Goal: Contribute content: Contribute content

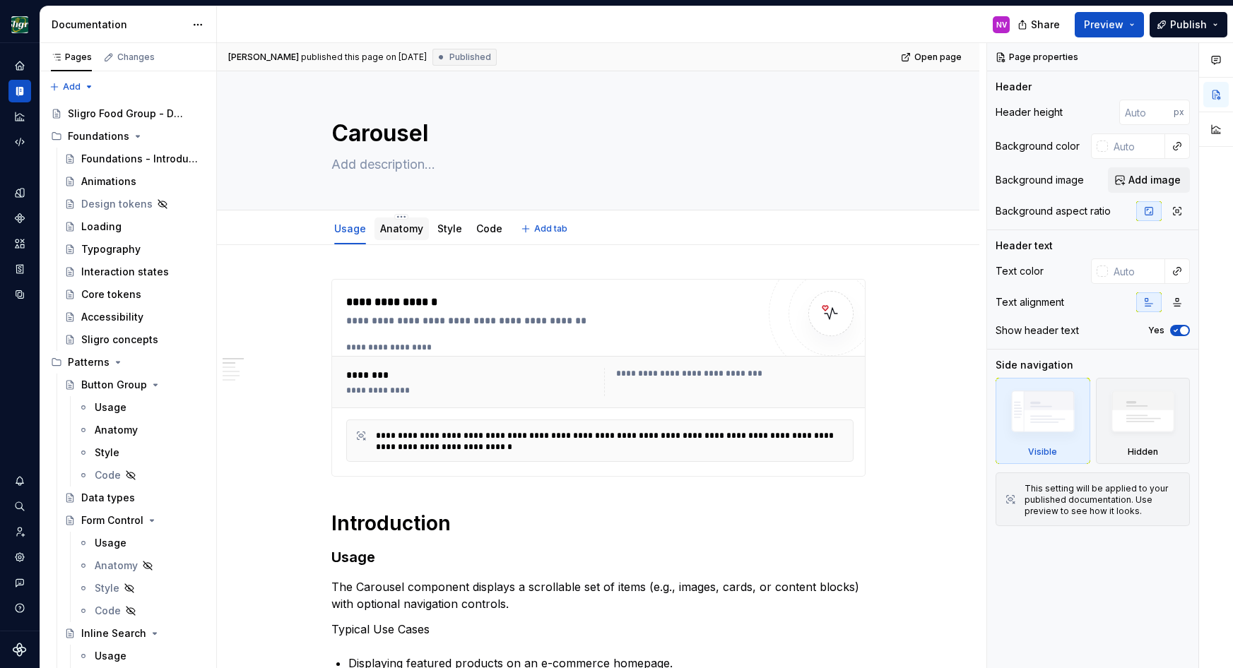
click at [396, 228] on link "Anatomy" at bounding box center [401, 229] width 43 height 12
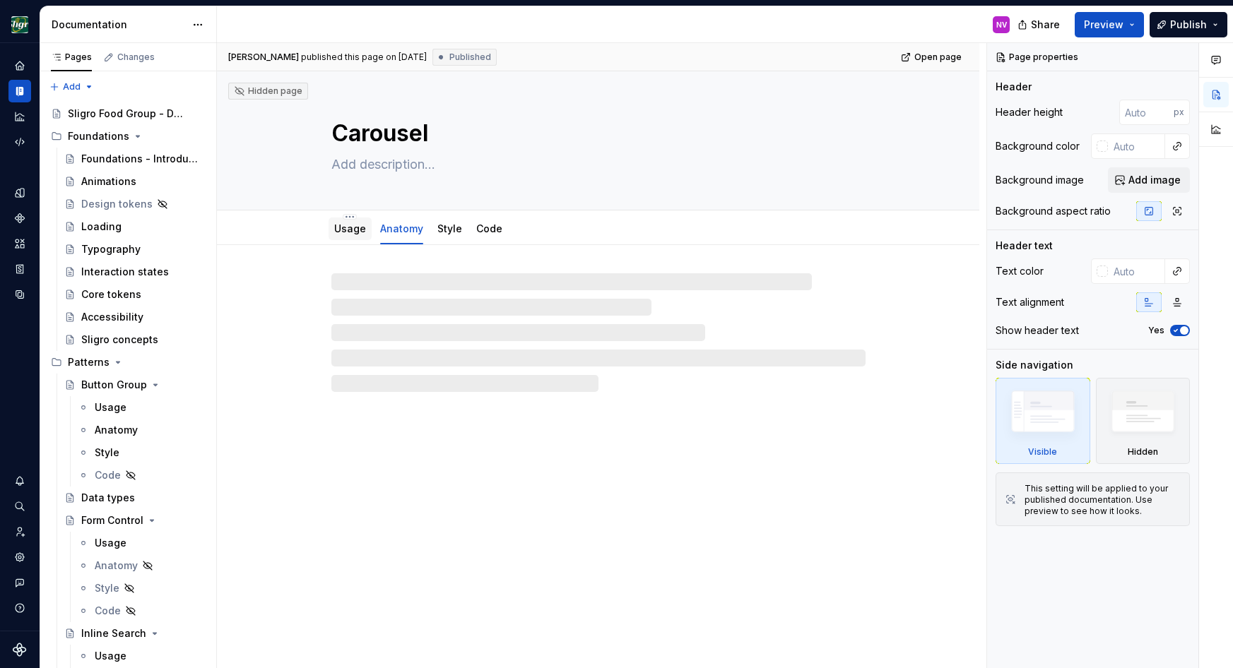
click at [345, 228] on link "Usage" at bounding box center [350, 229] width 32 height 12
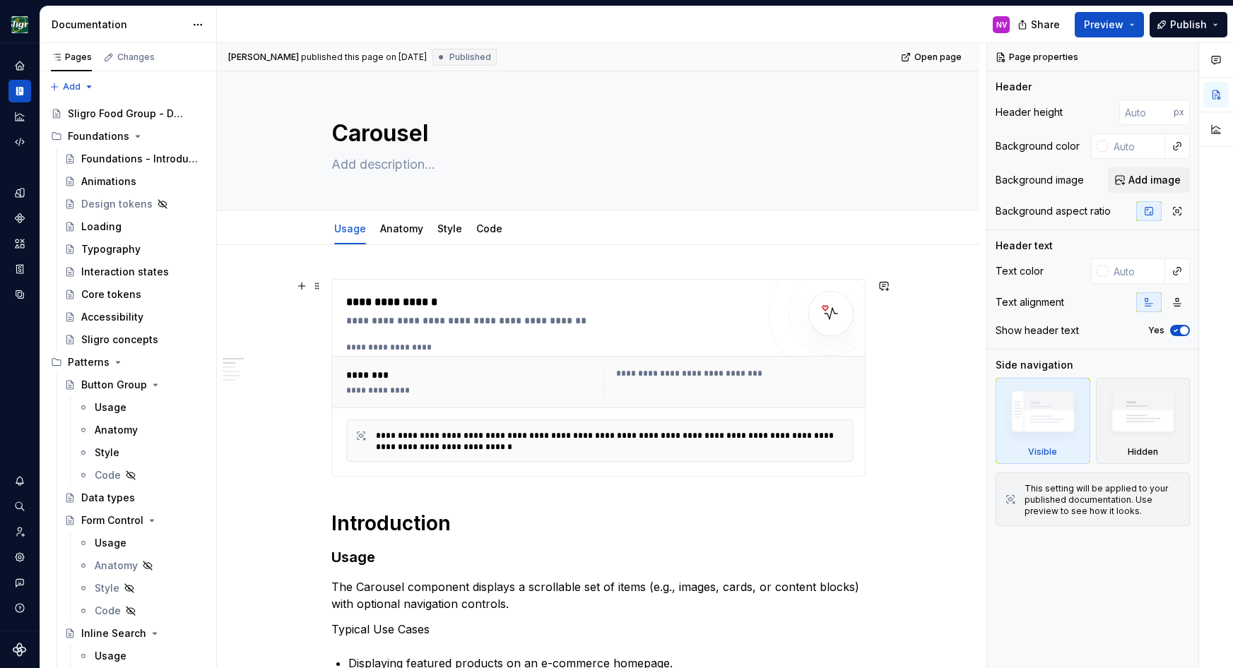
click at [462, 435] on div "**********" at bounding box center [610, 441] width 468 height 23
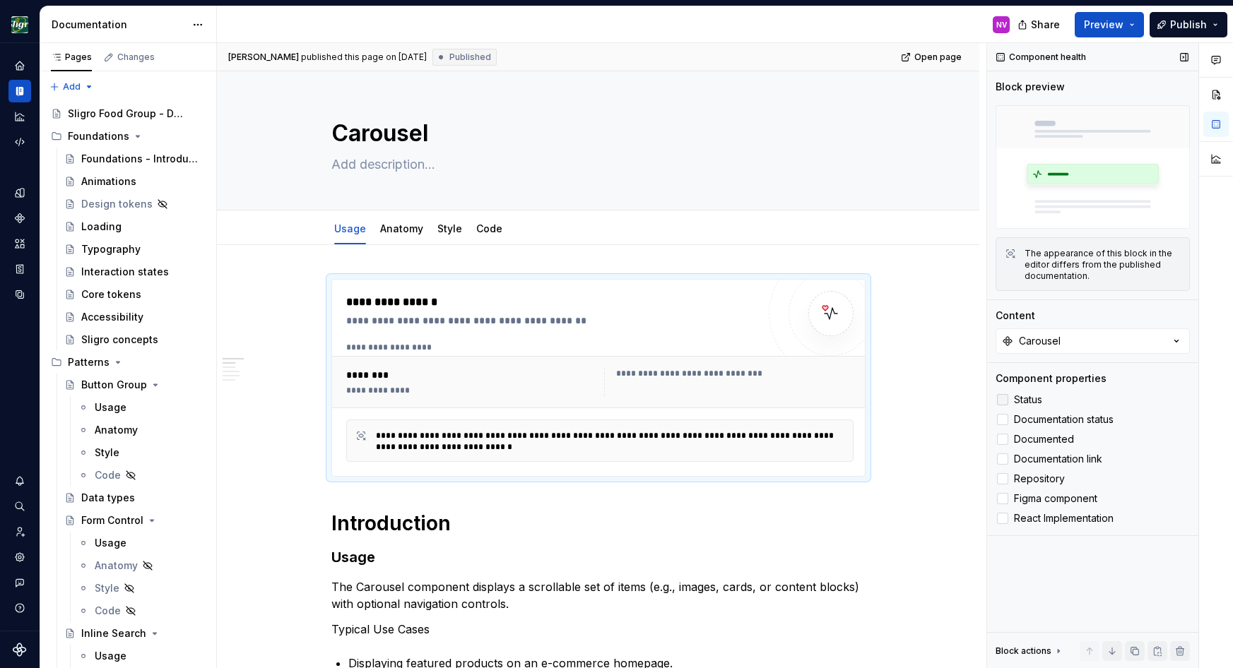
click at [1034, 395] on span "Status" at bounding box center [1028, 399] width 28 height 11
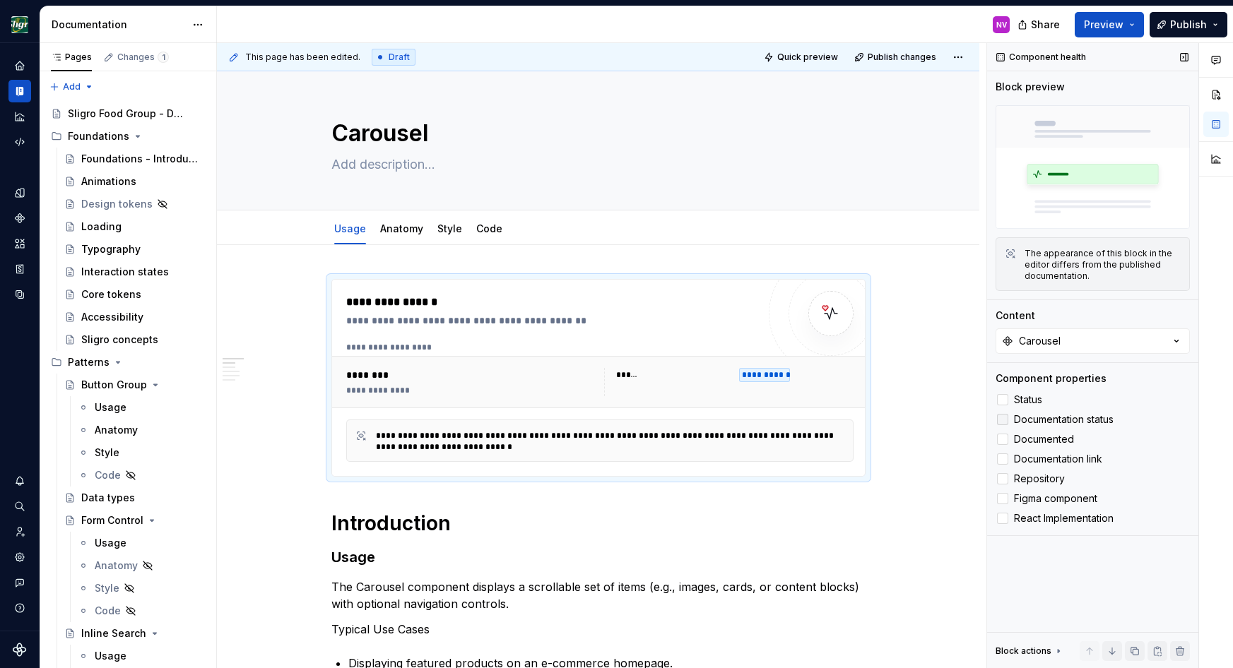
click at [1034, 419] on span "Documentation status" at bounding box center [1064, 419] width 100 height 11
click at [1034, 438] on span "Documented" at bounding box center [1044, 439] width 60 height 11
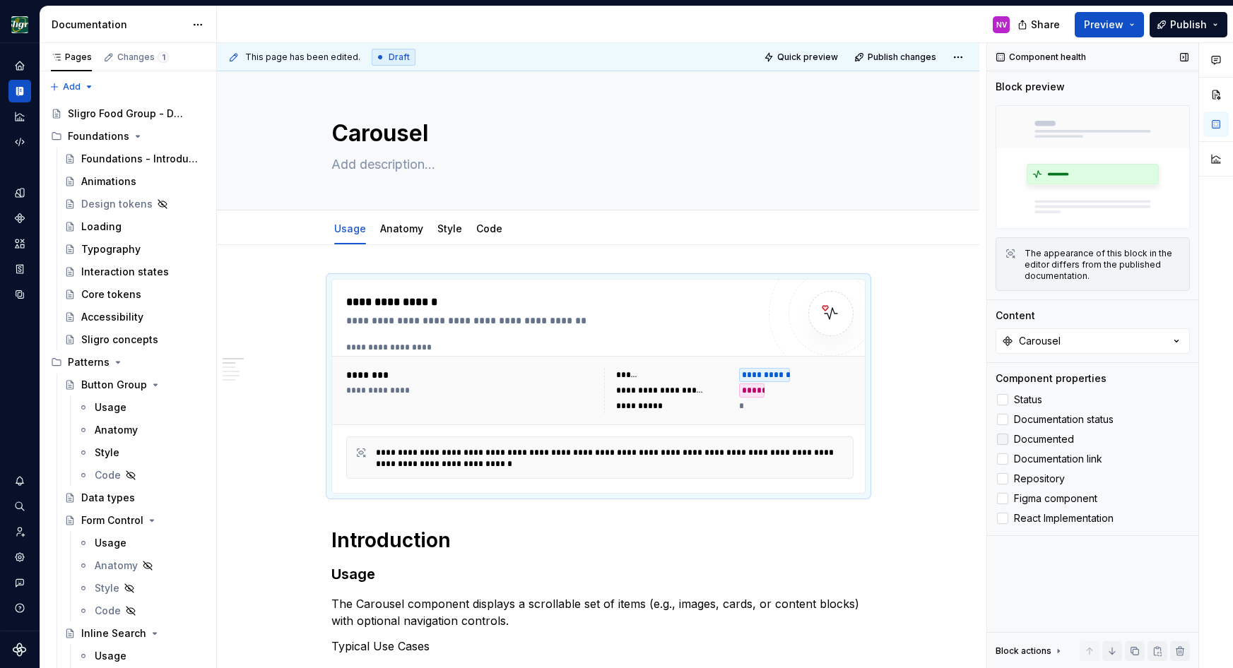
click at [1034, 438] on span "Documented" at bounding box center [1044, 439] width 60 height 11
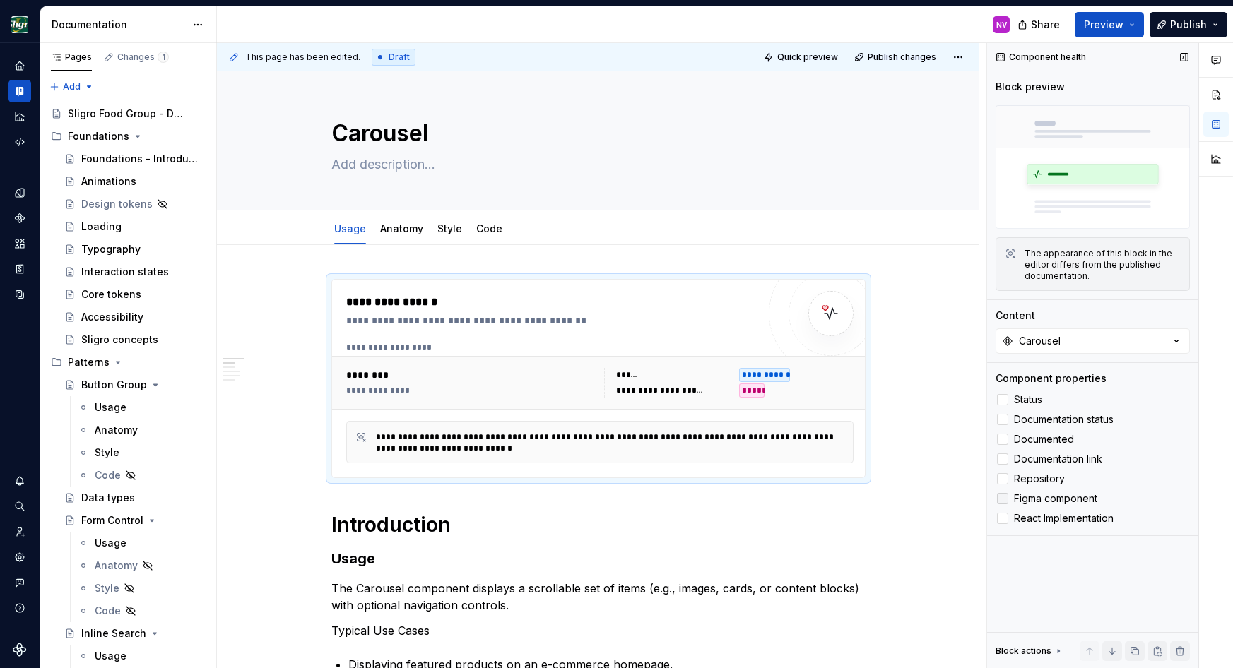
click at [1025, 495] on span "Figma component" at bounding box center [1055, 498] width 83 height 11
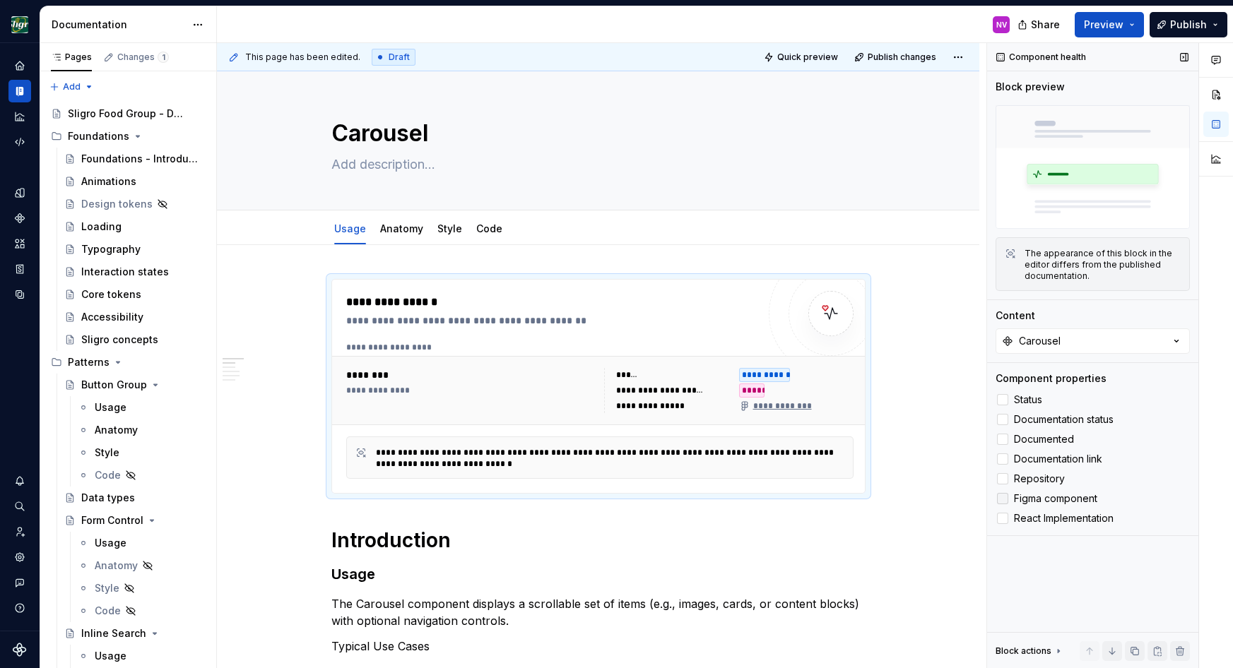
click at [1025, 495] on span "Figma component" at bounding box center [1055, 498] width 83 height 11
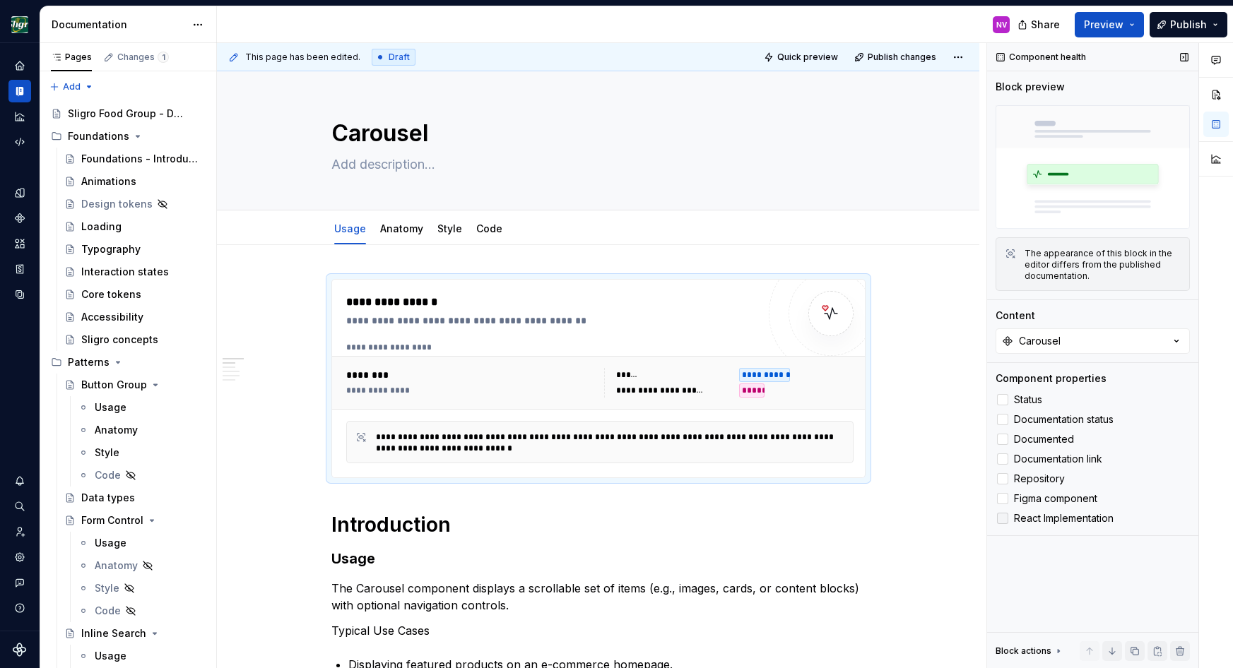
click at [1003, 520] on div at bounding box center [1002, 518] width 11 height 11
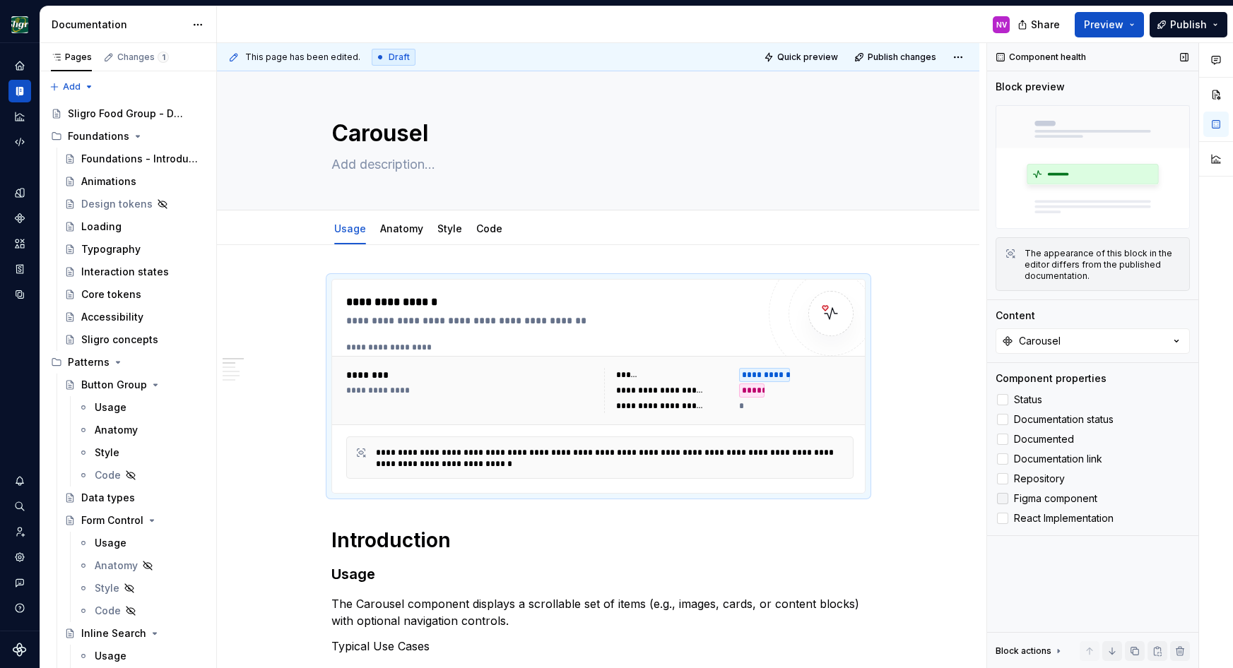
click at [1002, 497] on div at bounding box center [1002, 498] width 11 height 11
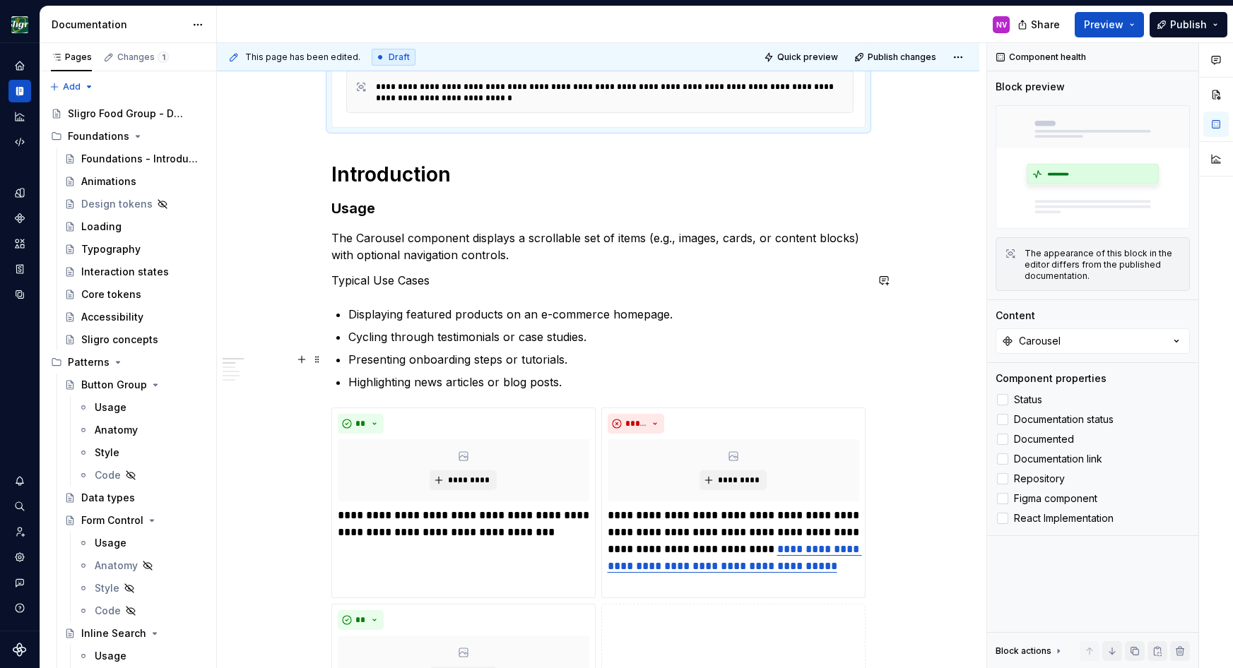
scroll to position [127, 0]
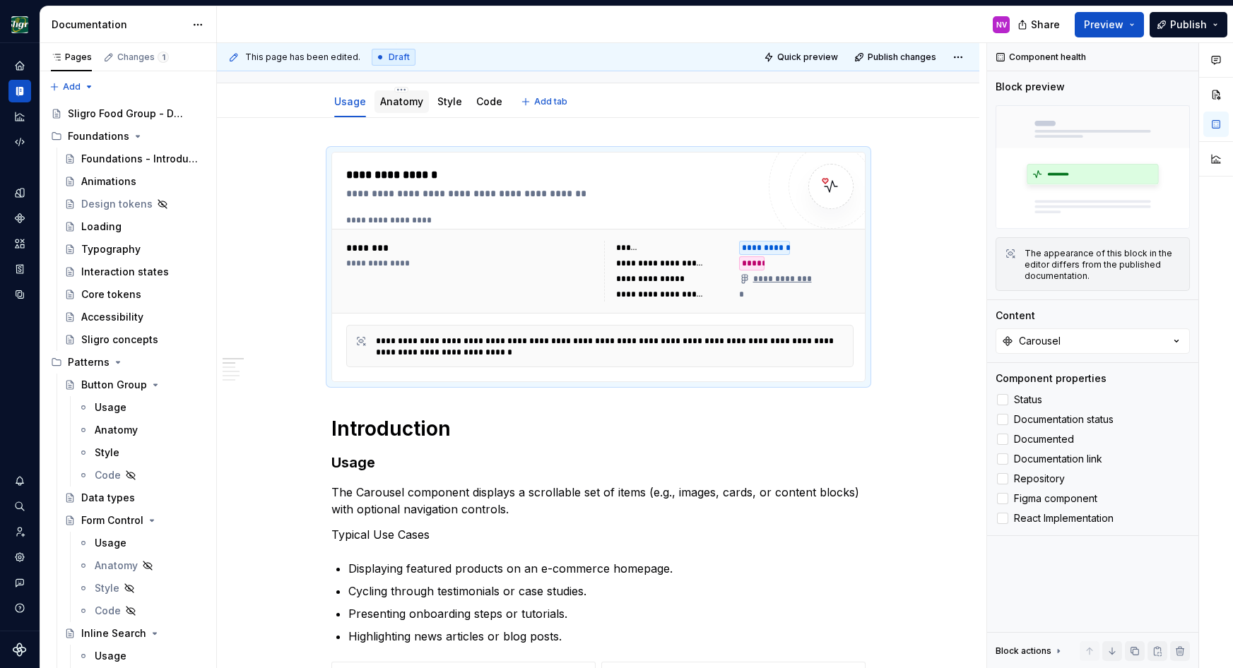
click at [392, 98] on link "Anatomy" at bounding box center [401, 101] width 43 height 12
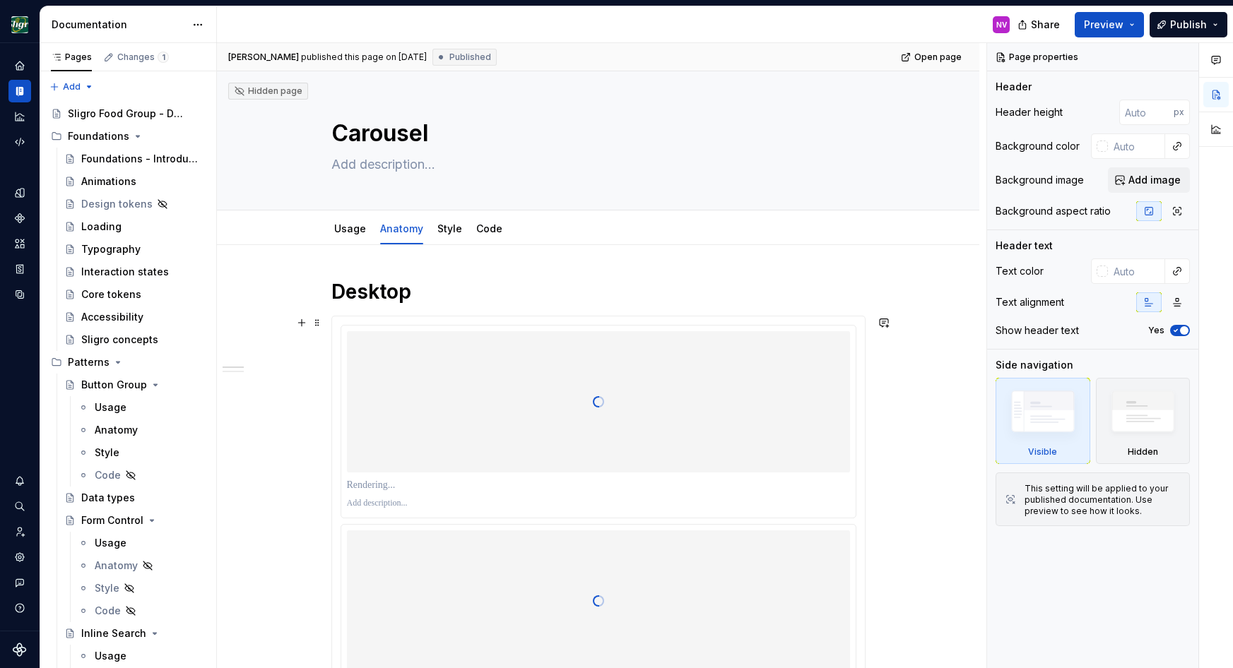
click at [622, 355] on div at bounding box center [598, 401] width 503 height 141
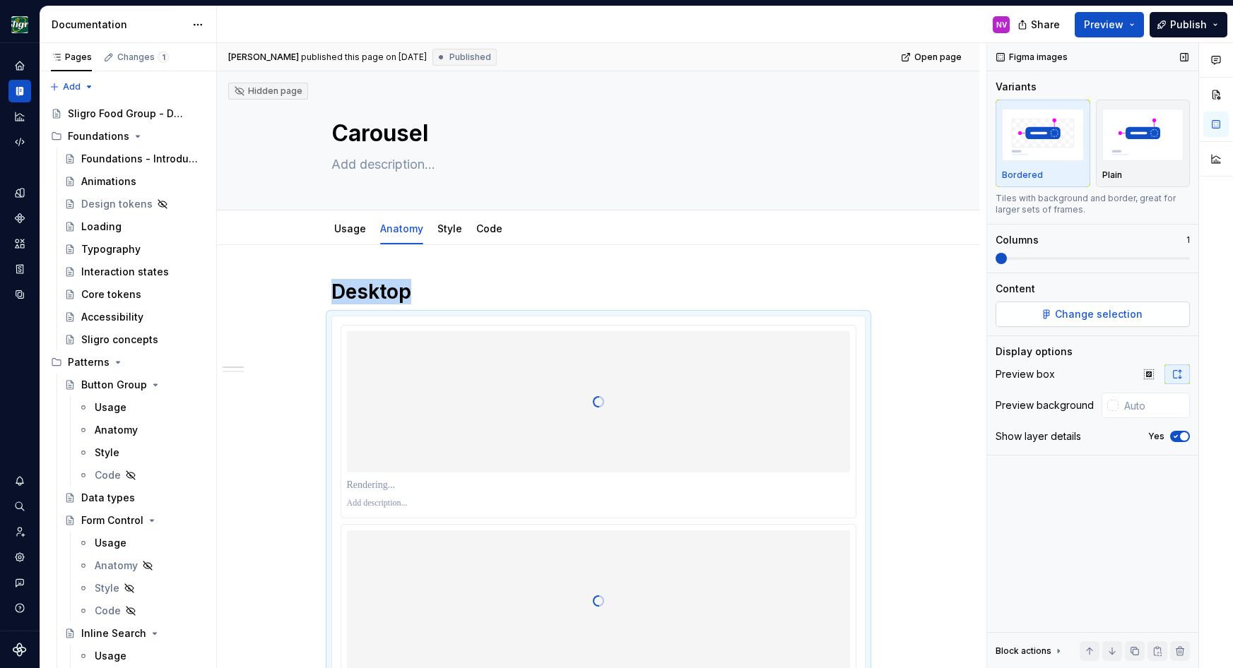
click at [1130, 321] on span "Change selection" at bounding box center [1099, 314] width 88 height 14
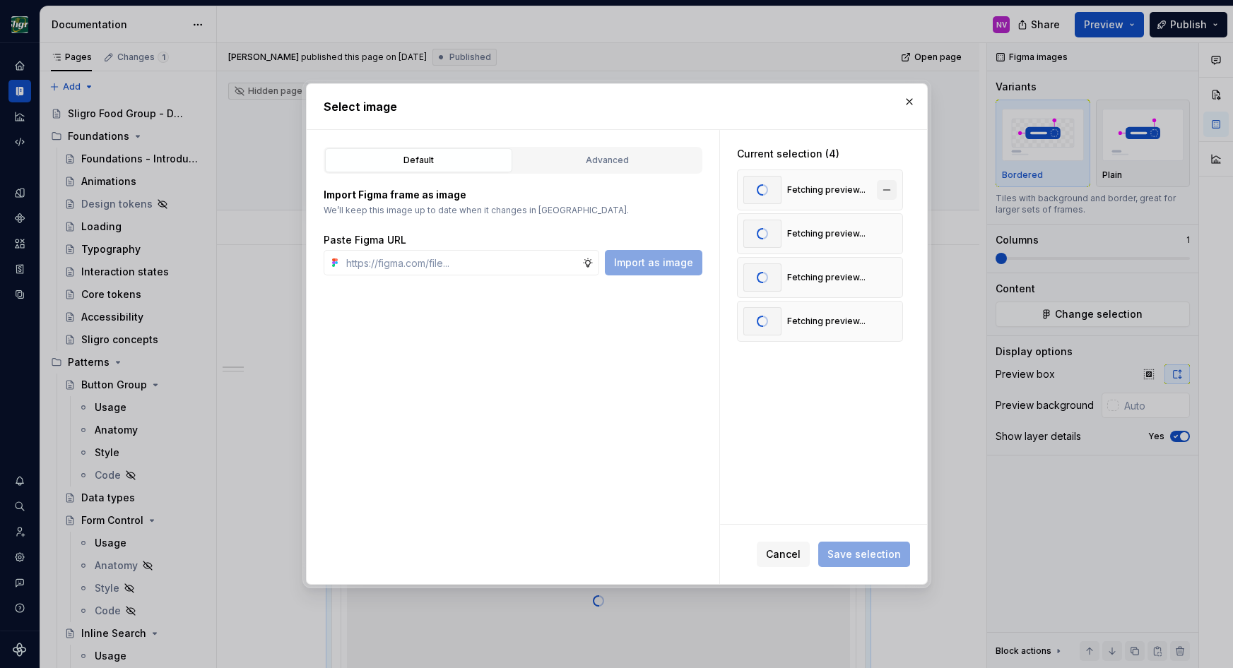
click at [892, 189] on button "button" at bounding box center [887, 190] width 20 height 20
type textarea "*"
click at [892, 189] on button "button" at bounding box center [887, 190] width 20 height 20
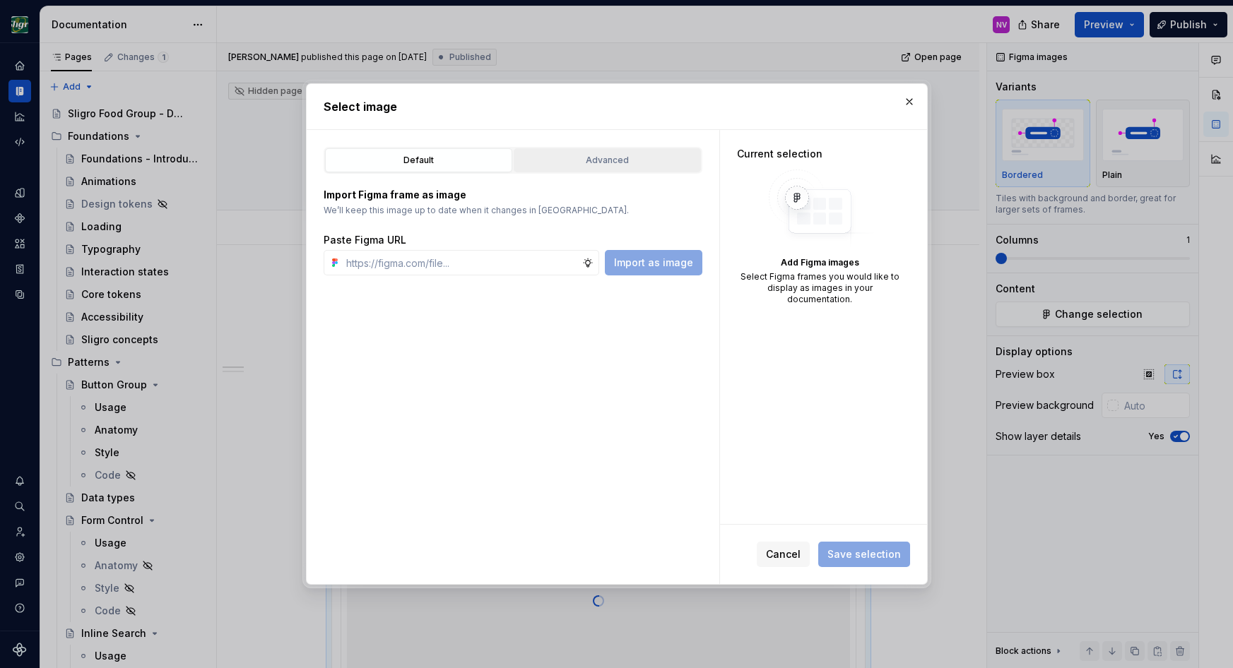
click at [580, 160] on div "Advanced" at bounding box center [607, 160] width 177 height 14
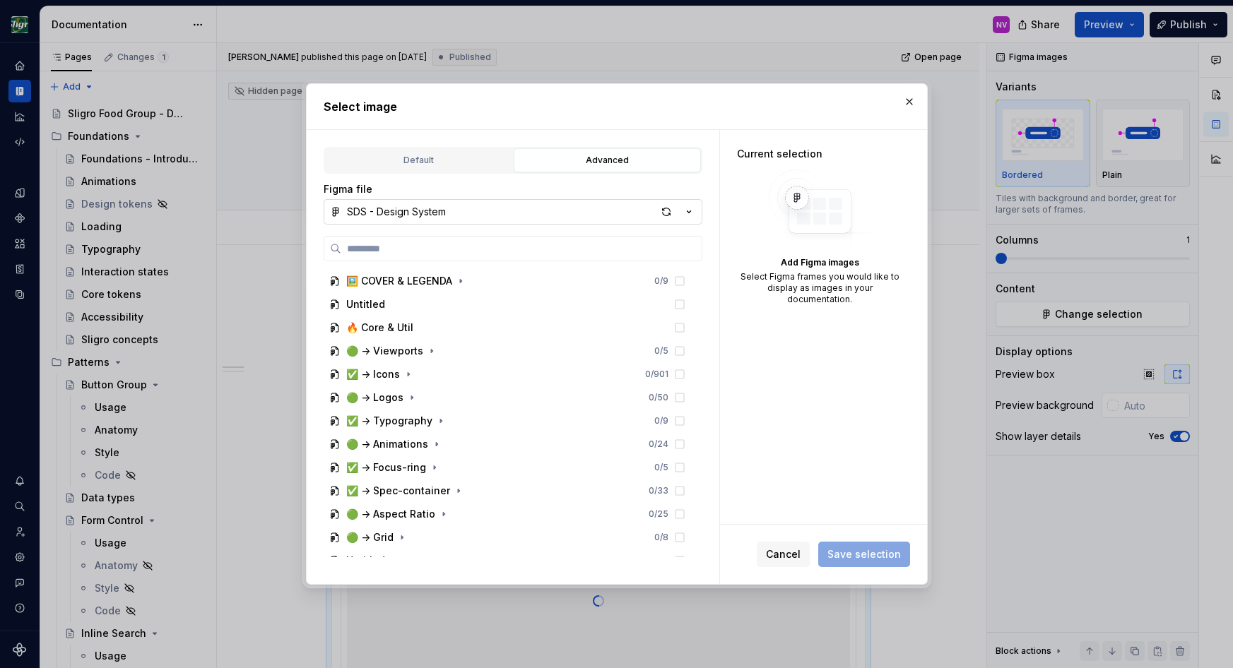
click at [456, 213] on button "SDS - Design System" at bounding box center [513, 211] width 379 height 25
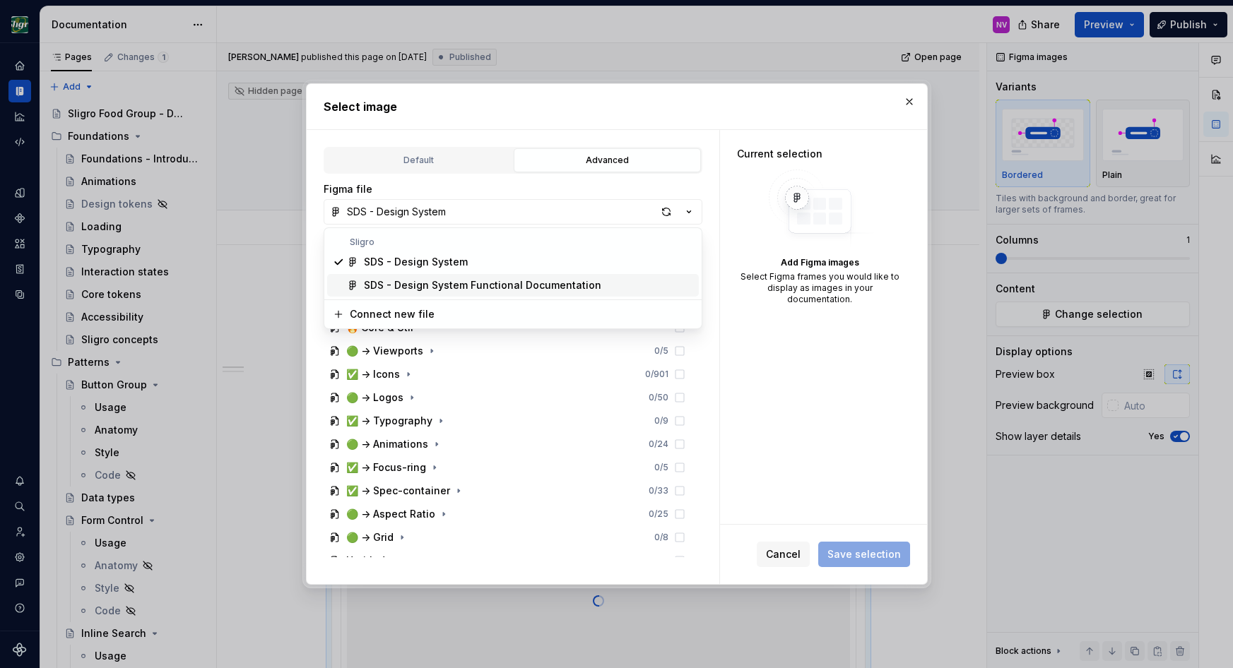
click at [435, 283] on div "SDS - Design System Functional Documentation" at bounding box center [482, 285] width 237 height 14
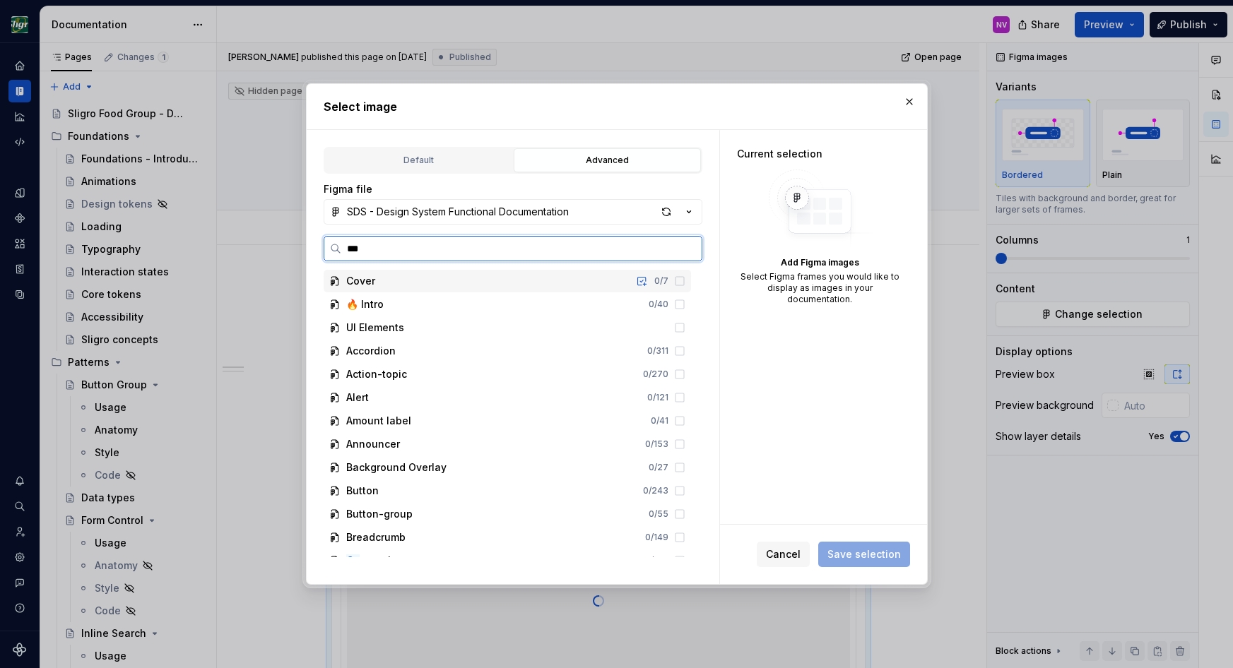
type input "****"
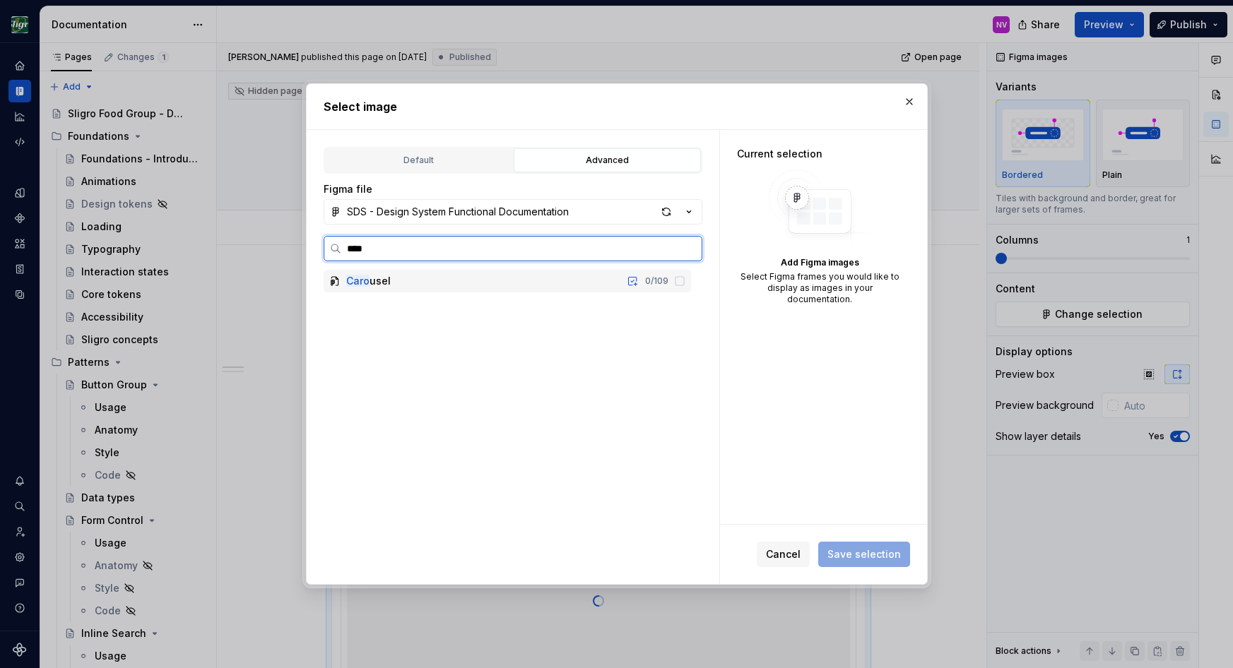
click at [362, 278] on mark "Caro" at bounding box center [357, 281] width 23 height 12
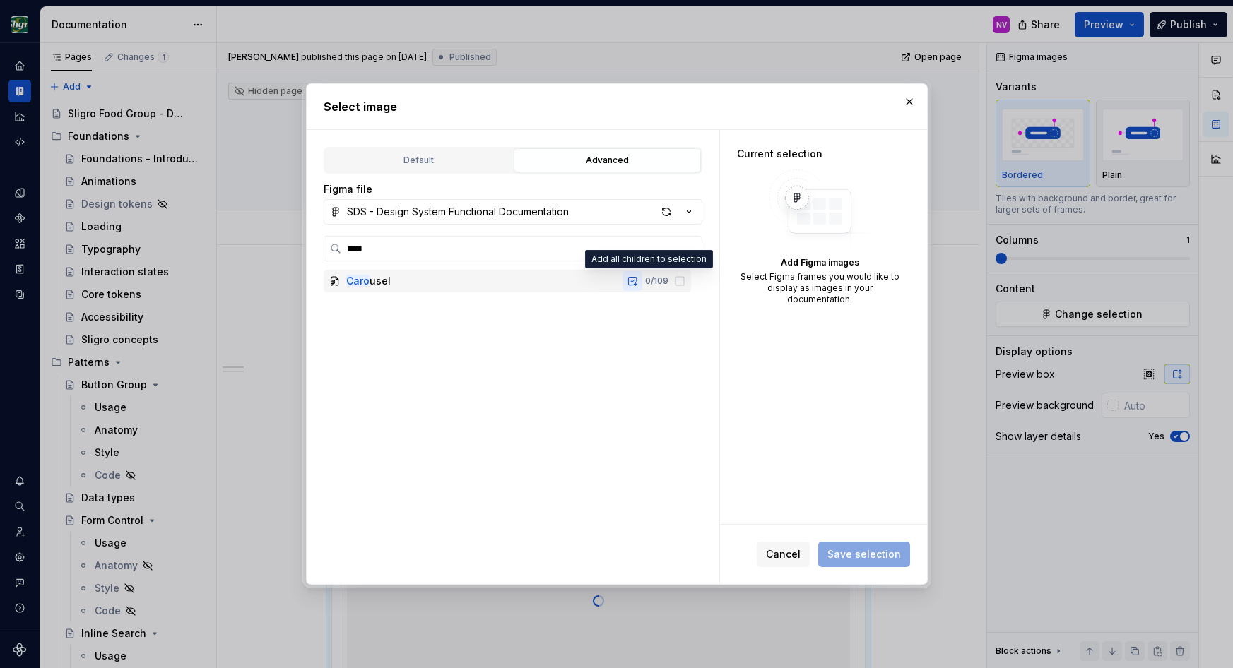
click at [642, 281] on button "button" at bounding box center [632, 281] width 20 height 20
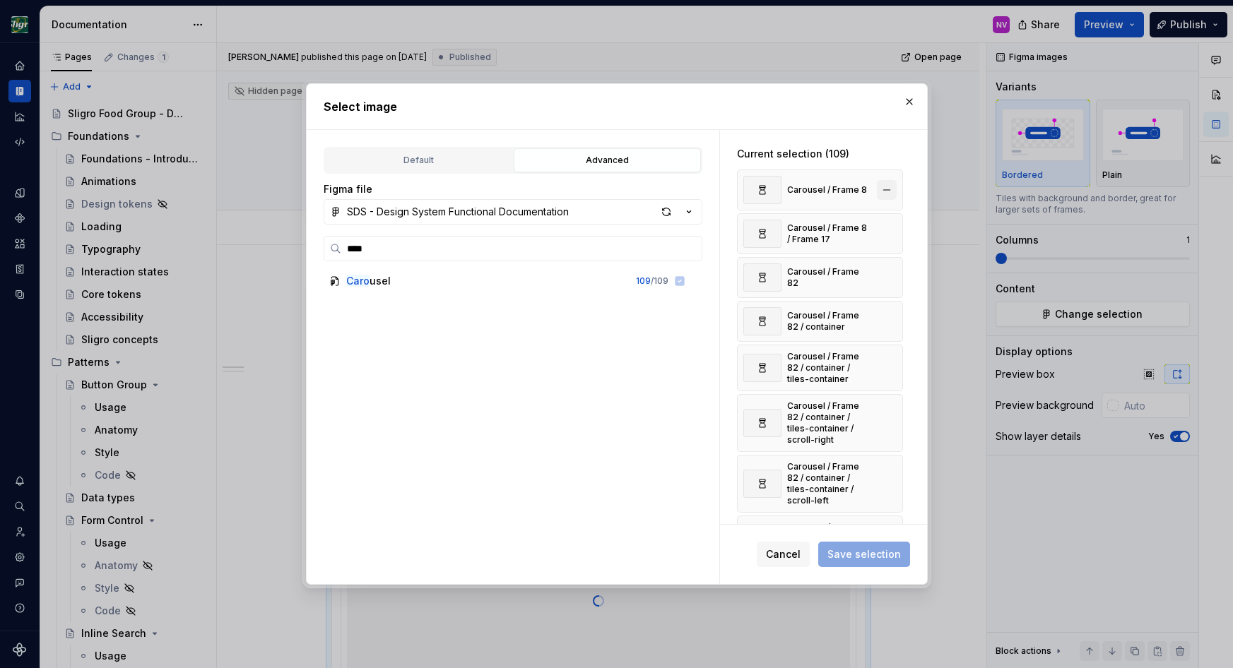
click at [890, 194] on button "button" at bounding box center [887, 190] width 20 height 20
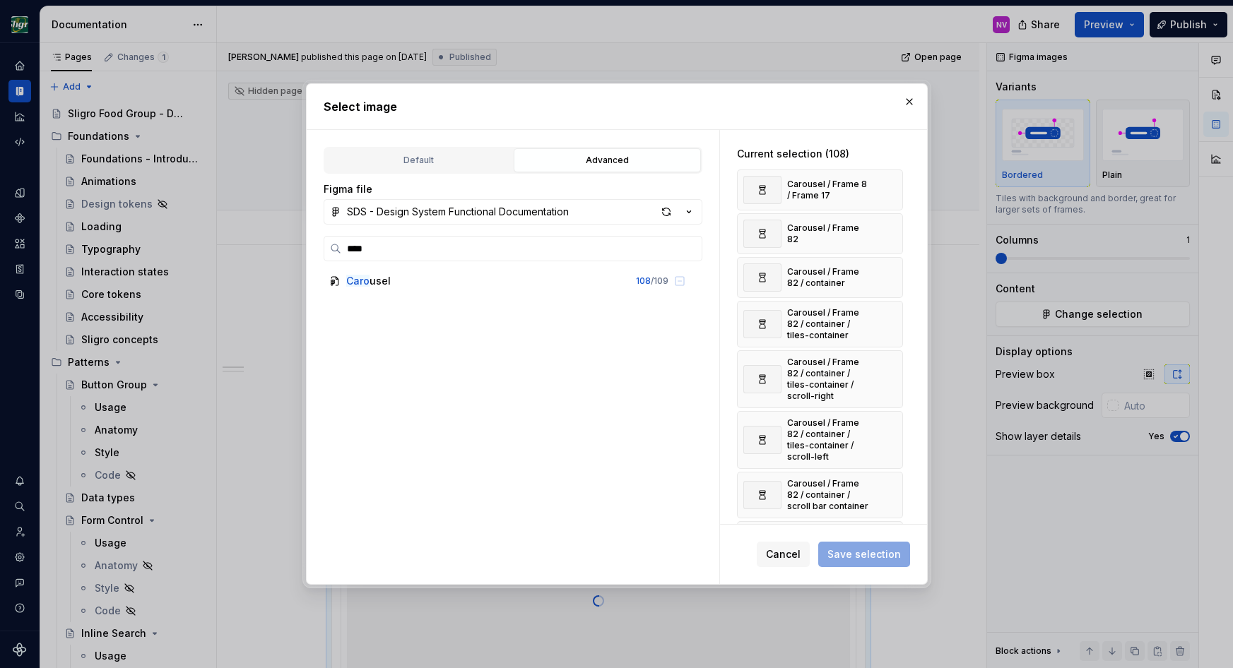
click at [890, 194] on button "button" at bounding box center [887, 190] width 20 height 20
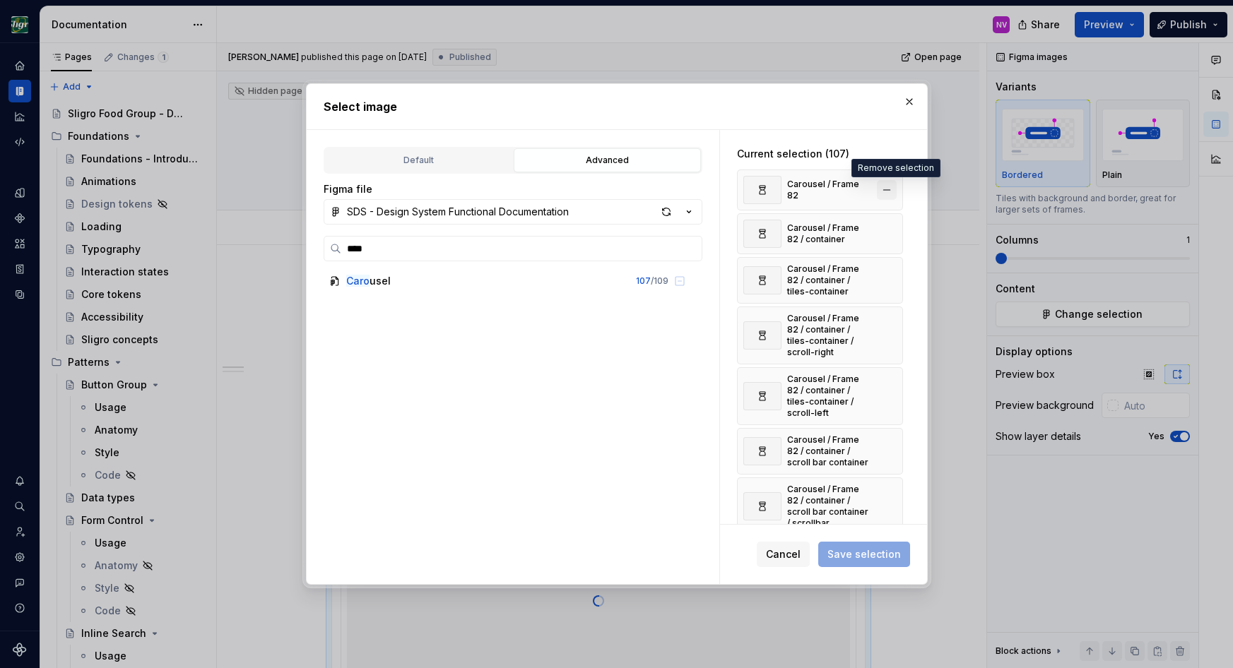
click at [890, 191] on button "button" at bounding box center [887, 190] width 20 height 20
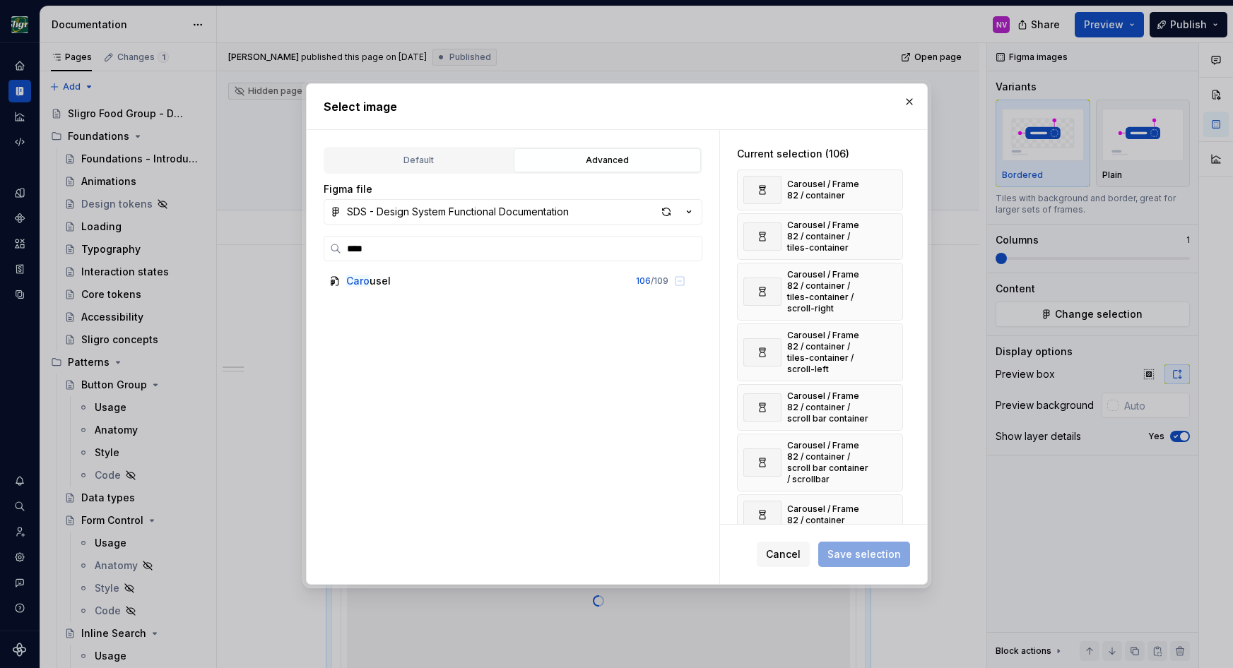
click at [890, 191] on button "button" at bounding box center [887, 190] width 20 height 20
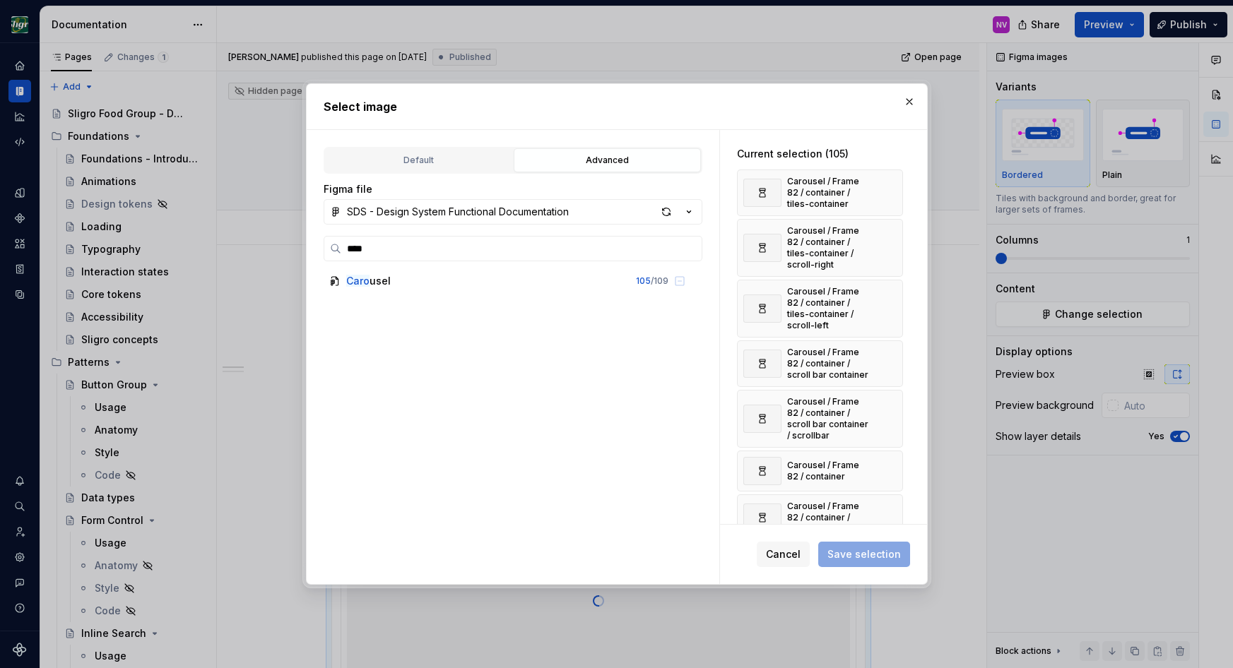
click at [890, 191] on button "button" at bounding box center [887, 193] width 20 height 20
click at [890, 191] on button "button" at bounding box center [887, 199] width 20 height 20
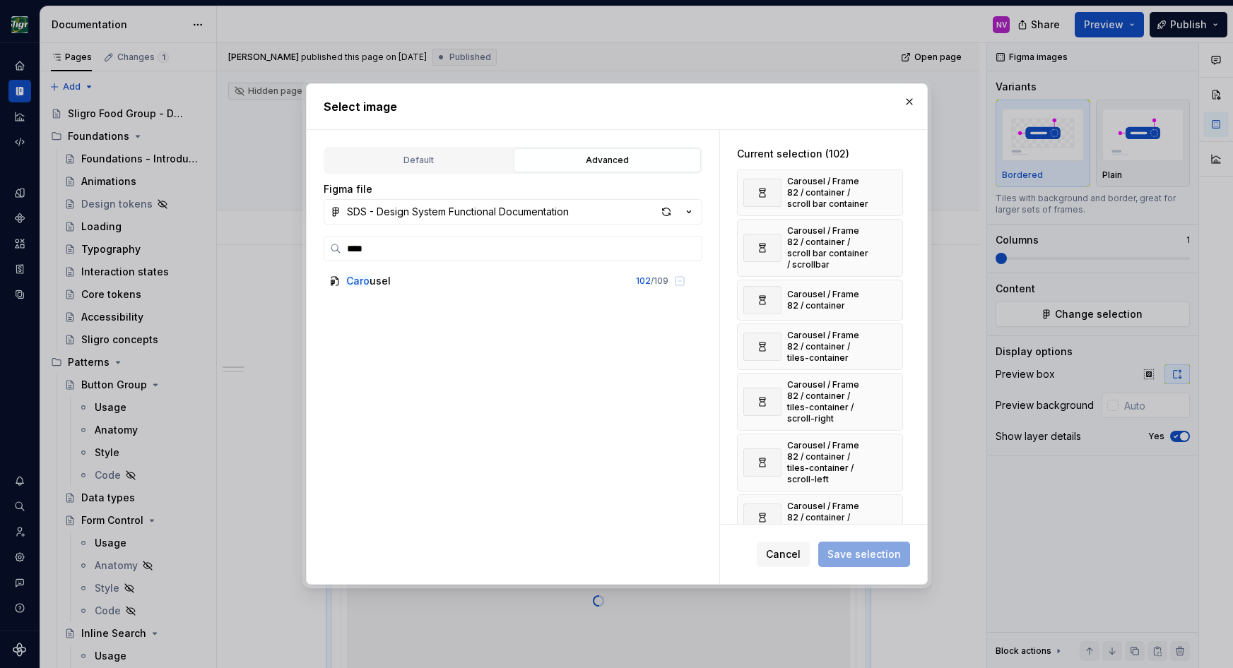
click at [890, 191] on button "button" at bounding box center [887, 193] width 20 height 20
click at [890, 191] on button "button" at bounding box center [887, 199] width 20 height 20
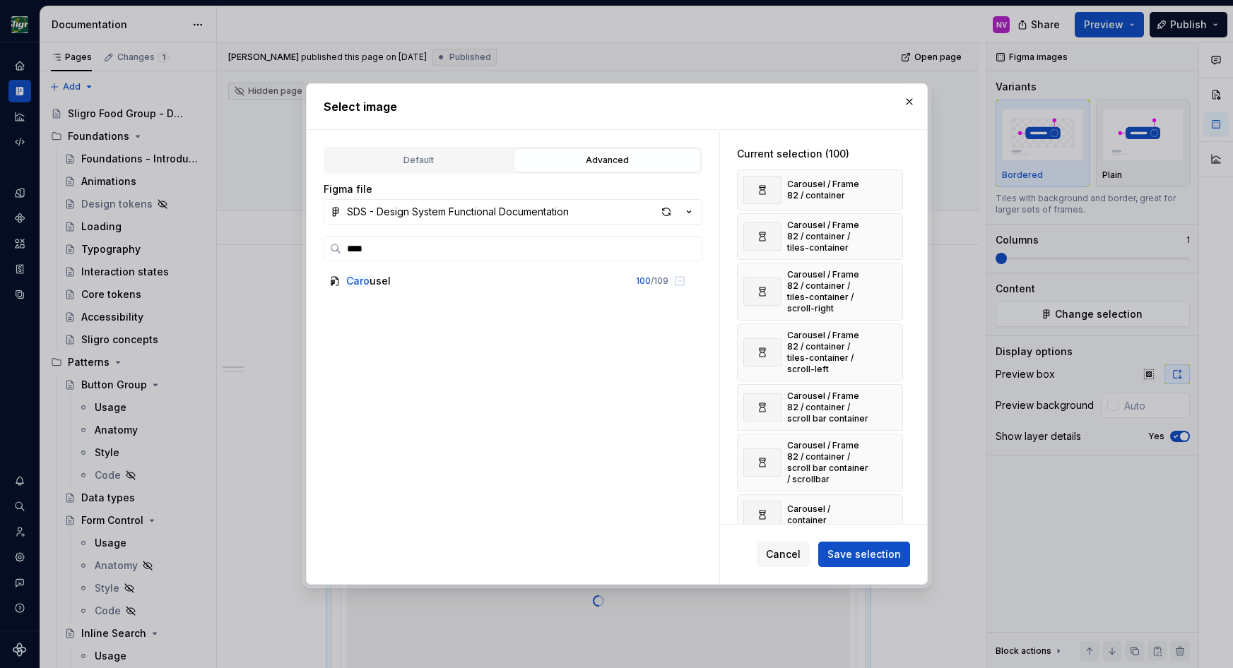
click at [890, 191] on button "button" at bounding box center [887, 190] width 20 height 20
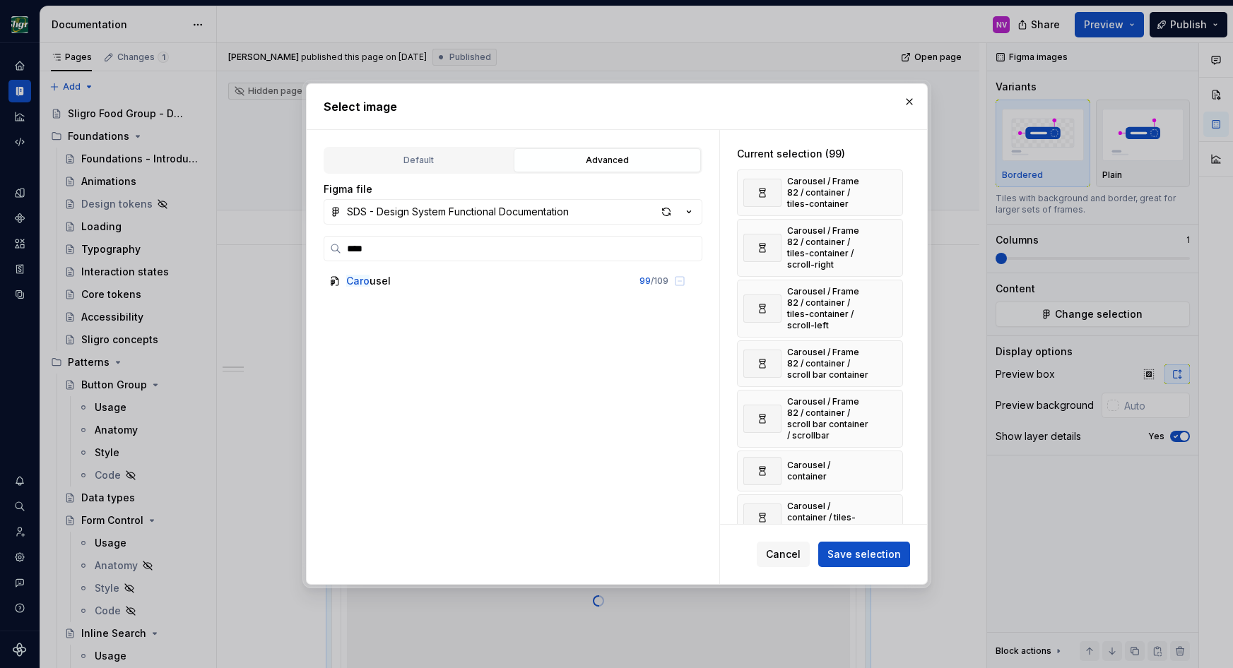
click at [890, 191] on button "button" at bounding box center [887, 193] width 20 height 20
click at [890, 191] on button "button" at bounding box center [887, 199] width 20 height 20
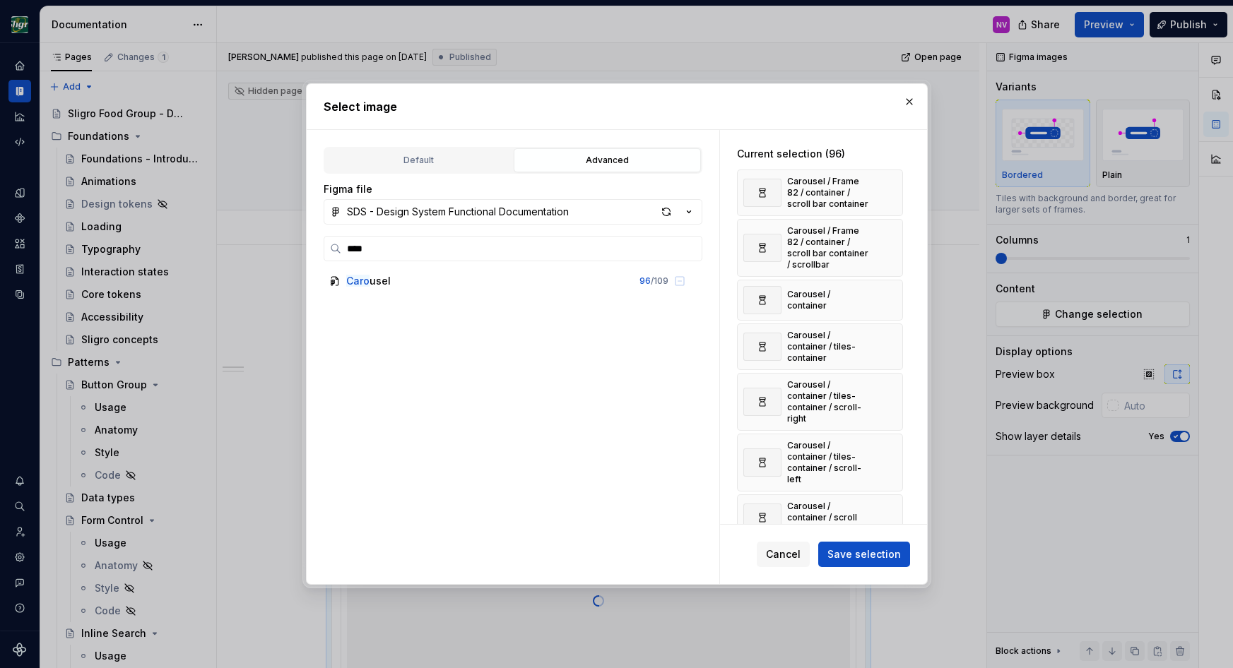
click at [890, 191] on button "button" at bounding box center [887, 193] width 20 height 20
click at [890, 191] on button "button" at bounding box center [887, 199] width 20 height 20
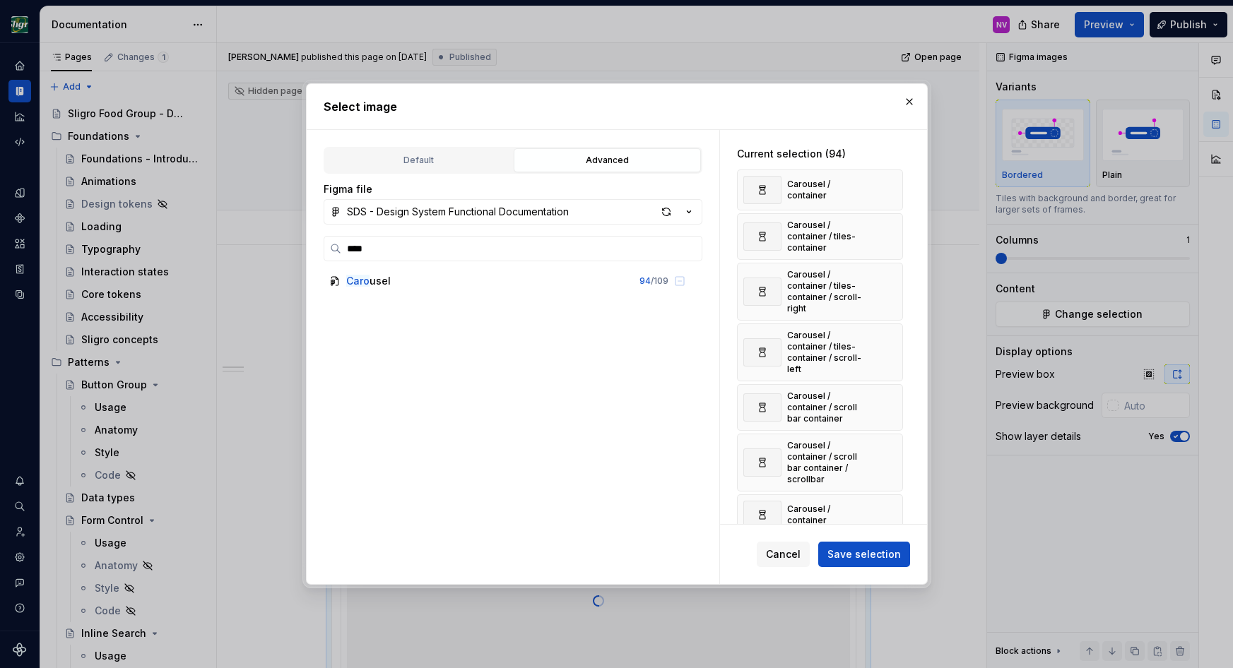
click at [890, 191] on button "button" at bounding box center [887, 190] width 20 height 20
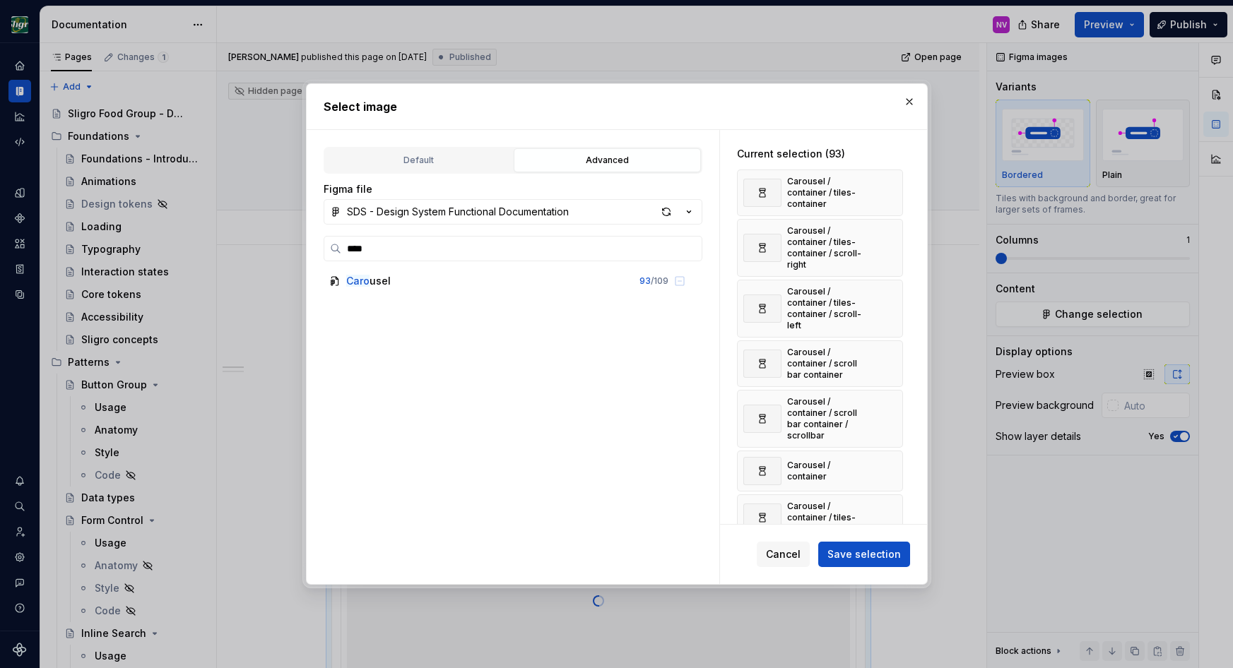
click at [890, 191] on button "button" at bounding box center [887, 193] width 20 height 20
click at [890, 191] on button "button" at bounding box center [887, 199] width 20 height 20
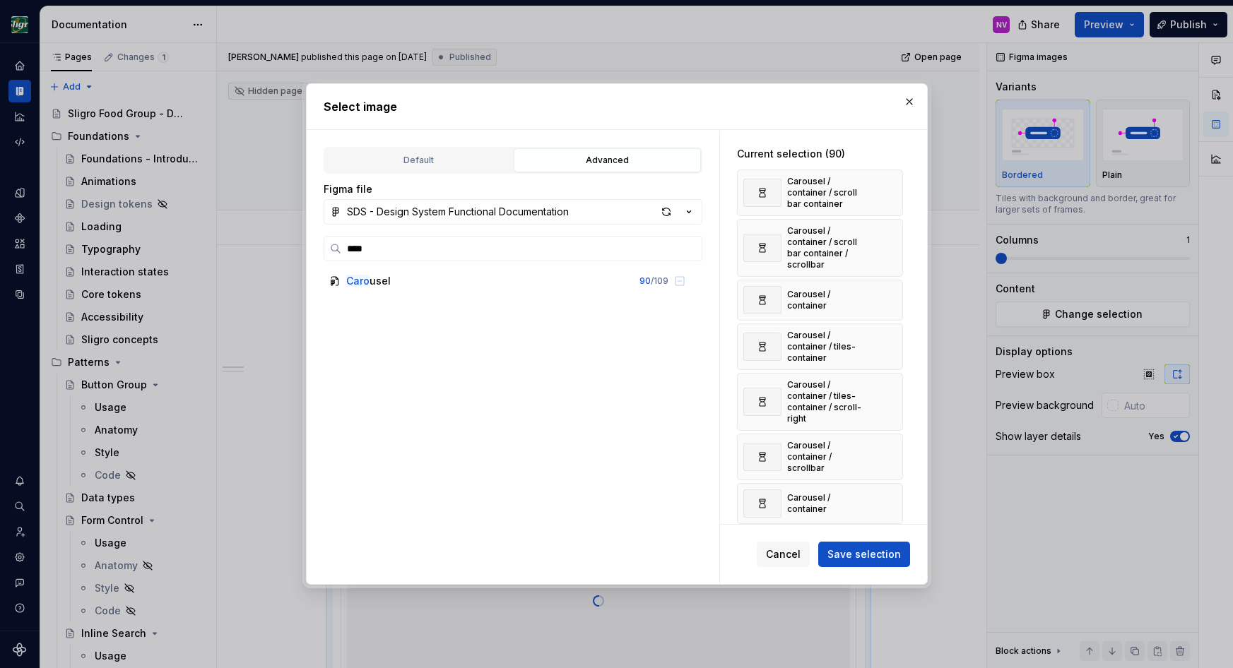
click at [890, 191] on button "button" at bounding box center [887, 193] width 20 height 20
click at [890, 191] on button "button" at bounding box center [887, 199] width 20 height 20
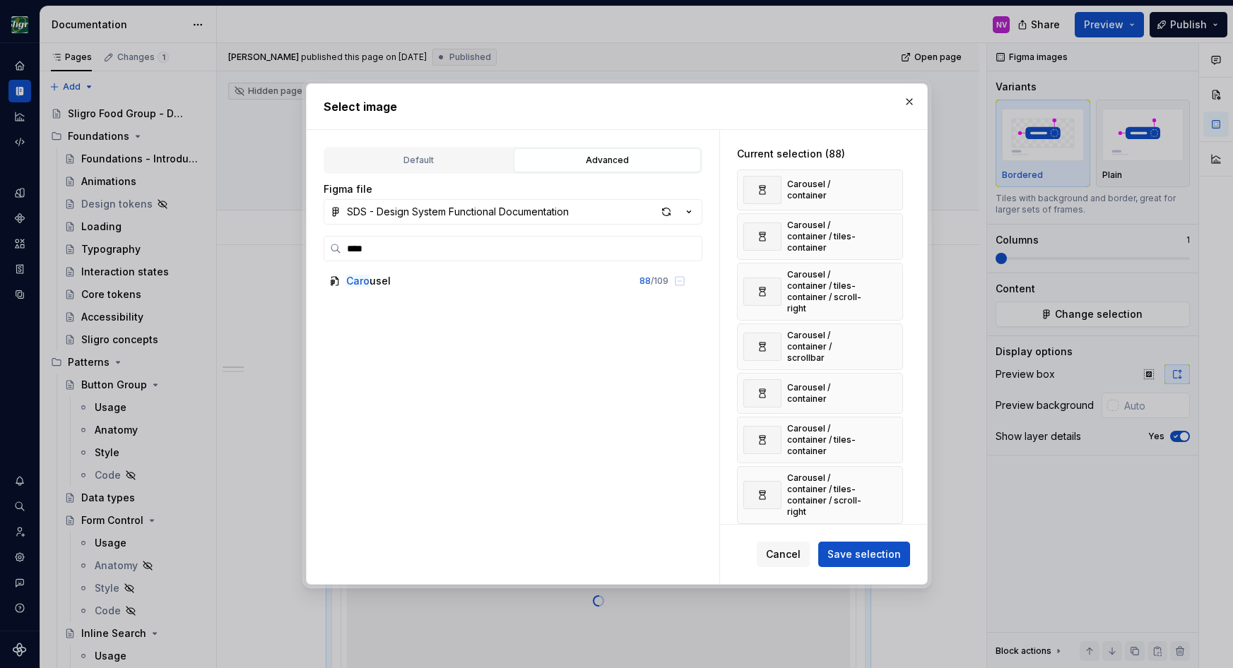
click at [890, 191] on button "button" at bounding box center [887, 190] width 20 height 20
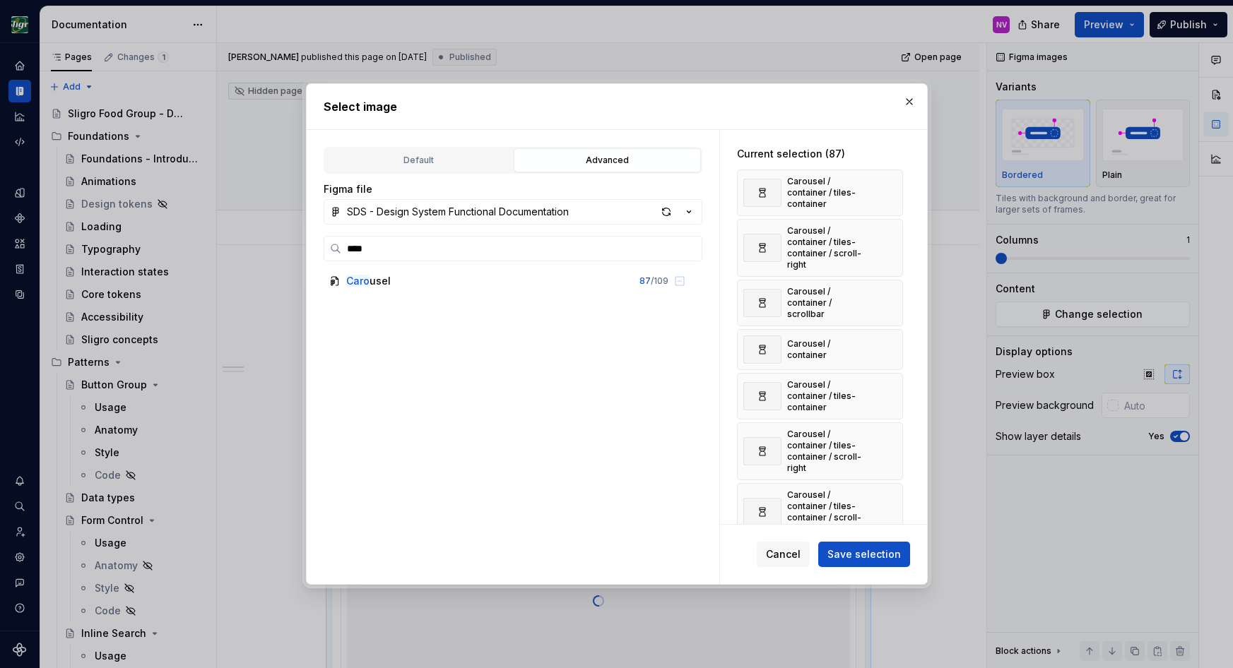
click at [890, 191] on button "button" at bounding box center [887, 193] width 20 height 20
click at [890, 191] on button "button" at bounding box center [887, 199] width 20 height 20
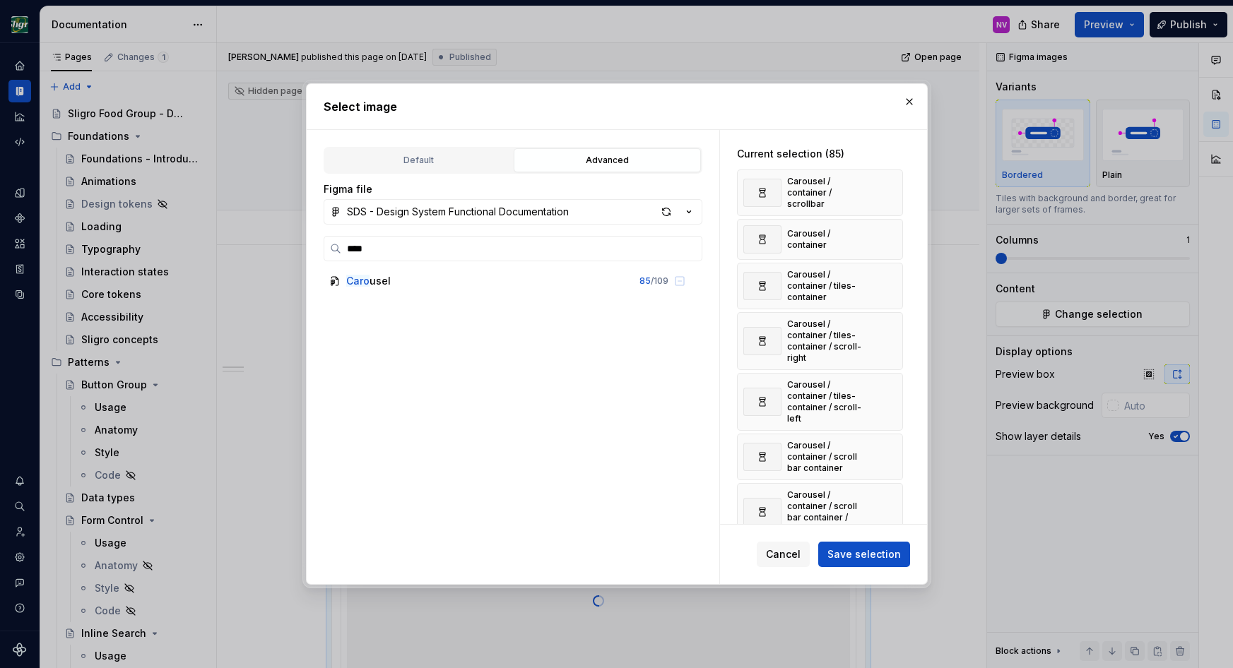
click at [890, 191] on button "button" at bounding box center [887, 193] width 20 height 20
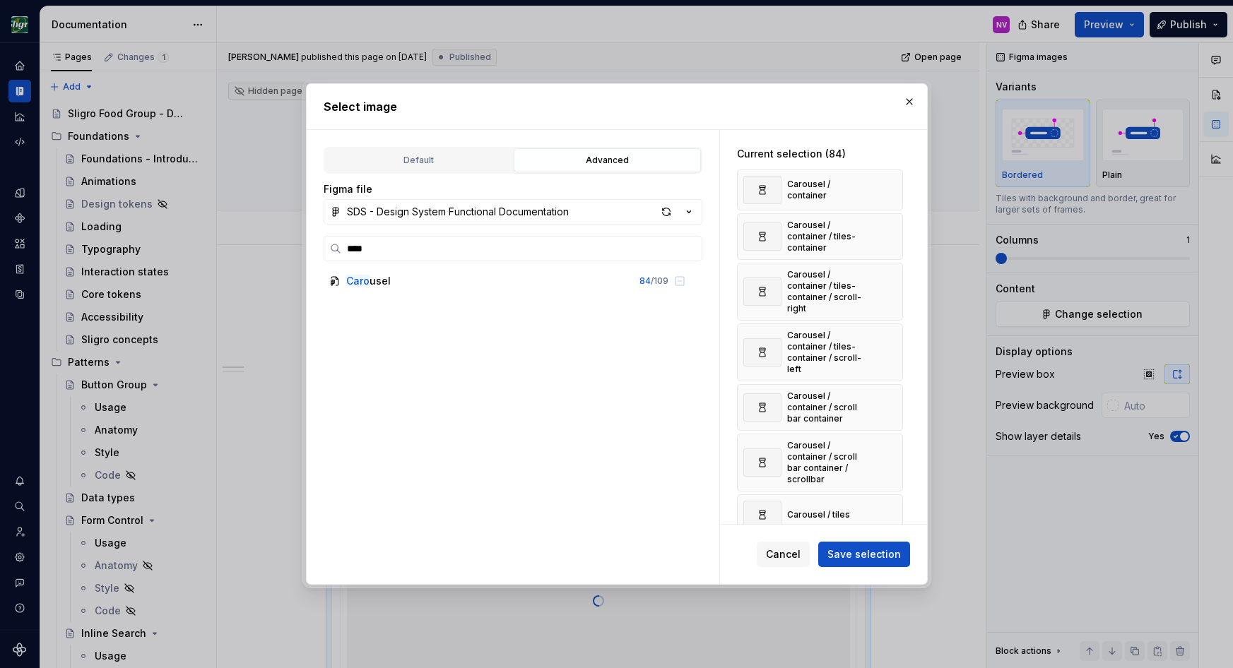
click at [890, 191] on button "button" at bounding box center [887, 190] width 20 height 20
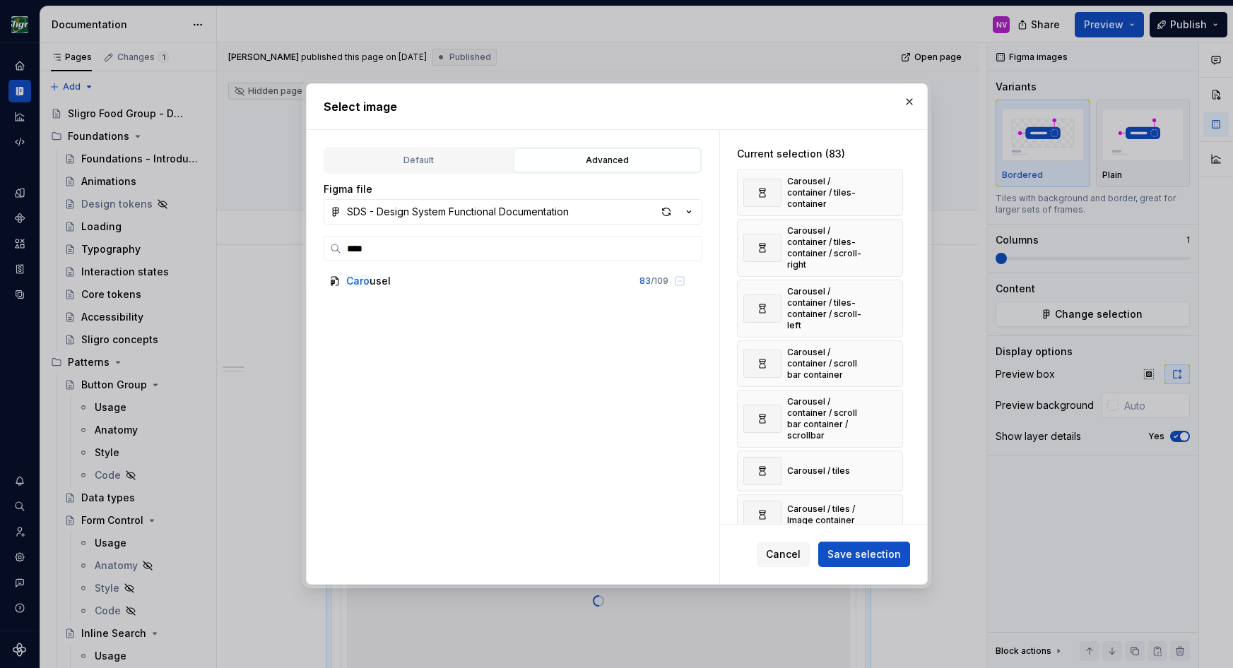
click at [890, 191] on button "button" at bounding box center [887, 193] width 20 height 20
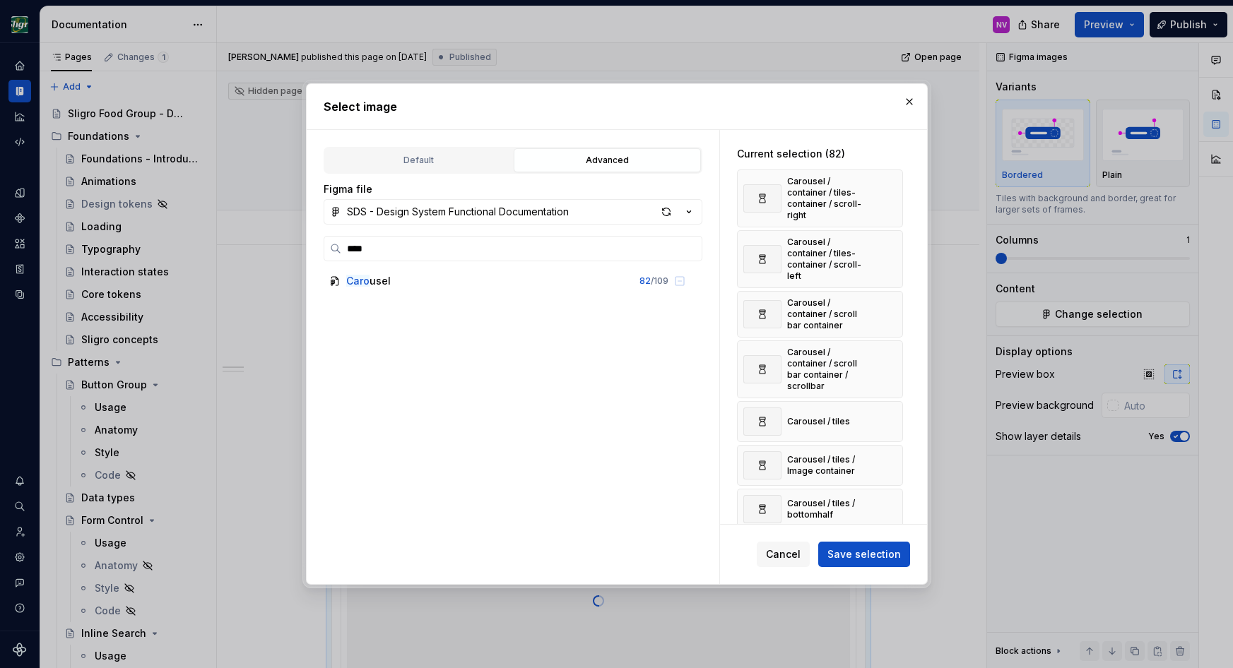
click at [890, 191] on button "button" at bounding box center [887, 199] width 20 height 20
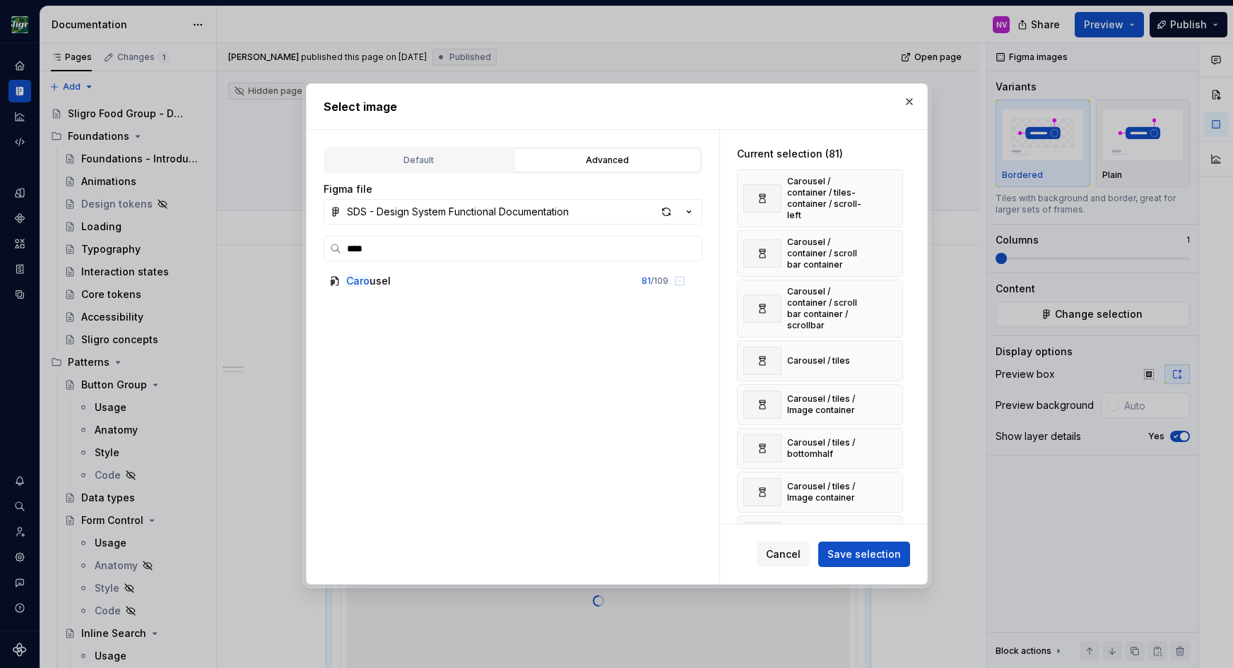
click at [890, 191] on button "button" at bounding box center [887, 199] width 20 height 20
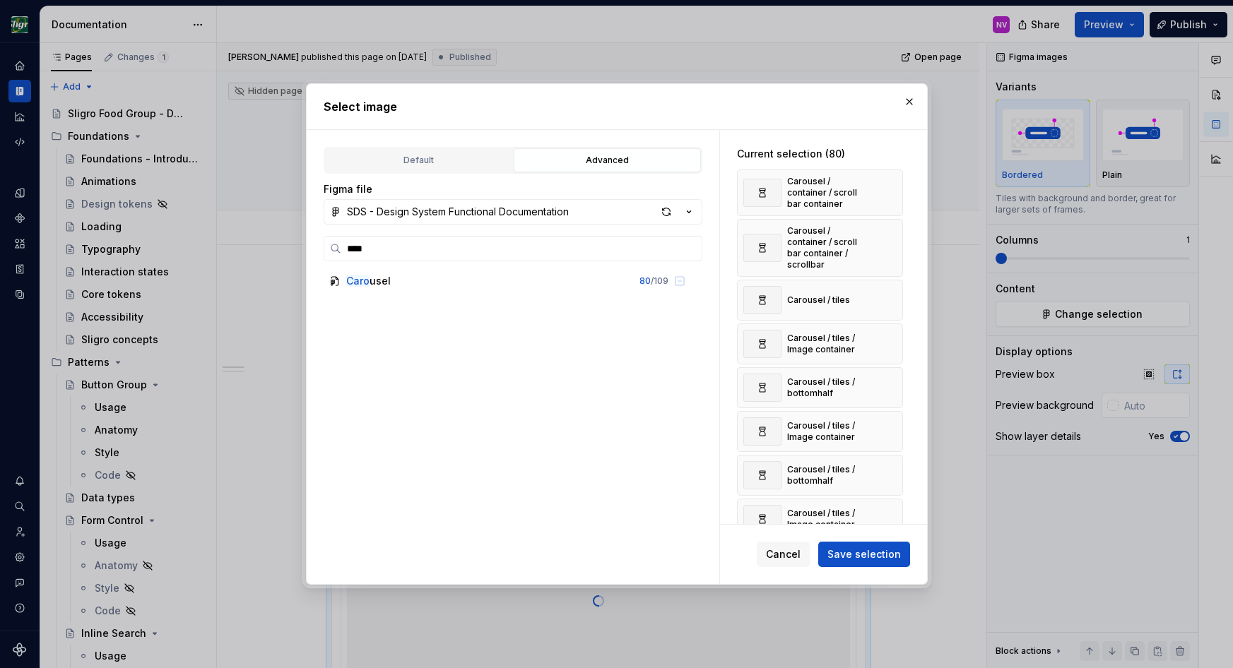
click at [890, 191] on button "button" at bounding box center [887, 193] width 20 height 20
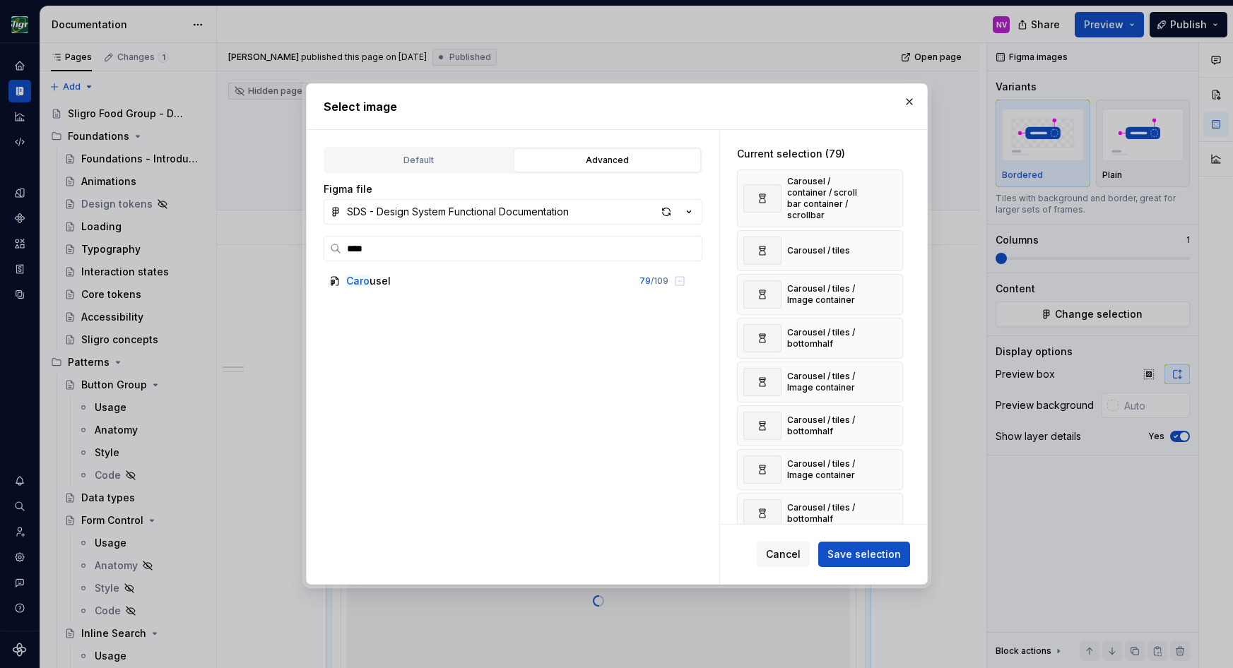
click at [890, 191] on button "button" at bounding box center [887, 199] width 20 height 20
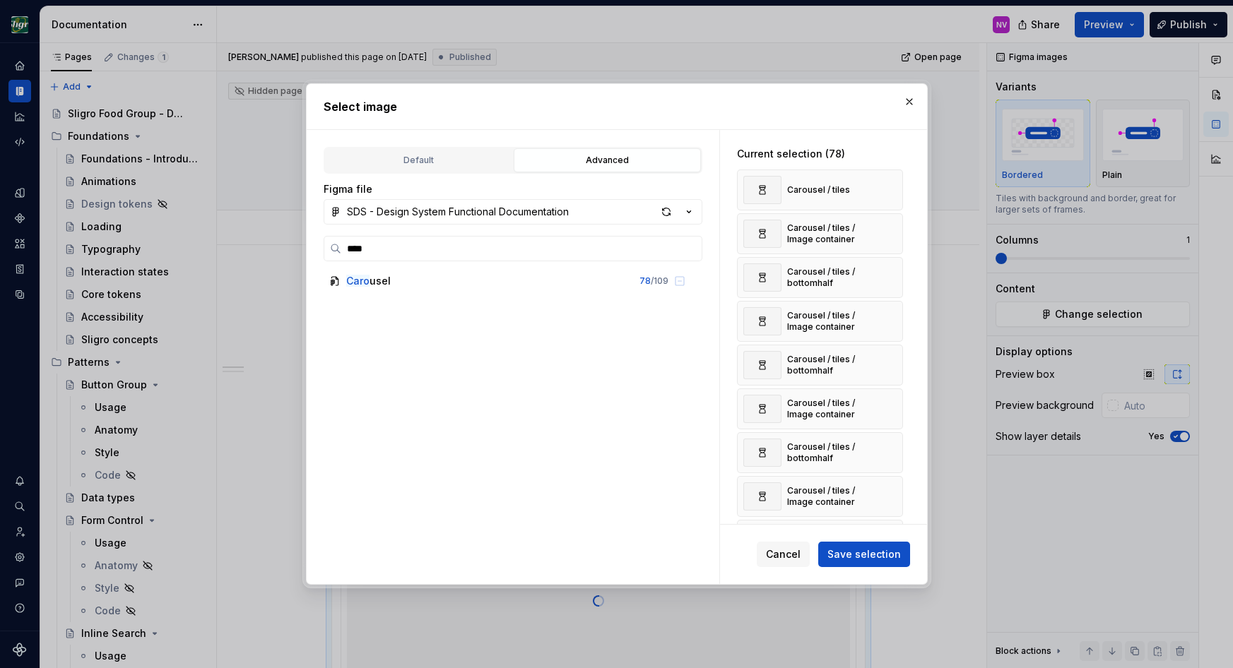
click at [890, 191] on button "button" at bounding box center [887, 190] width 20 height 20
click at [890, 224] on button "button" at bounding box center [887, 234] width 20 height 20
click at [890, 191] on button "button" at bounding box center [887, 190] width 20 height 20
click at [890, 224] on button "button" at bounding box center [887, 234] width 20 height 20
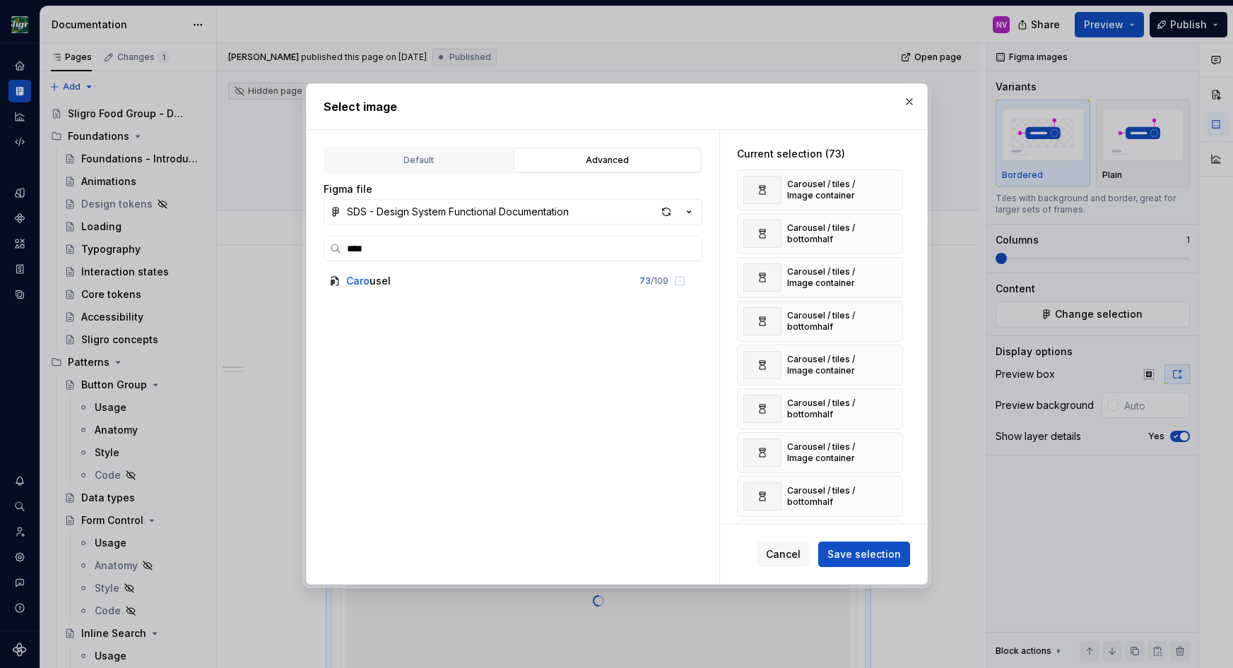
click at [890, 191] on button "button" at bounding box center [887, 190] width 20 height 20
click at [890, 224] on button "button" at bounding box center [887, 234] width 20 height 20
click at [890, 191] on button "button" at bounding box center [887, 190] width 20 height 20
click at [890, 224] on button "button" at bounding box center [887, 234] width 20 height 20
click at [890, 191] on button "button" at bounding box center [887, 190] width 20 height 20
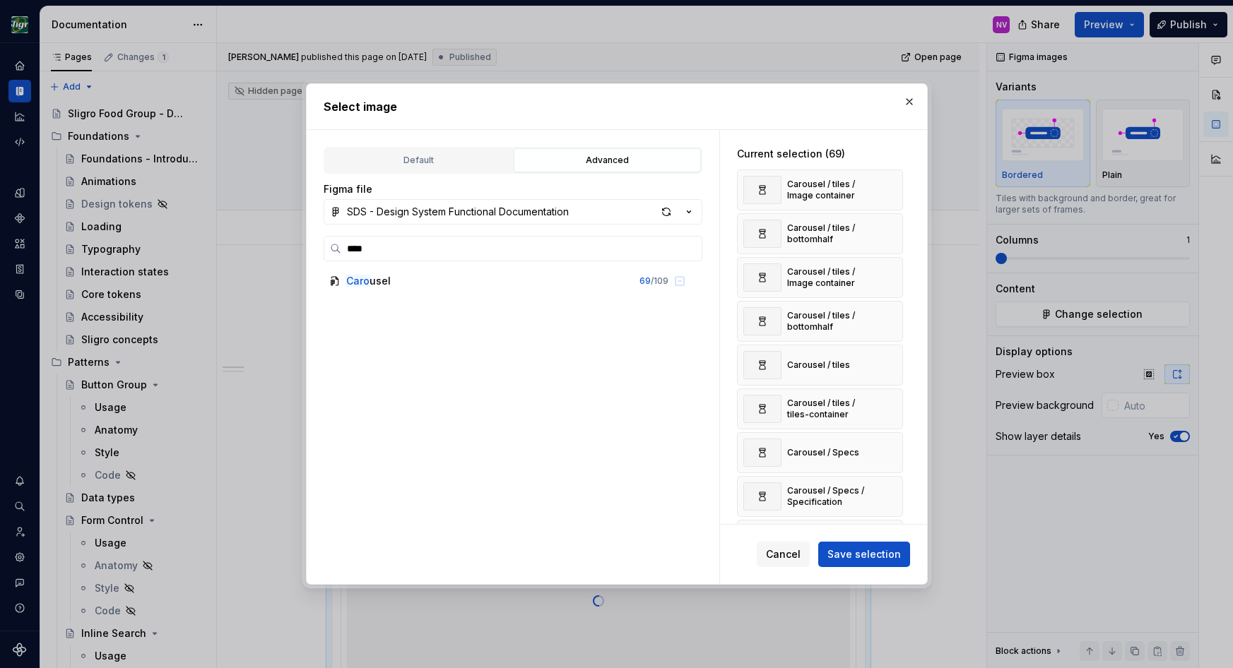
click at [890, 224] on button "button" at bounding box center [887, 234] width 20 height 20
click at [890, 191] on button "button" at bounding box center [887, 190] width 20 height 20
click at [890, 224] on button "button" at bounding box center [887, 234] width 20 height 20
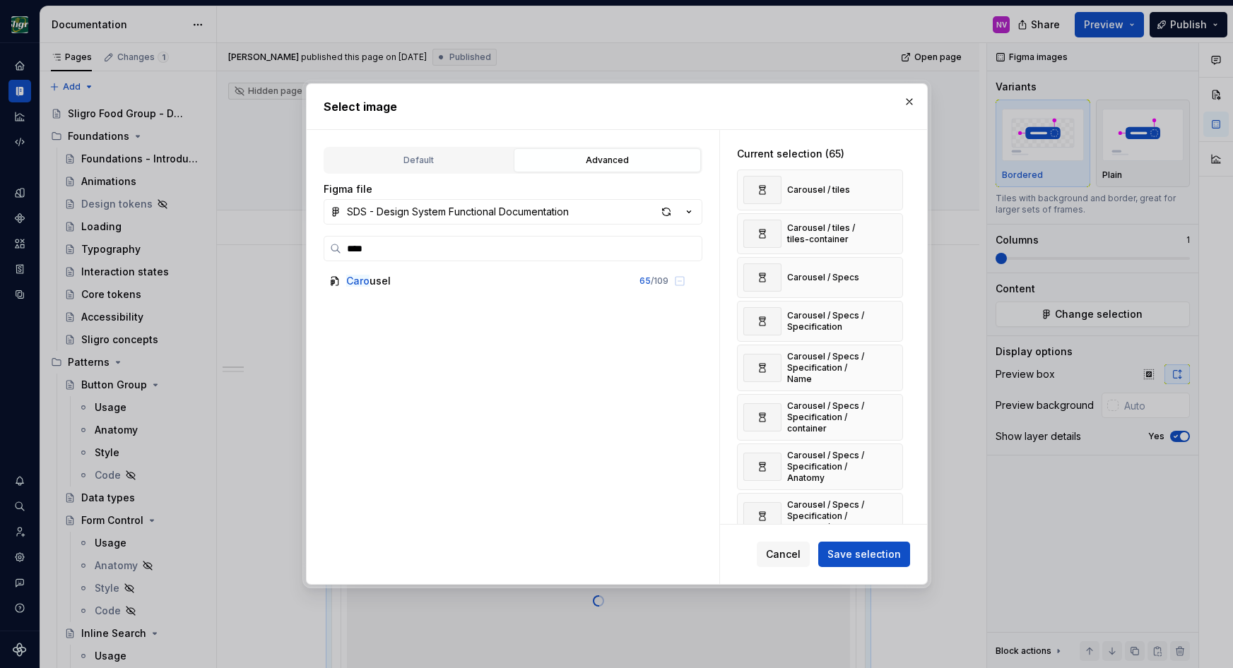
click at [890, 191] on button "button" at bounding box center [887, 190] width 20 height 20
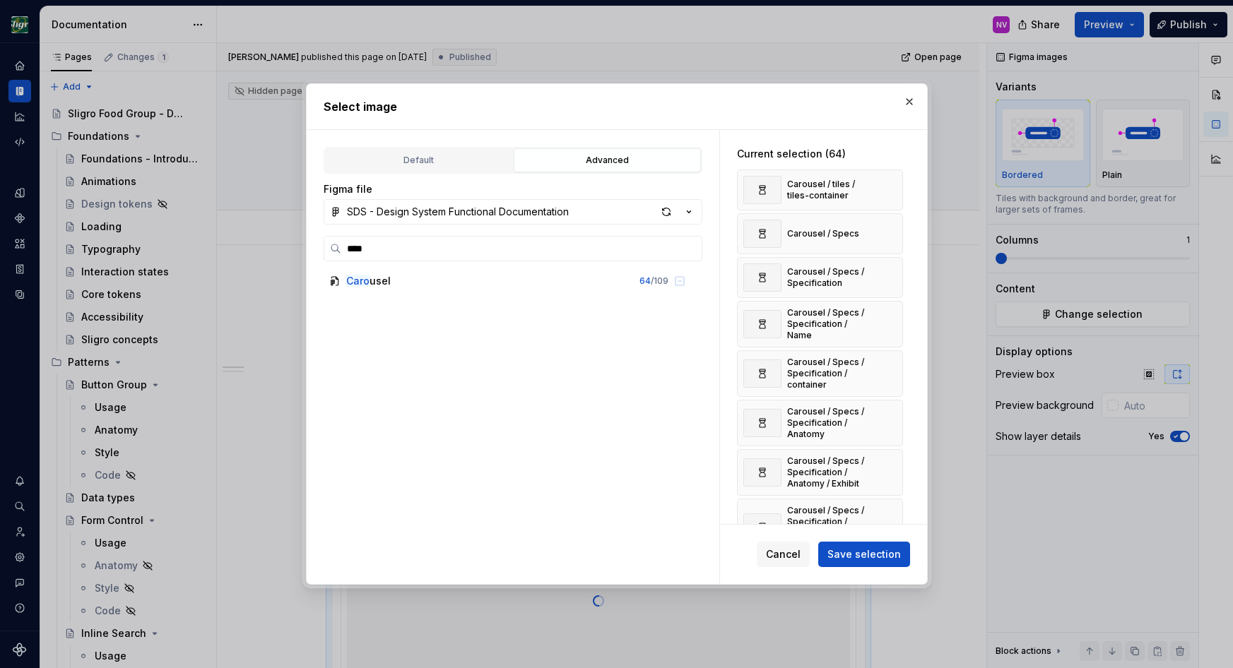
click at [890, 191] on button "button" at bounding box center [887, 190] width 20 height 20
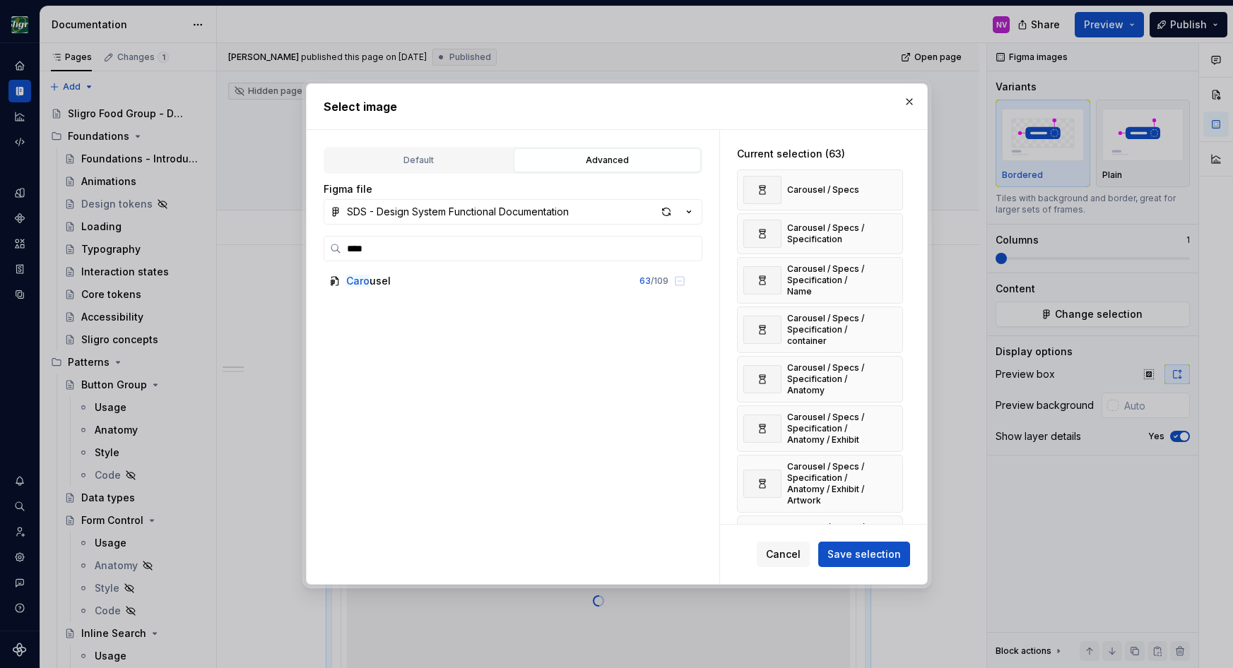
click at [890, 191] on button "button" at bounding box center [887, 190] width 20 height 20
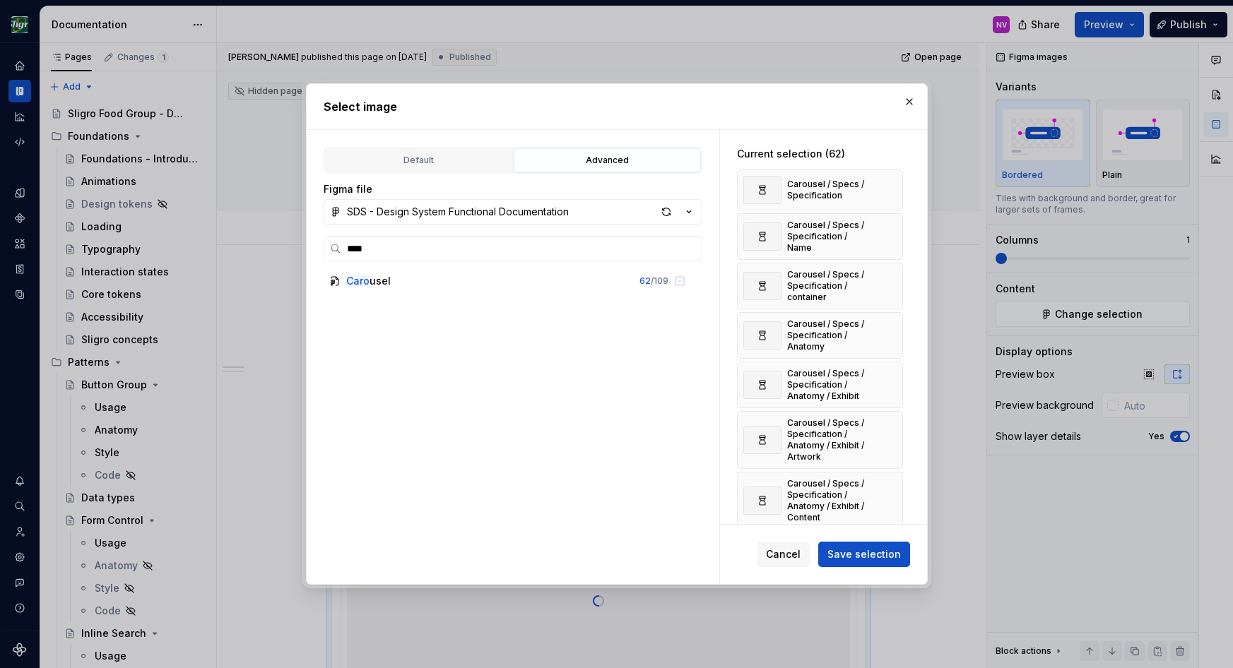
click at [890, 191] on button "button" at bounding box center [887, 190] width 20 height 20
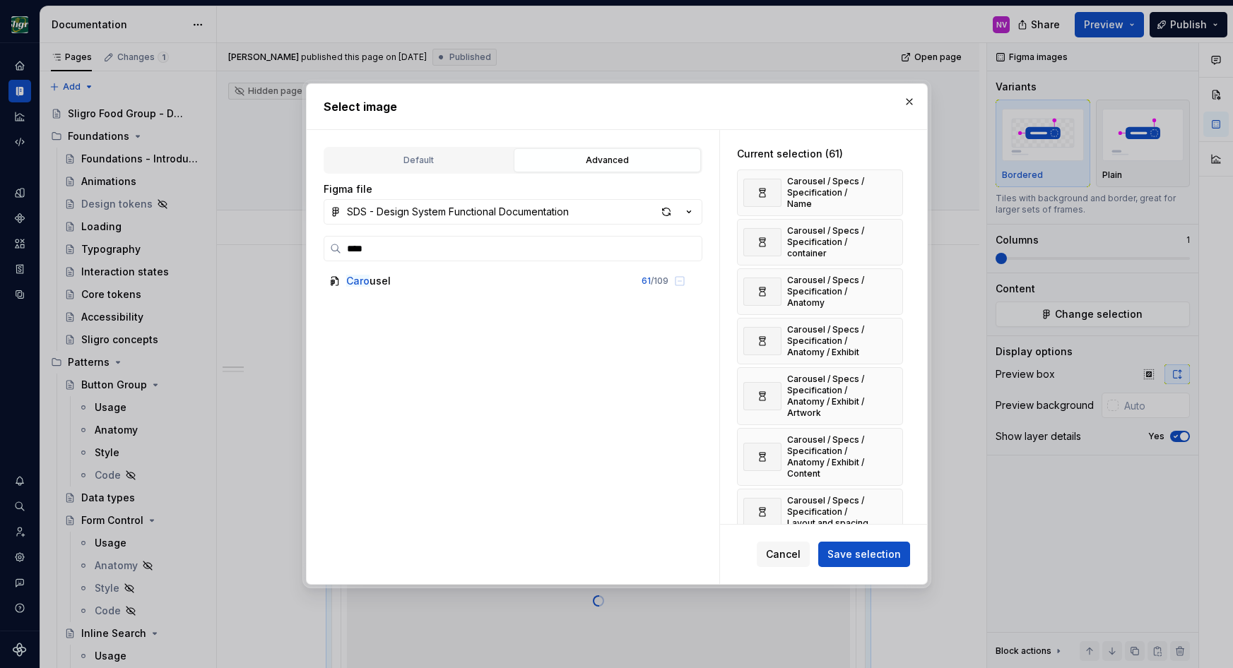
click at [890, 191] on button "button" at bounding box center [887, 193] width 20 height 20
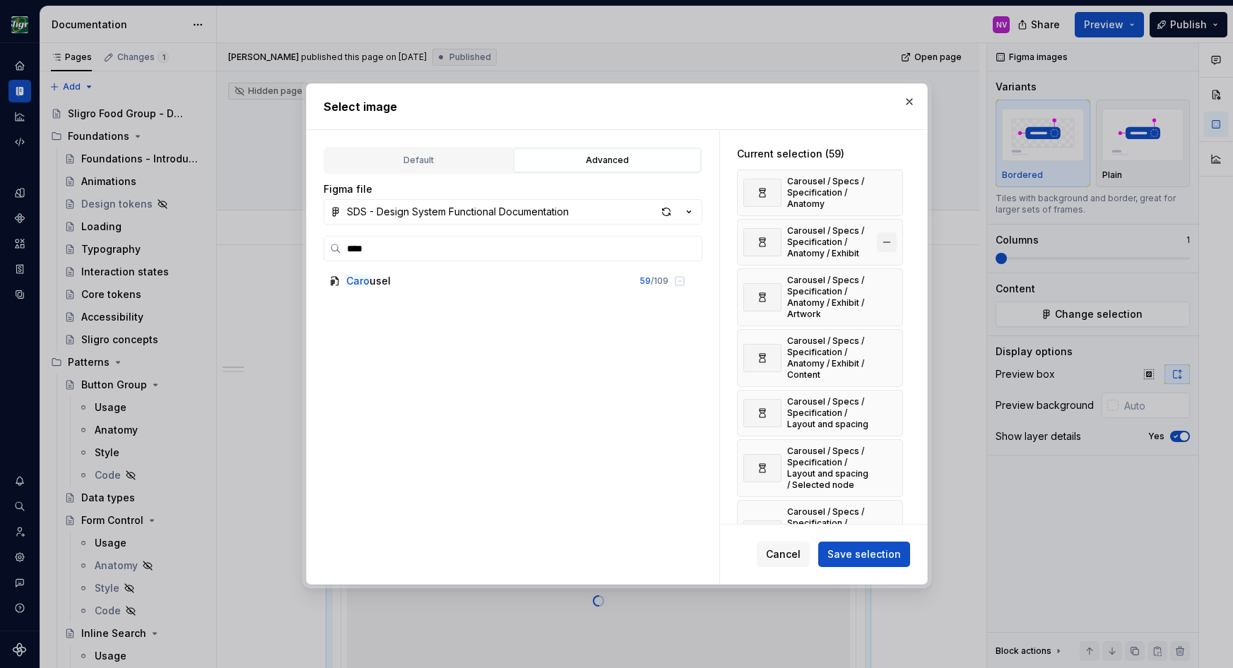
click at [895, 243] on button "button" at bounding box center [887, 242] width 20 height 20
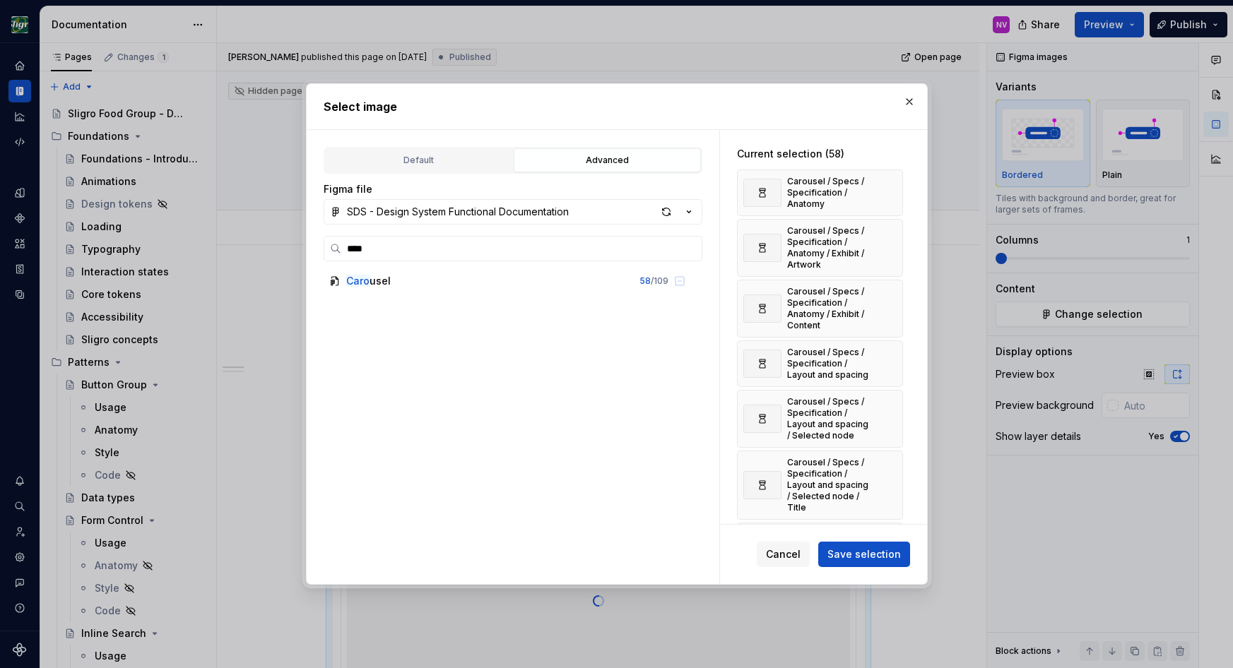
click at [895, 243] on button "button" at bounding box center [887, 248] width 20 height 20
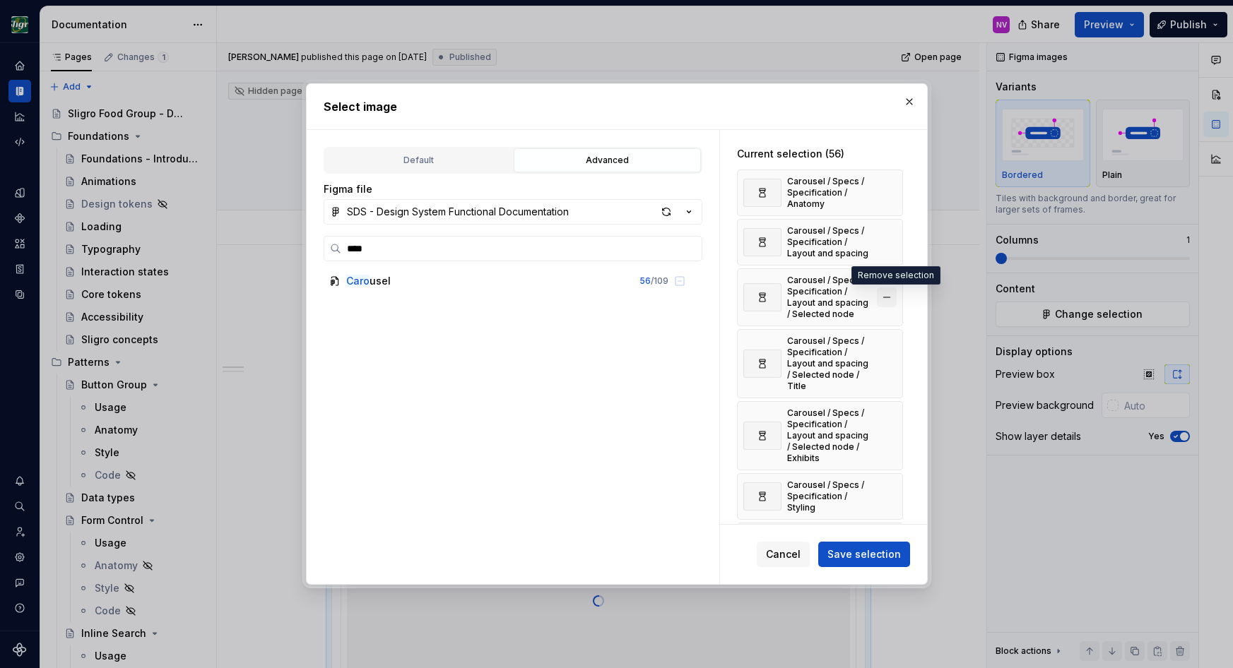
click at [892, 296] on button "button" at bounding box center [887, 298] width 20 height 20
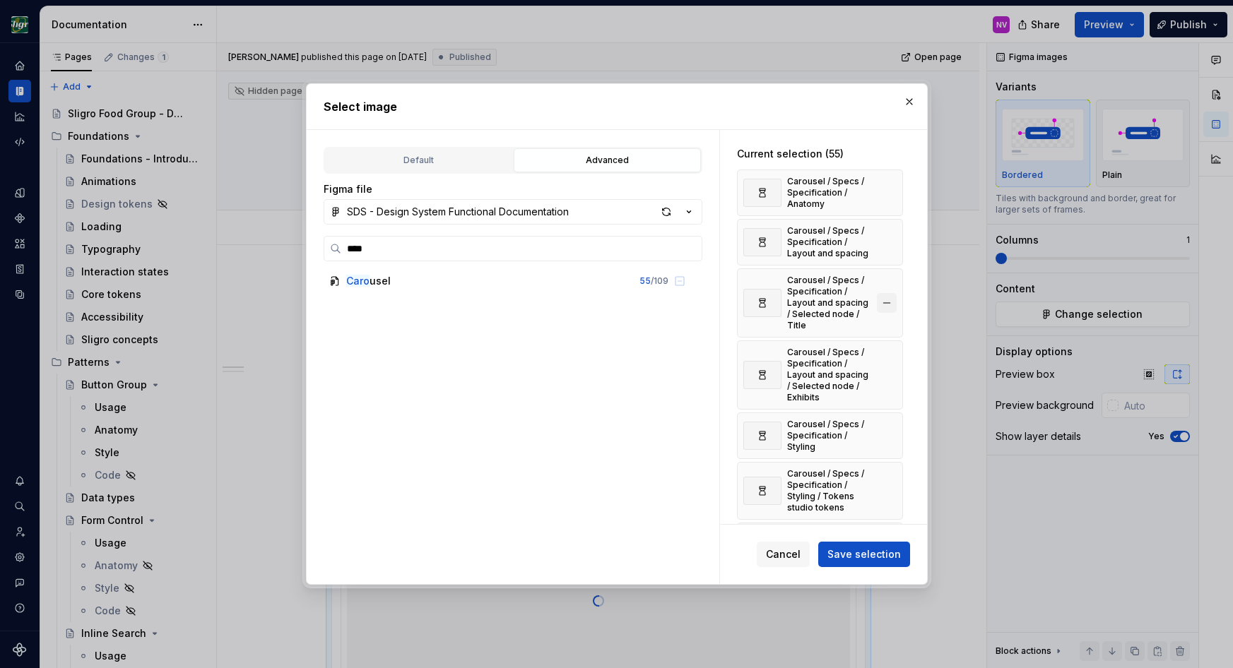
click at [892, 295] on button "button" at bounding box center [887, 303] width 20 height 20
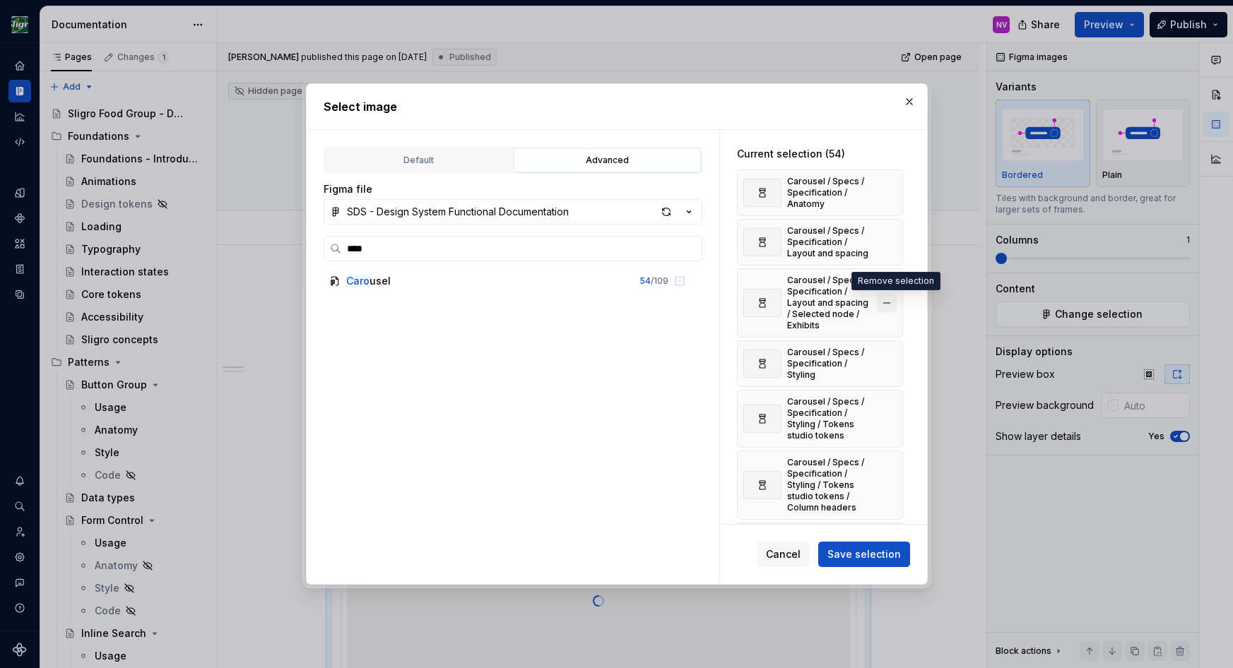
click at [890, 302] on button "button" at bounding box center [887, 303] width 20 height 20
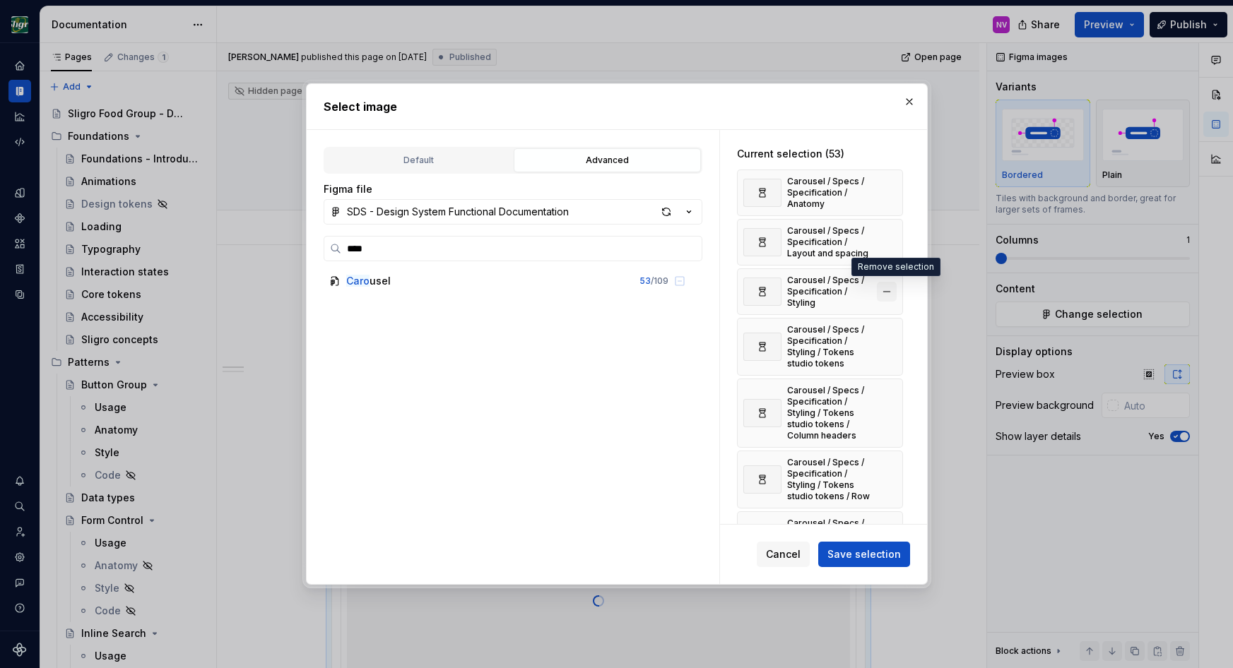
click at [892, 289] on button "button" at bounding box center [887, 292] width 20 height 20
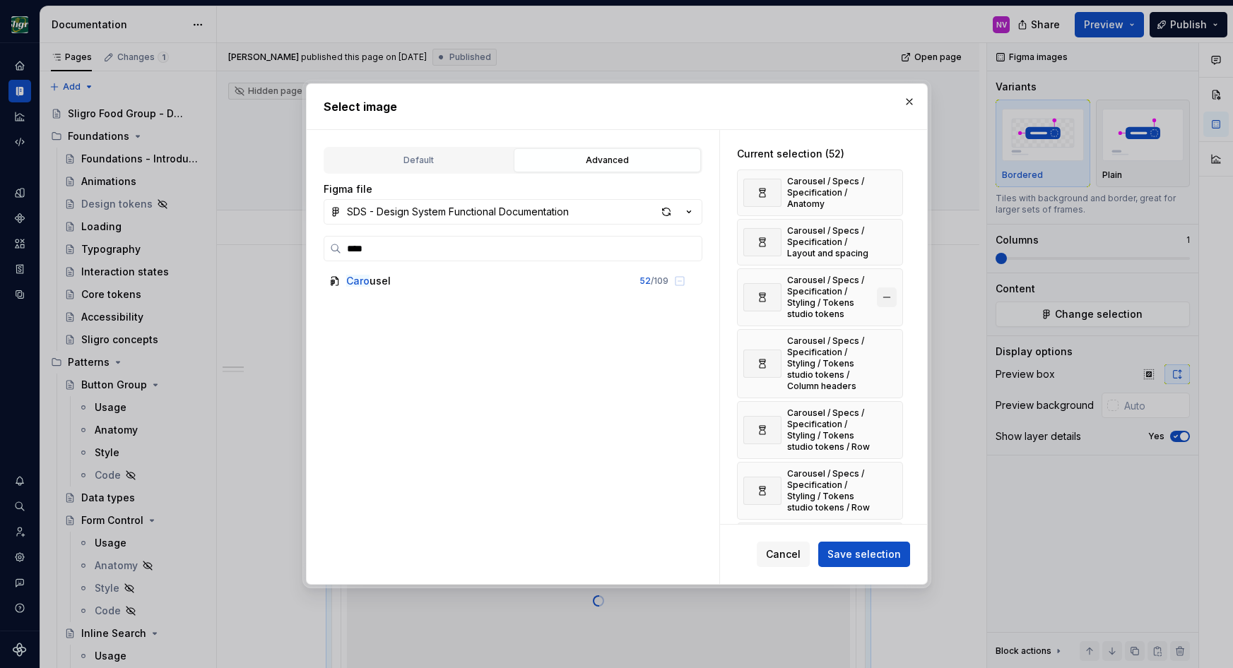
click at [894, 288] on button "button" at bounding box center [887, 298] width 20 height 20
click at [893, 299] on button "button" at bounding box center [887, 303] width 20 height 20
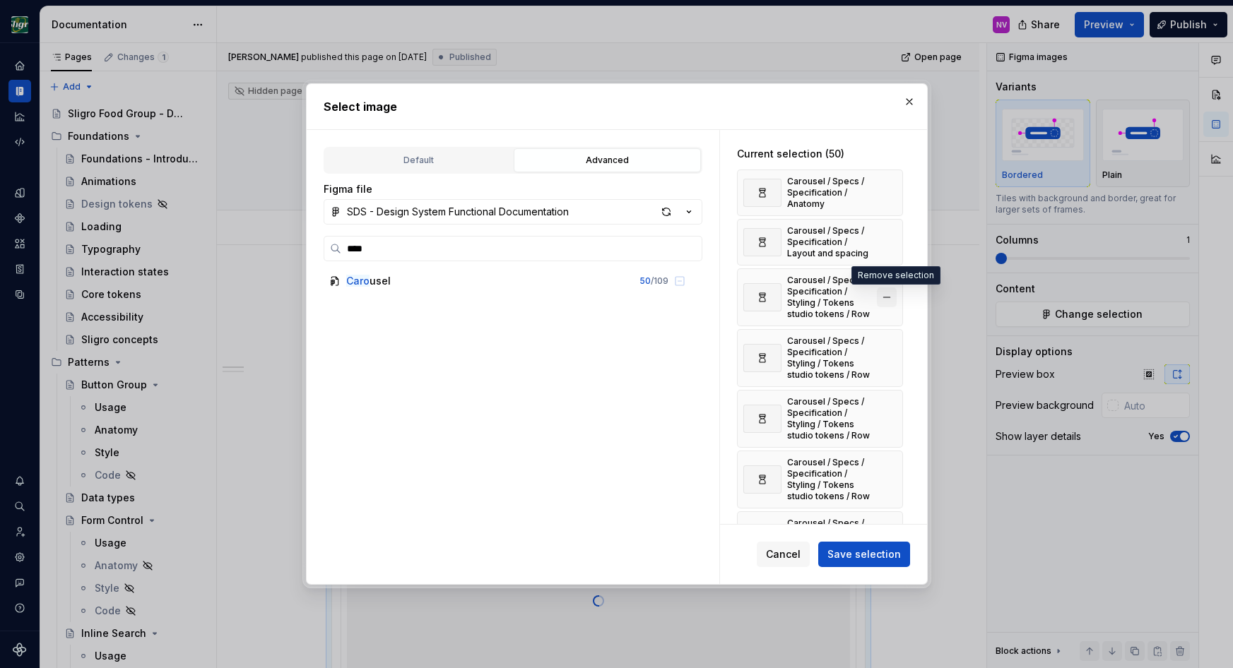
click at [891, 297] on button "button" at bounding box center [887, 298] width 20 height 20
click at [893, 298] on button "button" at bounding box center [887, 298] width 20 height 20
click at [892, 297] on button "button" at bounding box center [887, 298] width 20 height 20
click at [892, 298] on button "button" at bounding box center [887, 298] width 20 height 20
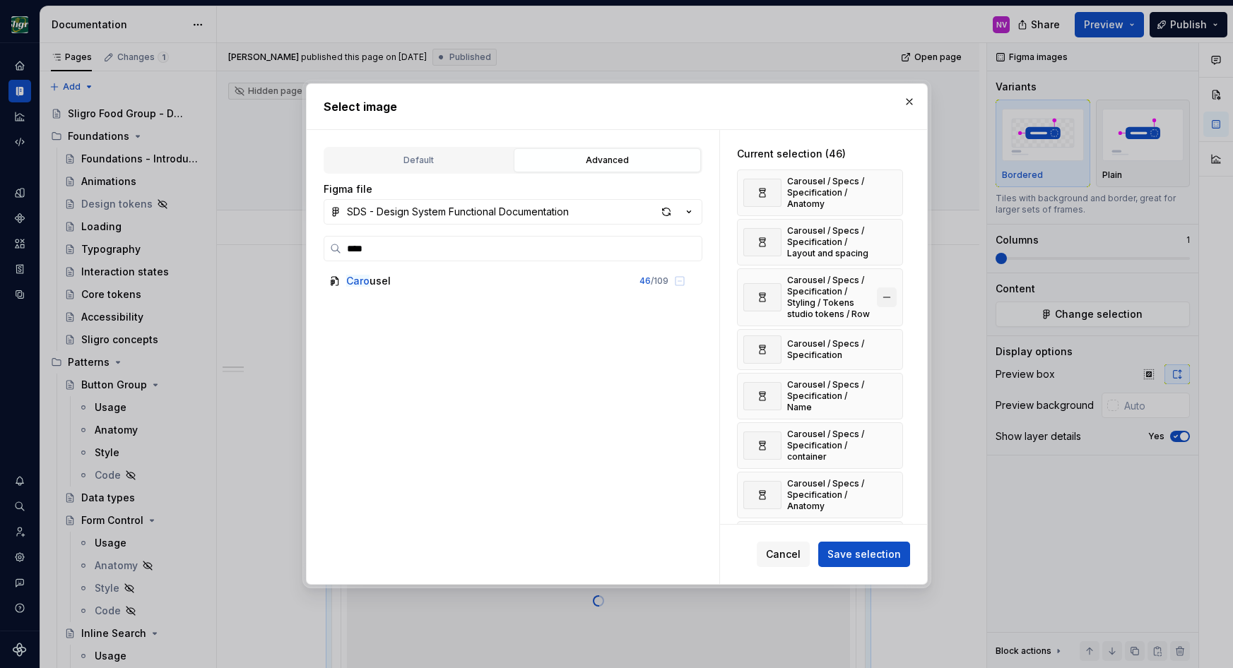
click at [892, 293] on button "button" at bounding box center [887, 298] width 20 height 20
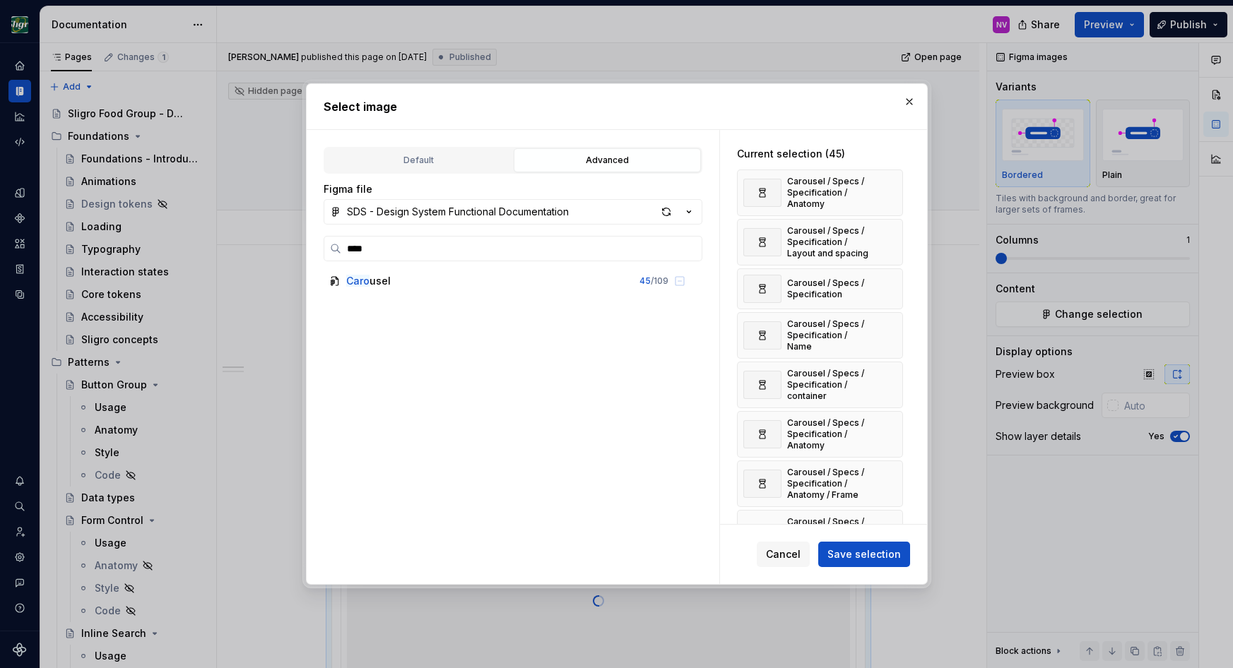
click at [892, 293] on button "button" at bounding box center [887, 289] width 20 height 20
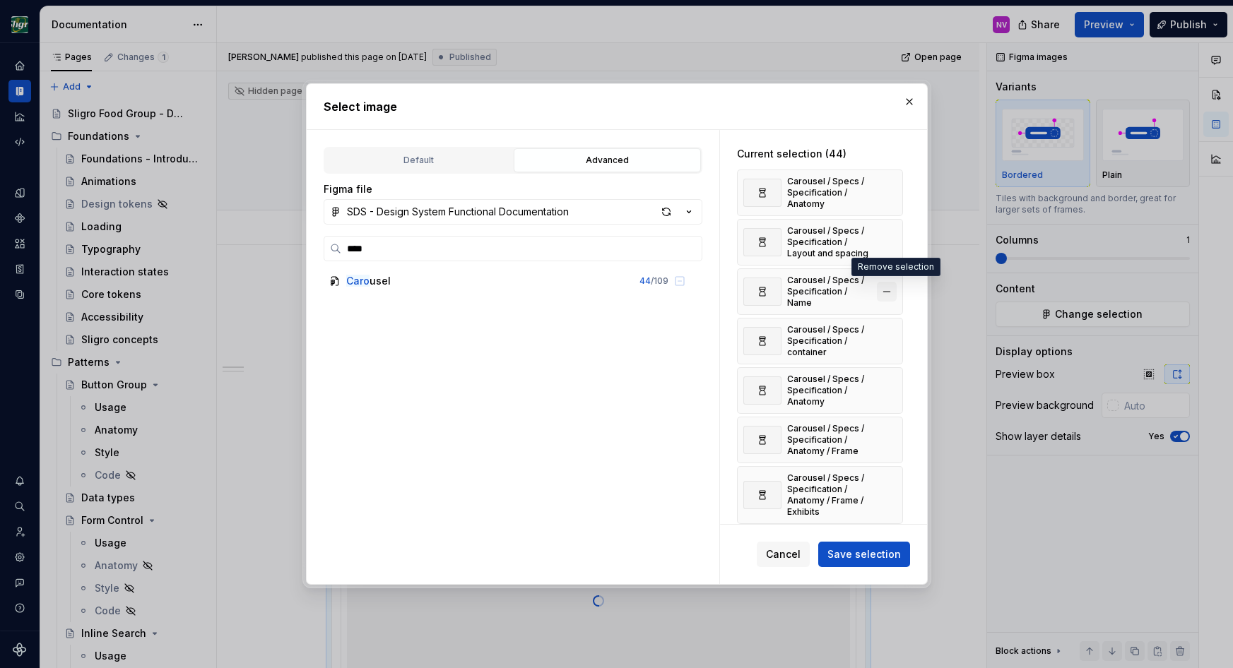
click at [892, 288] on button "button" at bounding box center [887, 292] width 20 height 20
click at [892, 283] on button "button" at bounding box center [887, 292] width 20 height 20
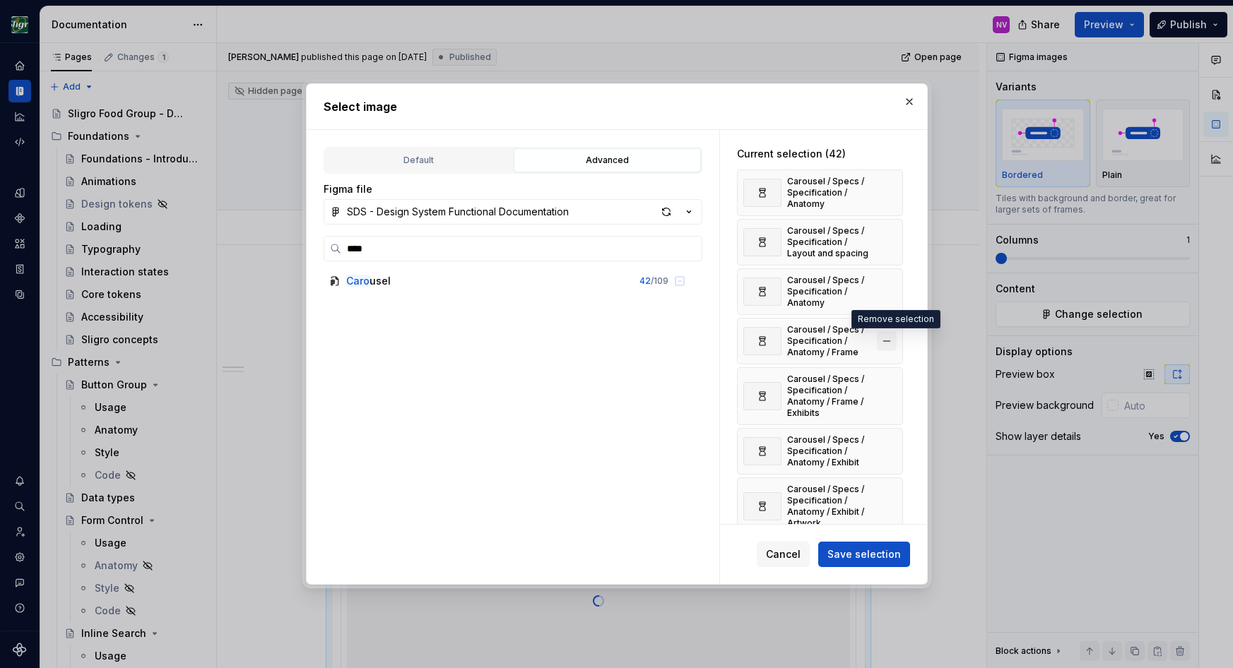
click at [892, 339] on button "button" at bounding box center [887, 341] width 20 height 20
click at [892, 344] on button "button" at bounding box center [887, 347] width 20 height 20
click at [892, 340] on button "button" at bounding box center [887, 341] width 20 height 20
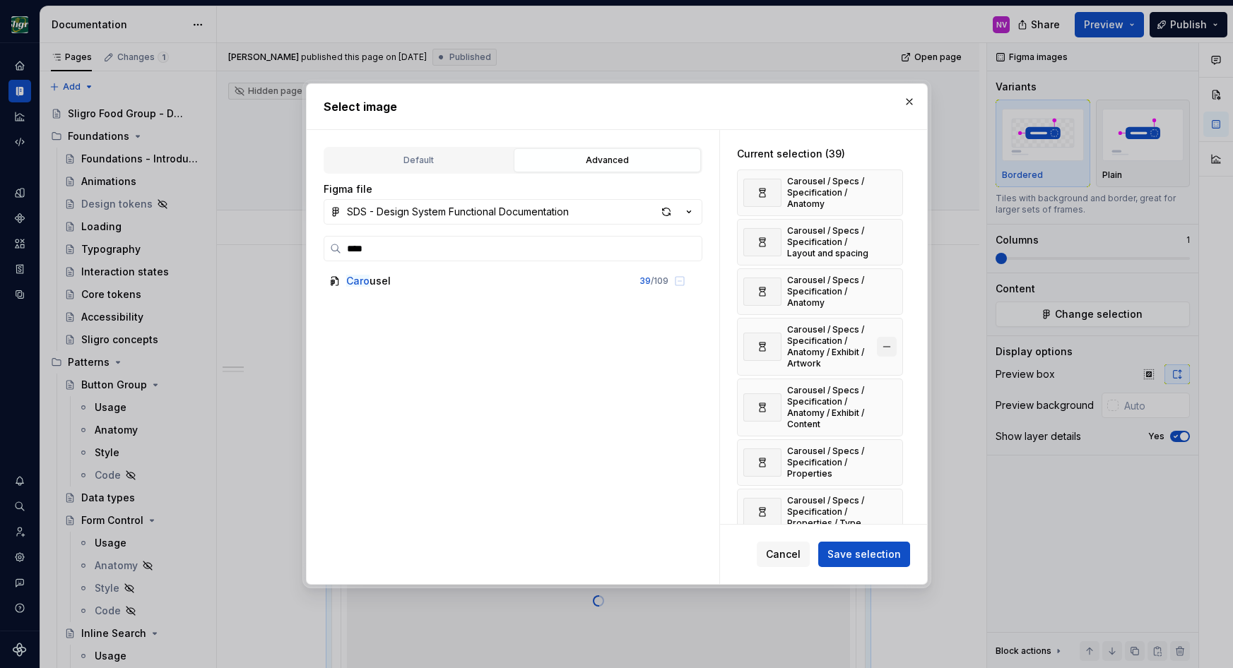
click at [894, 344] on button "button" at bounding box center [887, 347] width 20 height 20
click at [891, 343] on button "button" at bounding box center [887, 347] width 20 height 20
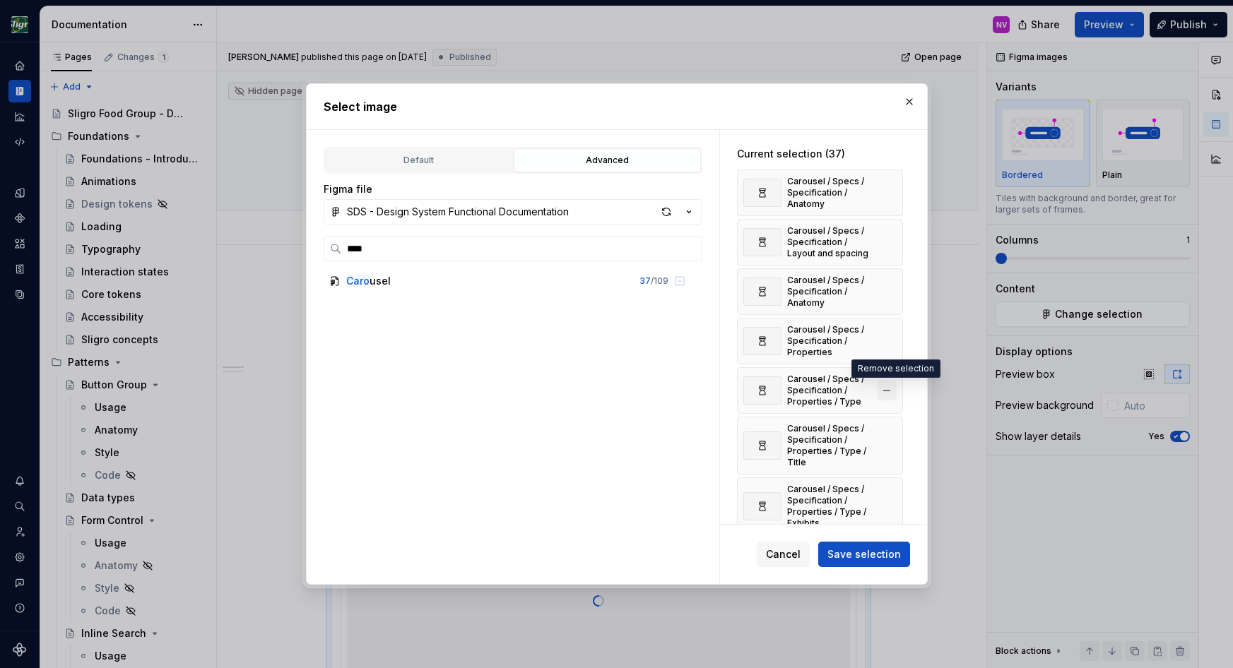
click at [888, 390] on button "button" at bounding box center [887, 391] width 20 height 20
click at [888, 390] on button "button" at bounding box center [887, 396] width 20 height 20
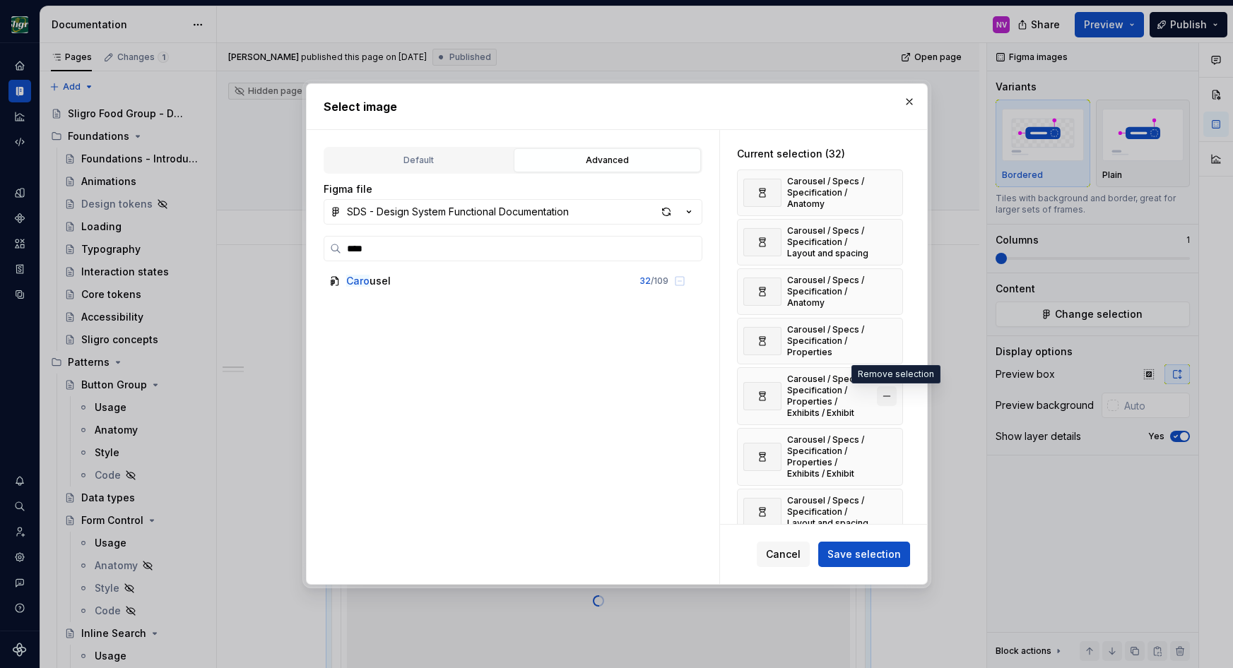
click at [888, 391] on button "button" at bounding box center [887, 396] width 20 height 20
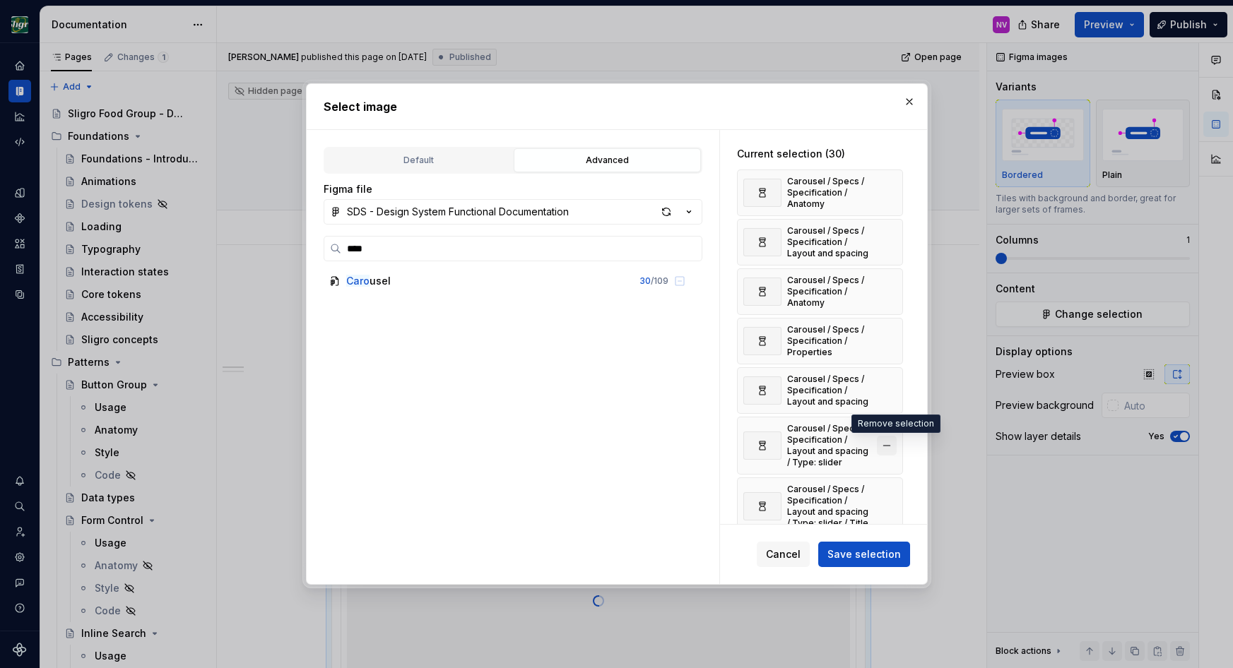
click at [890, 441] on button "button" at bounding box center [887, 446] width 20 height 20
click at [892, 440] on button "button" at bounding box center [887, 446] width 20 height 20
click at [892, 444] on button "button" at bounding box center [887, 452] width 20 height 20
click at [892, 444] on button "button" at bounding box center [887, 446] width 20 height 20
click at [891, 448] on button "button" at bounding box center [887, 446] width 20 height 20
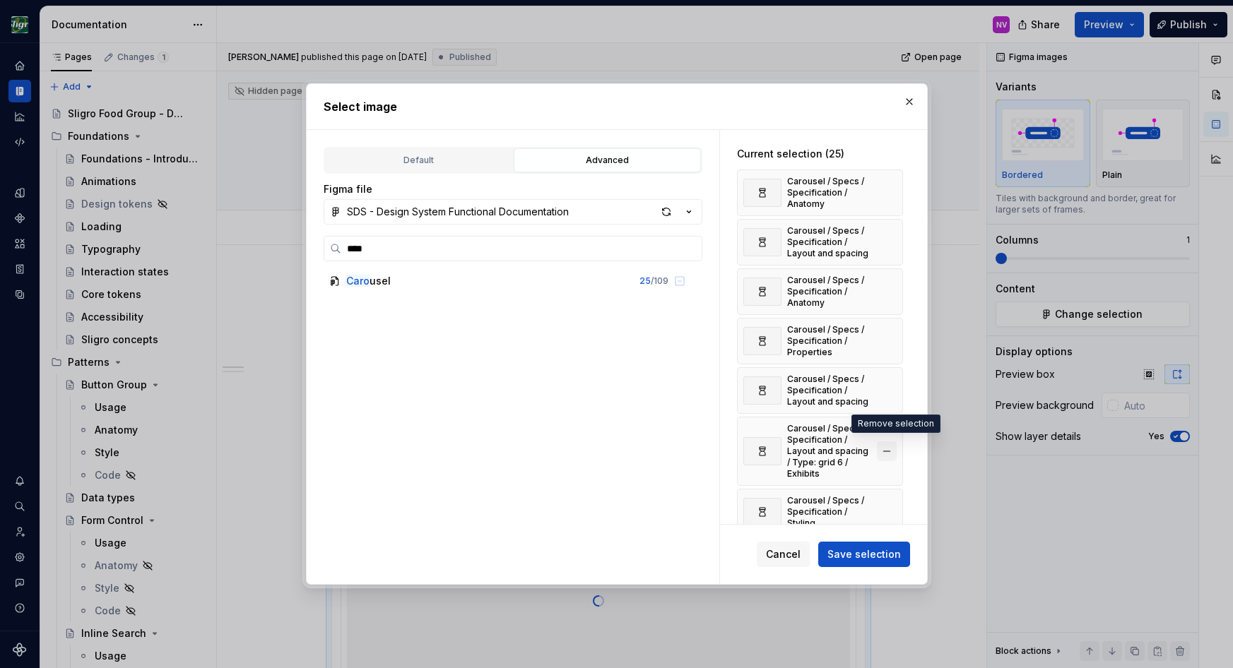
click at [890, 445] on button "button" at bounding box center [887, 452] width 20 height 20
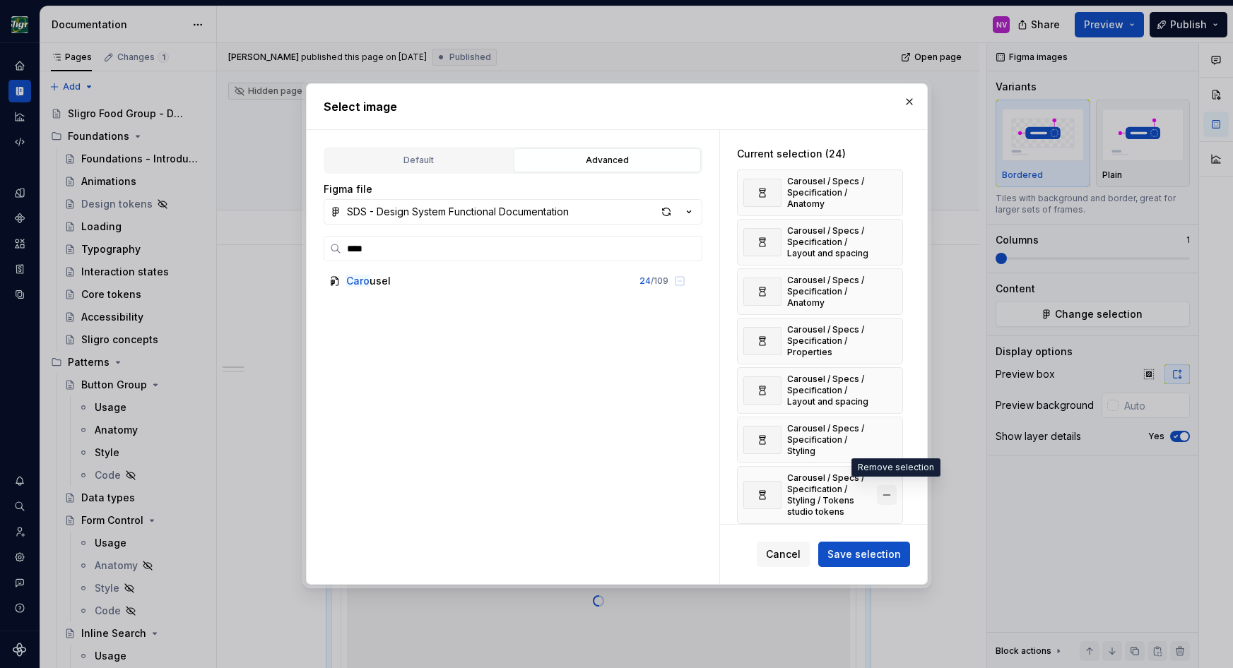
click at [890, 485] on button "button" at bounding box center [887, 495] width 20 height 20
click at [894, 491] on button "button" at bounding box center [887, 501] width 20 height 20
click at [892, 486] on button "button" at bounding box center [887, 495] width 20 height 20
click at [893, 490] on button "button" at bounding box center [887, 495] width 20 height 20
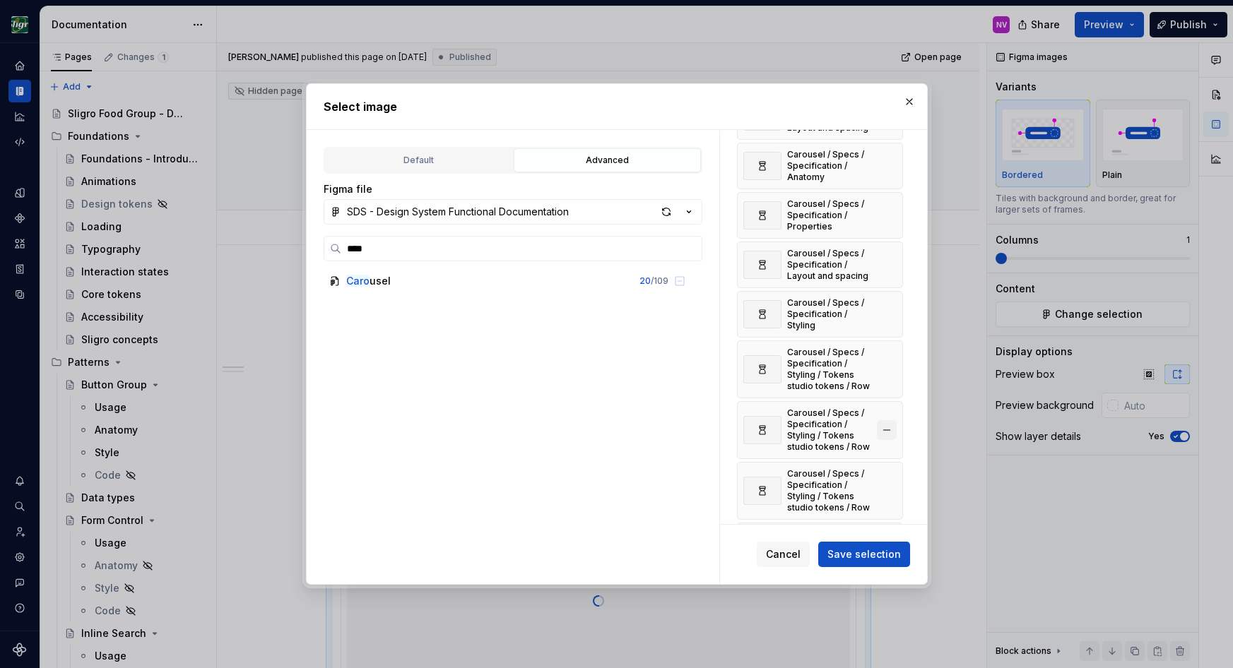
scroll to position [127, 0]
click at [887, 365] on button "button" at bounding box center [887, 368] width 20 height 20
click at [890, 365] on button "button" at bounding box center [887, 368] width 20 height 20
click at [895, 360] on button "button" at bounding box center [887, 368] width 20 height 20
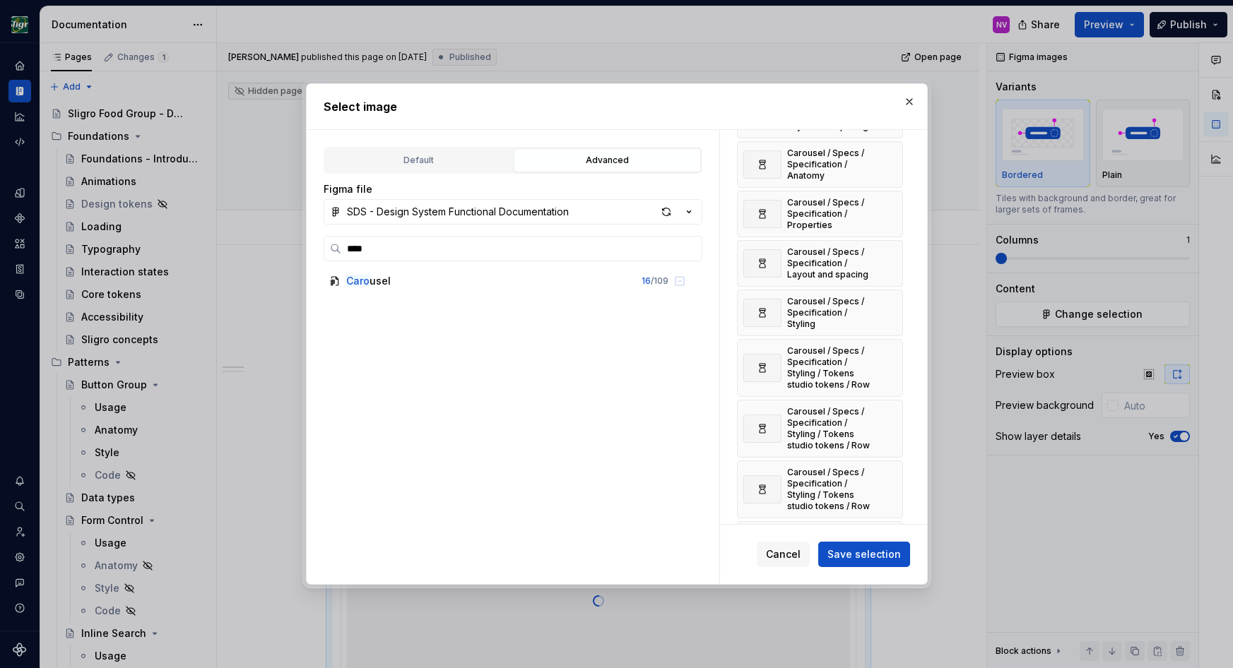
click at [895, 360] on button "button" at bounding box center [887, 368] width 20 height 20
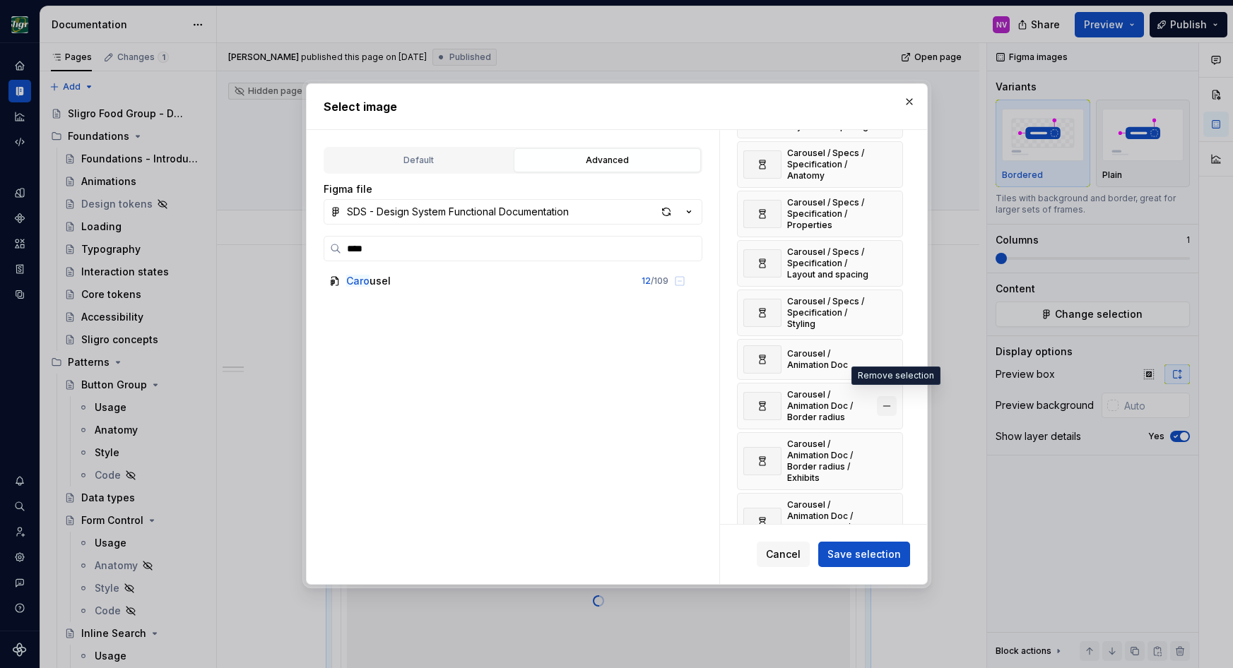
click at [897, 399] on button "button" at bounding box center [887, 406] width 20 height 20
click at [893, 402] on button "button" at bounding box center [887, 412] width 20 height 20
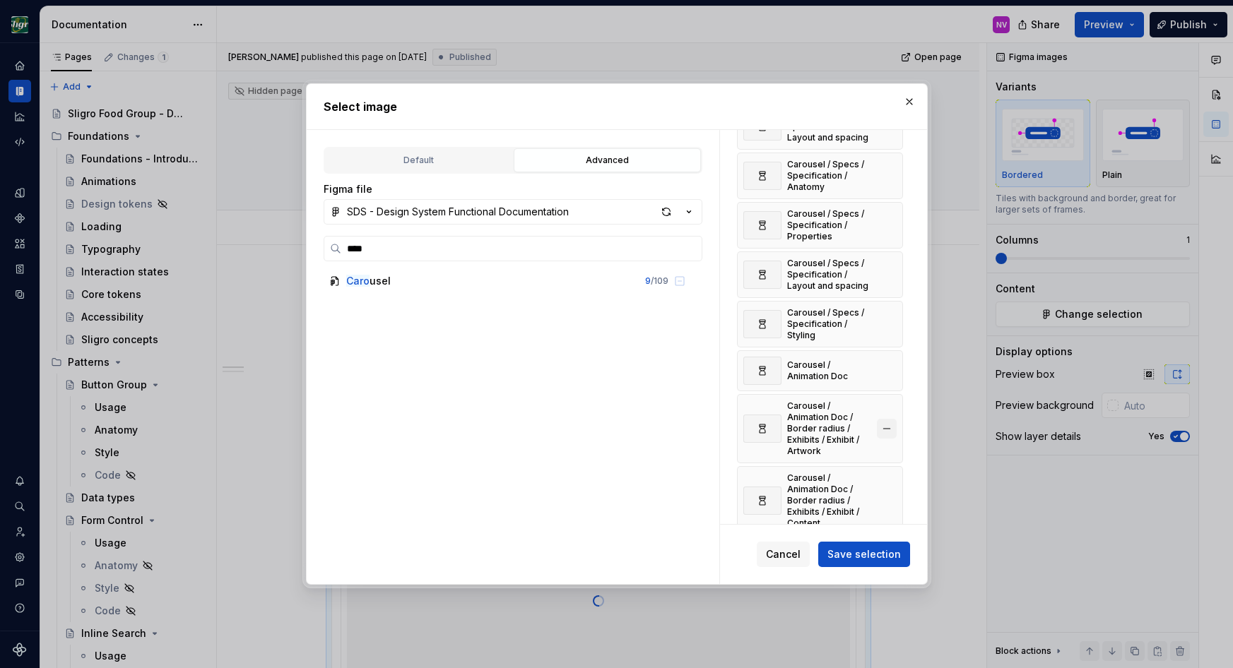
click at [894, 419] on button "button" at bounding box center [887, 429] width 20 height 20
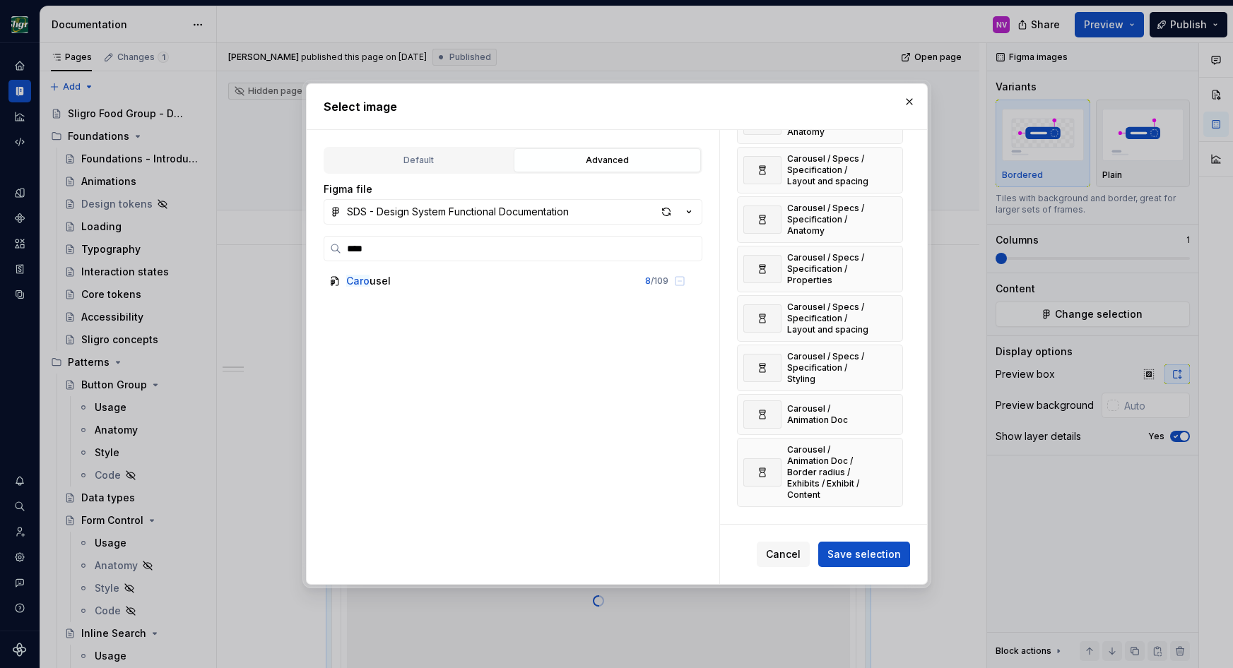
scroll to position [55, 0]
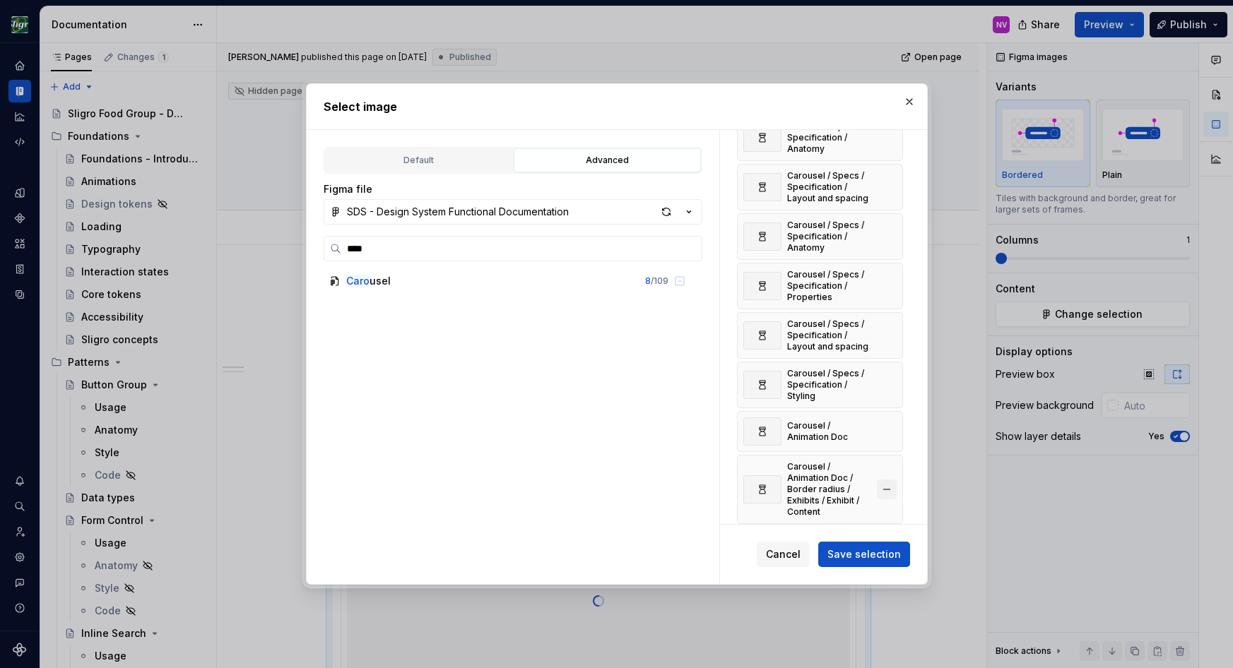
click at [893, 480] on button "button" at bounding box center [887, 490] width 20 height 20
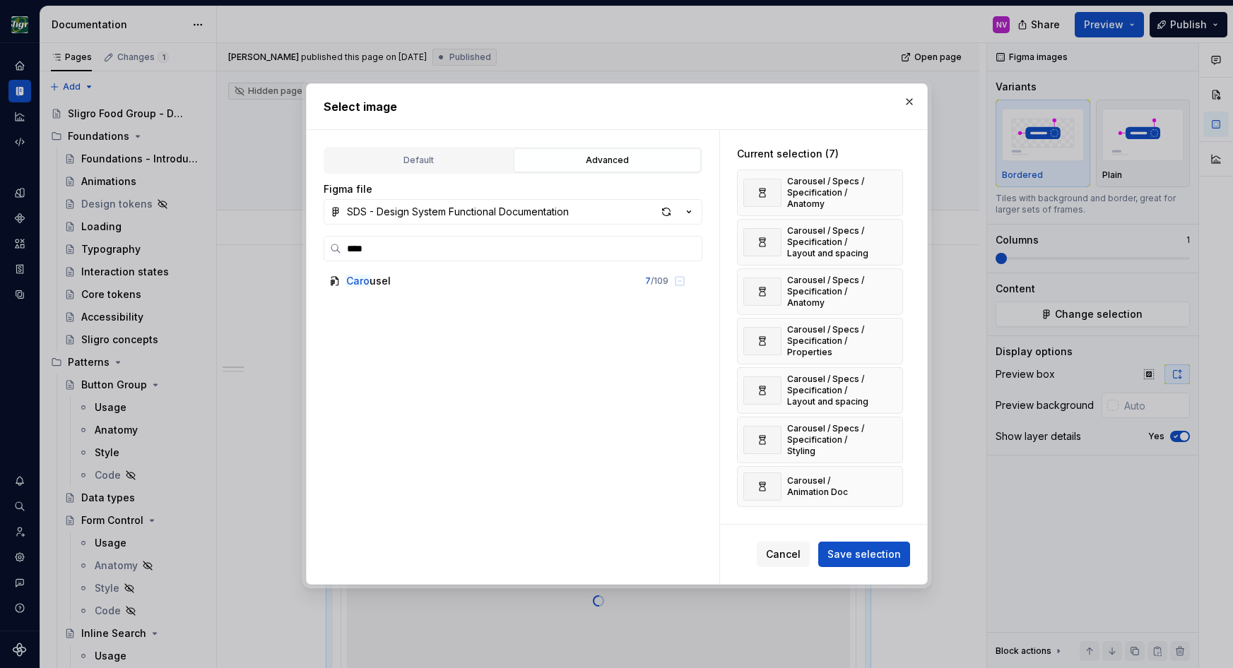
scroll to position [0, 0]
click at [872, 543] on button "Save selection" at bounding box center [864, 554] width 92 height 25
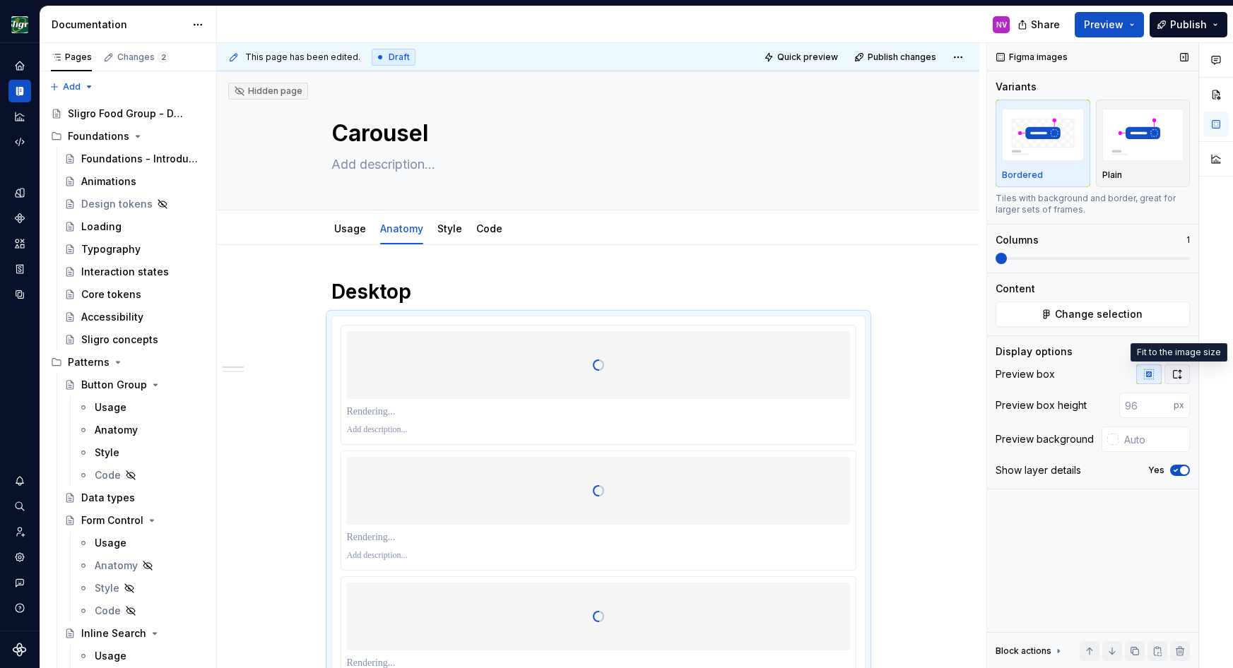
click at [1179, 373] on icon "button" at bounding box center [1176, 374] width 11 height 11
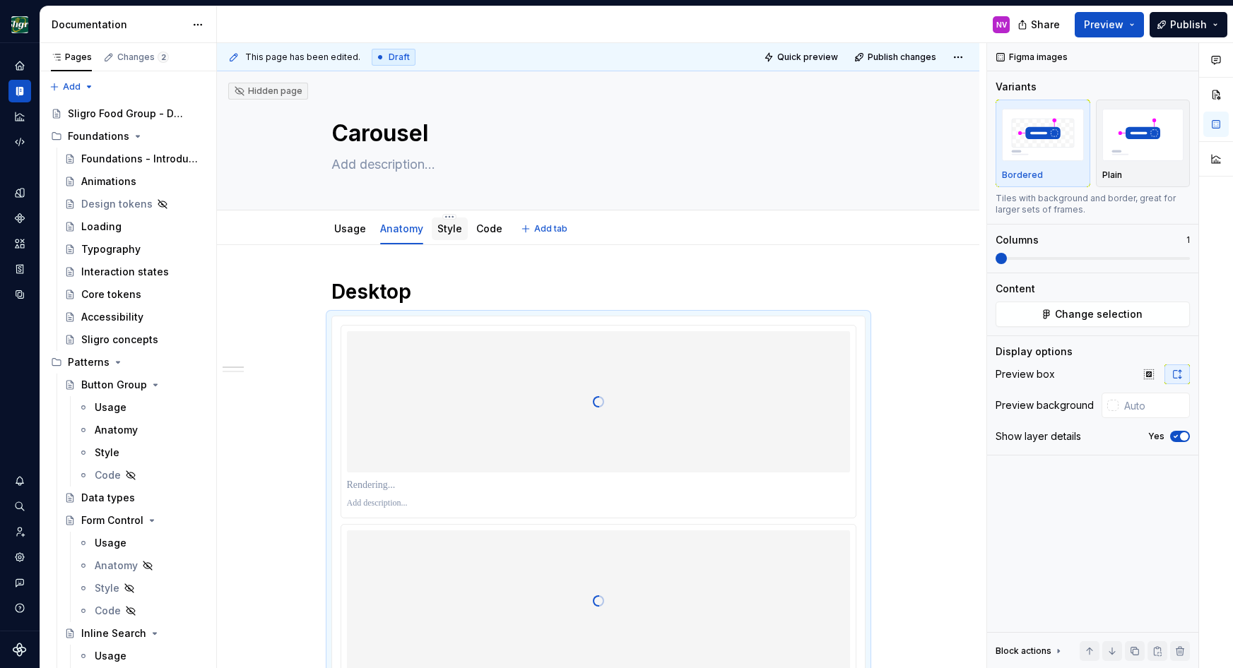
click at [451, 232] on link "Style" at bounding box center [449, 229] width 25 height 12
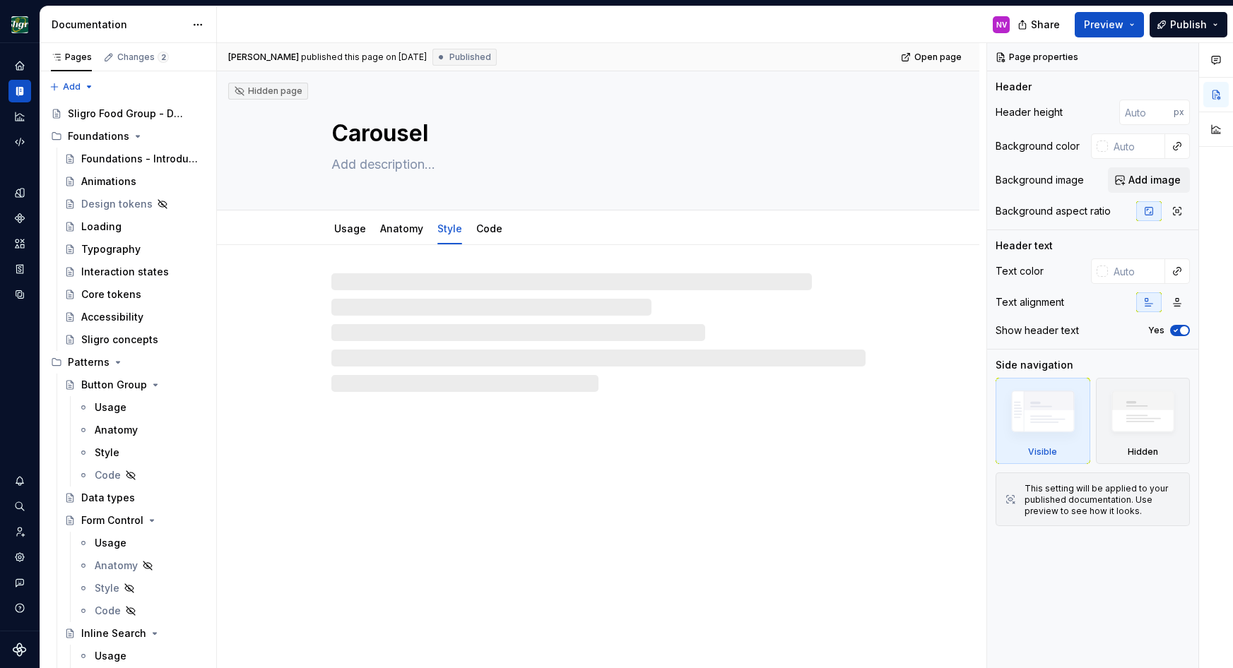
type textarea "*"
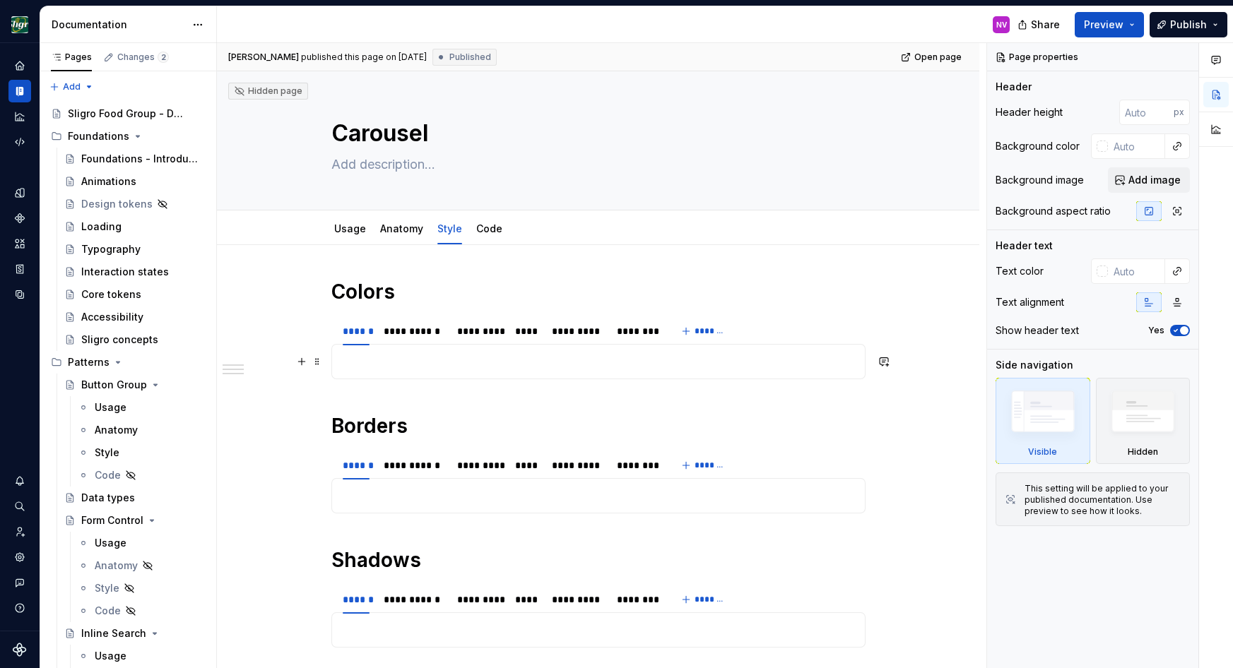
click at [430, 358] on p at bounding box center [599, 361] width 516 height 17
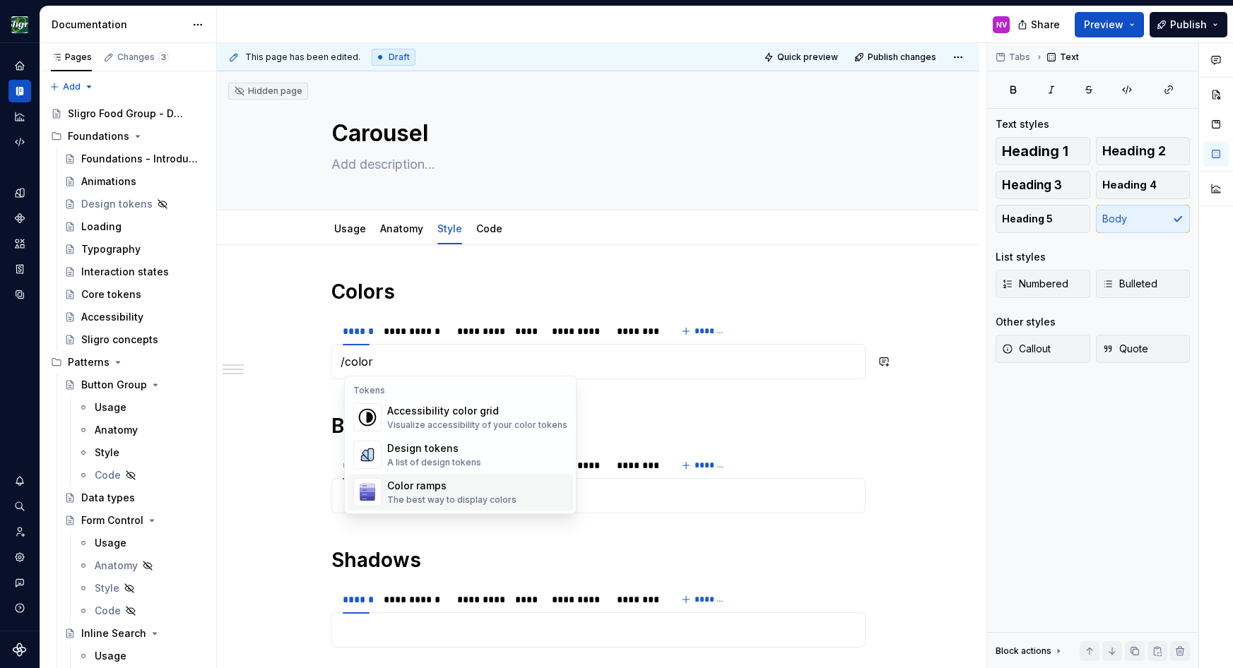
click at [451, 486] on div "Color ramps" at bounding box center [451, 486] width 129 height 14
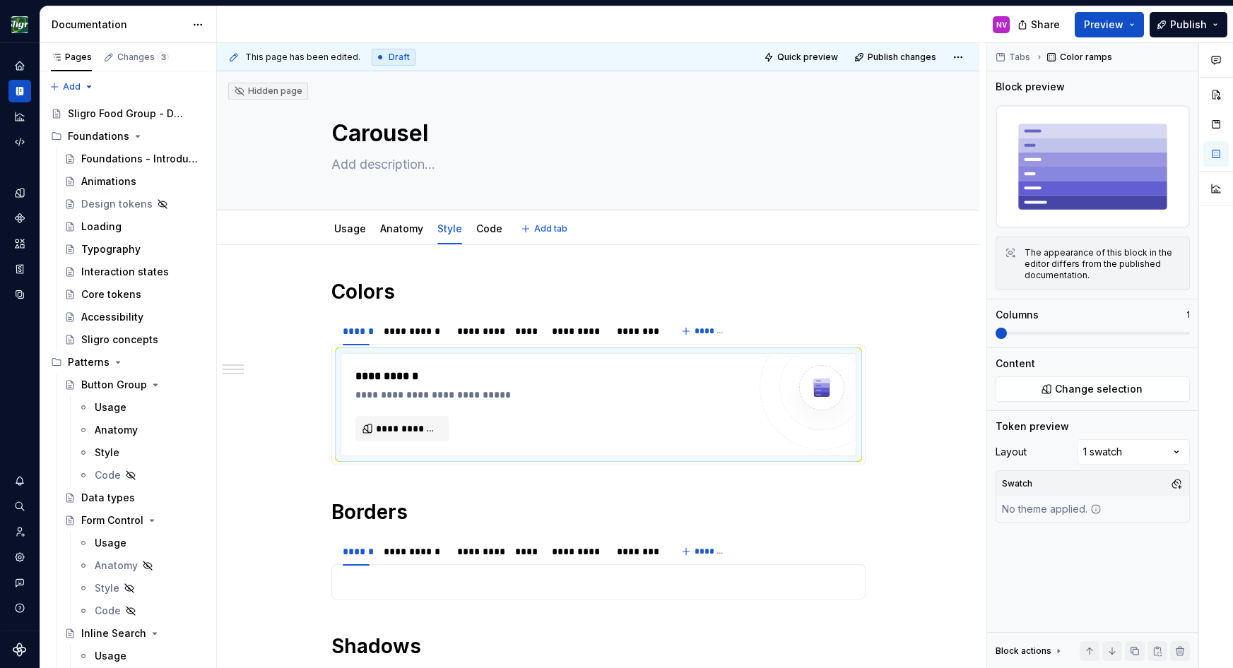
type textarea "*"
click at [384, 432] on span "**********" at bounding box center [408, 429] width 64 height 14
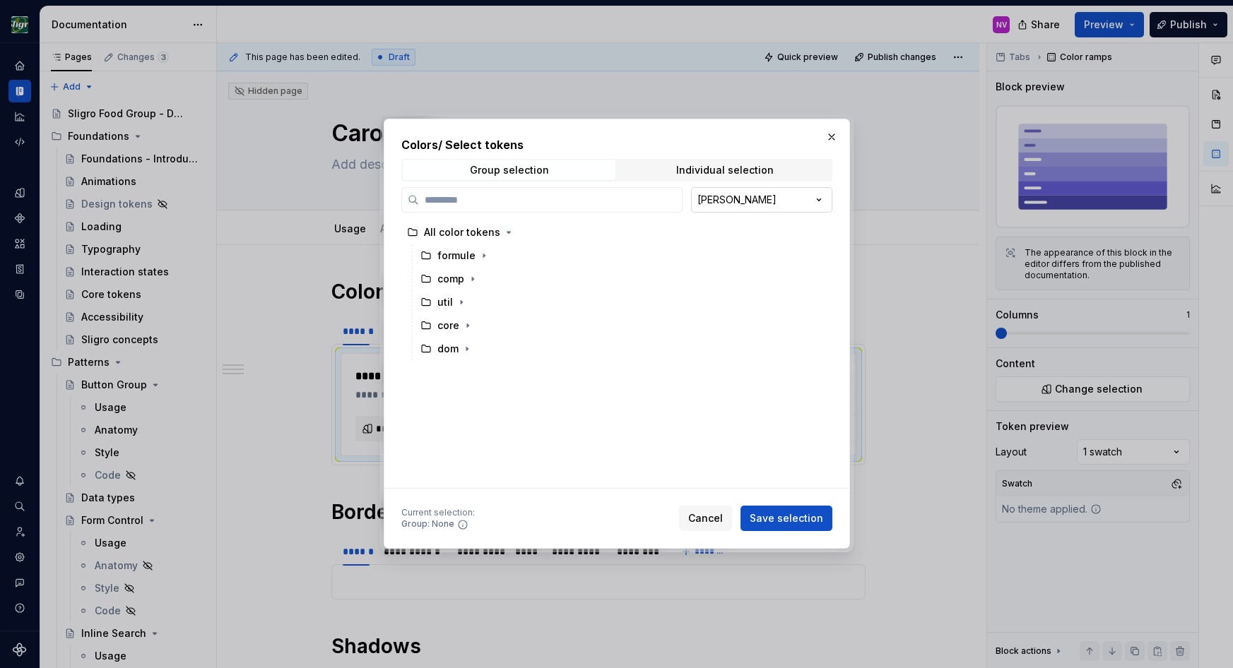
click at [709, 199] on div "Colors / Select tokens Group selection Individual selection [PERSON_NAME] All c…" at bounding box center [616, 334] width 1233 height 668
click at [504, 202] on input "search" at bounding box center [550, 200] width 263 height 14
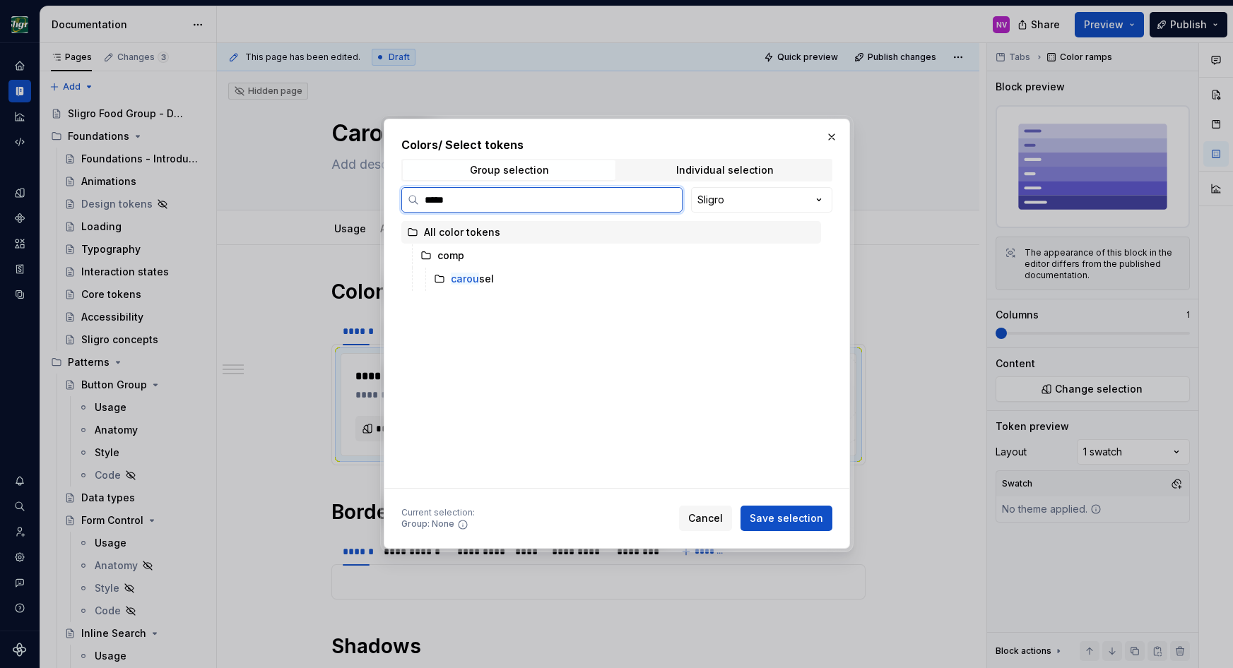
type input "******"
click at [481, 284] on mark "carous" at bounding box center [468, 279] width 34 height 12
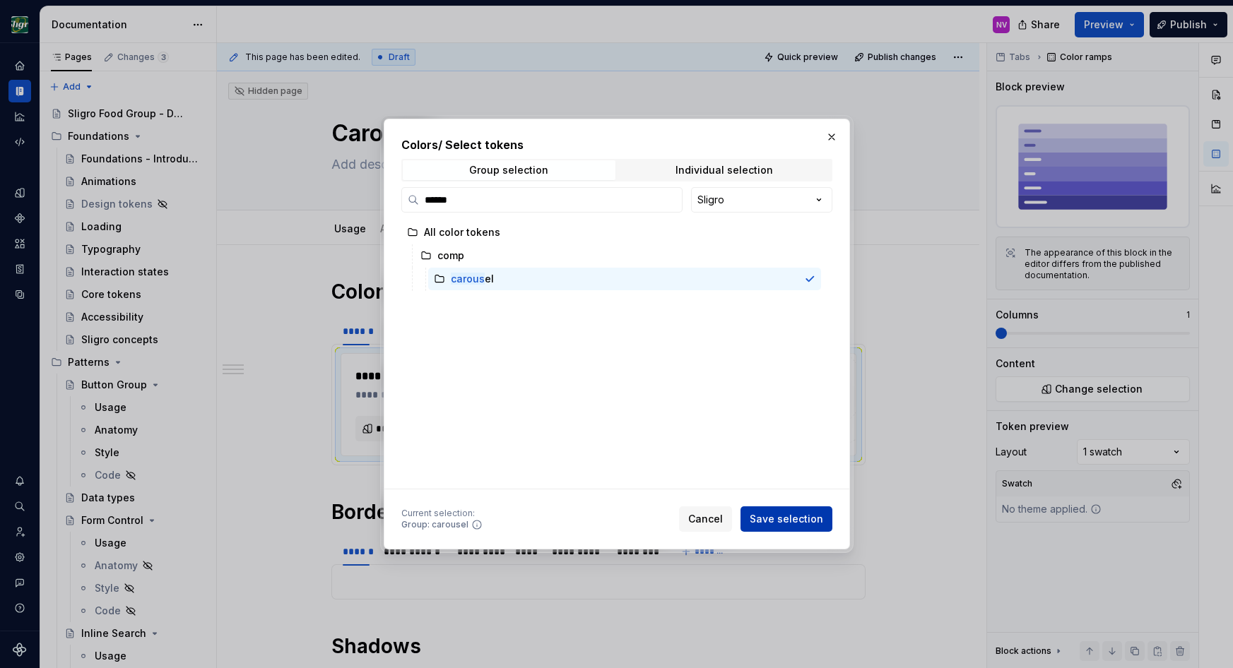
click at [779, 519] on span "Save selection" at bounding box center [786, 519] width 73 height 14
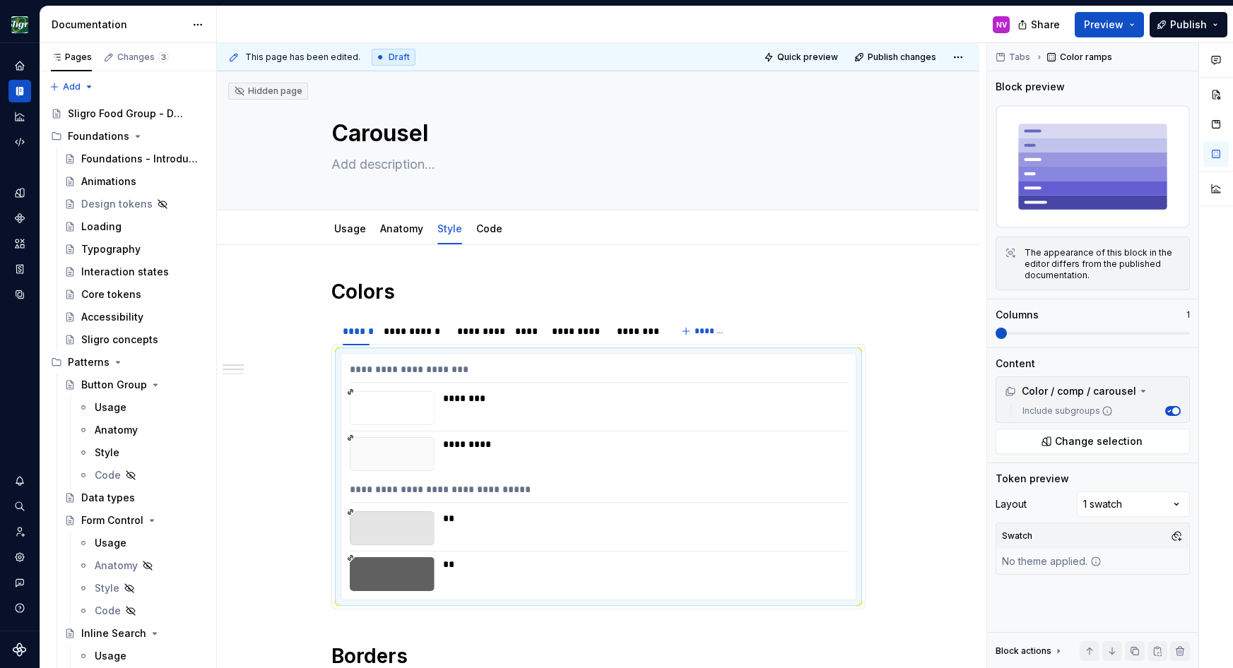
type textarea "*"
click at [426, 420] on div at bounding box center [392, 408] width 85 height 34
click at [411, 326] on div "**********" at bounding box center [413, 331] width 59 height 14
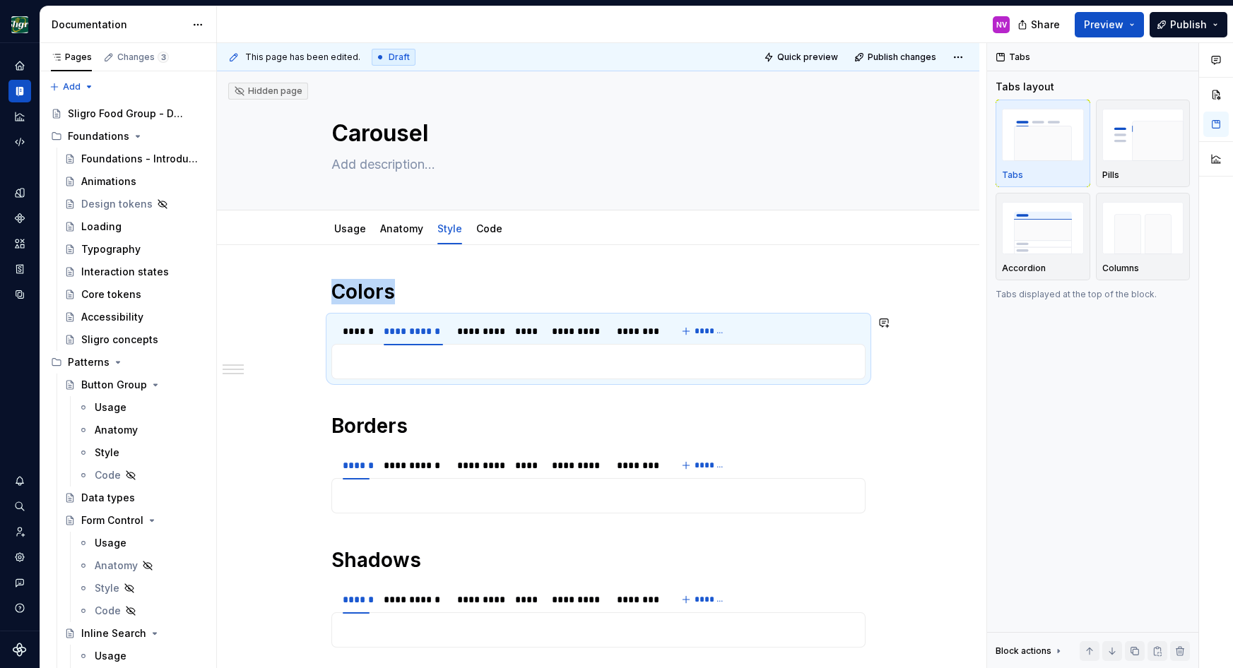
click at [446, 364] on p at bounding box center [599, 361] width 516 height 17
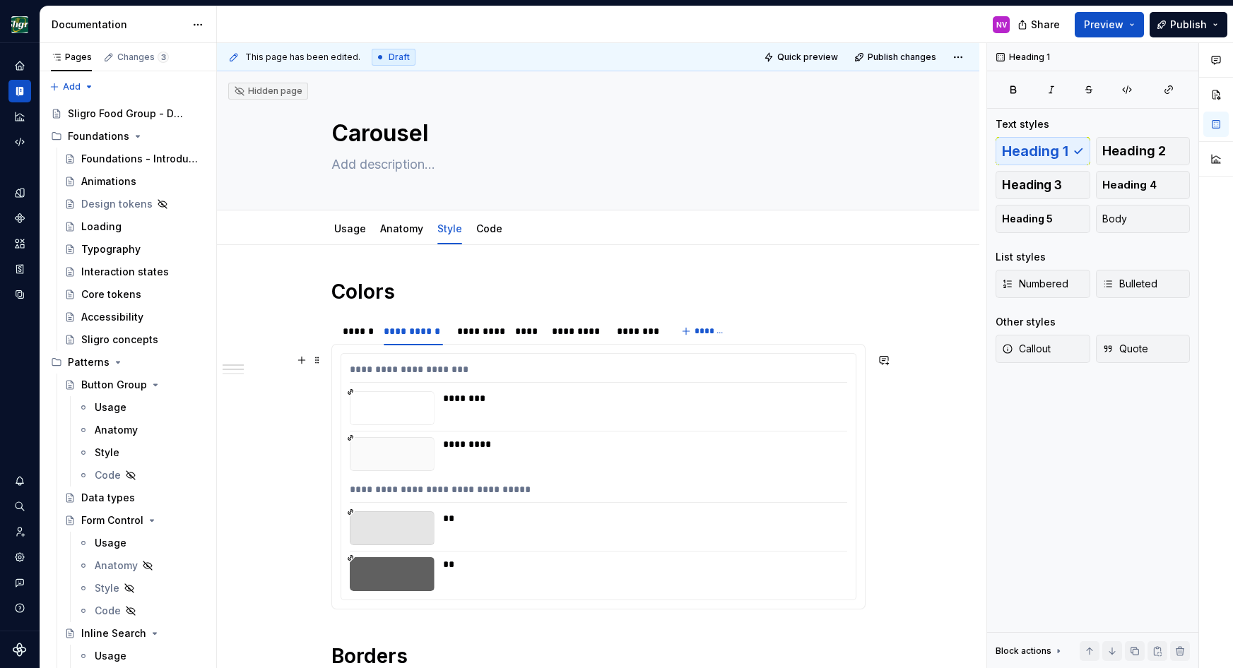
click at [444, 452] on div "*********" at bounding box center [598, 454] width 497 height 34
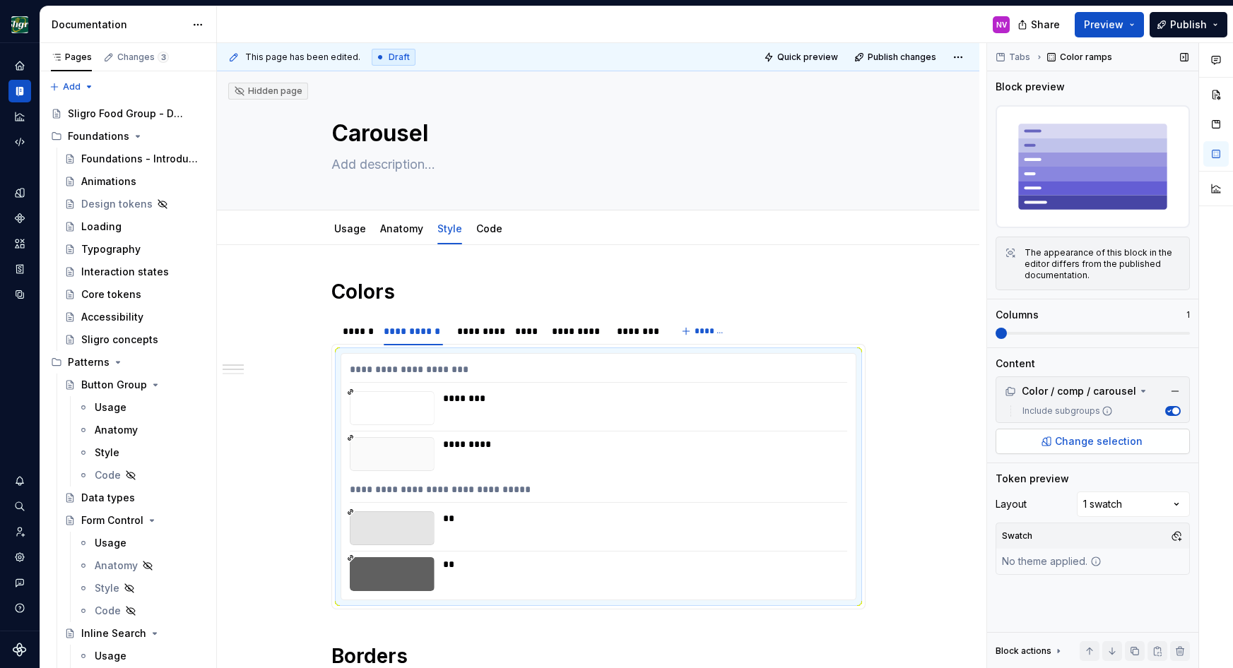
click at [1117, 448] on span "Change selection" at bounding box center [1099, 442] width 88 height 14
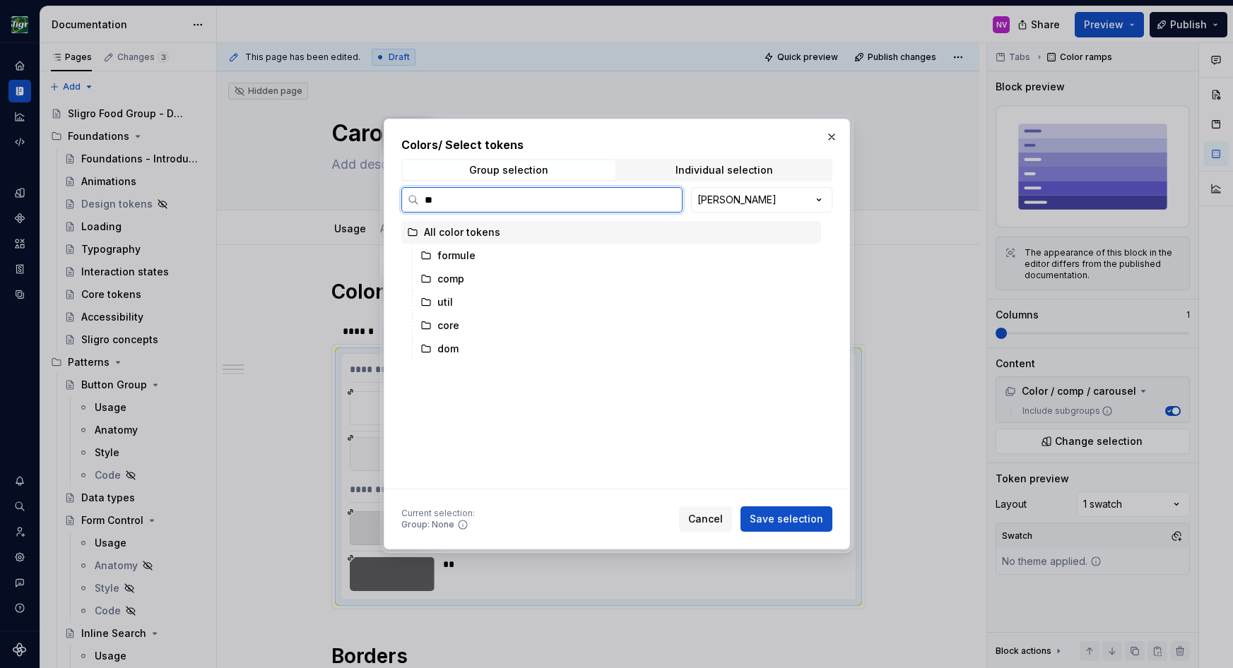
type input "***"
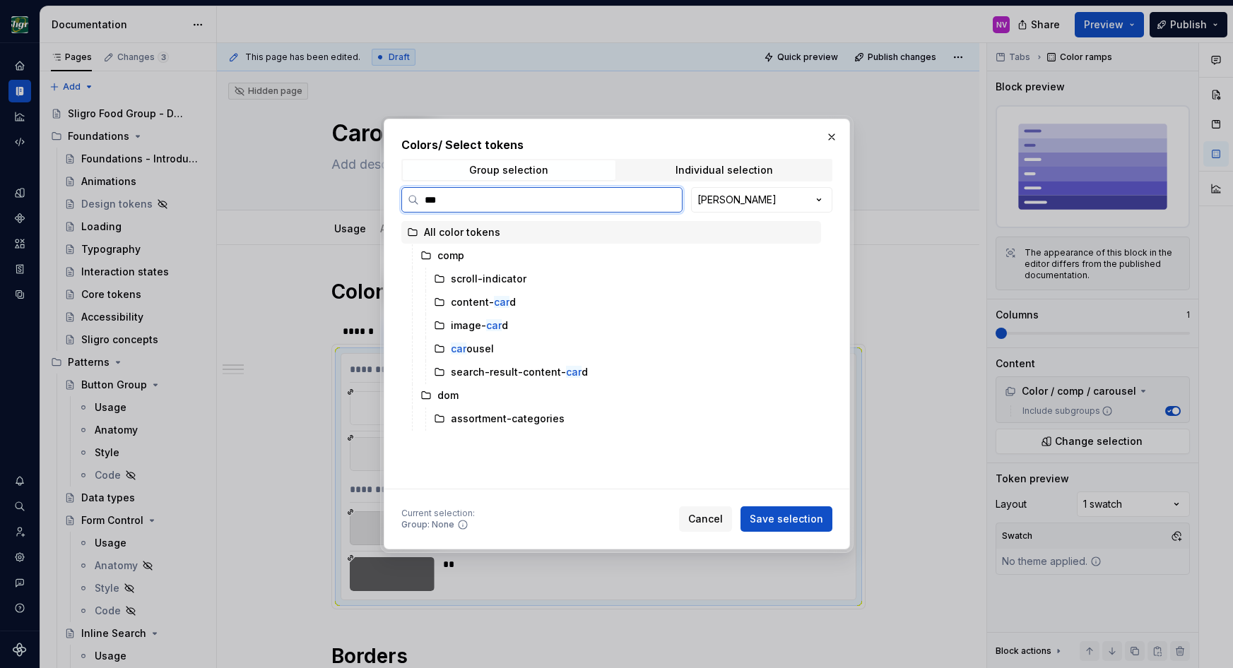
type textarea "*"
click at [491, 323] on div "car ousel" at bounding box center [624, 325] width 393 height 23
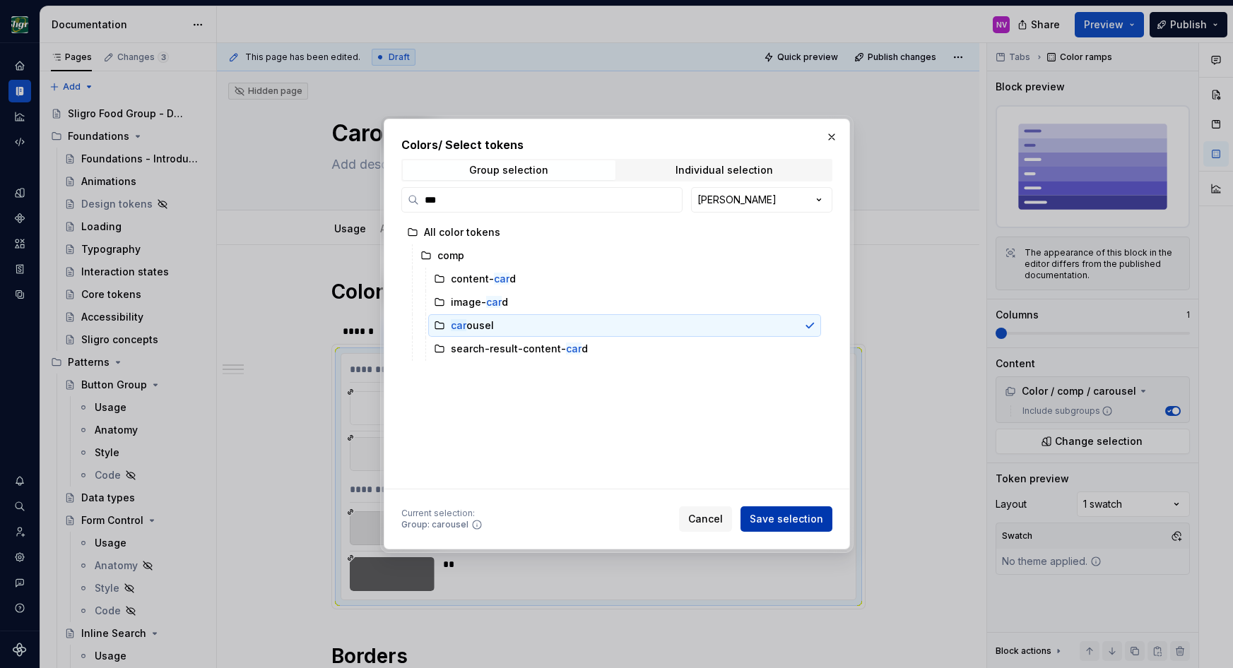
click at [794, 520] on span "Save selection" at bounding box center [786, 519] width 73 height 14
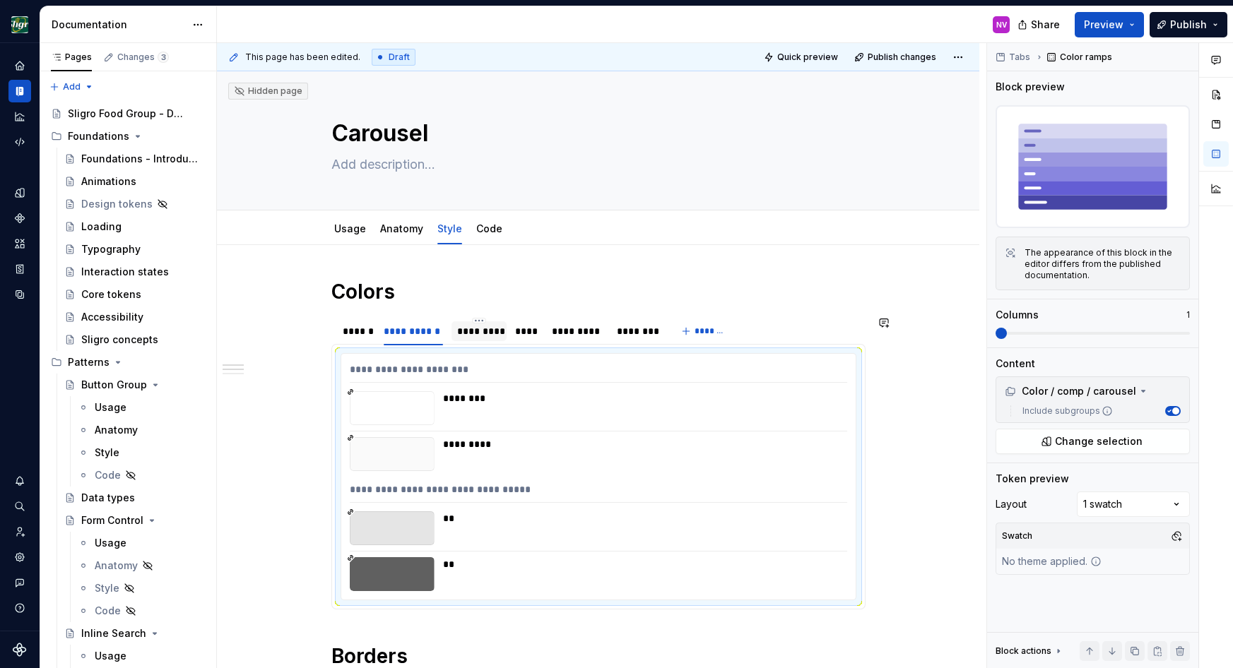
click at [485, 328] on div "*********" at bounding box center [479, 331] width 45 height 14
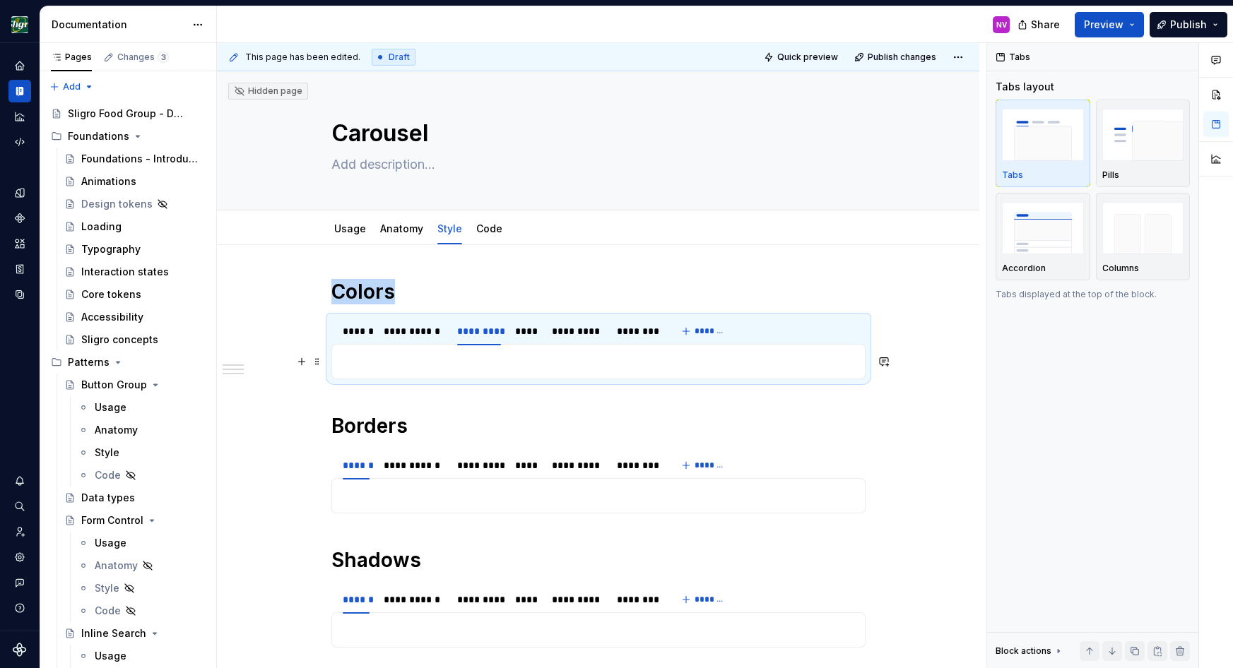
click at [513, 356] on p at bounding box center [599, 361] width 516 height 17
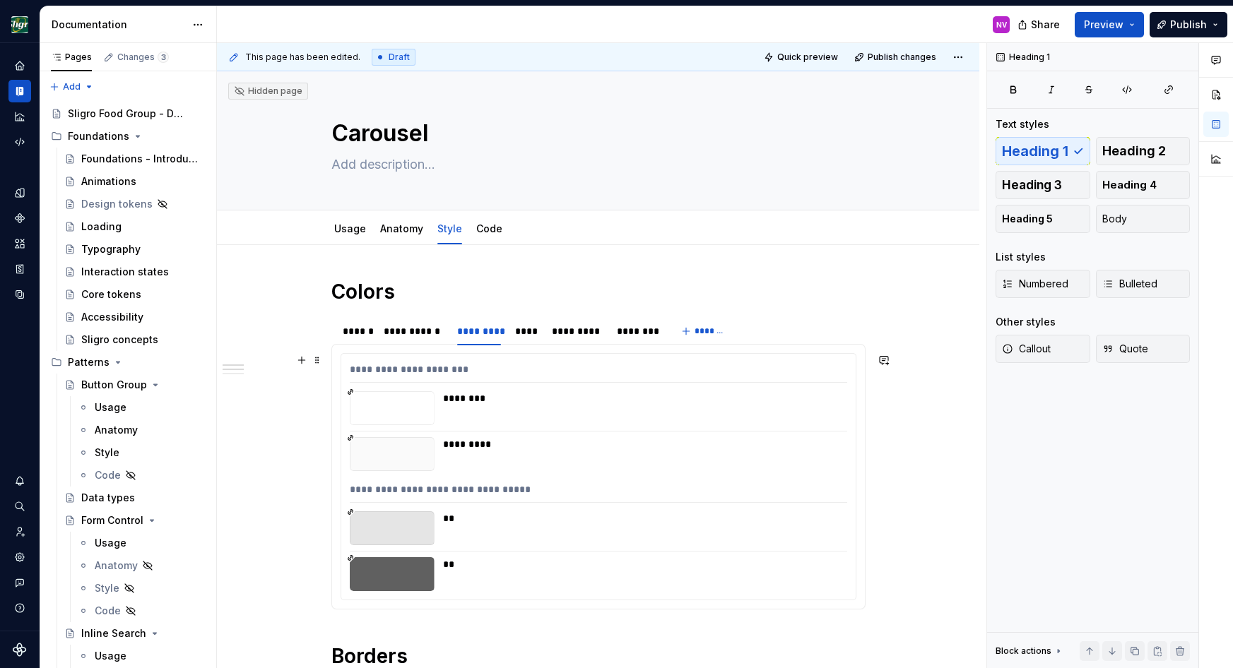
click at [512, 401] on div "********" at bounding box center [641, 398] width 396 height 14
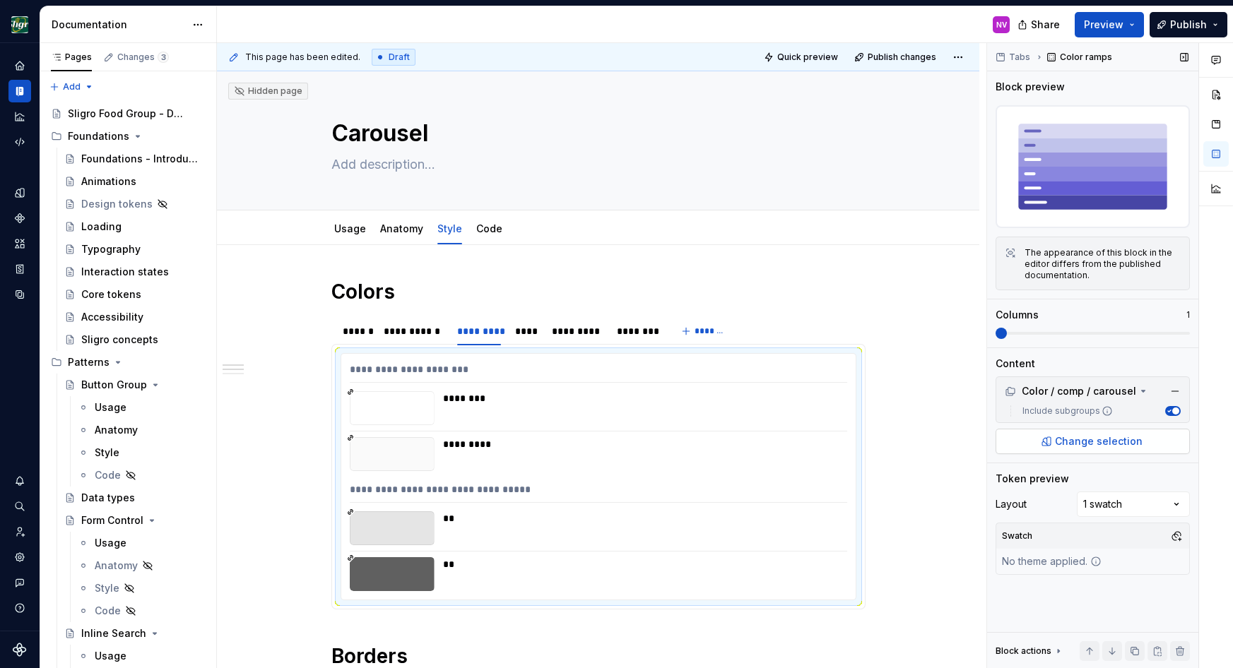
click at [1075, 442] on span "Change selection" at bounding box center [1099, 442] width 88 height 14
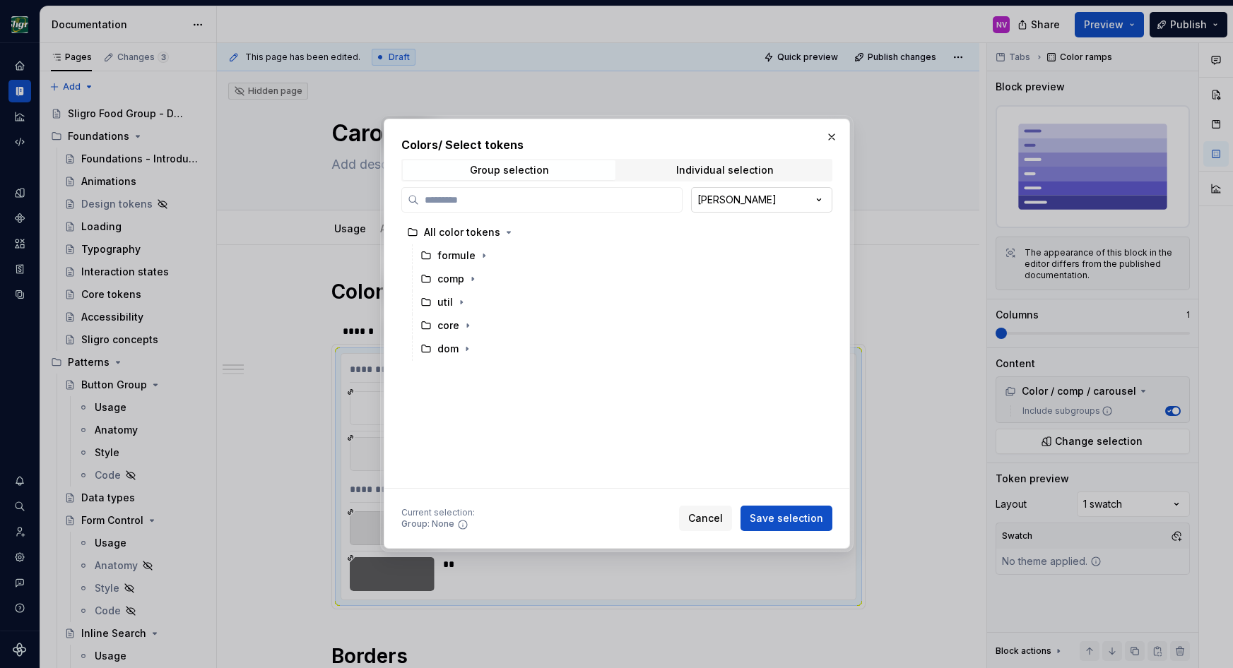
click at [774, 206] on div "Colors / Select tokens Group selection Individual selection [PERSON_NAME] All c…" at bounding box center [616, 334] width 1233 height 668
click at [448, 201] on input "search" at bounding box center [550, 200] width 263 height 14
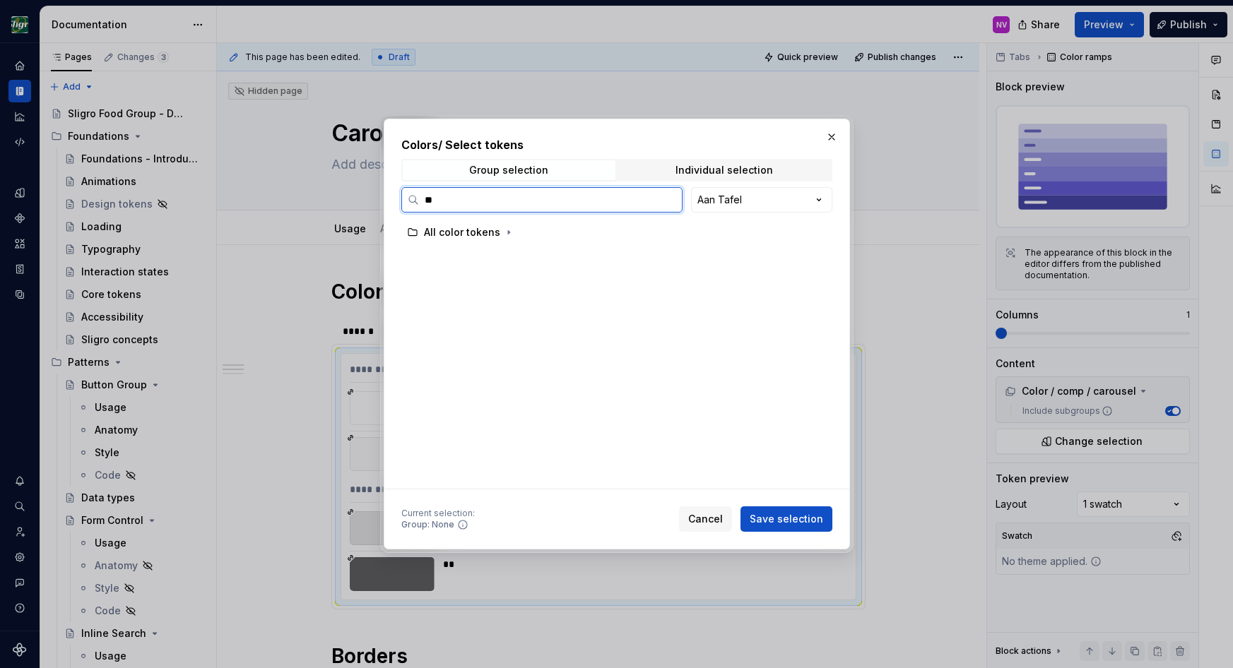
type input "***"
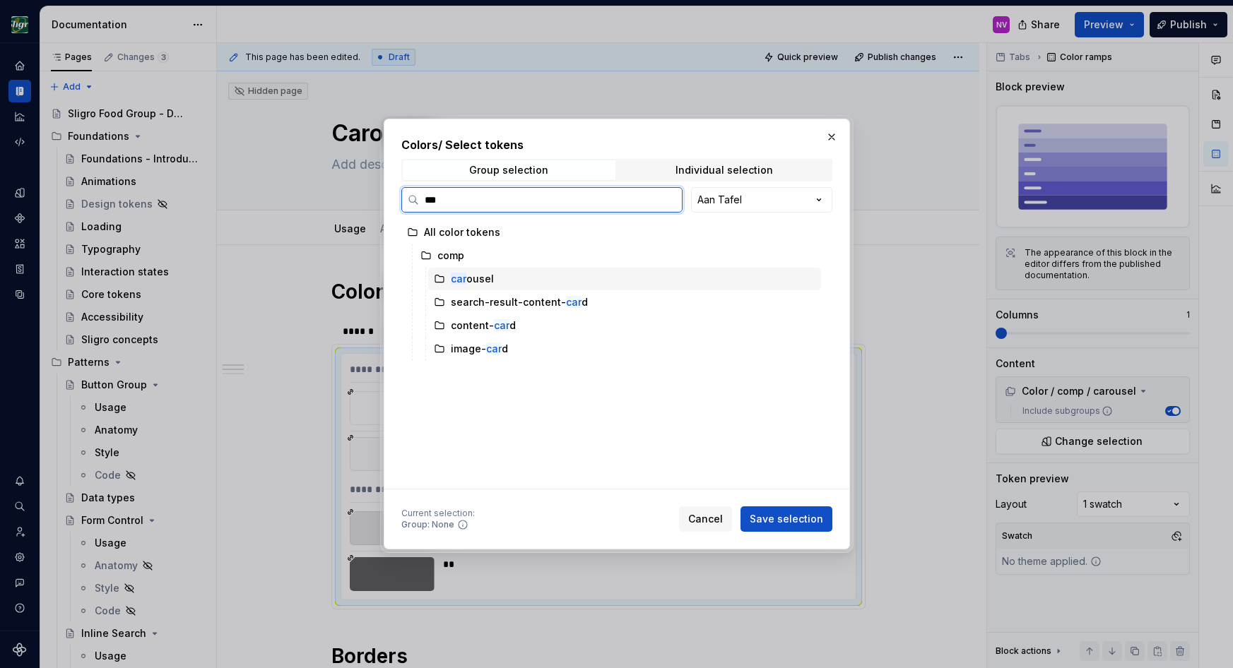
click at [465, 285] on mark "car" at bounding box center [459, 279] width 16 height 12
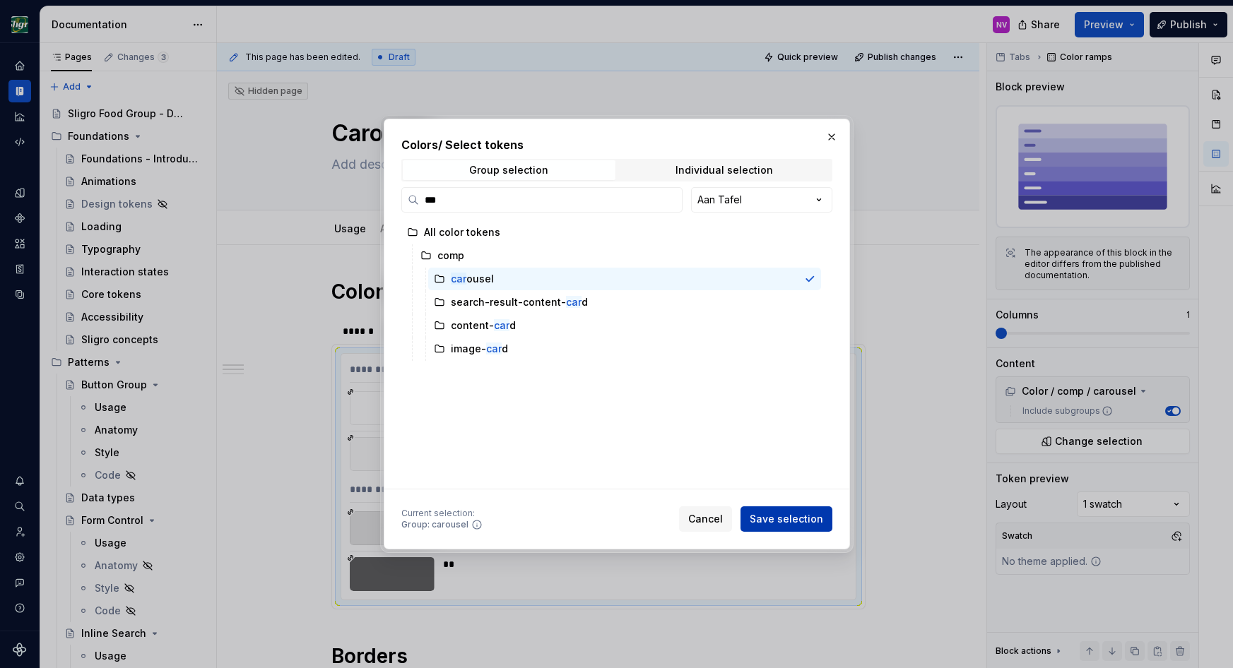
click at [821, 517] on span "Save selection" at bounding box center [786, 519] width 73 height 14
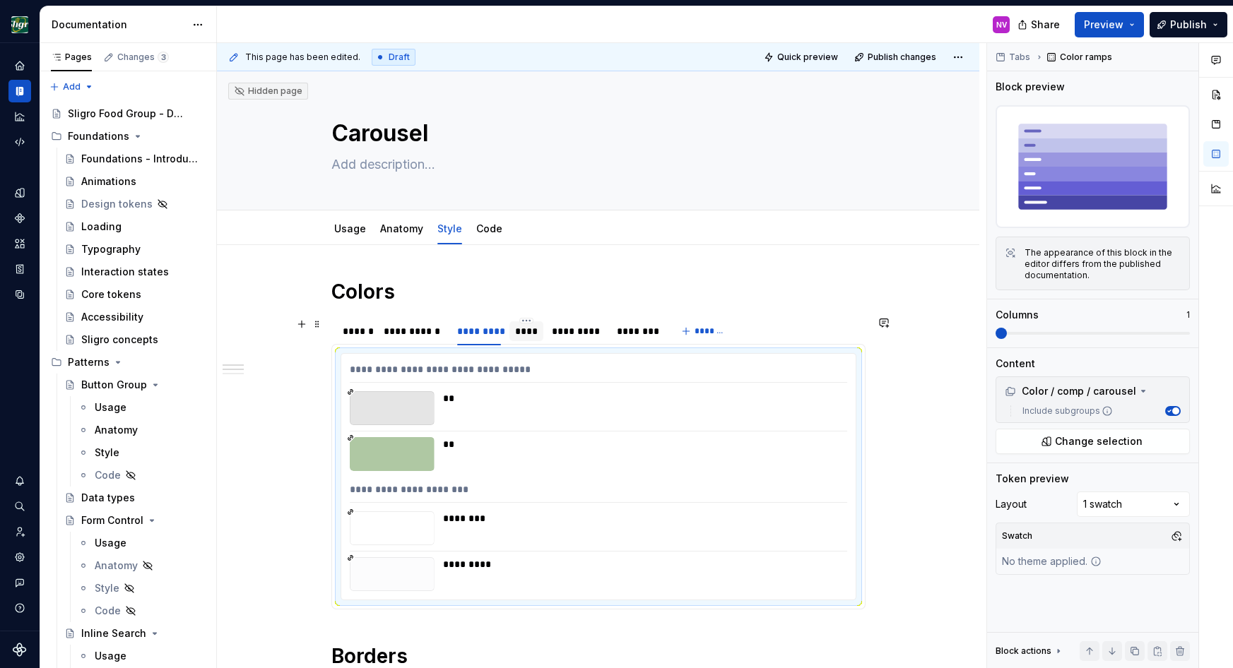
click at [533, 333] on div "****" at bounding box center [526, 331] width 23 height 14
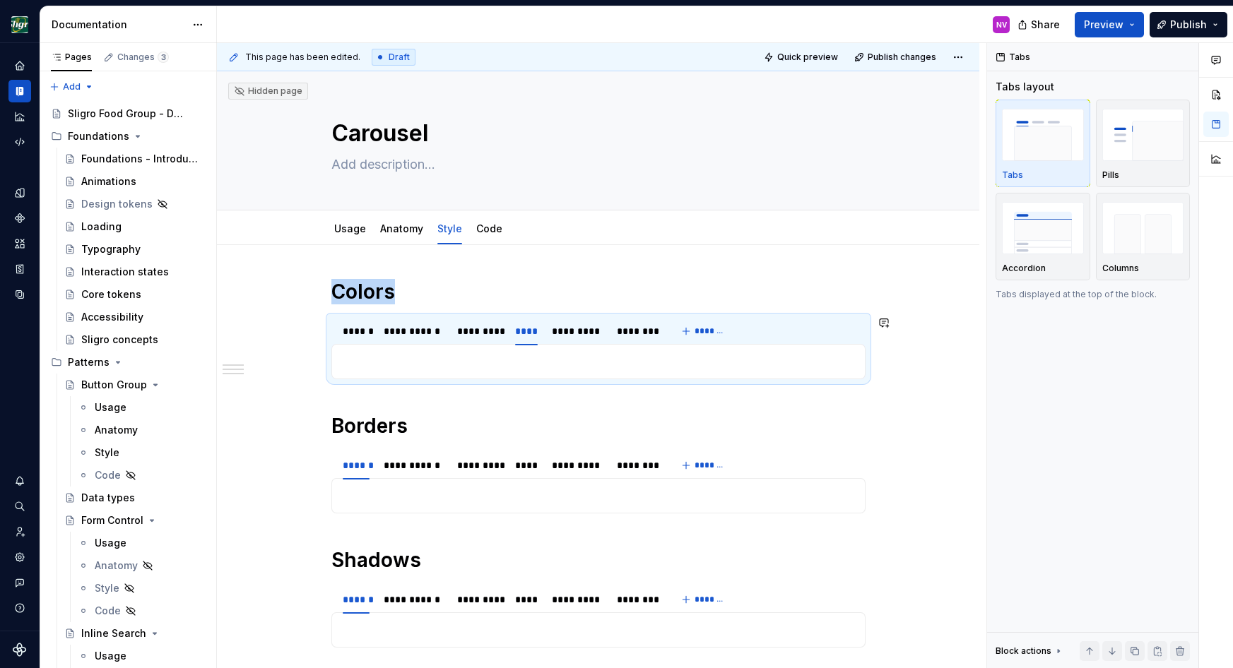
click at [557, 372] on div "**********" at bounding box center [598, 361] width 534 height 35
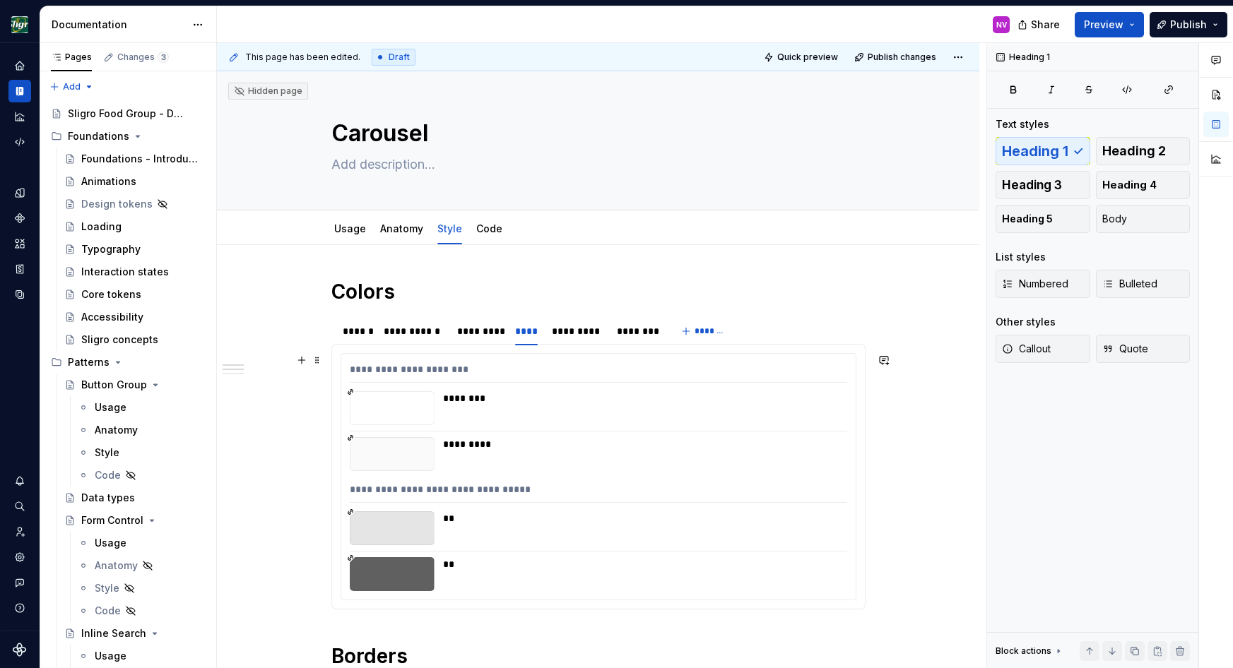
click at [548, 421] on div "********" at bounding box center [641, 408] width 396 height 34
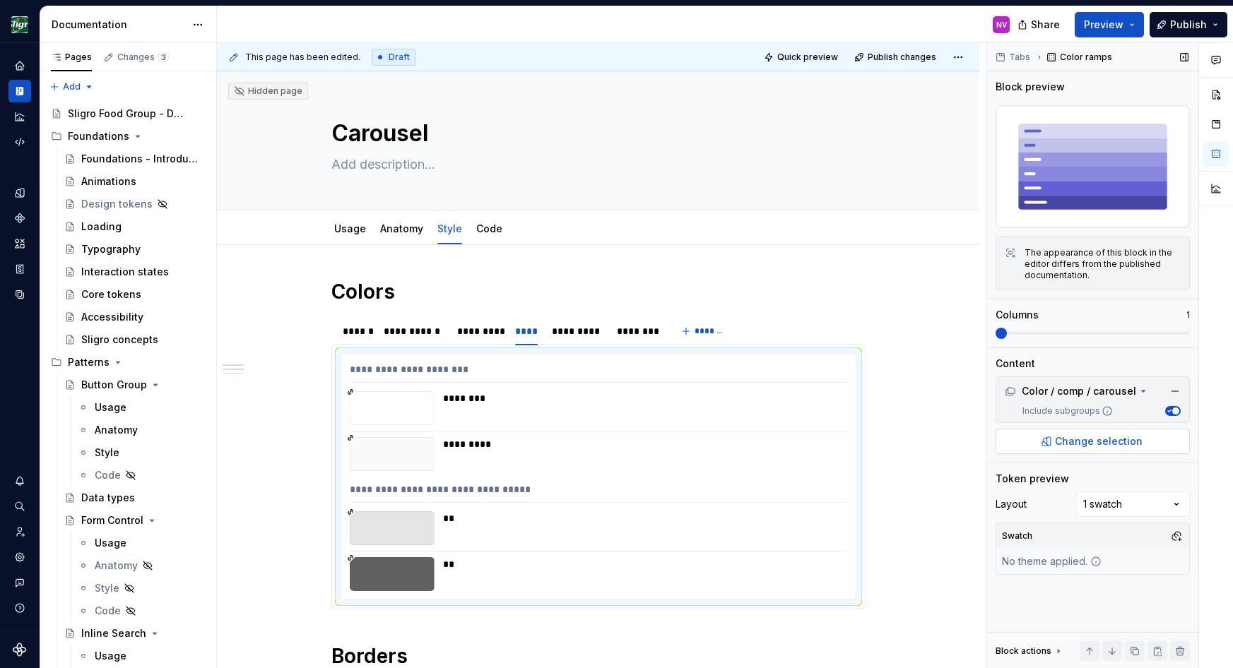
click at [1099, 436] on span "Change selection" at bounding box center [1099, 442] width 88 height 14
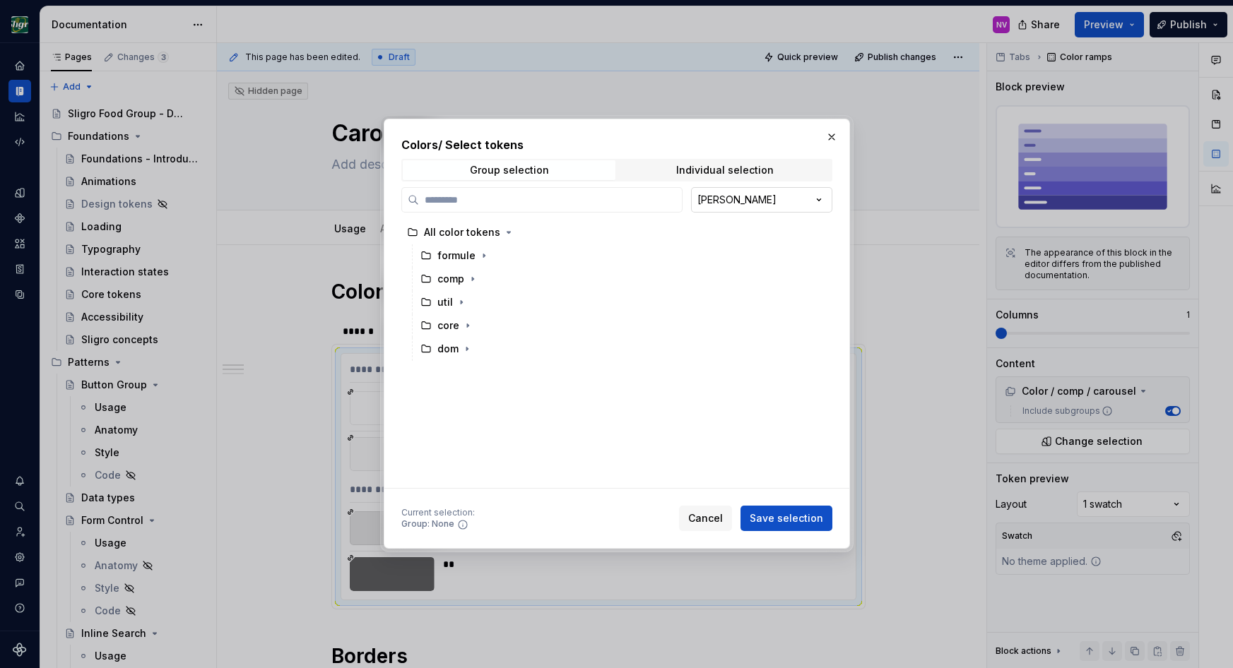
click at [719, 205] on div "Colors / Select tokens Group selection Individual selection [PERSON_NAME] All c…" at bounding box center [616, 334] width 1233 height 668
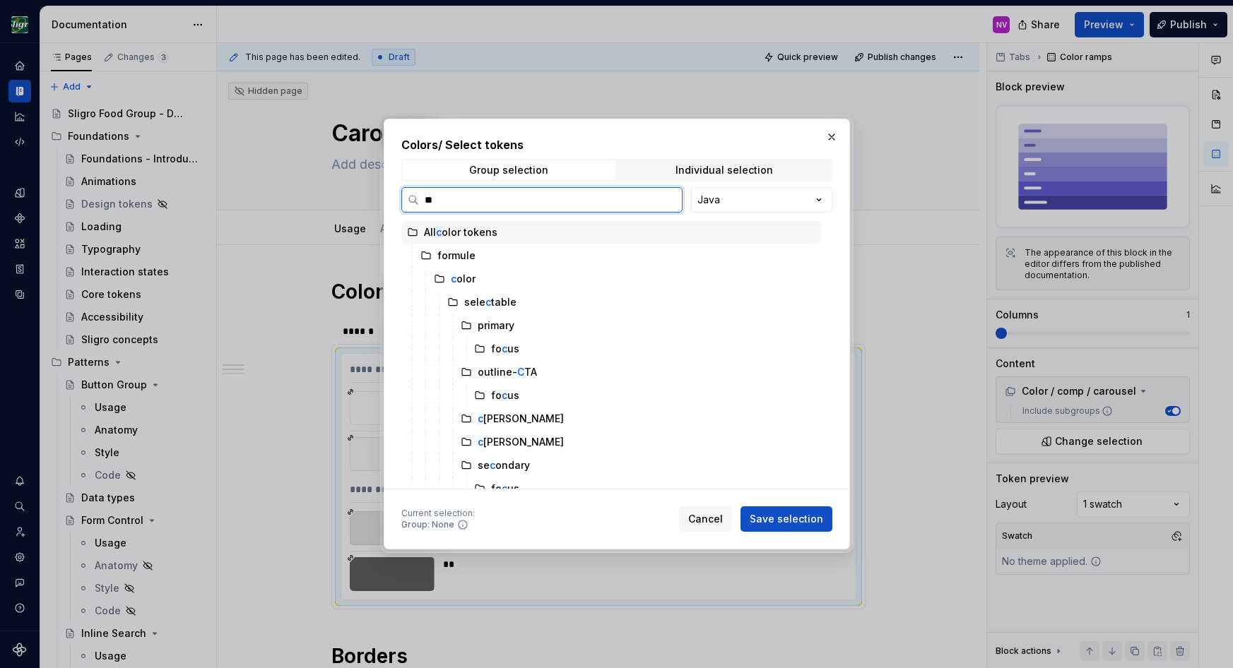
type input "***"
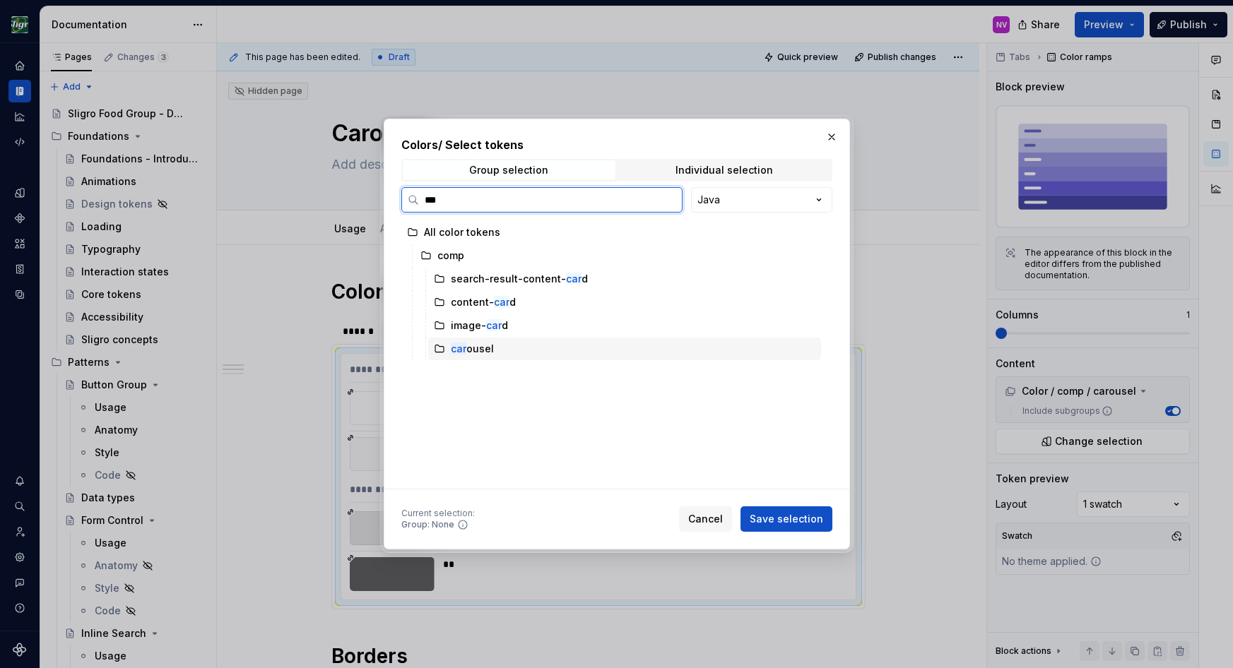
click at [478, 349] on div "car ousel" at bounding box center [472, 349] width 43 height 14
click at [766, 520] on span "Save selection" at bounding box center [786, 519] width 73 height 14
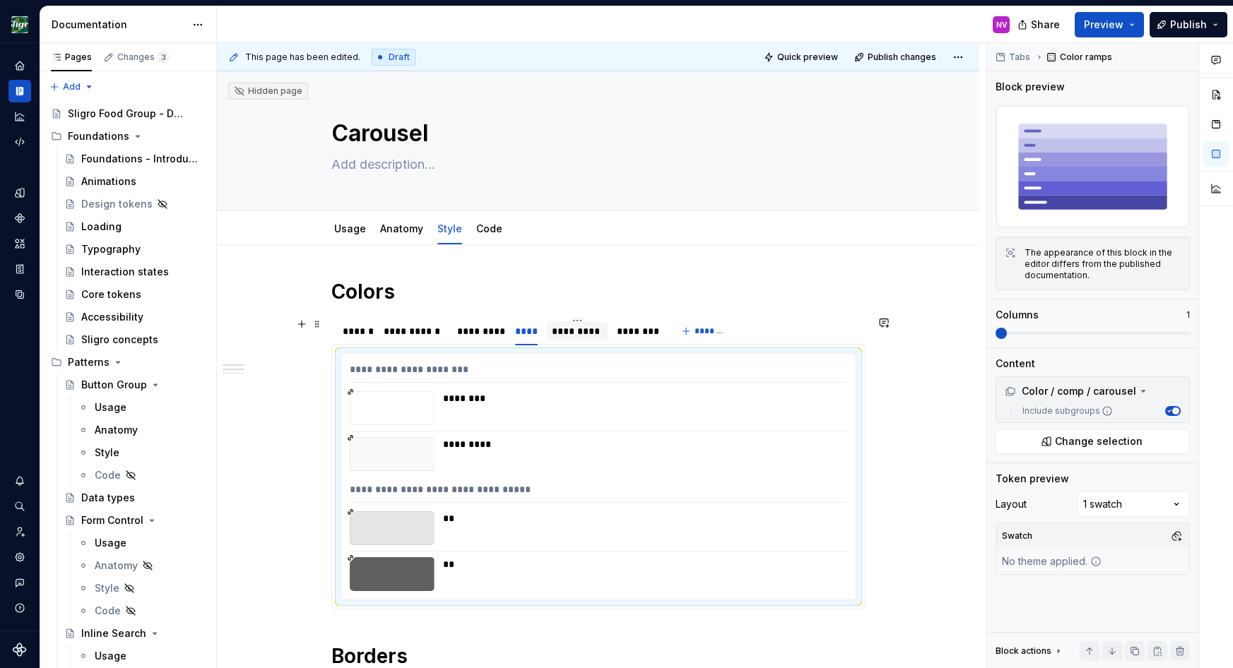
click at [603, 333] on div "*********" at bounding box center [577, 331] width 51 height 14
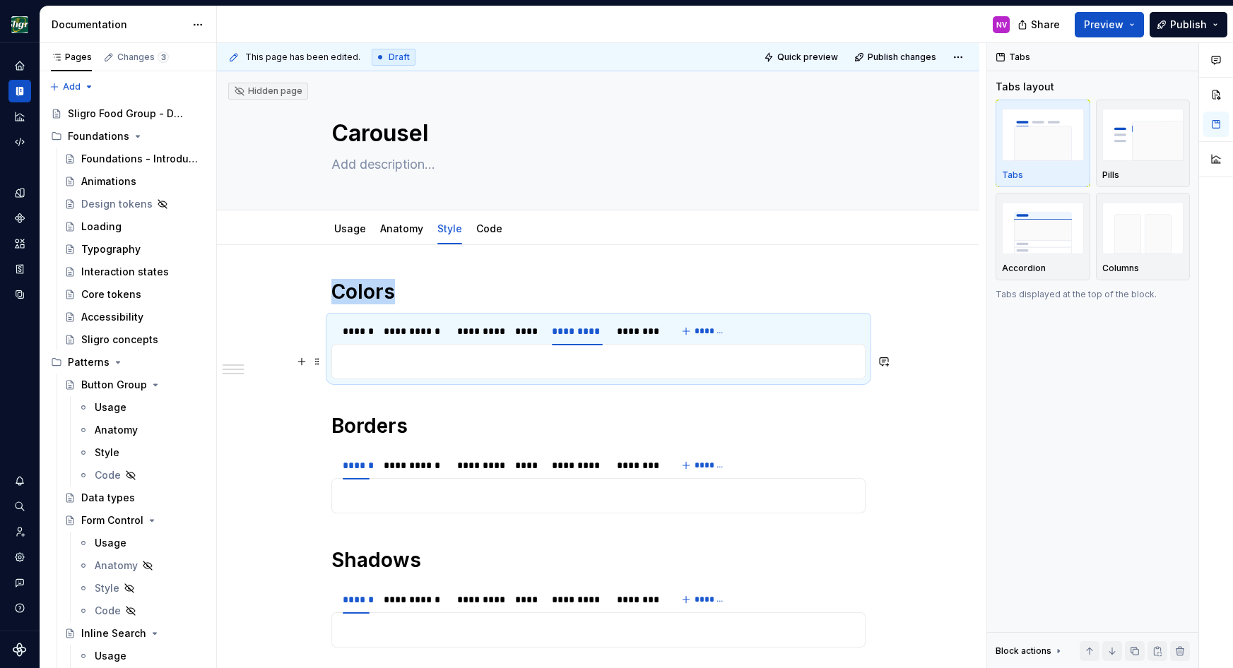
click at [603, 360] on p at bounding box center [599, 361] width 516 height 17
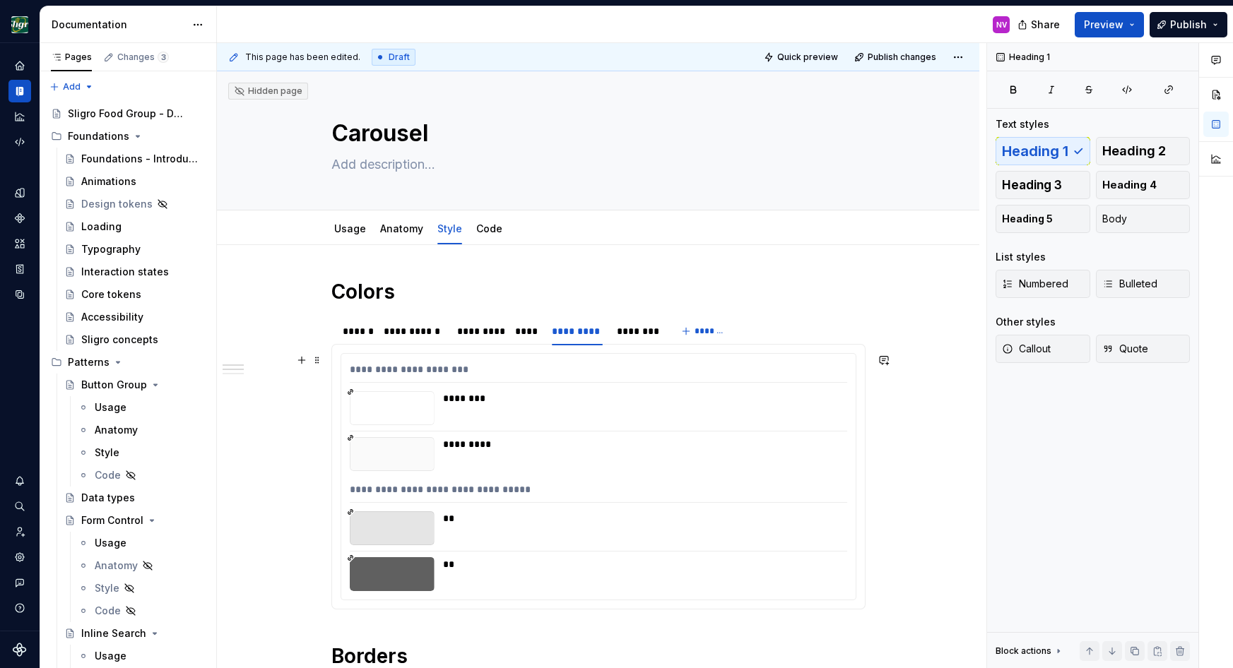
click at [604, 410] on div "********" at bounding box center [641, 408] width 396 height 34
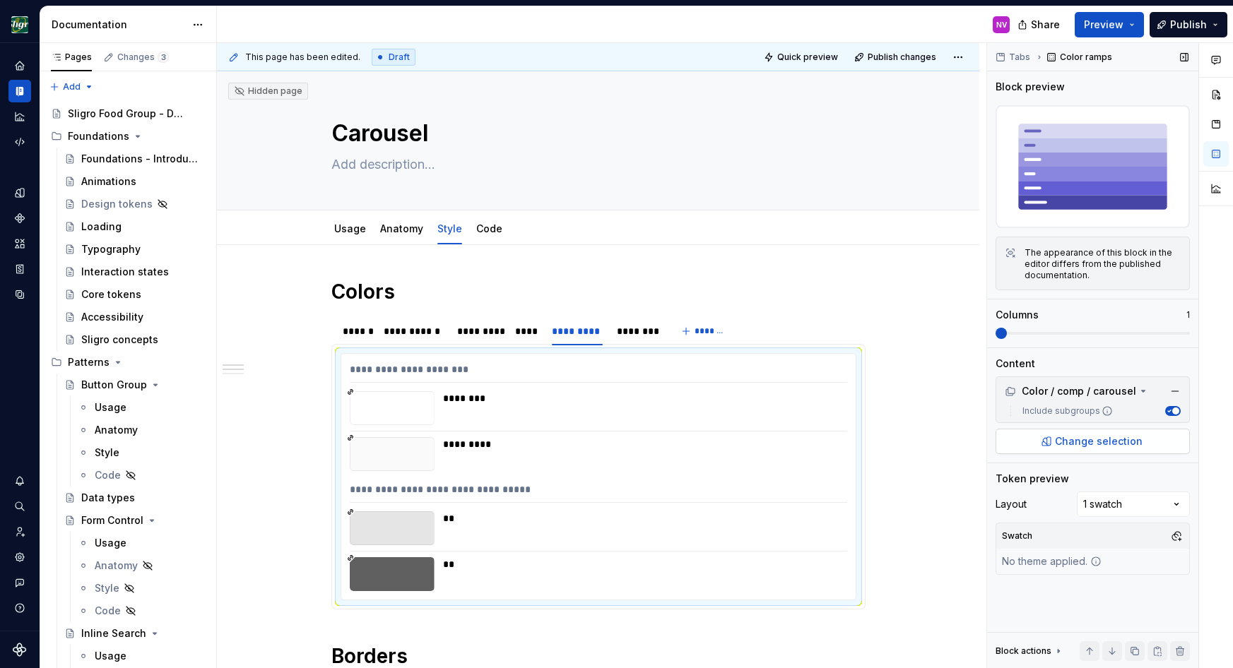
click at [1097, 437] on span "Change selection" at bounding box center [1099, 442] width 88 height 14
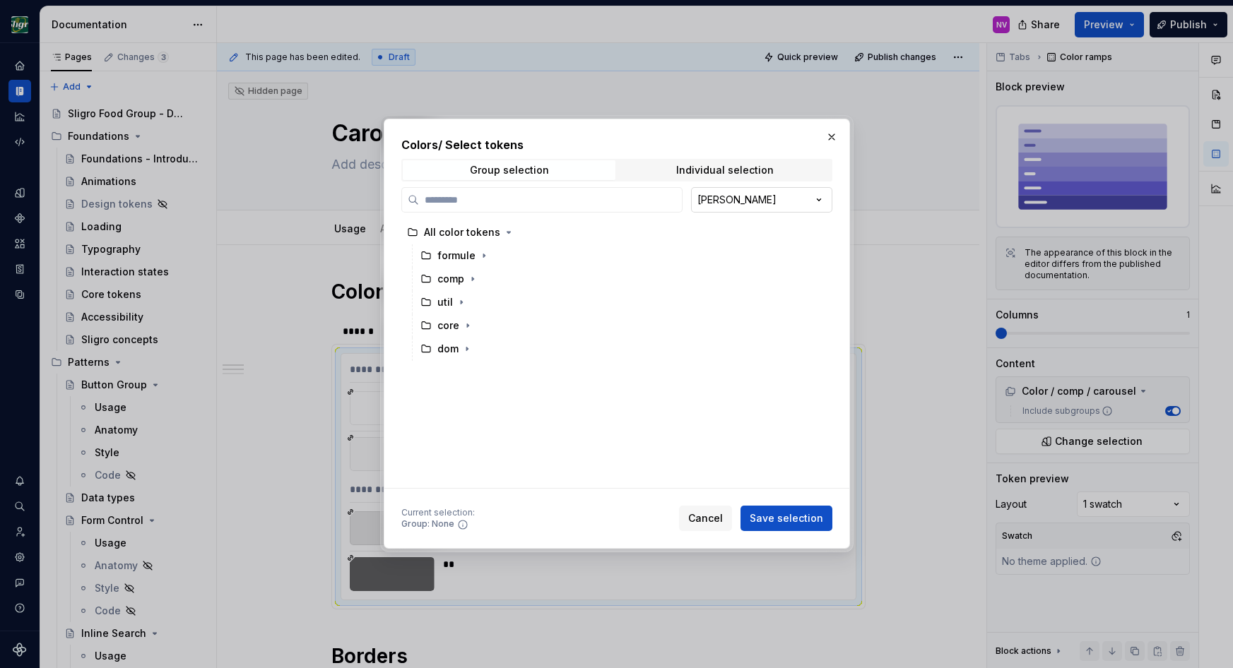
click at [723, 206] on div "Colors / Select tokens Group selection Individual selection [PERSON_NAME] All c…" at bounding box center [616, 334] width 1233 height 668
click at [524, 201] on input "search" at bounding box center [550, 200] width 263 height 14
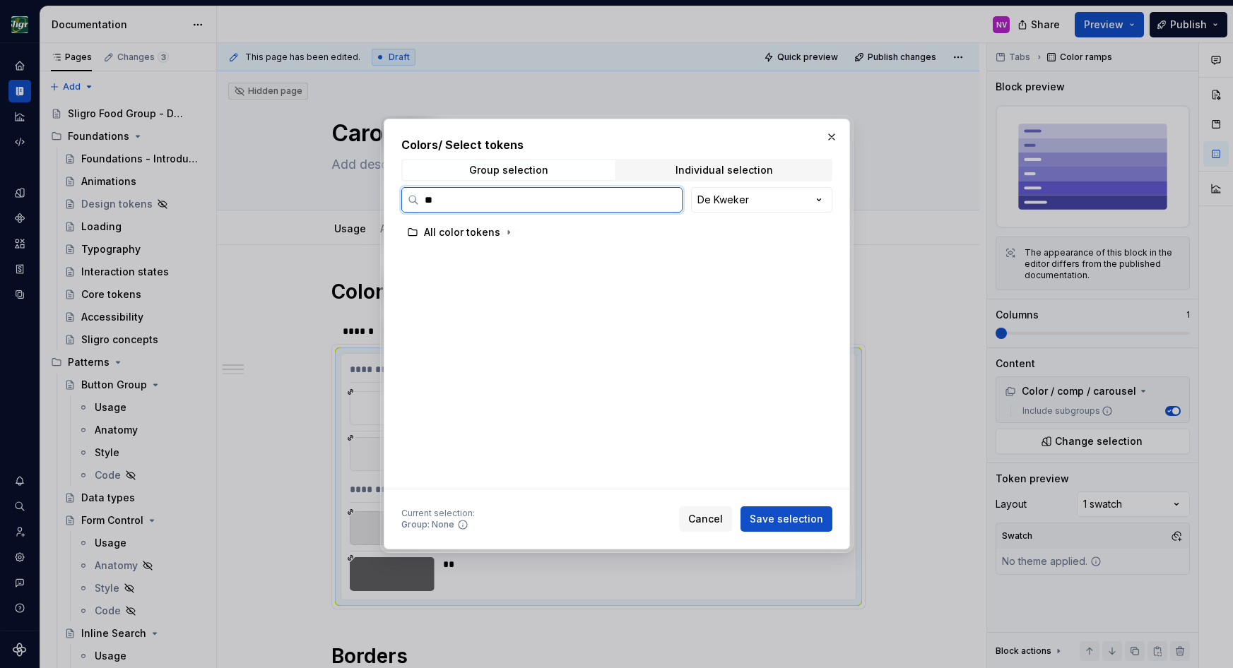
type input "***"
click at [467, 343] on div "car ousel" at bounding box center [472, 349] width 43 height 14
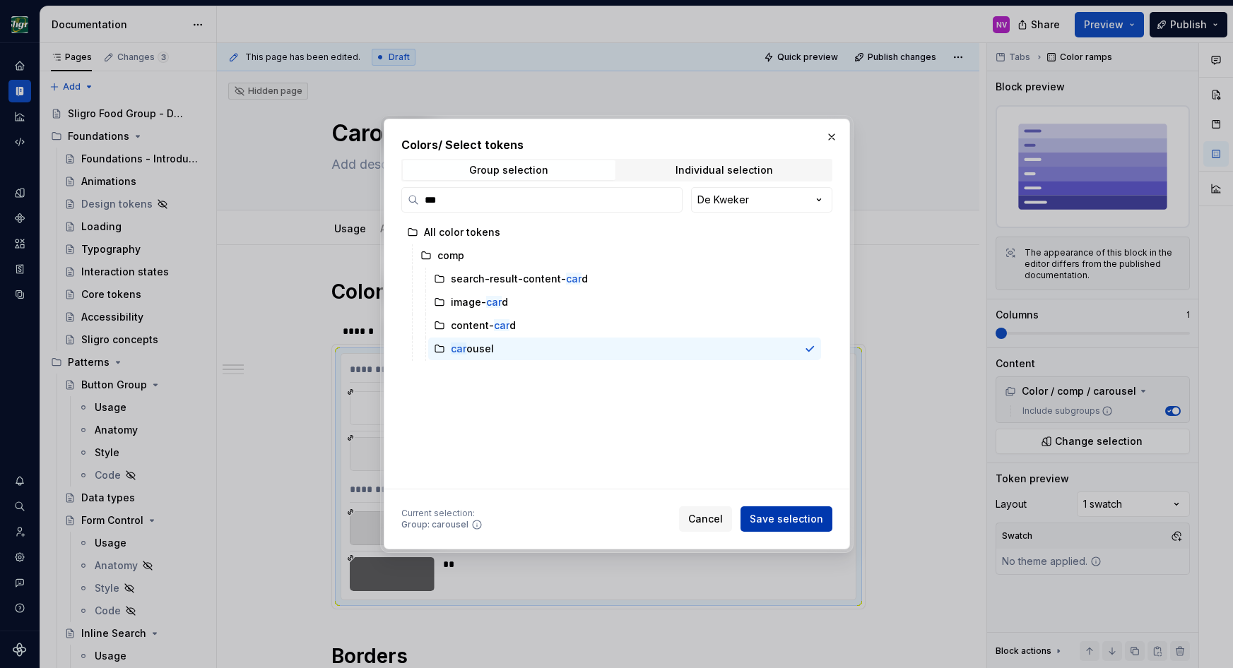
click at [773, 514] on span "Save selection" at bounding box center [786, 519] width 73 height 14
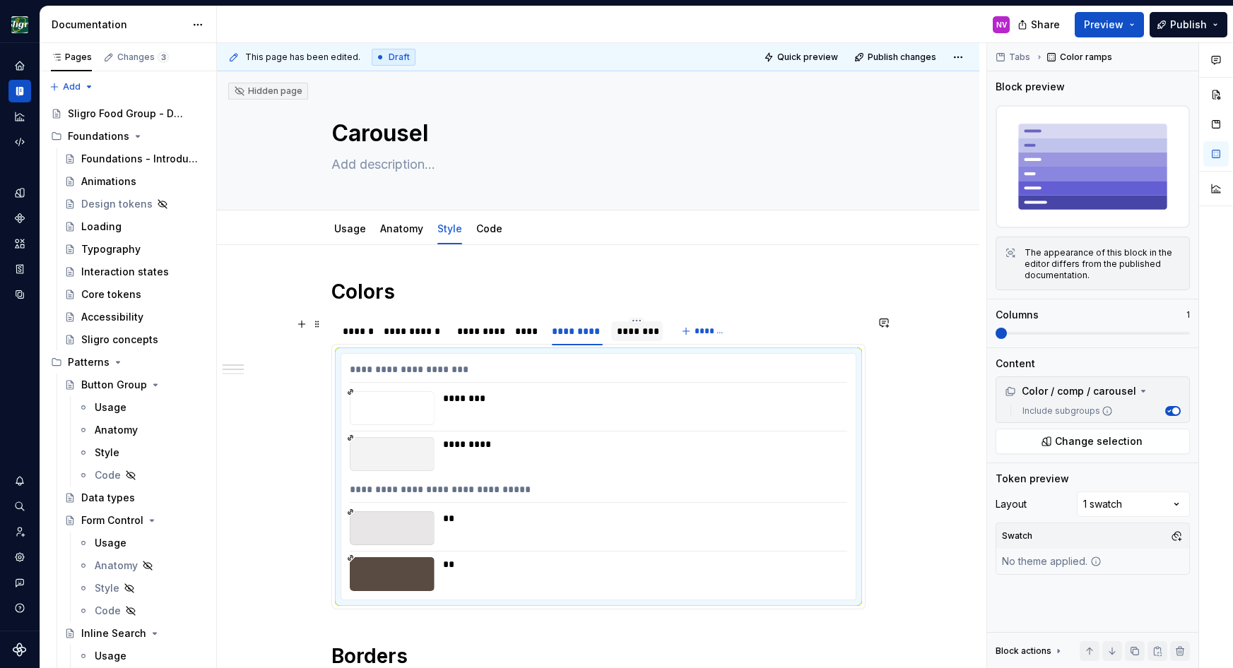
click at [638, 333] on div "********" at bounding box center [637, 331] width 41 height 14
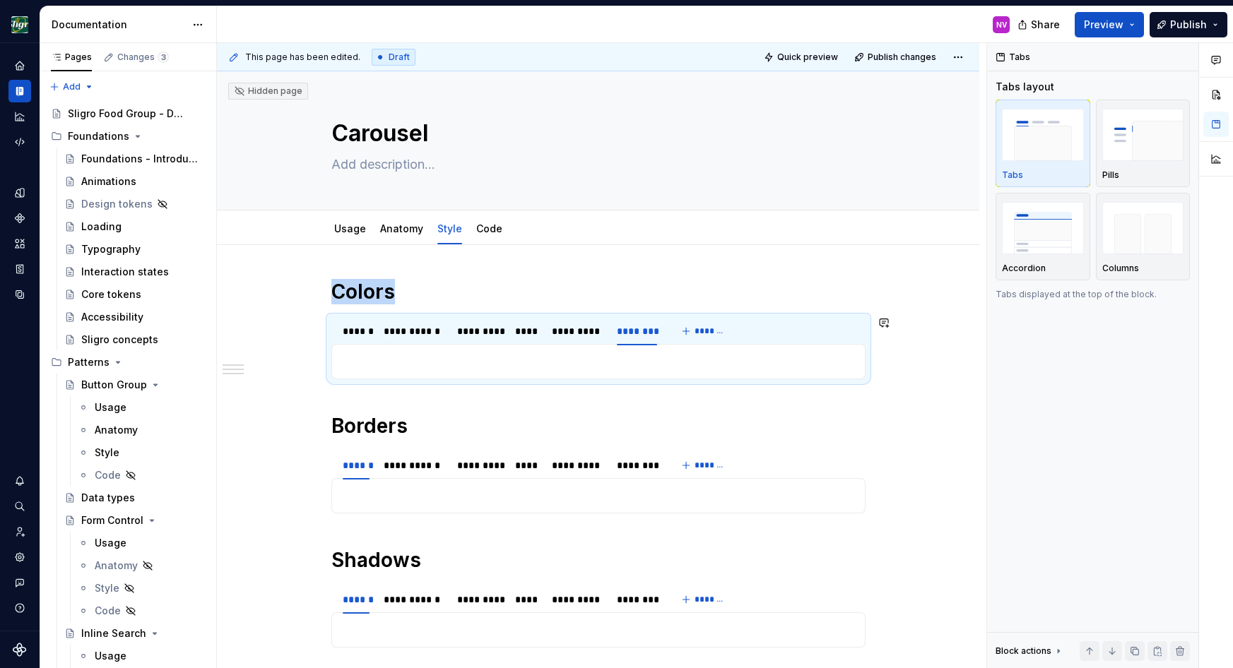
click at [560, 367] on p at bounding box center [599, 361] width 516 height 17
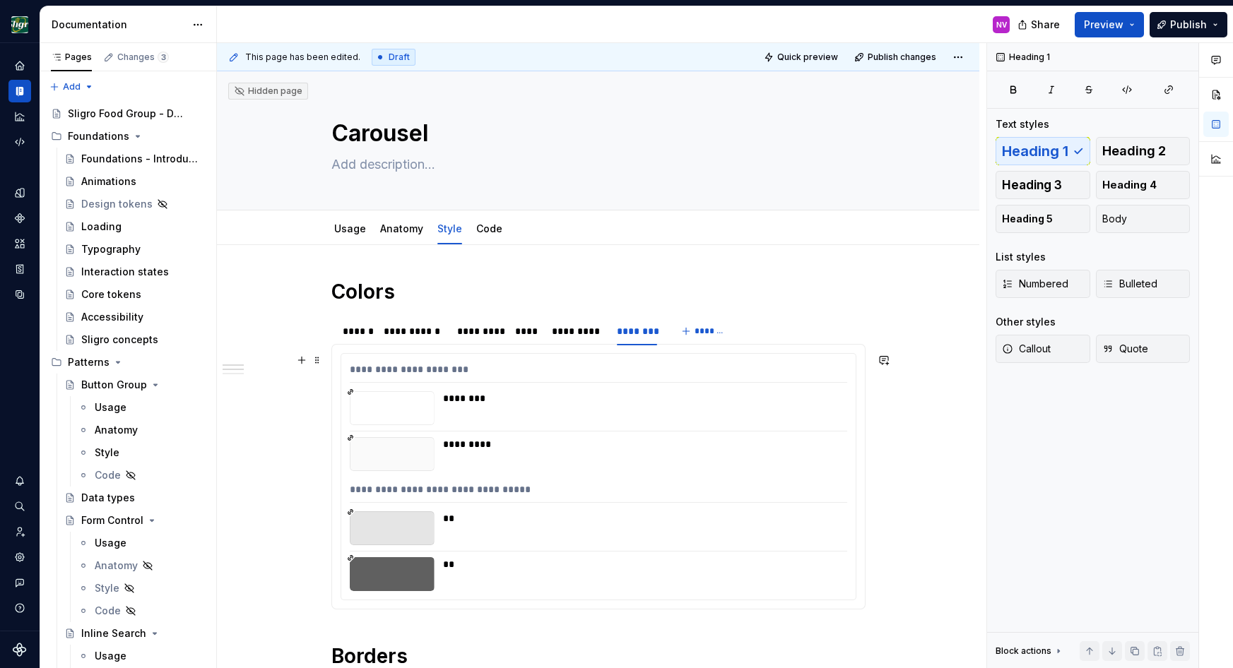
click at [514, 435] on div "**********" at bounding box center [598, 477] width 514 height 246
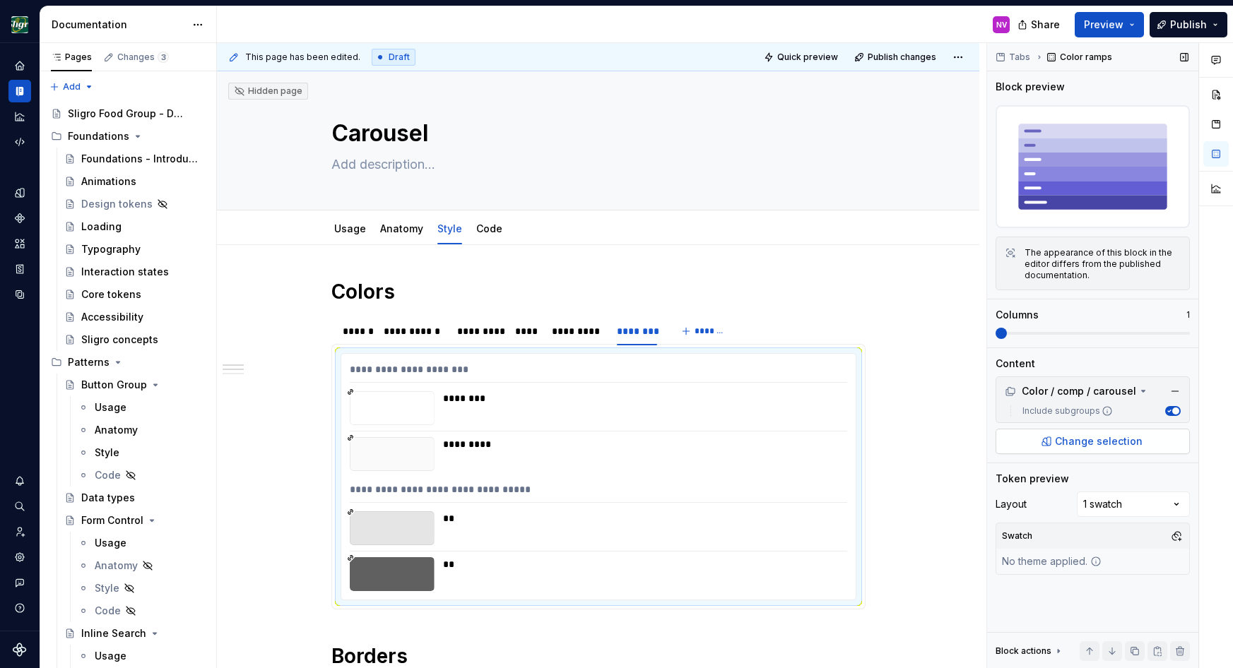
click at [1057, 442] on button "Change selection" at bounding box center [1093, 441] width 194 height 25
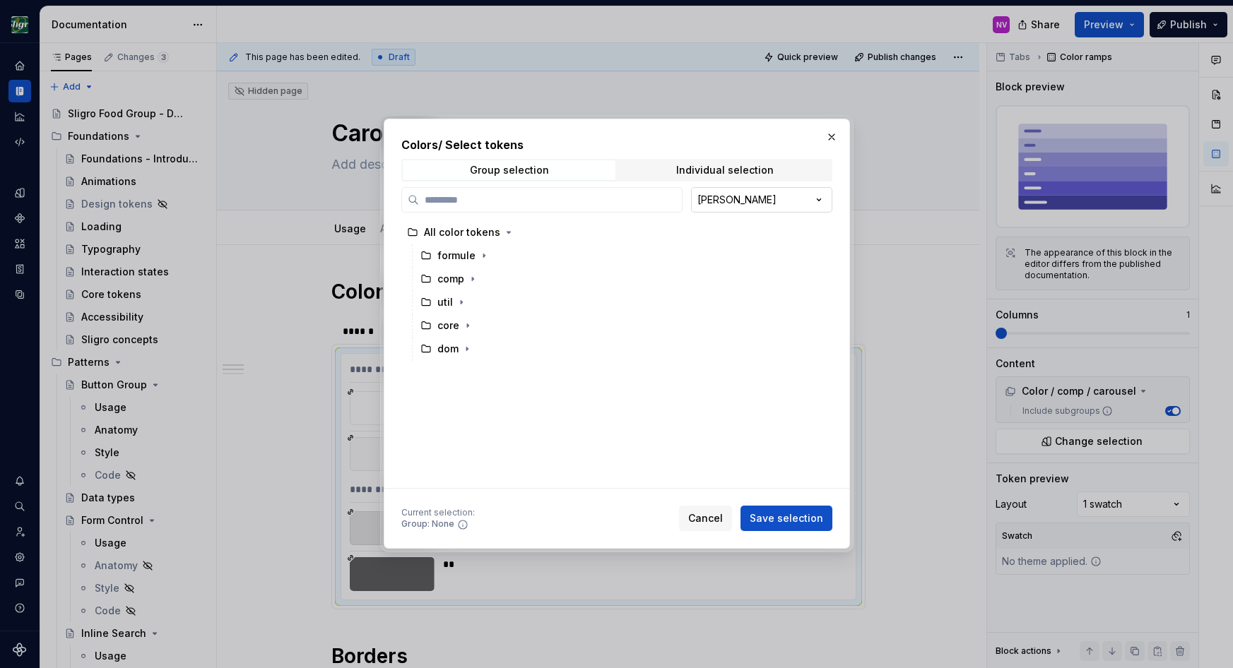
click at [724, 202] on div "Colors / Select tokens Group selection Individual selection [PERSON_NAME] All c…" at bounding box center [616, 334] width 1233 height 668
click at [557, 201] on input "search" at bounding box center [550, 200] width 263 height 14
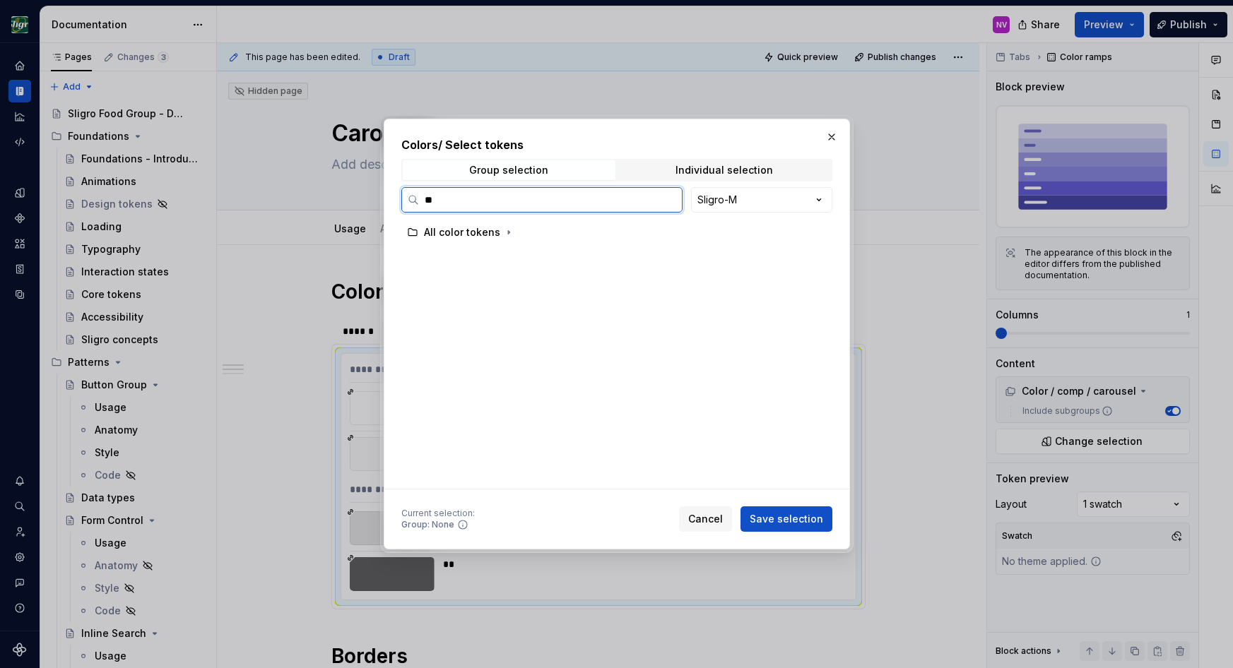
type input "***"
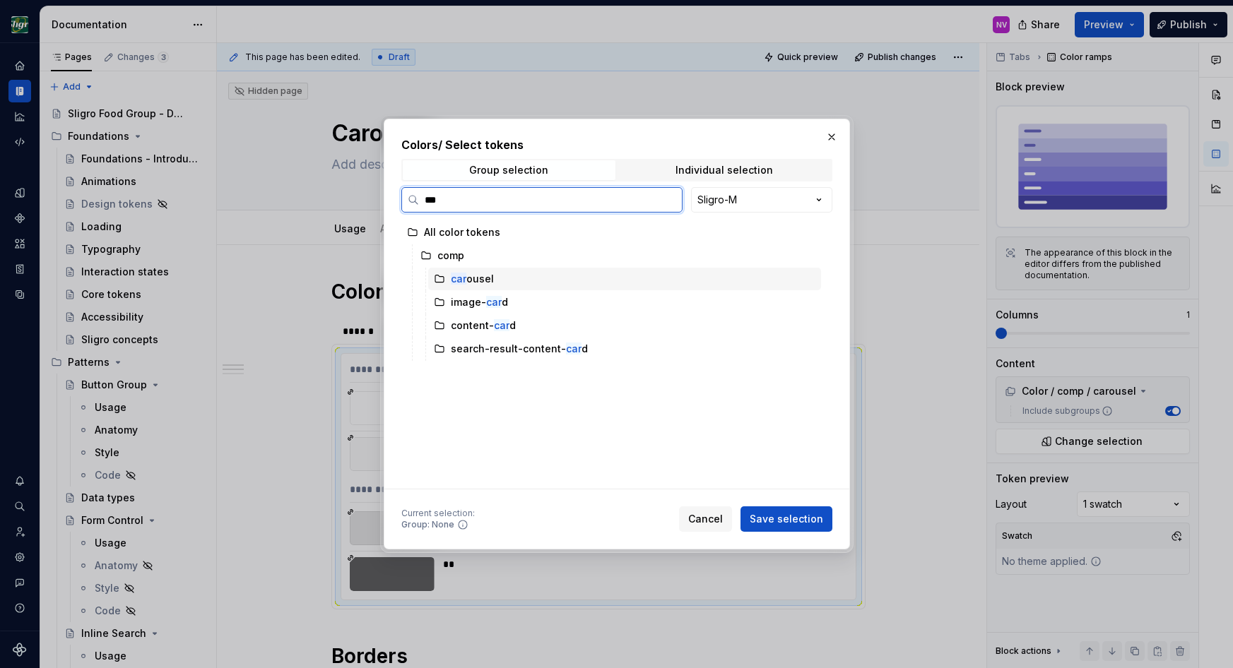
click at [473, 284] on div "car ousel" at bounding box center [472, 279] width 43 height 14
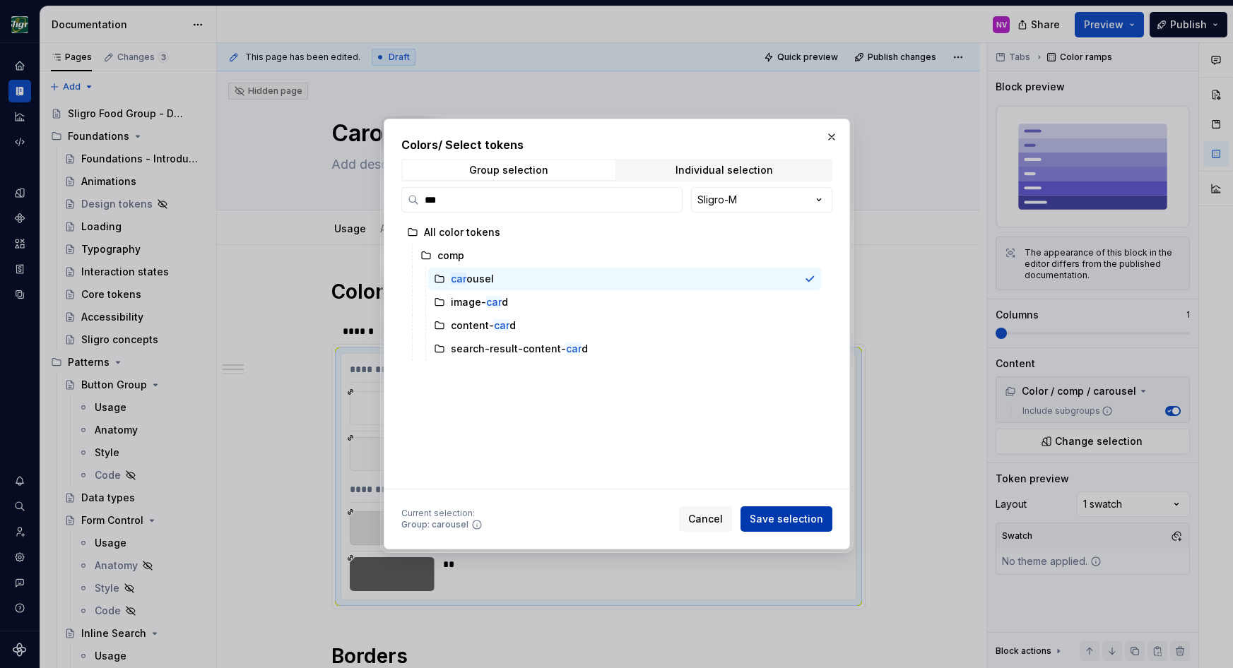
click at [773, 514] on span "Save selection" at bounding box center [786, 519] width 73 height 14
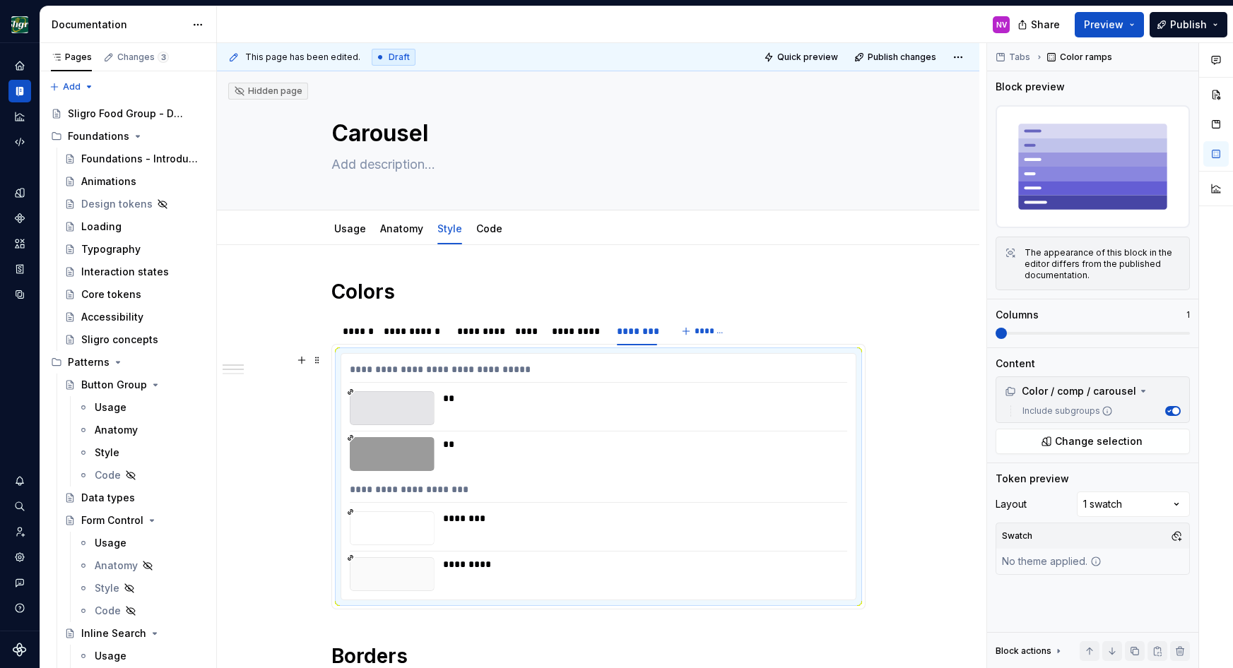
click at [373, 644] on h1 "Borders" at bounding box center [598, 656] width 534 height 25
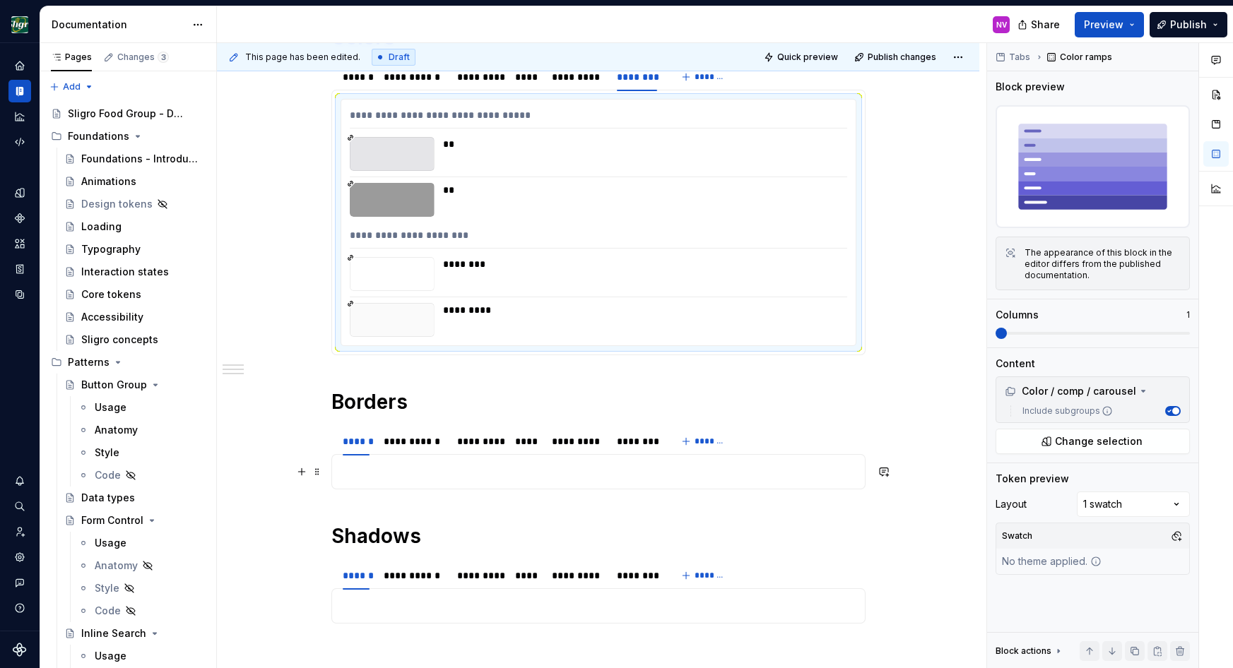
click at [391, 471] on p at bounding box center [599, 472] width 516 height 17
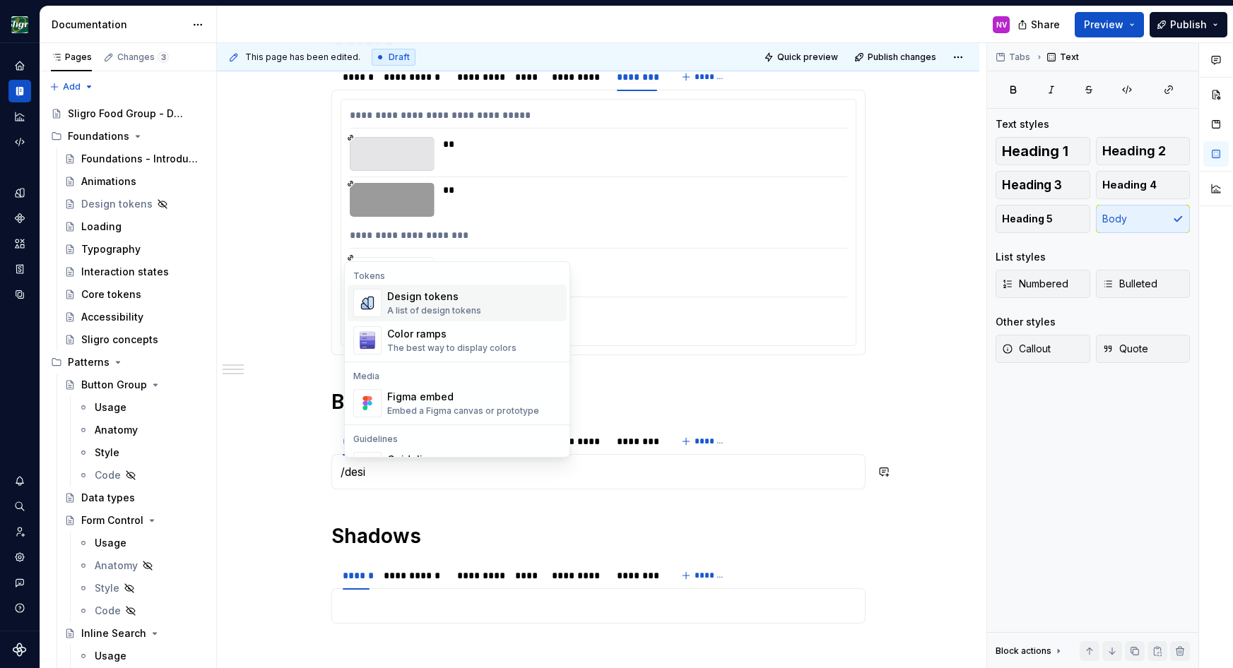
click at [426, 300] on div "Design tokens" at bounding box center [434, 297] width 94 height 14
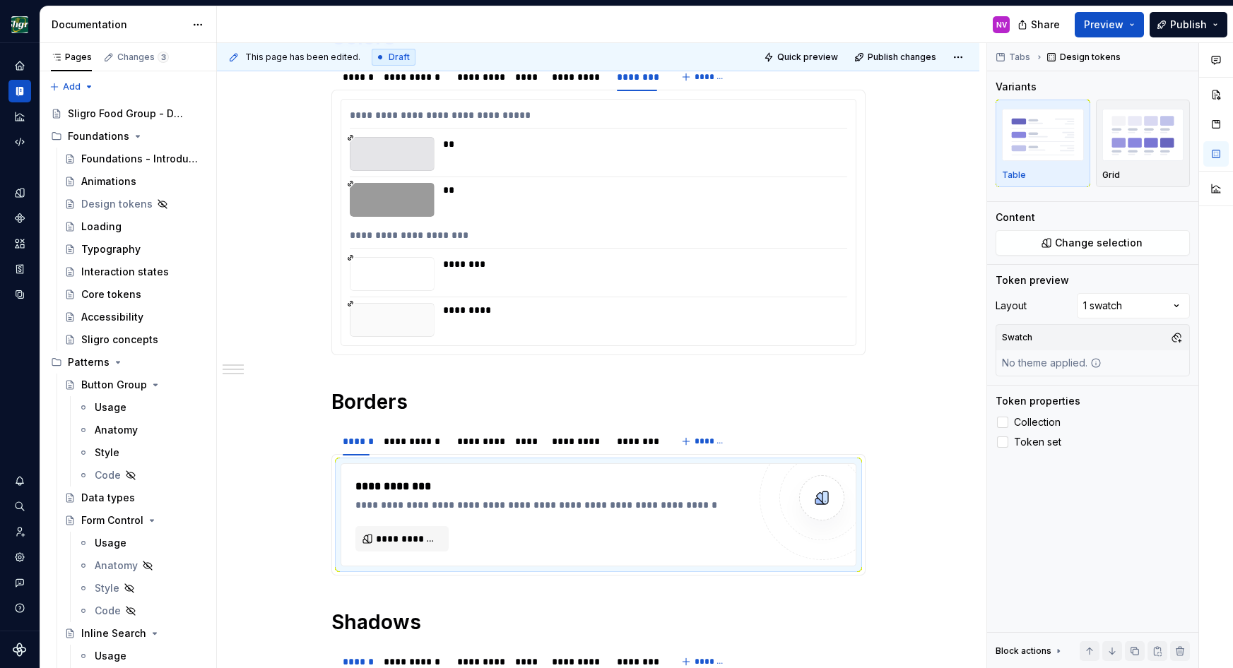
type textarea "*"
click at [424, 537] on span "**********" at bounding box center [408, 539] width 64 height 14
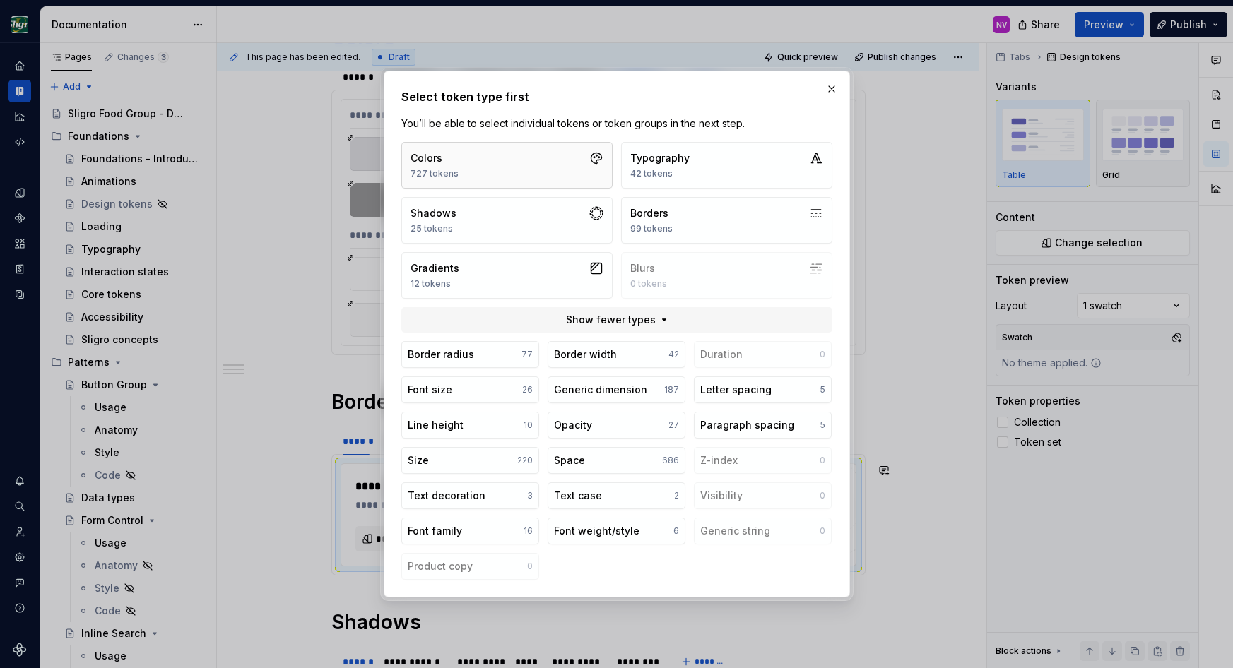
click at [523, 160] on button "Colors 727 tokens" at bounding box center [506, 165] width 211 height 47
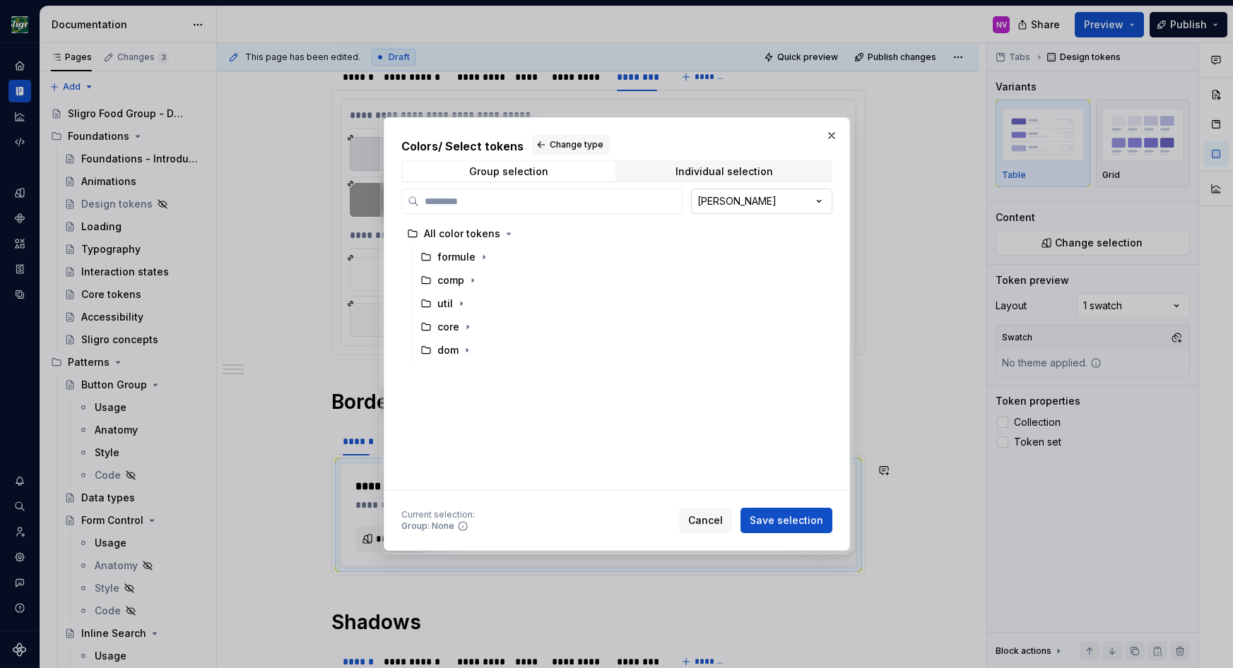
click at [710, 208] on div "Colors / Select tokens Change type Group selection Individual selection [PERSON…" at bounding box center [616, 334] width 1233 height 668
click at [558, 210] on label at bounding box center [541, 201] width 281 height 25
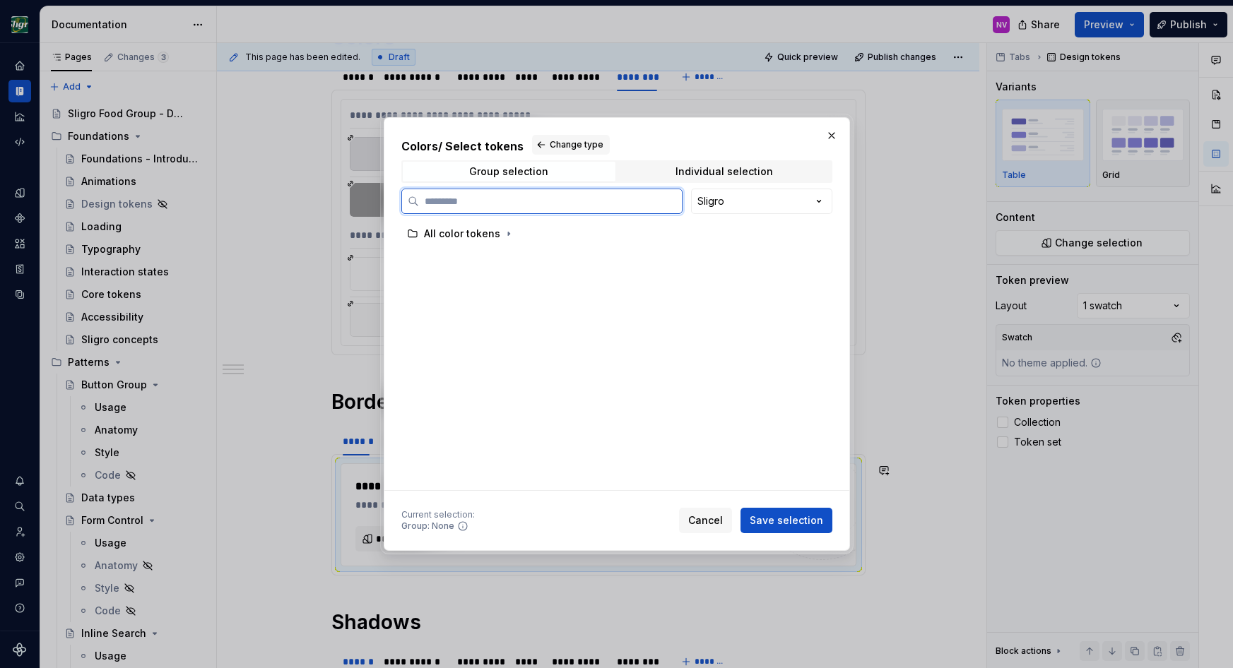
click at [558, 208] on input "search" at bounding box center [550, 201] width 263 height 14
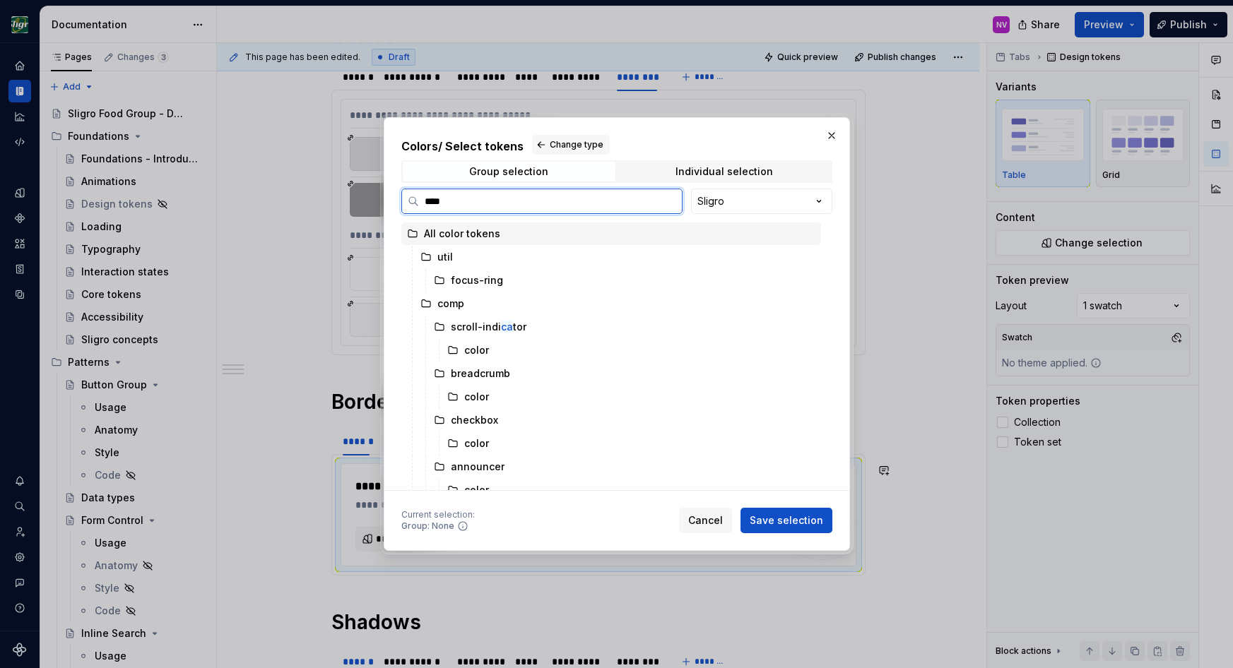
type input "*****"
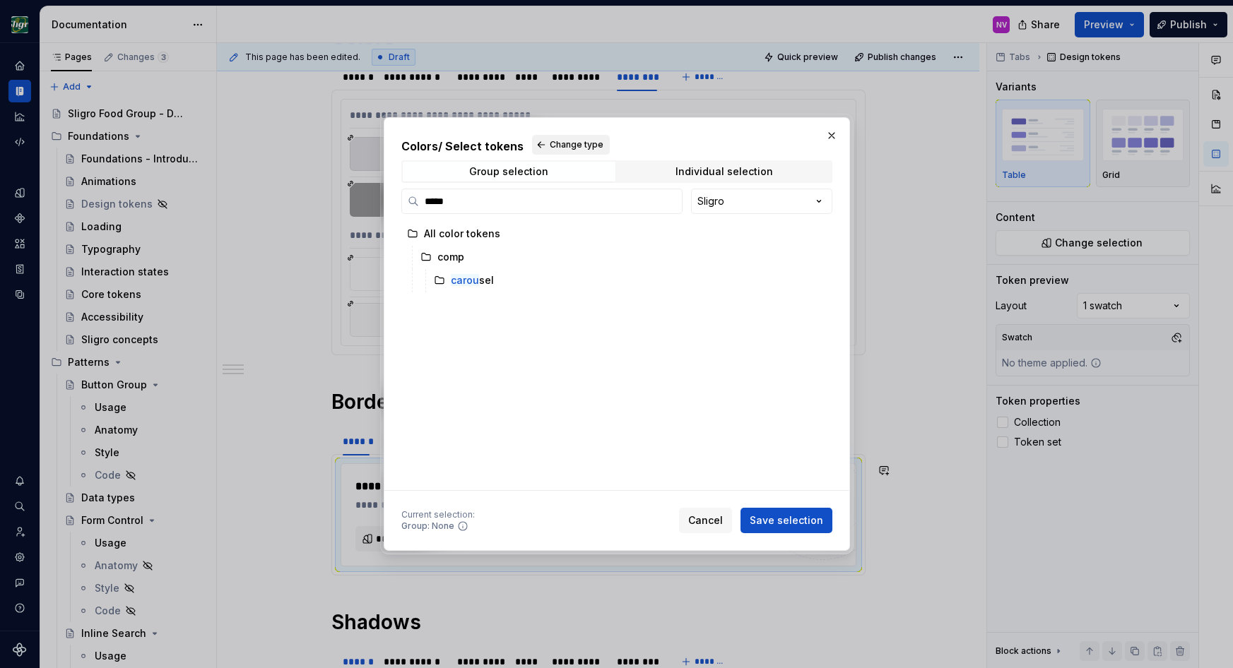
click at [545, 142] on button "Change type" at bounding box center [571, 145] width 78 height 20
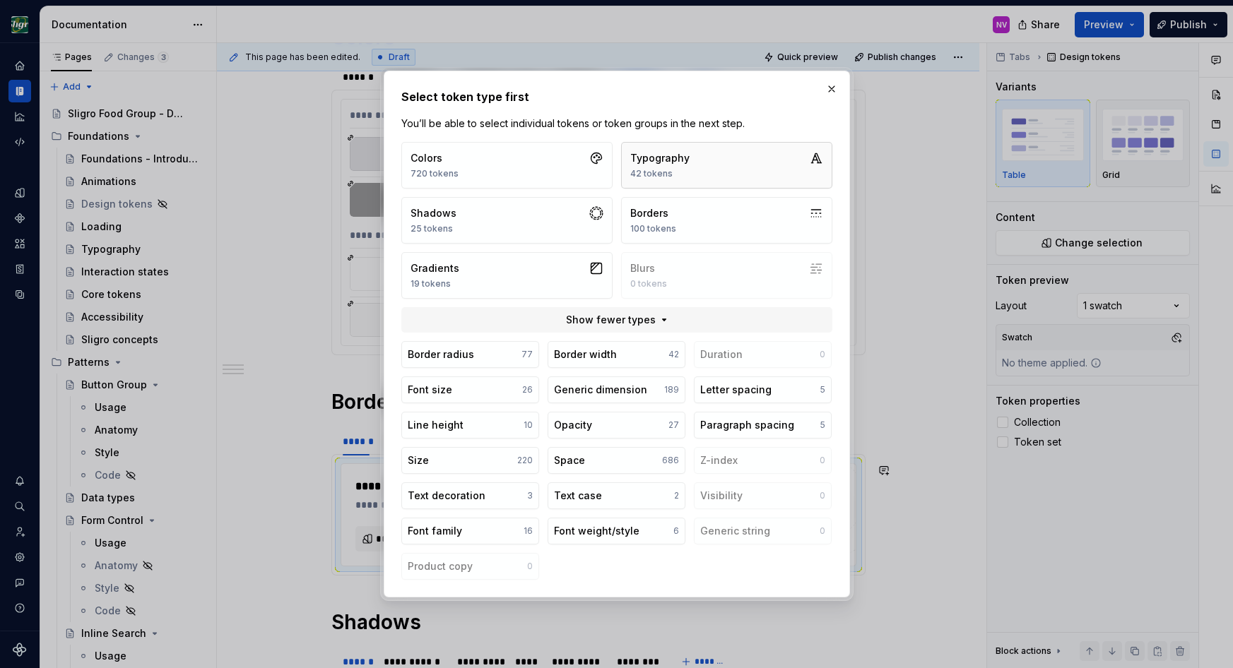
click at [639, 165] on div "Typography" at bounding box center [659, 158] width 59 height 14
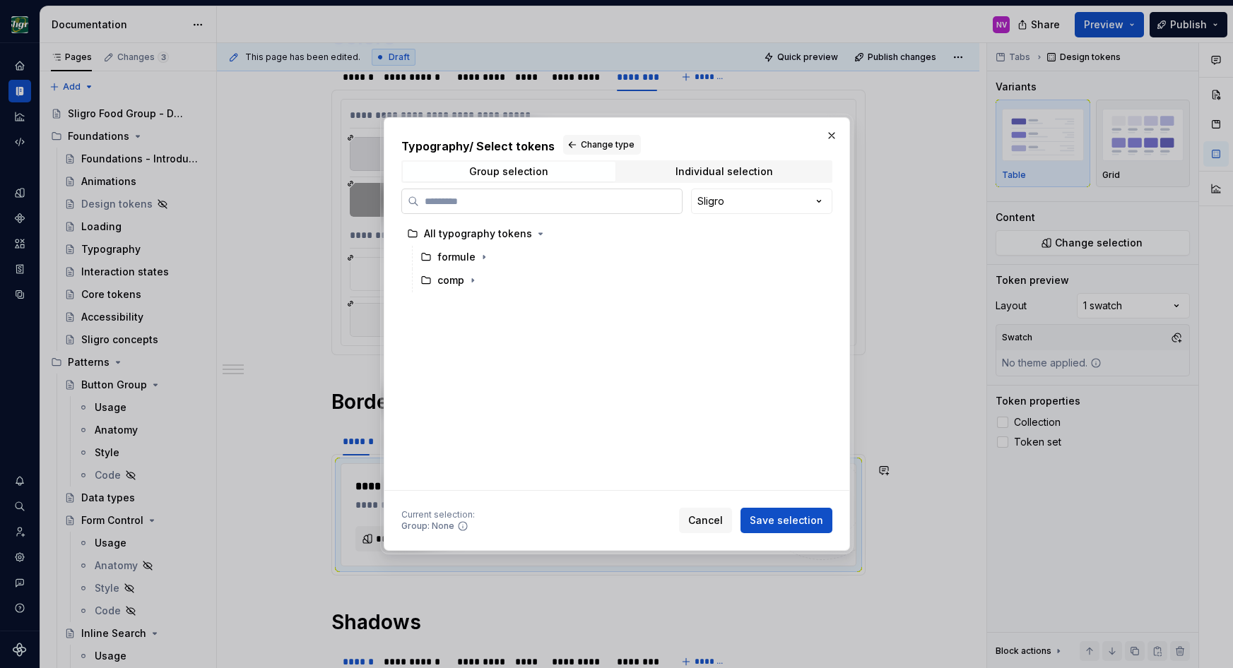
click at [503, 196] on input "search" at bounding box center [550, 201] width 263 height 14
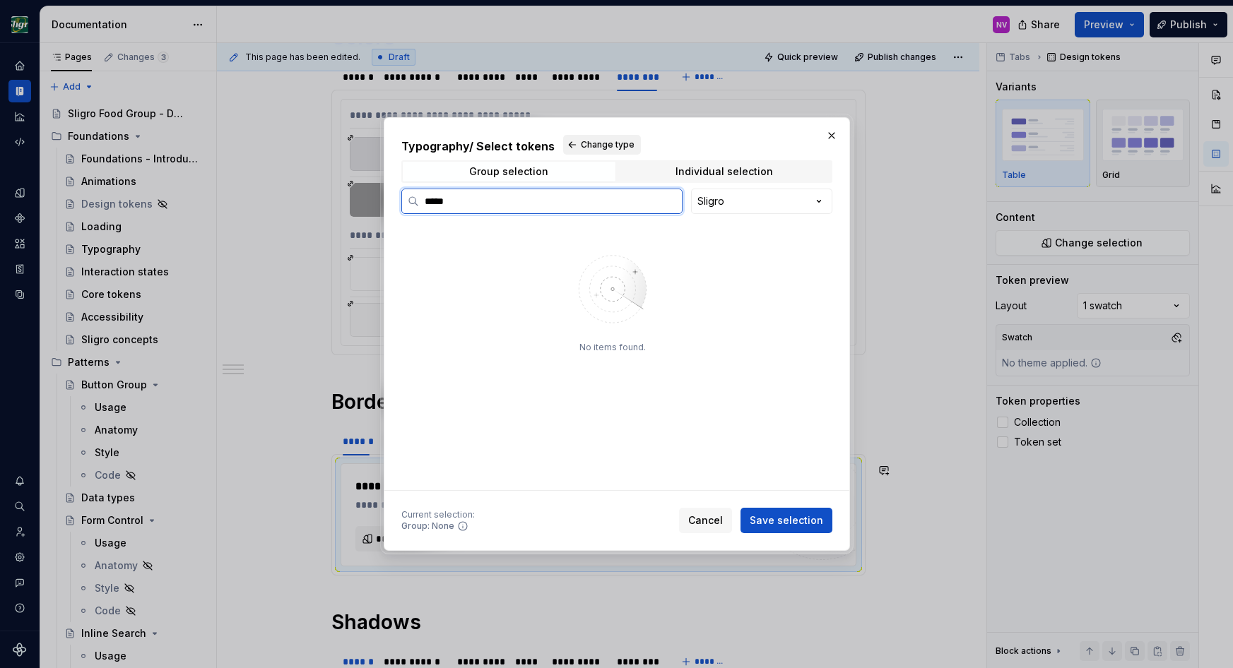
type input "*****"
click at [581, 144] on span "Change type" at bounding box center [608, 144] width 54 height 11
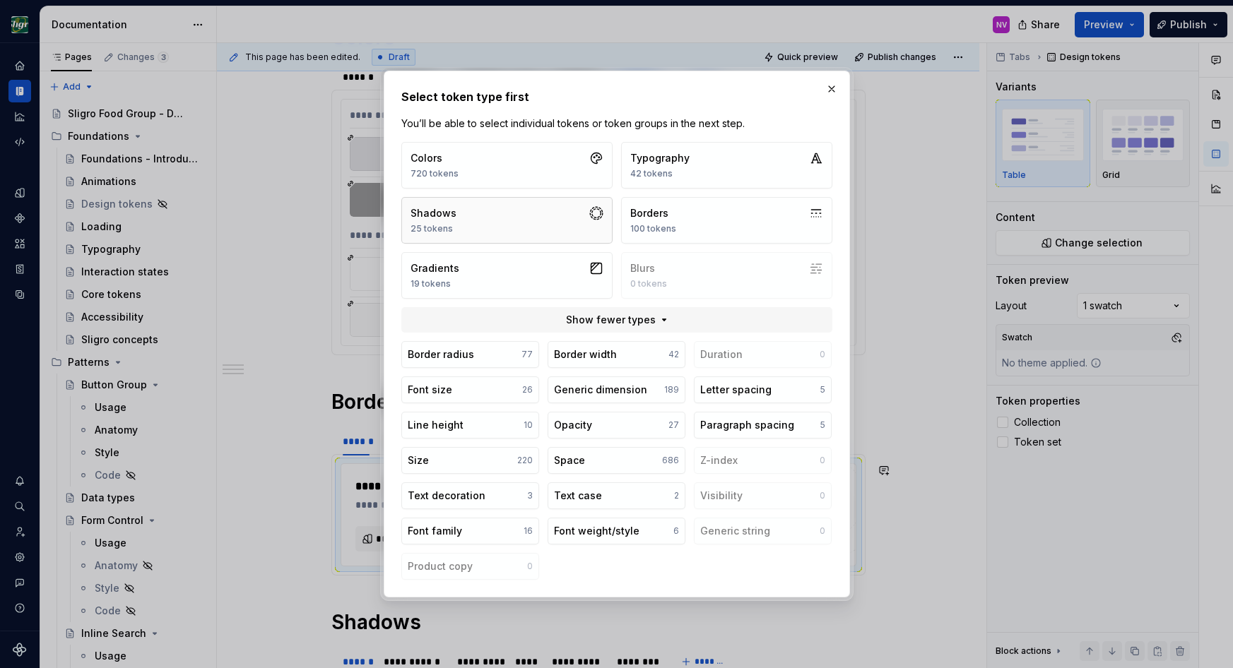
click at [502, 218] on button "Shadows 25 tokens" at bounding box center [506, 220] width 211 height 47
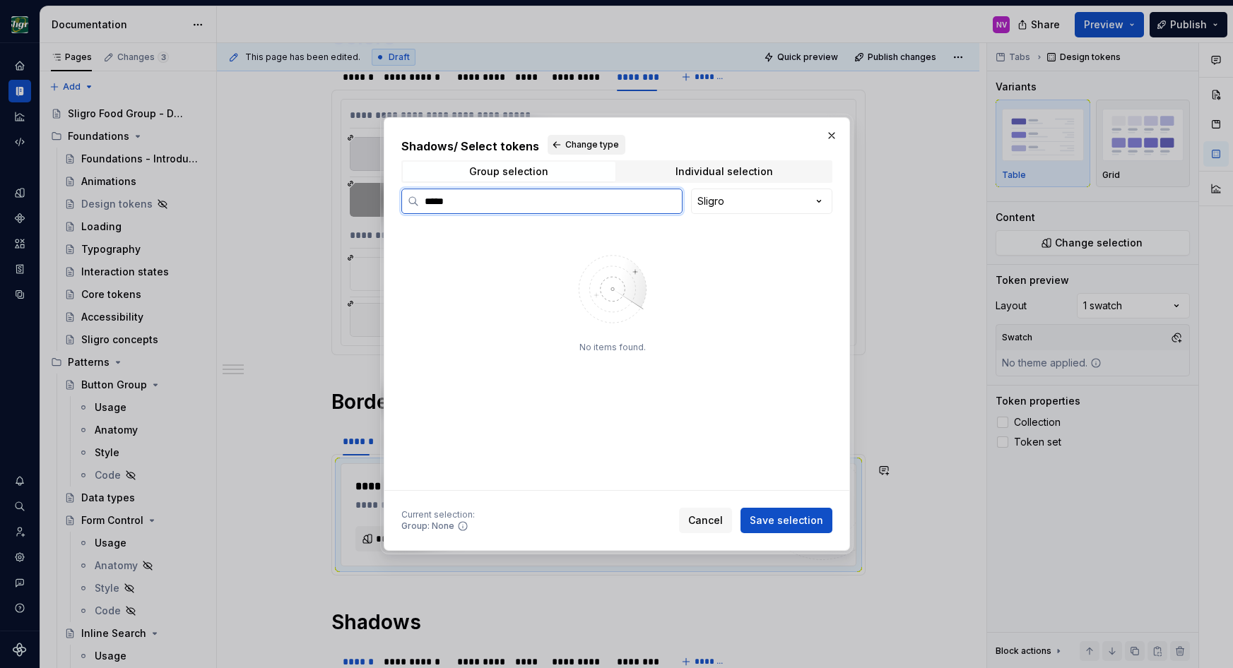
type input "*****"
click at [584, 136] on button "Change type" at bounding box center [587, 145] width 78 height 20
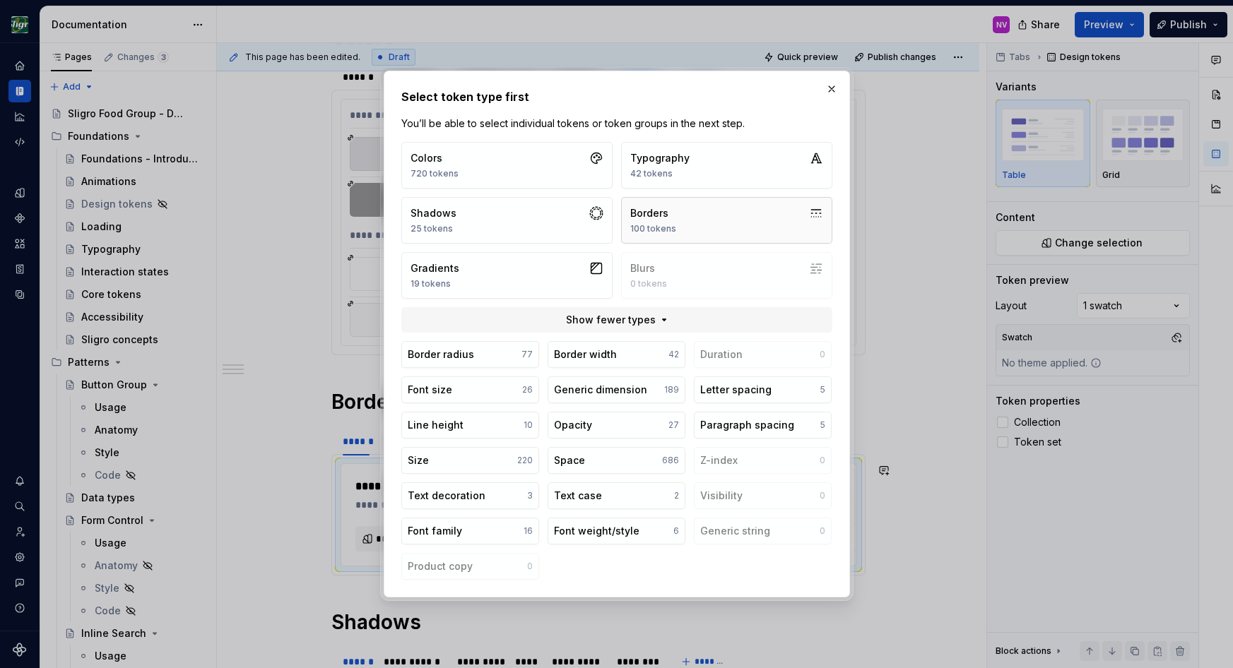
click at [642, 213] on div "Borders" at bounding box center [653, 213] width 46 height 14
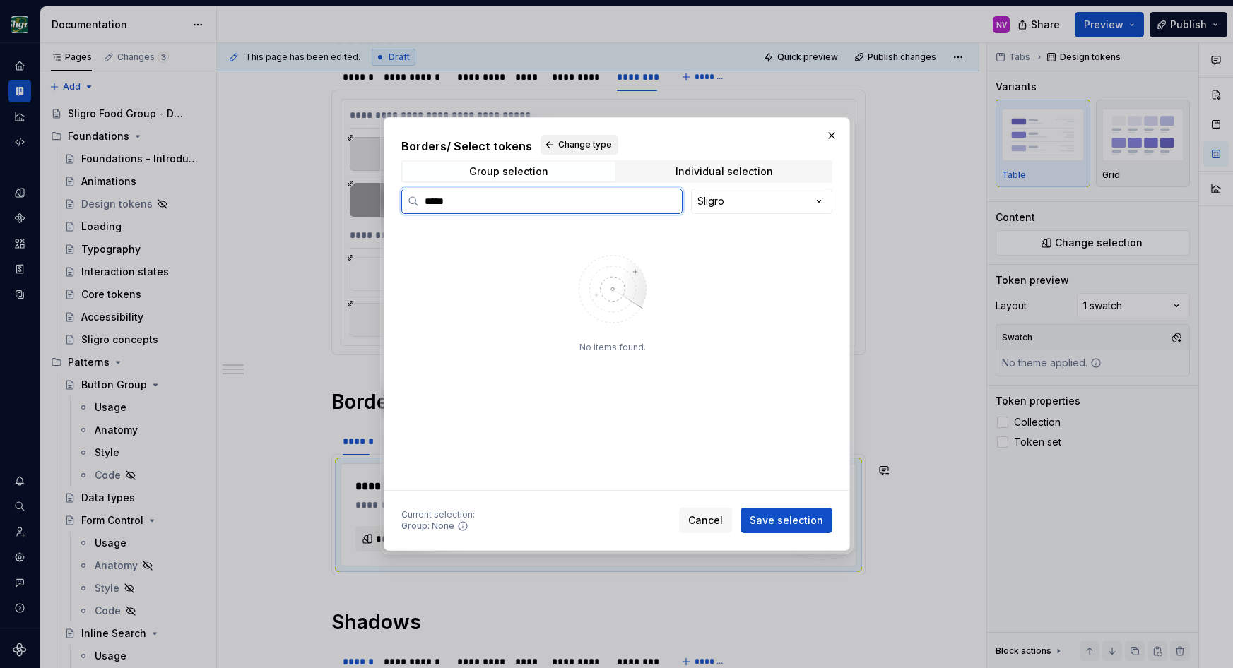
type input "*****"
click at [564, 137] on button "Change type" at bounding box center [580, 145] width 78 height 20
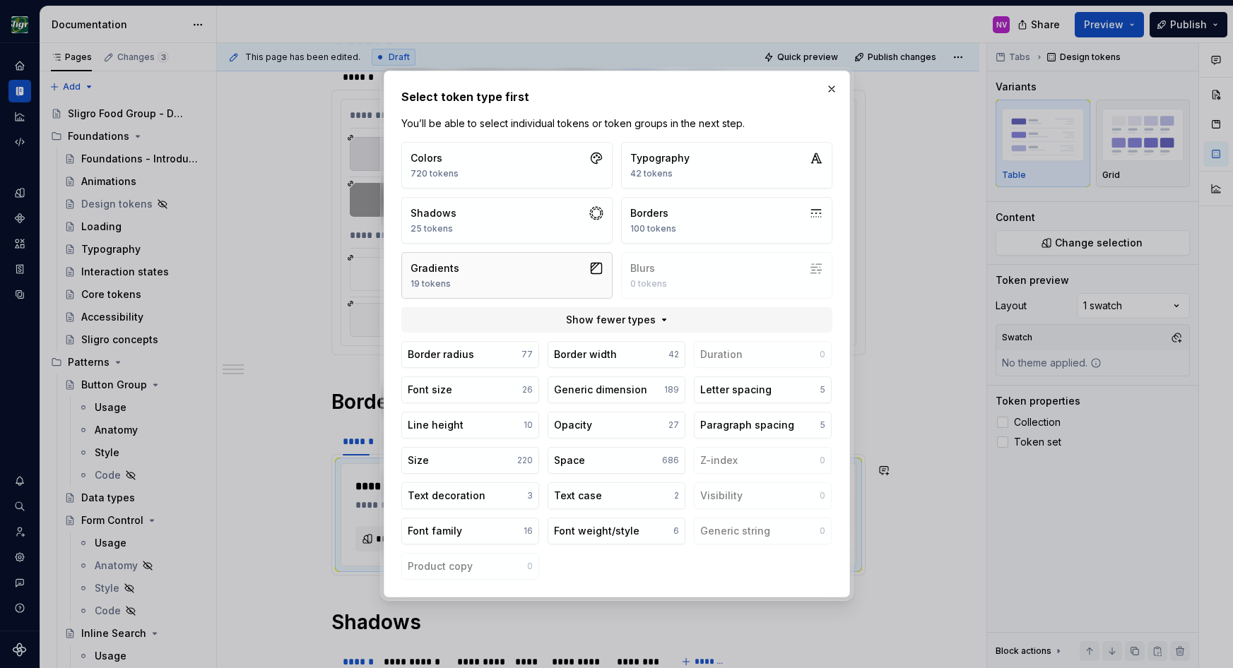
click at [482, 257] on button "Gradients 19 tokens" at bounding box center [506, 275] width 211 height 47
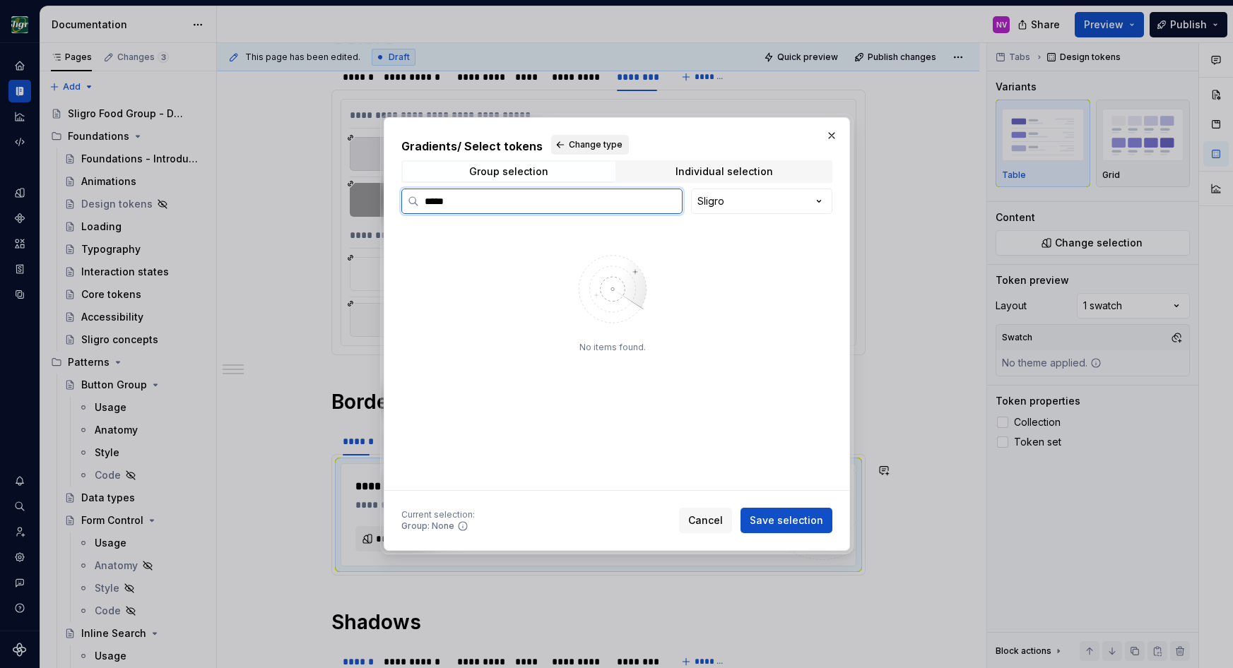
type input "*****"
click at [569, 145] on span "Change type" at bounding box center [596, 144] width 54 height 11
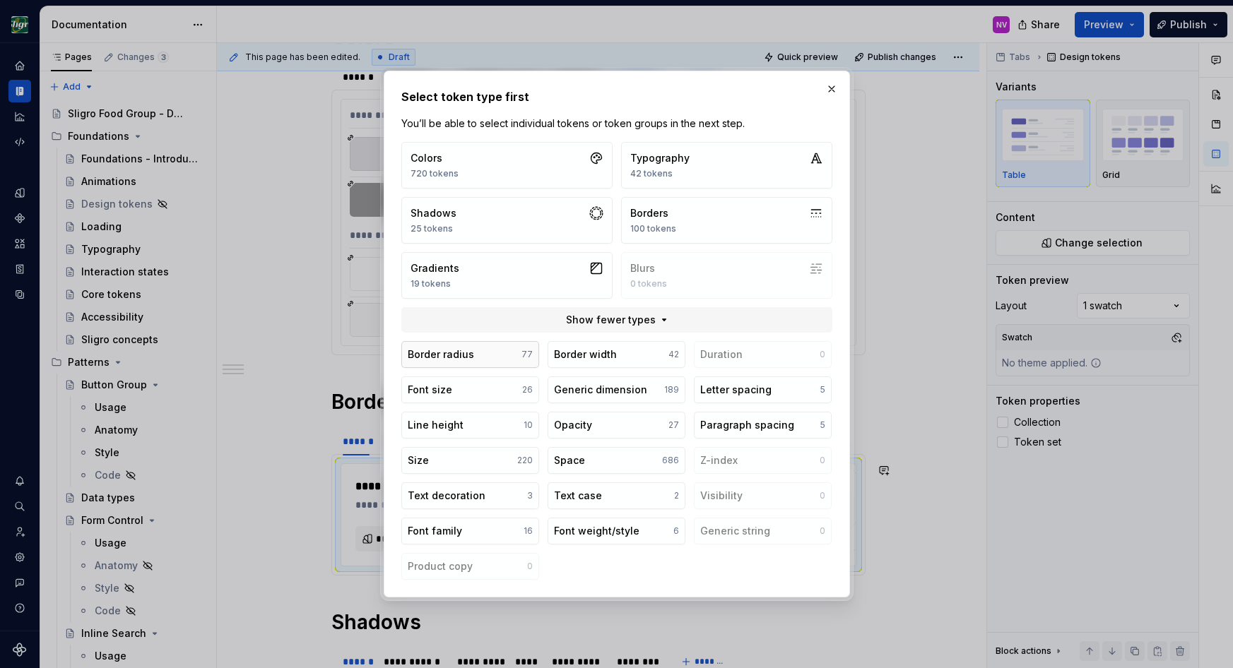
click at [470, 358] on div "Border radius" at bounding box center [441, 355] width 66 height 14
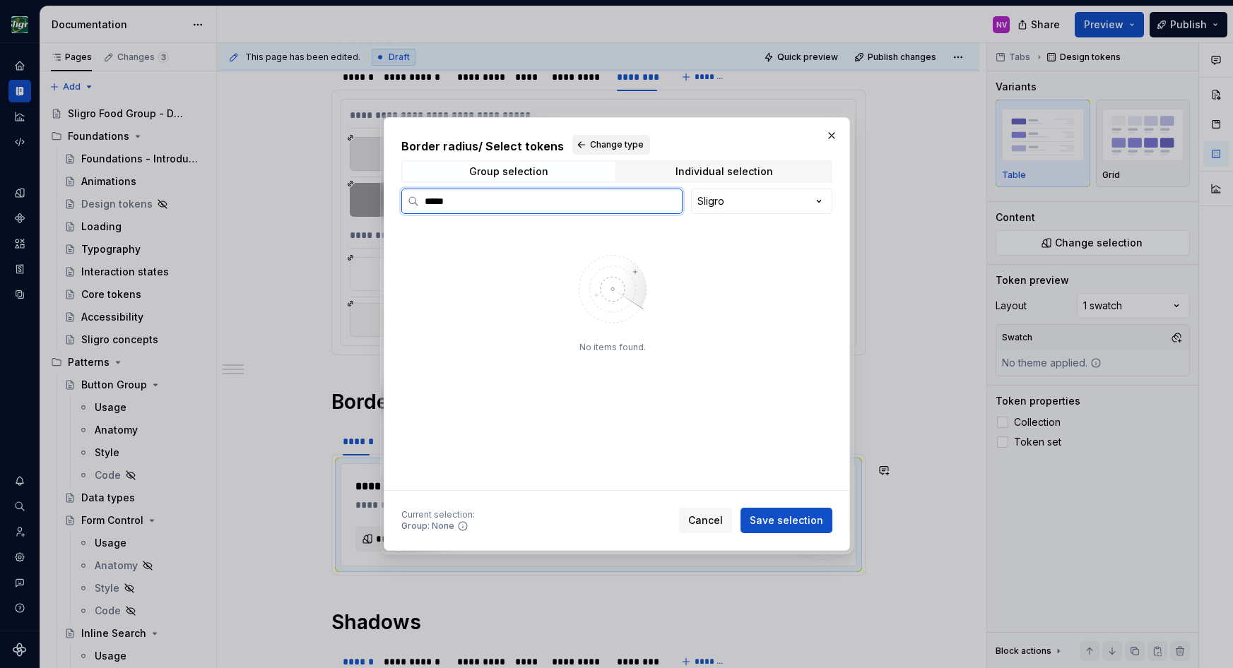
type input "*****"
click at [618, 141] on span "Change type" at bounding box center [617, 144] width 54 height 11
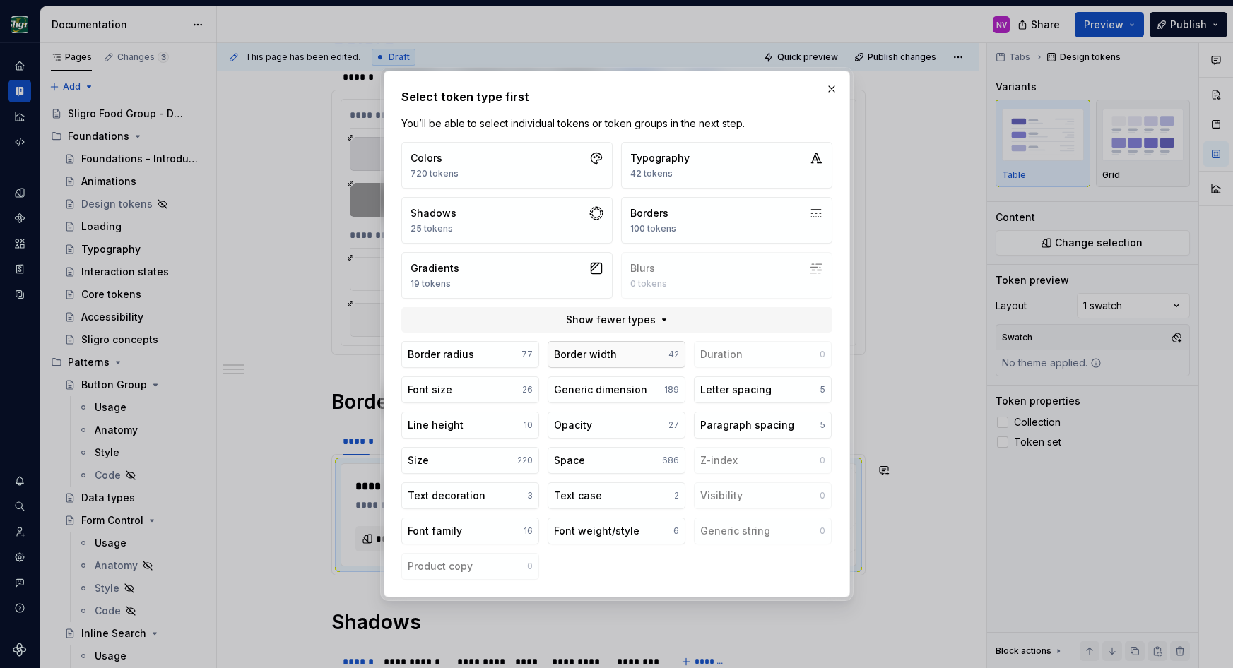
click at [565, 350] on div "Border width" at bounding box center [585, 355] width 63 height 14
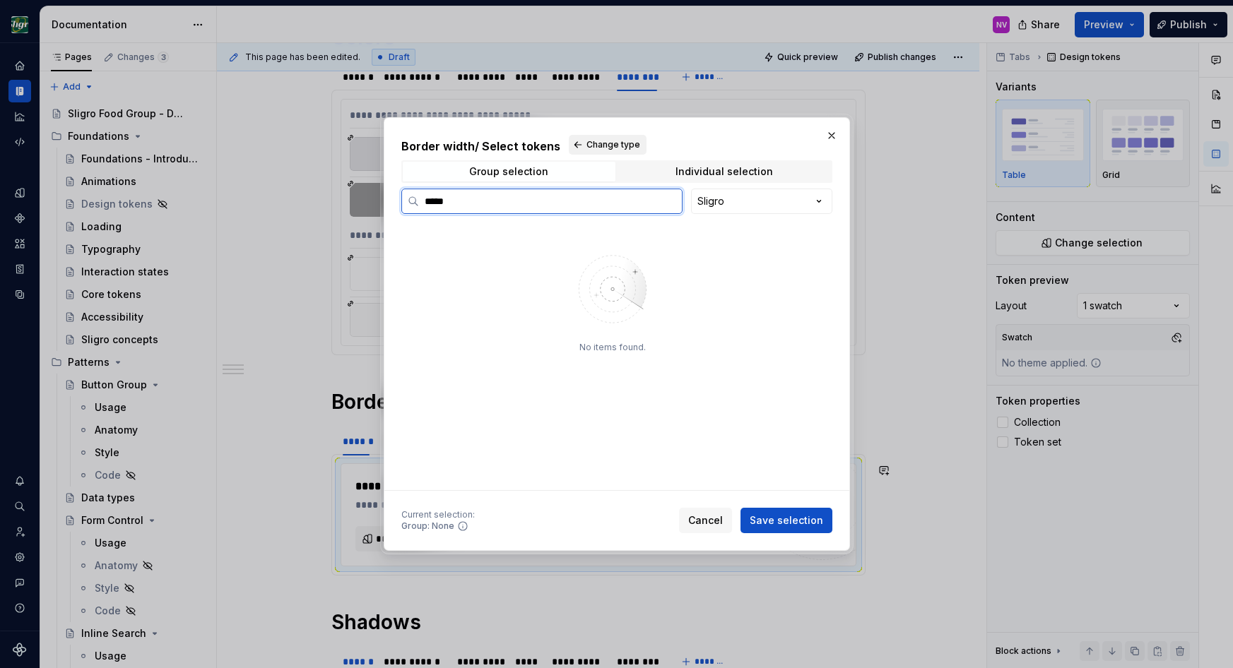
type input "*****"
click at [595, 141] on span "Change type" at bounding box center [613, 144] width 54 height 11
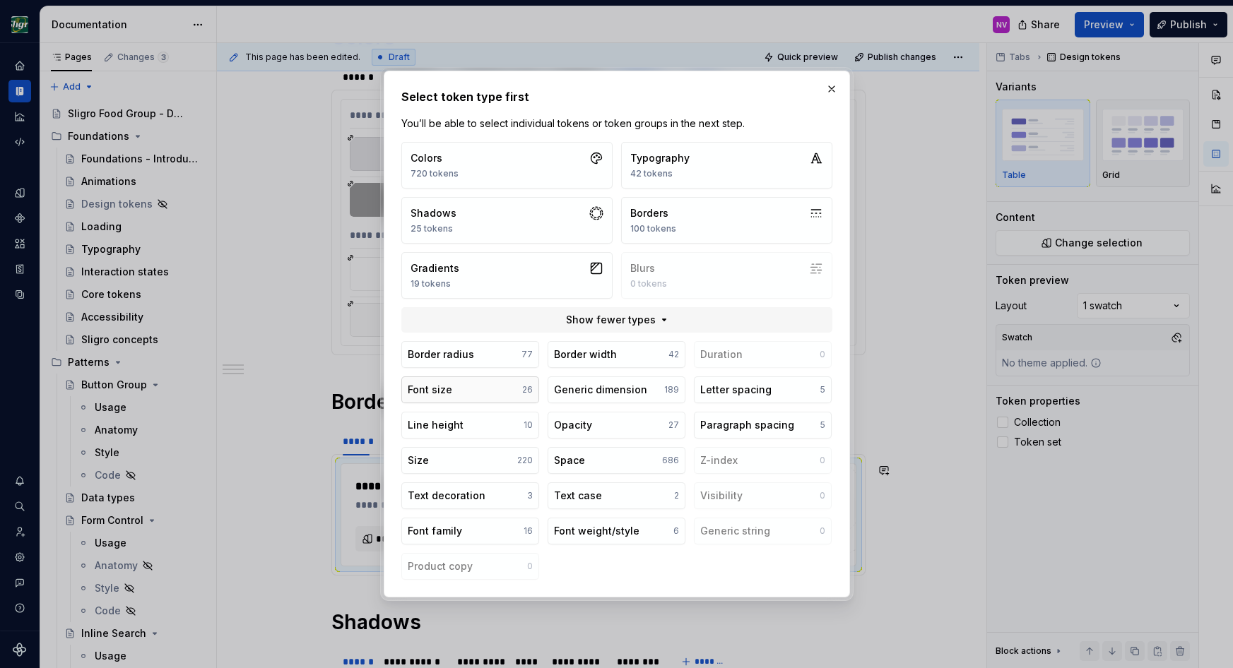
click at [465, 386] on button "Font size 26" at bounding box center [470, 390] width 138 height 27
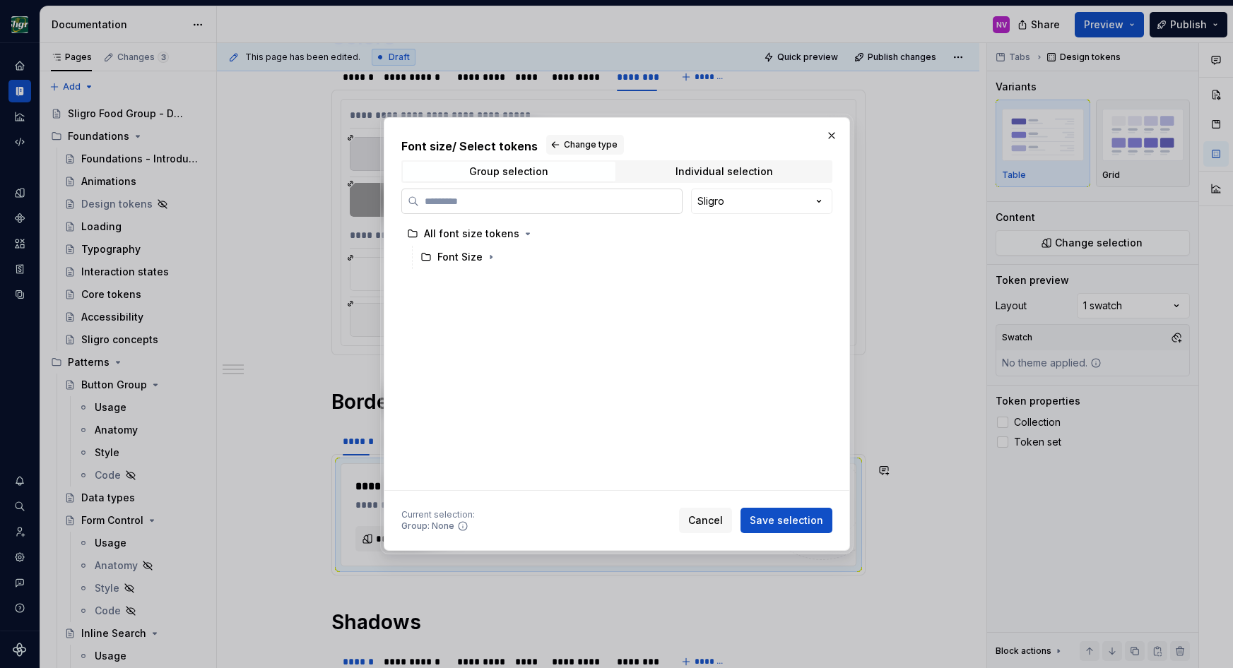
paste input "*****"
type input "*****"
click at [566, 150] on button "Change type" at bounding box center [585, 145] width 78 height 20
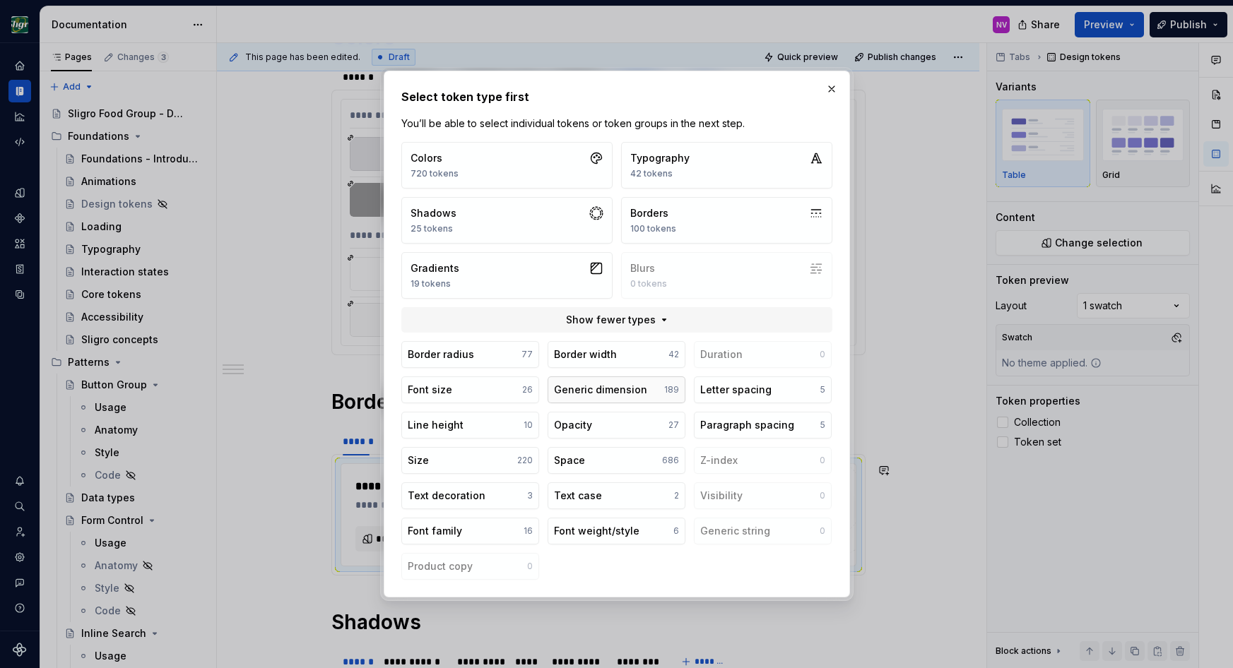
click at [560, 396] on div "Generic dimension" at bounding box center [600, 390] width 93 height 14
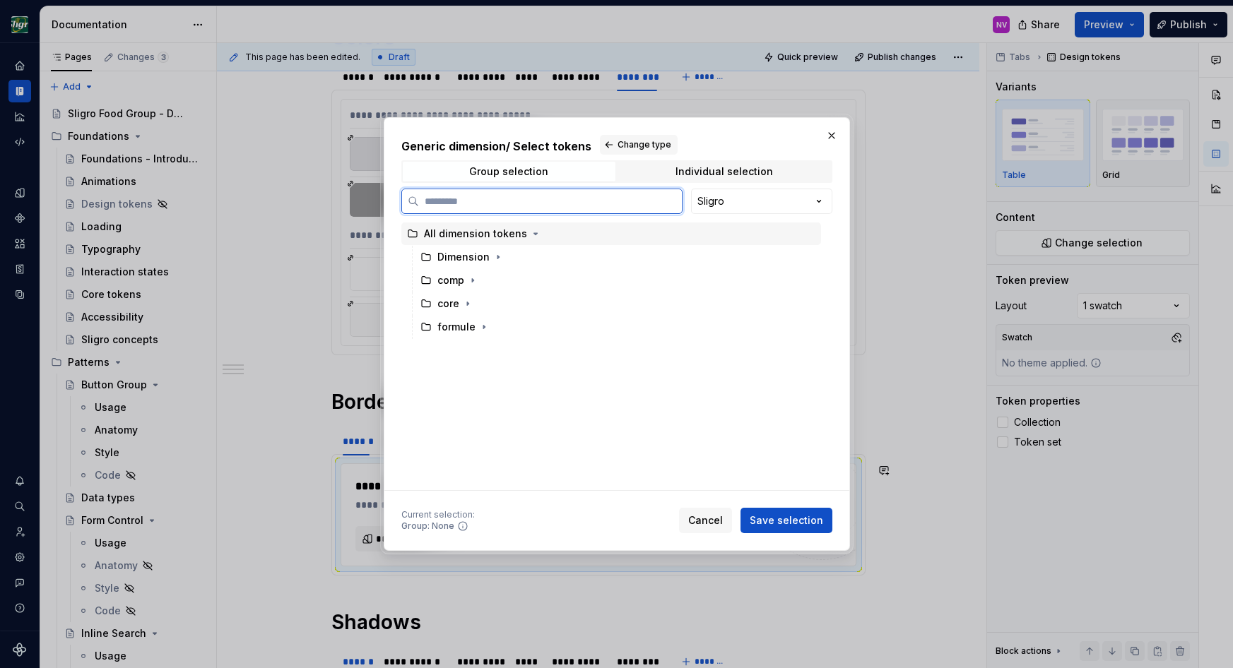
paste input "*****"
type input "*****"
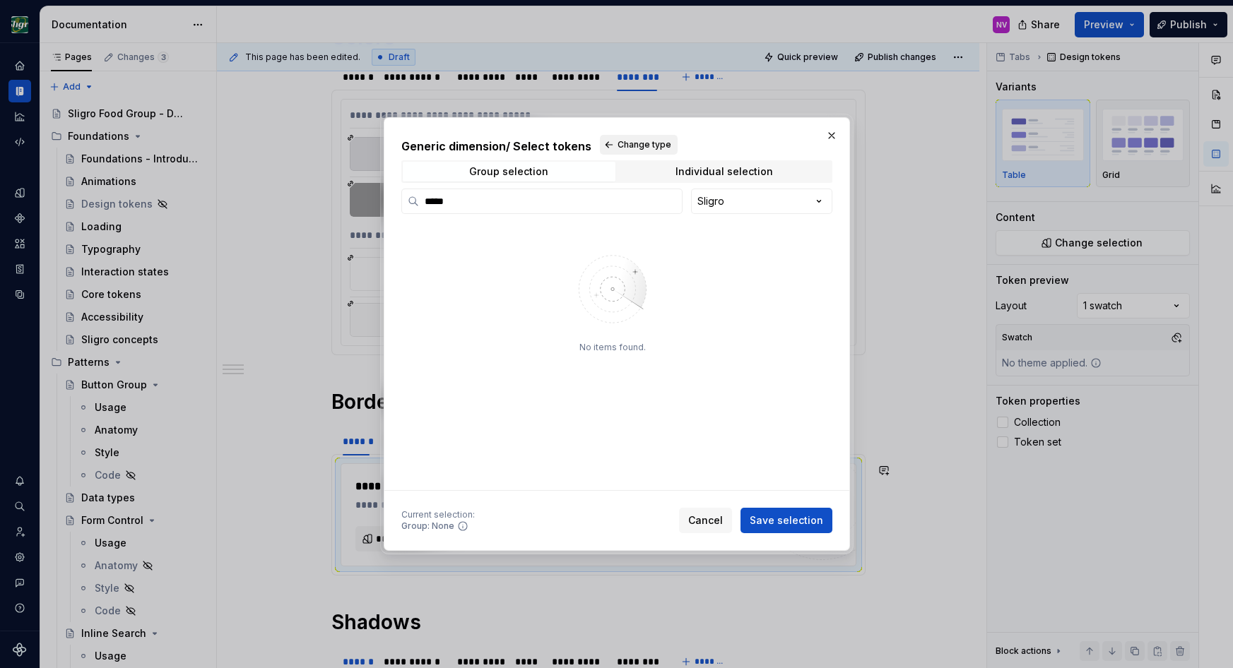
click at [620, 153] on button "Change type" at bounding box center [639, 145] width 78 height 20
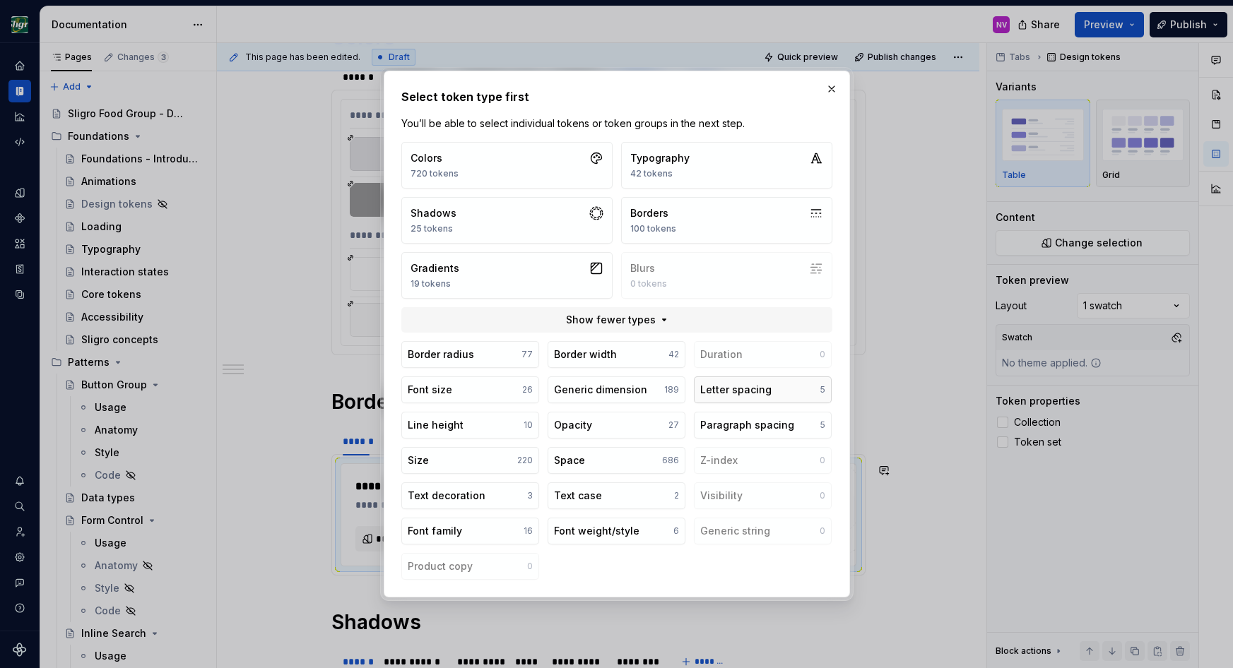
click at [721, 392] on div "Letter spacing" at bounding box center [735, 390] width 71 height 14
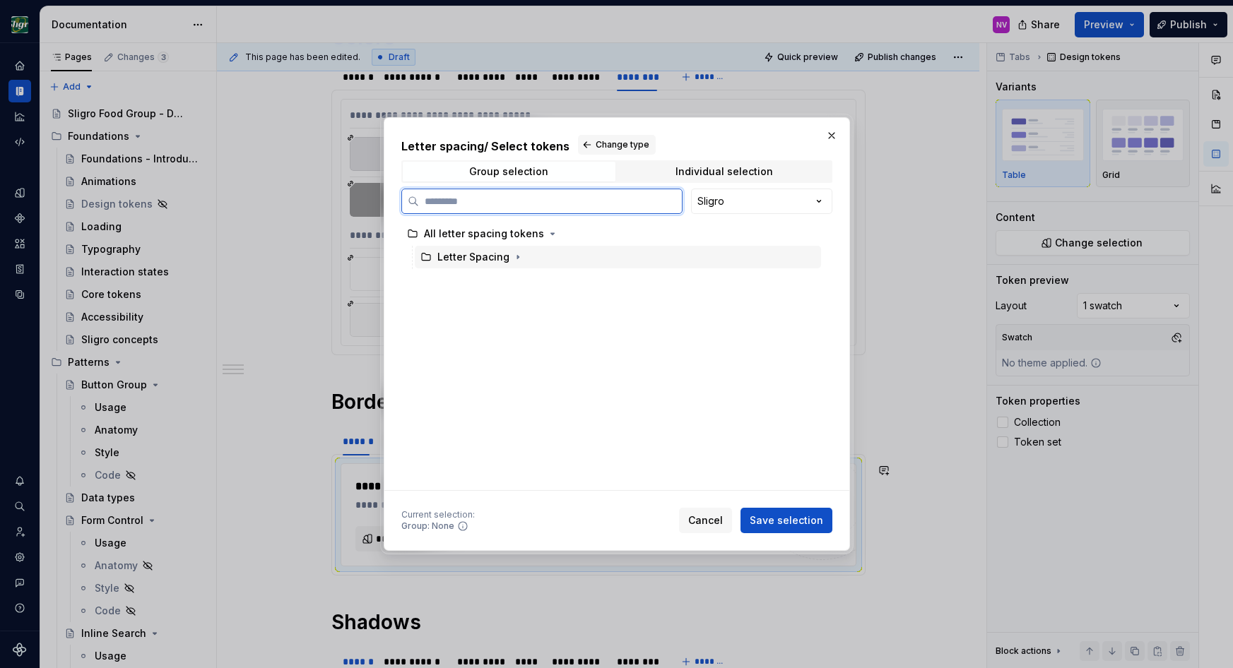
paste input "*****"
type input "*****"
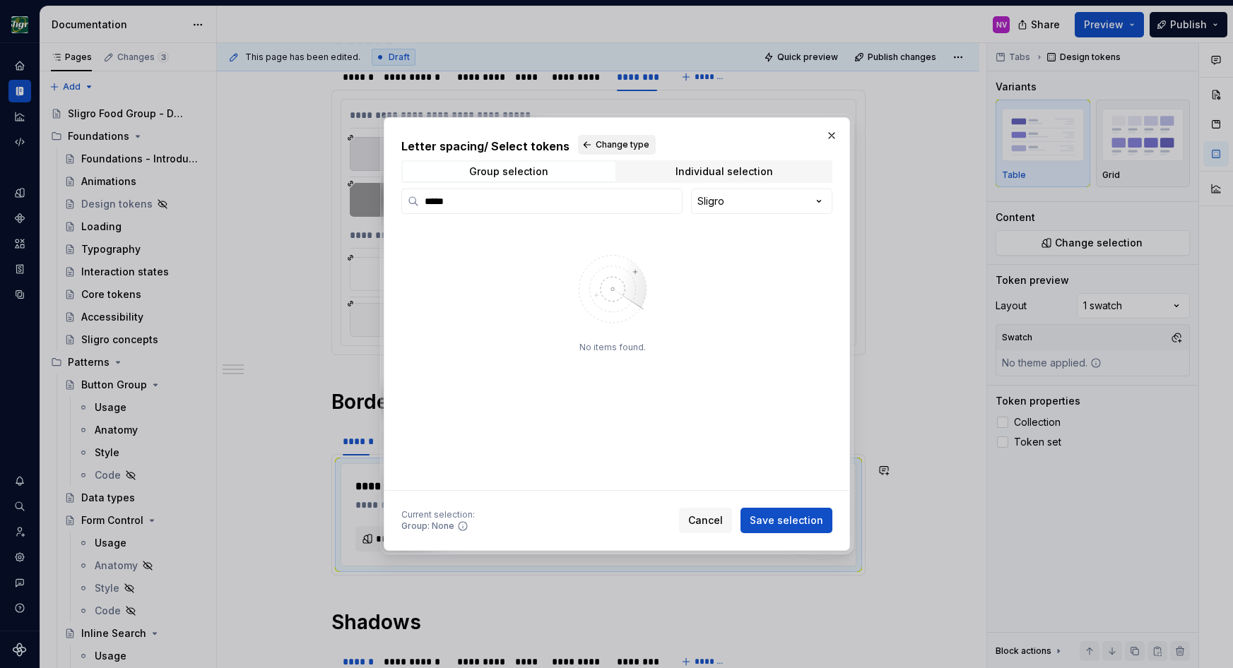
click at [596, 148] on span "Change type" at bounding box center [623, 144] width 54 height 11
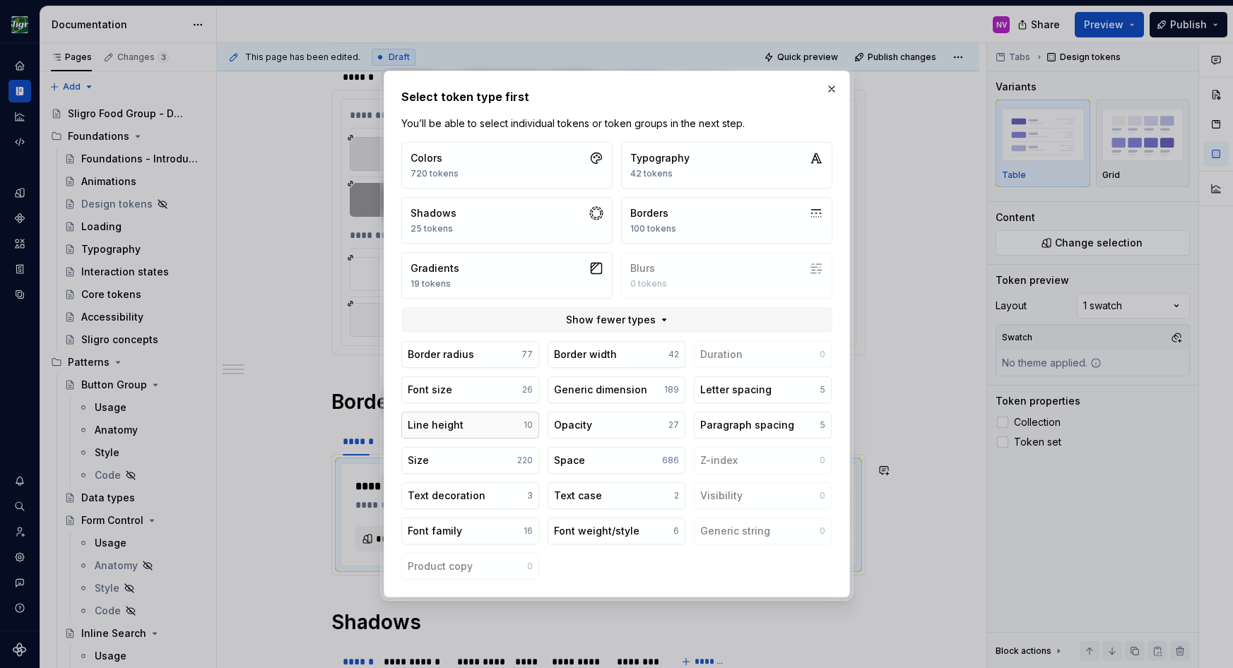
click at [480, 419] on button "Line height 10" at bounding box center [470, 425] width 138 height 27
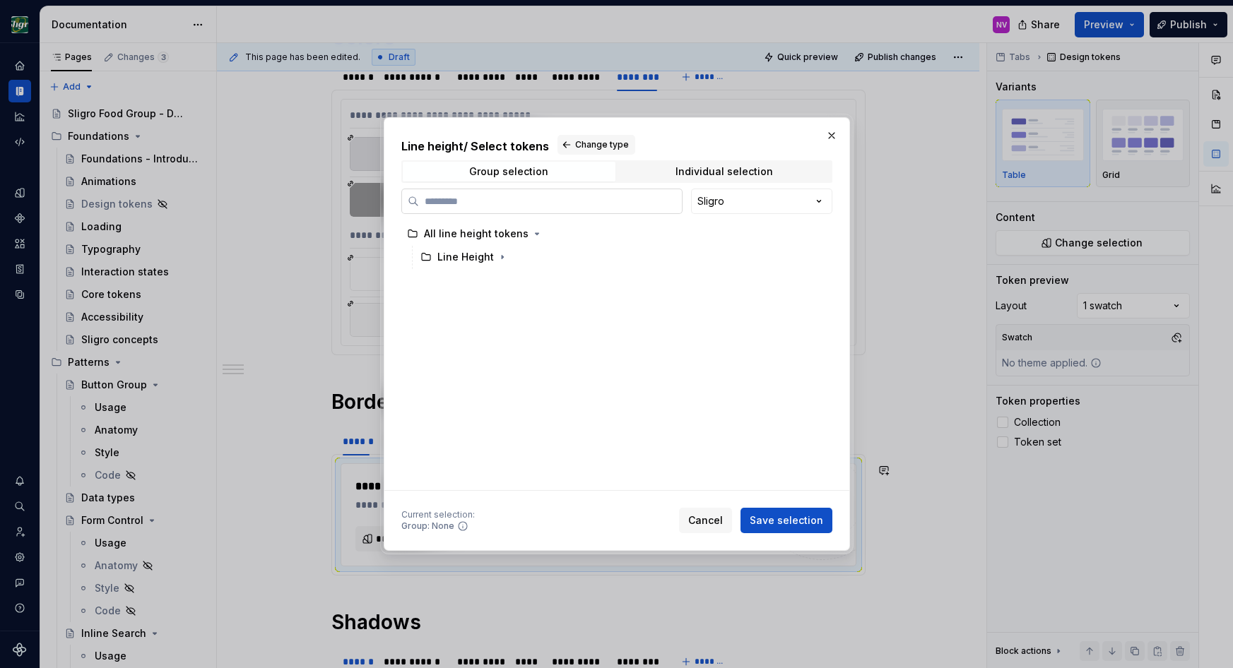
paste input "*****"
type input "*****"
click at [575, 150] on span "Change type" at bounding box center [602, 144] width 54 height 11
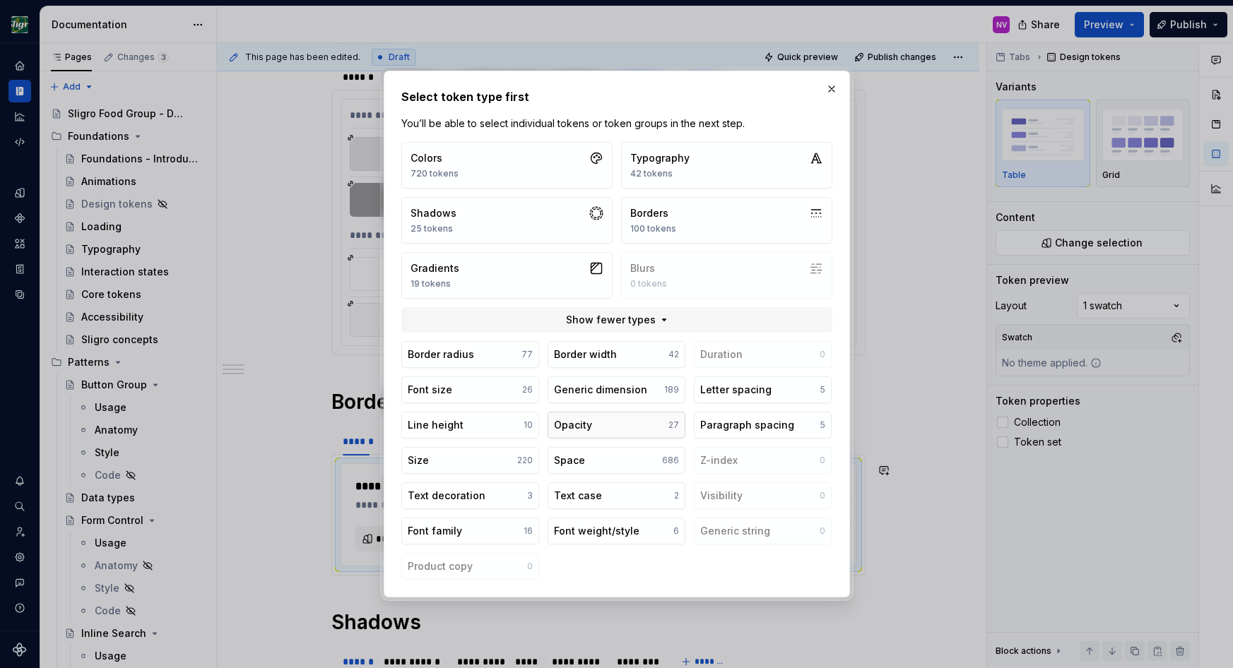
click at [568, 423] on div "Opacity" at bounding box center [573, 425] width 38 height 14
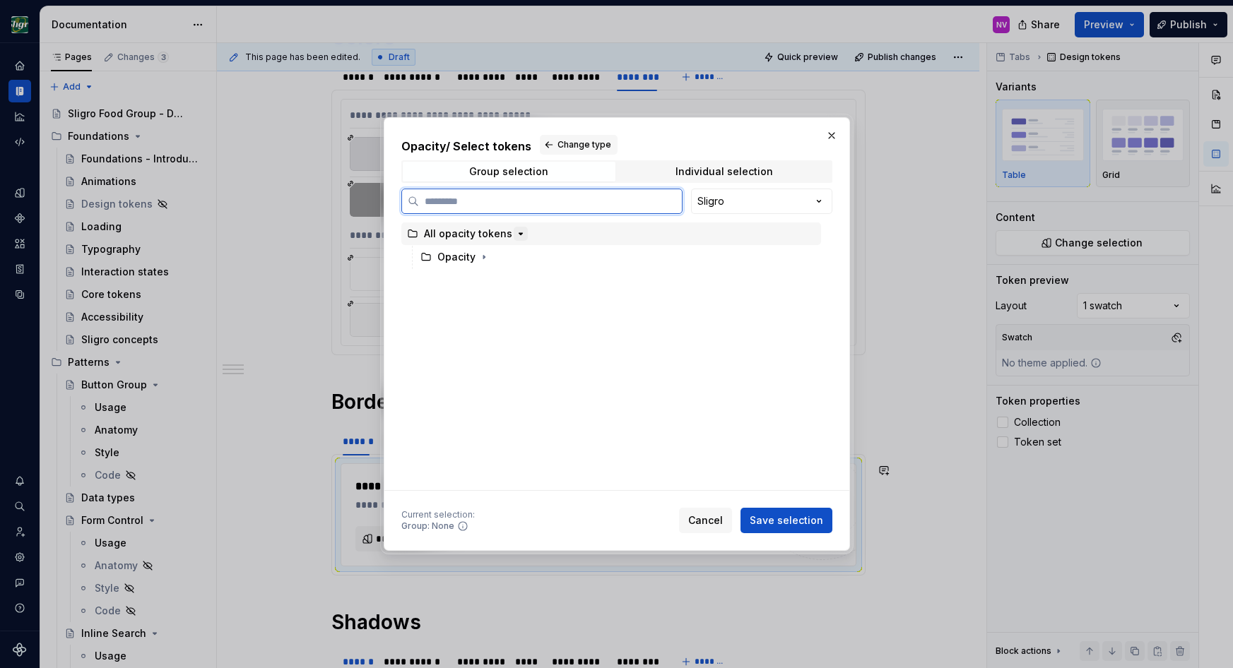
paste input "*****"
type input "*****"
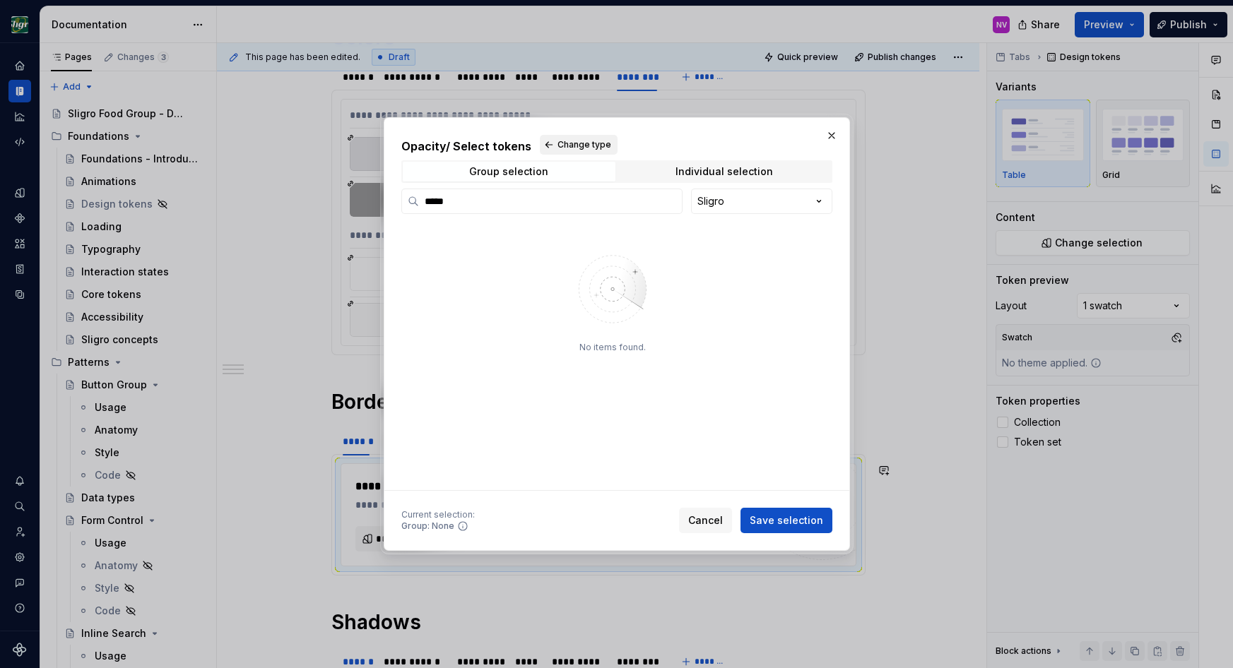
click at [562, 149] on span "Change type" at bounding box center [584, 144] width 54 height 11
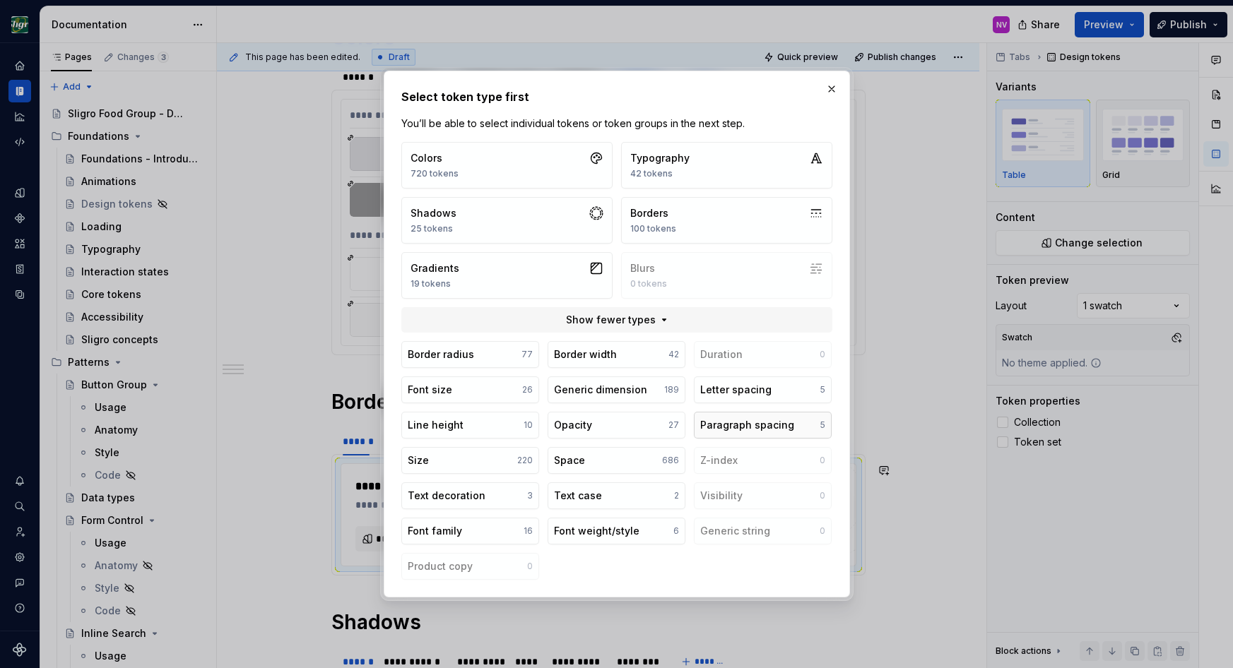
click at [702, 420] on div "Paragraph spacing" at bounding box center [747, 425] width 94 height 14
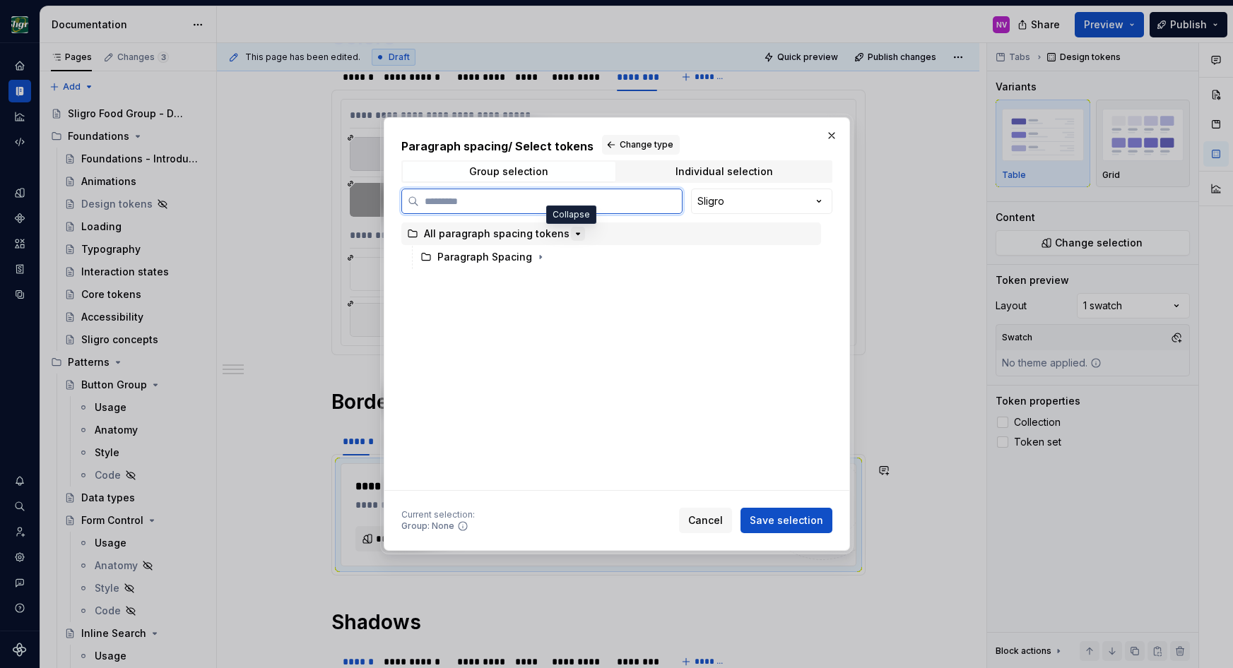
paste input "*****"
type input "*****"
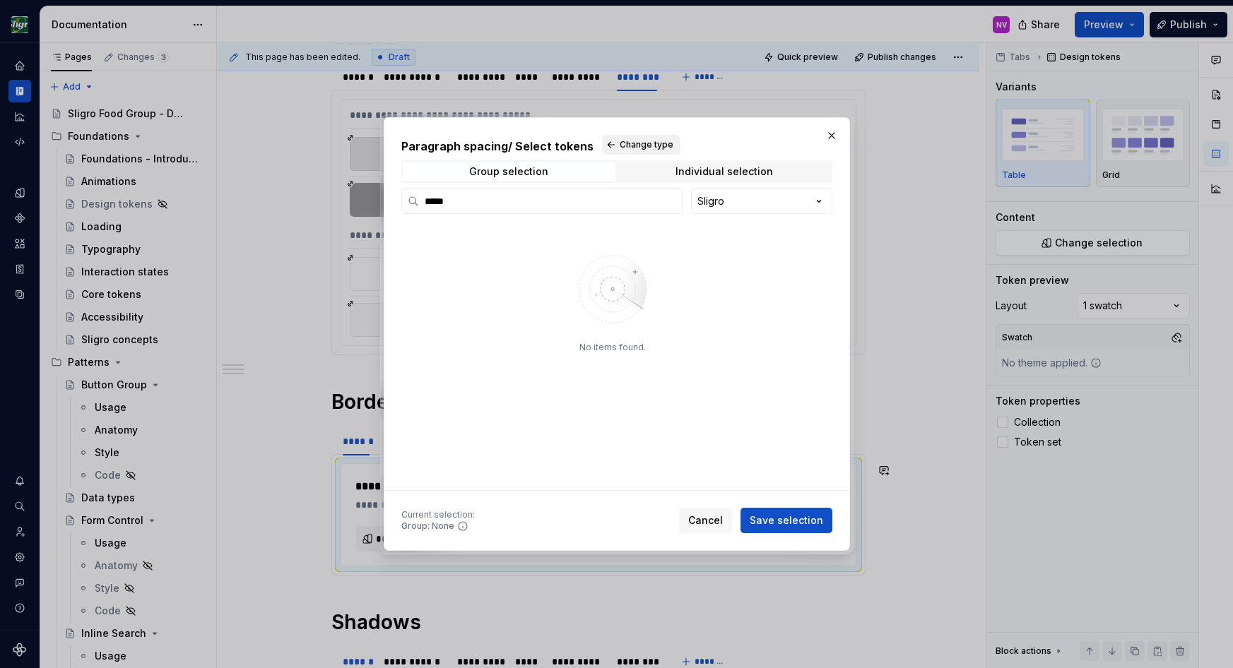
click at [627, 148] on span "Change type" at bounding box center [647, 144] width 54 height 11
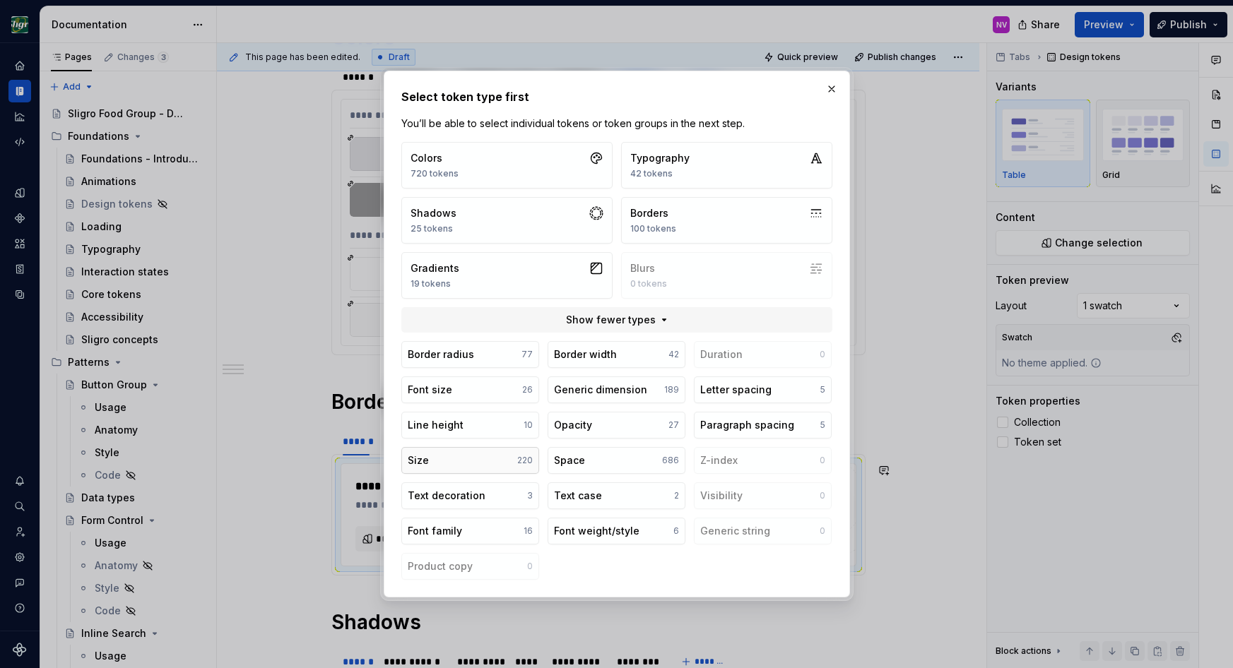
click at [445, 455] on button "Size 220" at bounding box center [470, 460] width 138 height 27
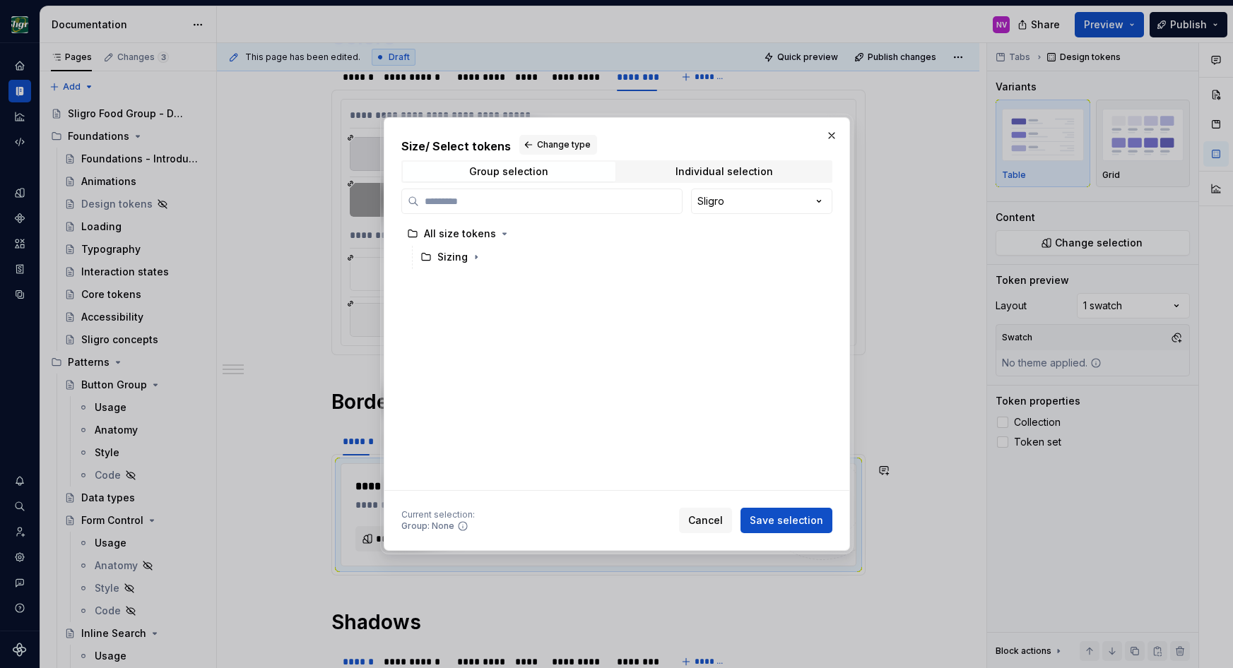
type input "*****"
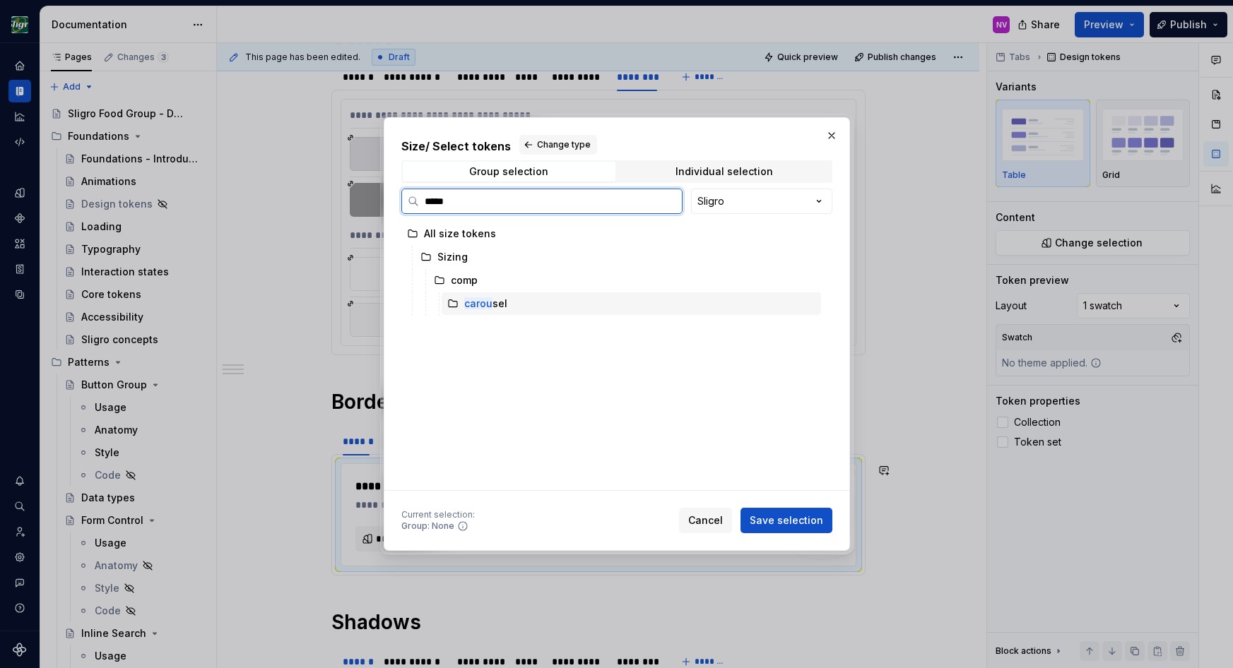
click at [553, 305] on div "carou sel" at bounding box center [631, 304] width 379 height 23
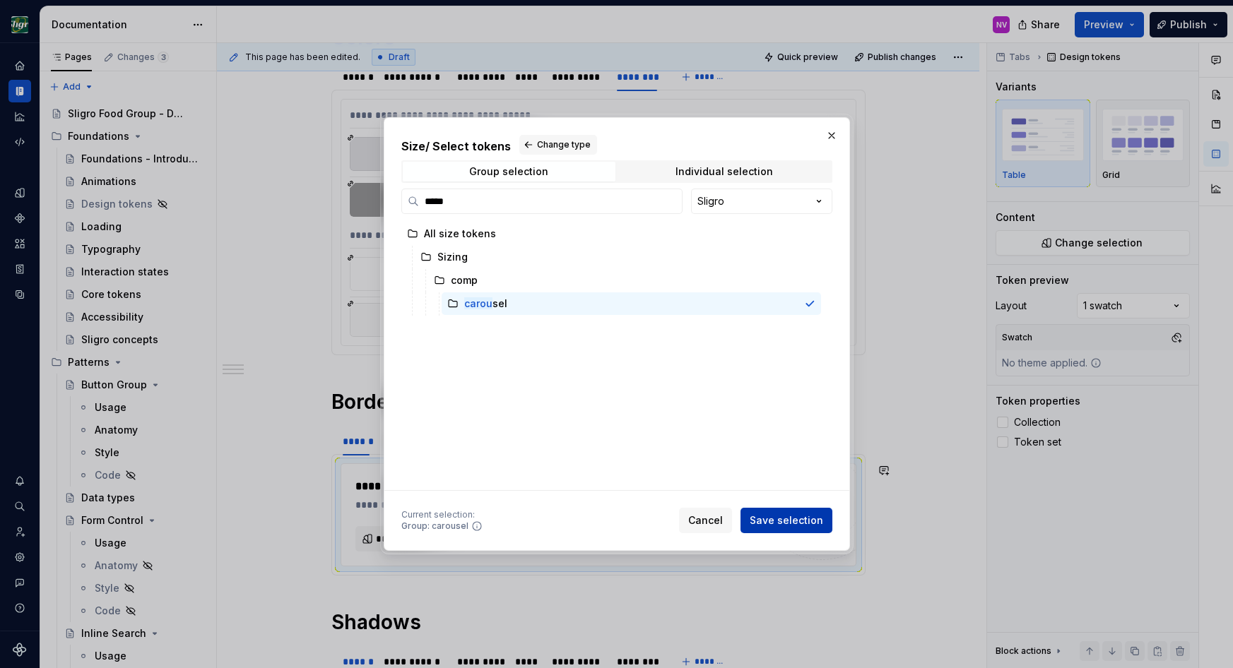
click at [797, 515] on span "Save selection" at bounding box center [786, 521] width 73 height 14
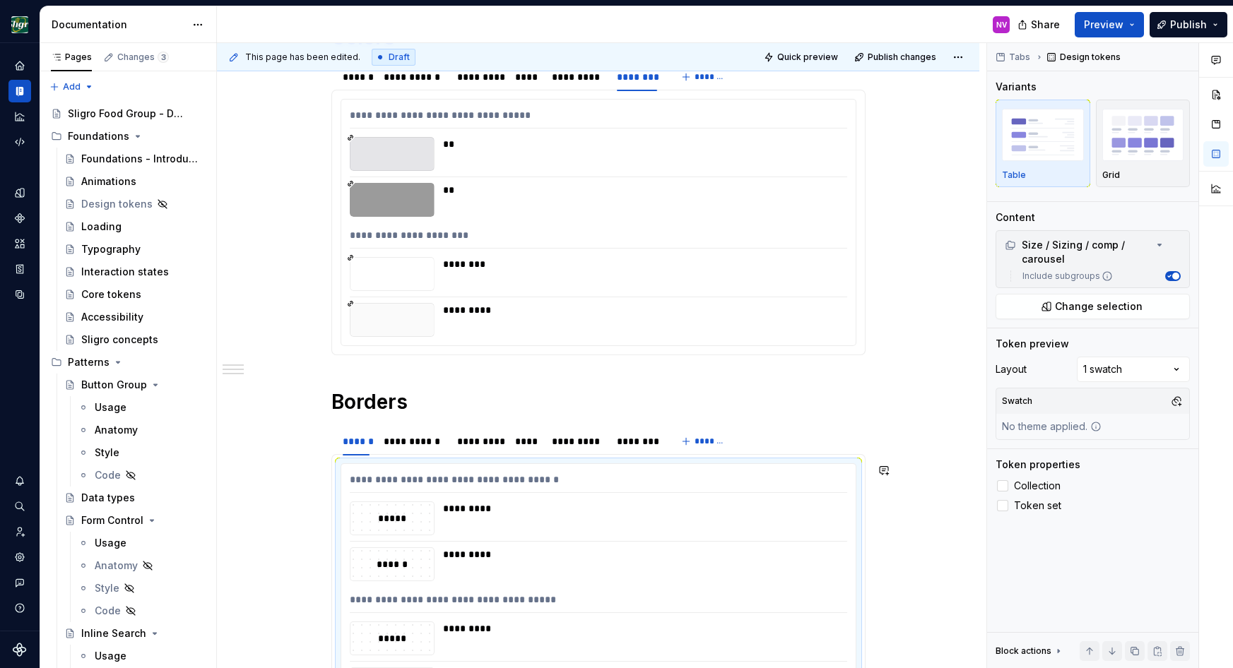
scroll to position [296, 0]
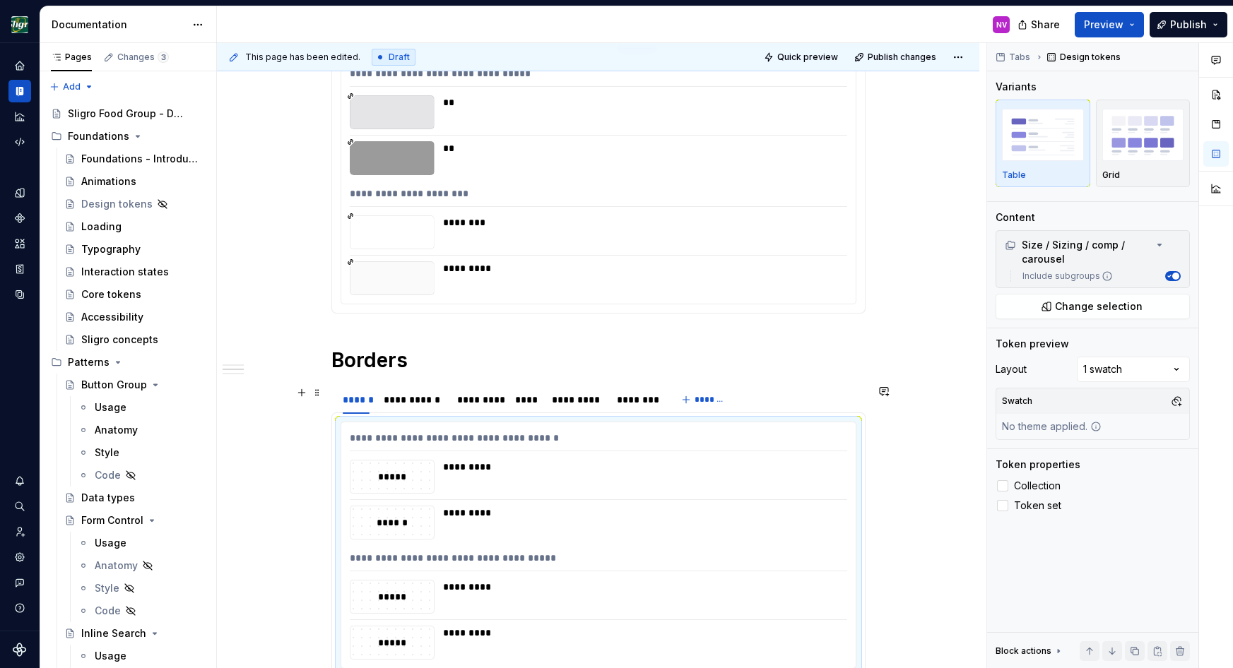
click at [378, 365] on h1 "Borders" at bounding box center [598, 360] width 534 height 25
click at [386, 360] on h1 "Borders" at bounding box center [598, 360] width 534 height 25
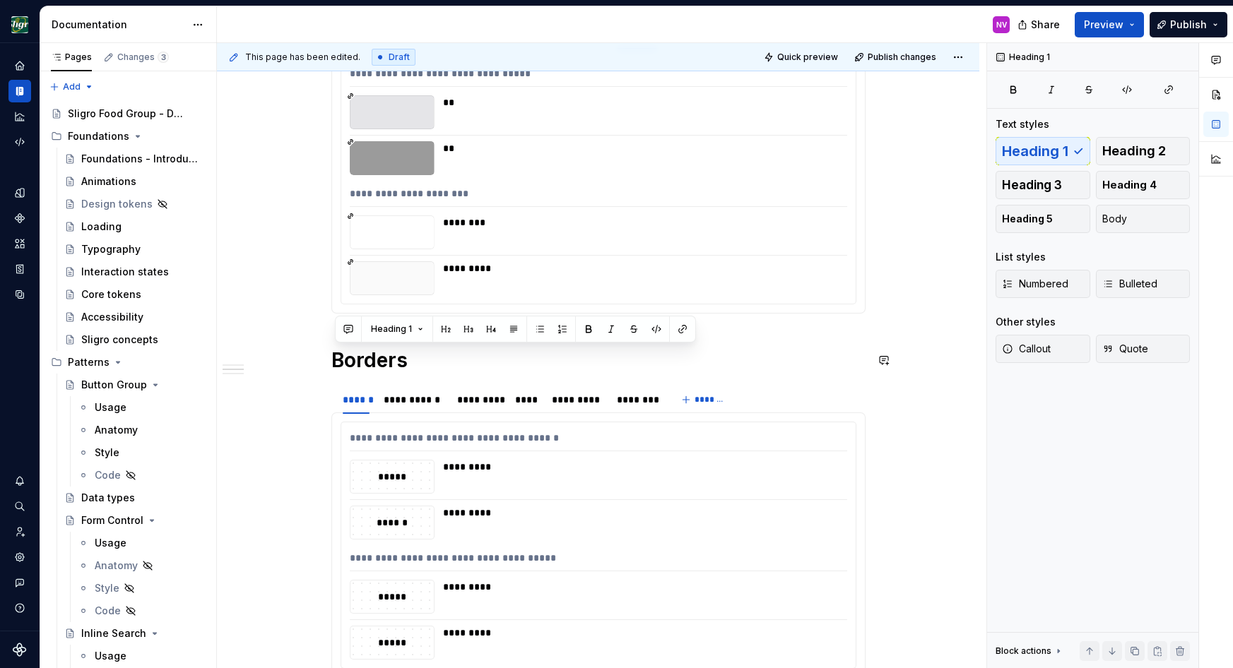
click at [388, 363] on h1 "Borders" at bounding box center [598, 360] width 534 height 25
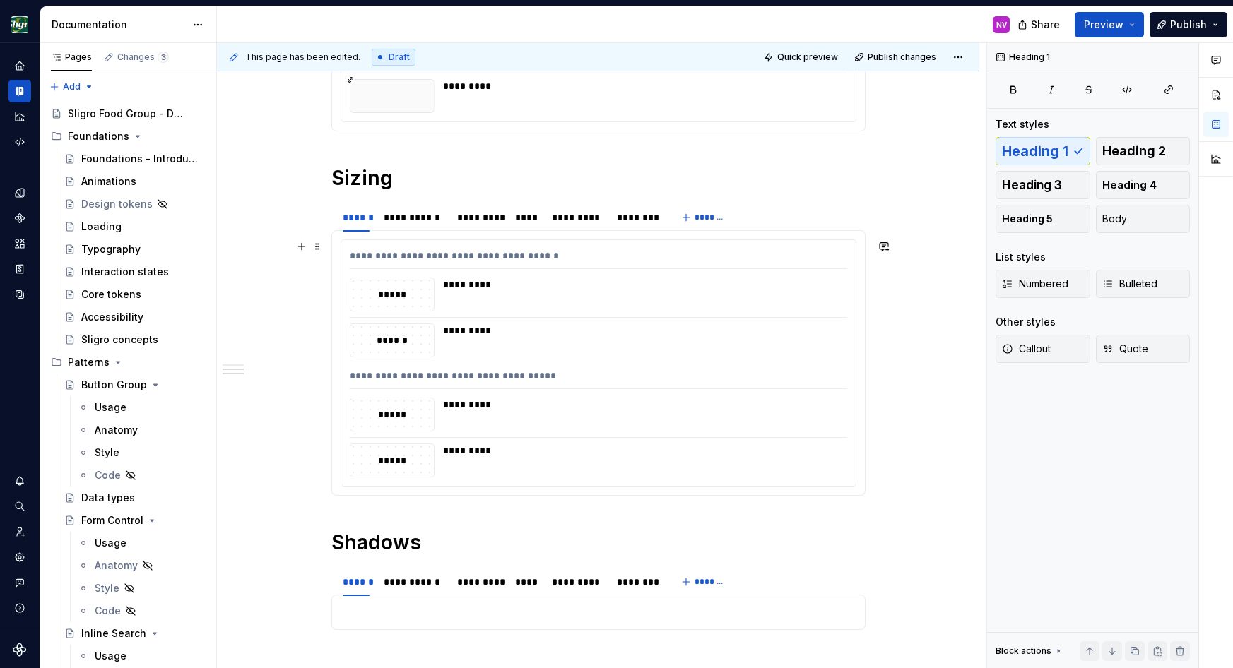
scroll to position [487, 0]
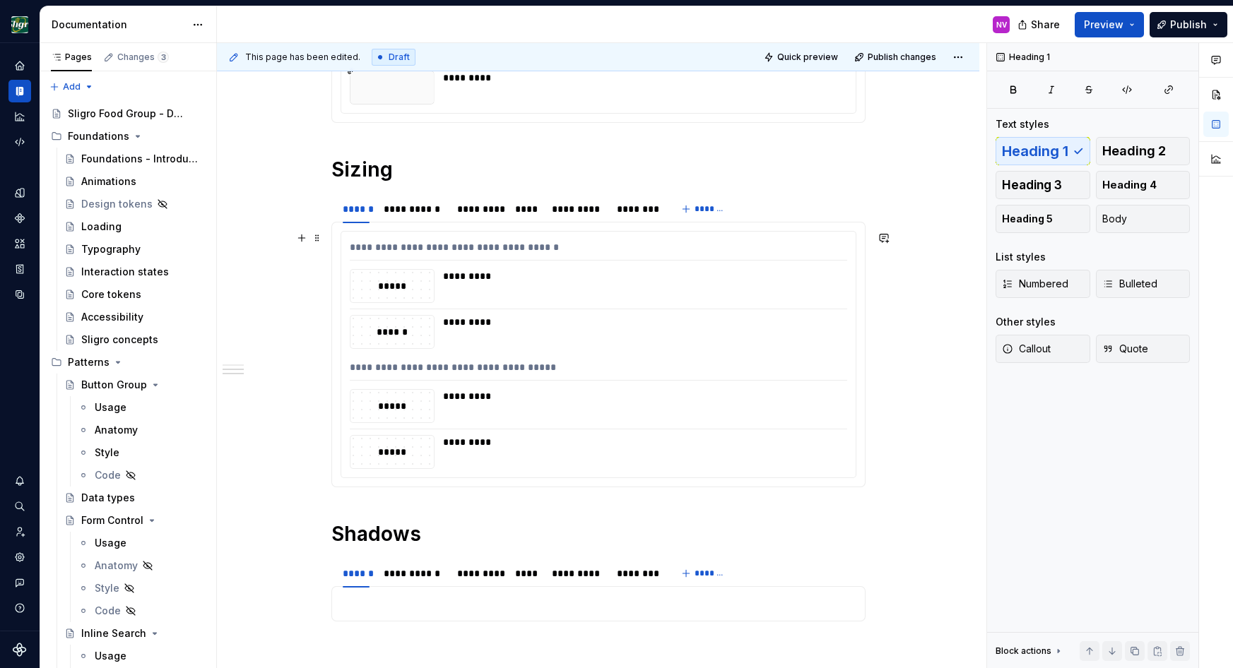
click at [427, 328] on div "******" at bounding box center [391, 332] width 83 height 16
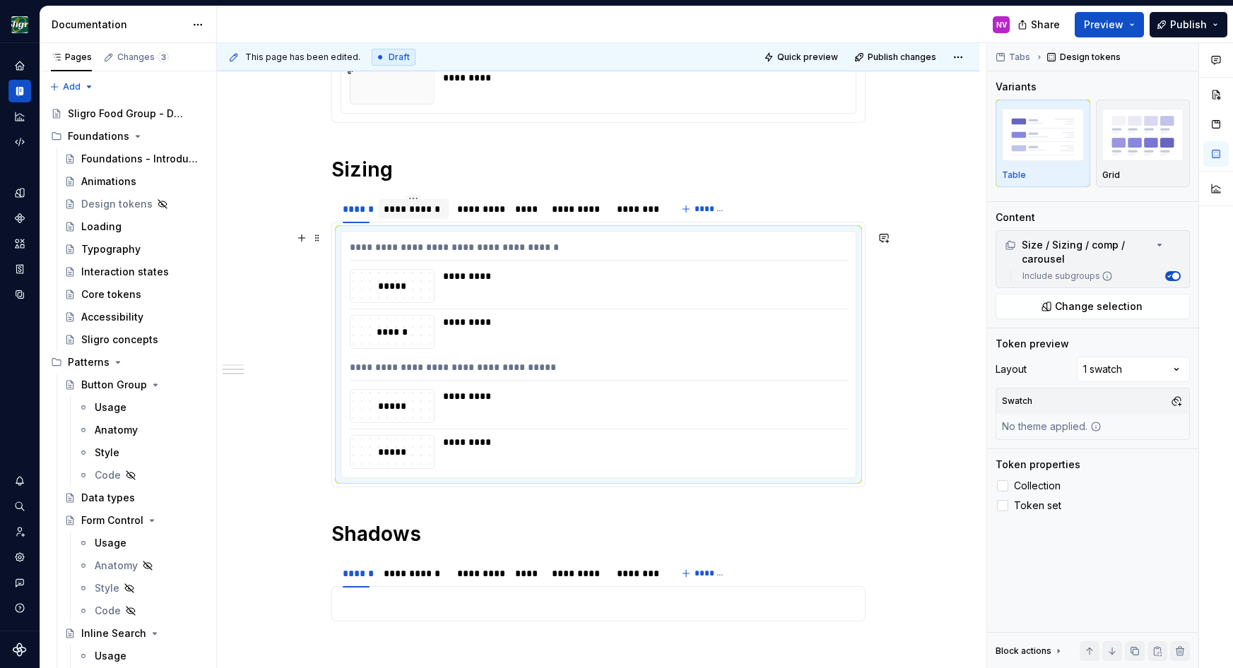
click at [408, 204] on div "**********" at bounding box center [413, 209] width 59 height 14
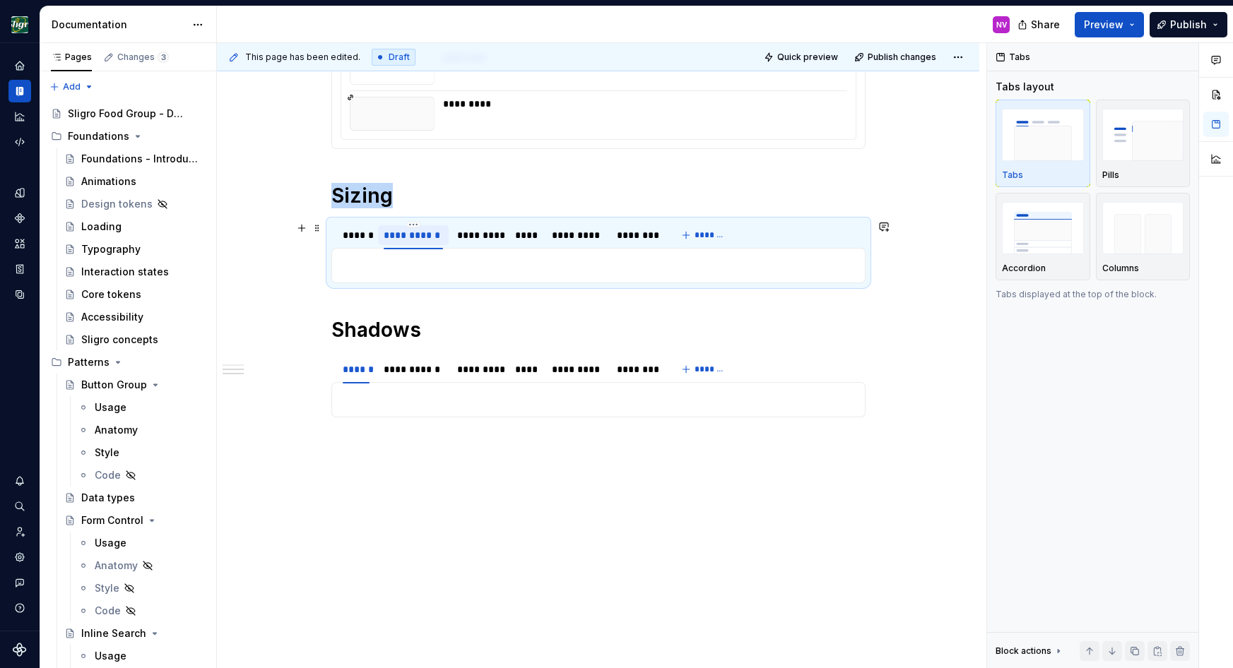
type textarea "*"
click at [408, 266] on p at bounding box center [599, 265] width 516 height 17
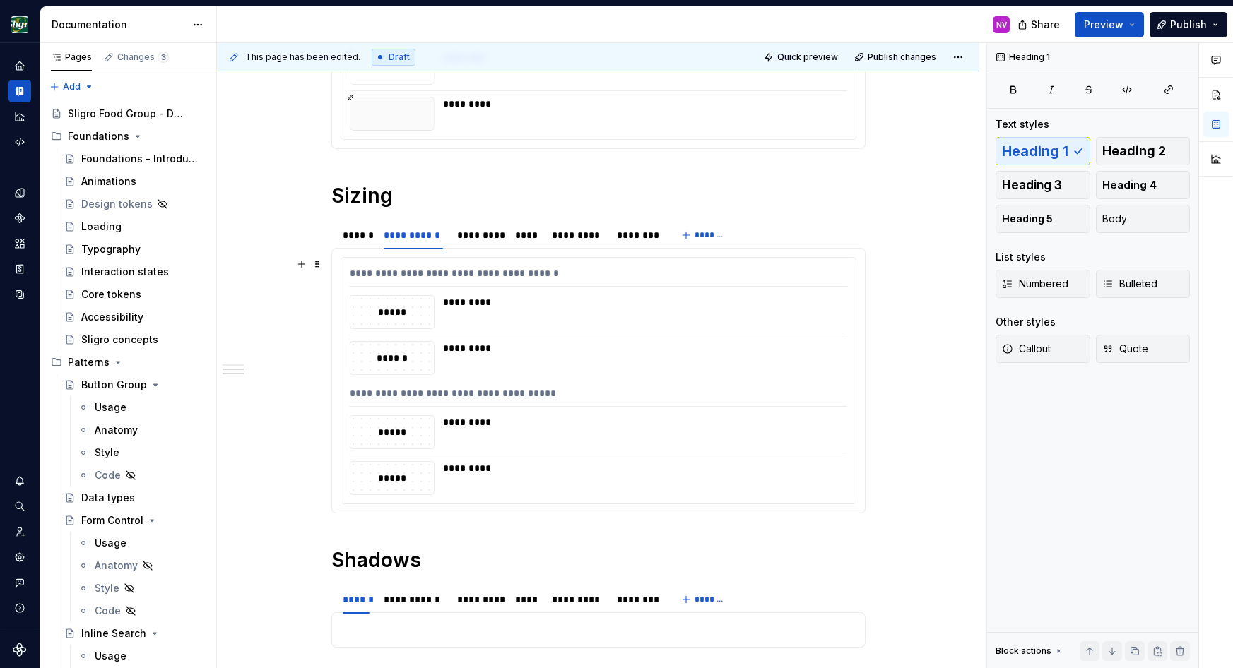
click at [411, 355] on div "******" at bounding box center [391, 358] width 83 height 16
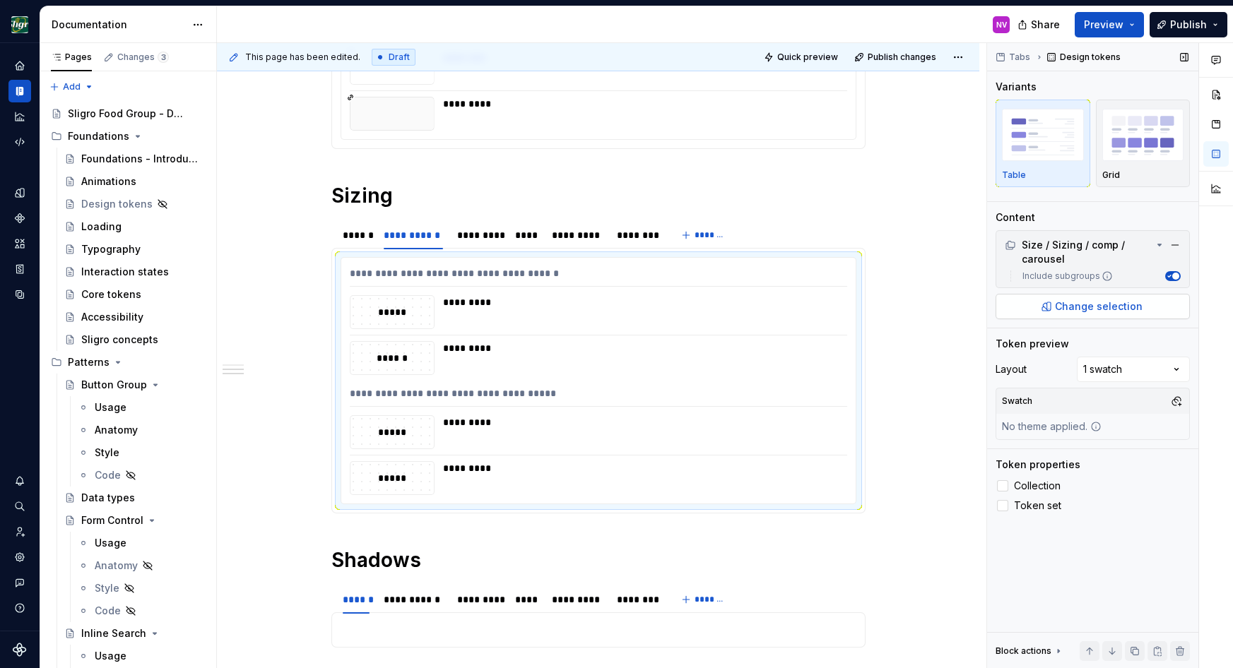
click at [1100, 304] on span "Change selection" at bounding box center [1099, 307] width 88 height 14
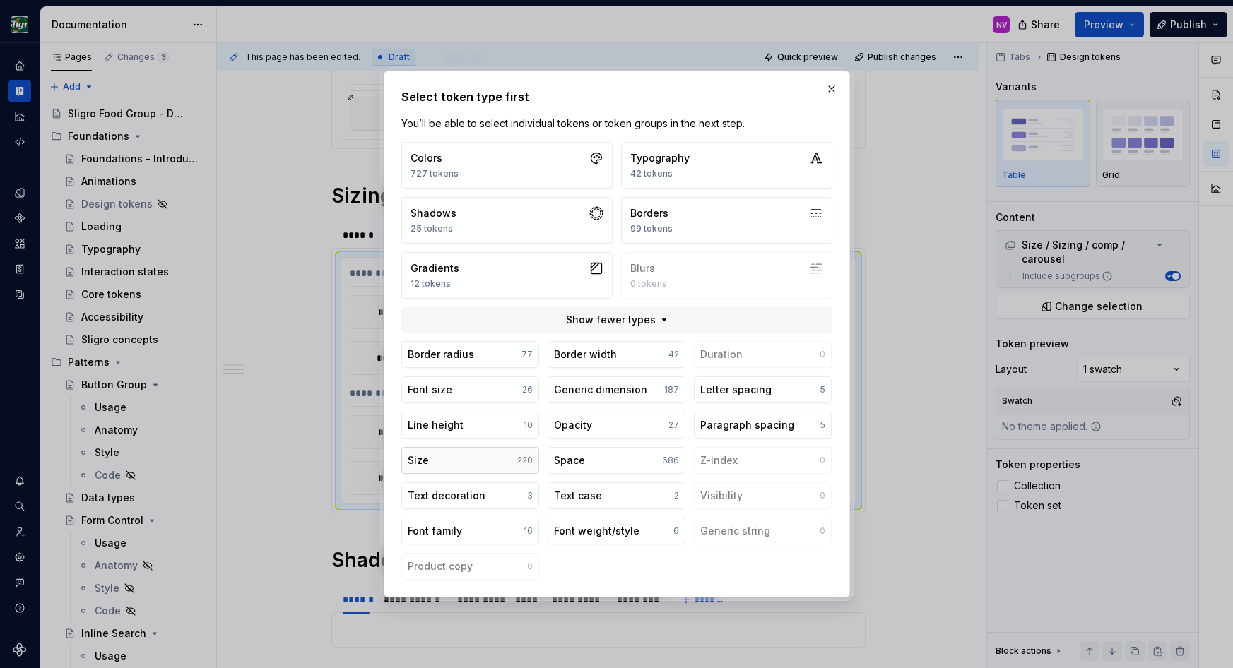
click at [449, 458] on button "Size 220" at bounding box center [470, 460] width 138 height 27
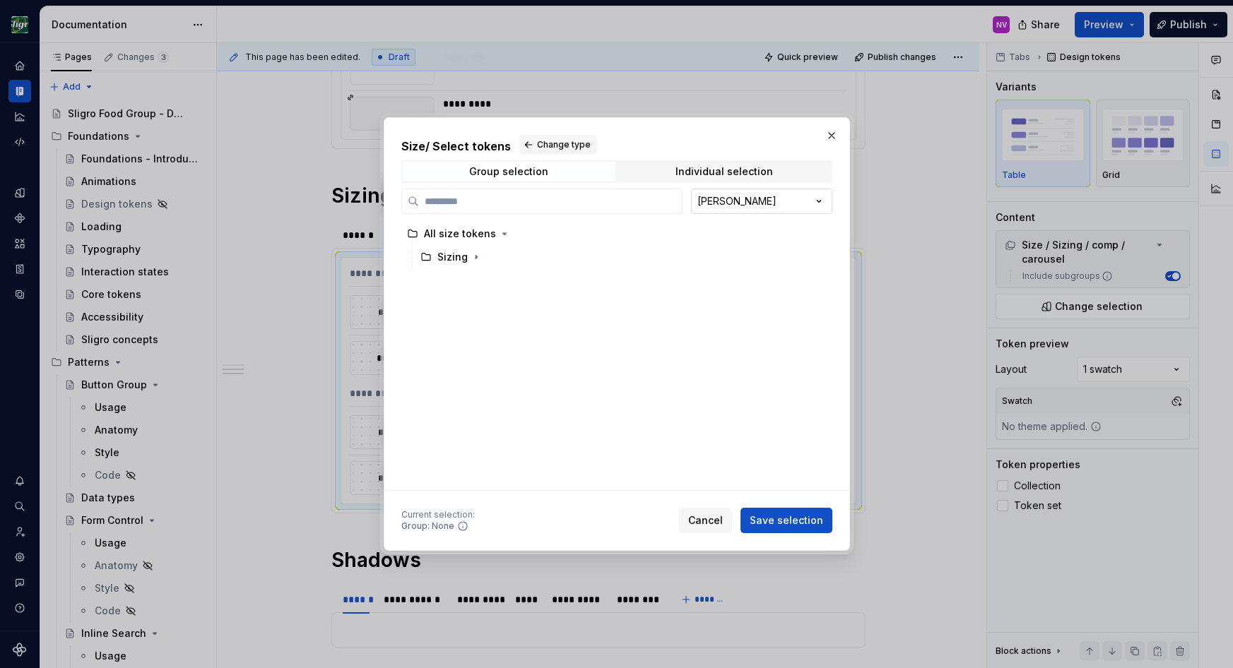
click at [742, 205] on div "Size / Select tokens Change type Group selection Individual selection [PERSON_N…" at bounding box center [616, 334] width 1233 height 668
click at [546, 205] on div "Size / Select tokens Change type Group selection Individual selection [PERSON_N…" at bounding box center [616, 334] width 1233 height 668
click at [550, 203] on input "search" at bounding box center [550, 201] width 263 height 14
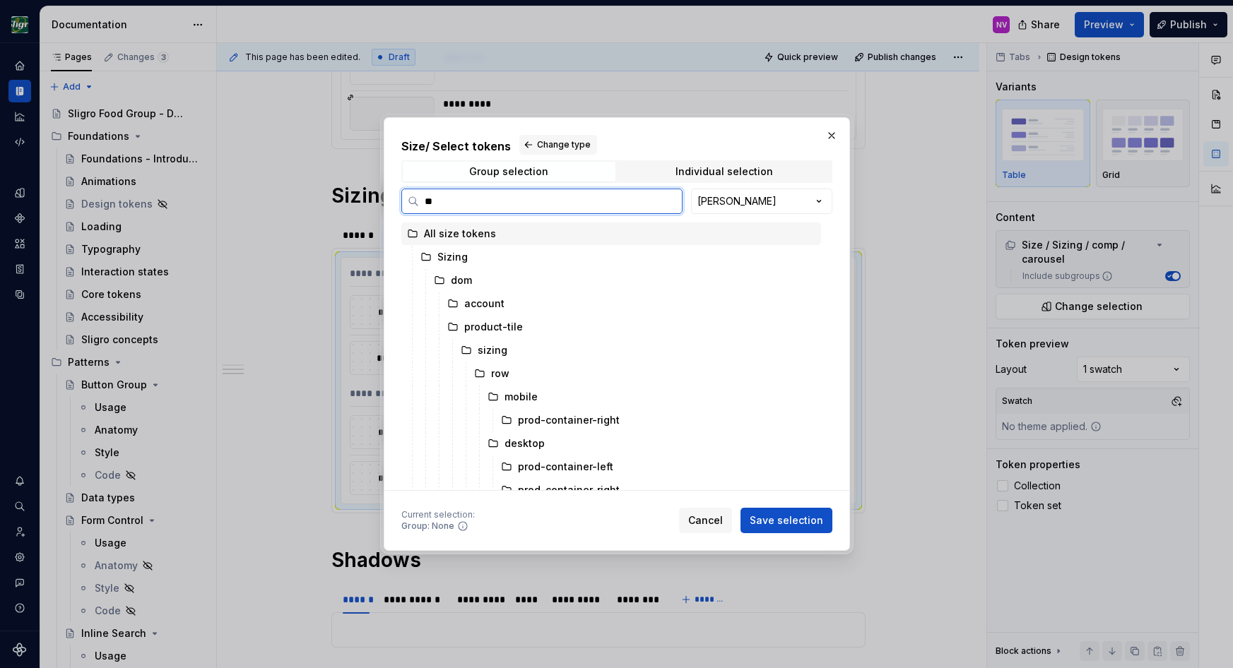
type input "***"
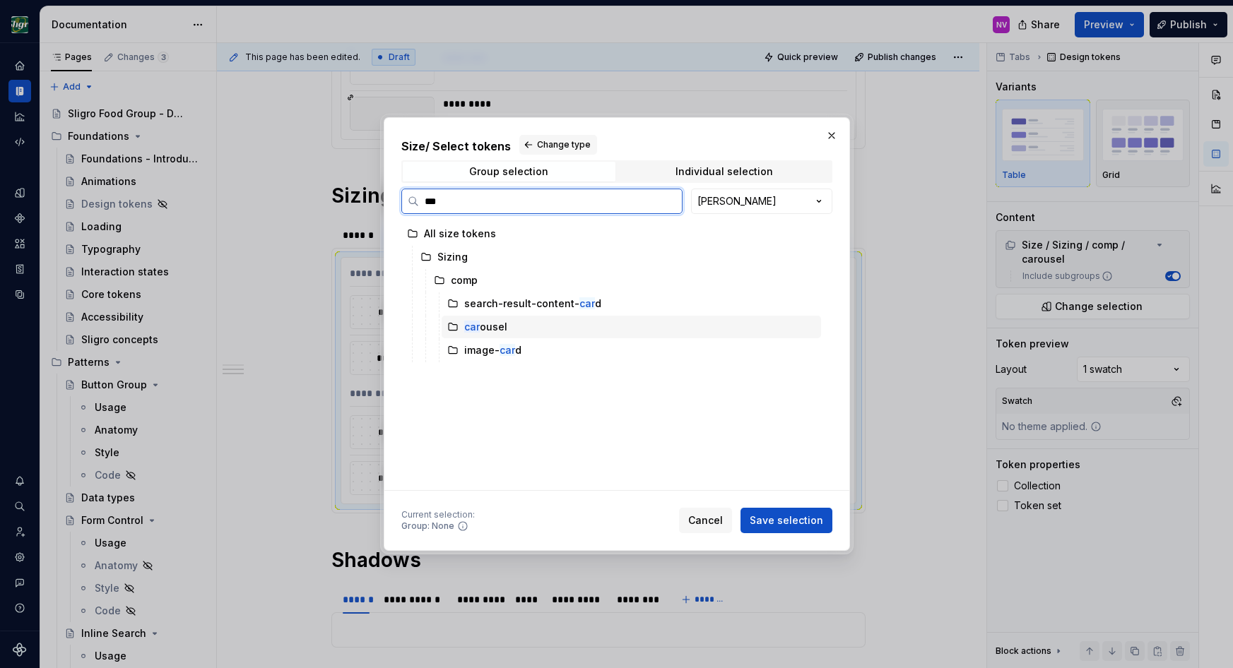
click at [536, 332] on div "car ousel" at bounding box center [631, 327] width 379 height 23
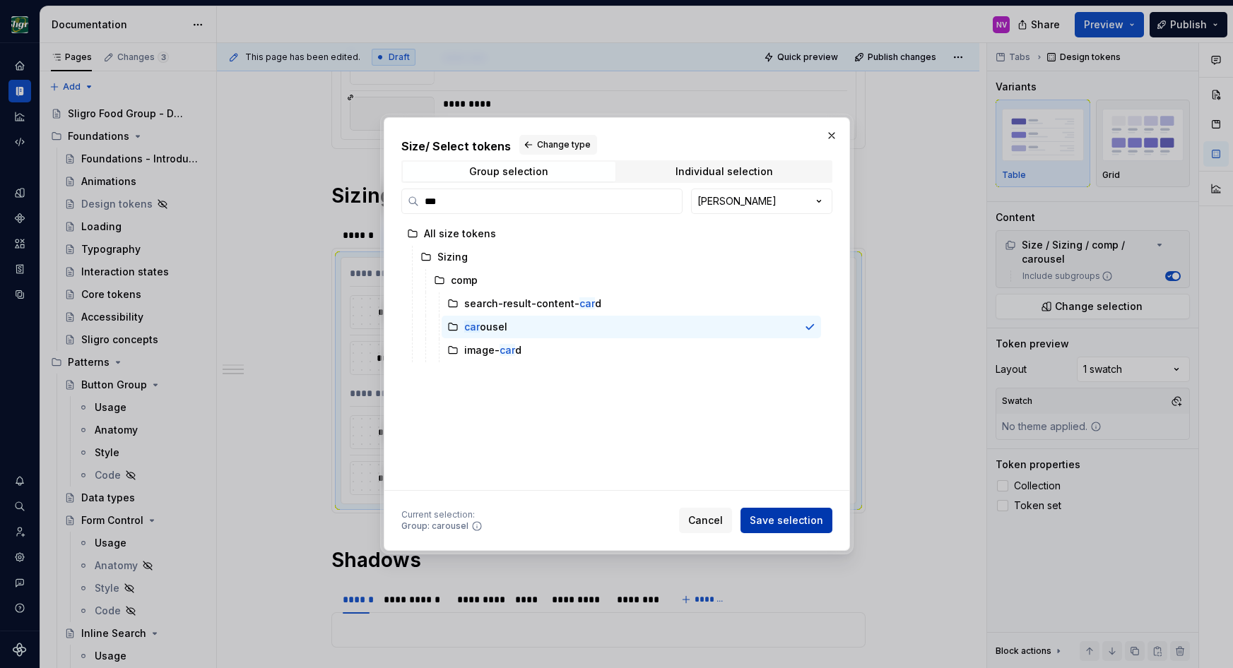
click at [769, 516] on span "Save selection" at bounding box center [786, 521] width 73 height 14
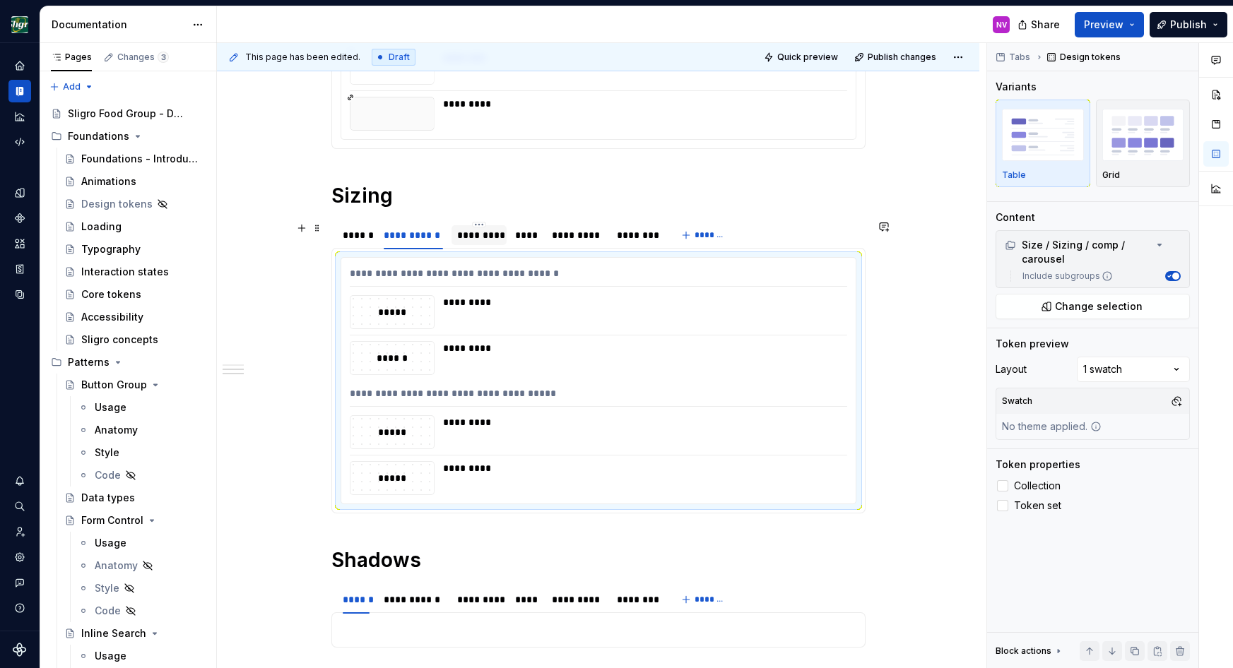
click at [476, 235] on div "*********" at bounding box center [479, 235] width 45 height 14
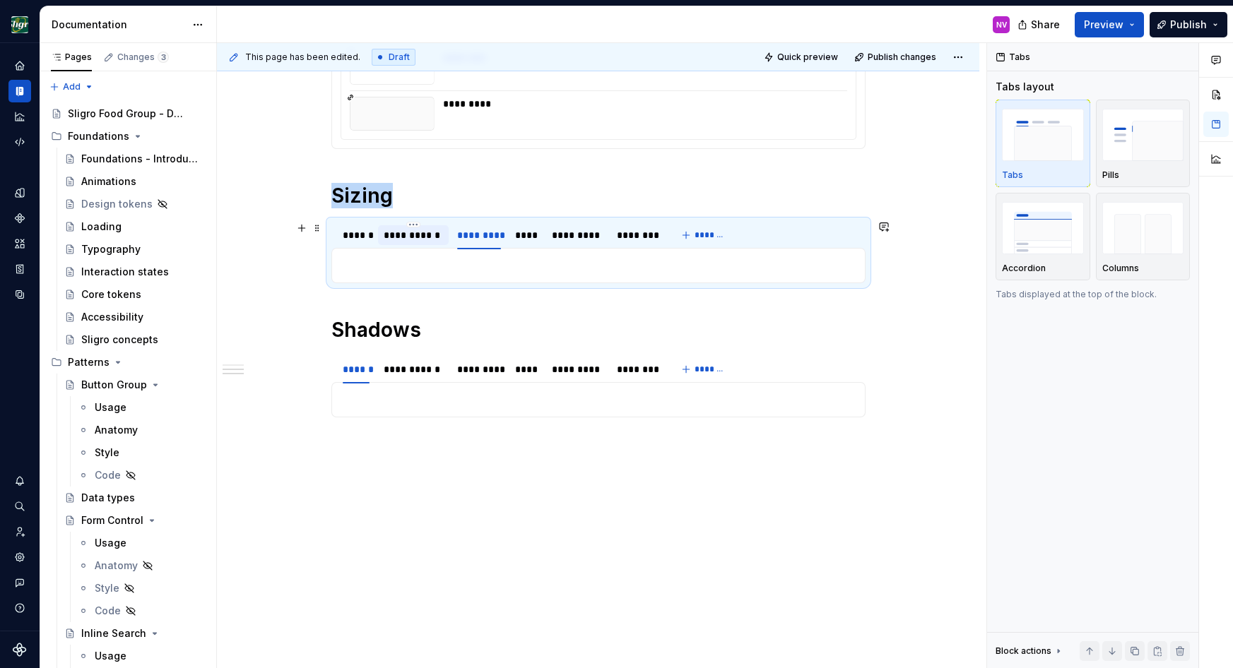
click at [433, 242] on div "**********" at bounding box center [413, 235] width 59 height 14
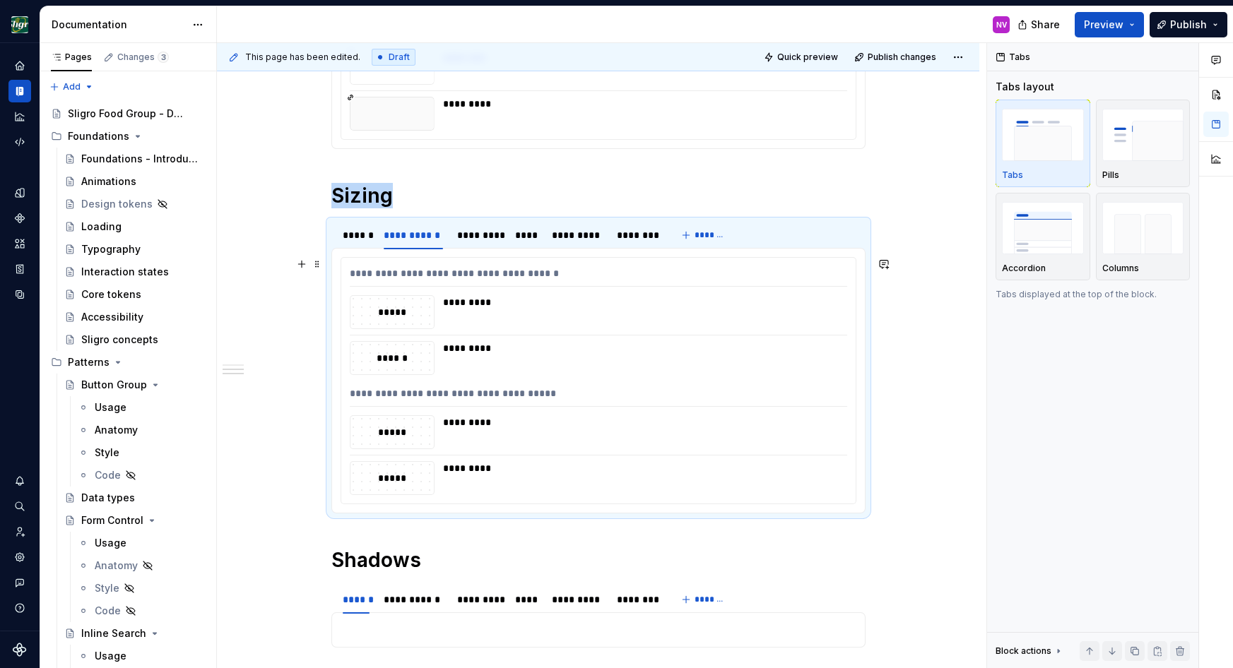
click at [452, 319] on div "*********" at bounding box center [641, 312] width 396 height 34
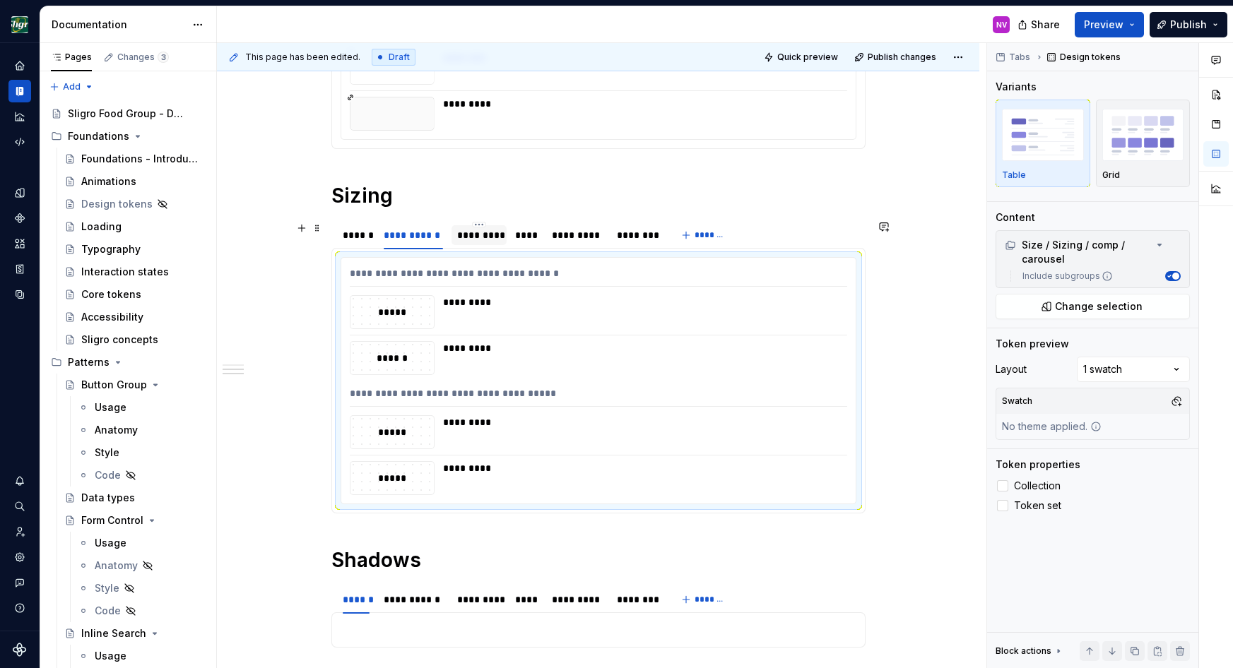
click at [459, 230] on div "*********" at bounding box center [479, 235] width 56 height 20
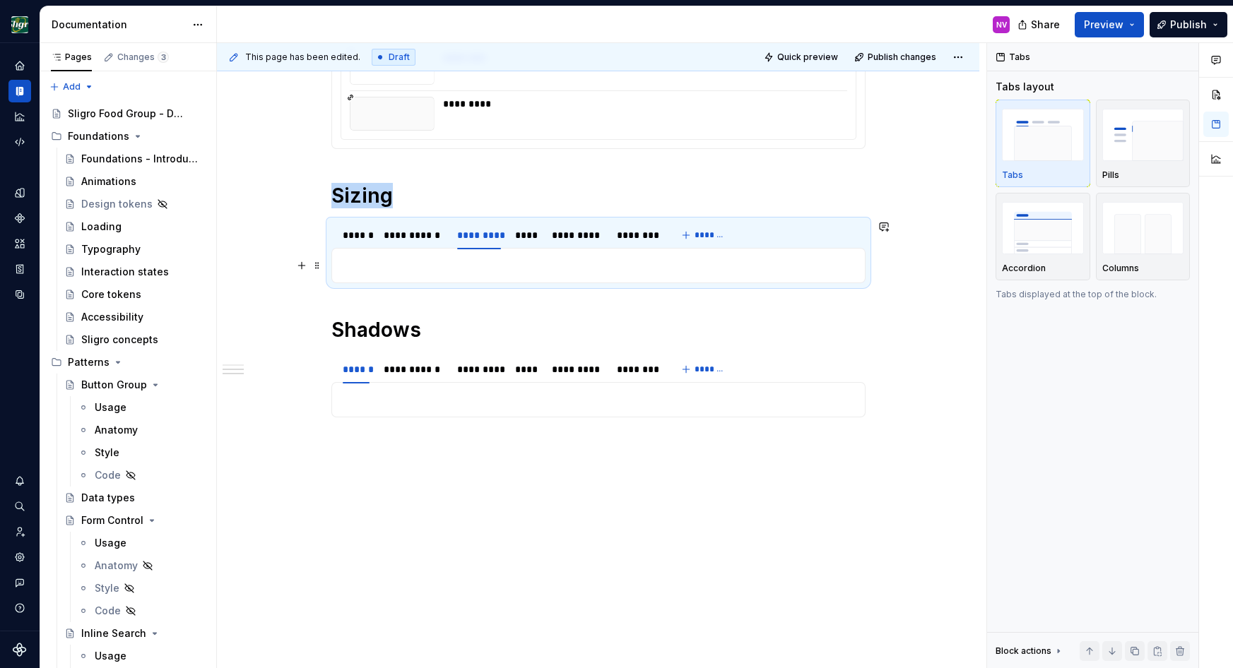
click at [449, 267] on p at bounding box center [599, 265] width 516 height 17
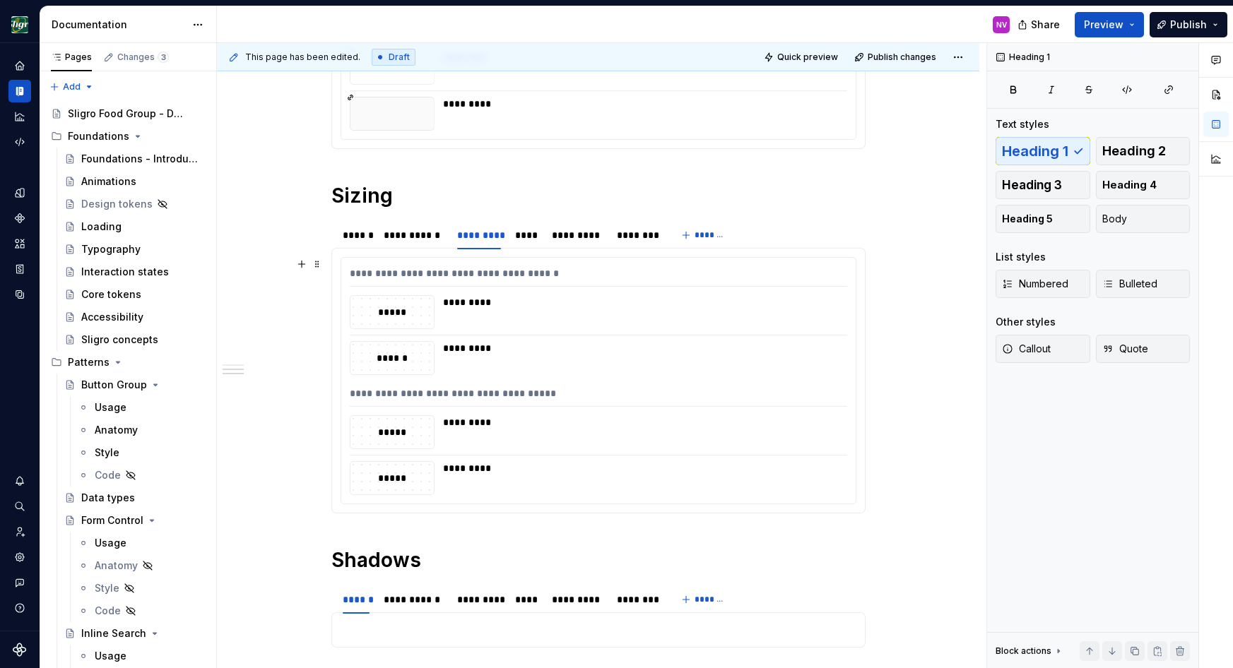
click at [454, 369] on div "*********" at bounding box center [641, 358] width 396 height 34
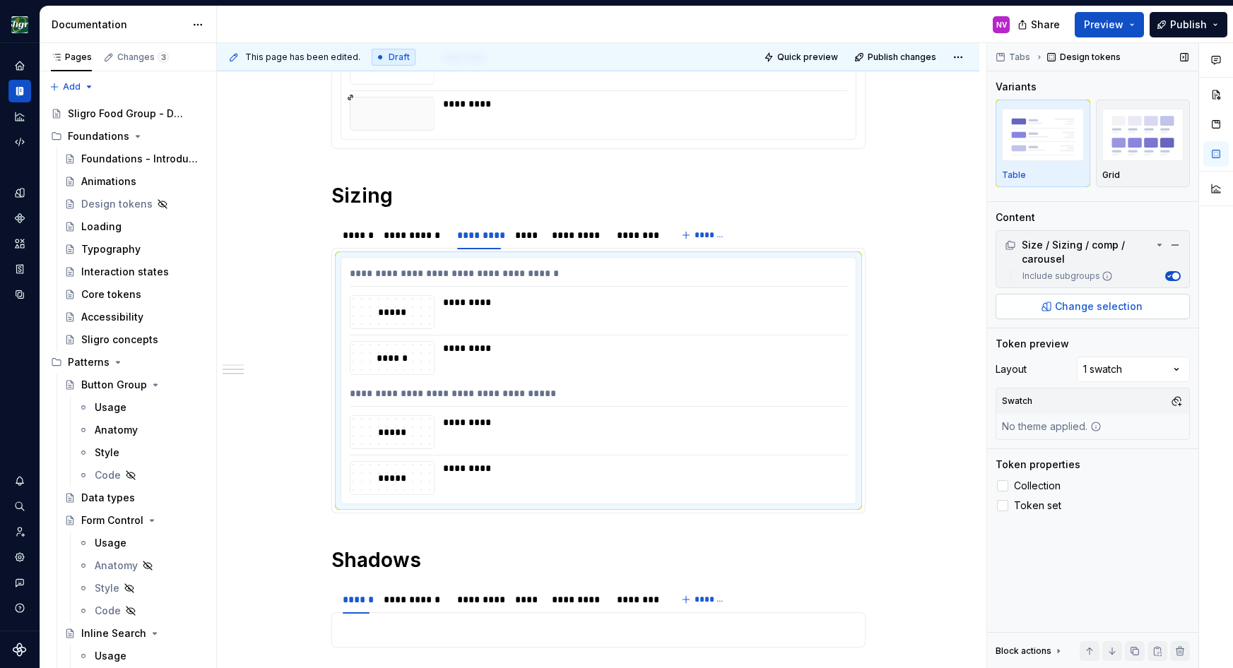
click at [1075, 314] on button "Change selection" at bounding box center [1093, 306] width 194 height 25
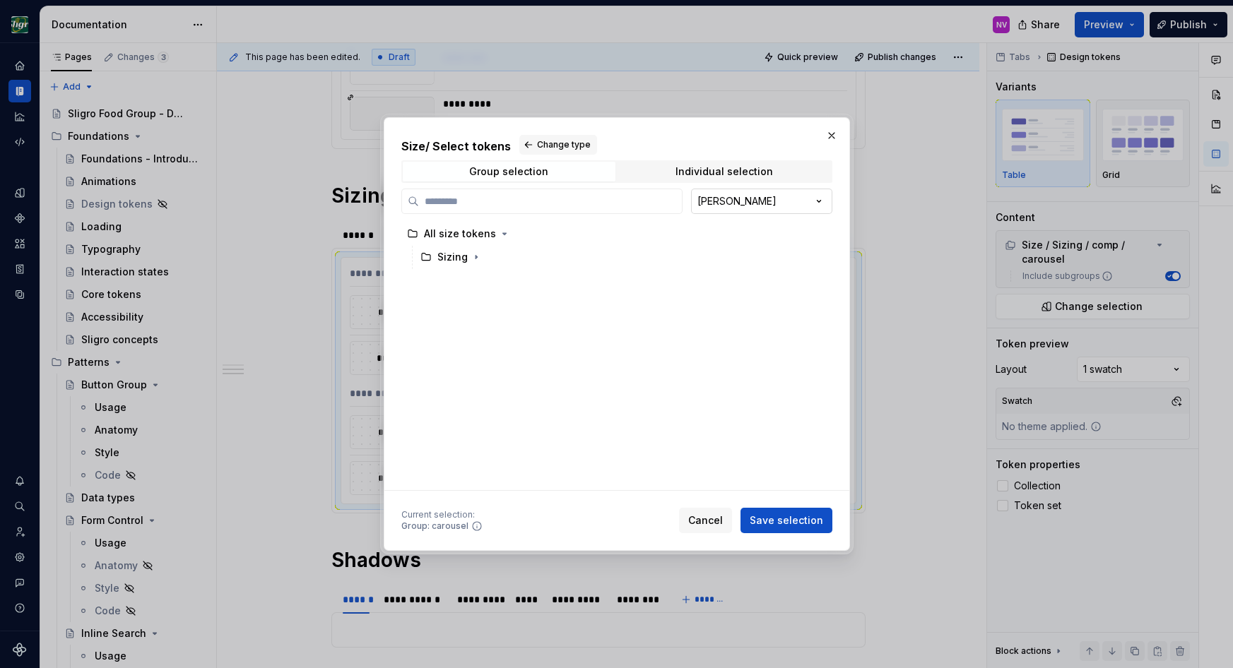
click at [732, 201] on div "Size / Select tokens Change type Group selection Individual selection [PERSON_N…" at bounding box center [616, 334] width 1233 height 668
click at [535, 206] on input "search" at bounding box center [550, 201] width 263 height 14
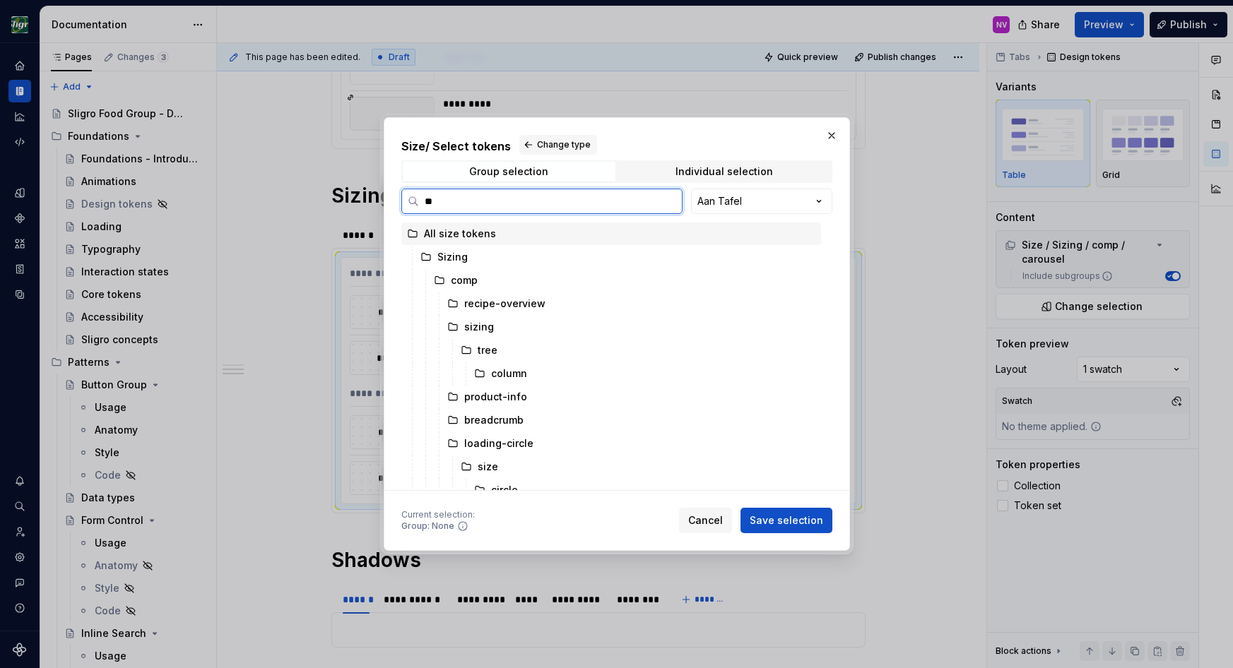
type input "***"
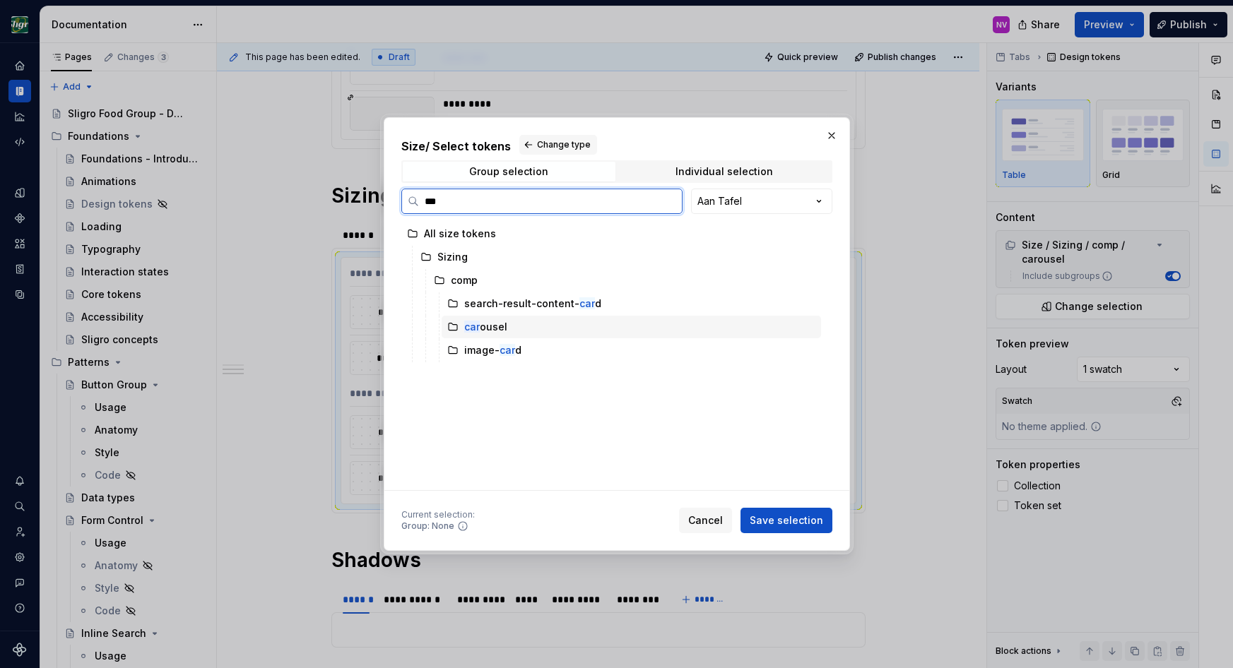
click at [501, 323] on div "car ousel" at bounding box center [485, 327] width 43 height 14
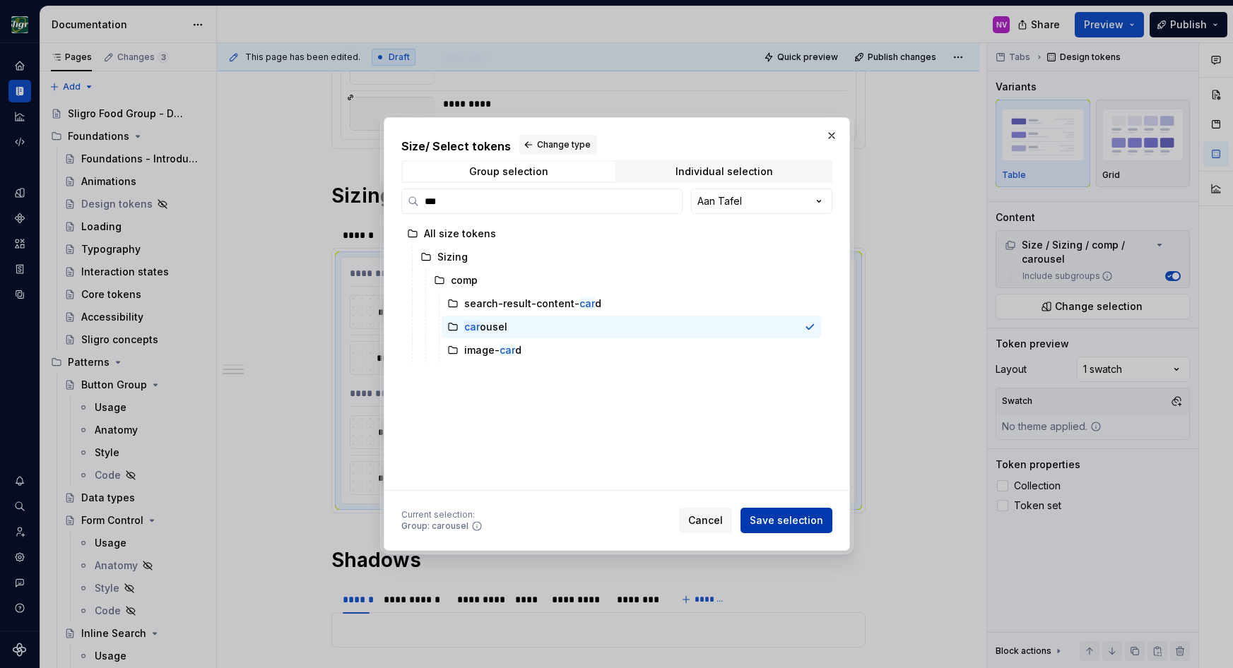
click at [783, 521] on span "Save selection" at bounding box center [786, 521] width 73 height 14
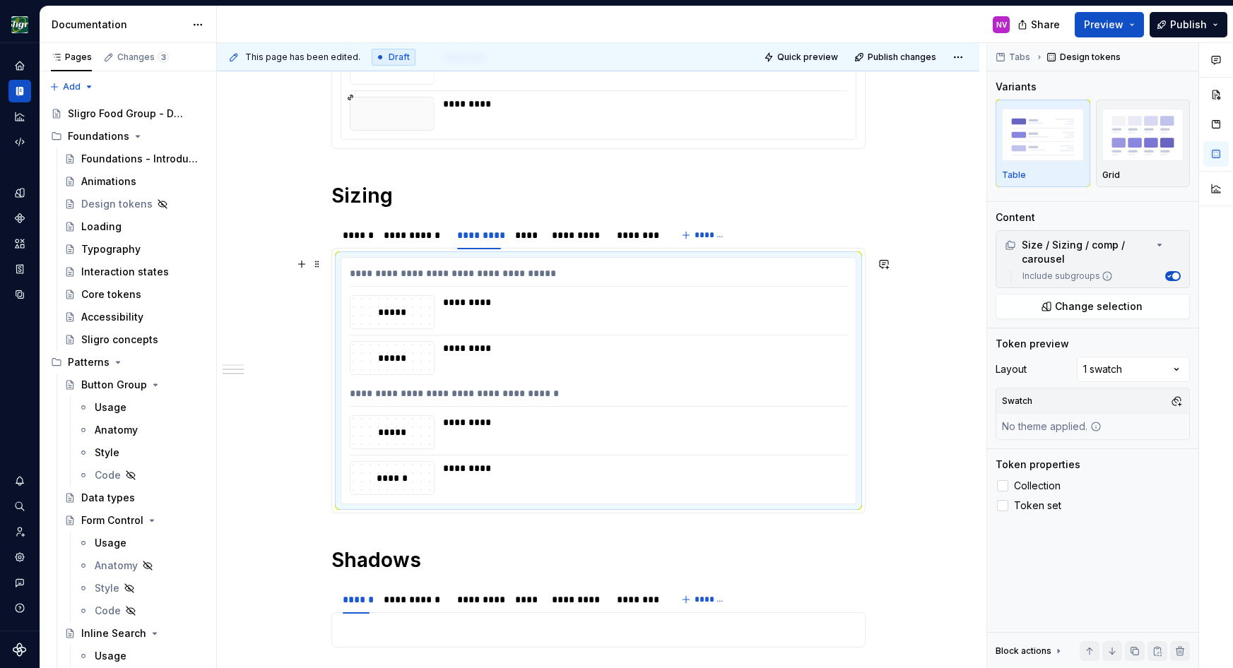
click at [520, 323] on div "*********" at bounding box center [641, 312] width 396 height 34
click at [525, 228] on div "****" at bounding box center [526, 235] width 34 height 20
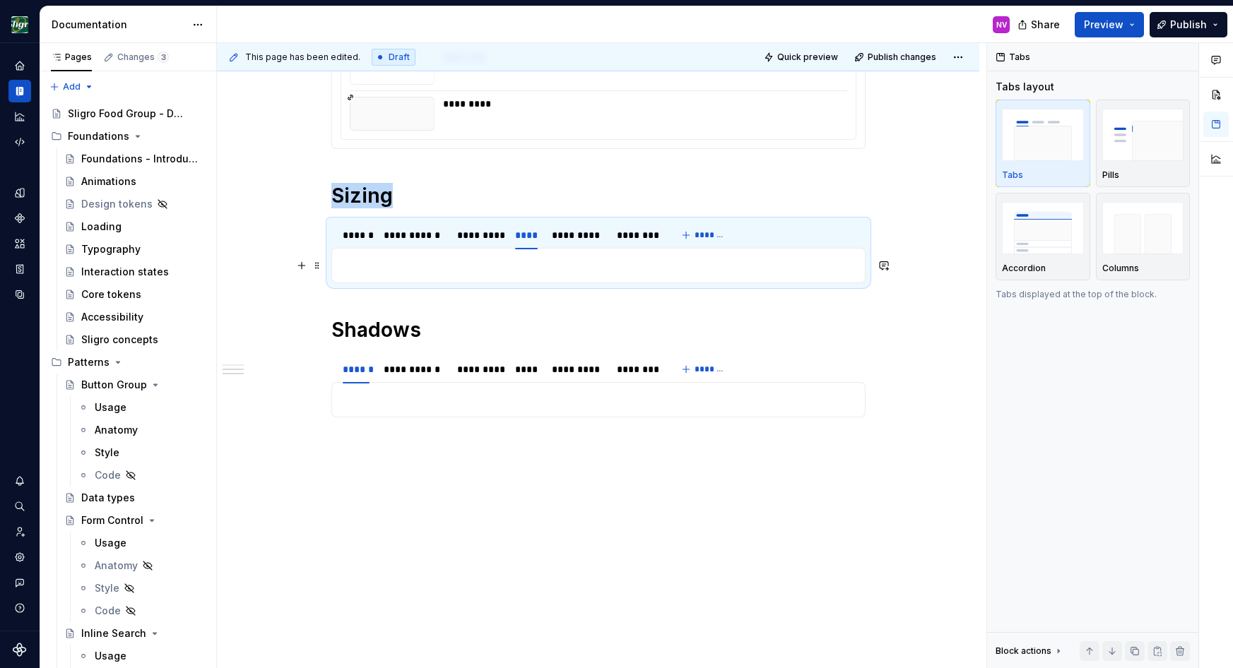
click at [531, 264] on p at bounding box center [599, 265] width 516 height 17
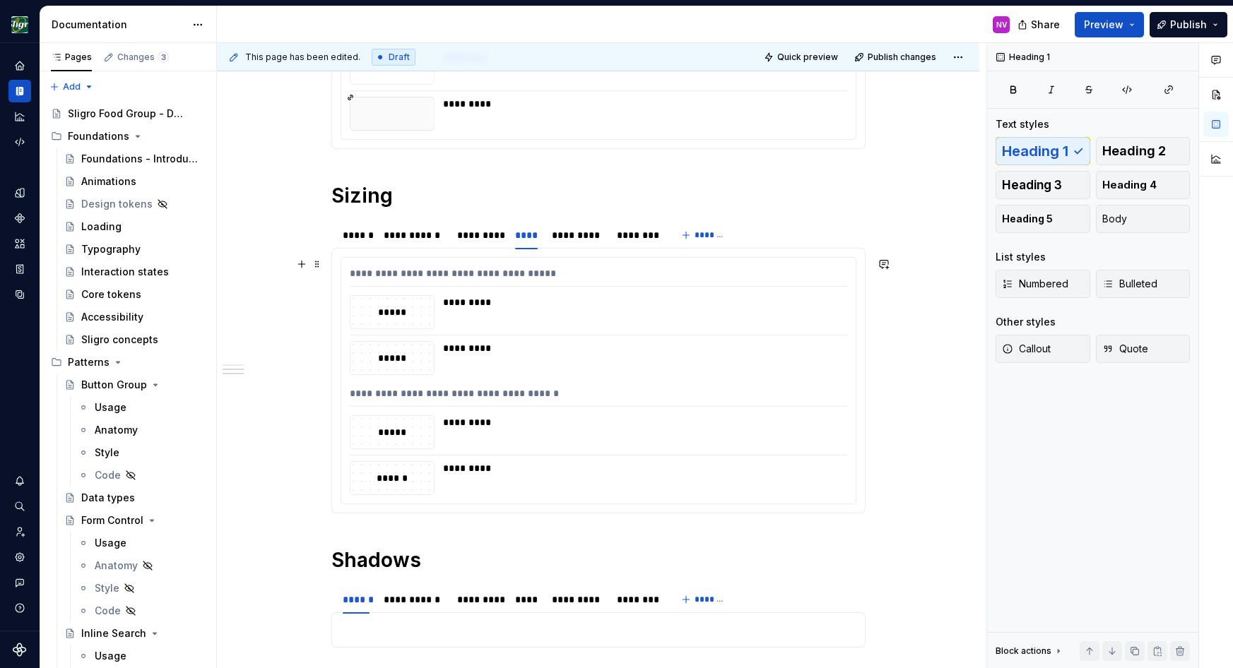
click at [601, 329] on div "**********" at bounding box center [598, 381] width 514 height 246
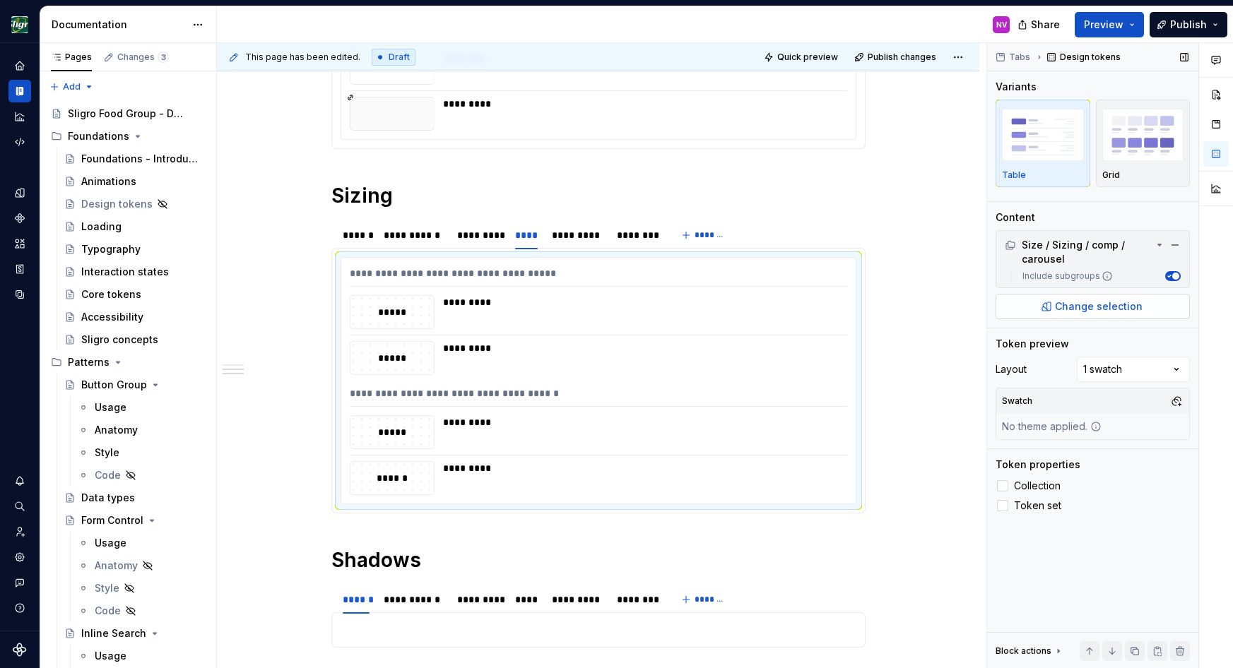
click at [1137, 309] on span "Change selection" at bounding box center [1099, 307] width 88 height 14
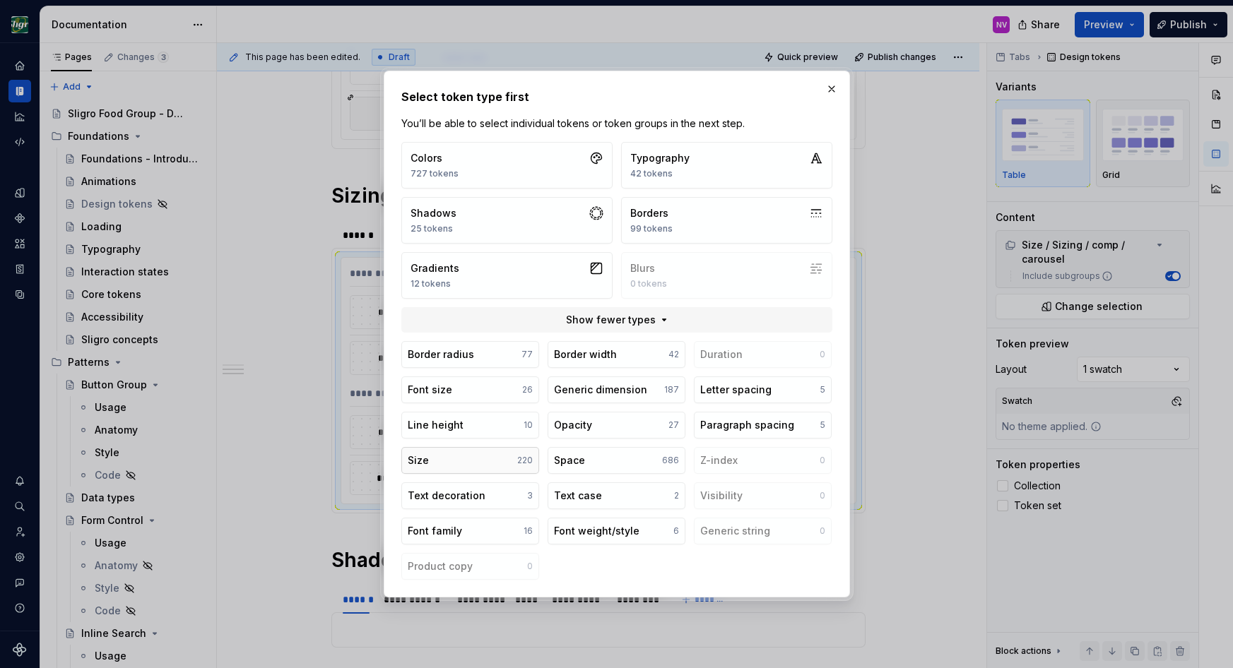
click at [456, 454] on button "Size 220" at bounding box center [470, 460] width 138 height 27
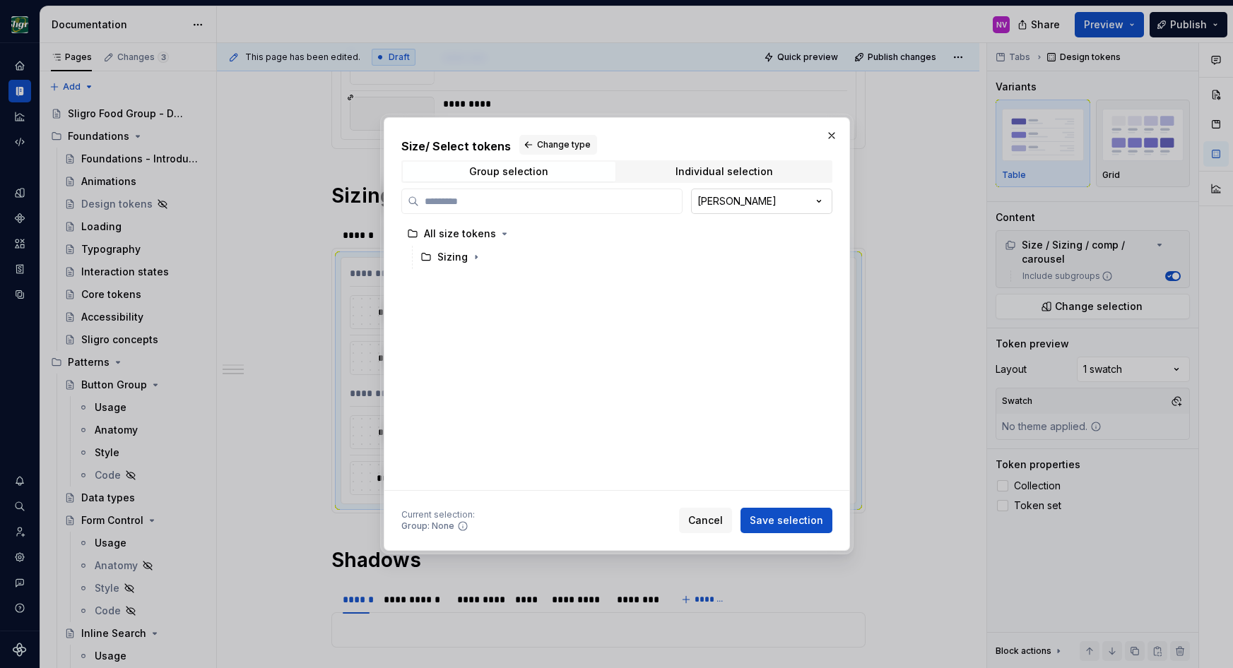
click at [743, 199] on div "Size / Select tokens Change type Group selection Individual selection [PERSON_N…" at bounding box center [616, 334] width 1233 height 668
click at [605, 207] on input "search" at bounding box center [550, 201] width 263 height 14
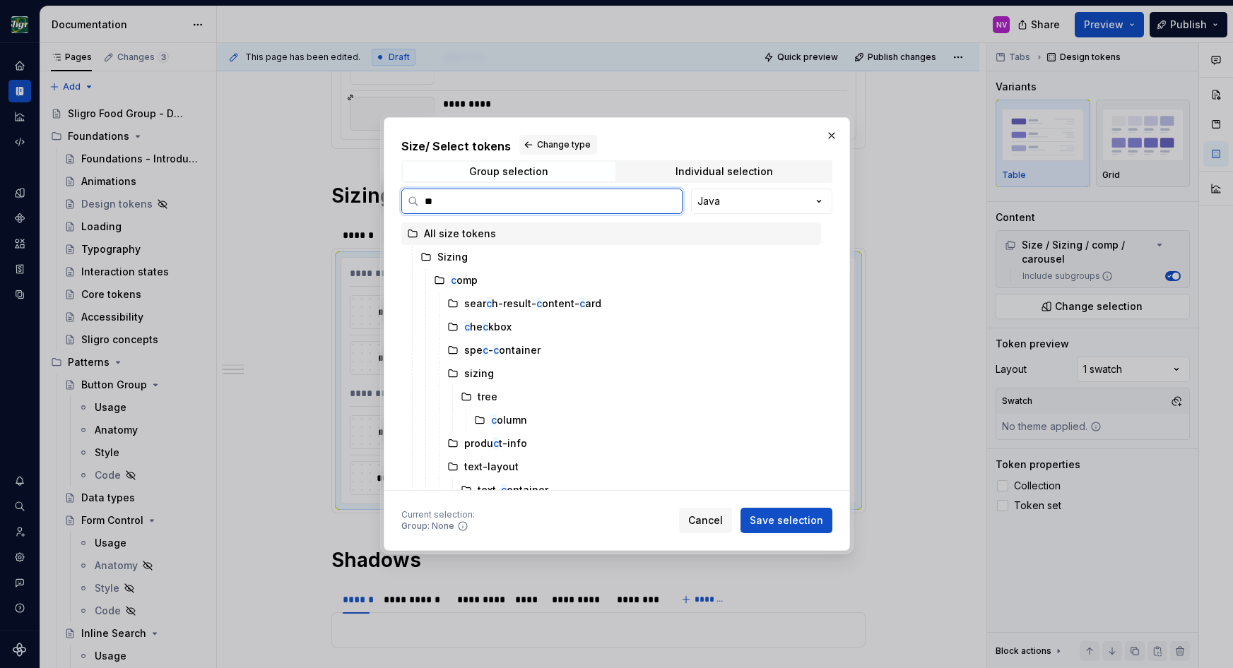
type input "***"
click at [483, 343] on div "car ousel" at bounding box center [631, 350] width 379 height 23
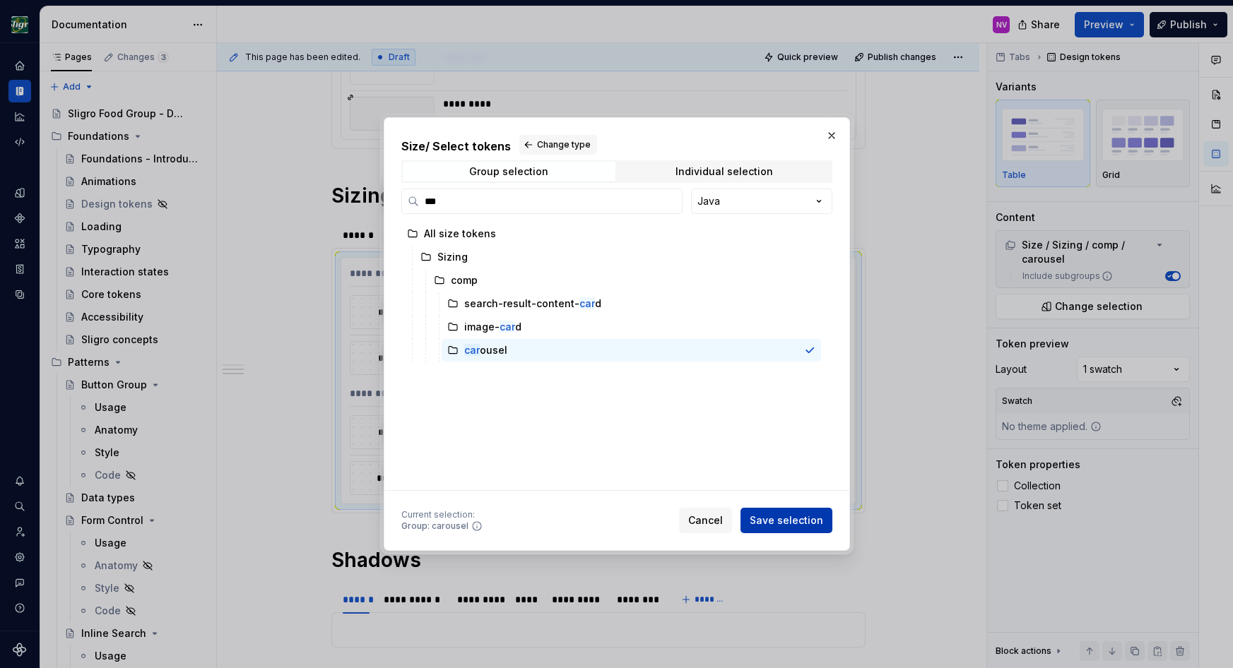
click at [781, 519] on span "Save selection" at bounding box center [786, 521] width 73 height 14
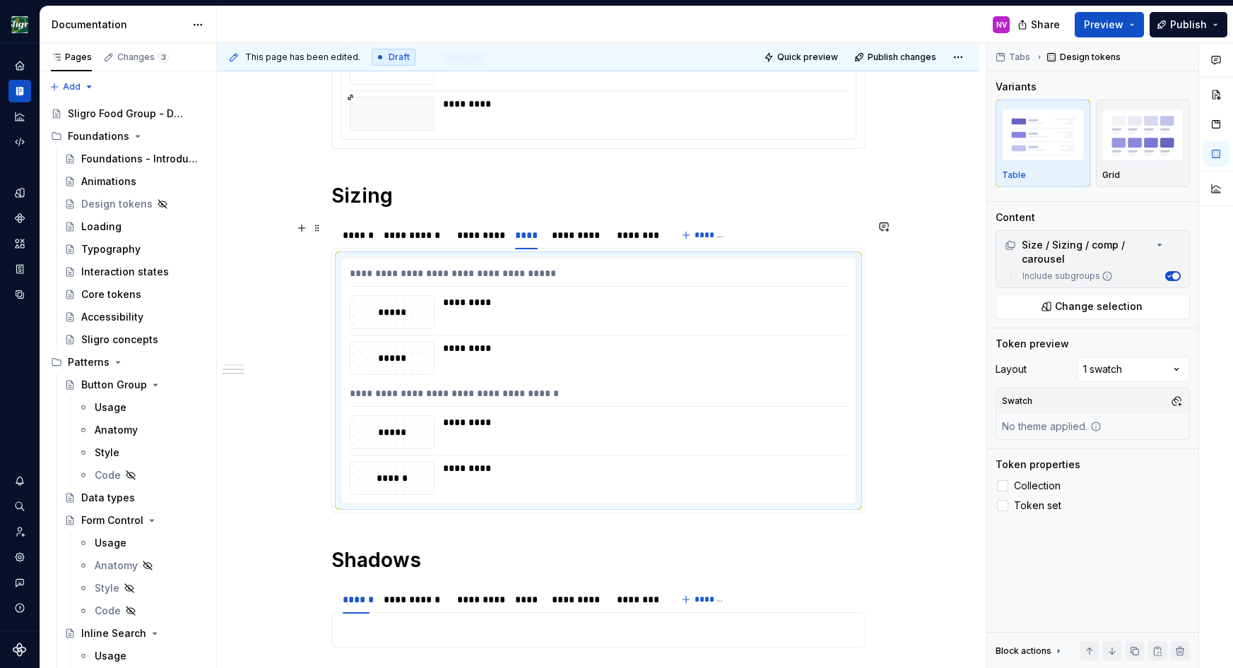
click at [559, 355] on div "*********" at bounding box center [641, 358] width 396 height 34
click at [578, 239] on div "*********" at bounding box center [577, 235] width 51 height 14
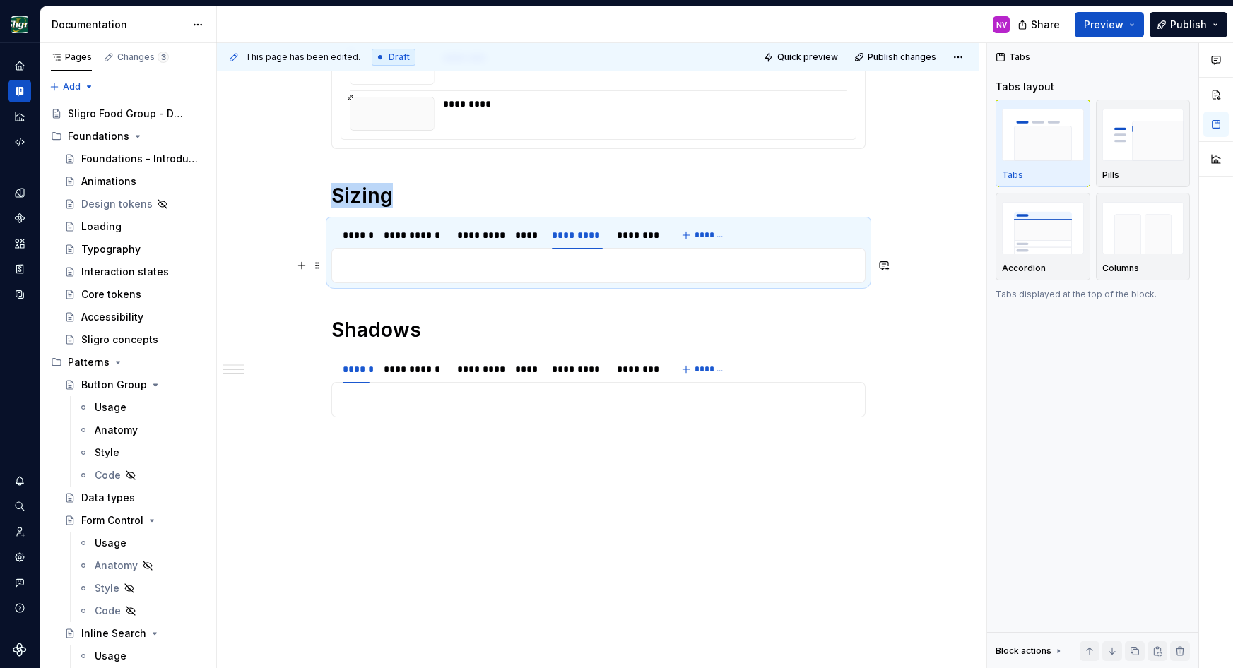
click at [573, 264] on p at bounding box center [599, 265] width 516 height 17
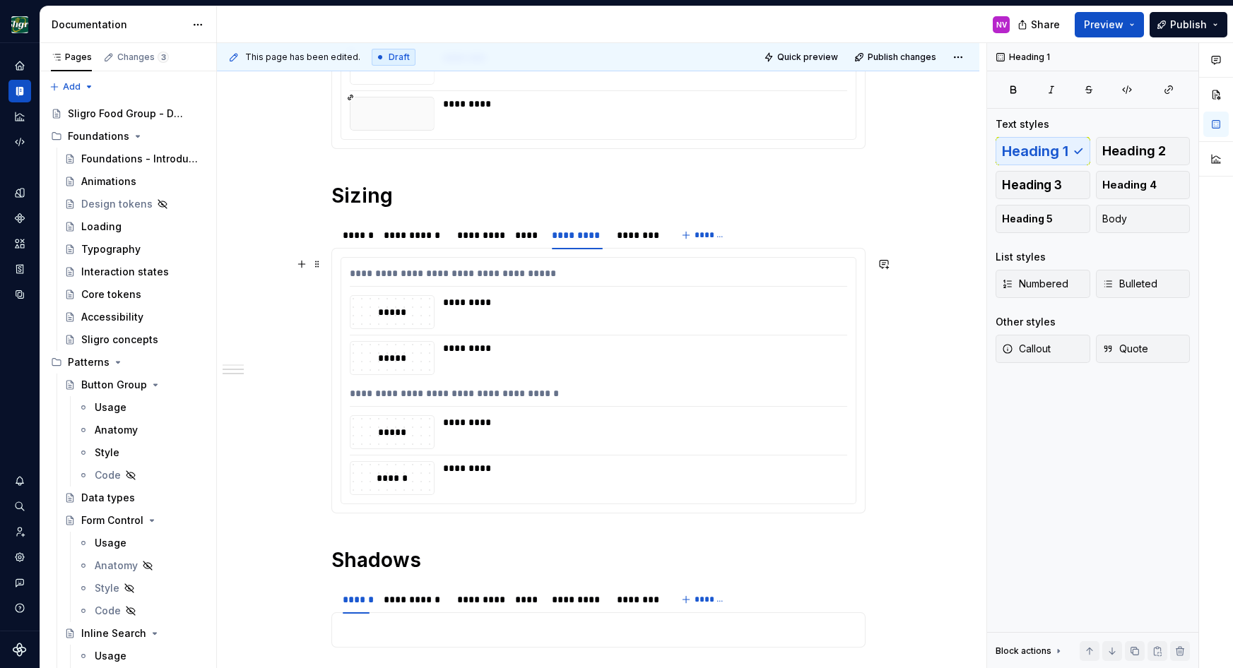
click at [561, 351] on div "*********" at bounding box center [641, 348] width 396 height 14
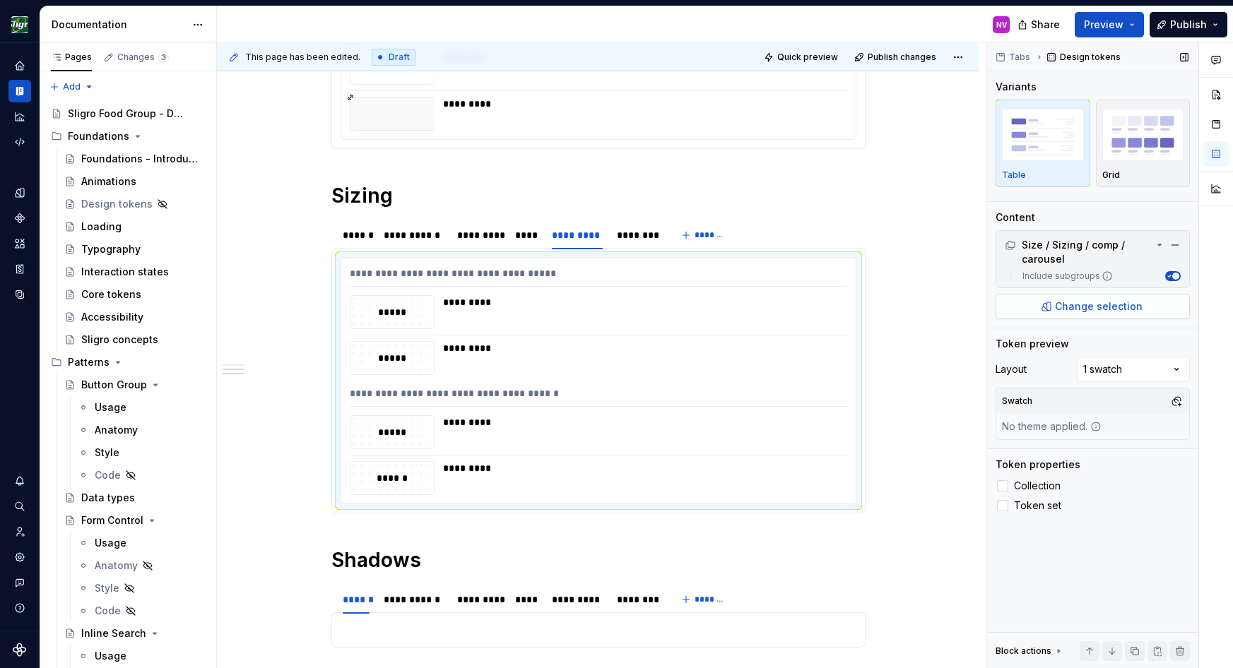
click at [1130, 309] on span "Change selection" at bounding box center [1099, 307] width 88 height 14
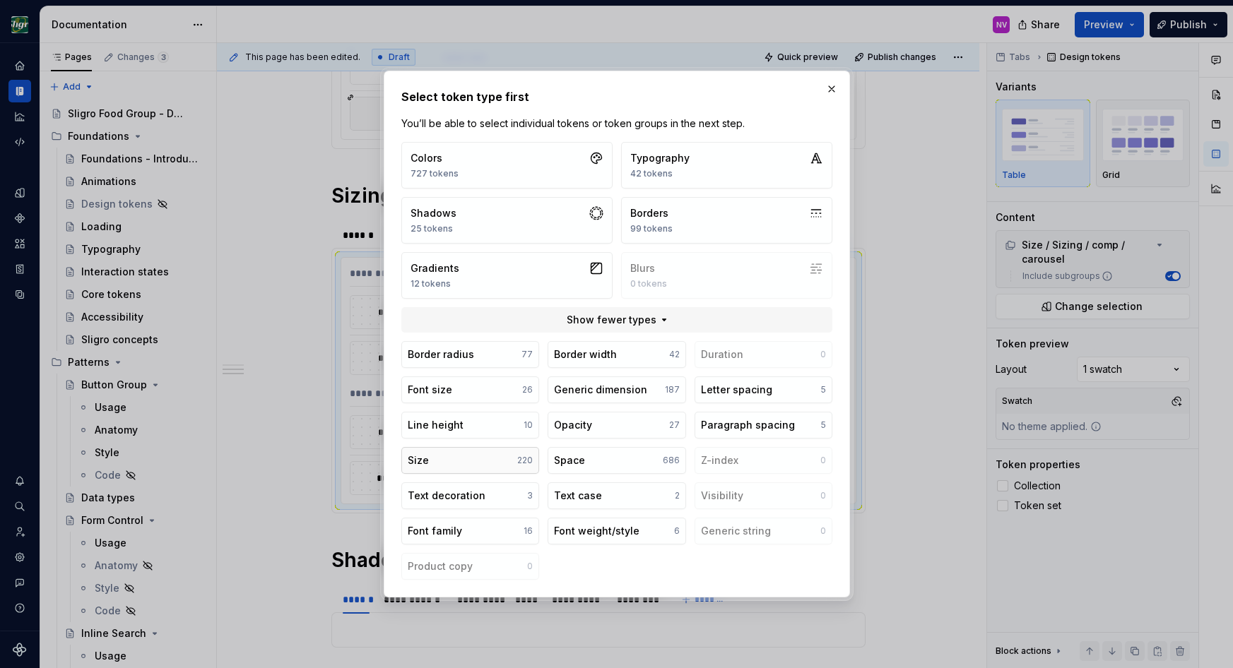
click at [415, 455] on div "Size" at bounding box center [418, 461] width 21 height 14
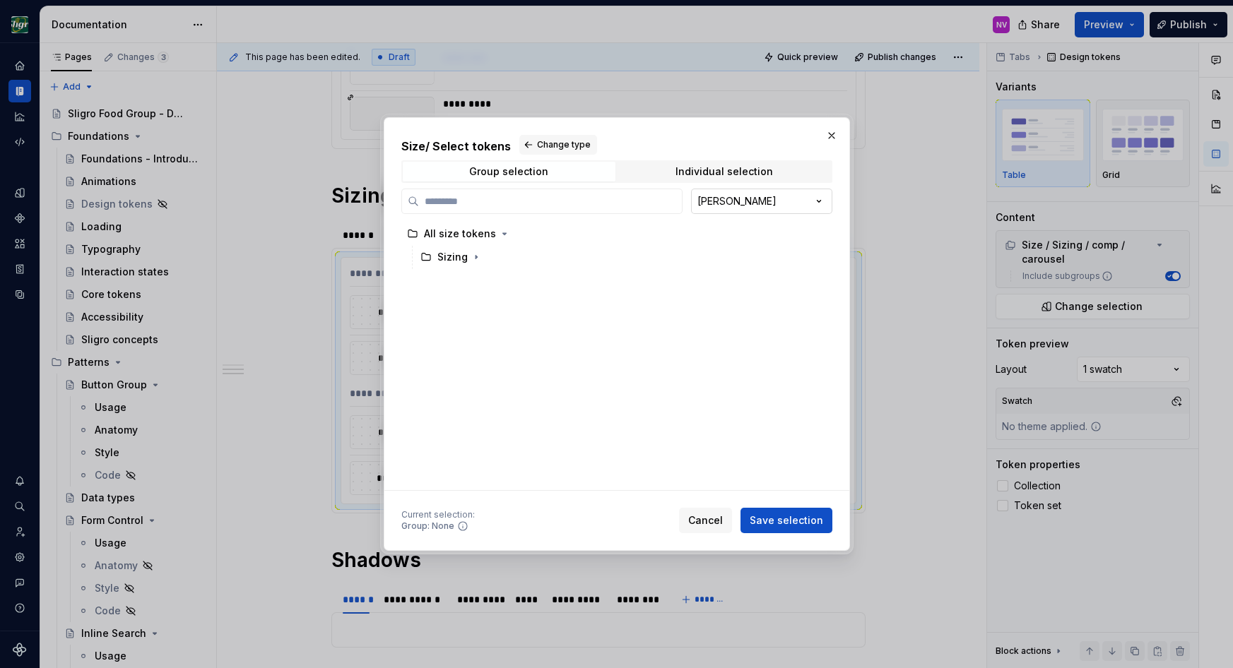
click at [750, 206] on div "Size / Select tokens Change type Group selection Individual selection [PERSON_N…" at bounding box center [616, 334] width 1233 height 668
click at [589, 204] on input "search" at bounding box center [550, 201] width 263 height 14
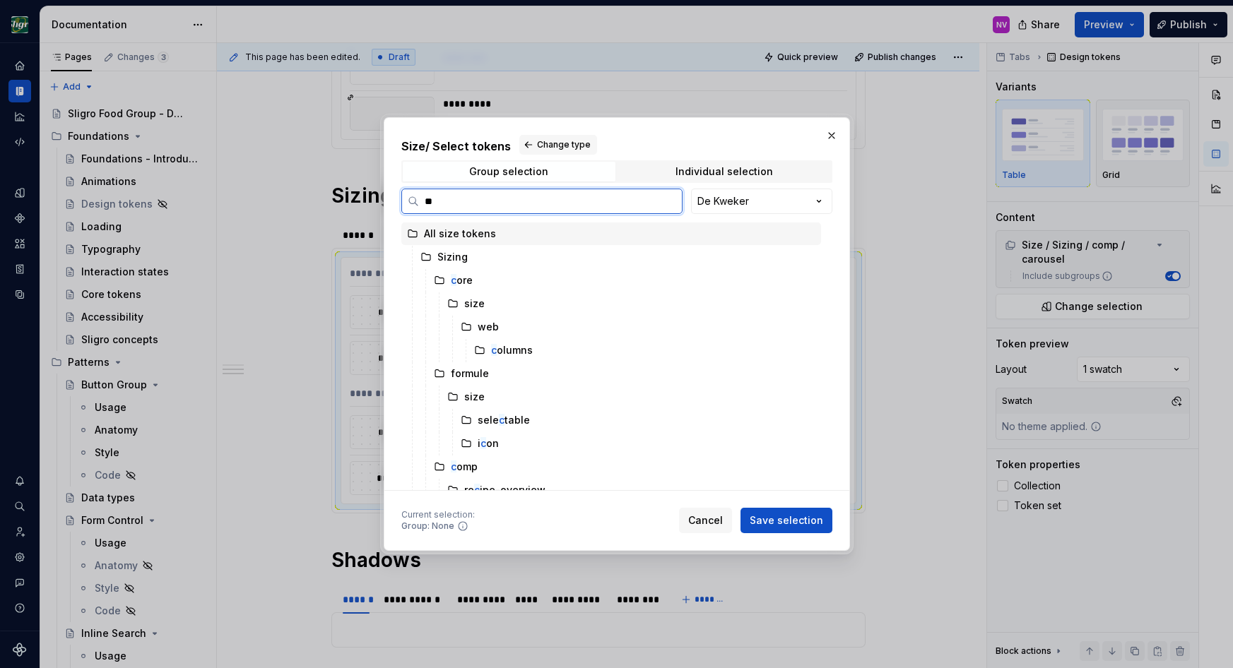
type input "***"
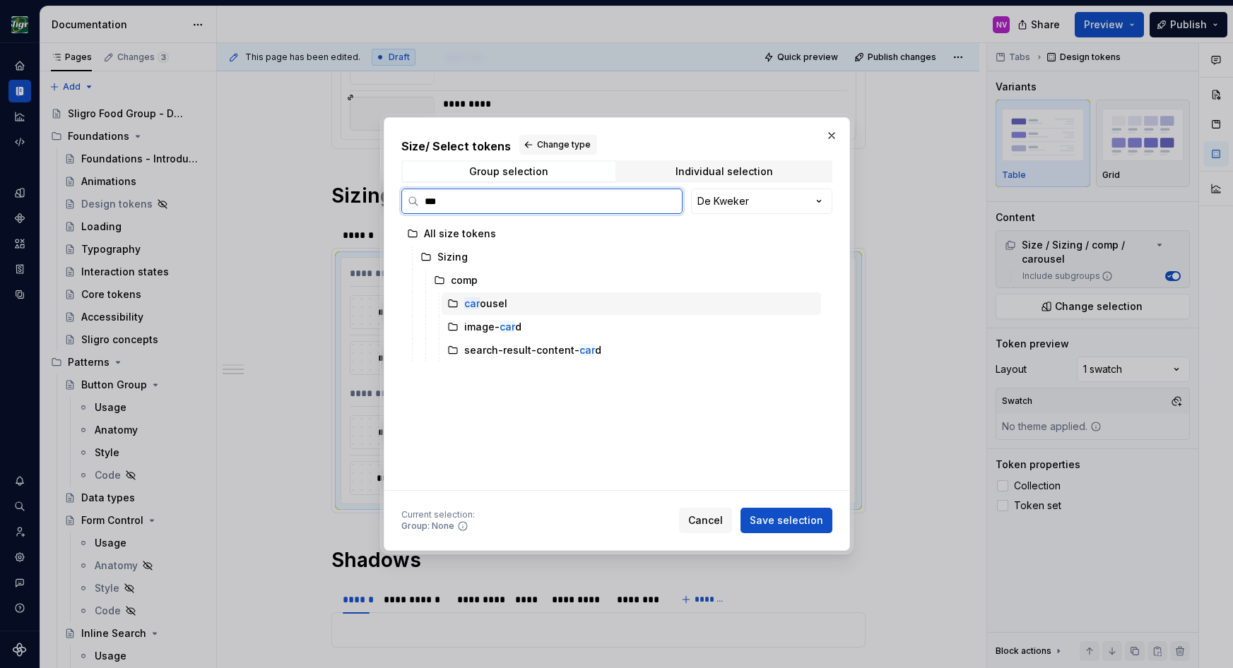
click at [479, 306] on div "car ousel" at bounding box center [485, 304] width 43 height 14
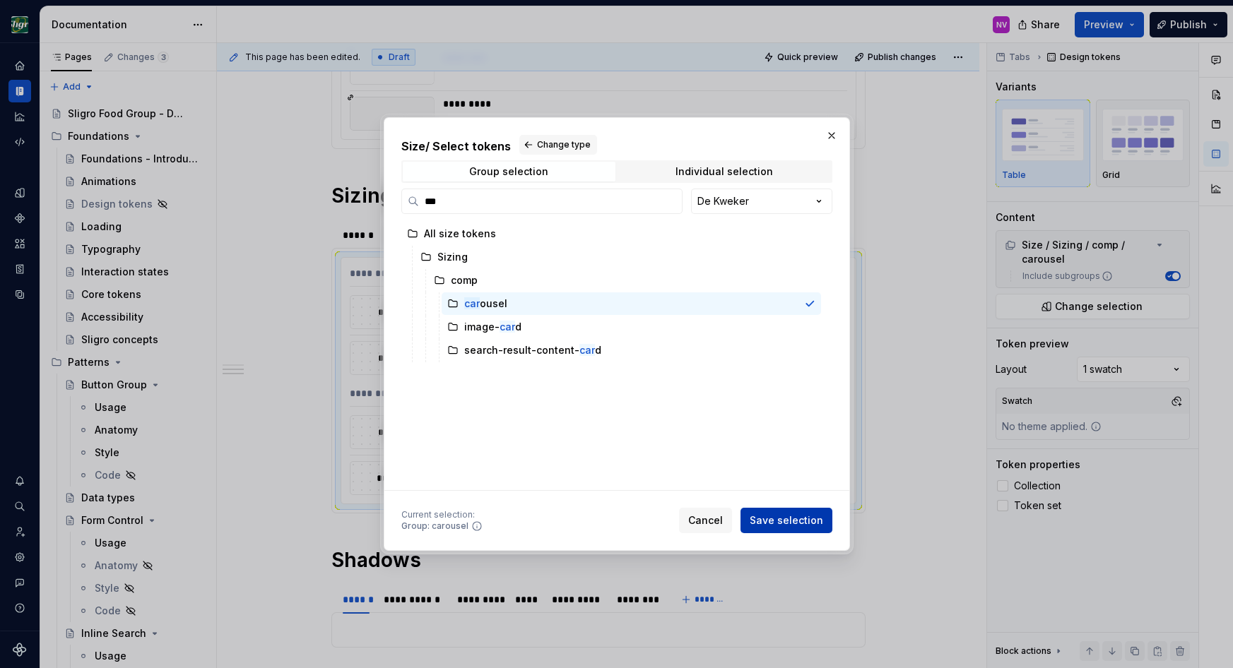
click at [830, 526] on button "Save selection" at bounding box center [786, 520] width 92 height 25
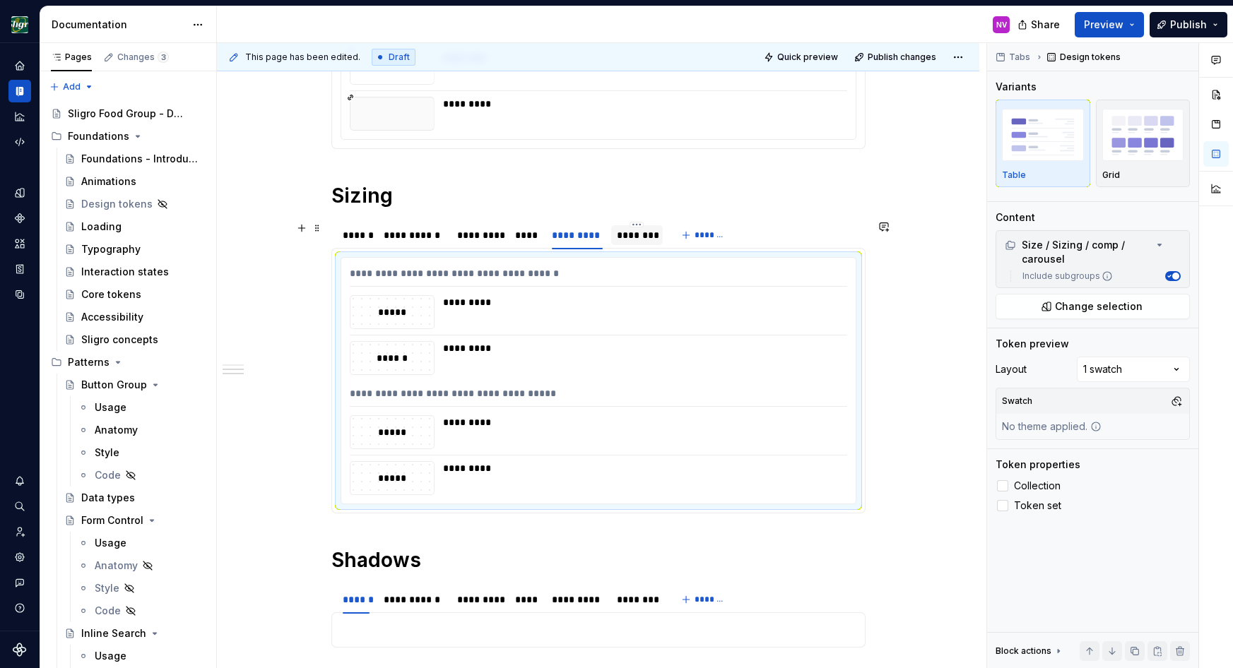
click at [642, 237] on div "********" at bounding box center [637, 235] width 41 height 14
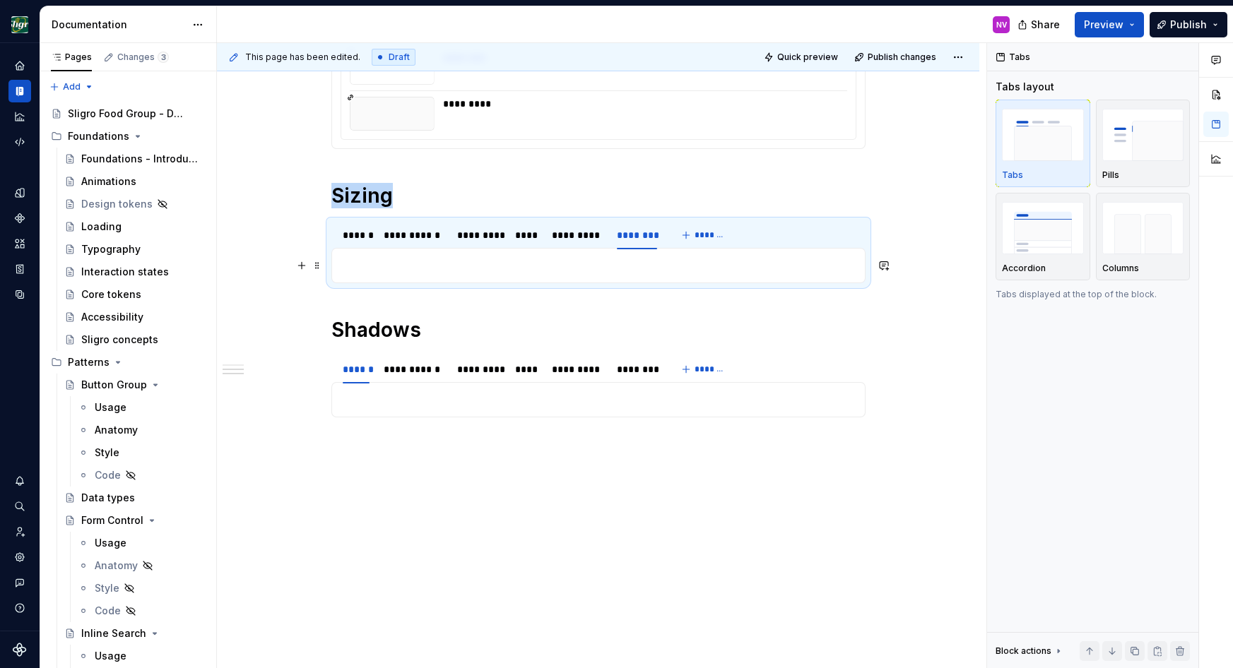
click at [620, 259] on p at bounding box center [599, 265] width 516 height 17
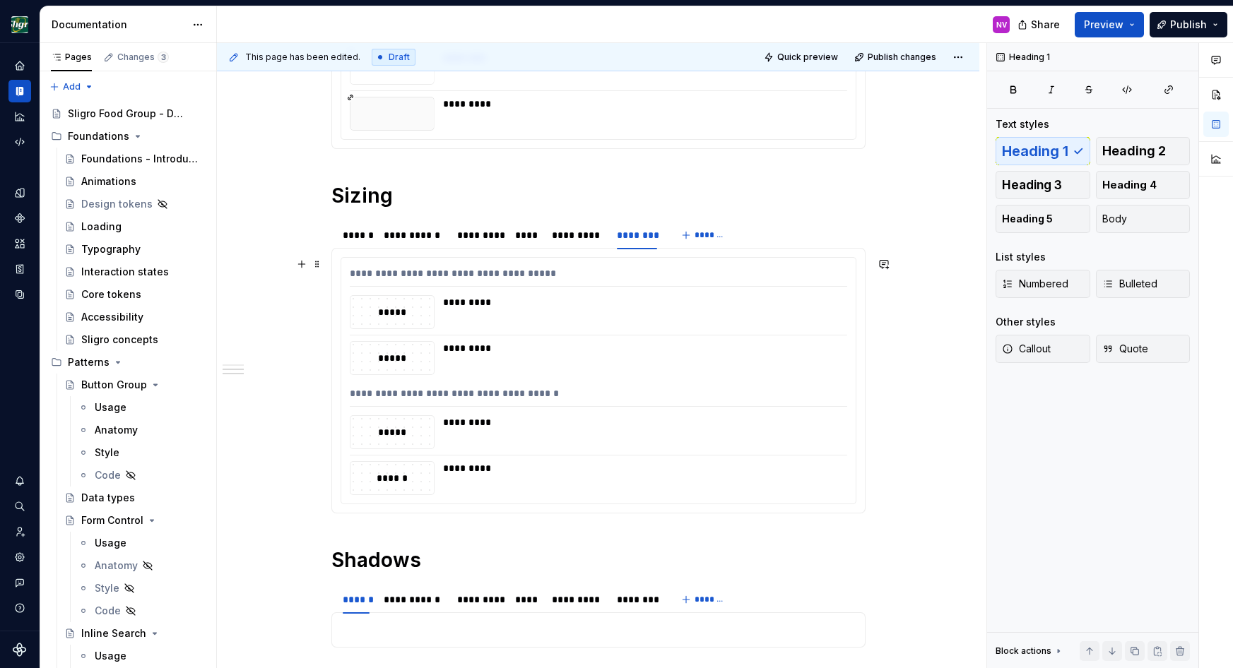
click at [591, 330] on div "**********" at bounding box center [598, 381] width 514 height 246
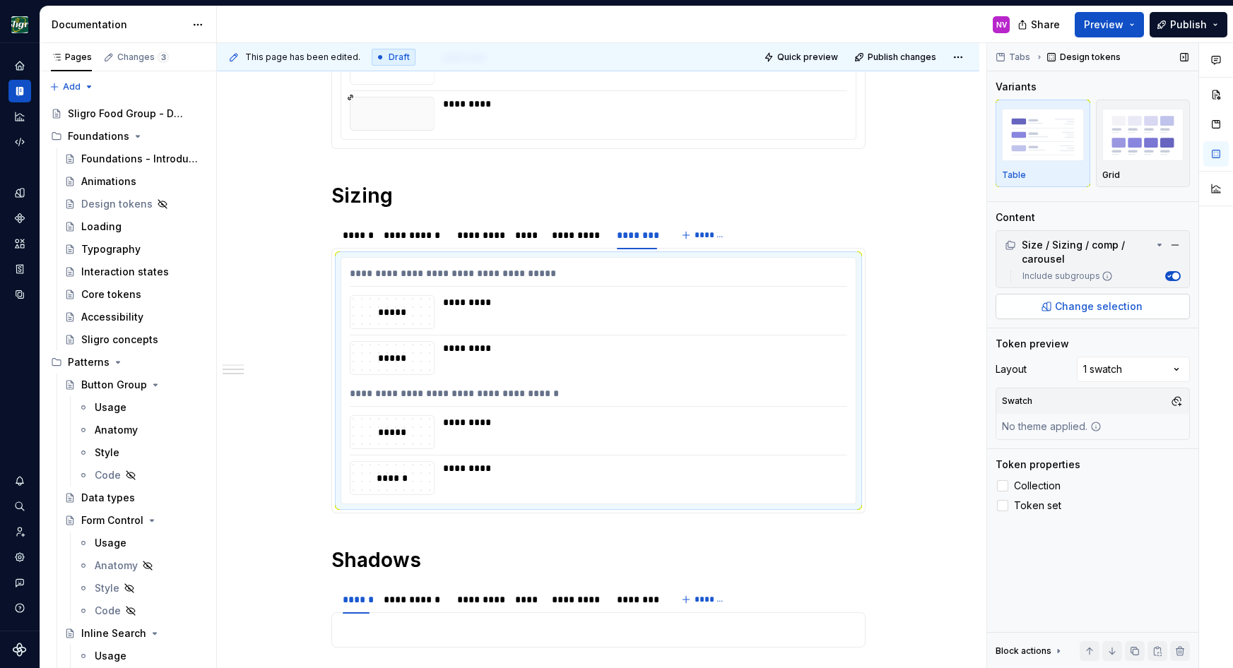
click at [1097, 317] on button "Change selection" at bounding box center [1093, 306] width 194 height 25
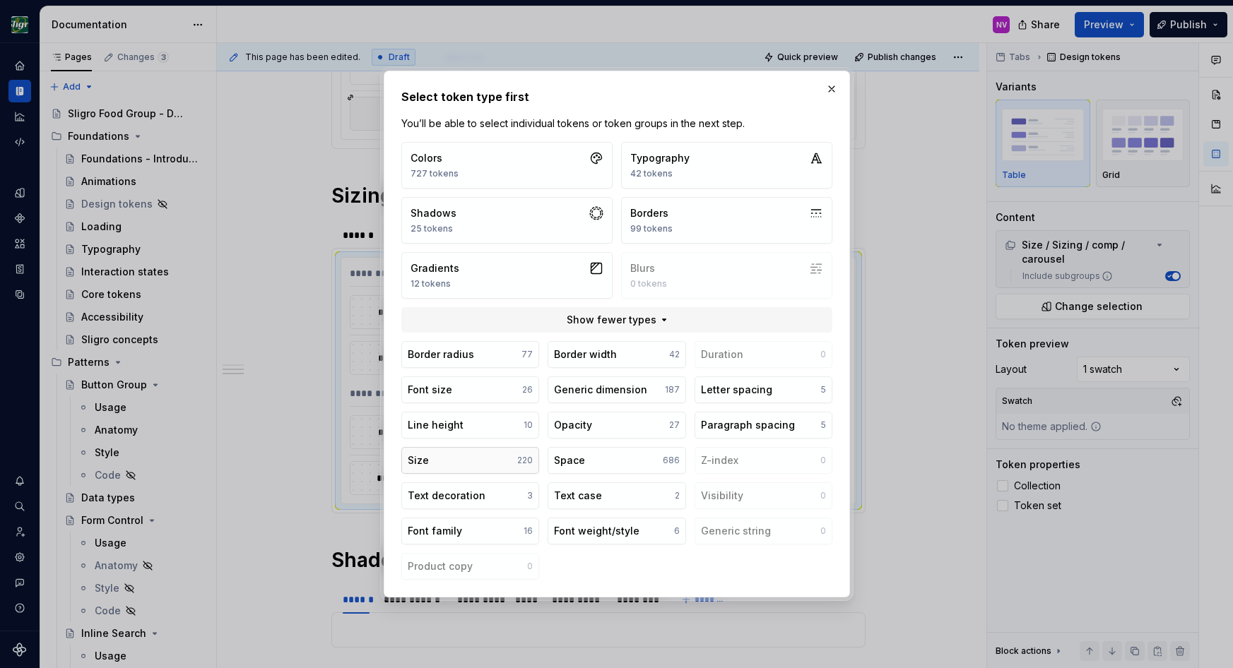
click at [429, 459] on div "Size" at bounding box center [418, 461] width 21 height 14
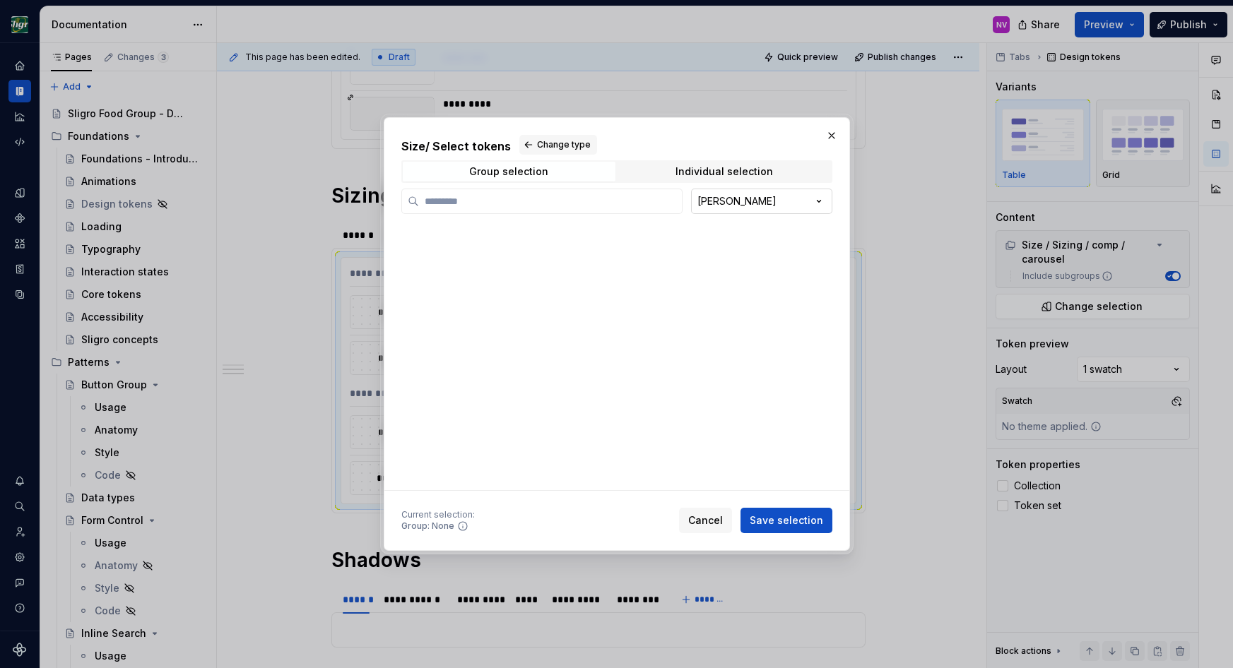
click at [784, 200] on div "Size / Select tokens Change type Group selection Individual selection [PERSON_N…" at bounding box center [616, 334] width 1233 height 668
type textarea "*"
click at [477, 208] on input "search" at bounding box center [550, 201] width 263 height 14
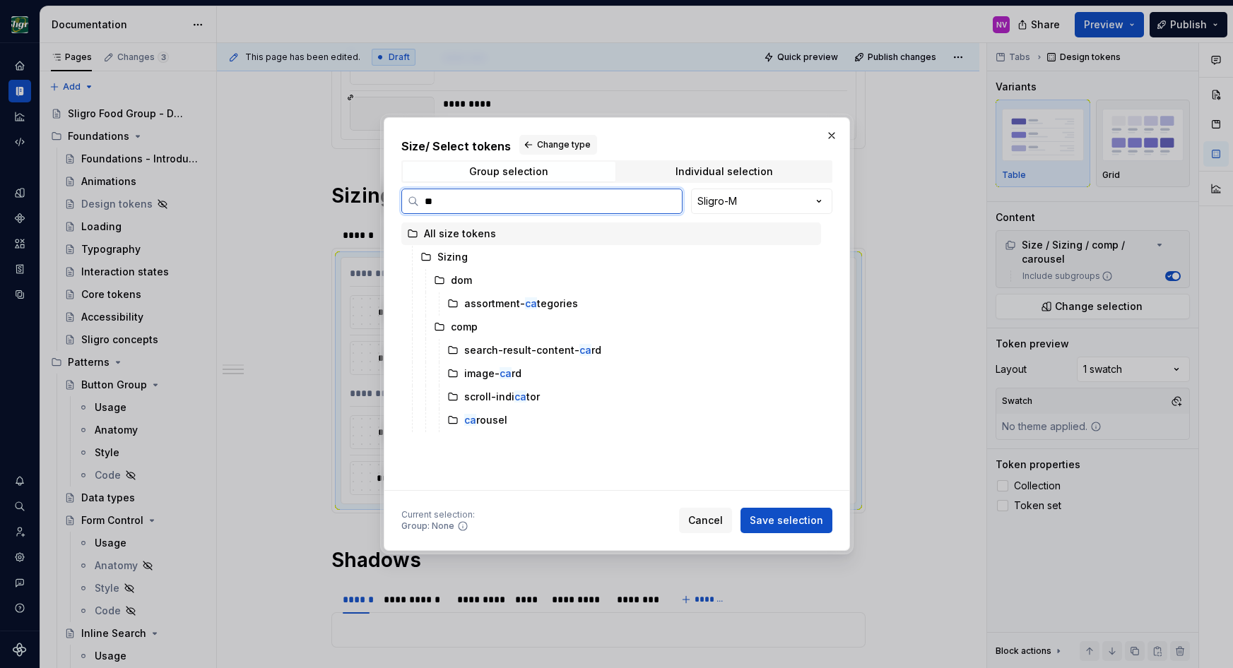
type input "***"
click at [485, 350] on div "car ousel" at bounding box center [485, 350] width 43 height 14
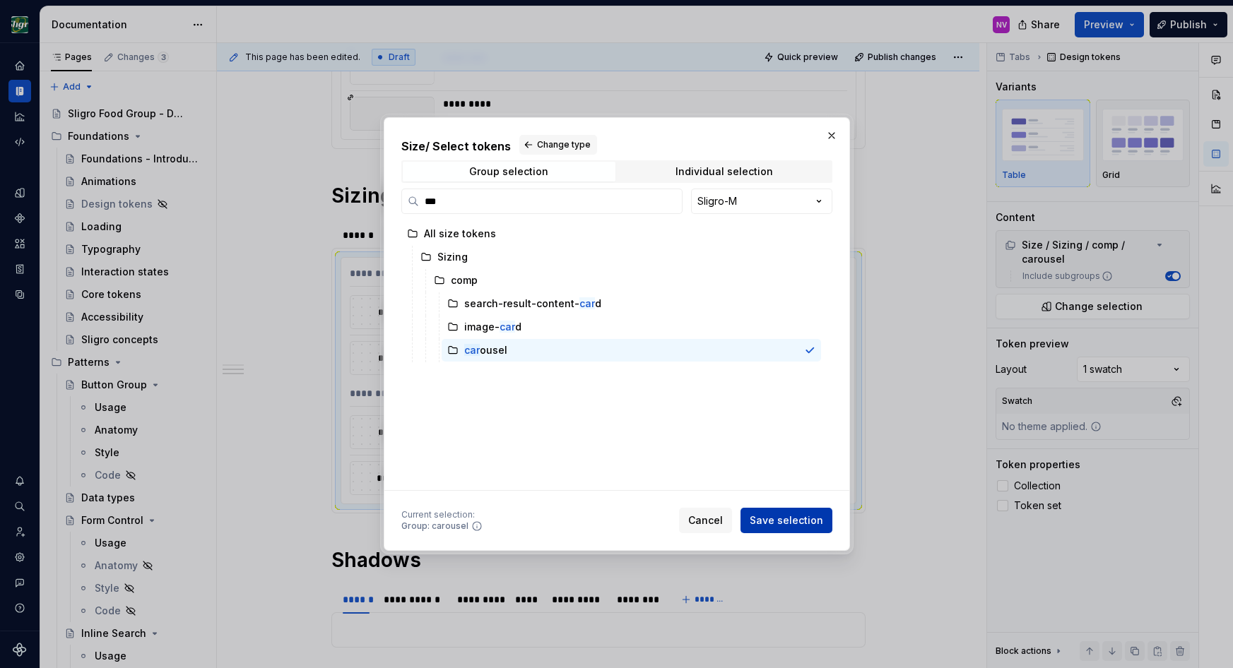
click at [790, 514] on span "Save selection" at bounding box center [786, 521] width 73 height 14
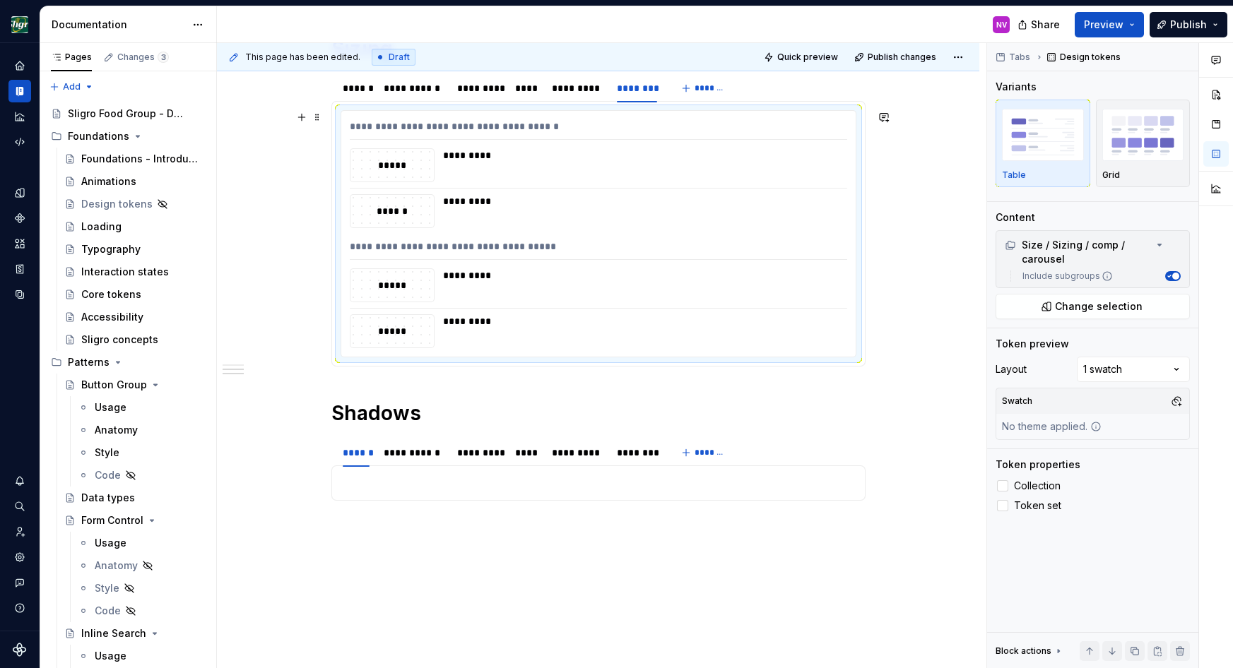
scroll to position [588, 0]
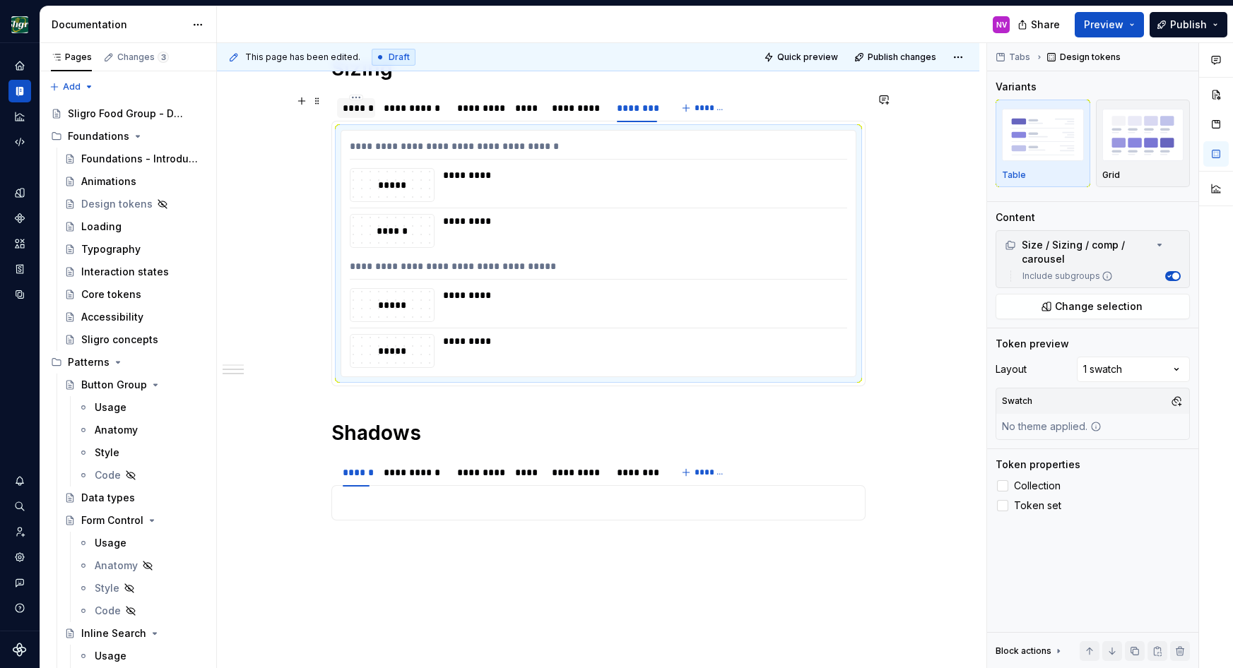
click at [353, 112] on div "******" at bounding box center [356, 108] width 27 height 14
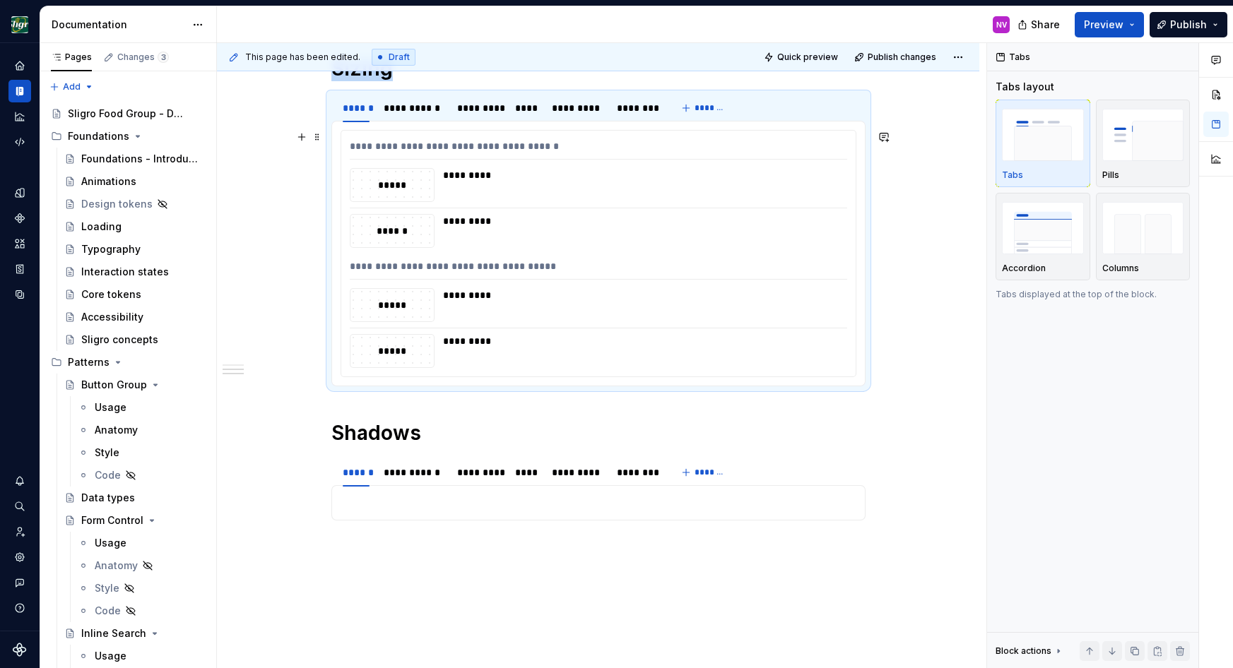
click at [483, 191] on div "*********" at bounding box center [641, 185] width 396 height 34
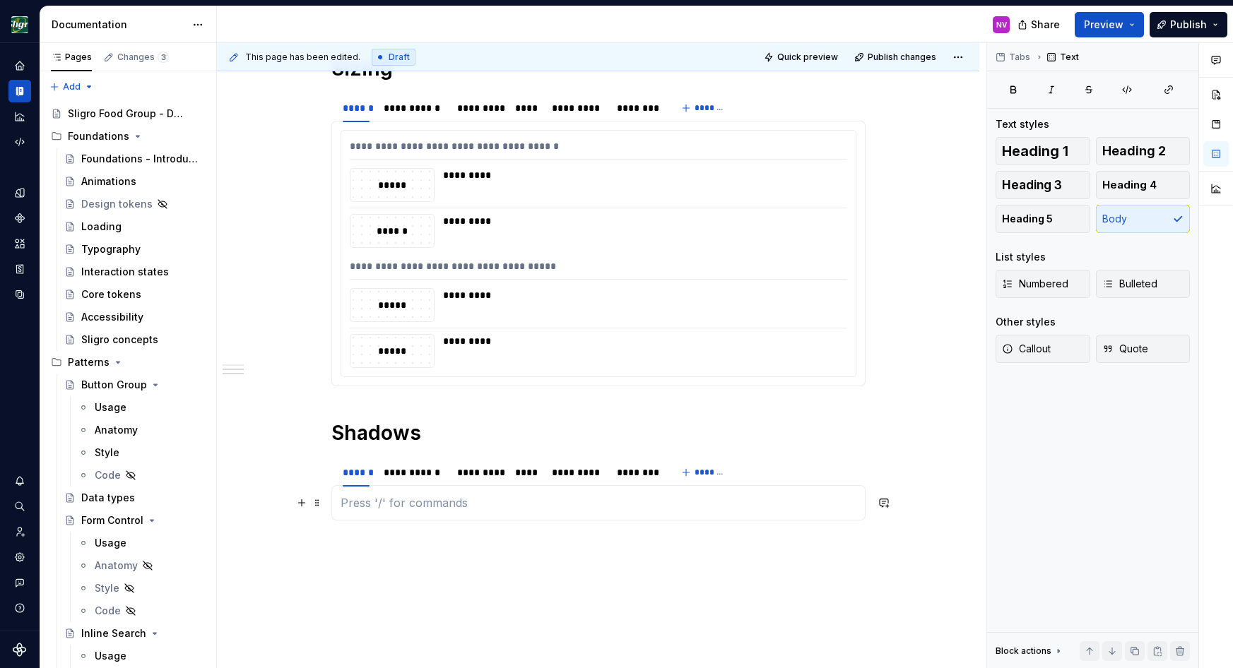
click at [407, 501] on p at bounding box center [599, 503] width 516 height 17
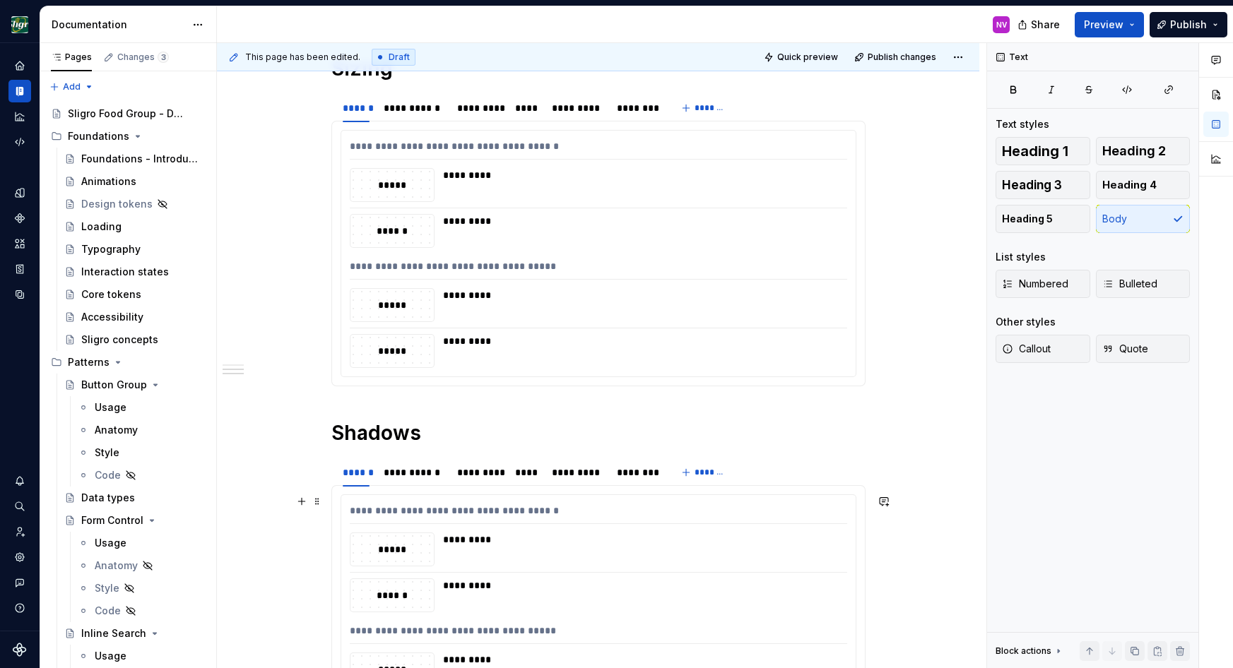
click at [419, 546] on div "*****" at bounding box center [391, 550] width 83 height 16
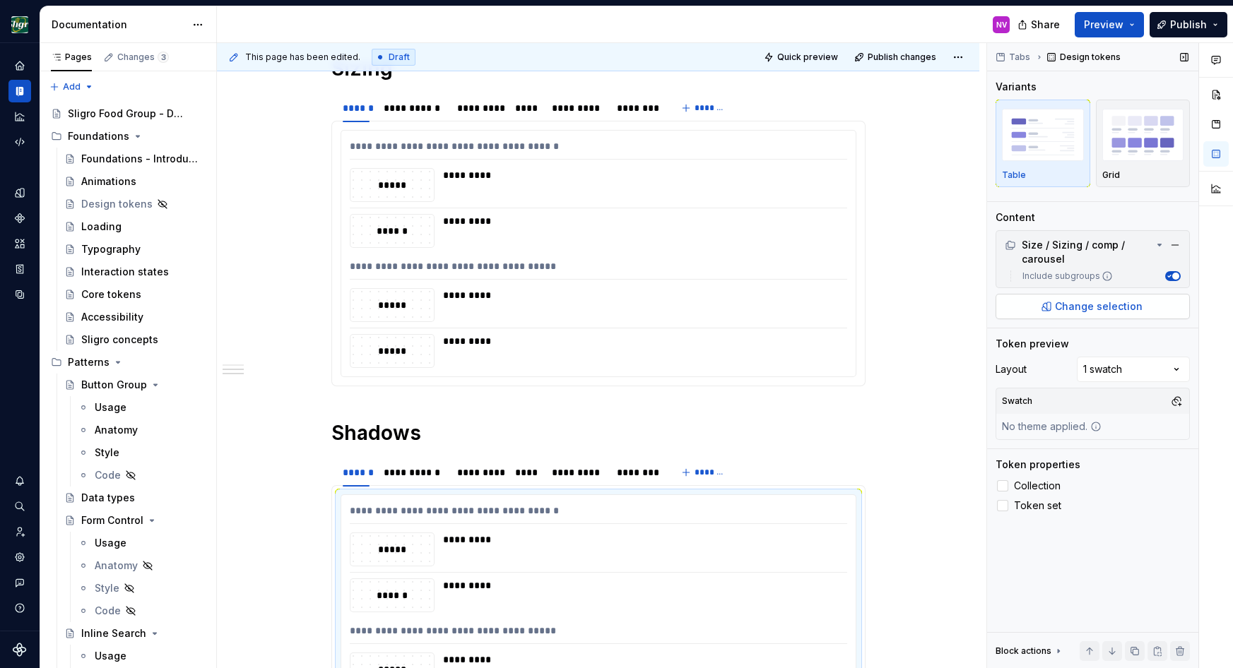
click at [1080, 313] on span "Change selection" at bounding box center [1099, 307] width 88 height 14
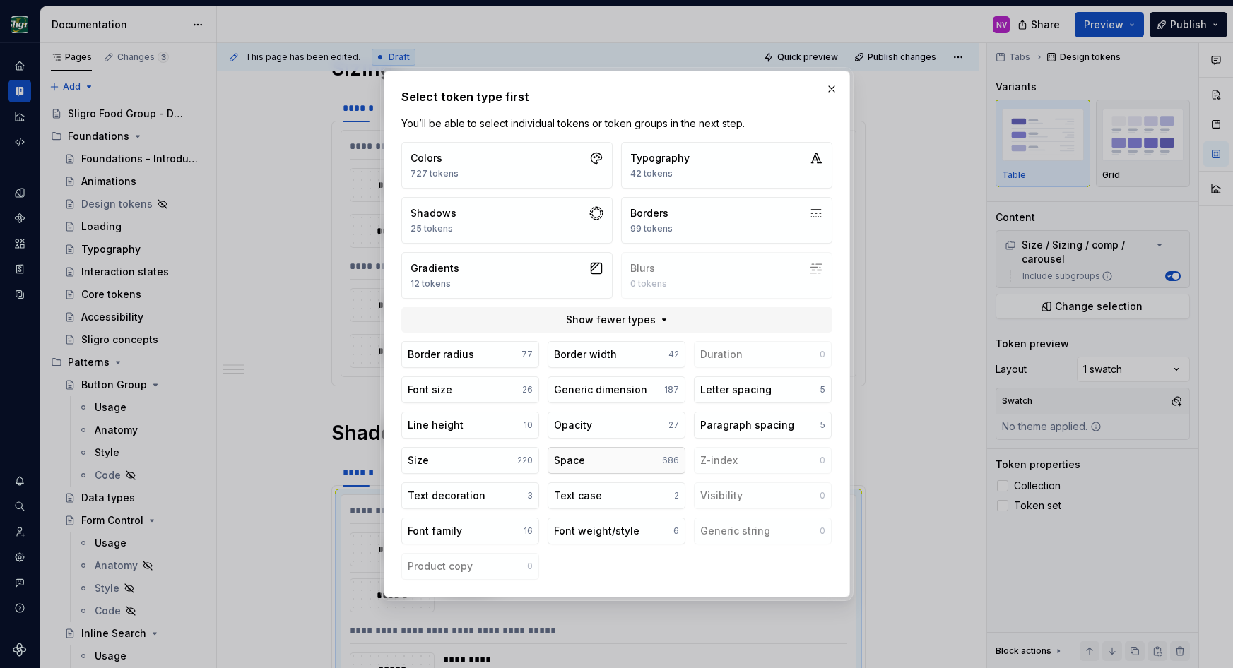
click at [563, 456] on div "Space" at bounding box center [569, 461] width 31 height 14
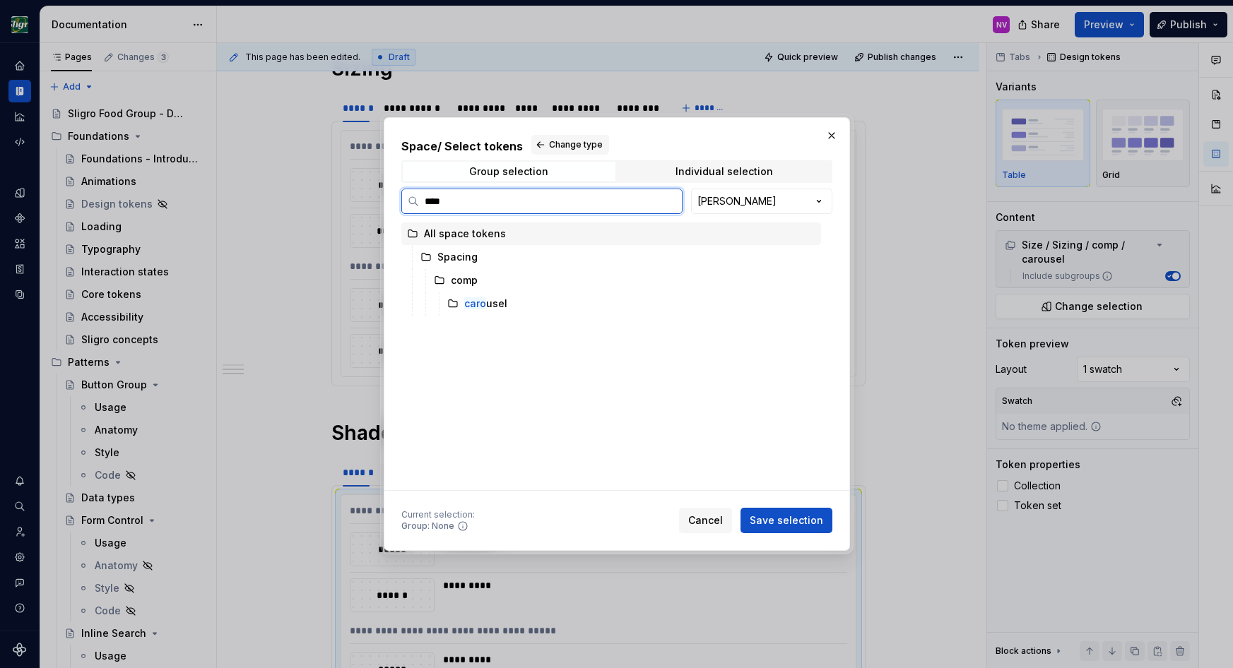
type input "*****"
click at [537, 299] on div "carou sel" at bounding box center [631, 304] width 379 height 23
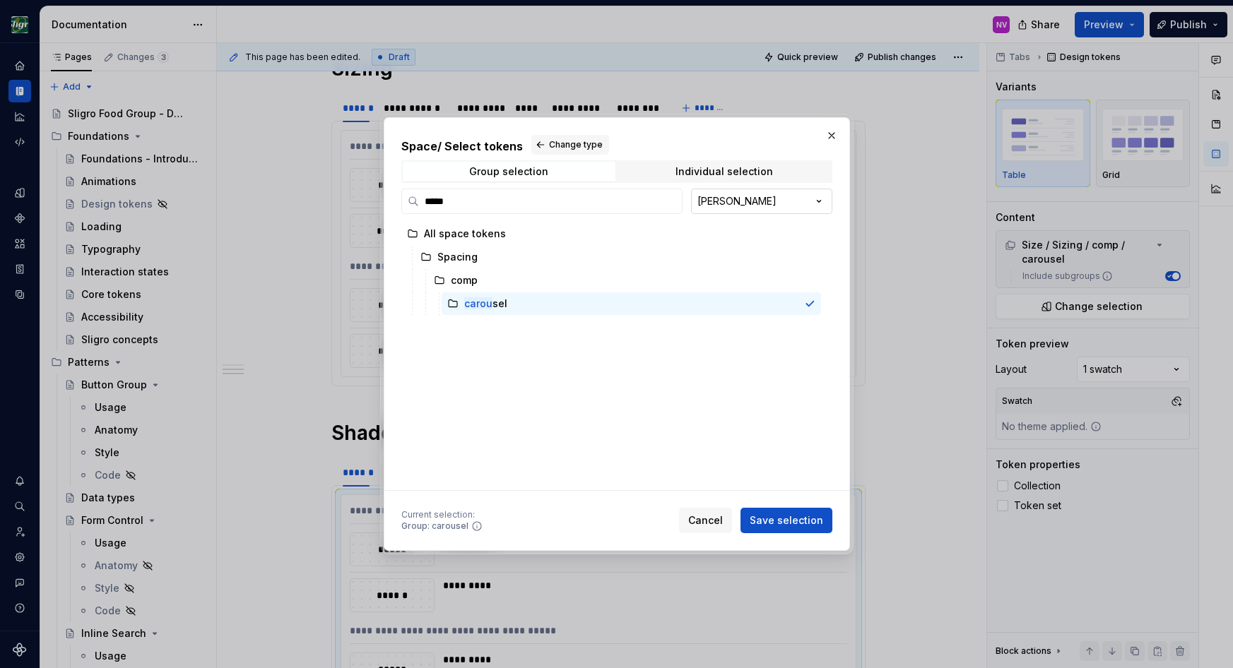
click at [756, 203] on div "Space / Select tokens Change type Group selection Individual selection ***** [P…" at bounding box center [616, 334] width 1233 height 668
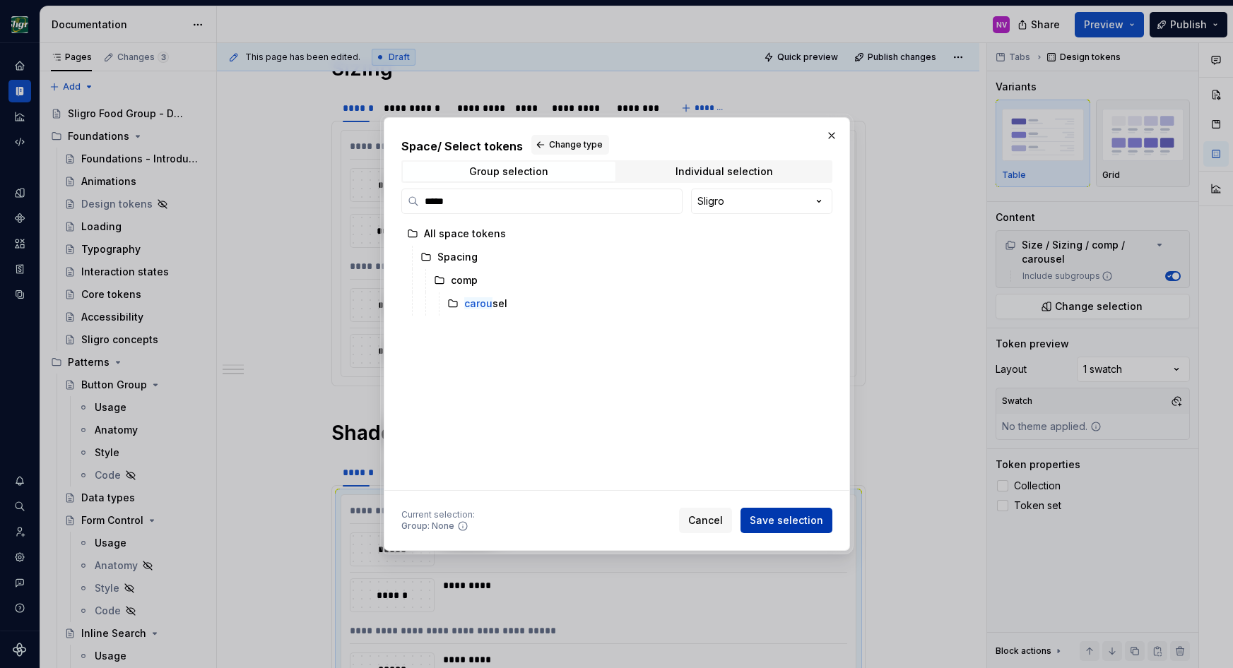
click at [770, 521] on span "Save selection" at bounding box center [786, 521] width 73 height 14
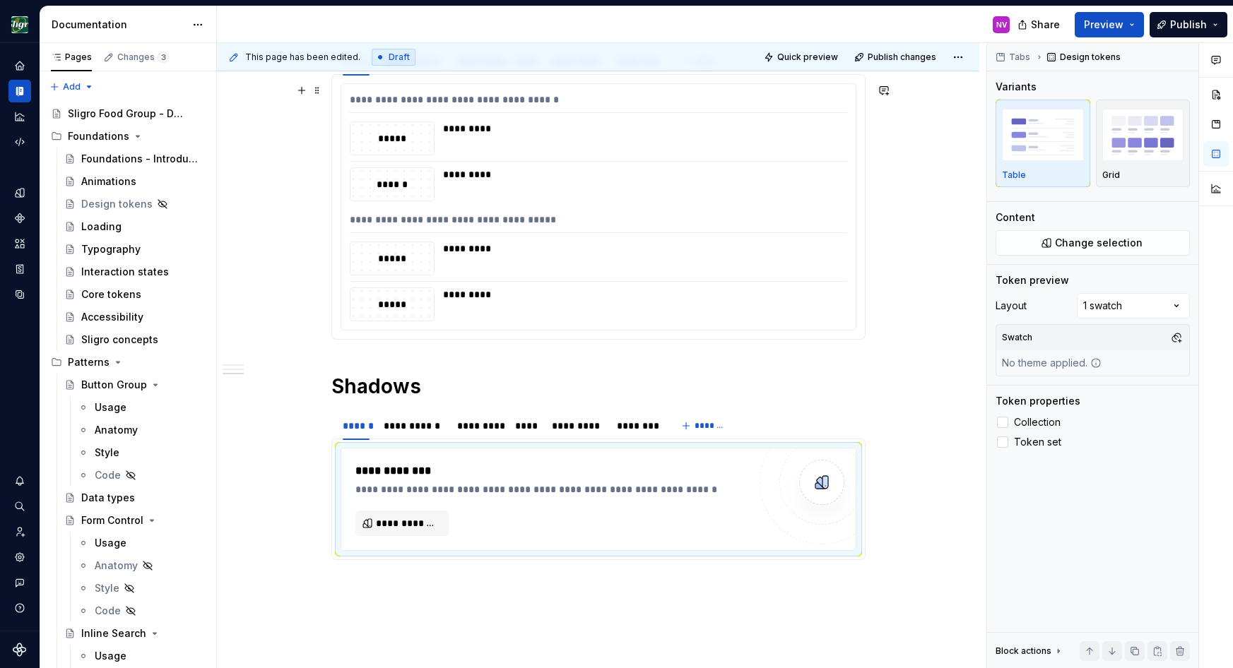
scroll to position [651, 0]
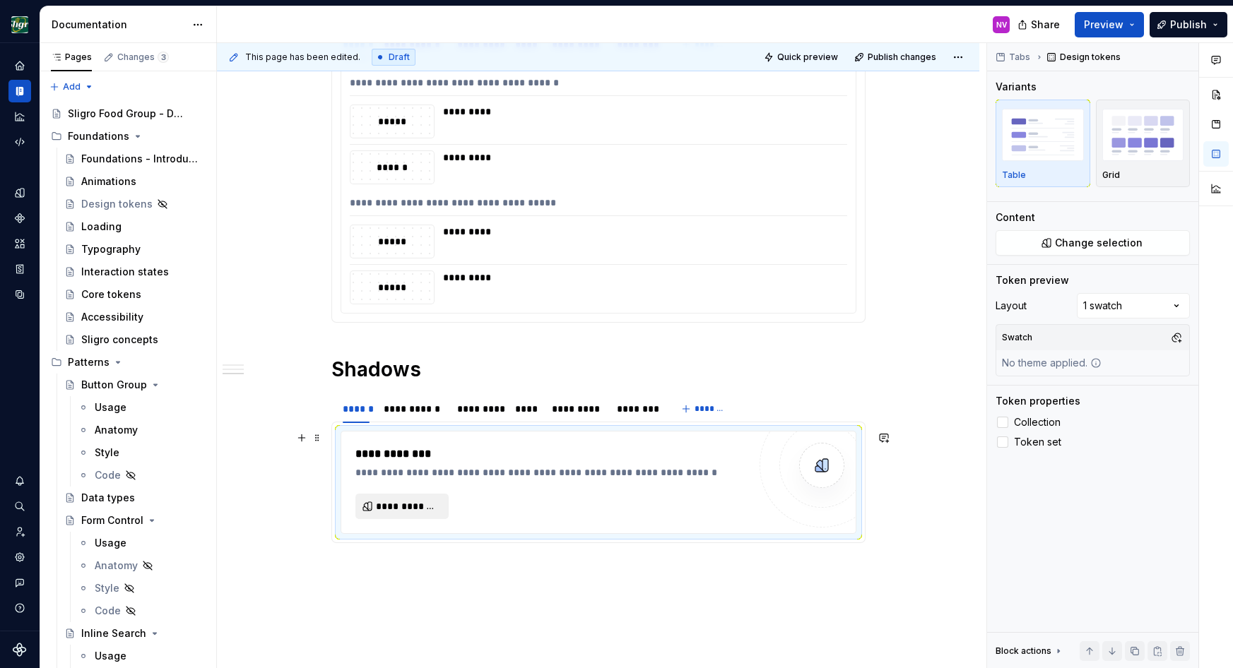
click at [424, 501] on span "**********" at bounding box center [408, 507] width 64 height 14
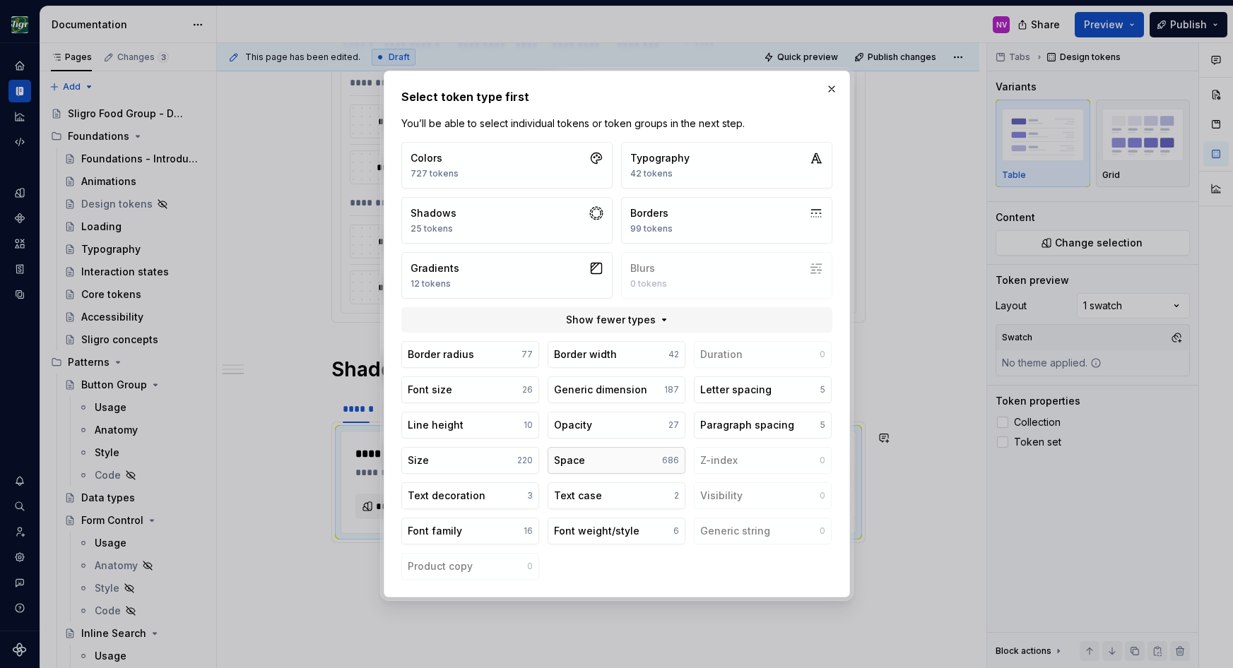
click at [578, 454] on div "Space" at bounding box center [569, 461] width 31 height 14
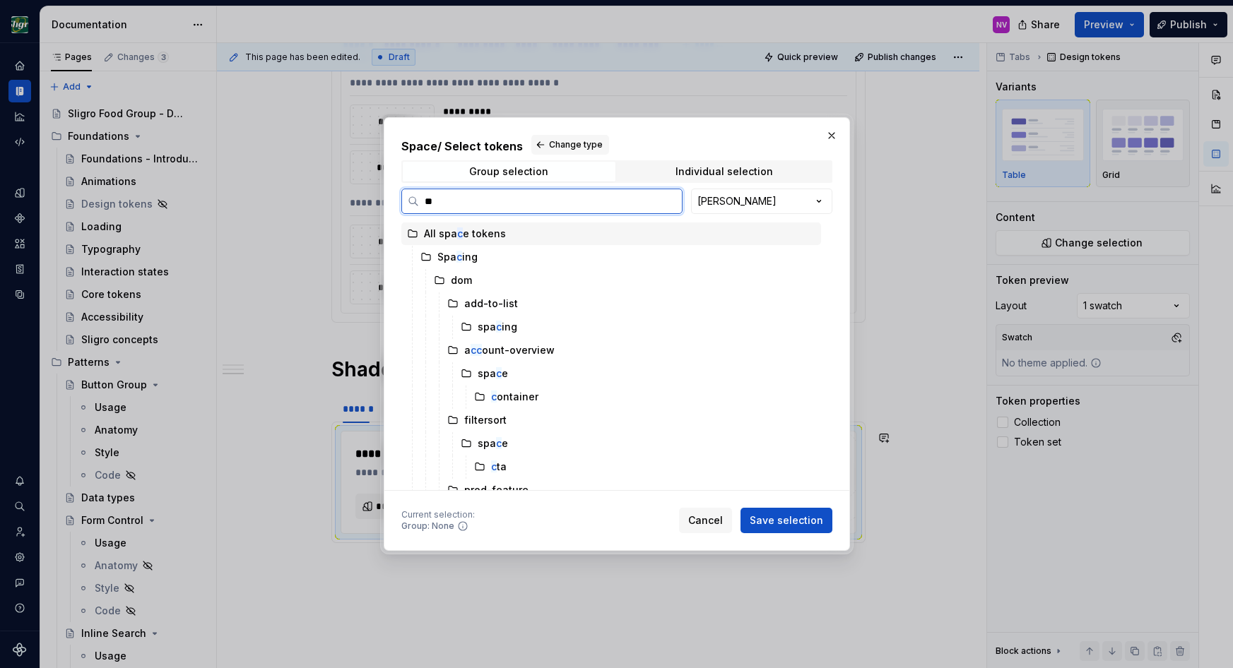
type input "***"
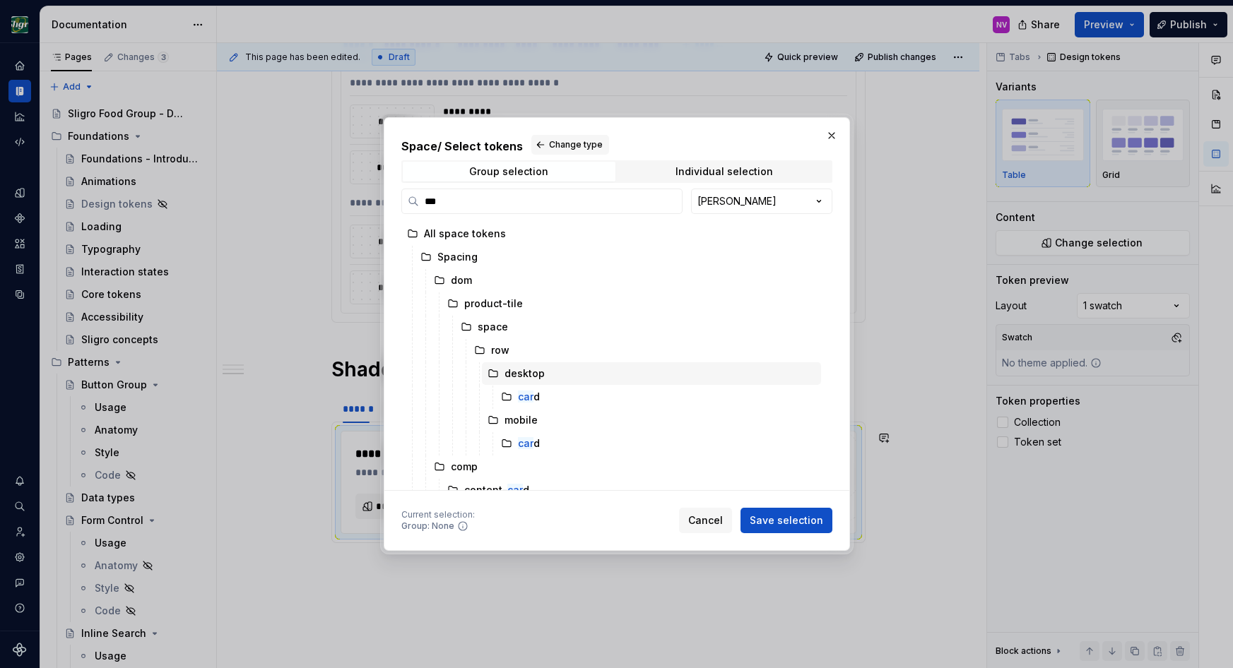
scroll to position [82, 0]
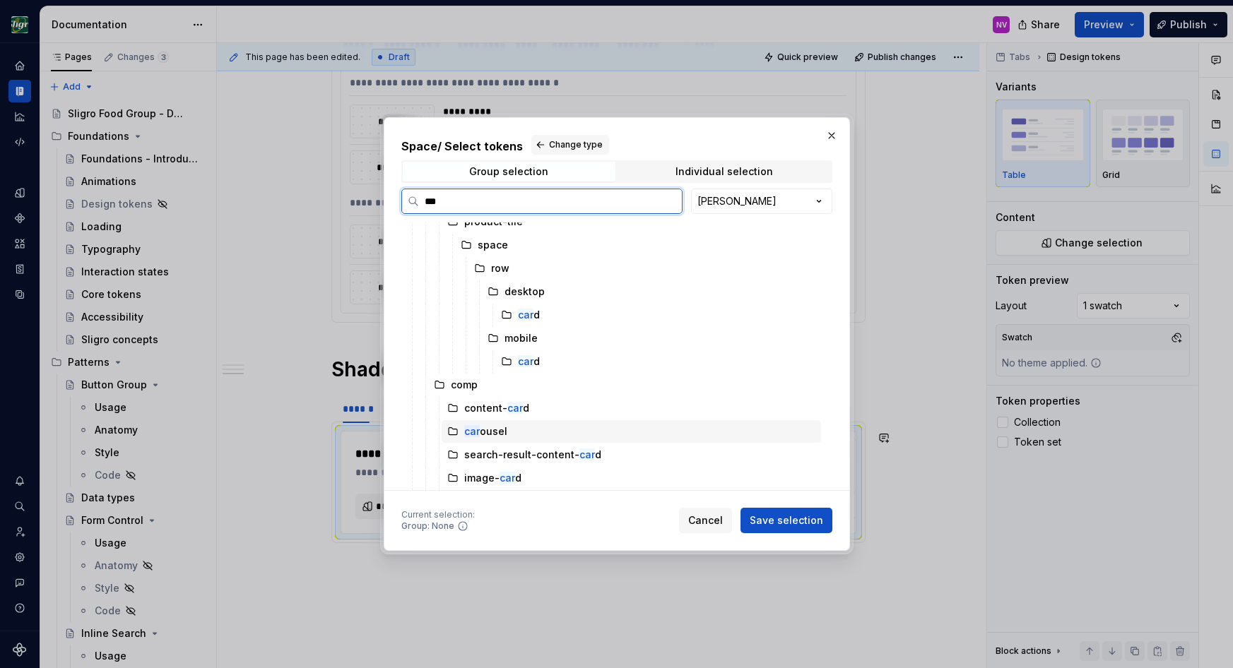
click at [500, 430] on div "car ousel" at bounding box center [485, 432] width 43 height 14
click at [762, 194] on div "Space / Select tokens Change type Group selection Individual selection *** [PER…" at bounding box center [616, 334] width 1233 height 668
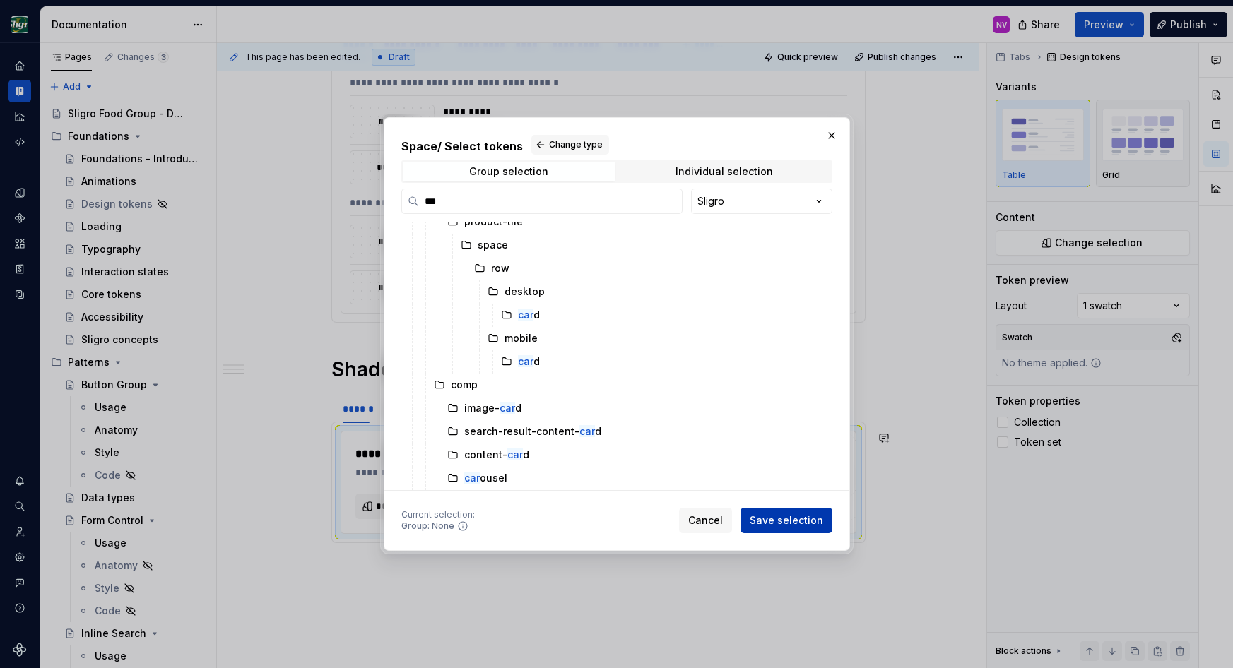
click at [786, 514] on button "Save selection" at bounding box center [786, 520] width 92 height 25
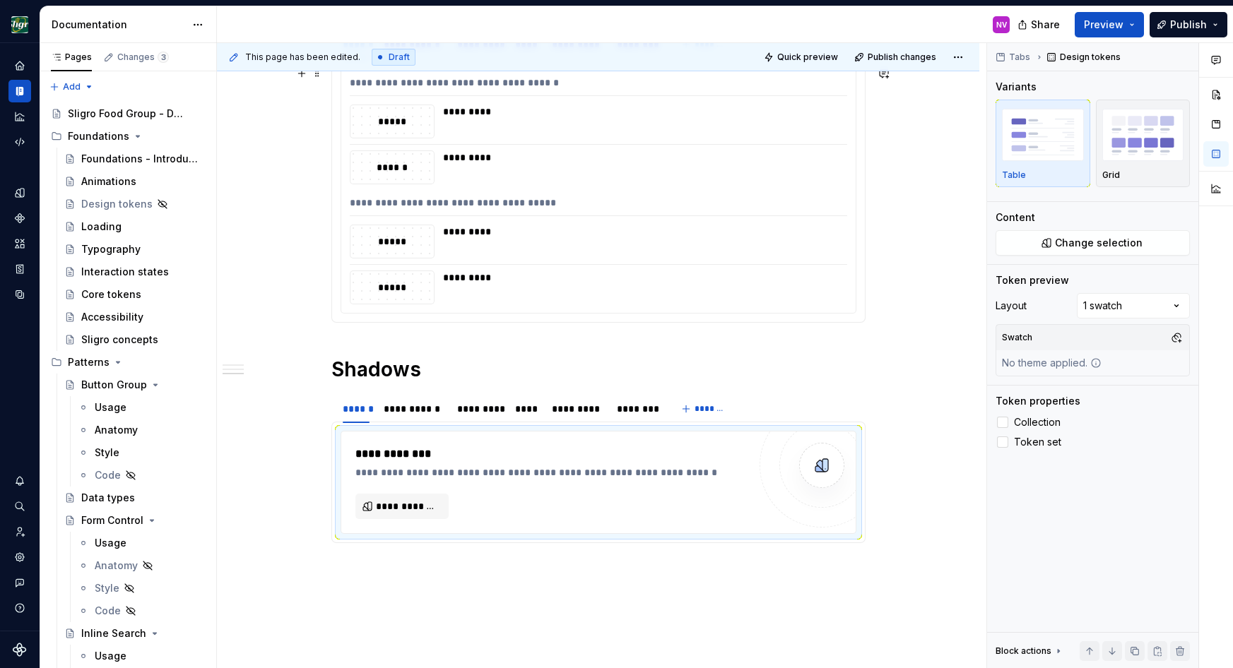
scroll to position [715, 0]
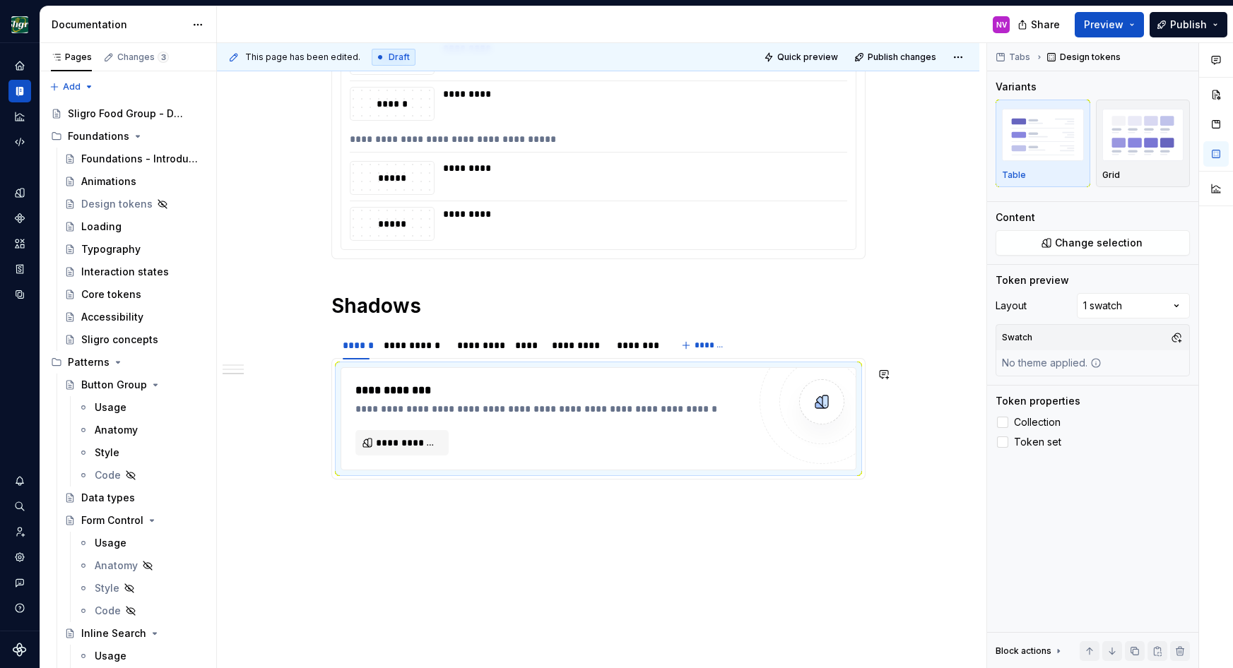
click at [459, 538] on div "**********" at bounding box center [598, 130] width 762 height 1201
click at [408, 415] on div "**********" at bounding box center [551, 409] width 393 height 14
click at [397, 440] on span "**********" at bounding box center [408, 443] width 64 height 14
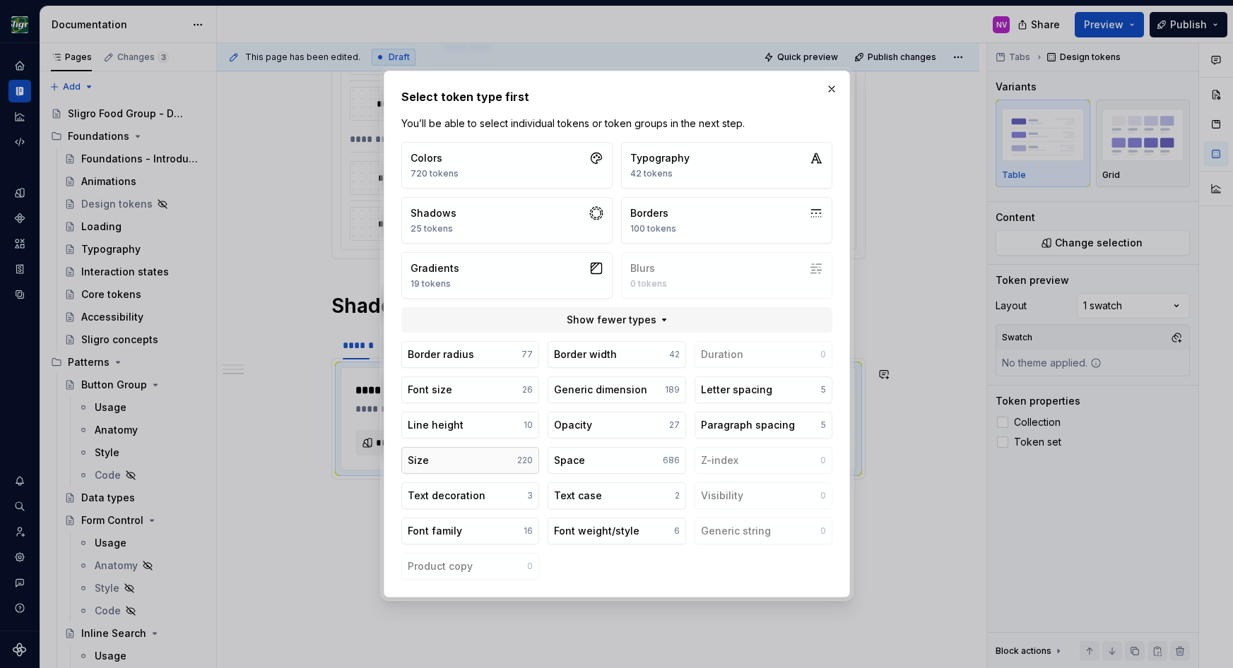
click at [452, 461] on button "Size 220" at bounding box center [470, 460] width 138 height 27
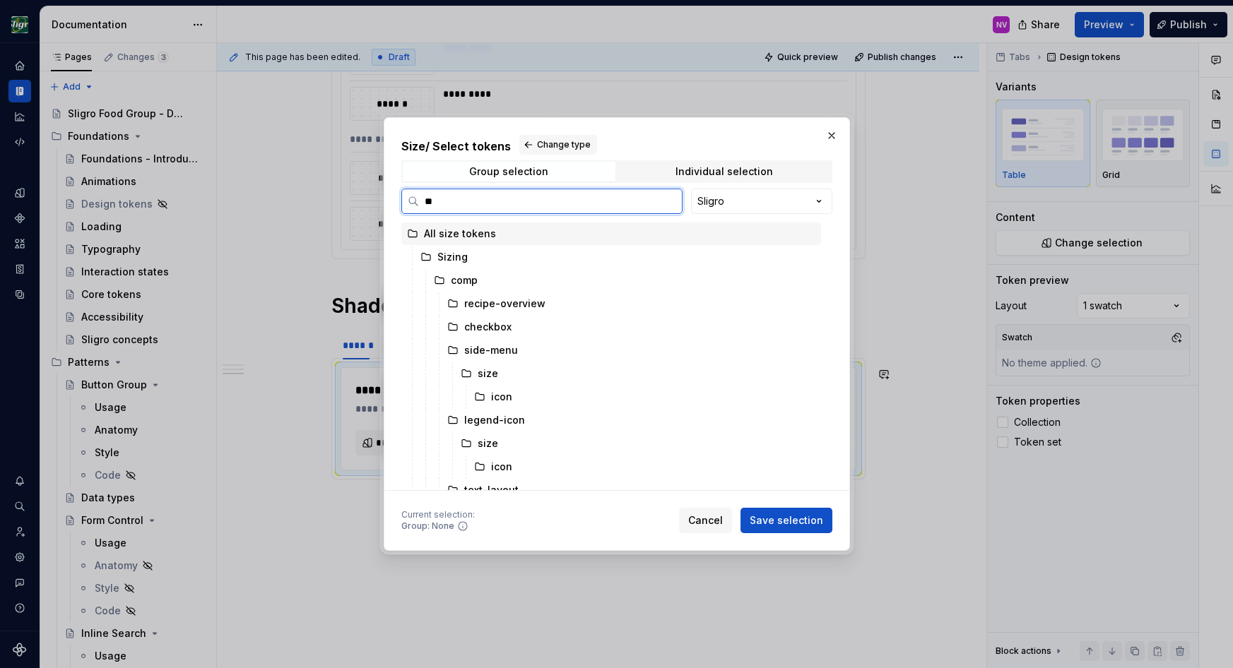
type input "***"
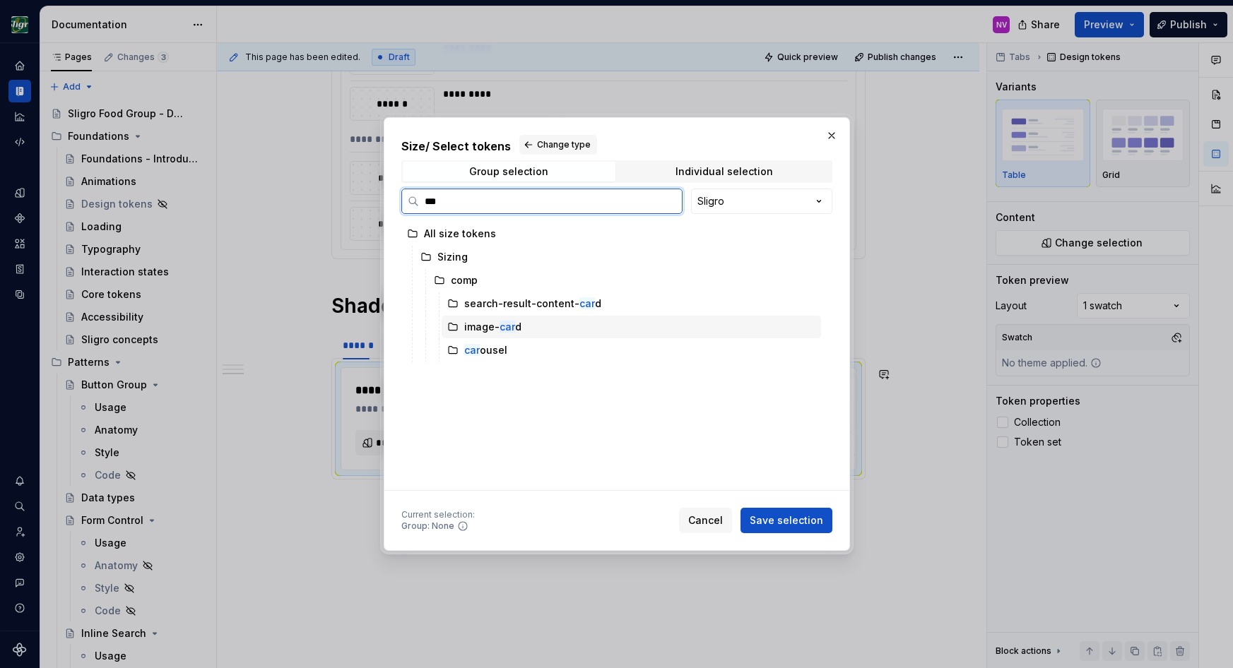
click at [500, 330] on mark "car" at bounding box center [508, 327] width 16 height 12
click at [495, 345] on div "car ousel" at bounding box center [485, 350] width 43 height 14
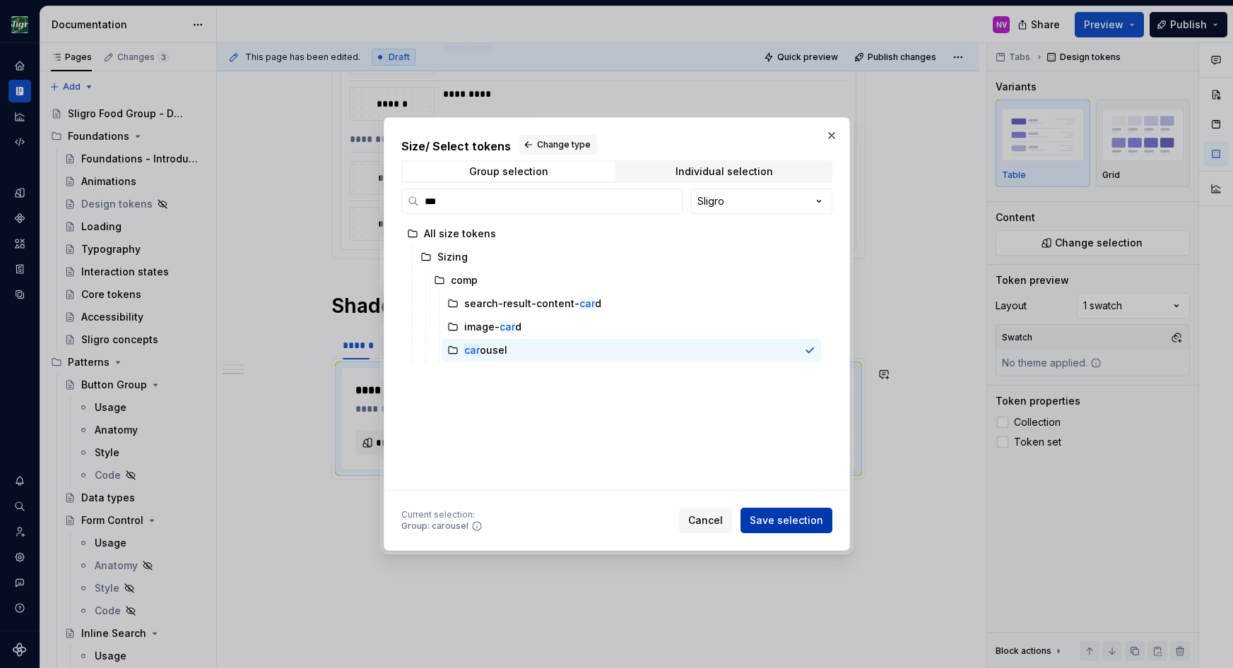
click at [760, 527] on span "Save selection" at bounding box center [786, 521] width 73 height 14
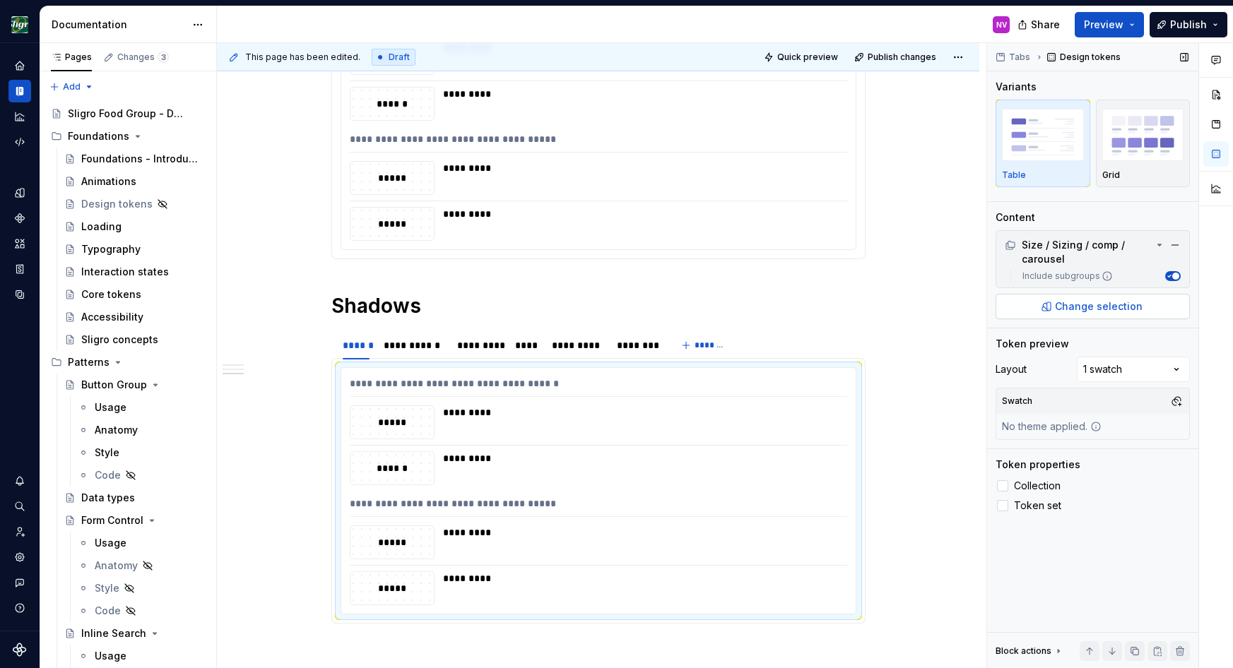
click at [1053, 304] on button "Change selection" at bounding box center [1093, 306] width 194 height 25
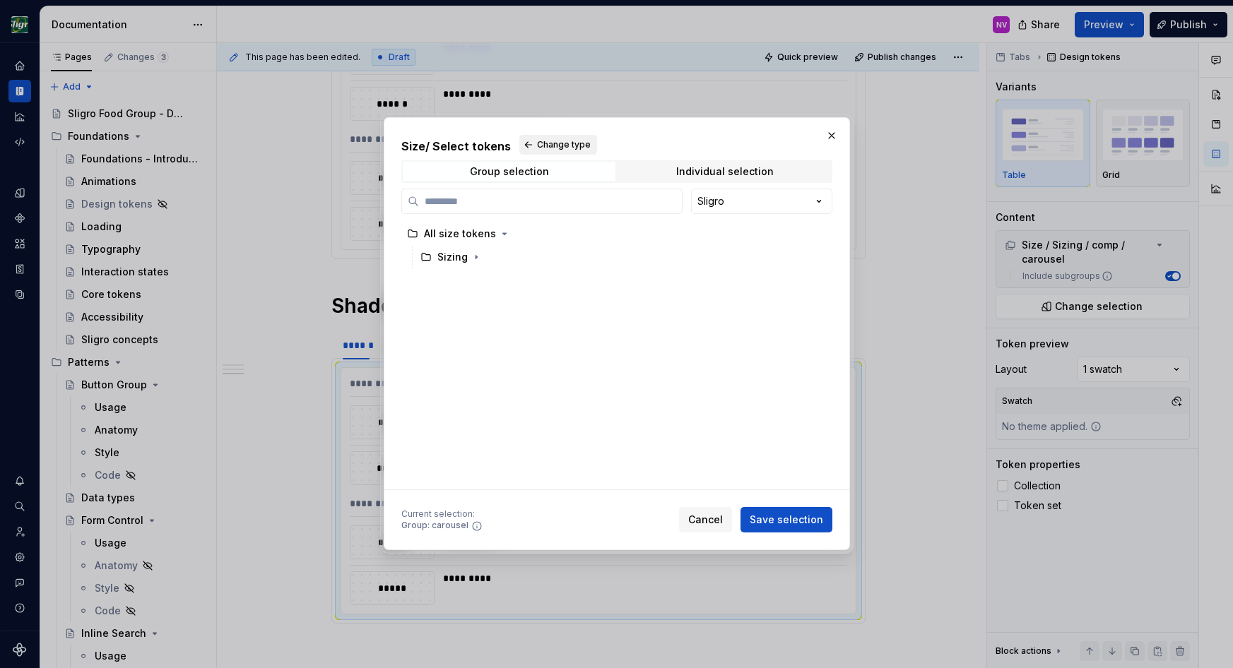
click at [569, 144] on span "Change type" at bounding box center [564, 144] width 54 height 11
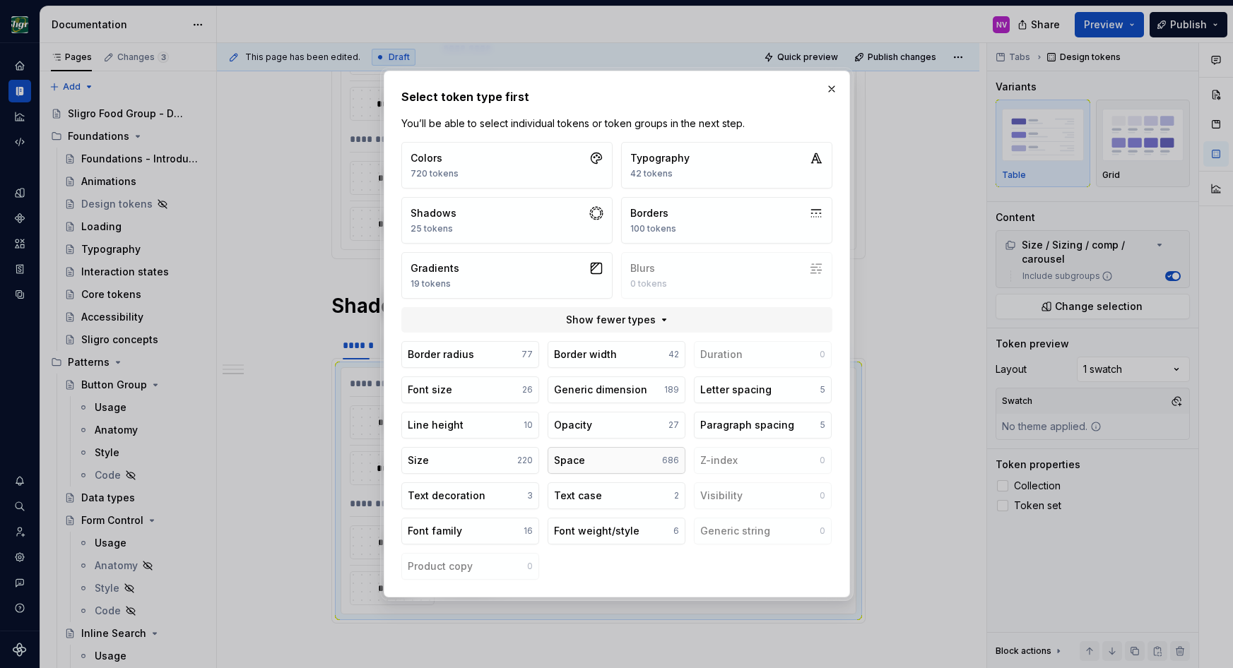
click at [569, 464] on div "Space" at bounding box center [569, 461] width 31 height 14
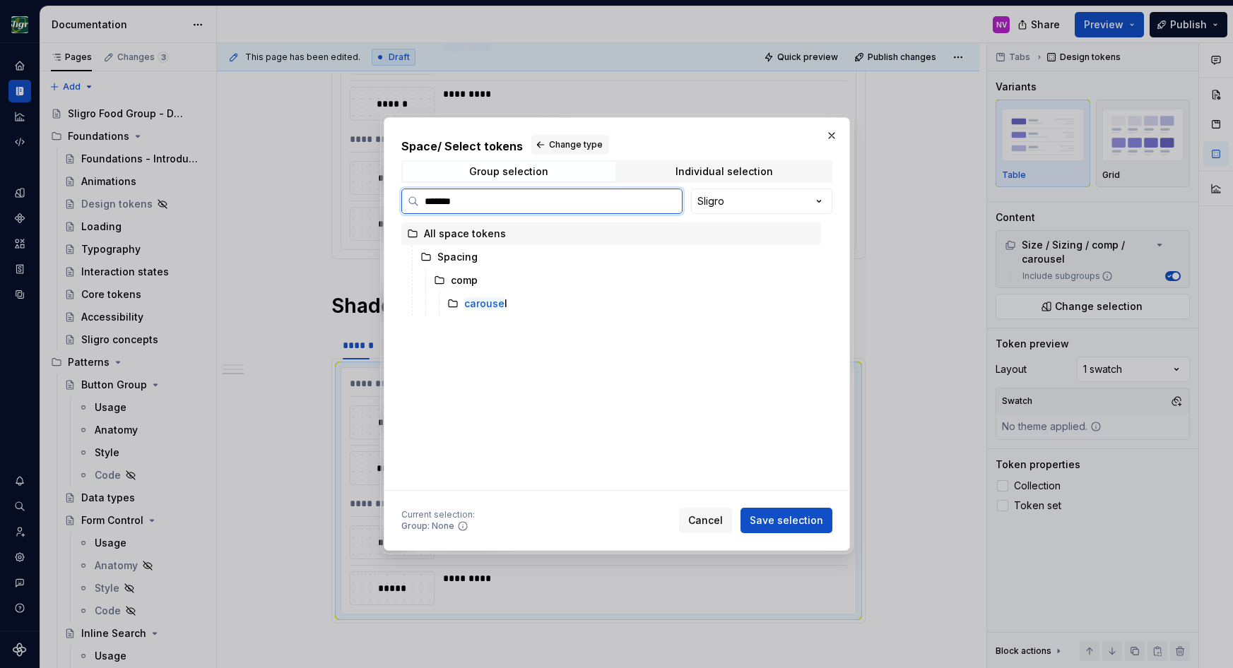
type input "********"
click at [536, 307] on div "carousel" at bounding box center [631, 304] width 379 height 23
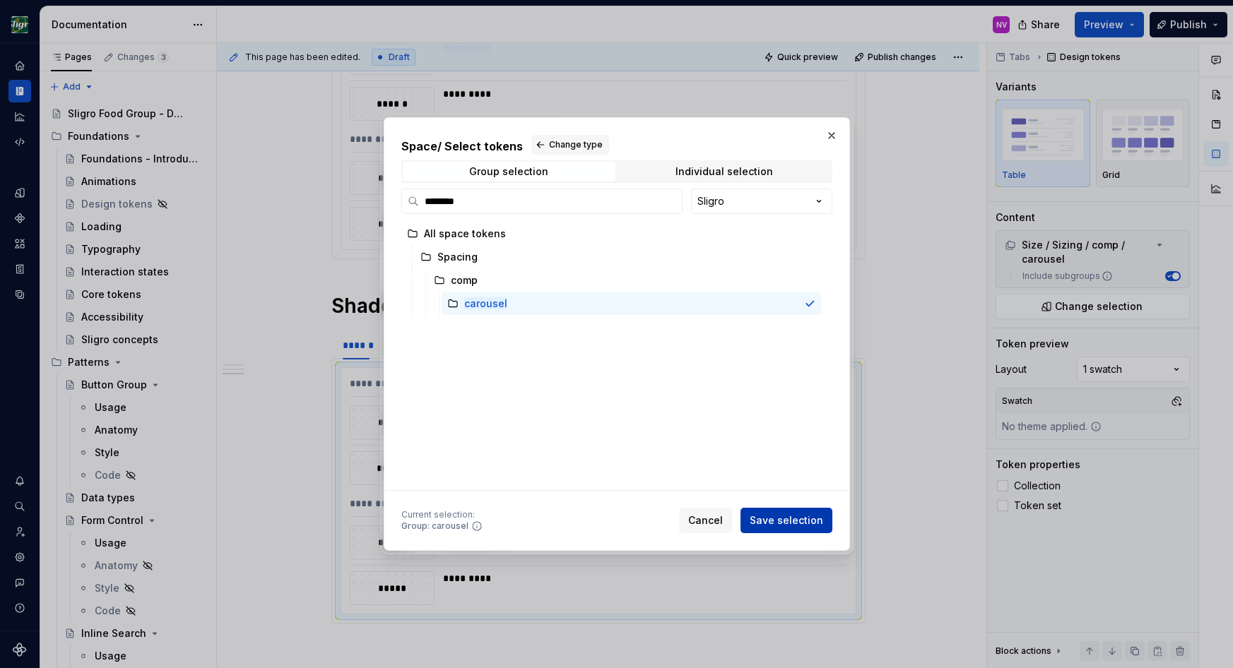
click at [796, 514] on span "Save selection" at bounding box center [786, 521] width 73 height 14
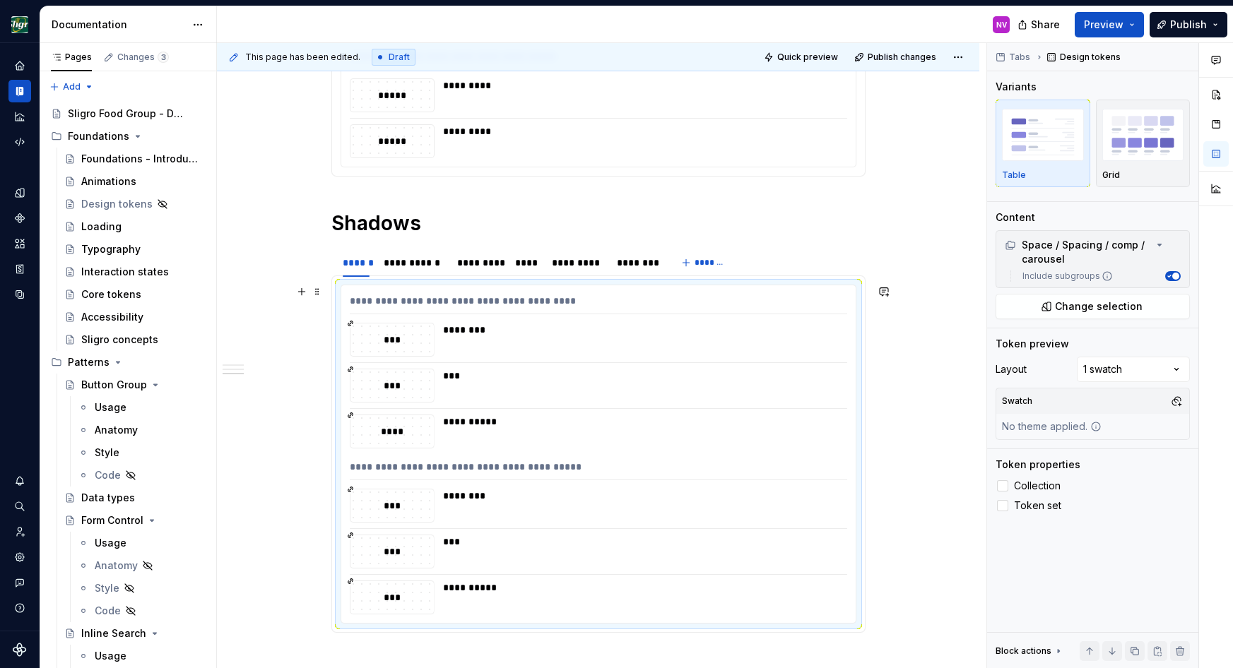
scroll to position [816, 0]
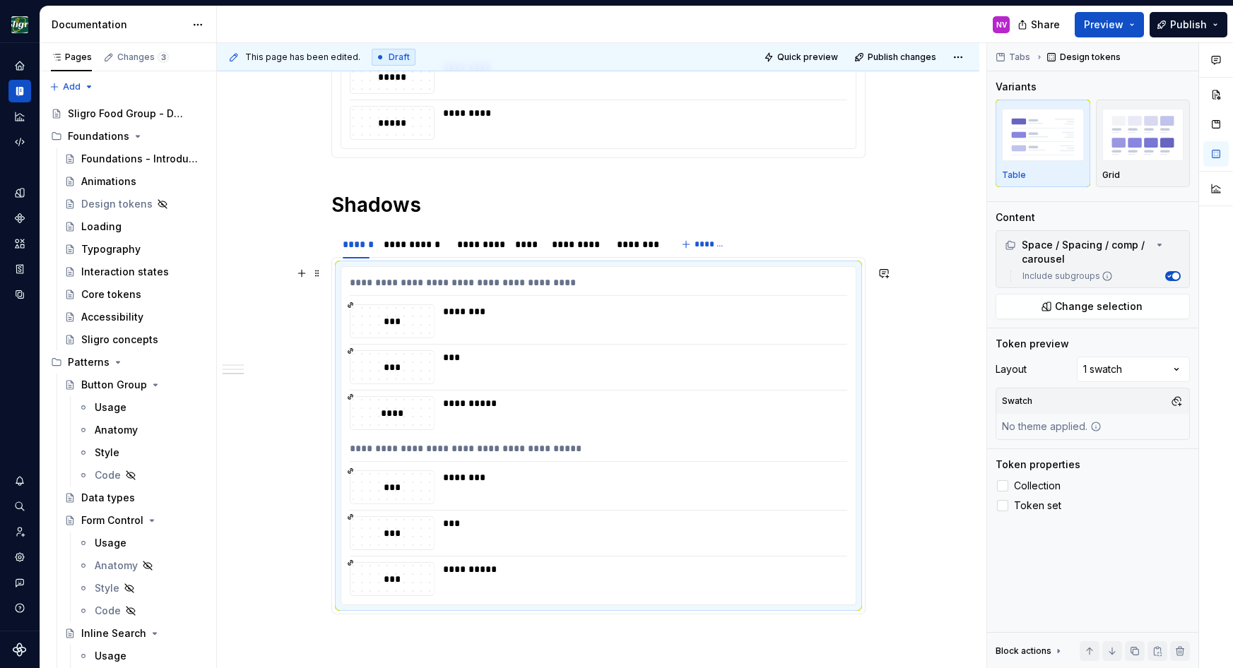
click at [626, 376] on div "***" at bounding box center [641, 367] width 396 height 34
click at [431, 244] on div "**********" at bounding box center [413, 244] width 59 height 14
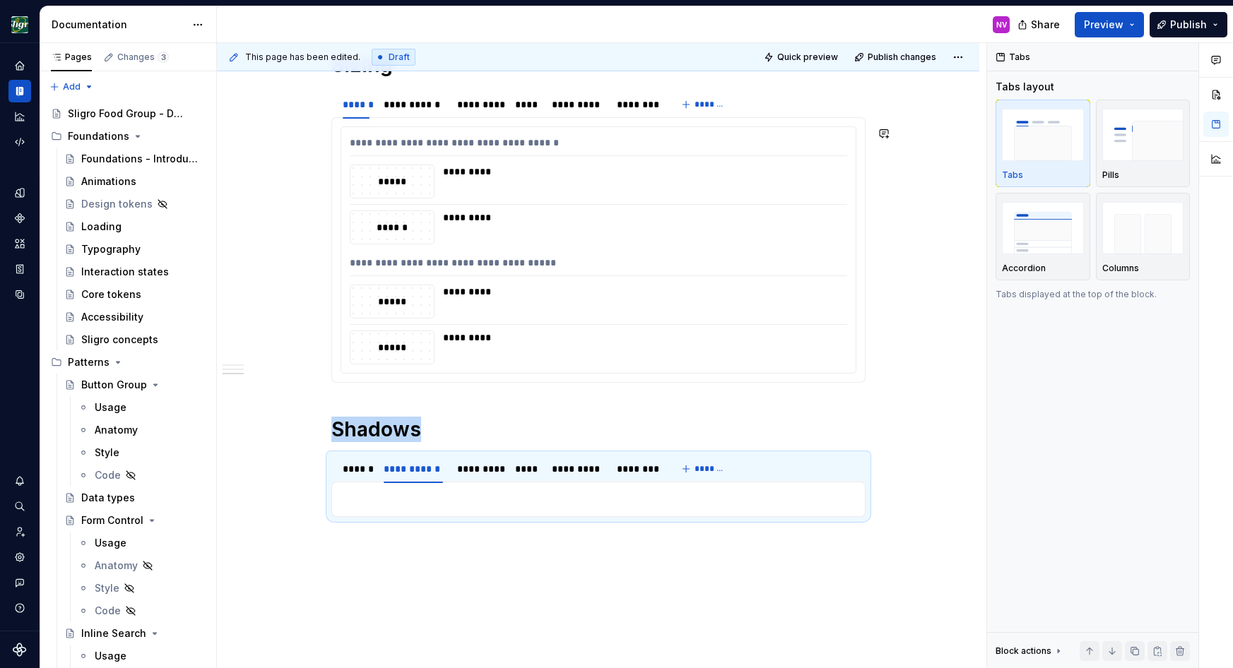
scroll to position [627, 0]
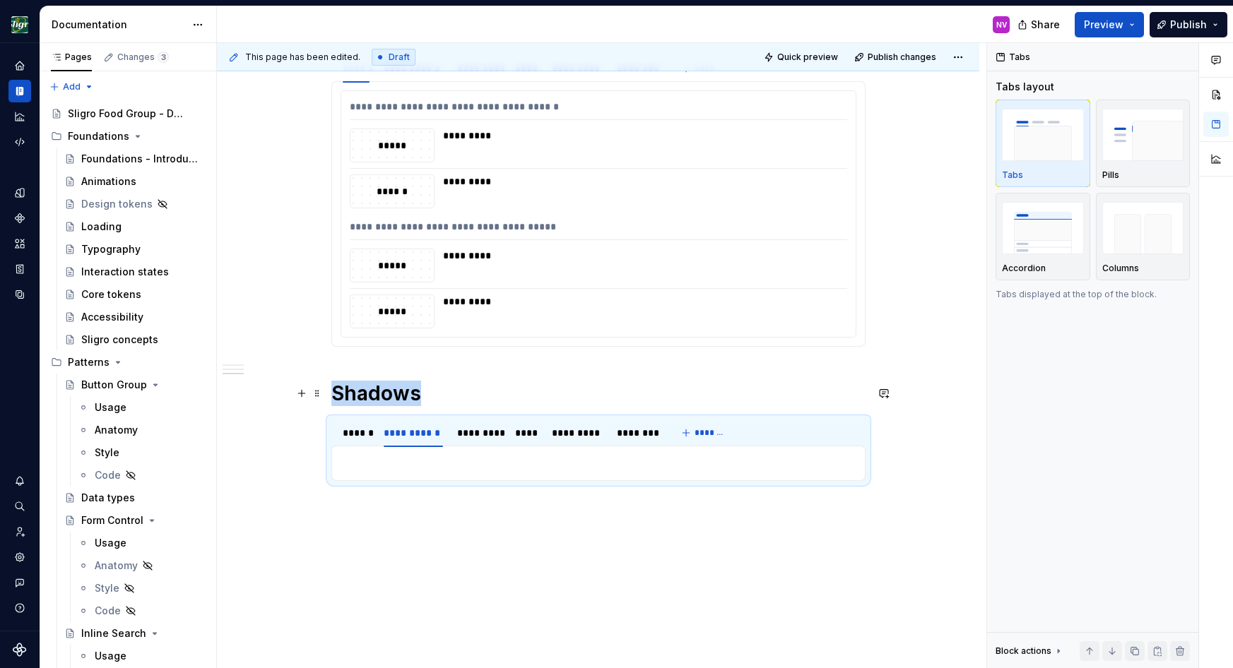
click at [388, 386] on h1 "Shadows" at bounding box center [598, 393] width 534 height 25
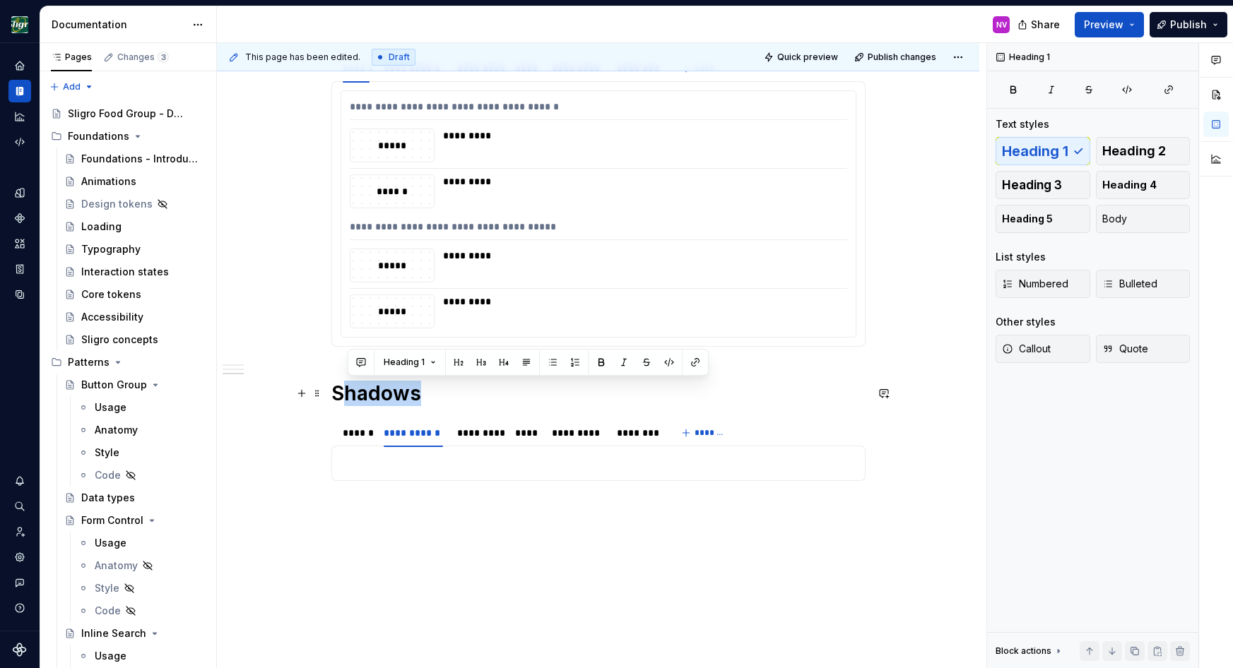
drag, startPoint x: 351, startPoint y: 391, endPoint x: 419, endPoint y: 389, distance: 67.8
click at [419, 389] on h1 "Shadows" at bounding box center [598, 393] width 534 height 25
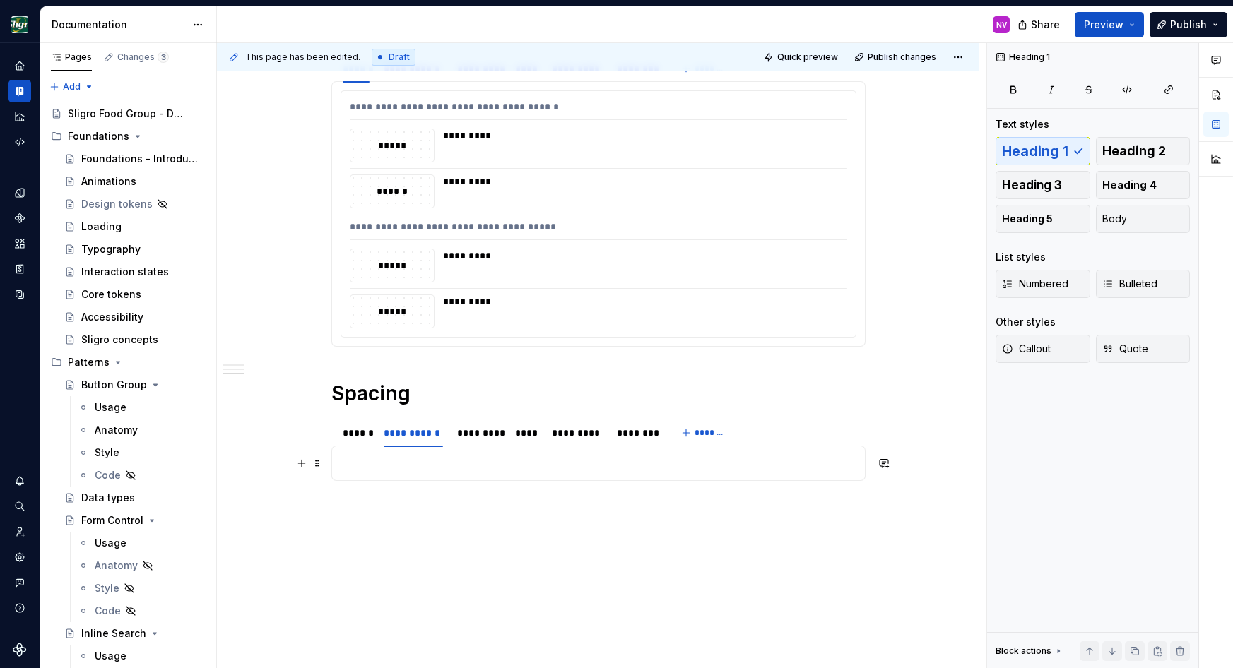
click at [422, 467] on p at bounding box center [599, 463] width 516 height 17
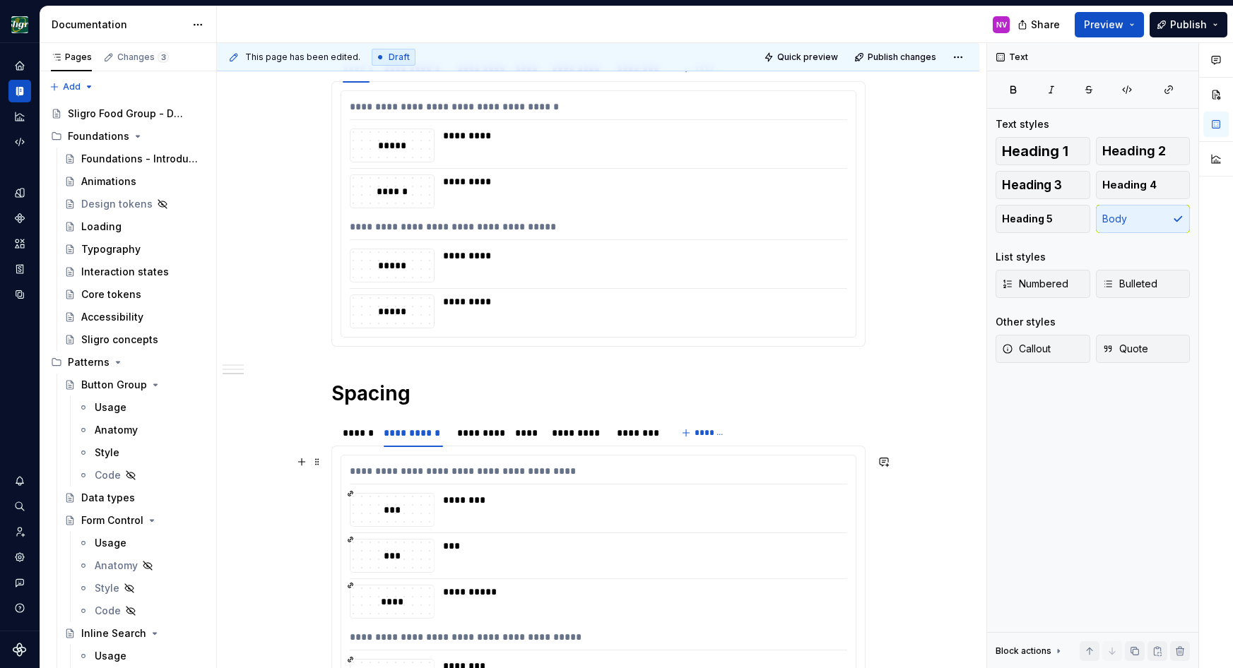
click at [466, 532] on div "**********" at bounding box center [598, 625] width 514 height 338
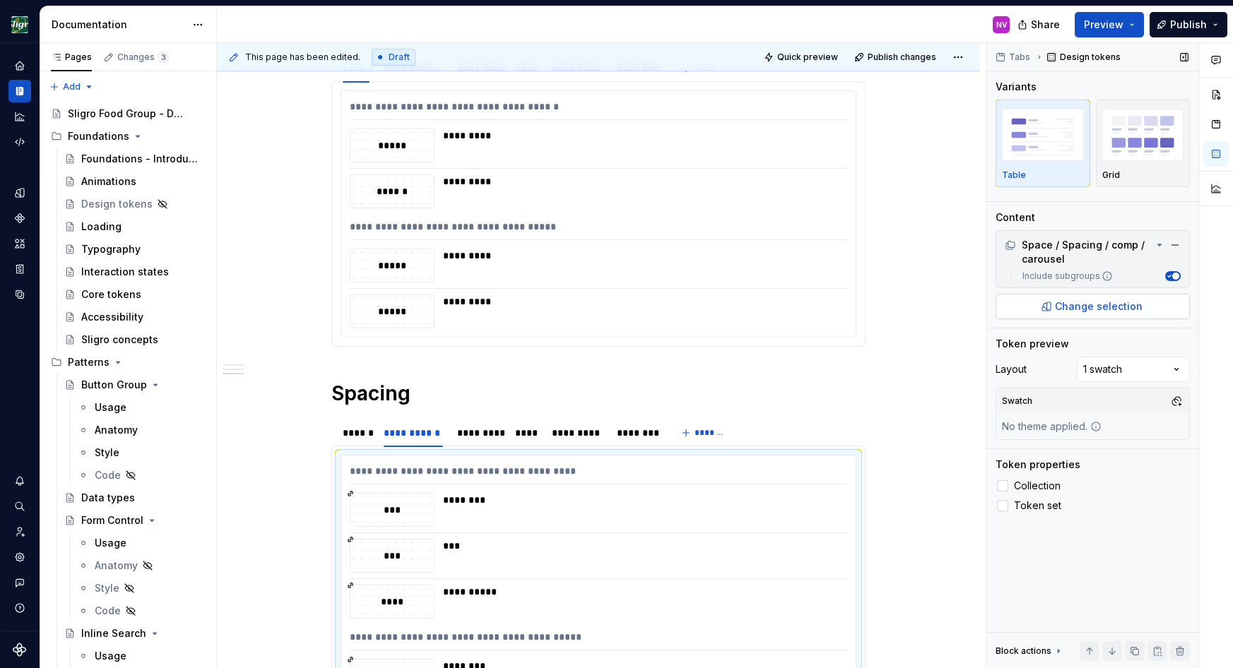
click at [1103, 309] on span "Change selection" at bounding box center [1099, 307] width 88 height 14
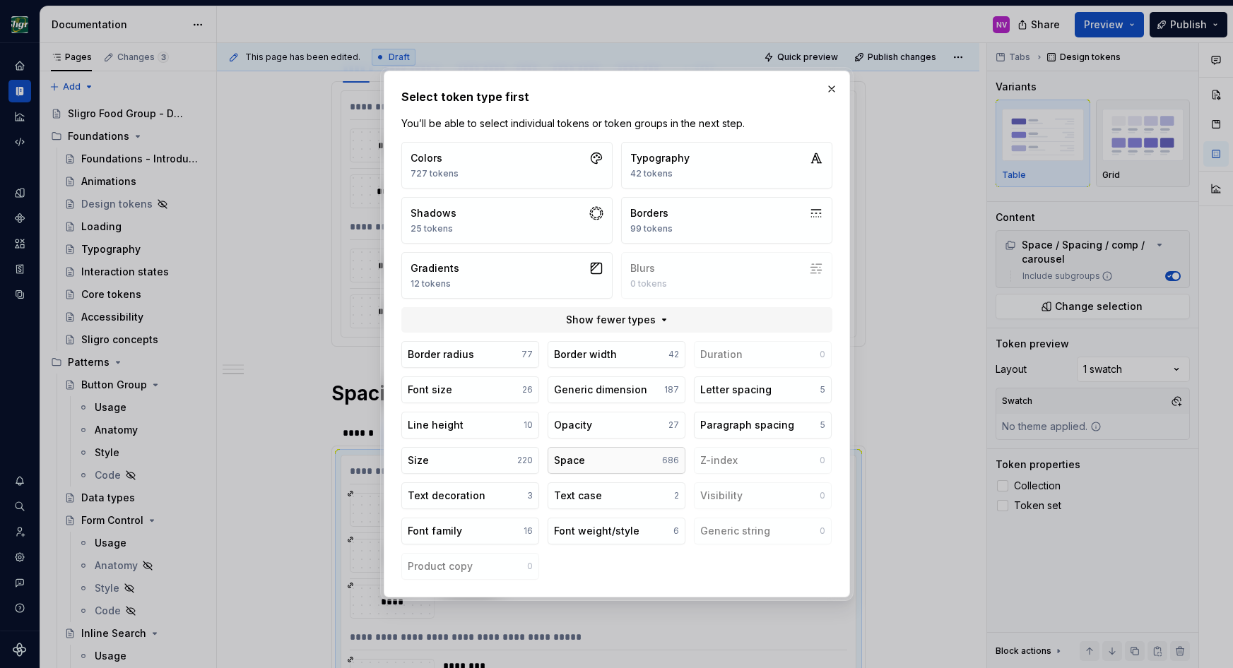
click at [569, 454] on div "Space" at bounding box center [569, 461] width 31 height 14
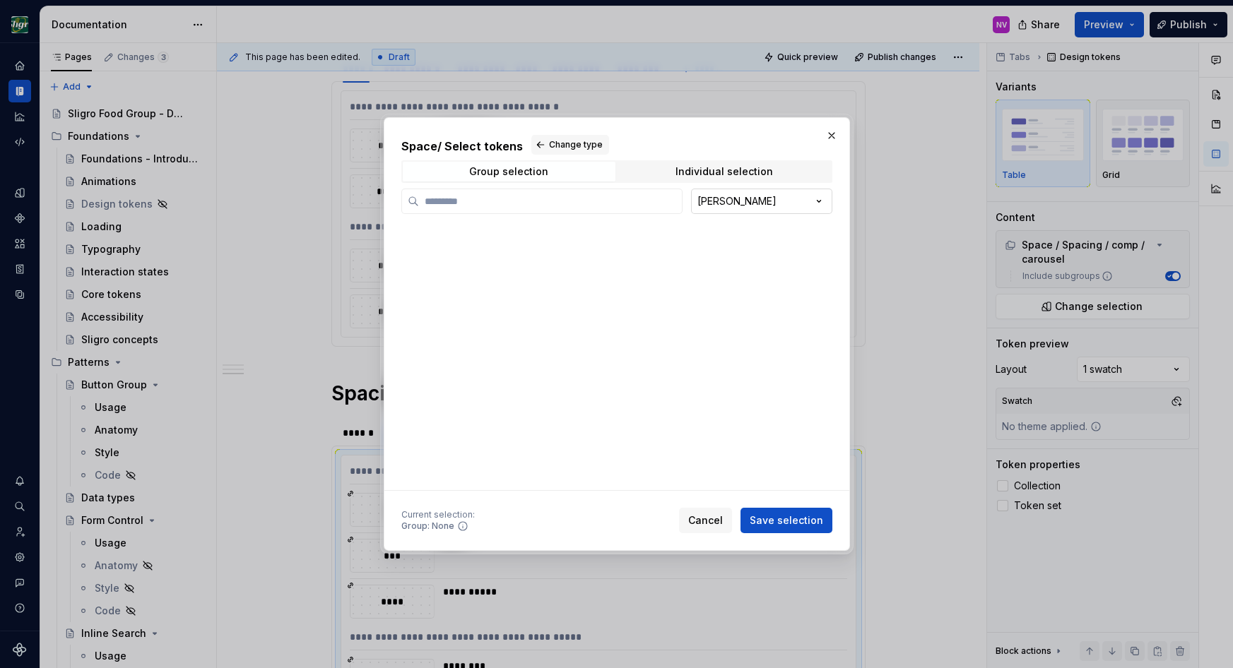
click at [736, 199] on div "Space / Select tokens Change type Group selection Individual selection [PERSON_…" at bounding box center [616, 334] width 1233 height 668
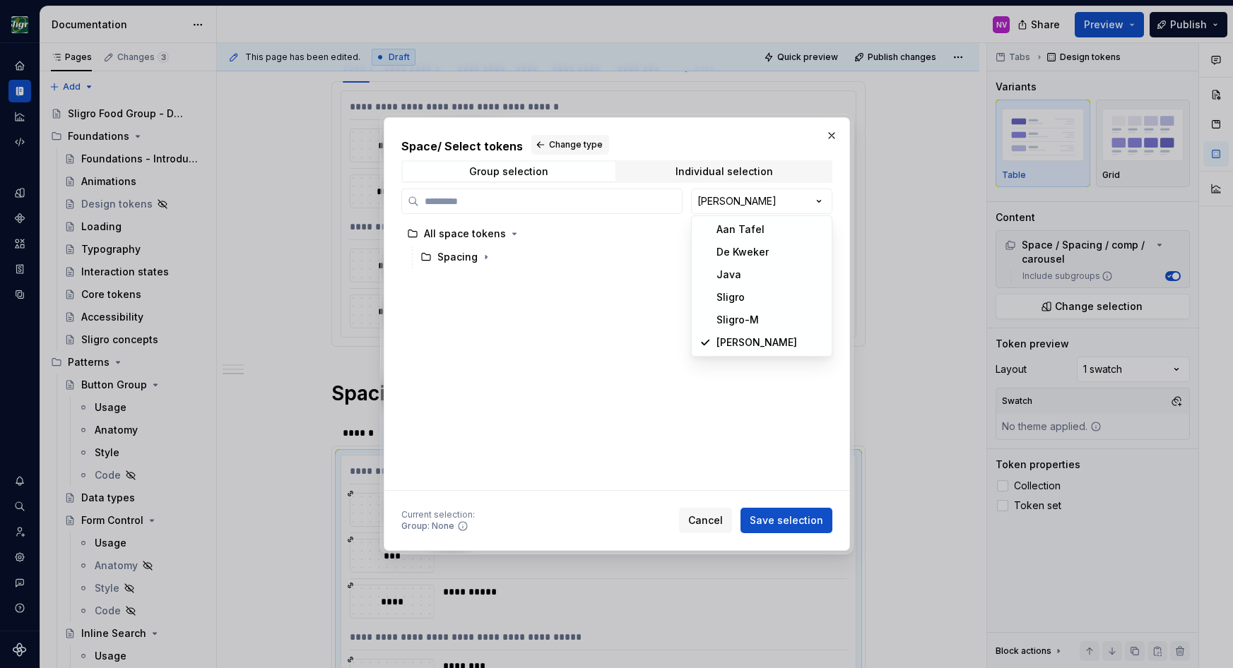
click at [586, 200] on div at bounding box center [616, 334] width 1233 height 668
type textarea "*"
click at [536, 194] on label at bounding box center [541, 201] width 281 height 25
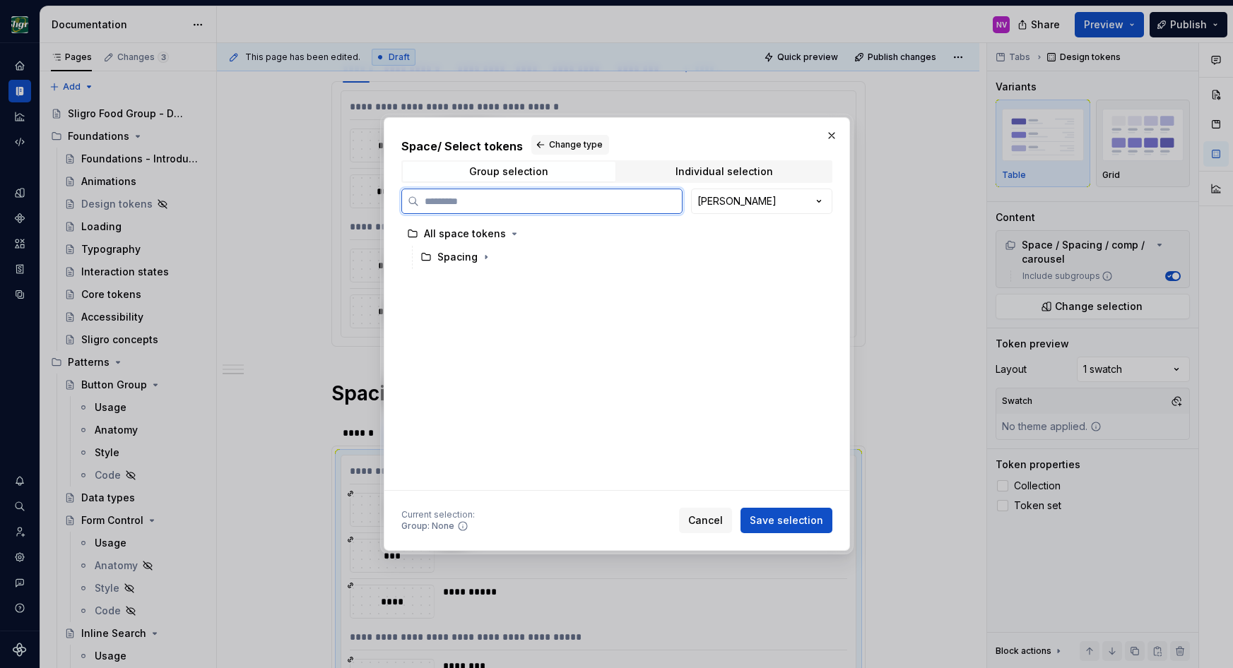
click at [536, 194] on input "search" at bounding box center [550, 201] width 263 height 14
type input "*******"
click at [529, 306] on div "carouse l" at bounding box center [631, 304] width 379 height 23
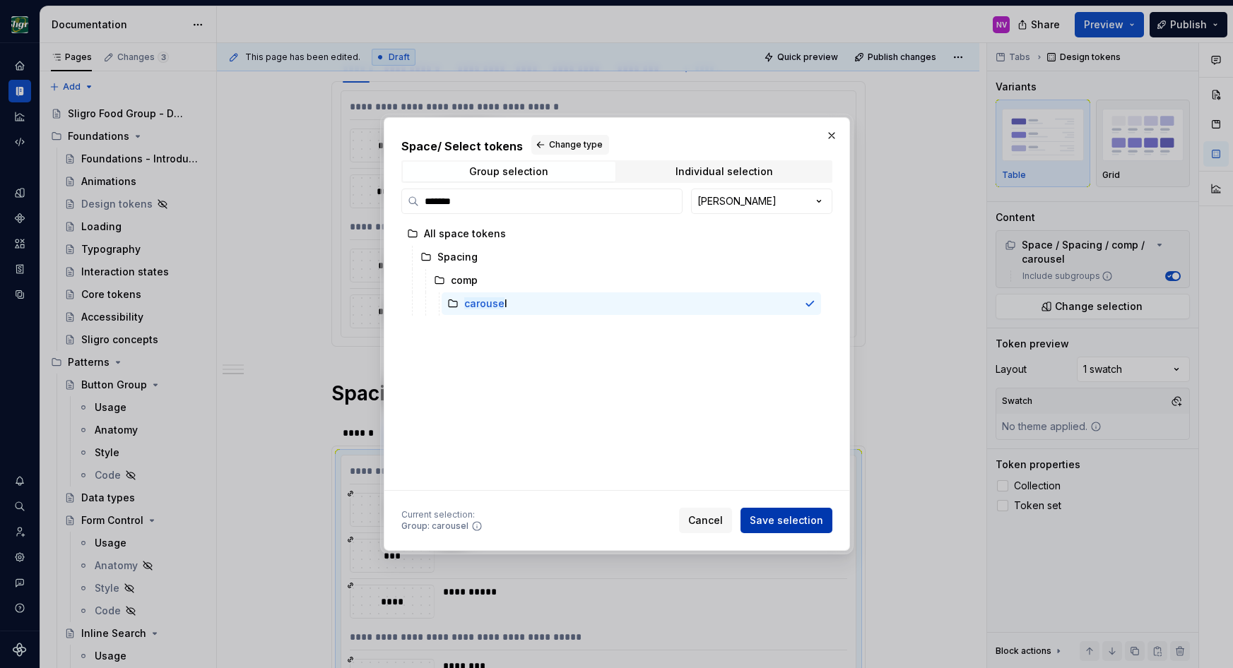
click at [784, 519] on span "Save selection" at bounding box center [786, 521] width 73 height 14
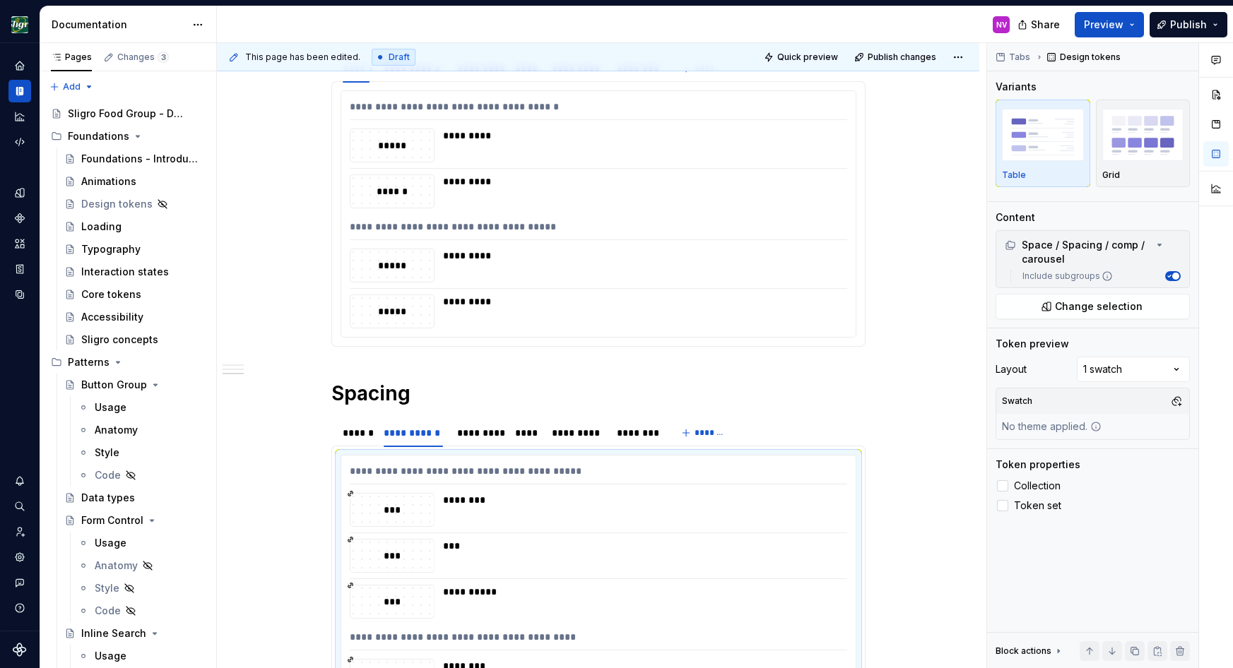
scroll to position [752, 0]
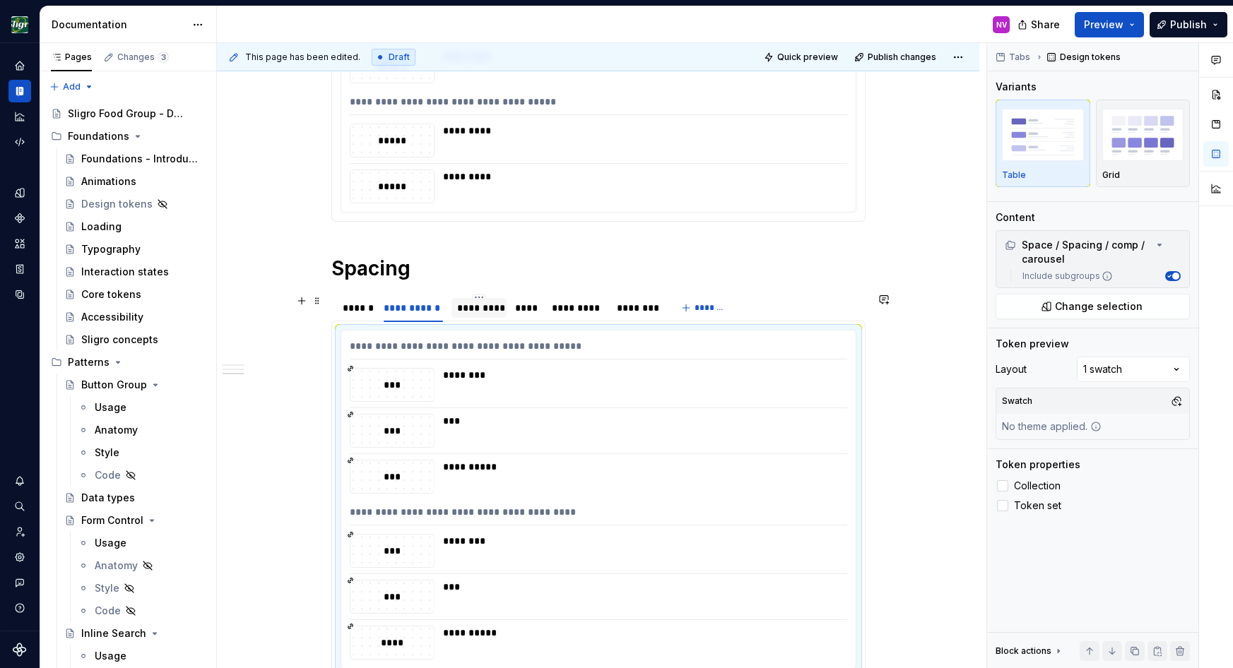
click at [466, 315] on div "*********" at bounding box center [479, 308] width 56 height 20
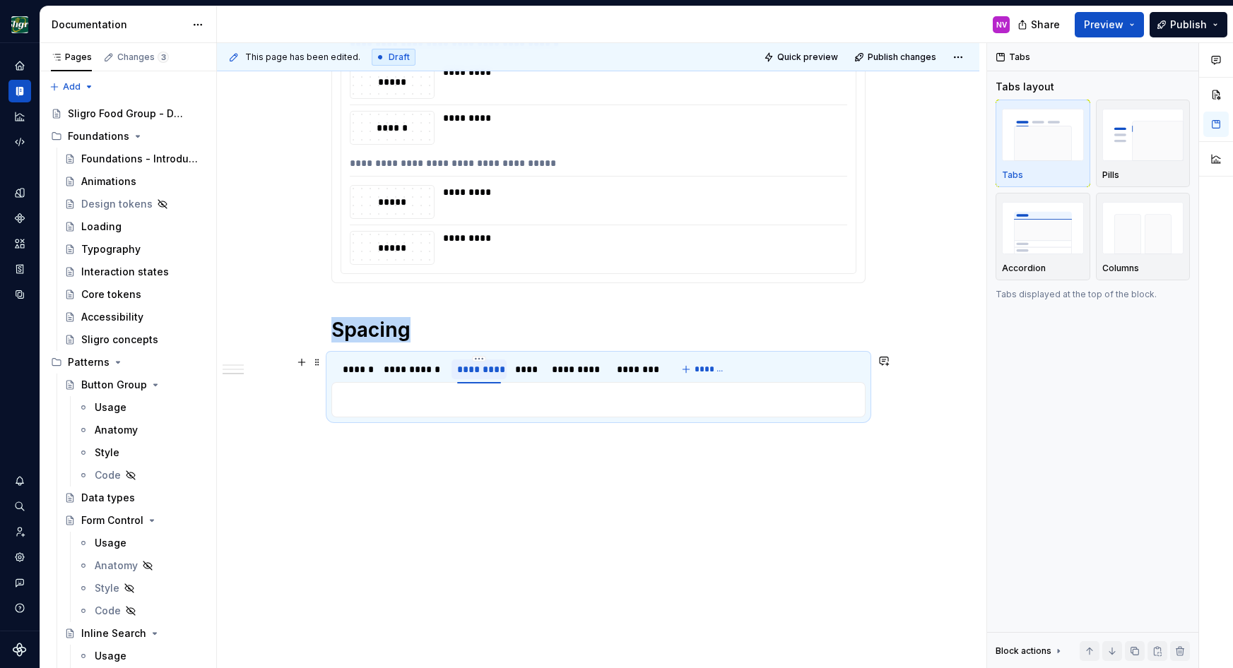
scroll to position [691, 0]
click at [432, 393] on p at bounding box center [599, 399] width 516 height 17
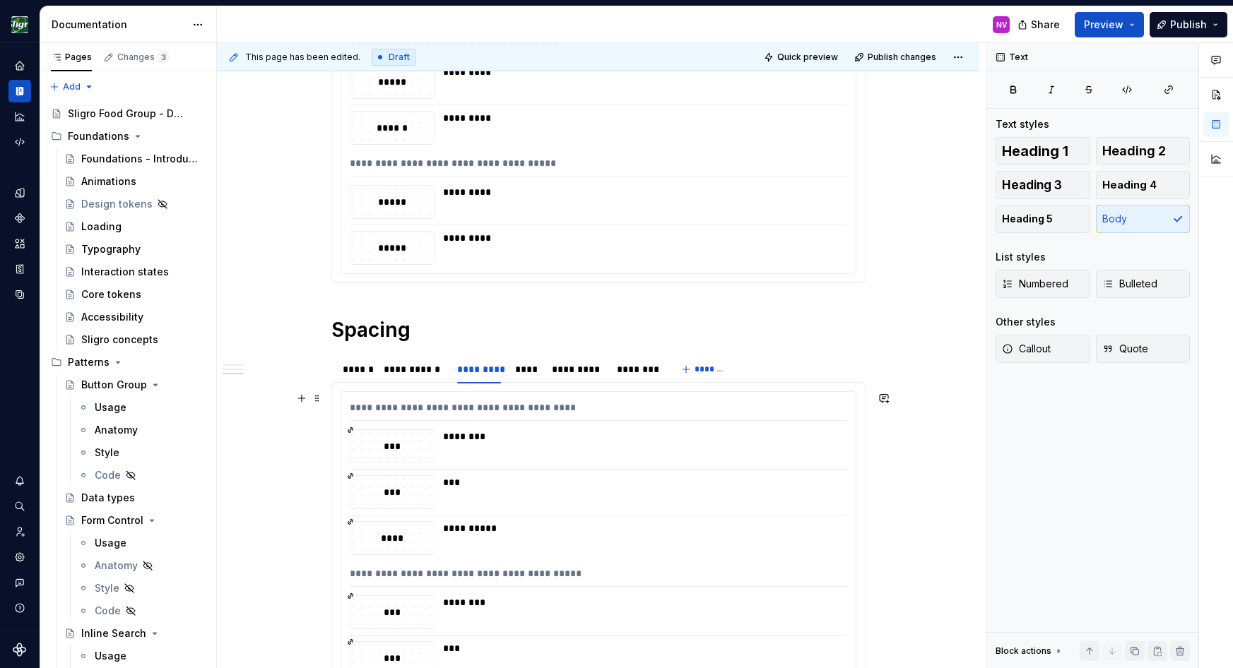
click at [504, 485] on div "***" at bounding box center [641, 483] width 396 height 14
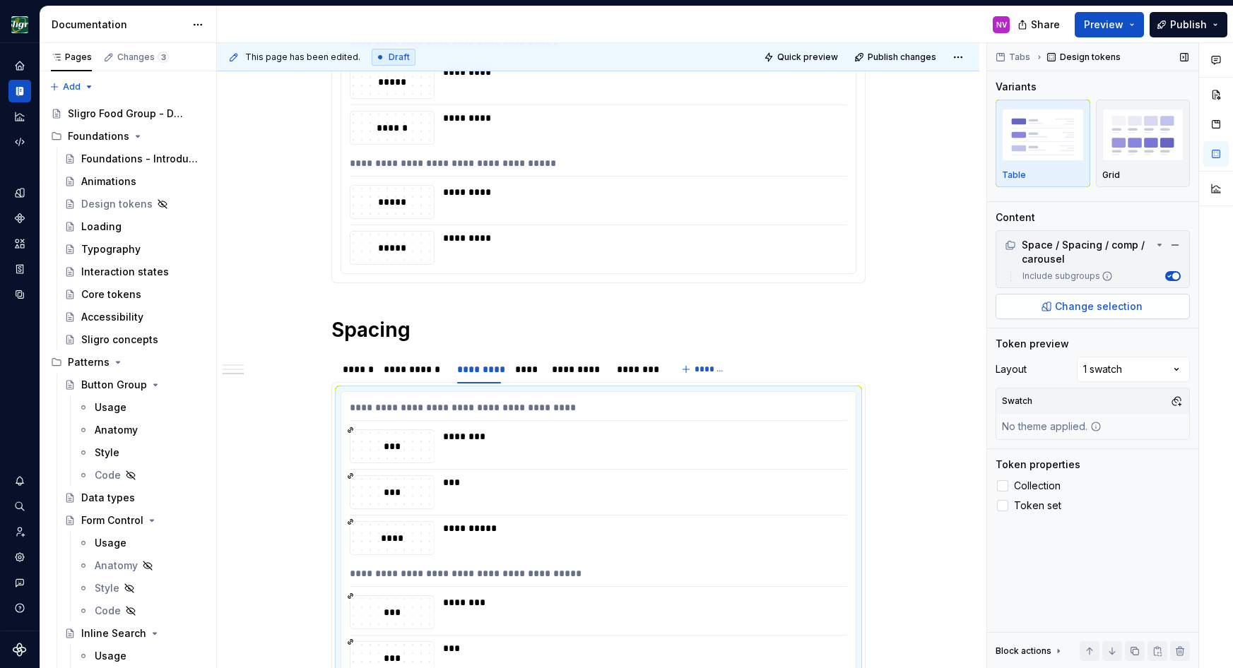
click at [1132, 311] on span "Change selection" at bounding box center [1099, 307] width 88 height 14
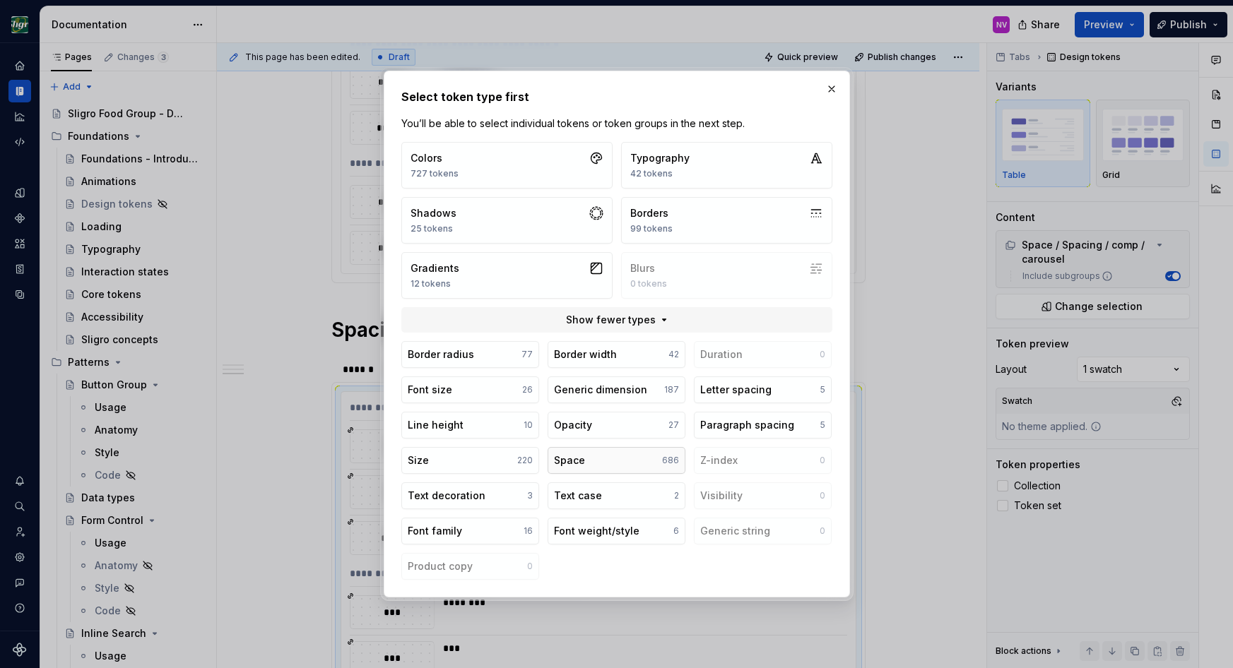
click at [582, 461] on div "Space" at bounding box center [569, 461] width 31 height 14
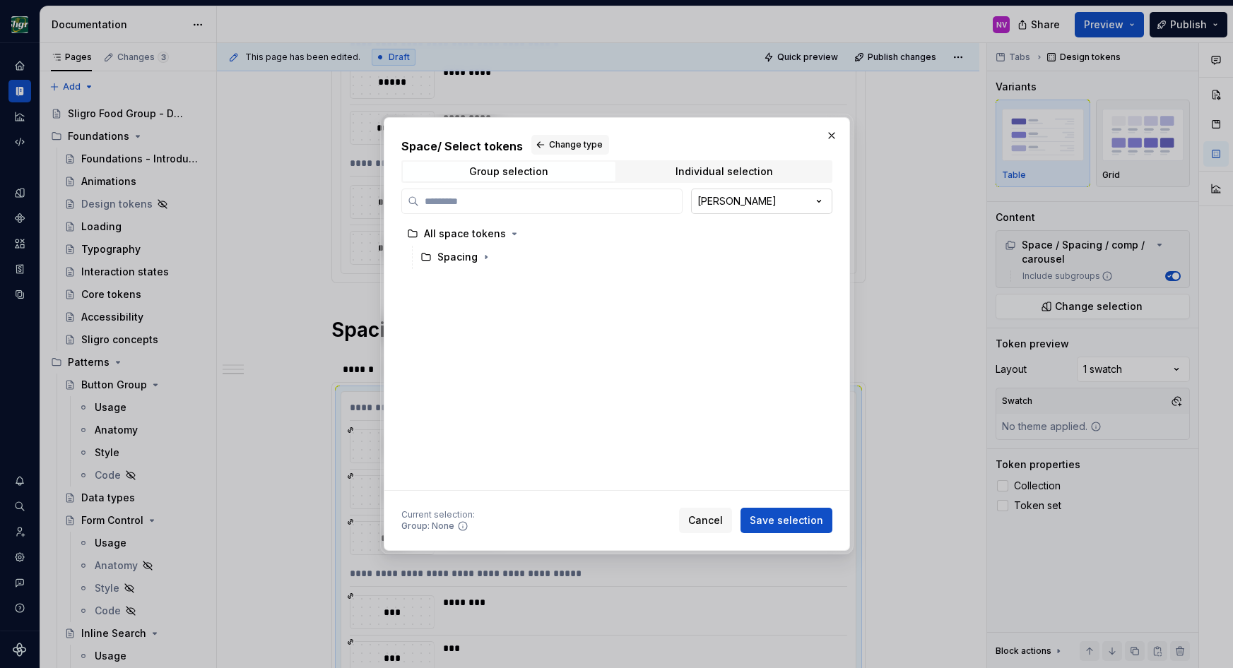
click at [772, 195] on div "Space / Select tokens Change type Group selection Individual selection [PERSON_…" at bounding box center [616, 334] width 1233 height 668
click at [594, 199] on input "search" at bounding box center [550, 201] width 263 height 14
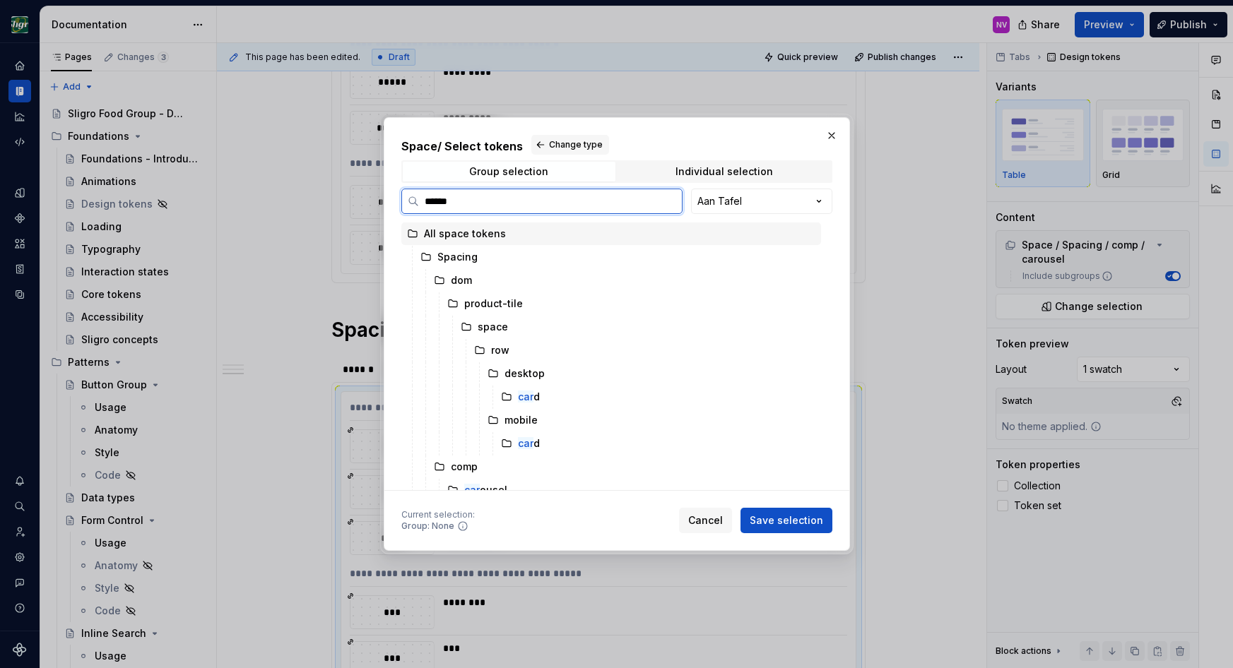
type input "*******"
click at [556, 293] on div "carouse l" at bounding box center [631, 304] width 379 height 23
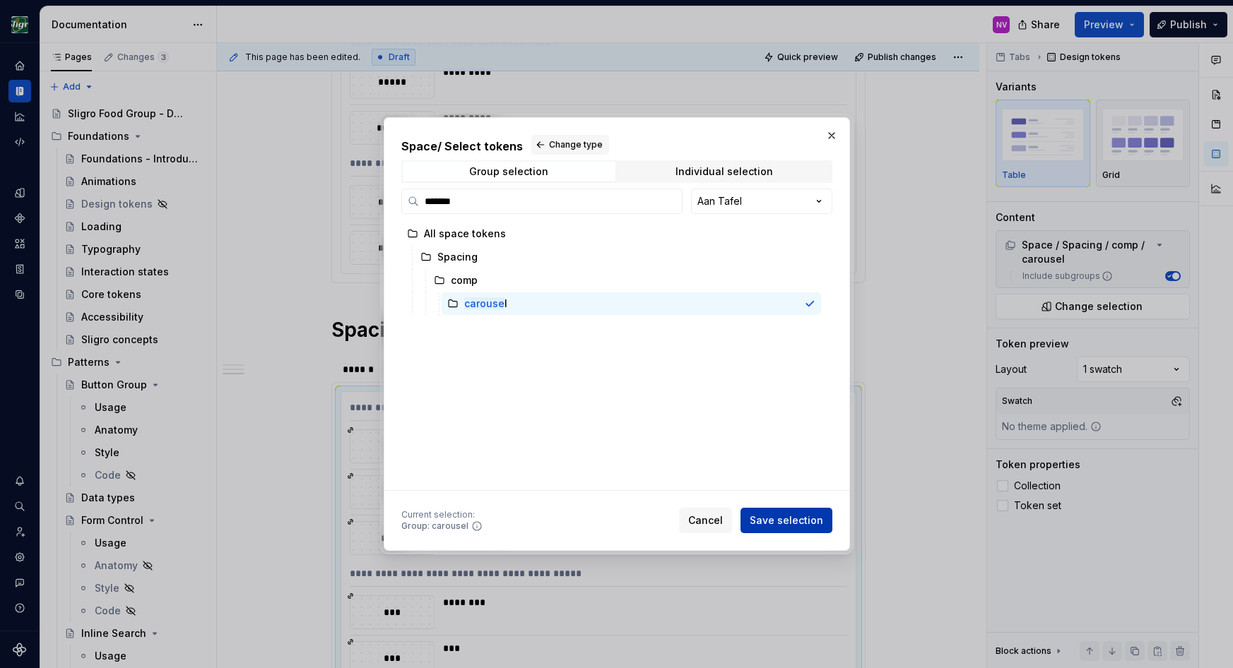
click at [768, 516] on span "Save selection" at bounding box center [786, 521] width 73 height 14
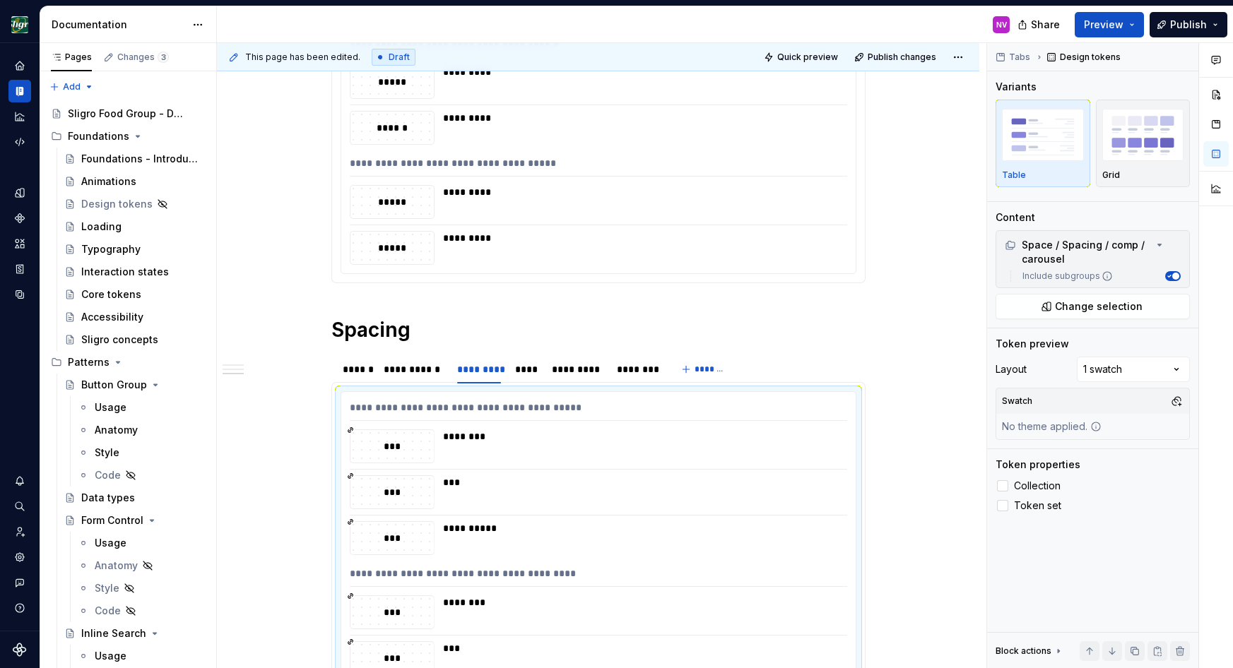
scroll to position [752, 0]
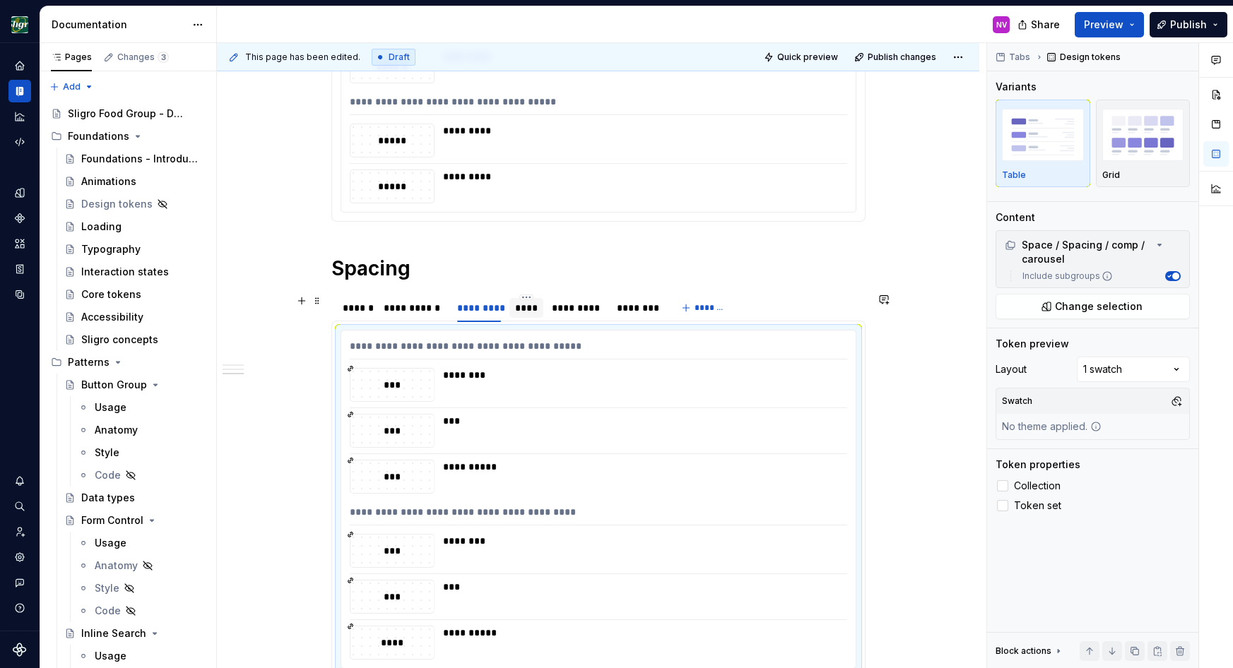
click at [531, 309] on div "****" at bounding box center [526, 308] width 23 height 14
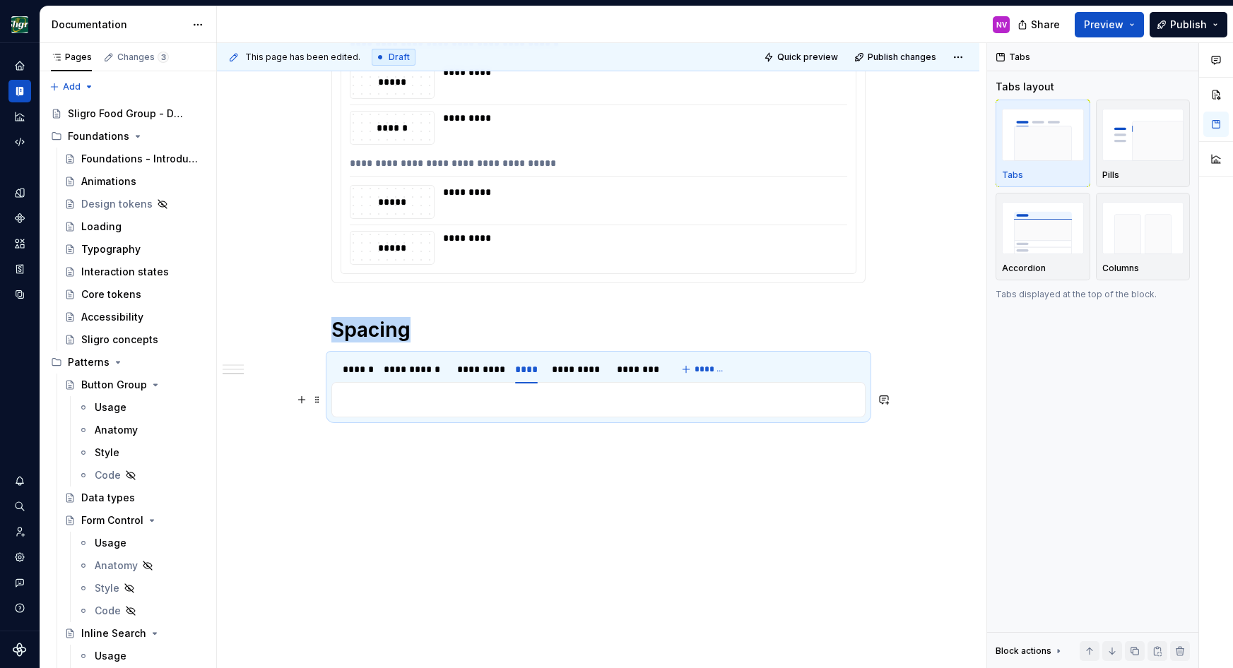
click at [544, 405] on p at bounding box center [599, 399] width 516 height 17
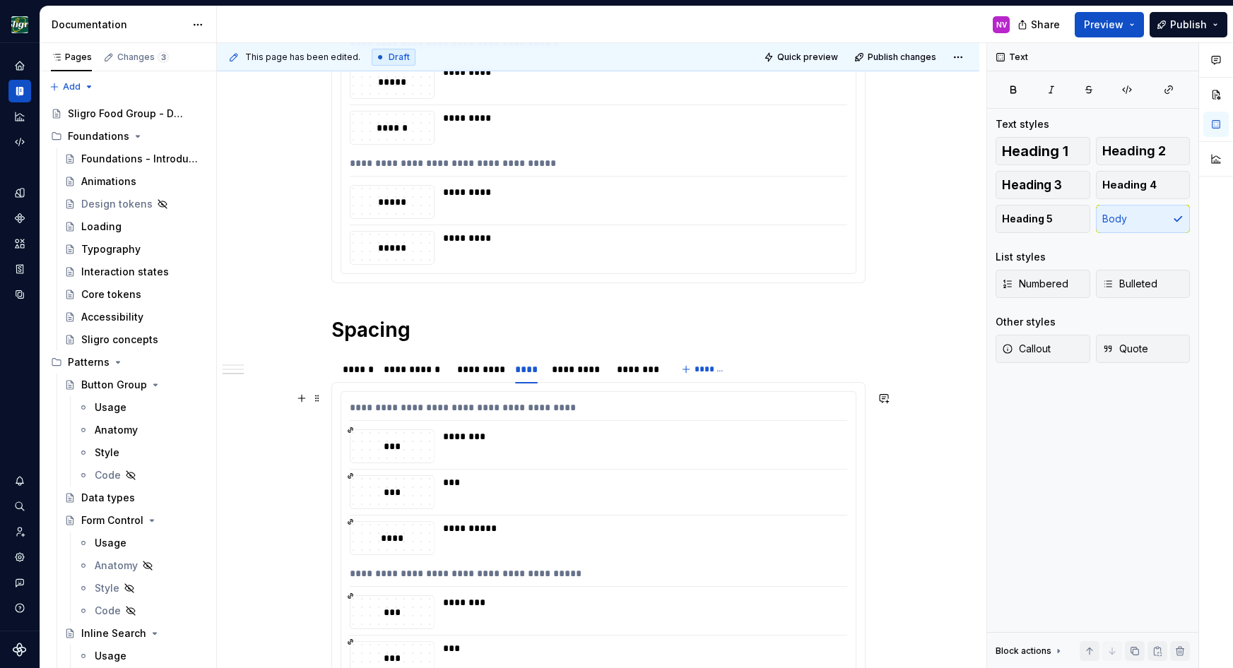
click at [521, 449] on div "********" at bounding box center [641, 447] width 396 height 34
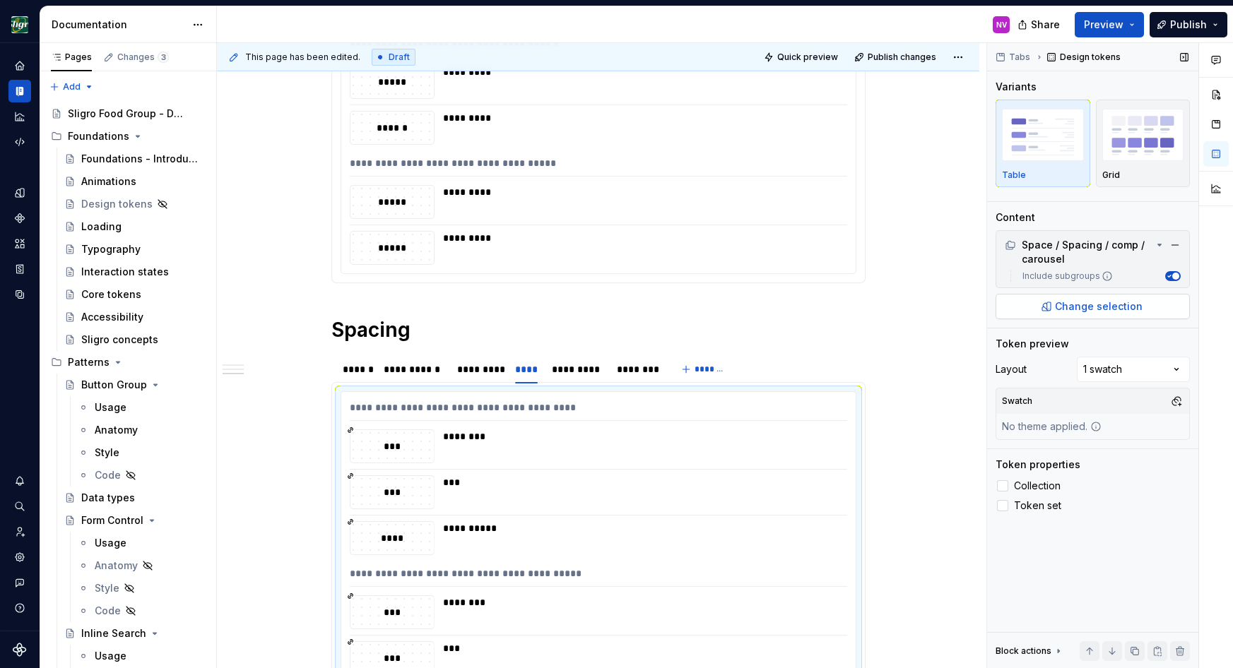
click at [1099, 309] on span "Change selection" at bounding box center [1099, 307] width 88 height 14
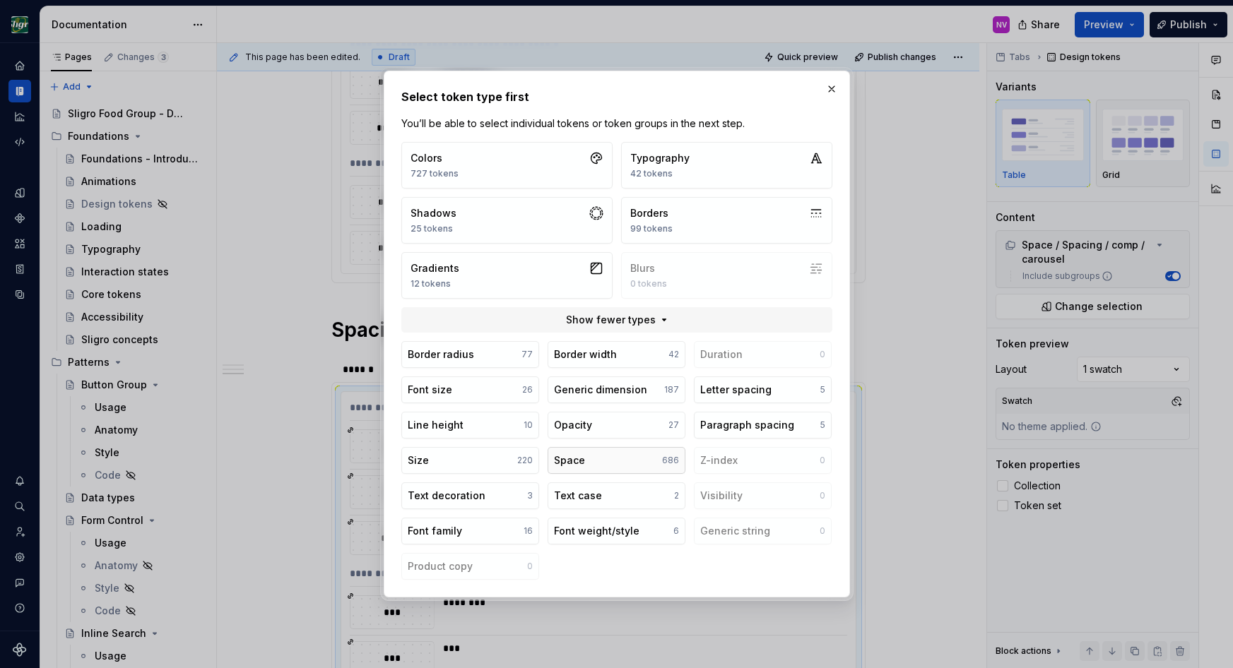
click at [573, 459] on div "Space" at bounding box center [569, 461] width 31 height 14
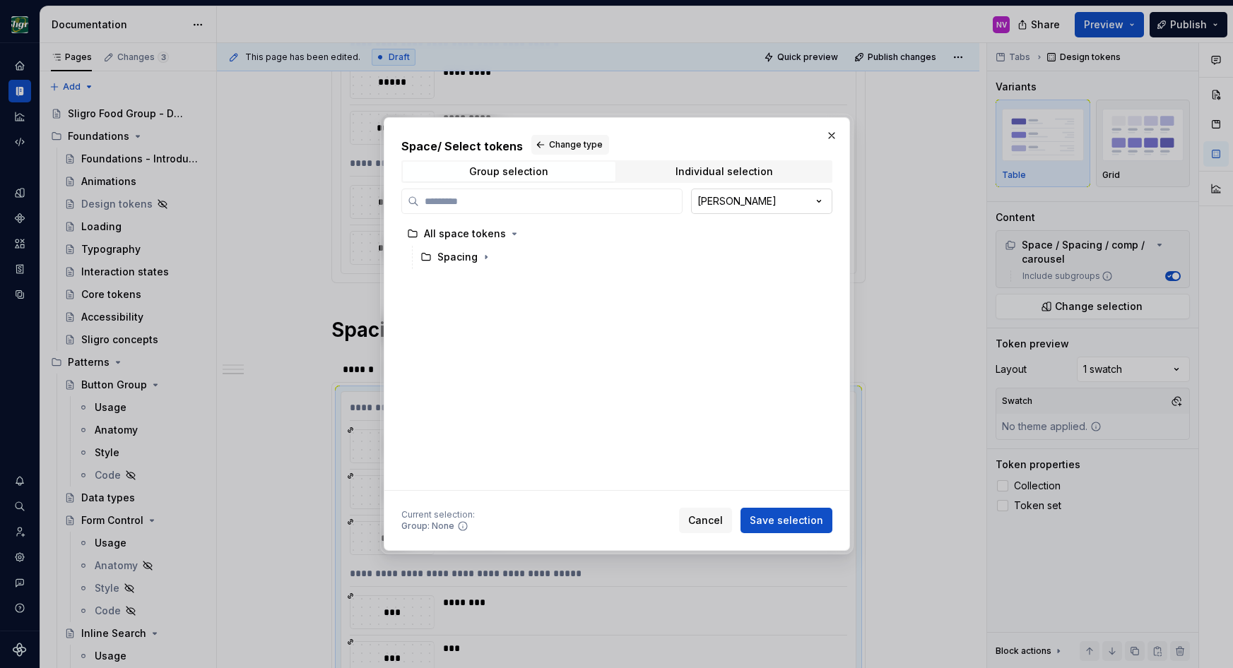
click at [721, 199] on div "Space / Select tokens Change type Group selection Individual selection [PERSON_…" at bounding box center [616, 334] width 1233 height 668
click at [555, 210] on label at bounding box center [541, 201] width 281 height 25
click at [555, 208] on input "search" at bounding box center [550, 201] width 263 height 14
type input "********"
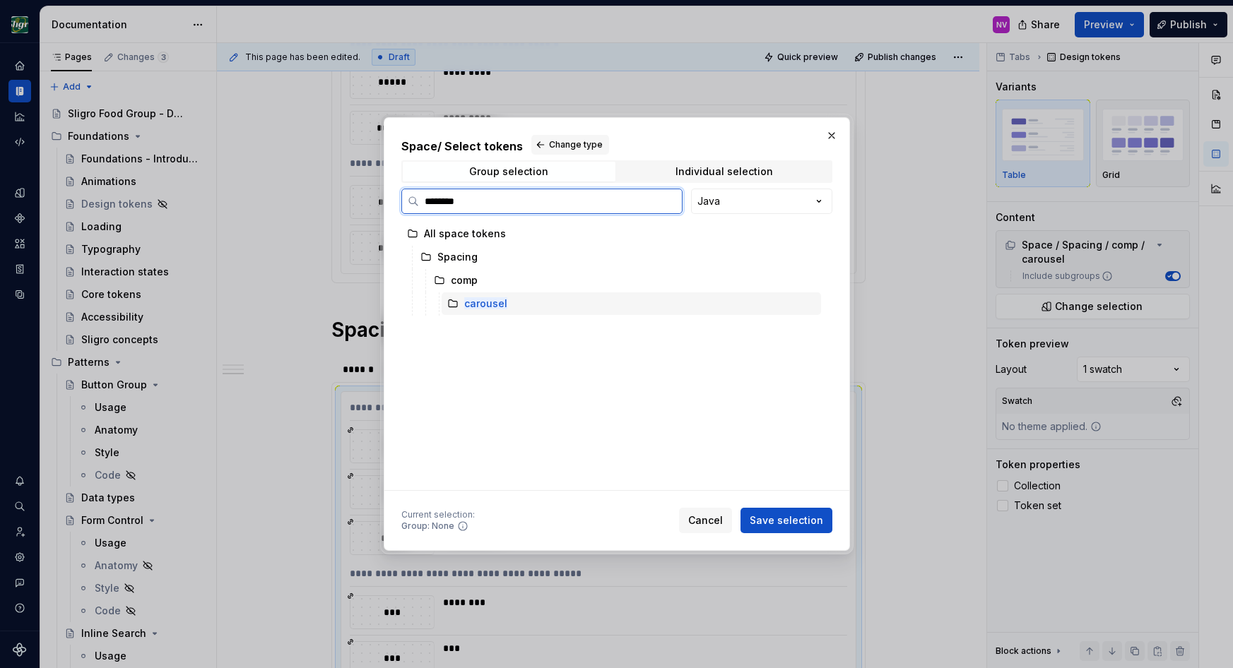
click at [562, 295] on div "carousel" at bounding box center [631, 304] width 379 height 23
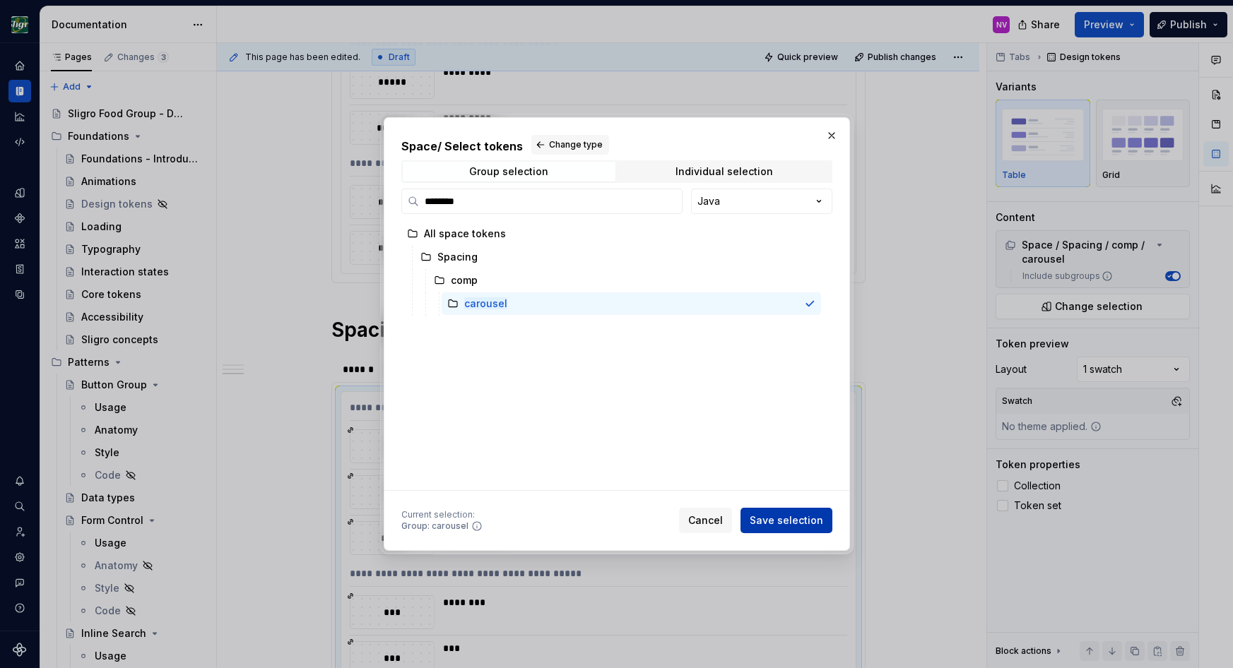
click at [769, 514] on button "Save selection" at bounding box center [786, 520] width 92 height 25
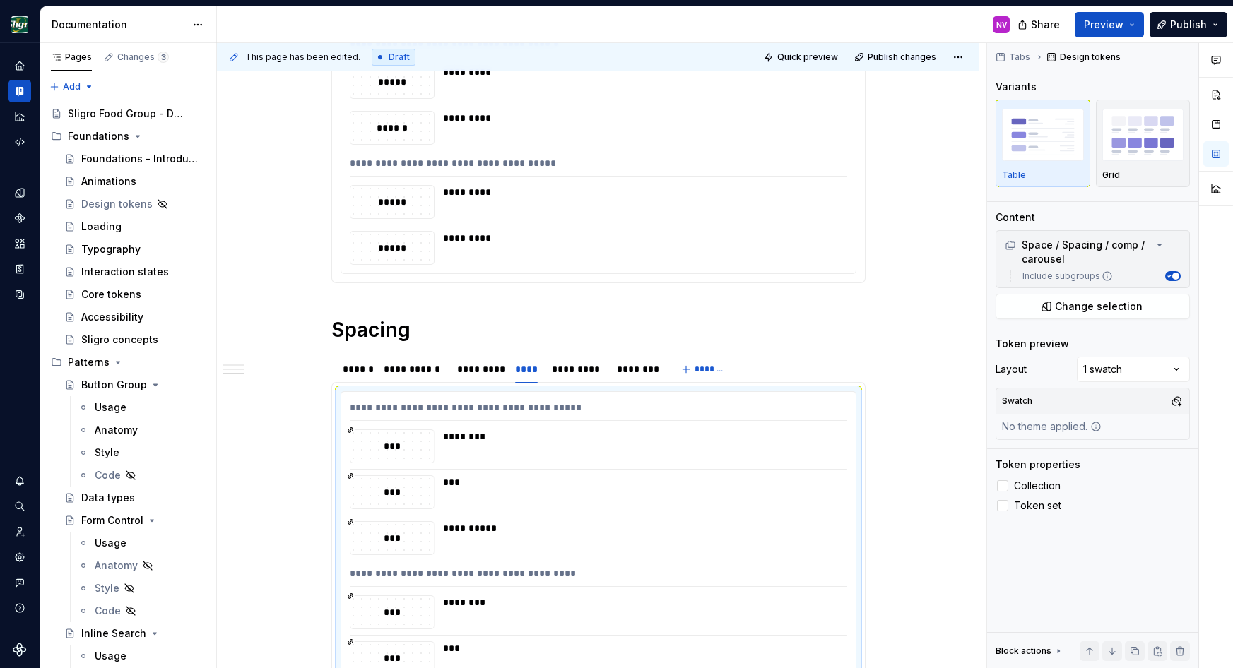
scroll to position [752, 0]
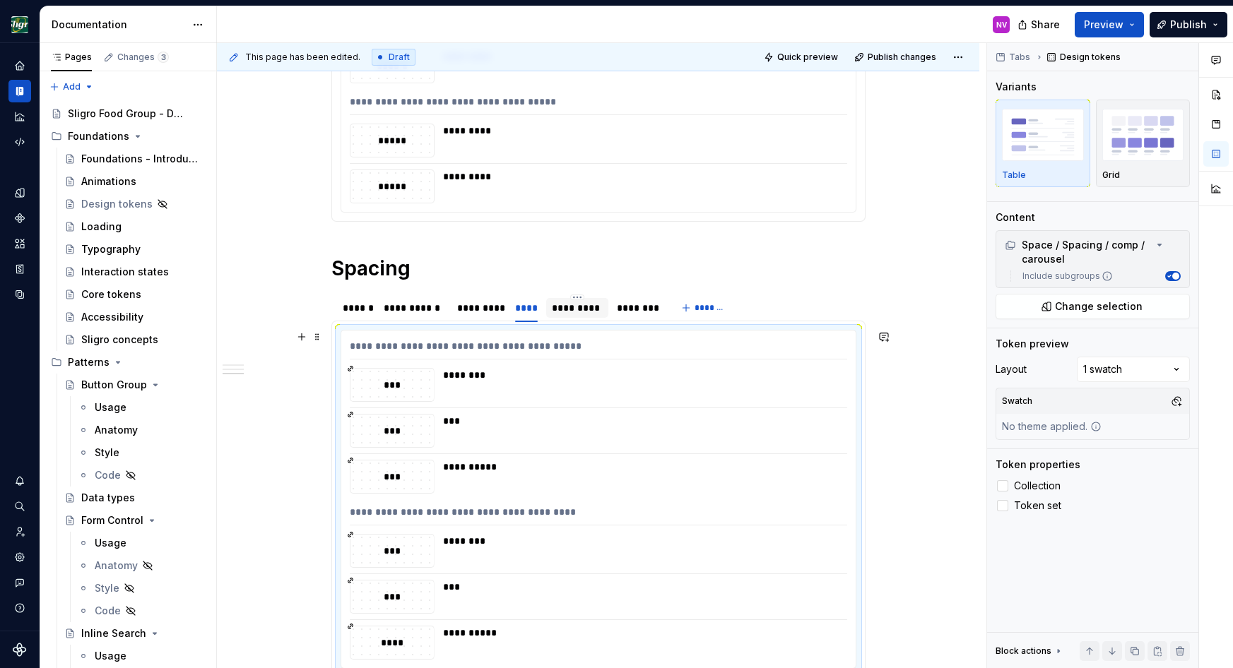
click at [588, 311] on div "*********" at bounding box center [577, 308] width 51 height 14
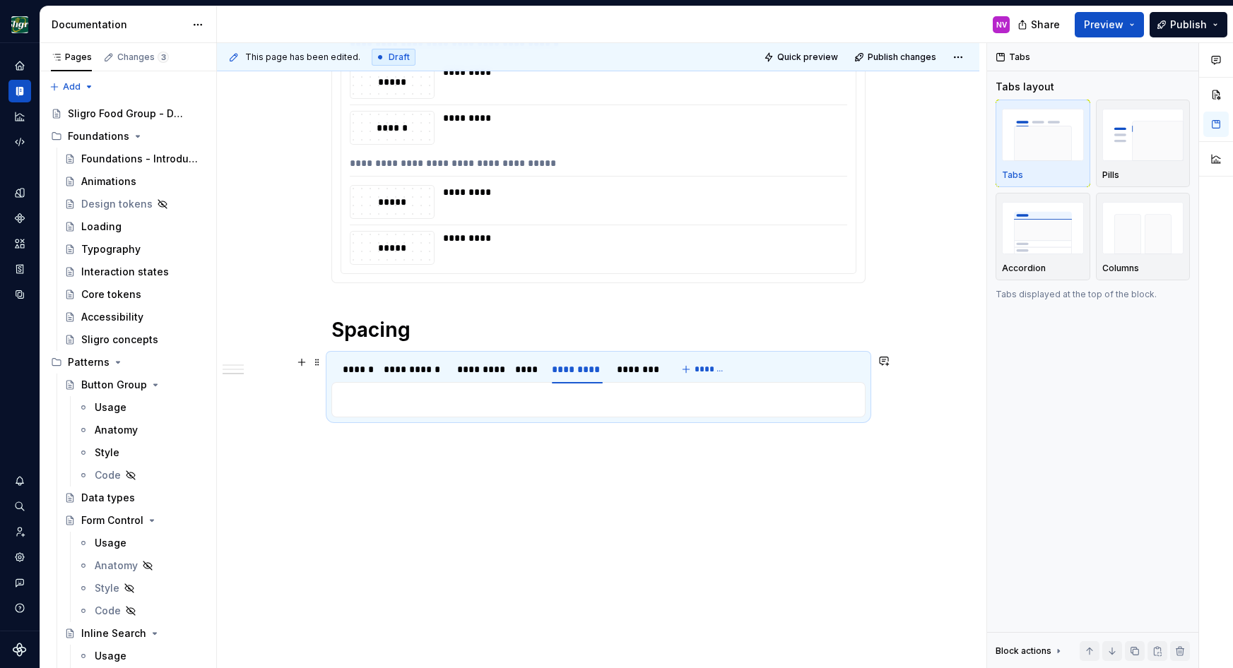
click at [555, 403] on p at bounding box center [599, 399] width 516 height 17
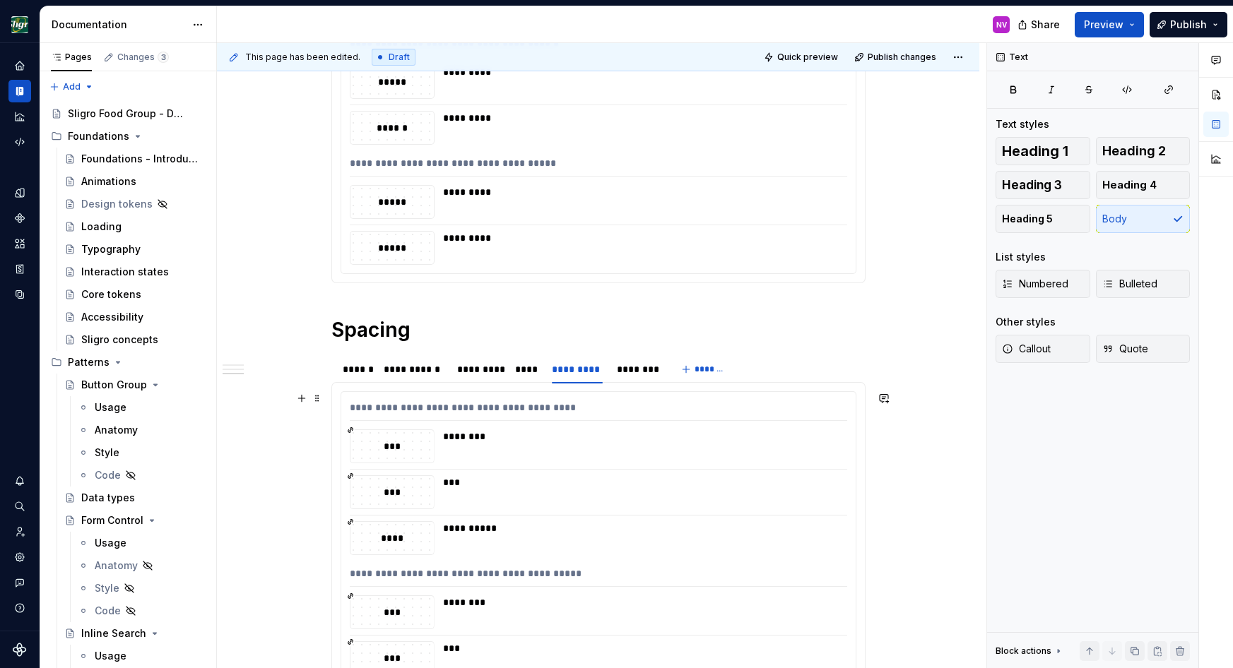
click at [545, 479] on div "***" at bounding box center [641, 483] width 396 height 14
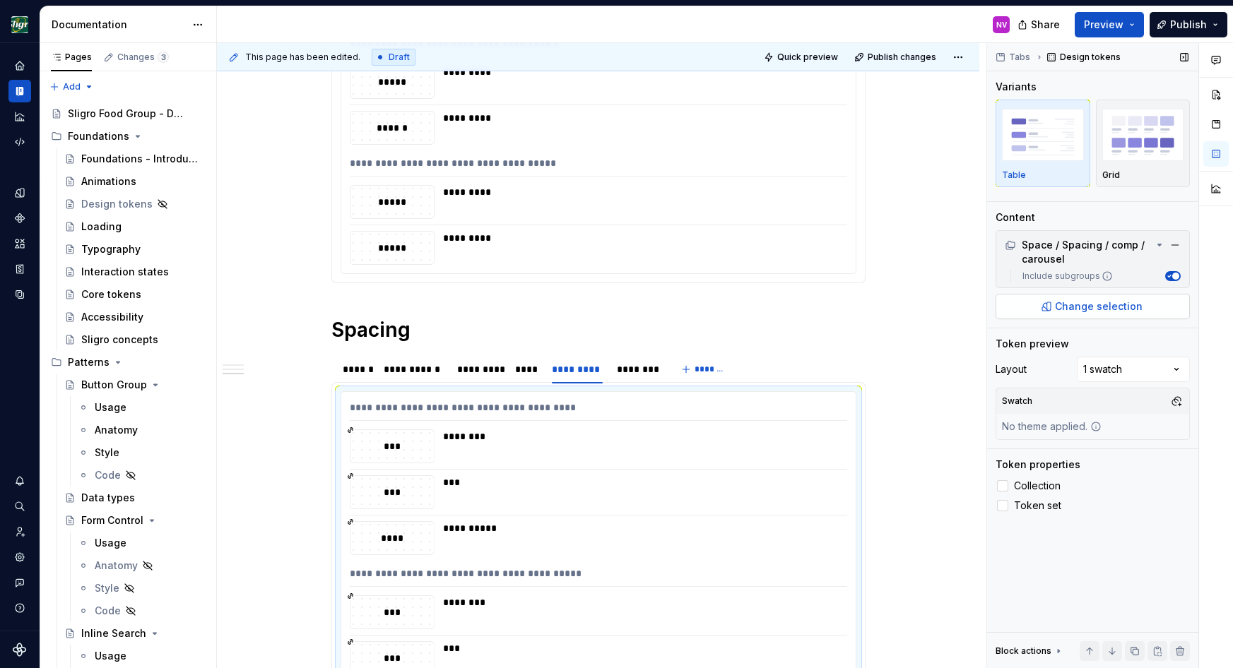
click at [1117, 311] on span "Change selection" at bounding box center [1099, 307] width 88 height 14
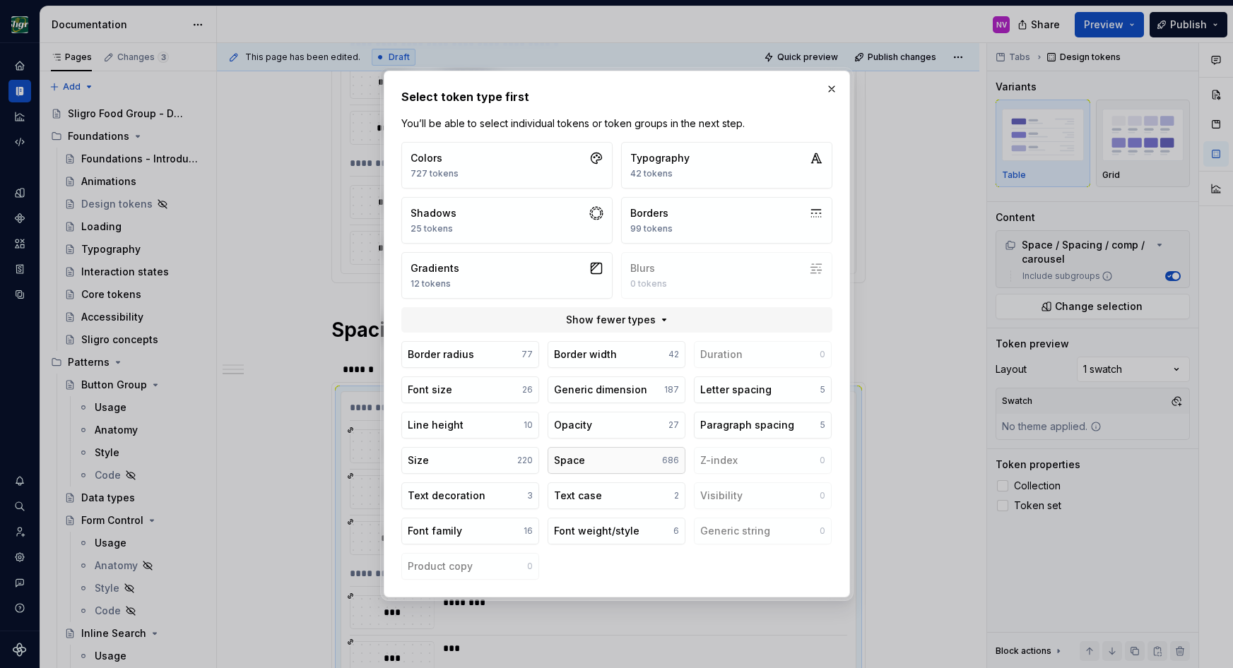
click at [586, 457] on button "Space 686" at bounding box center [617, 460] width 138 height 27
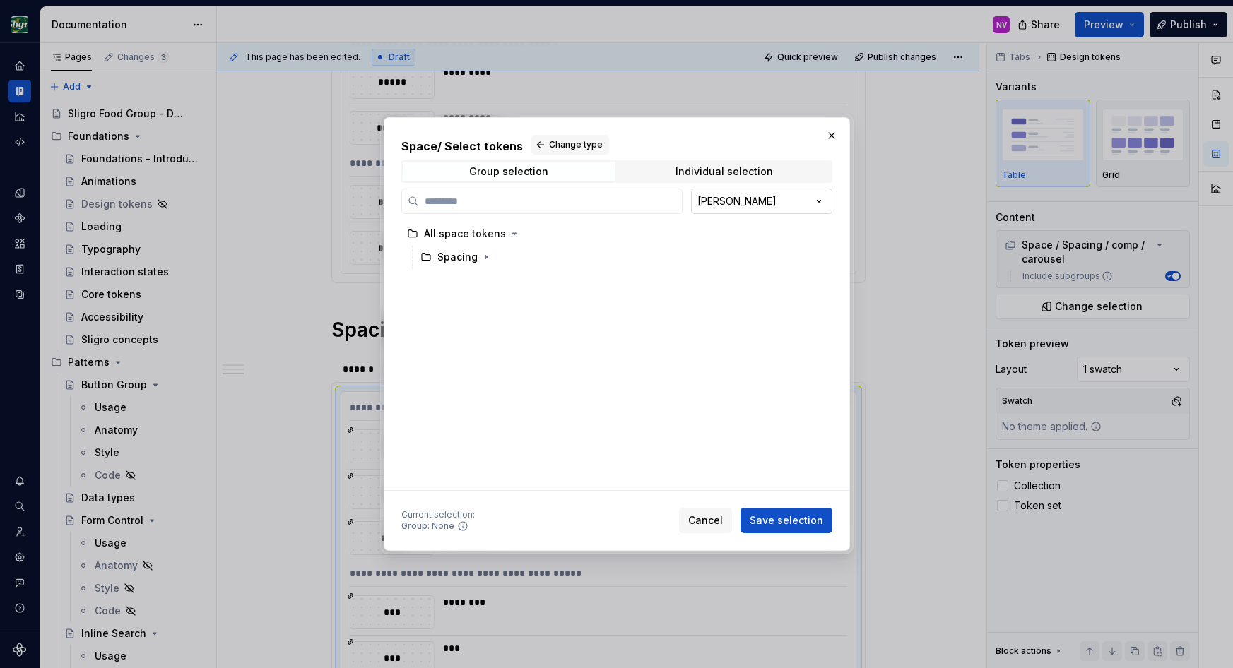
click at [719, 209] on div "Space / Select tokens Change type Group selection Individual selection [PERSON_…" at bounding box center [616, 334] width 1233 height 668
click at [537, 203] on input "search" at bounding box center [550, 201] width 263 height 14
type input "********"
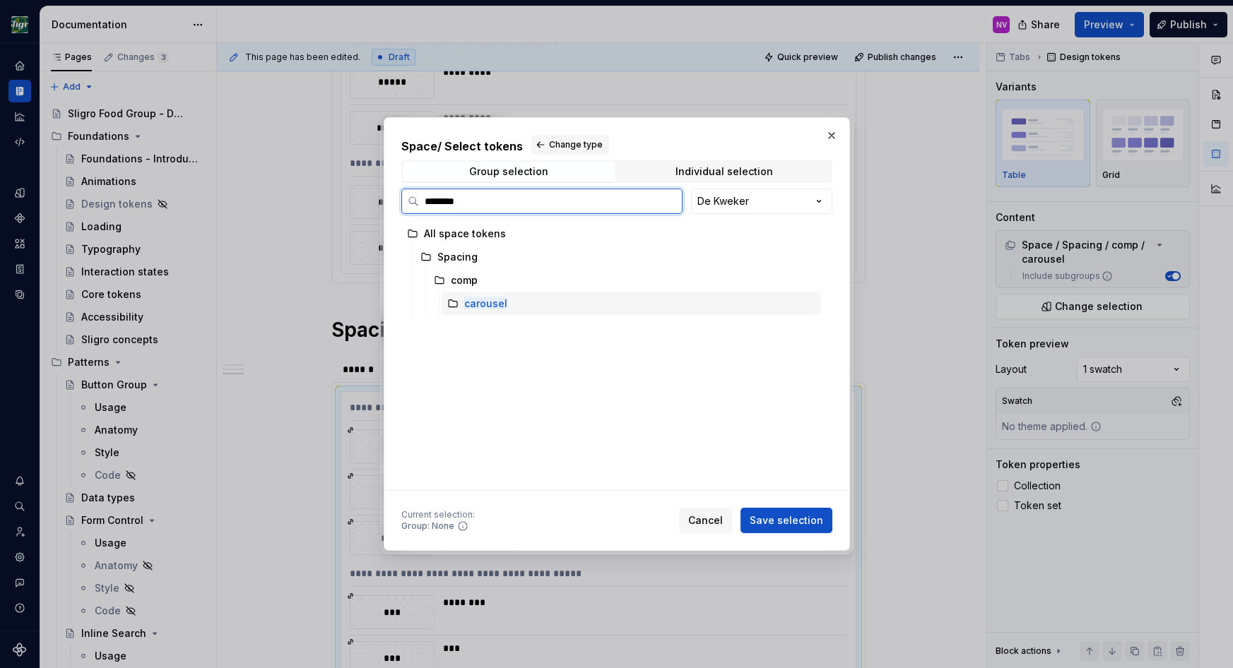
click at [549, 306] on div "carousel" at bounding box center [631, 304] width 379 height 23
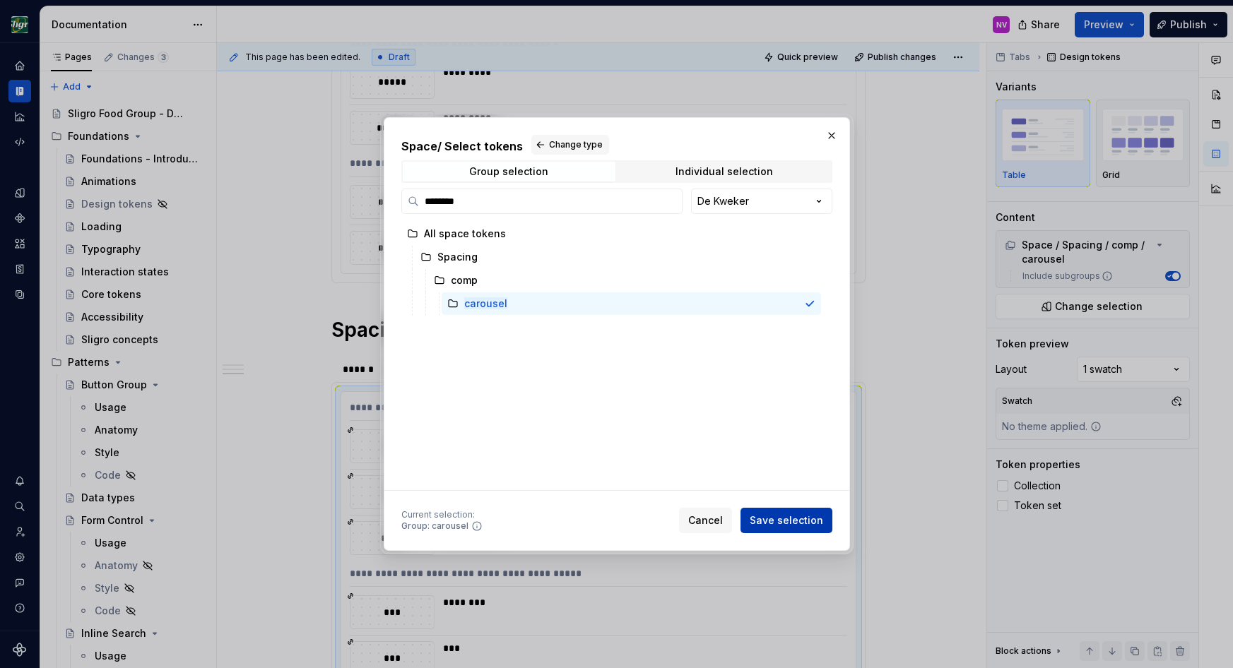
click at [783, 521] on span "Save selection" at bounding box center [786, 521] width 73 height 14
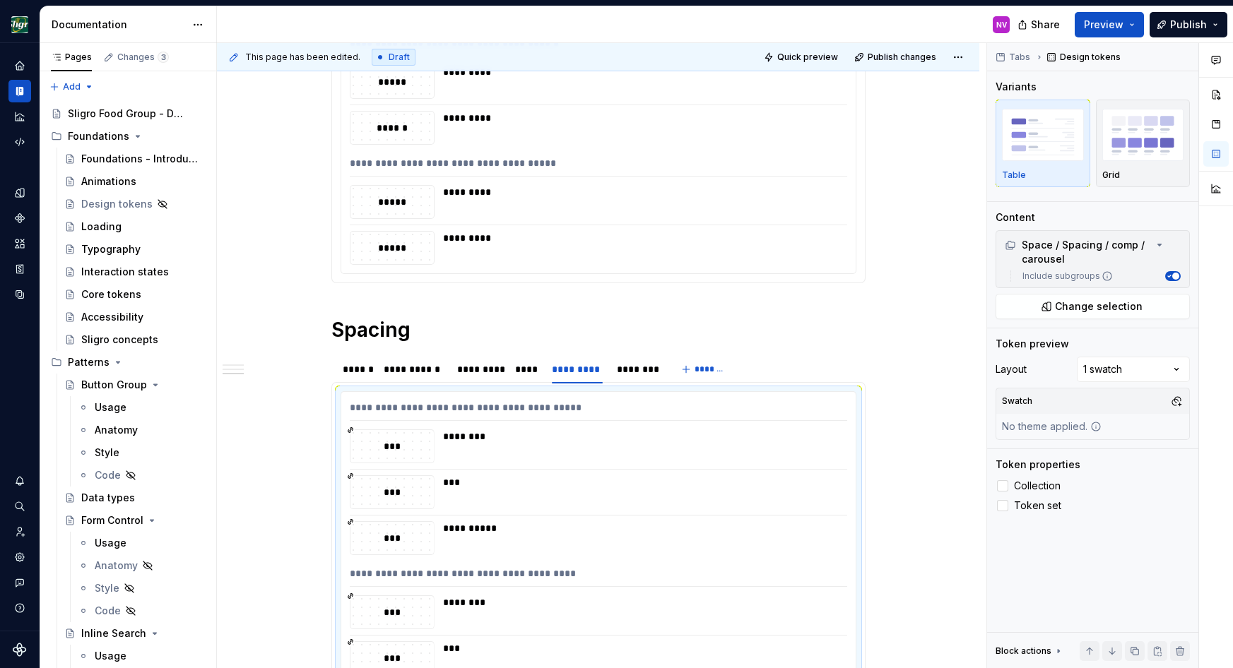
scroll to position [752, 0]
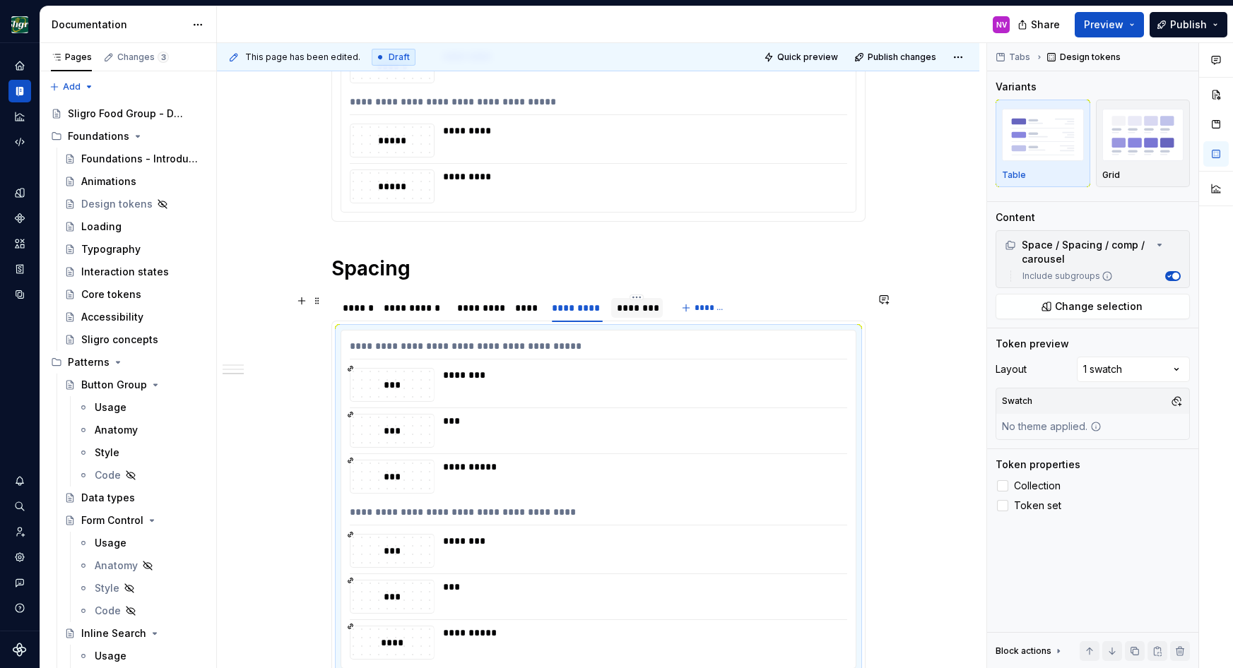
click at [637, 307] on div "********" at bounding box center [637, 308] width 41 height 14
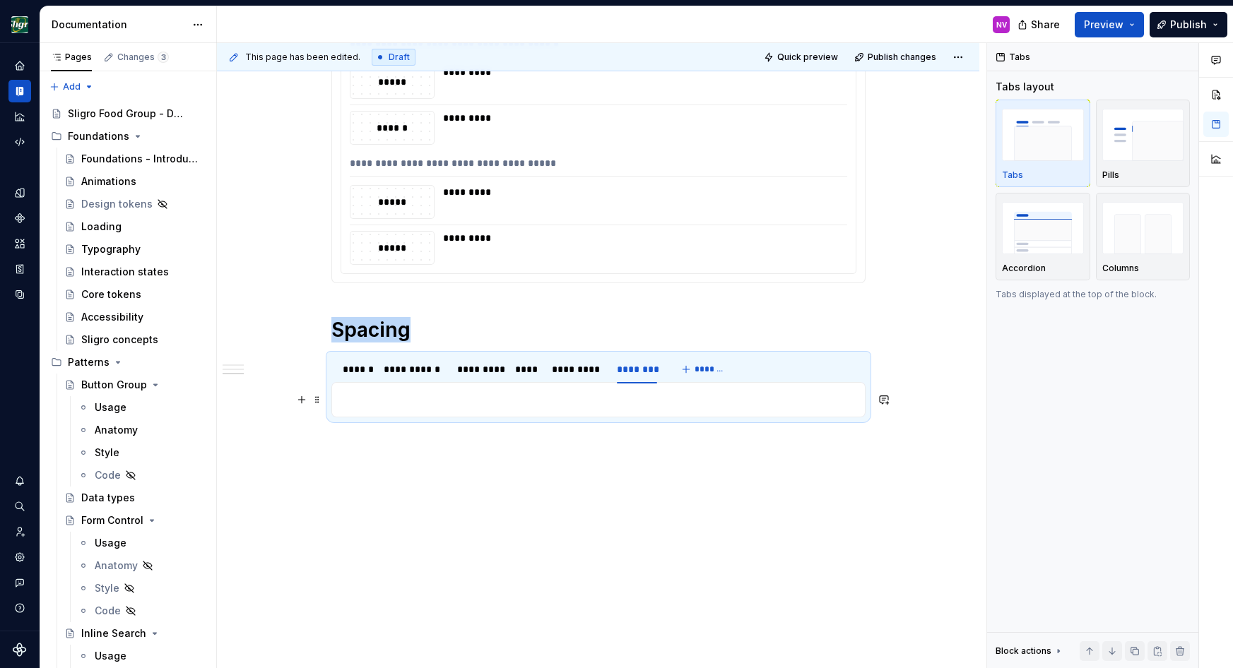
click at [569, 392] on p at bounding box center [599, 399] width 516 height 17
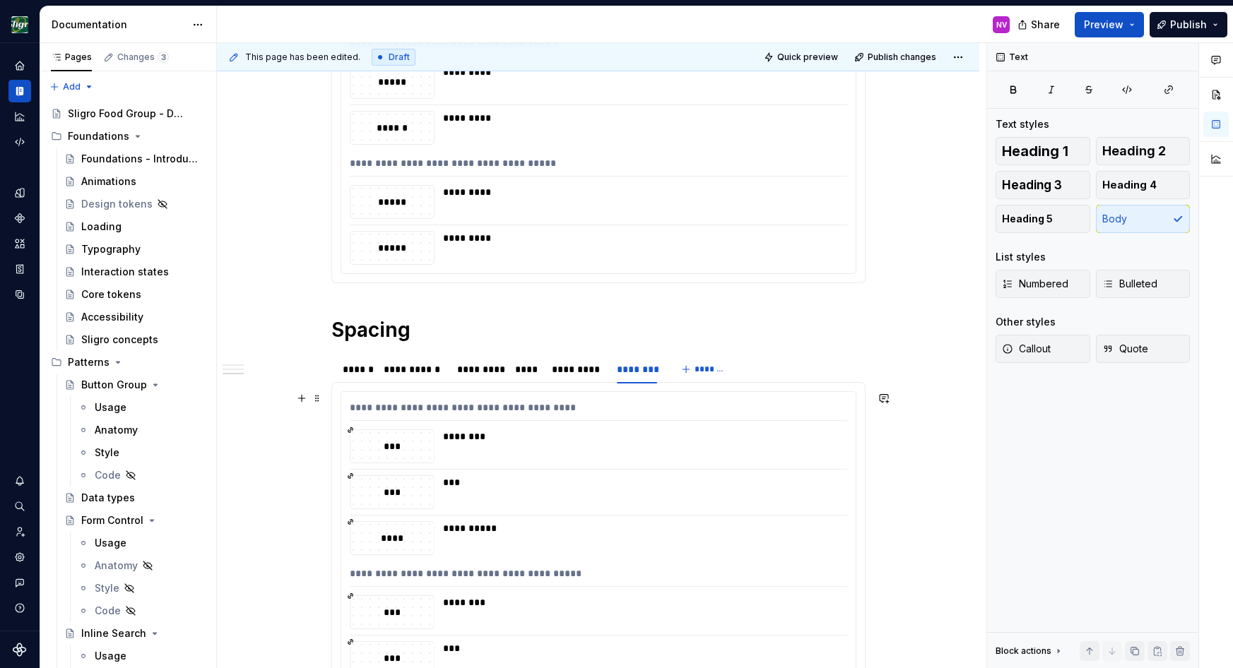
click at [550, 499] on div "***" at bounding box center [641, 493] width 396 height 34
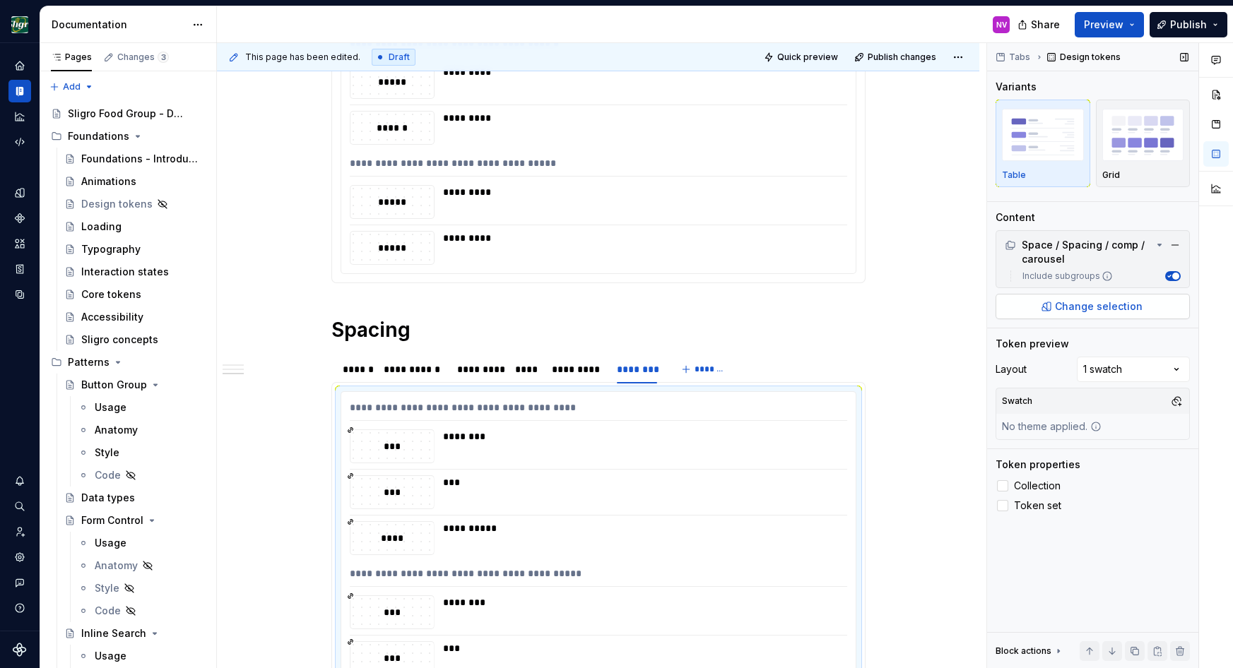
click at [1083, 307] on span "Change selection" at bounding box center [1099, 307] width 88 height 14
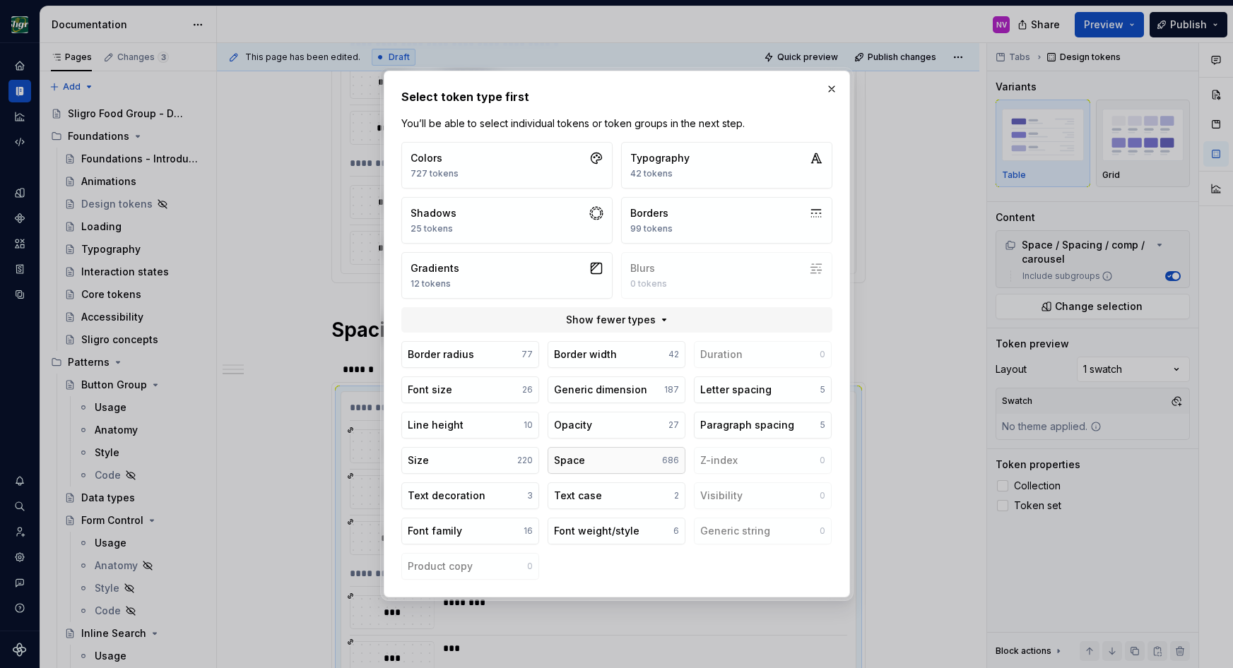
click at [591, 460] on button "Space 686" at bounding box center [617, 460] width 138 height 27
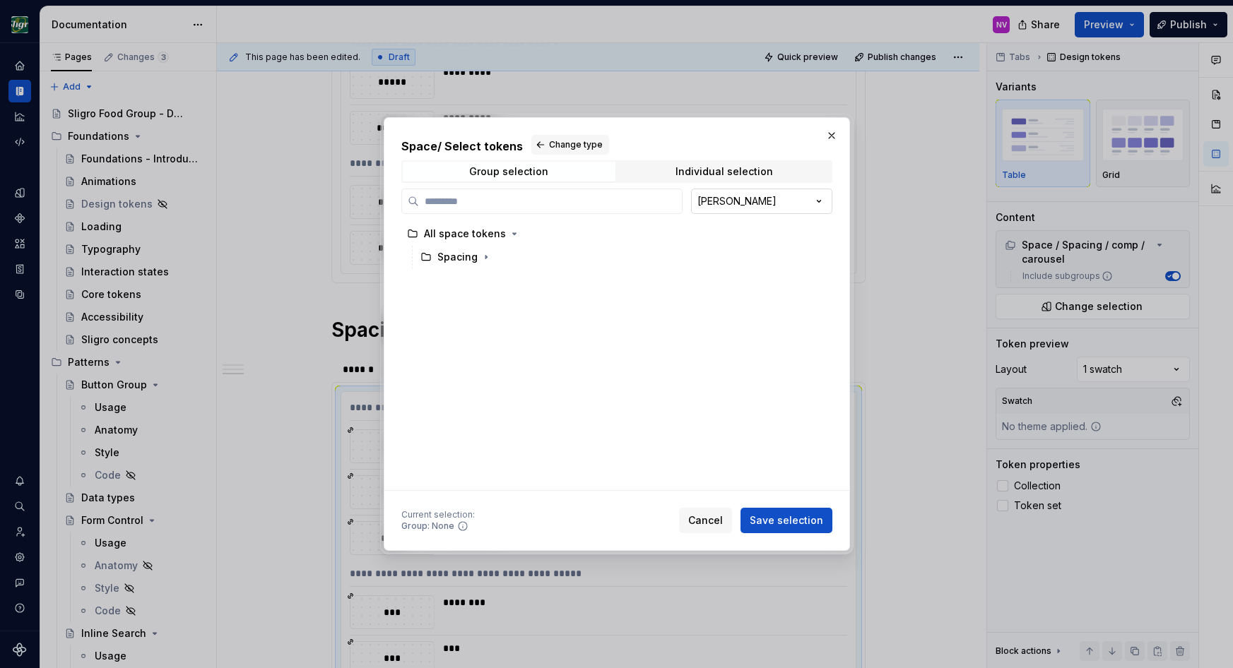
click at [704, 195] on div "Space / Select tokens Change type Group selection Individual selection [PERSON_…" at bounding box center [616, 334] width 1233 height 668
click at [586, 201] on input "search" at bounding box center [550, 201] width 263 height 14
type input "********"
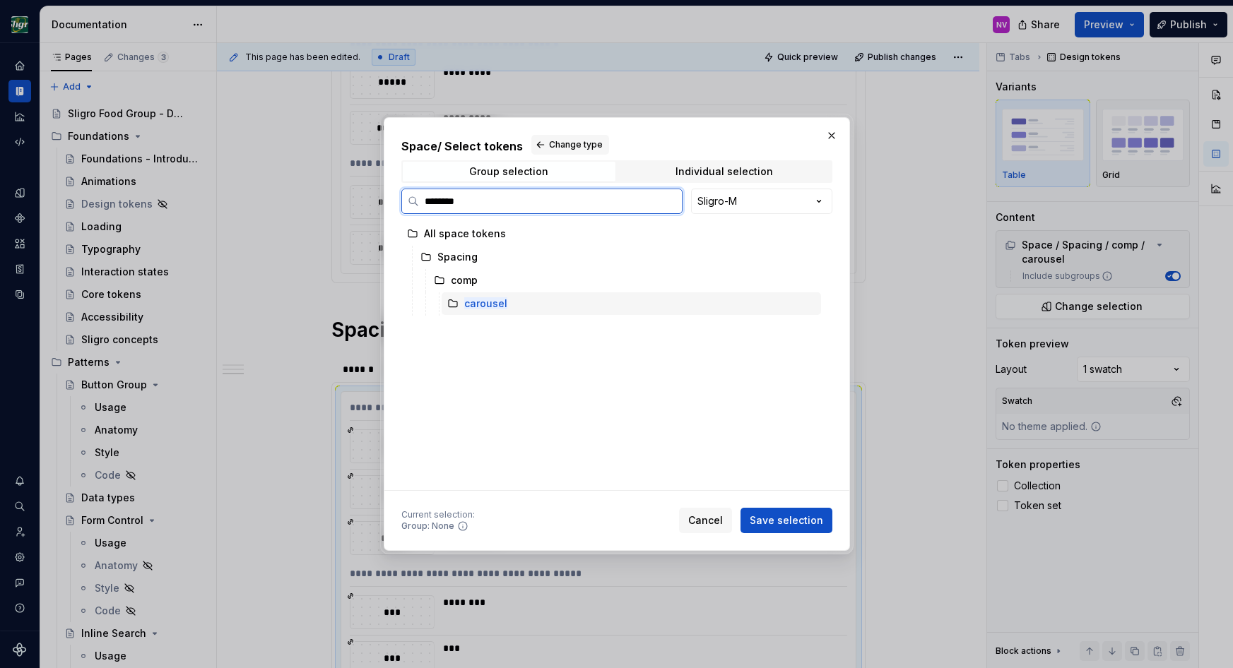
click at [582, 298] on div "carousel" at bounding box center [631, 304] width 379 height 23
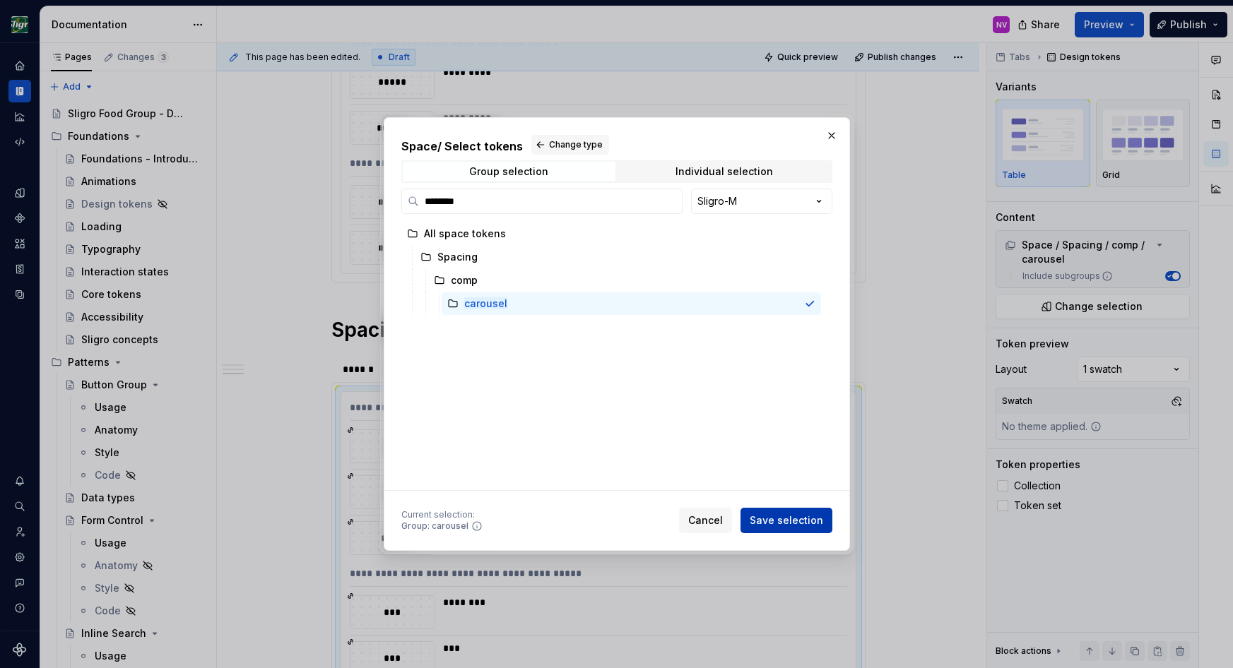
click at [762, 525] on span "Save selection" at bounding box center [786, 521] width 73 height 14
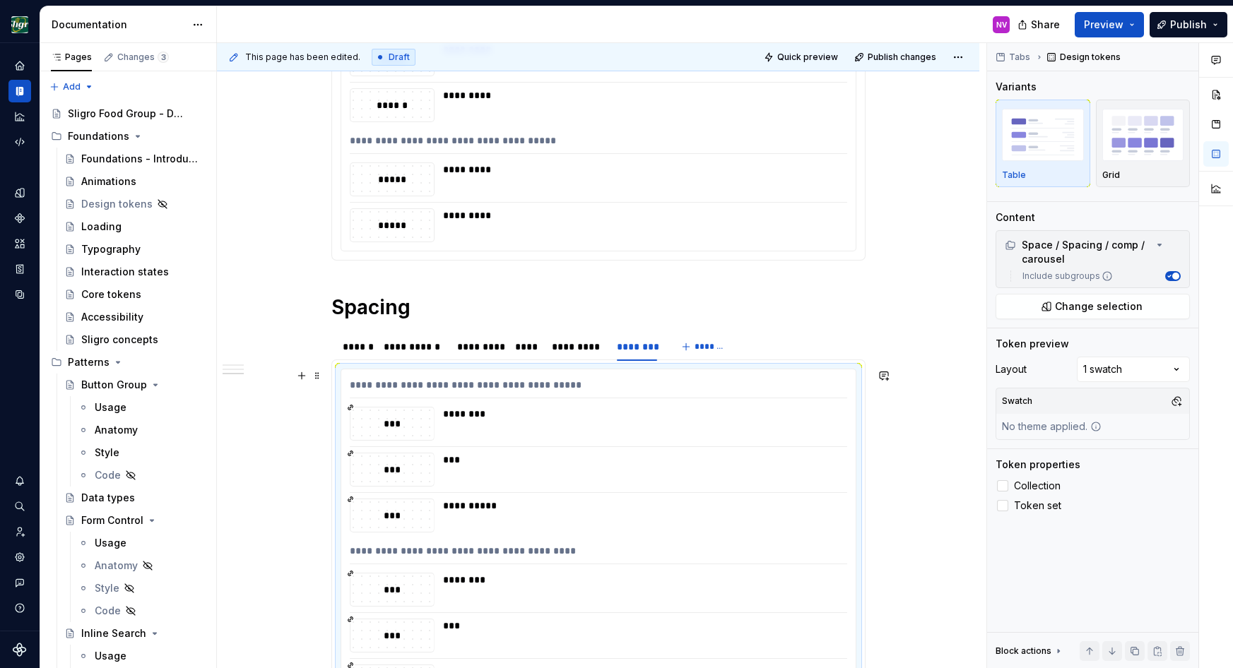
scroll to position [822, 0]
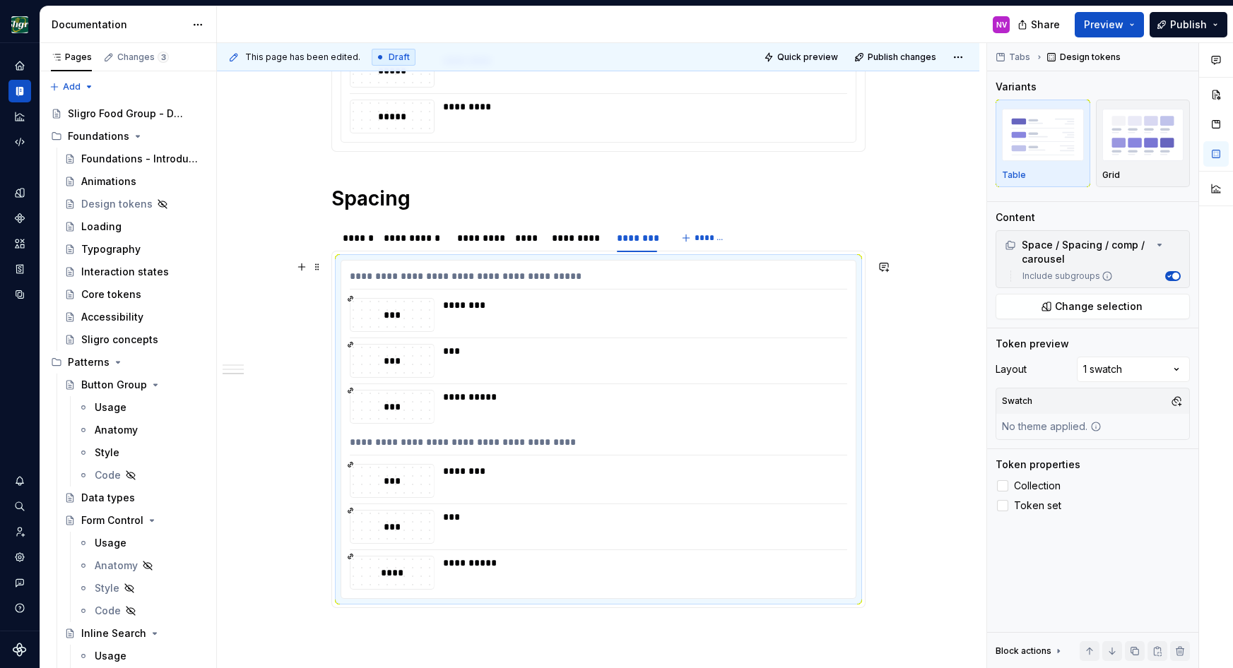
click at [883, 604] on div "**********" at bounding box center [598, 141] width 762 height 1437
click at [387, 199] on h1 "Spacing" at bounding box center [598, 198] width 534 height 25
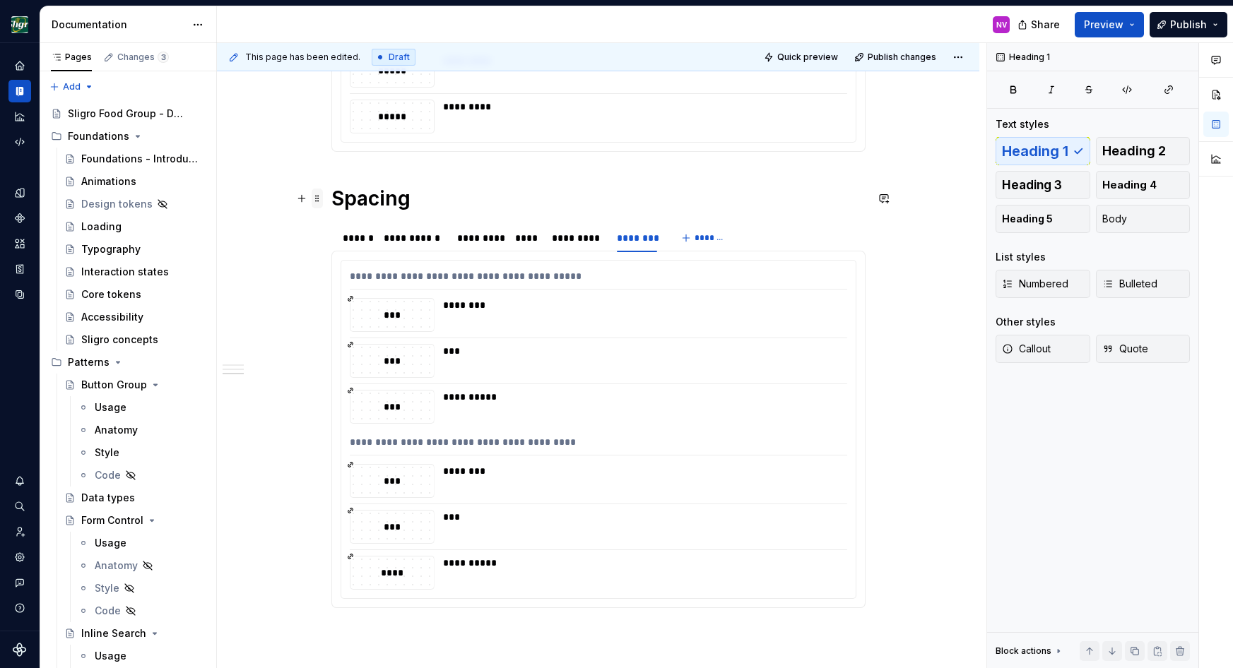
click at [319, 197] on span at bounding box center [317, 199] width 11 height 20
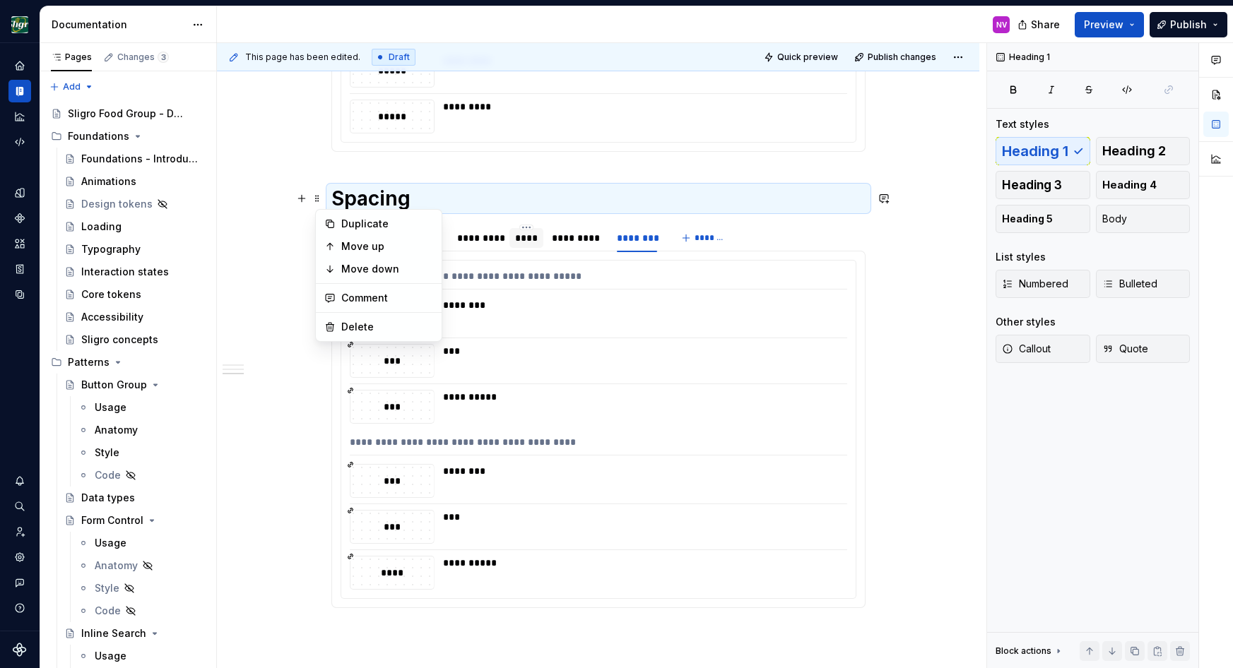
click at [516, 242] on div "****" at bounding box center [526, 238] width 34 height 20
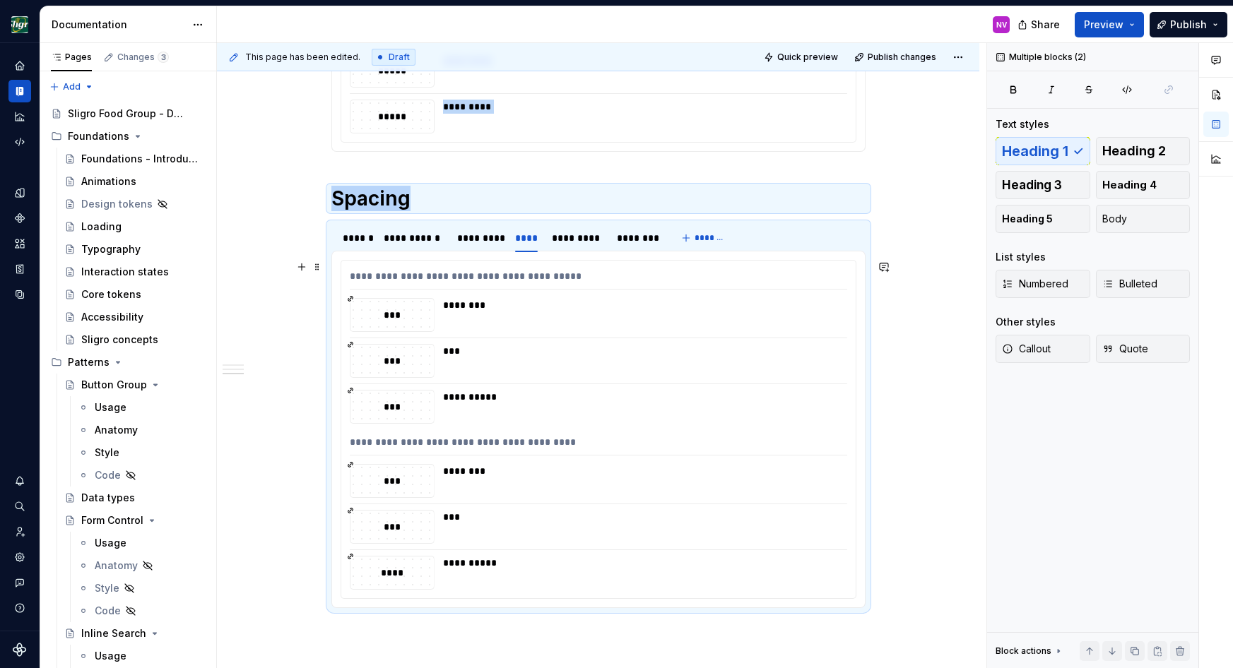
copy div "**********"
click at [905, 466] on div "**********" at bounding box center [598, 141] width 762 height 1437
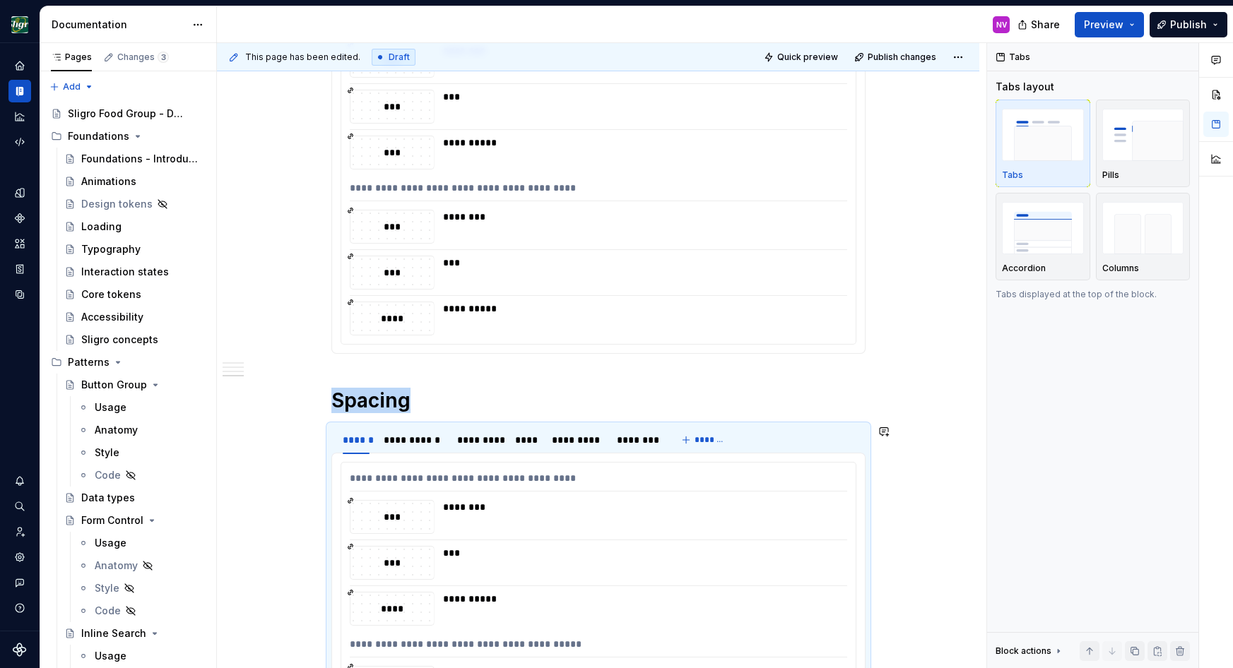
scroll to position [1113, 0]
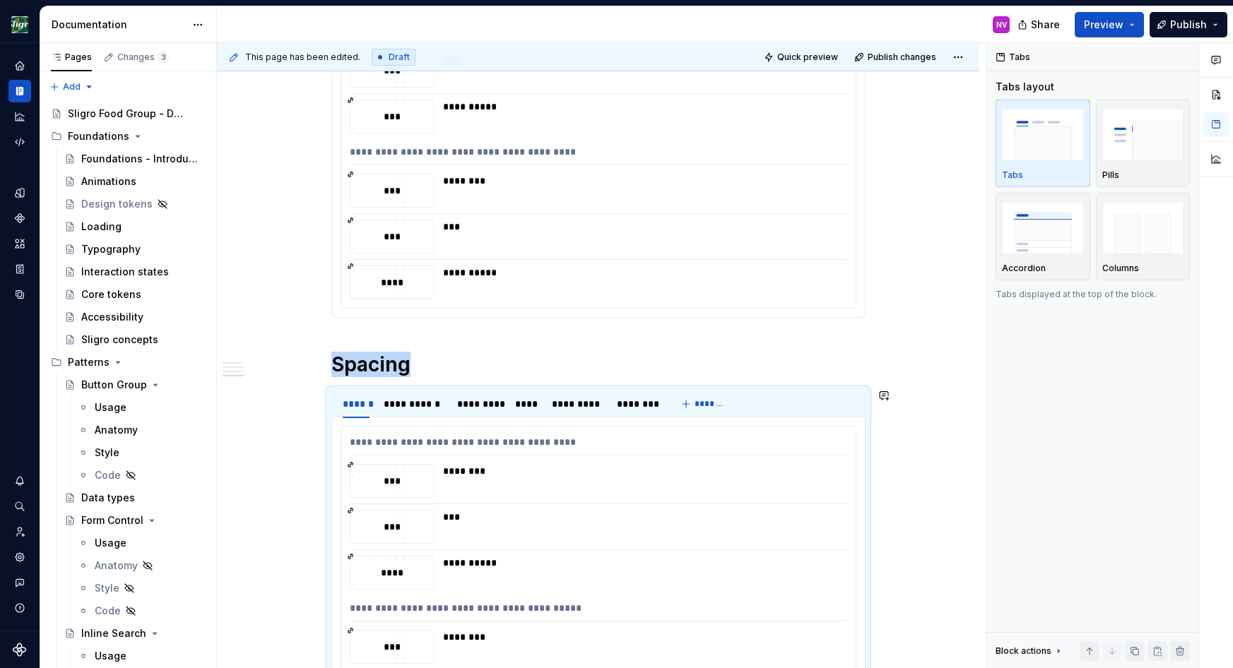
click at [468, 435] on div "**********" at bounding box center [598, 445] width 497 height 20
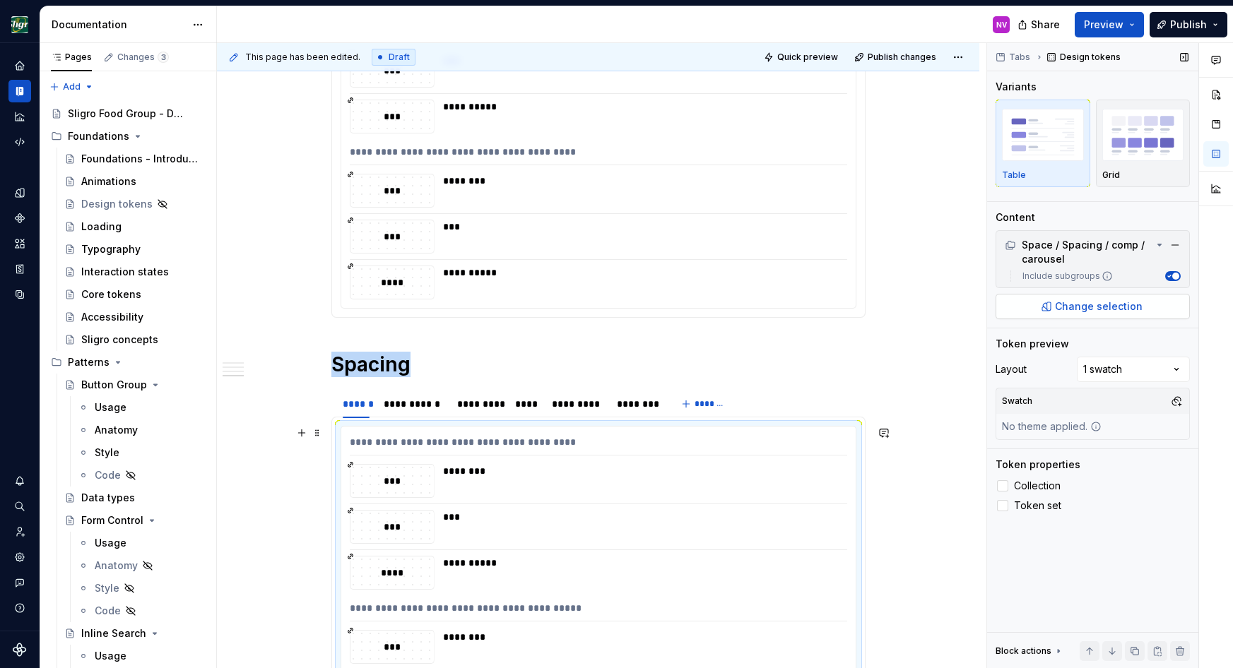
click at [1072, 300] on button "Change selection" at bounding box center [1093, 306] width 194 height 25
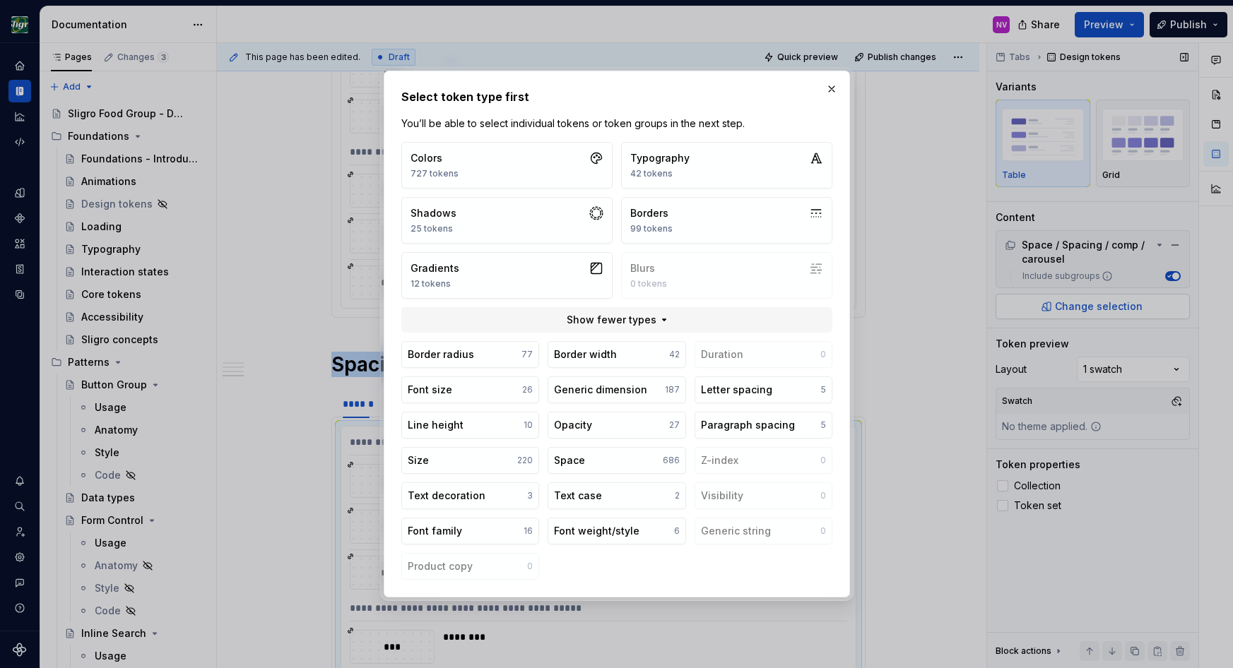
scroll to position [1140, 0]
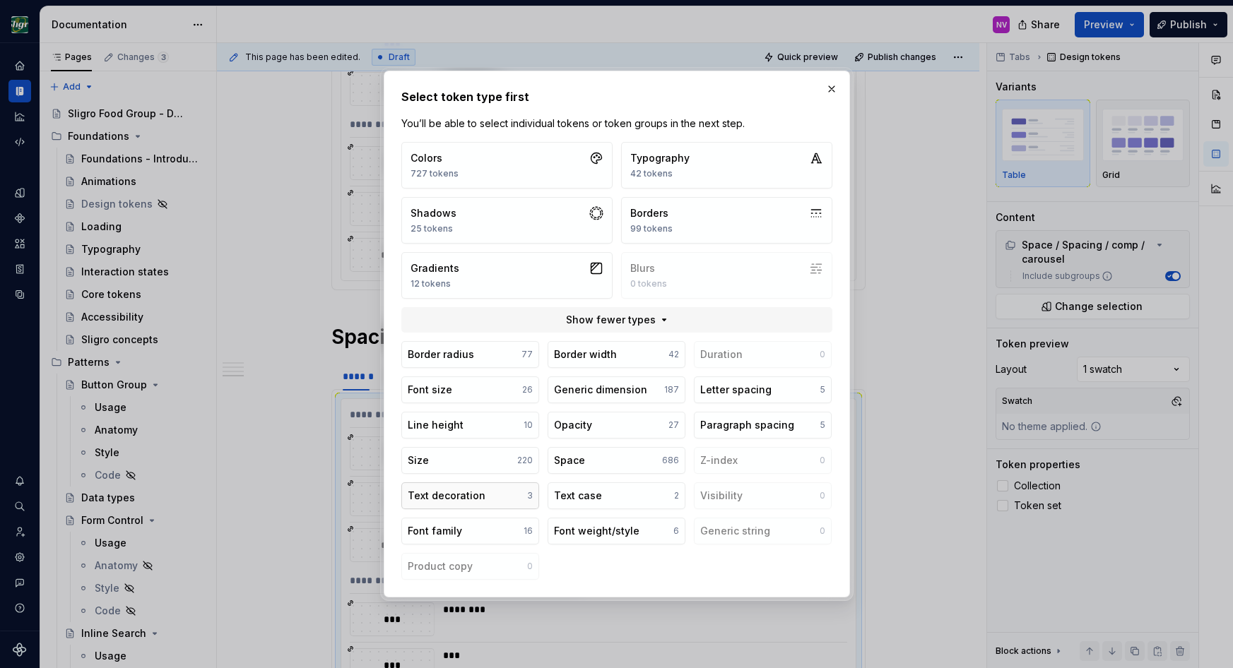
click at [433, 493] on div "Text decoration" at bounding box center [447, 496] width 78 height 14
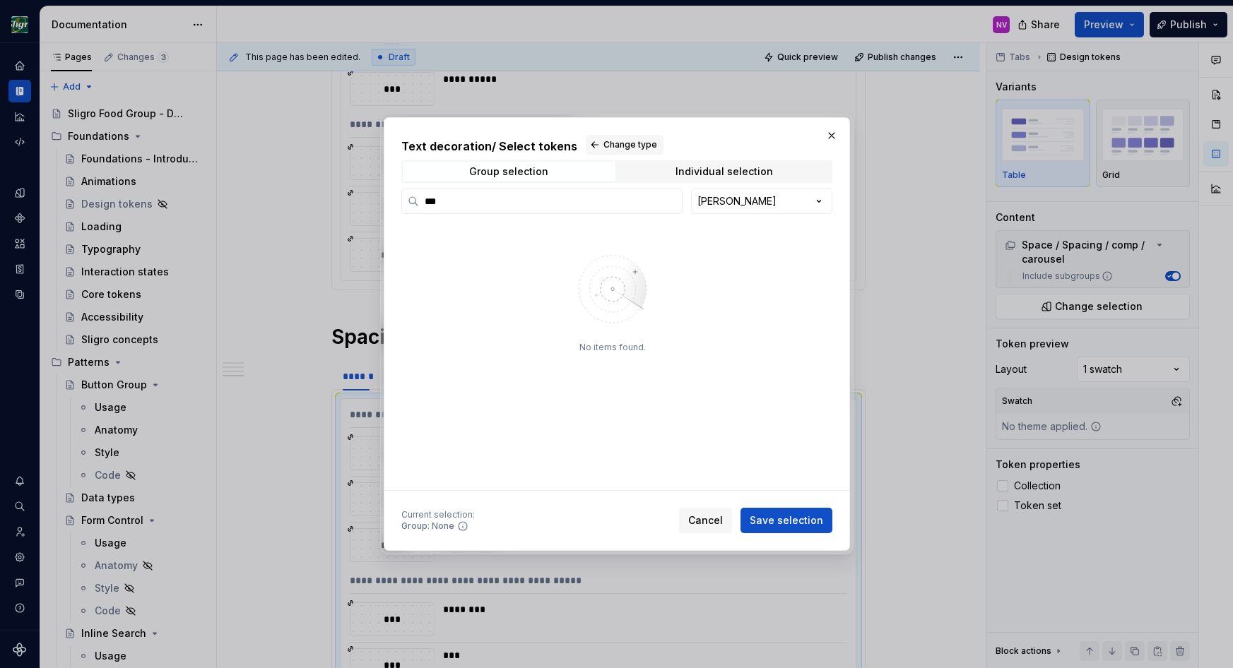
type textarea "*"
click at [637, 147] on span "Change type" at bounding box center [630, 144] width 54 height 11
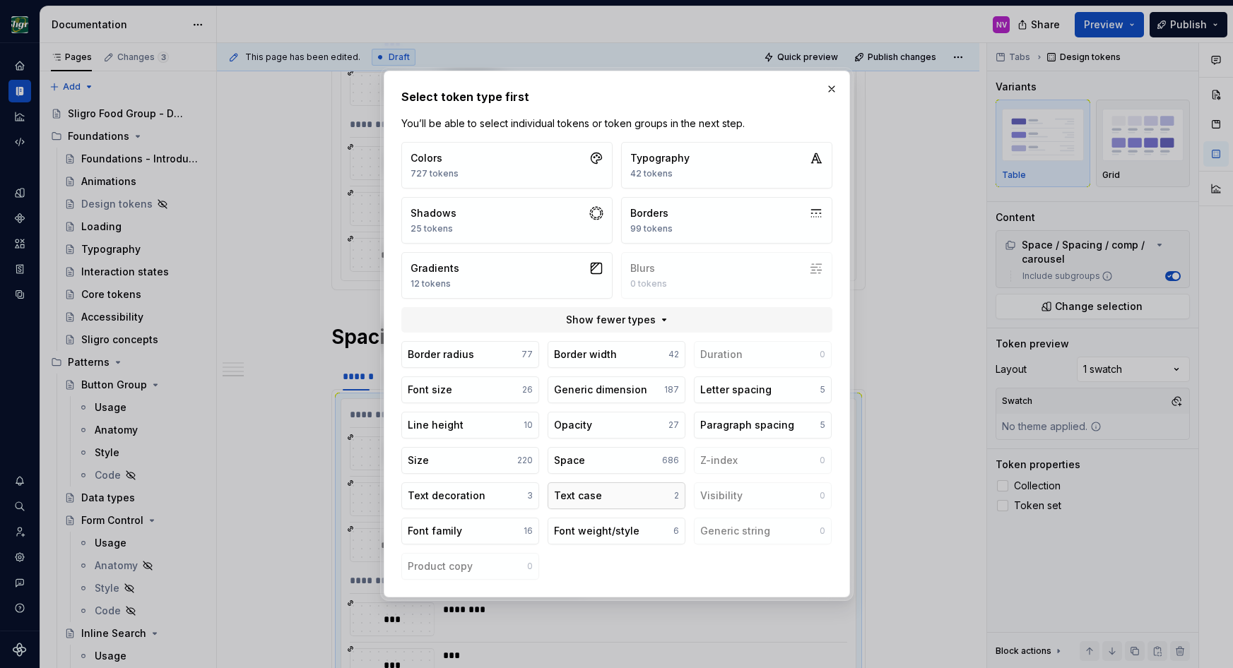
click at [562, 490] on div "Text case" at bounding box center [578, 496] width 48 height 14
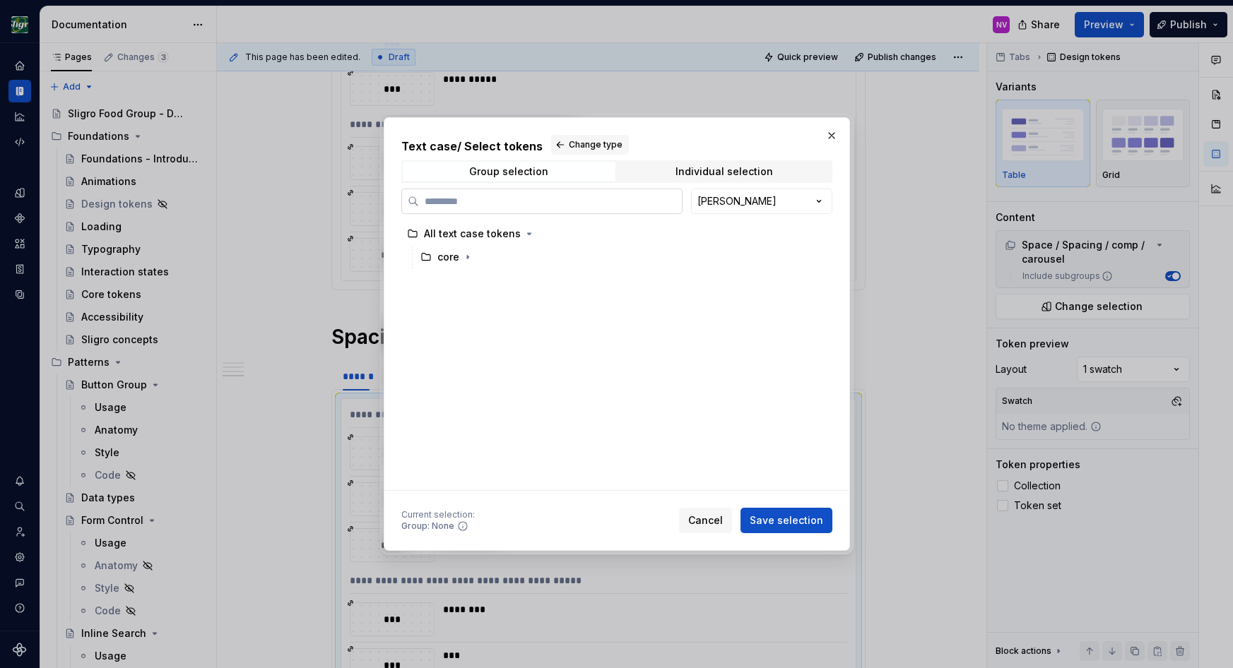
click at [495, 207] on input "search" at bounding box center [550, 201] width 263 height 14
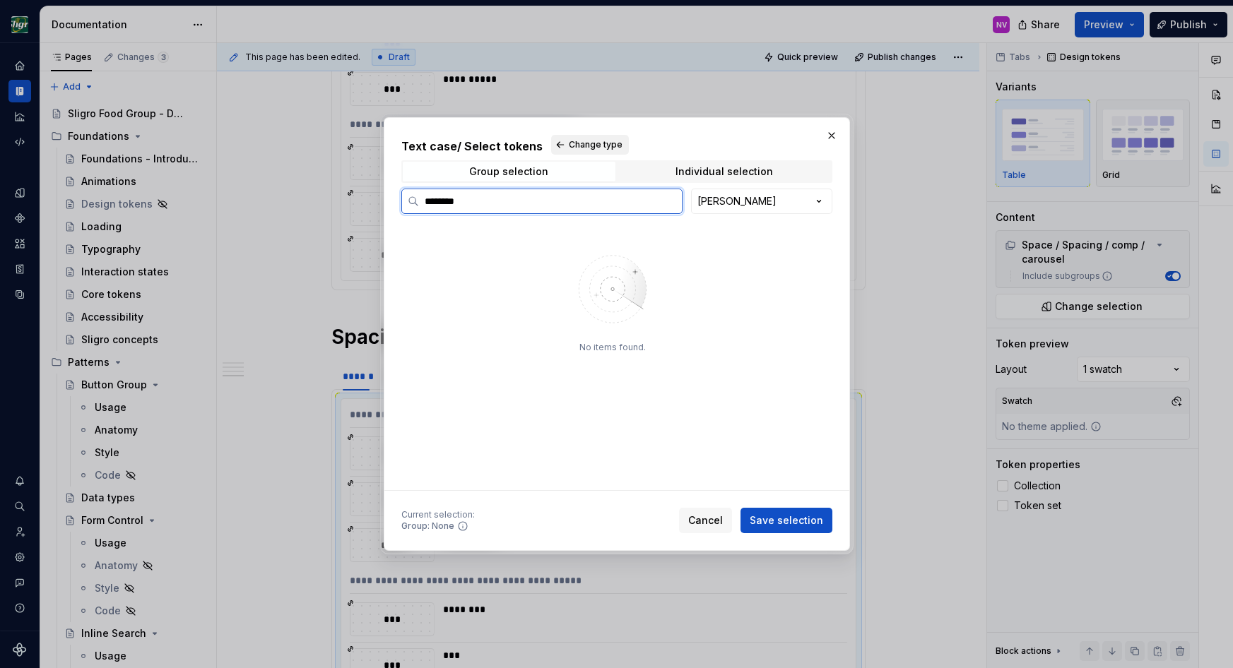
type input "********"
click at [558, 141] on button "Change type" at bounding box center [590, 145] width 78 height 20
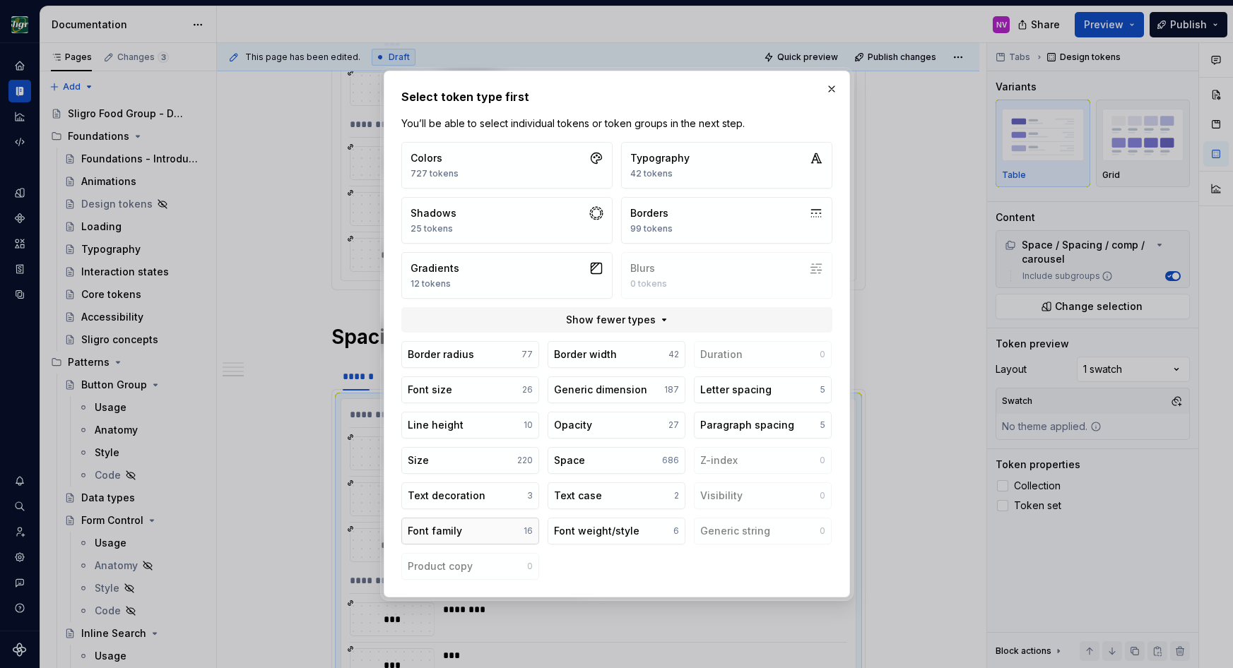
click at [450, 521] on button "Font family 16" at bounding box center [470, 531] width 138 height 27
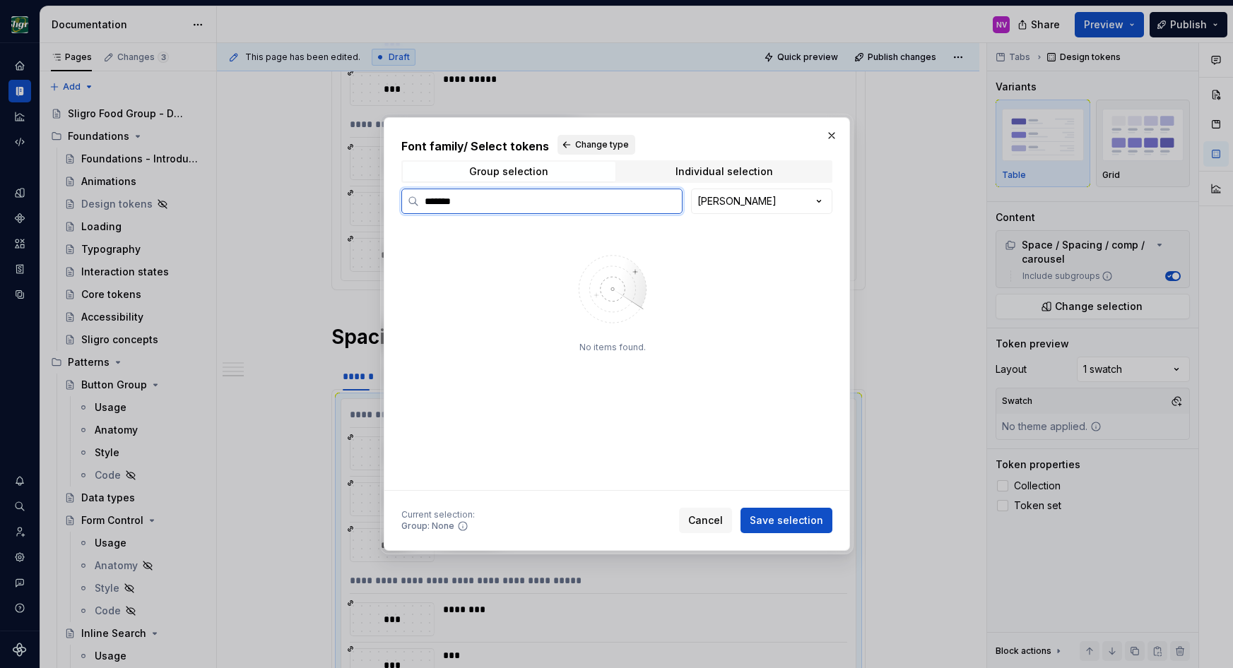
type input "*******"
click at [579, 141] on span "Change type" at bounding box center [602, 144] width 54 height 11
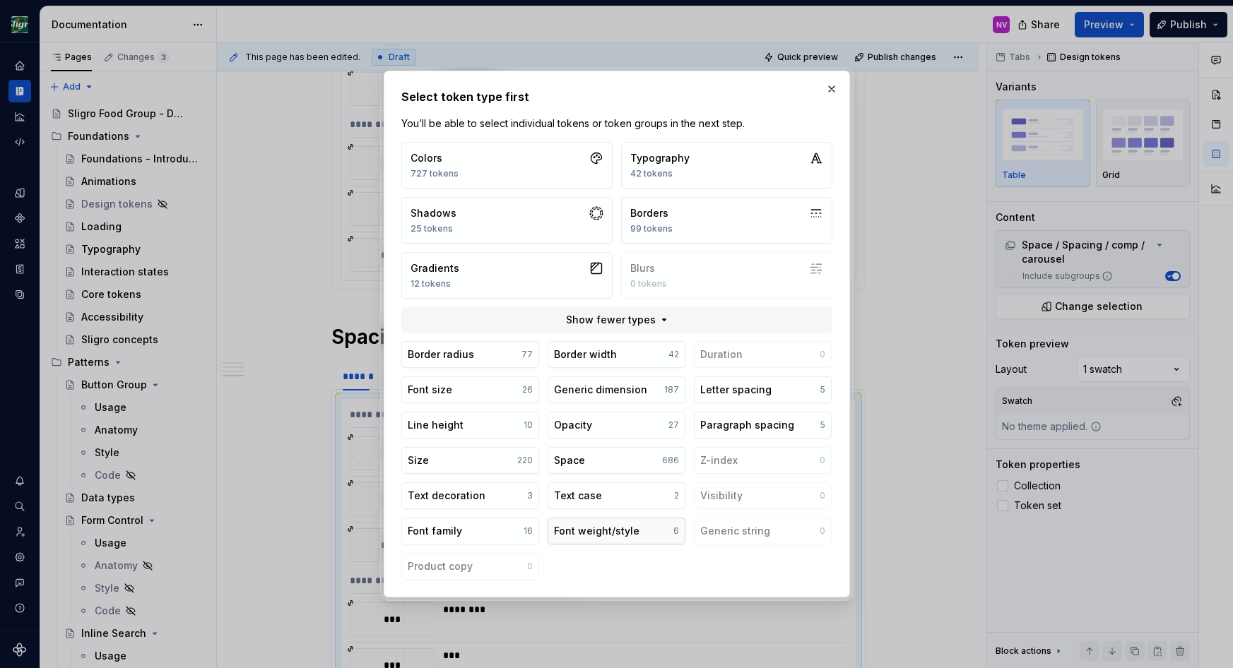
click at [574, 531] on div "Font weight/style" at bounding box center [596, 531] width 85 height 14
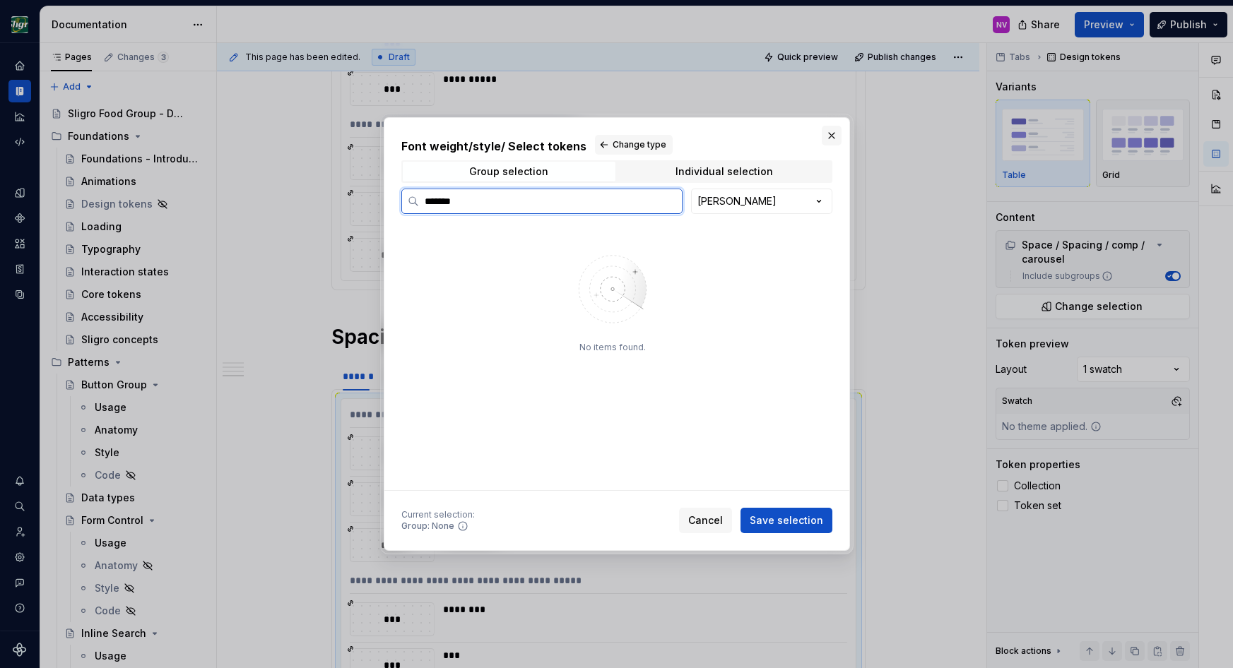
type input "*******"
click at [840, 129] on button "button" at bounding box center [832, 136] width 20 height 20
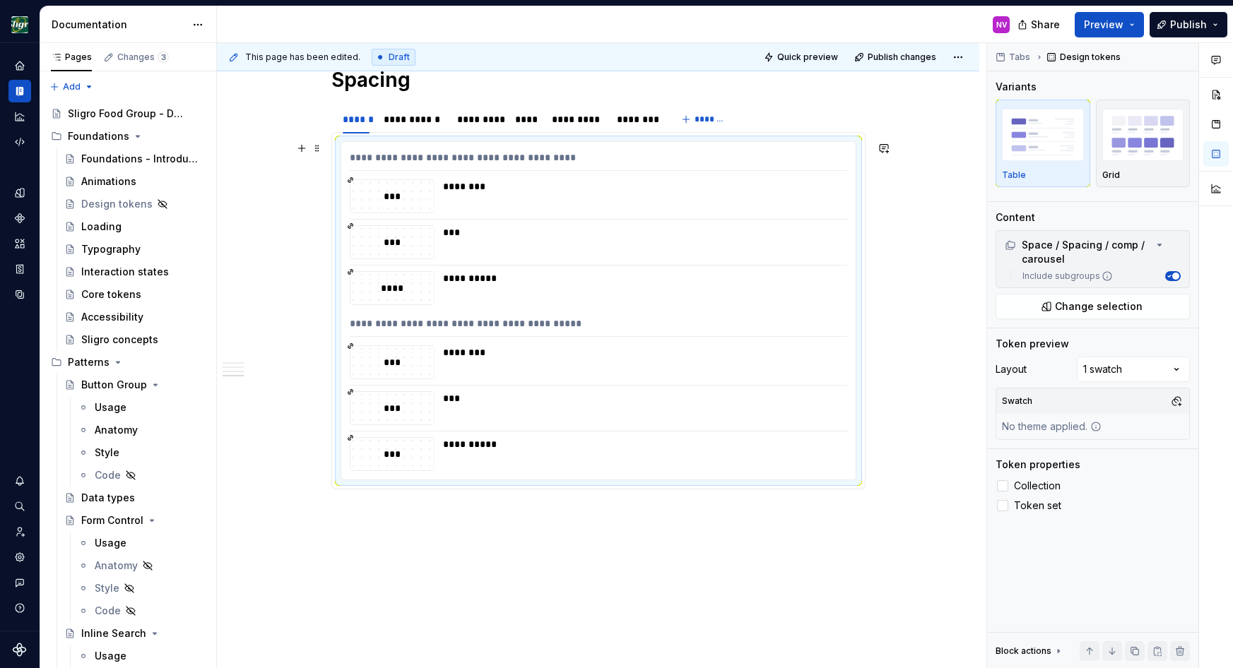
scroll to position [1320, 0]
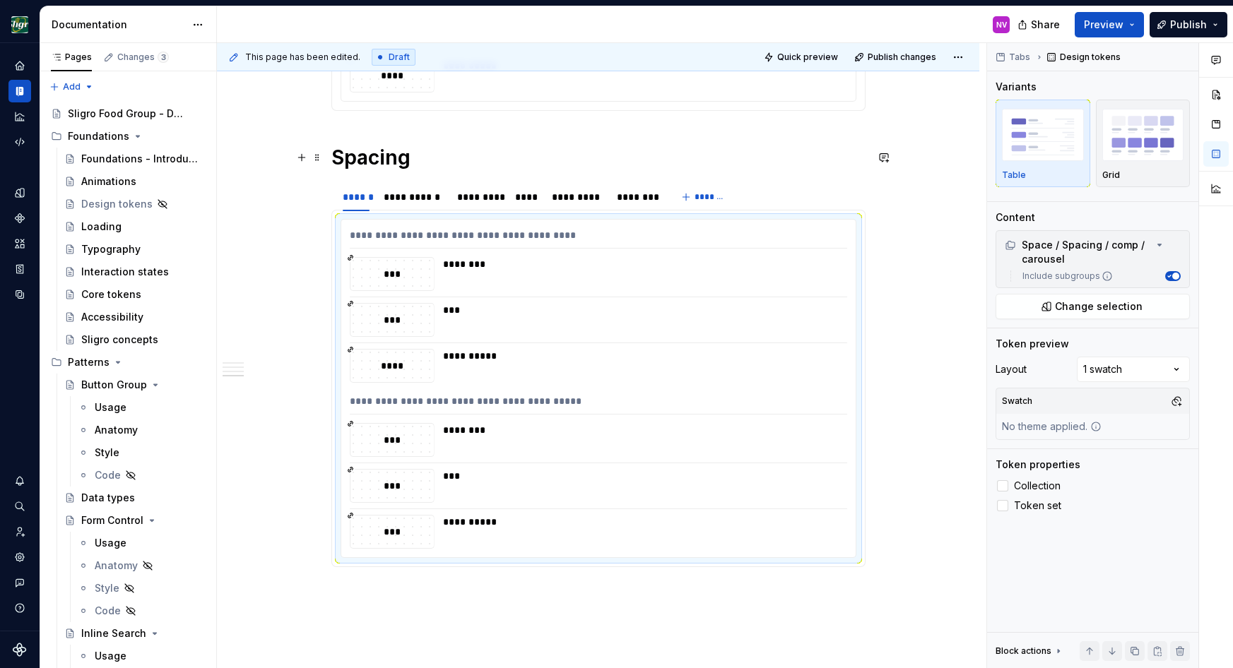
click at [382, 164] on h1 "Spacing" at bounding box center [598, 157] width 534 height 25
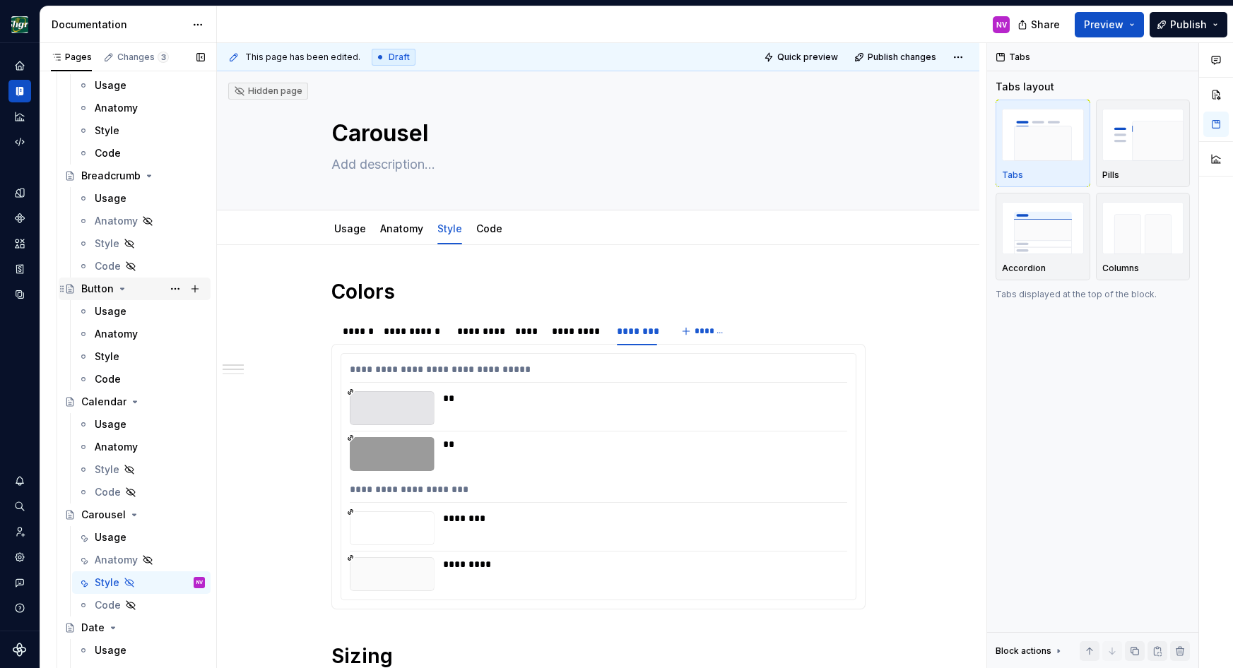
scroll to position [1145, 0]
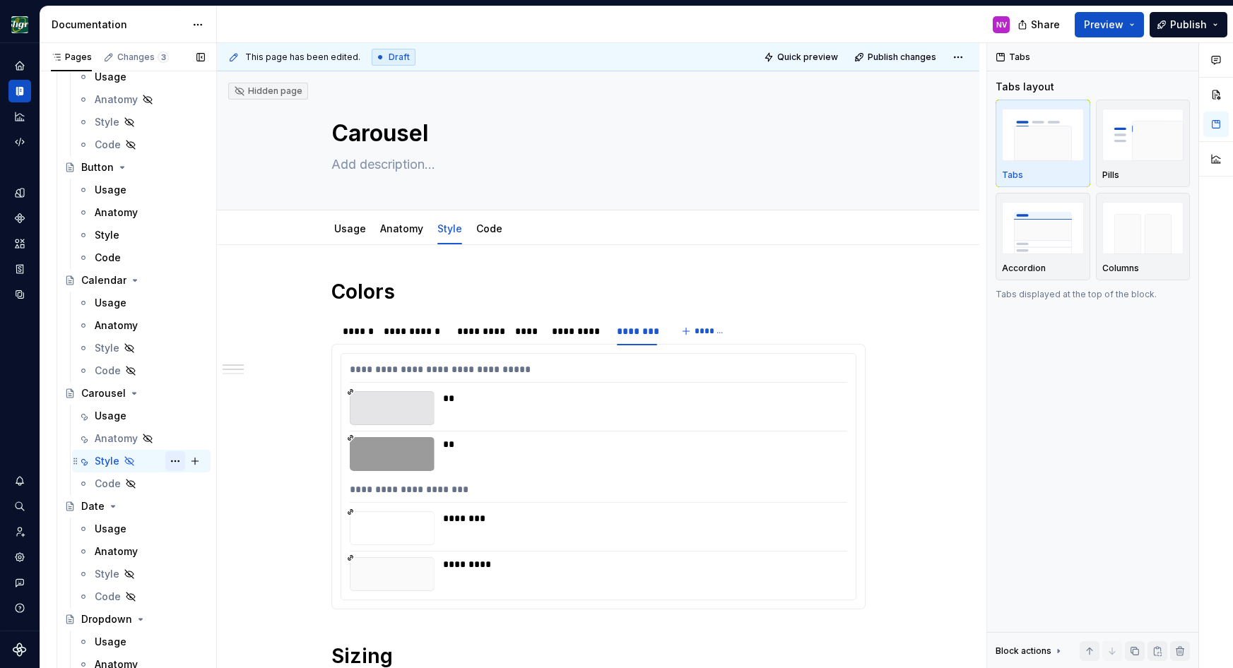
click at [175, 460] on button "Page tree" at bounding box center [175, 461] width 20 height 20
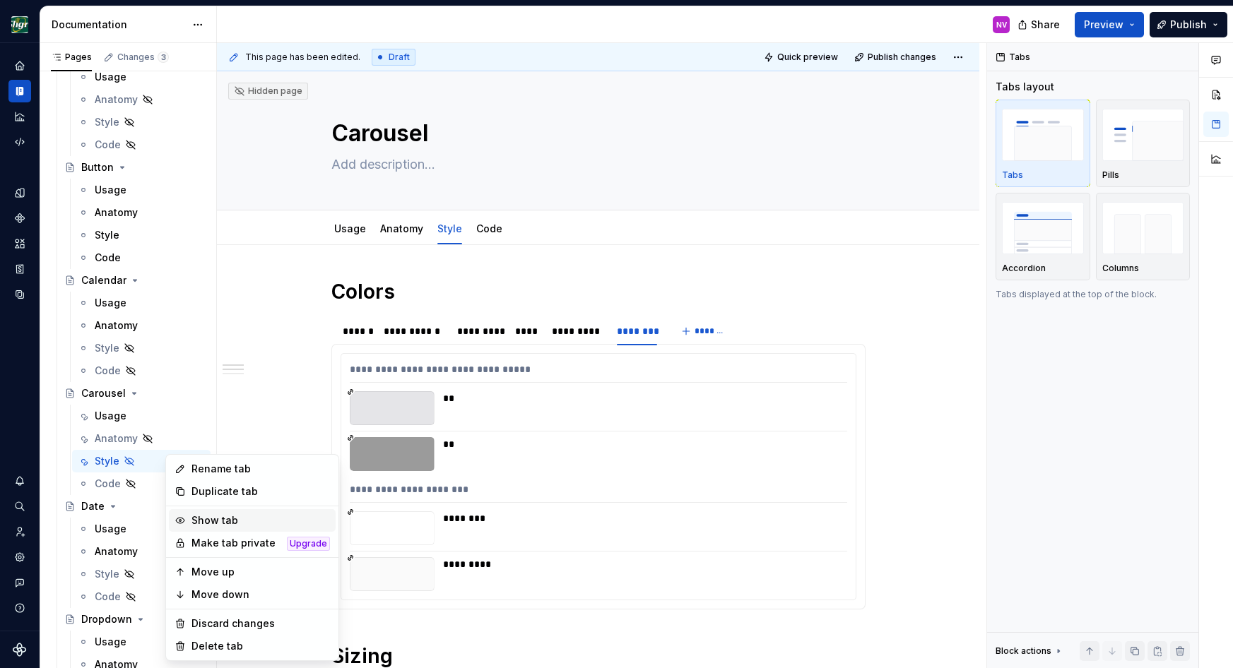
click at [201, 521] on div "Show tab" at bounding box center [260, 521] width 138 height 14
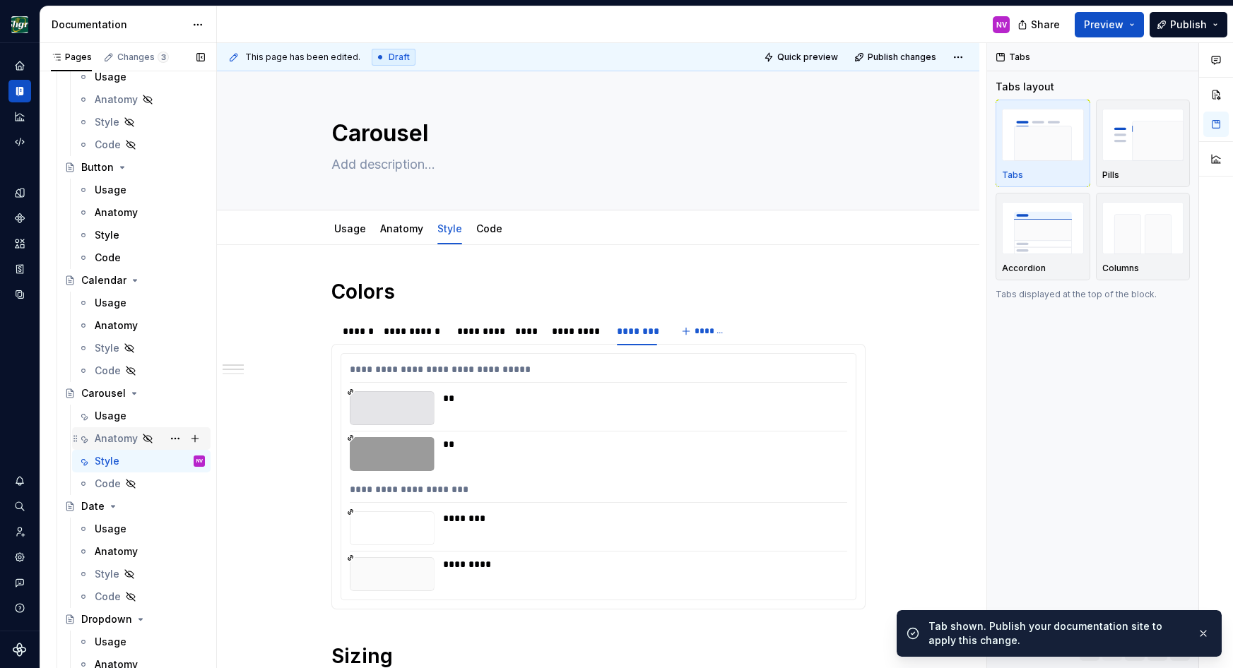
click at [105, 439] on div "Anatomy" at bounding box center [116, 439] width 43 height 14
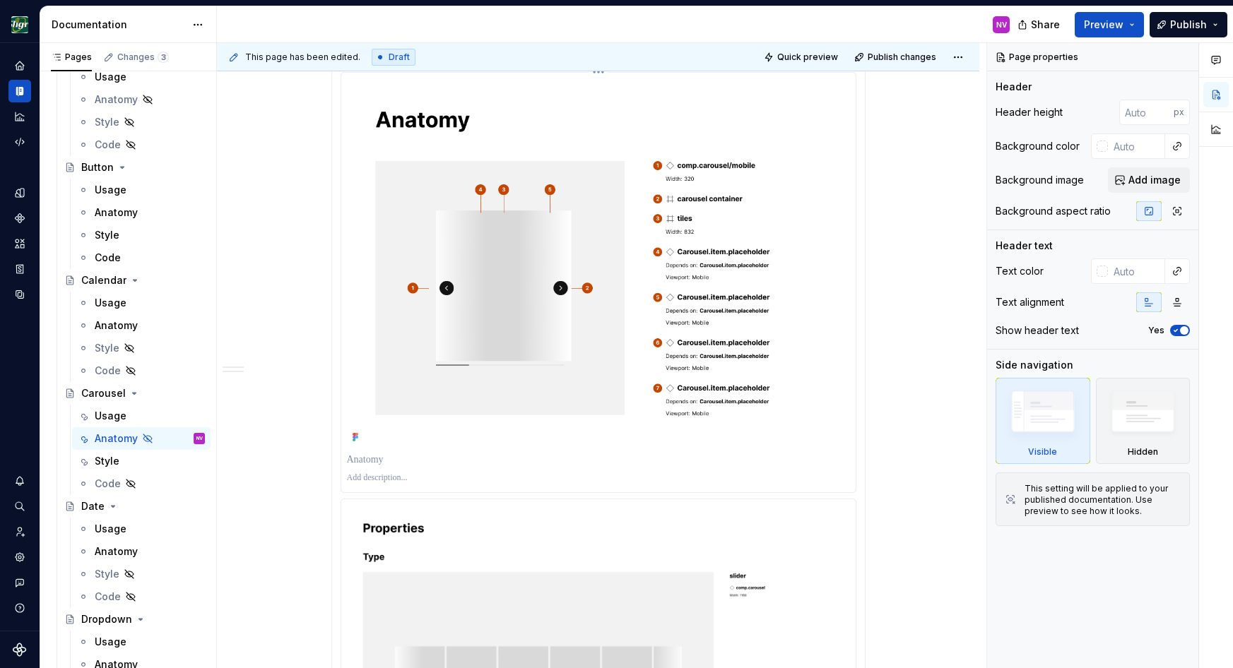
scroll to position [3943, 0]
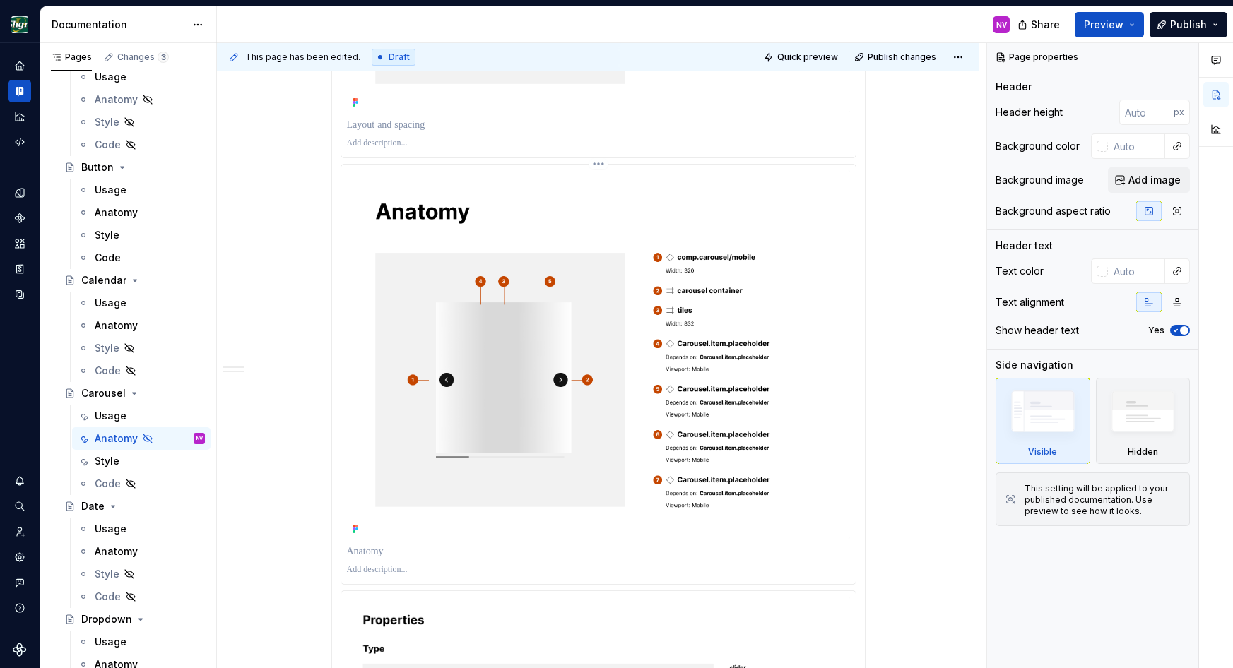
click at [599, 309] on img at bounding box center [598, 354] width 503 height 369
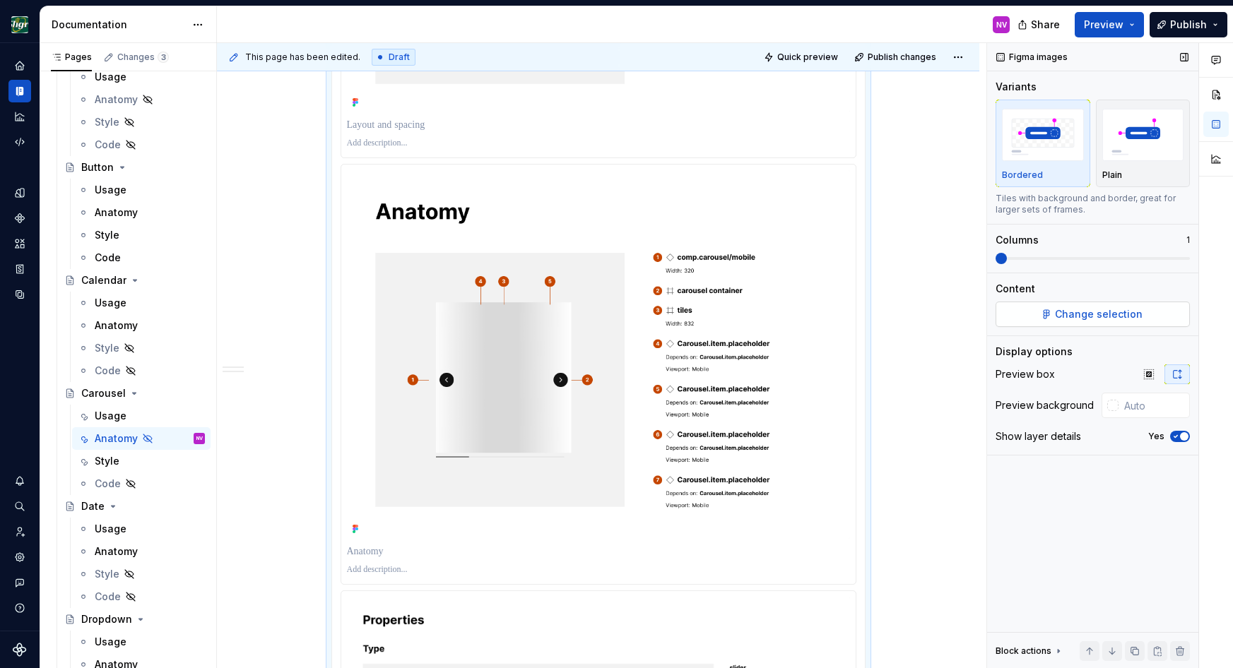
click at [1111, 312] on span "Change selection" at bounding box center [1099, 314] width 88 height 14
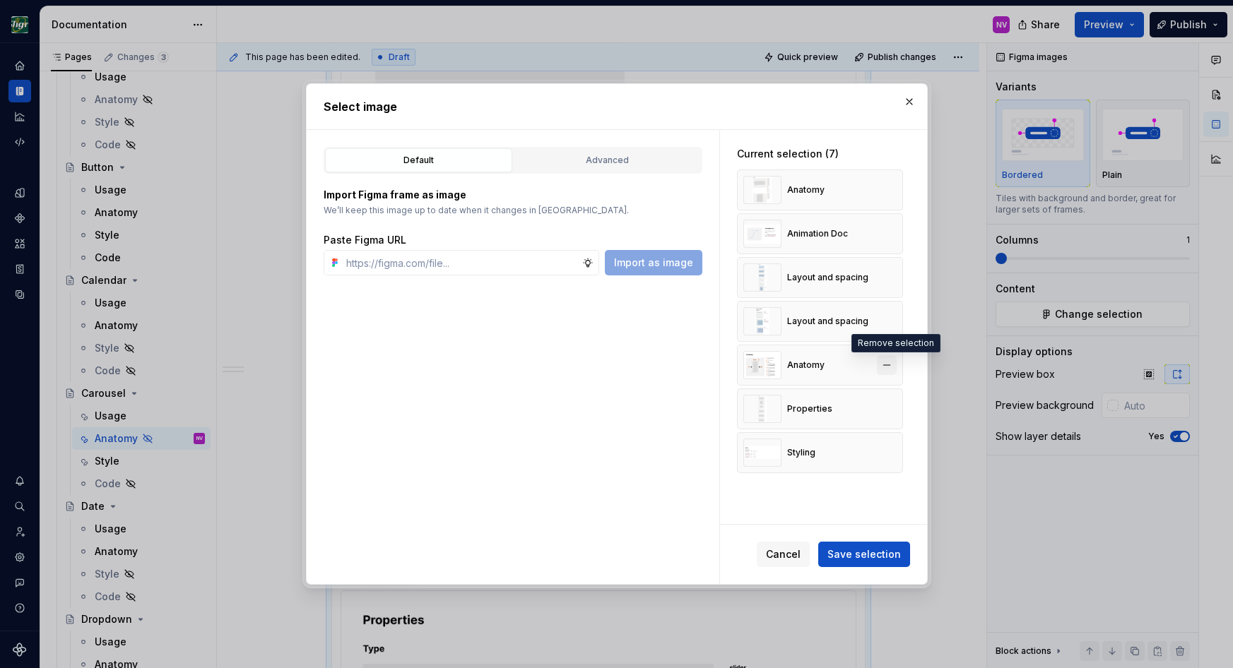
click at [892, 365] on button "button" at bounding box center [887, 365] width 20 height 20
click at [882, 553] on span "Save selection" at bounding box center [863, 555] width 73 height 14
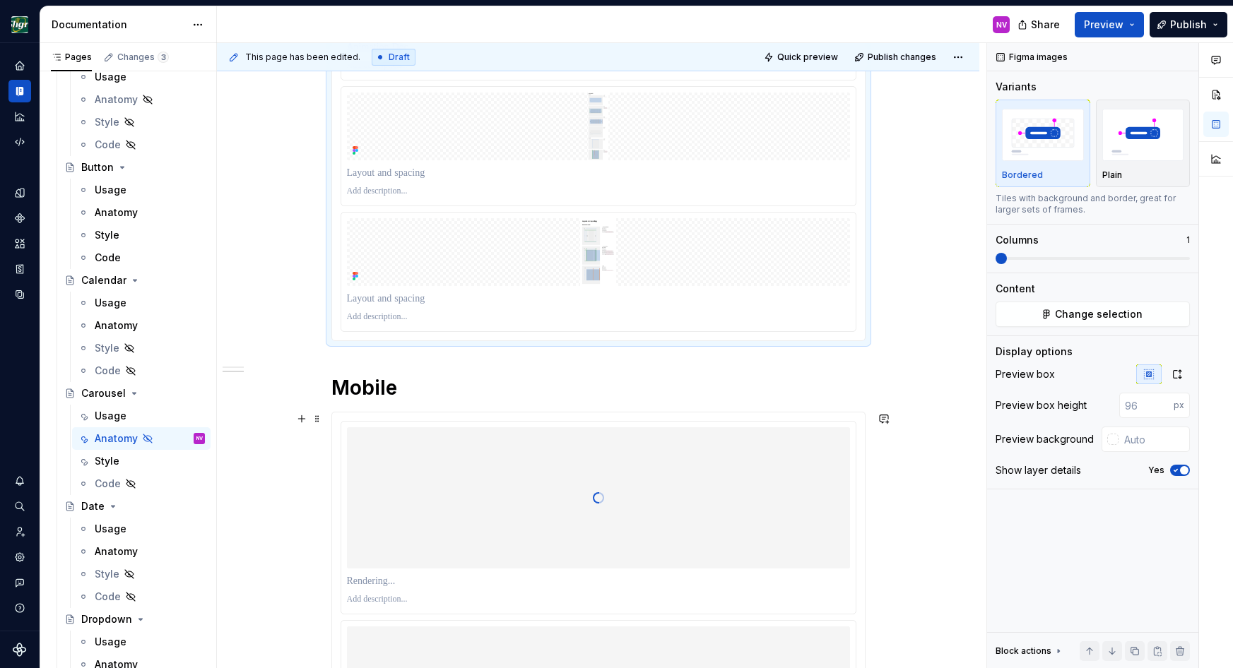
scroll to position [172, 0]
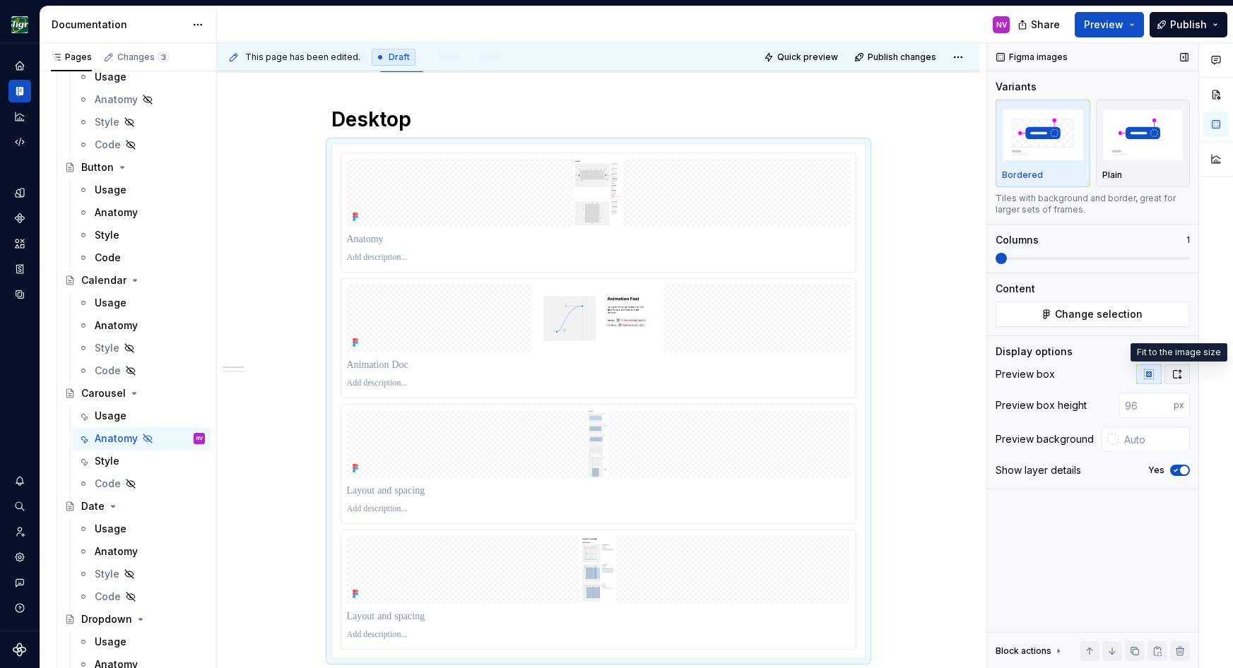
click at [1181, 379] on icon "button" at bounding box center [1176, 374] width 11 height 11
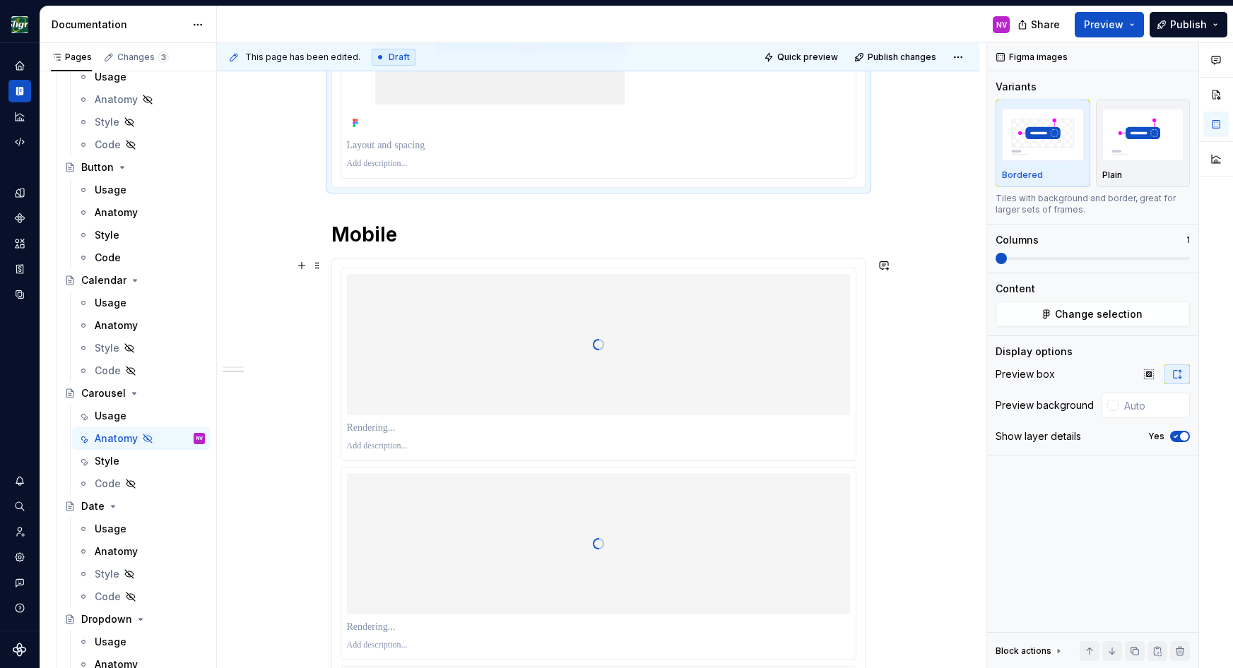
scroll to position [3988, 0]
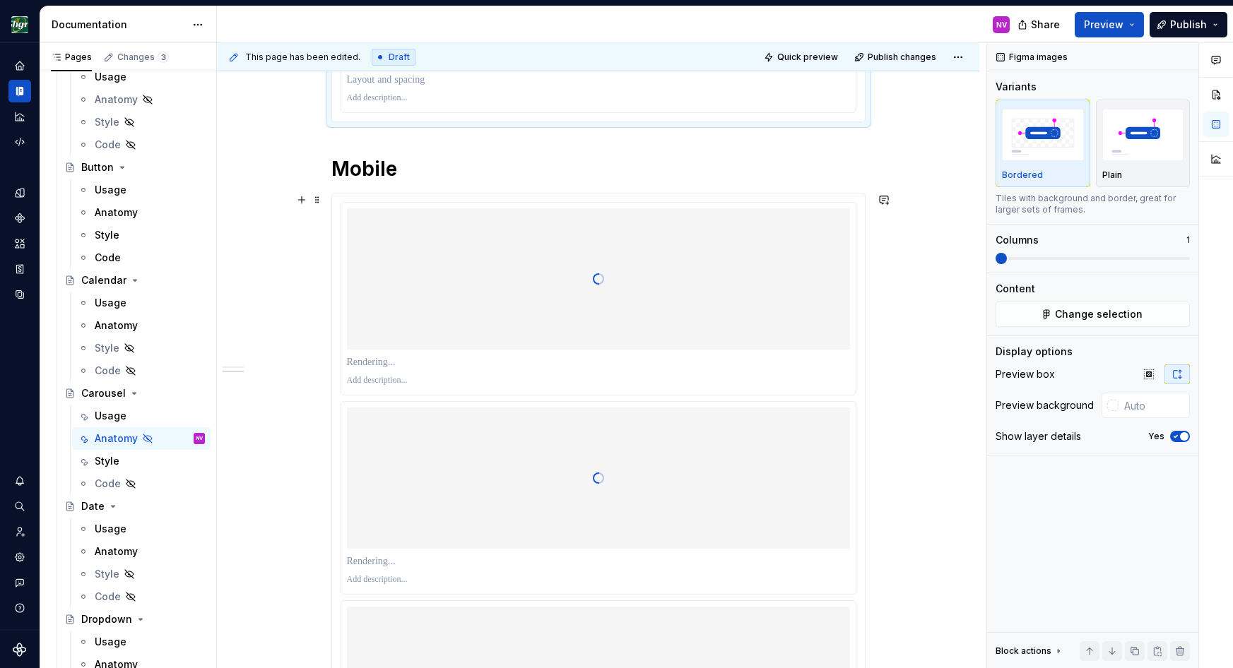
click at [623, 380] on p at bounding box center [598, 380] width 503 height 11
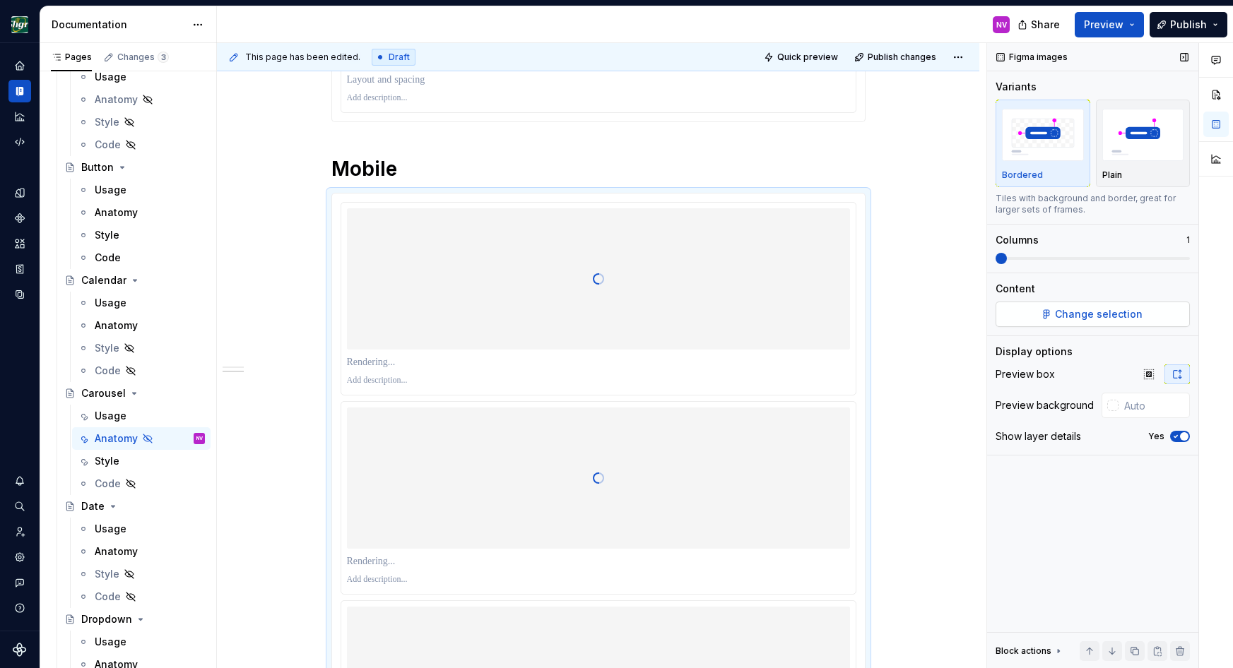
click at [1125, 323] on button "Change selection" at bounding box center [1093, 314] width 194 height 25
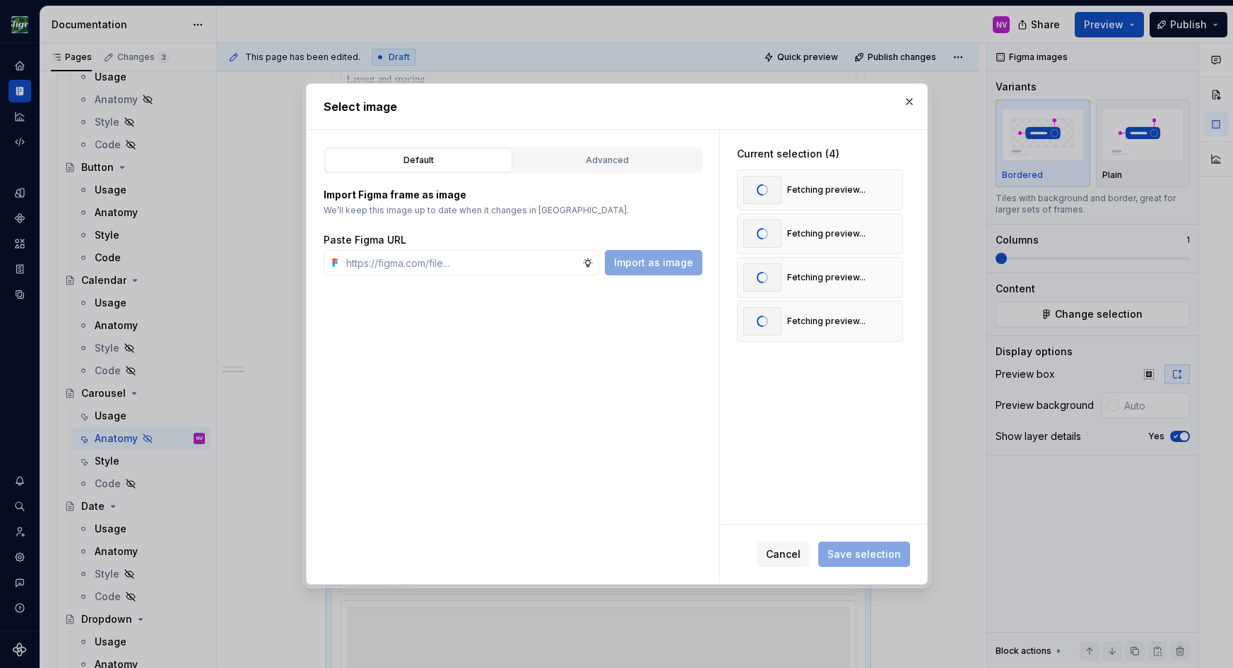
type textarea "*"
click at [895, 188] on button "button" at bounding box center [887, 190] width 20 height 20
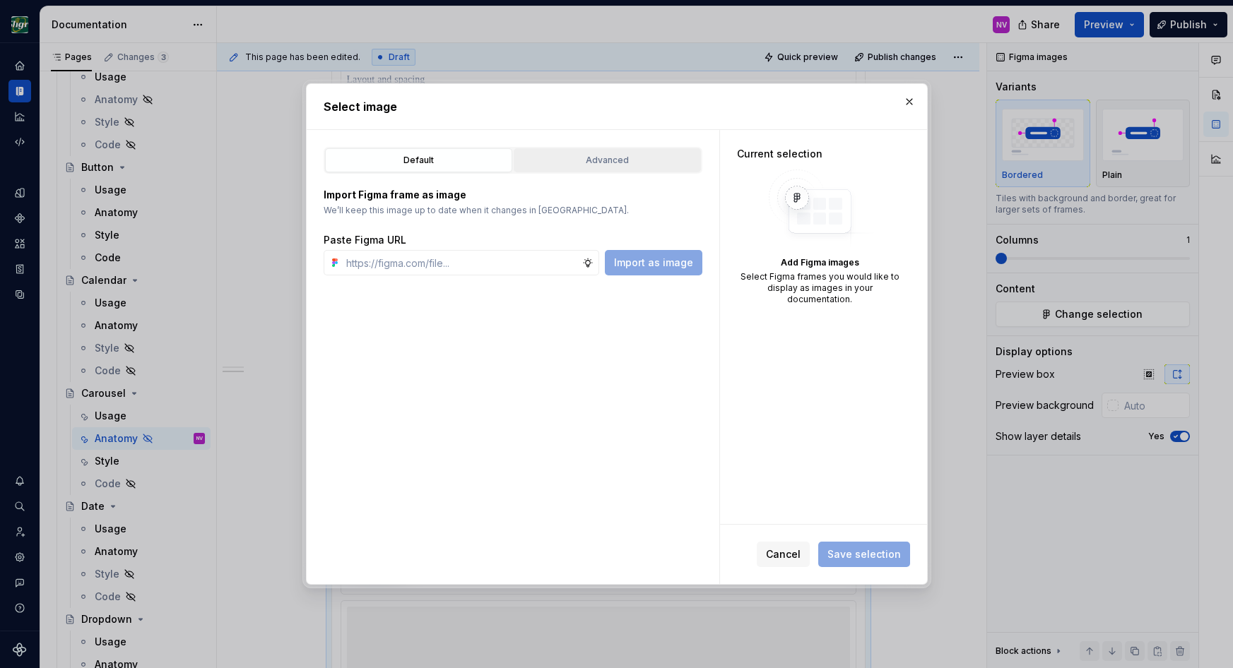
click at [567, 164] on div "Advanced" at bounding box center [607, 160] width 177 height 14
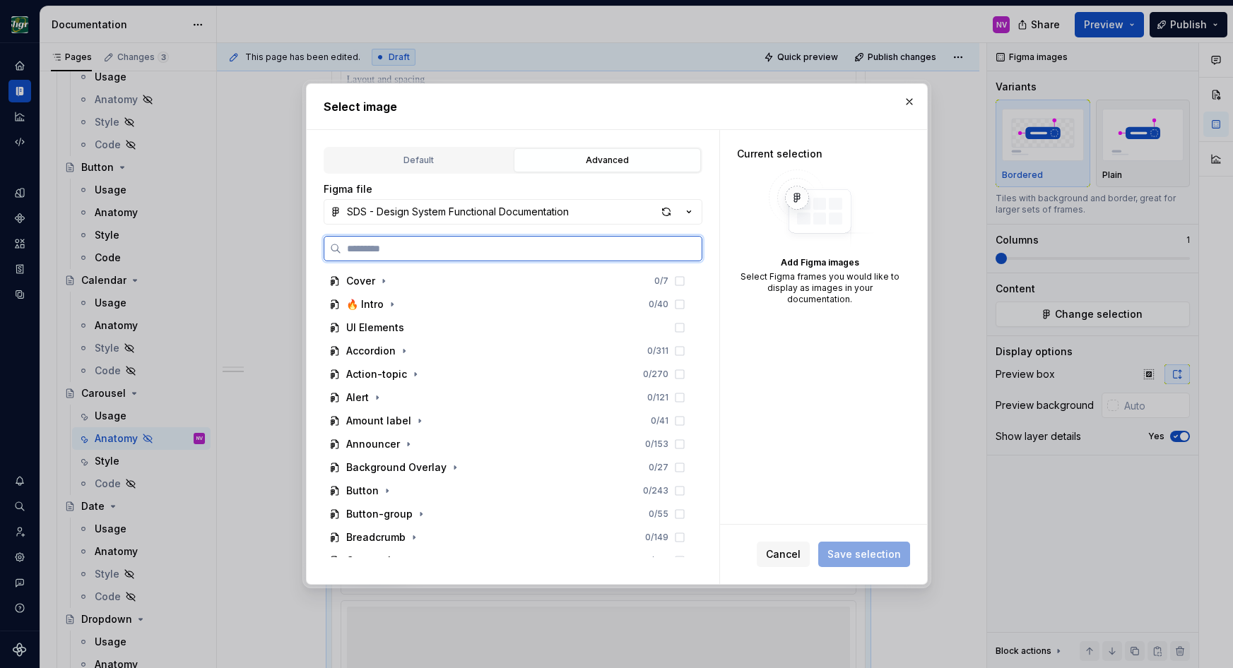
click at [462, 246] on input "search" at bounding box center [521, 249] width 360 height 14
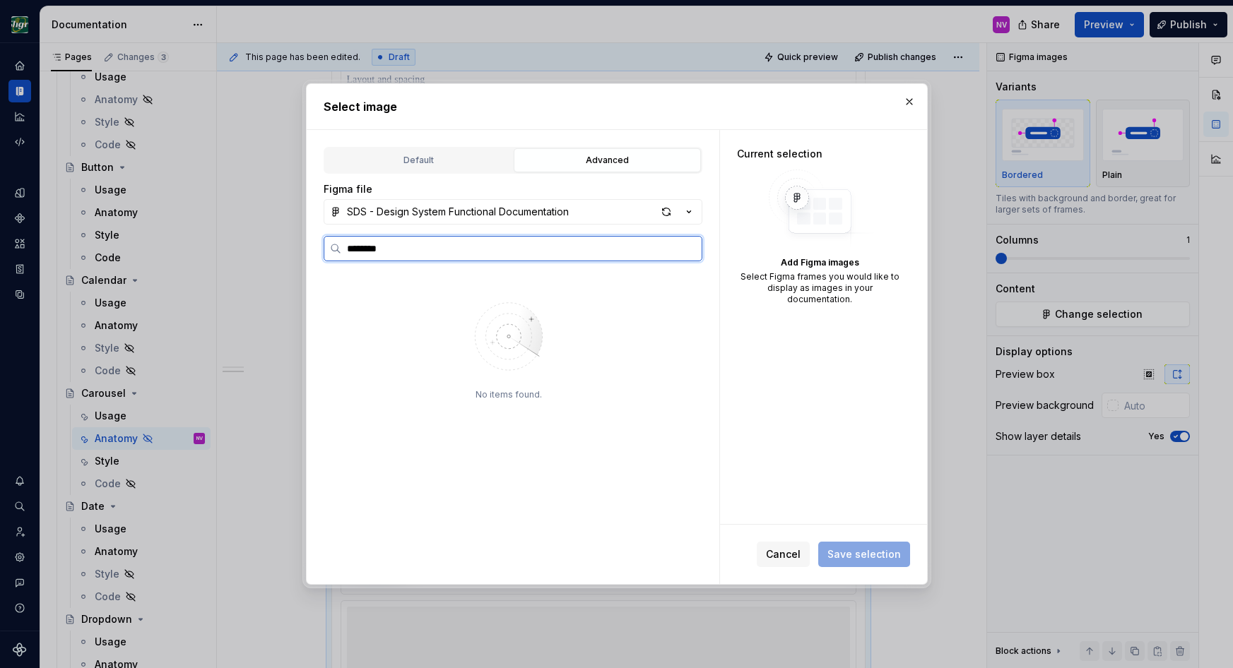
type input "********"
click at [333, 283] on icon at bounding box center [334, 281] width 7 height 8
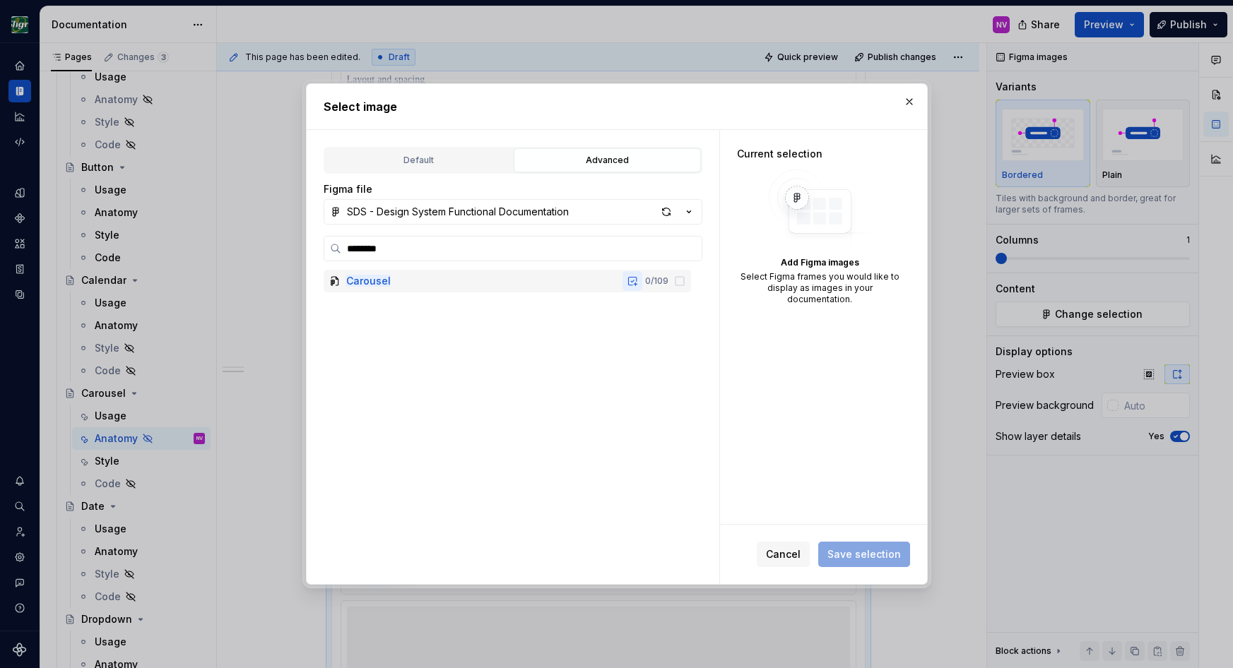
click at [642, 283] on button "button" at bounding box center [632, 281] width 20 height 20
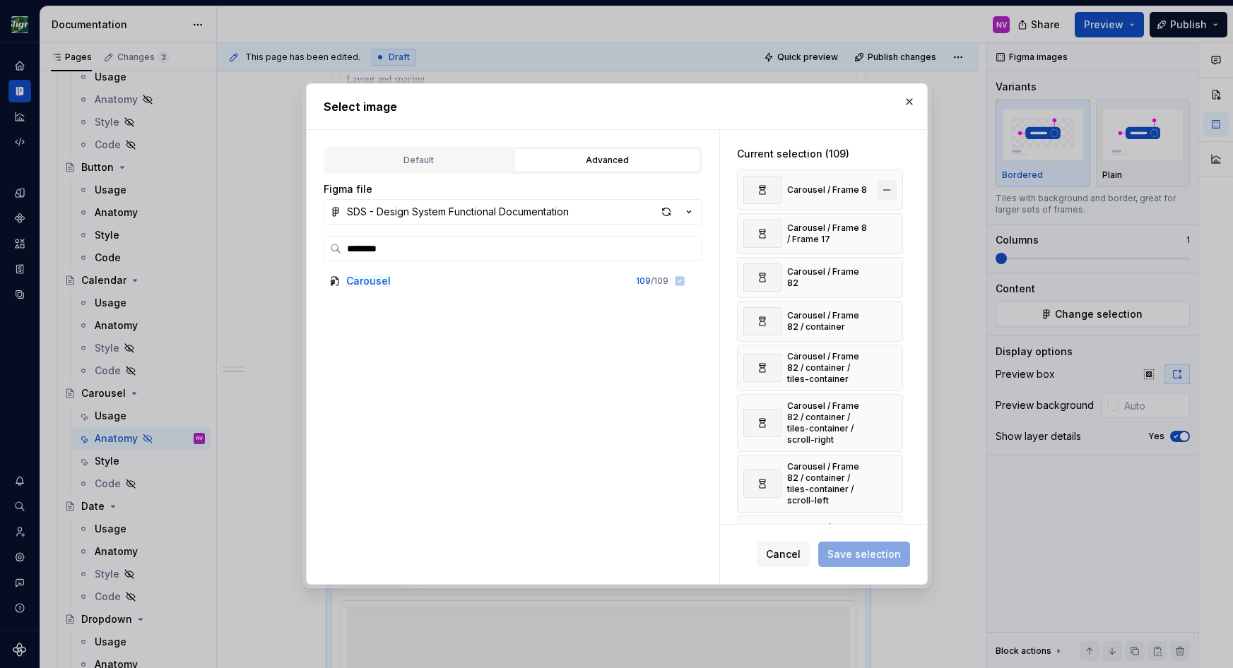
click at [889, 189] on button "button" at bounding box center [887, 190] width 20 height 20
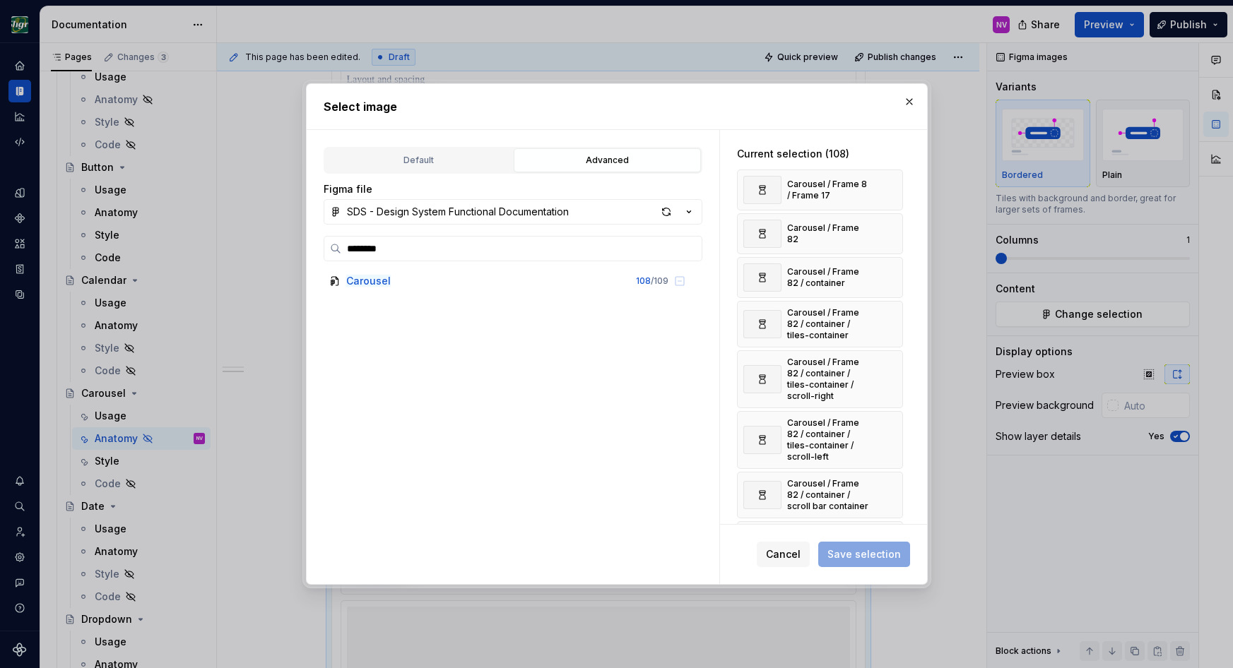
click at [889, 189] on button "button" at bounding box center [887, 190] width 20 height 20
click at [889, 224] on button "button" at bounding box center [887, 234] width 20 height 20
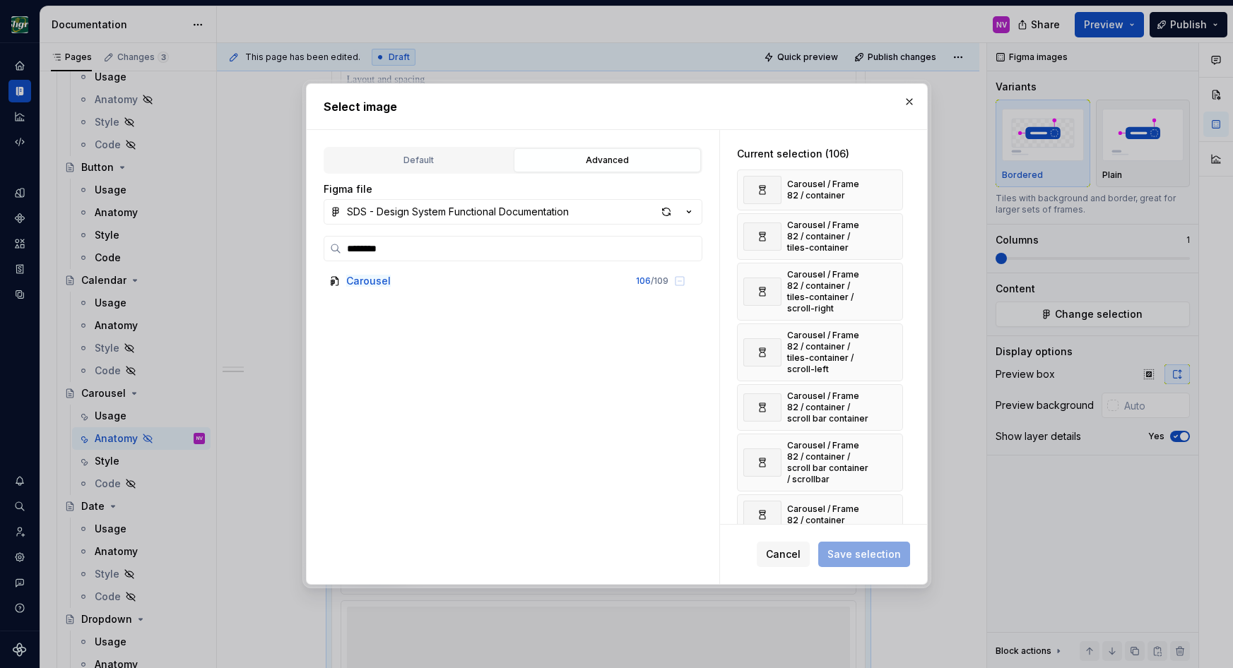
click at [889, 189] on button "button" at bounding box center [887, 190] width 20 height 20
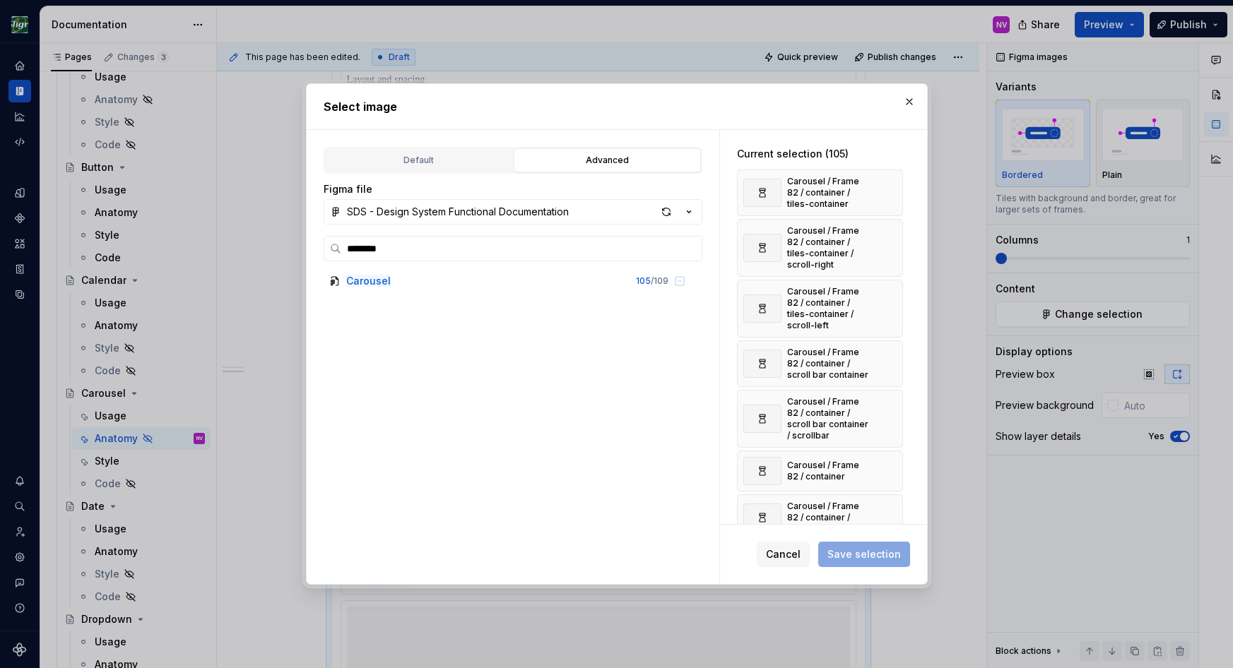
click at [889, 189] on button "button" at bounding box center [887, 193] width 20 height 20
click at [889, 189] on button "button" at bounding box center [887, 199] width 20 height 20
click at [889, 249] on button "button" at bounding box center [887, 259] width 20 height 20
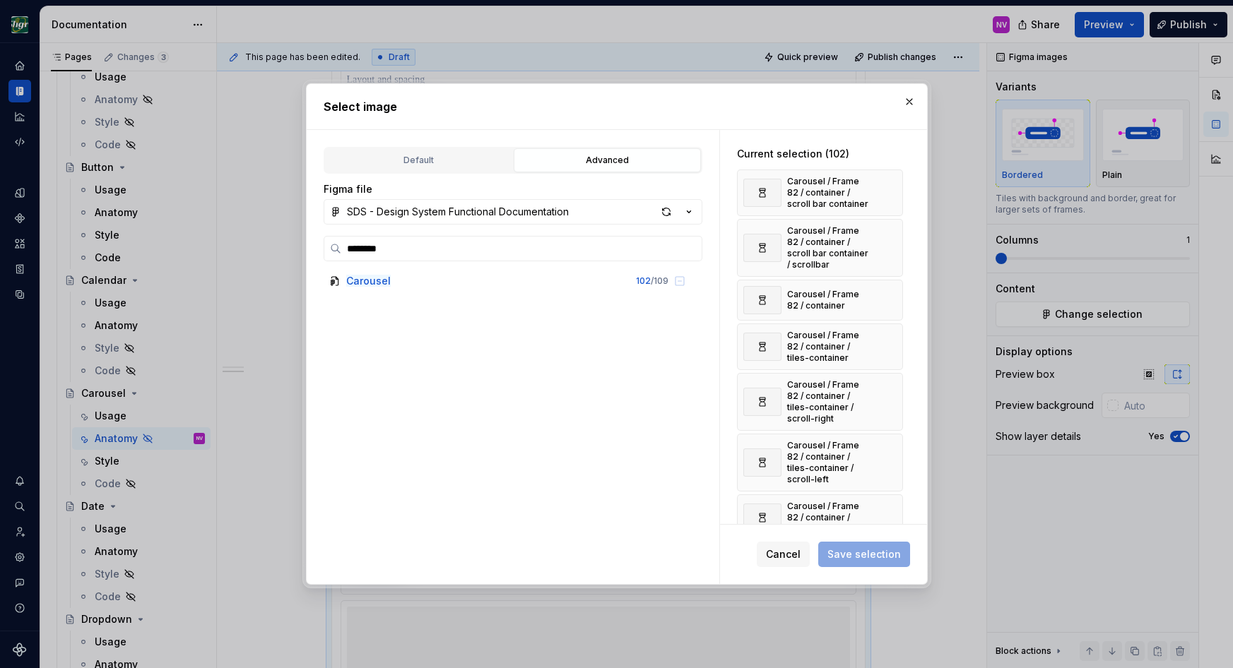
click at [889, 189] on button "button" at bounding box center [887, 193] width 20 height 20
click at [889, 238] on button "button" at bounding box center [887, 248] width 20 height 20
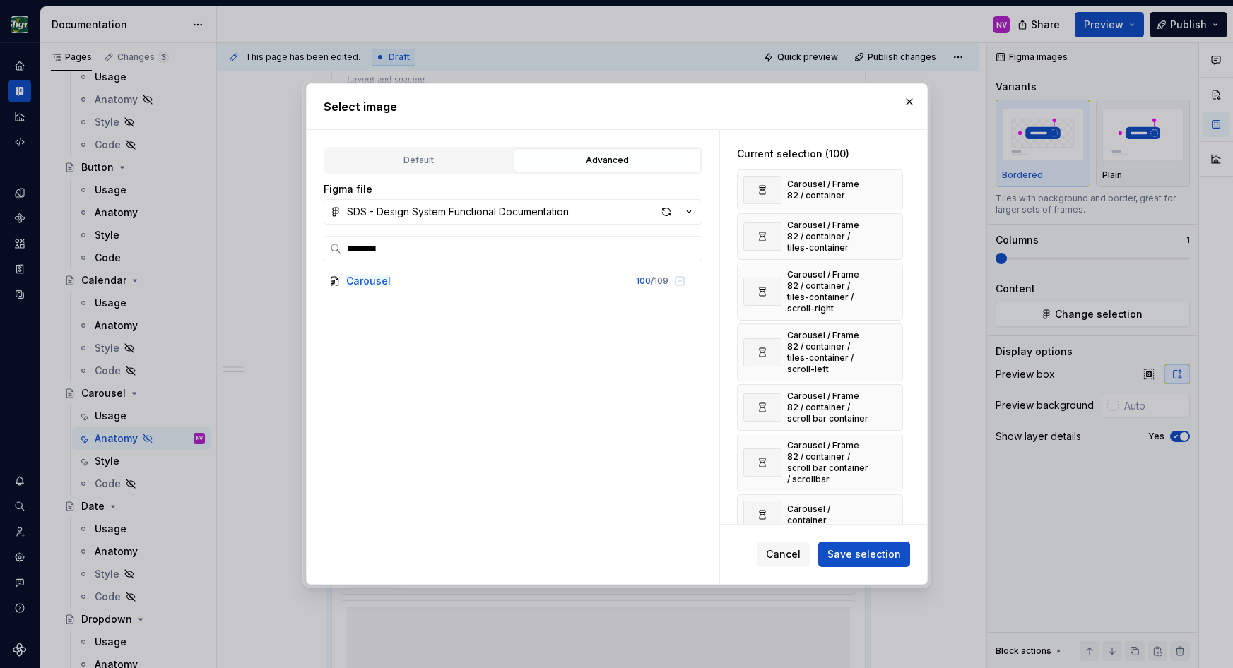
click at [889, 189] on button "button" at bounding box center [887, 190] width 20 height 20
click at [889, 227] on button "button" at bounding box center [887, 237] width 20 height 20
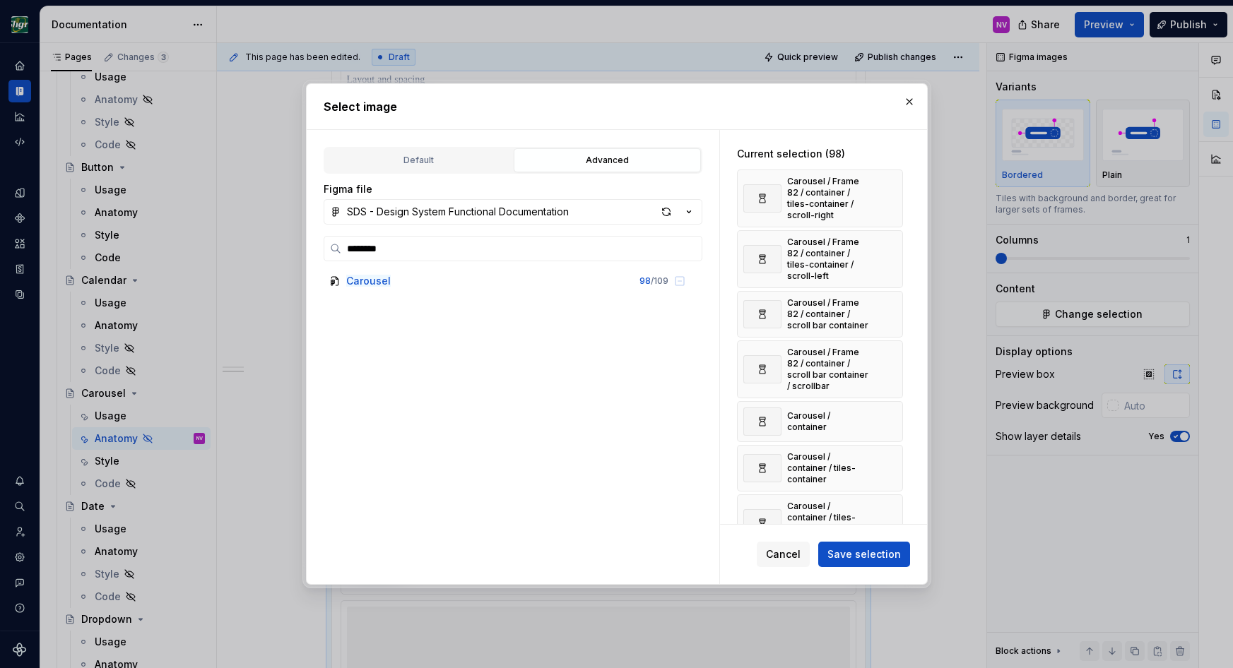
click at [889, 189] on button "button" at bounding box center [887, 199] width 20 height 20
click at [889, 249] on button "button" at bounding box center [887, 259] width 20 height 20
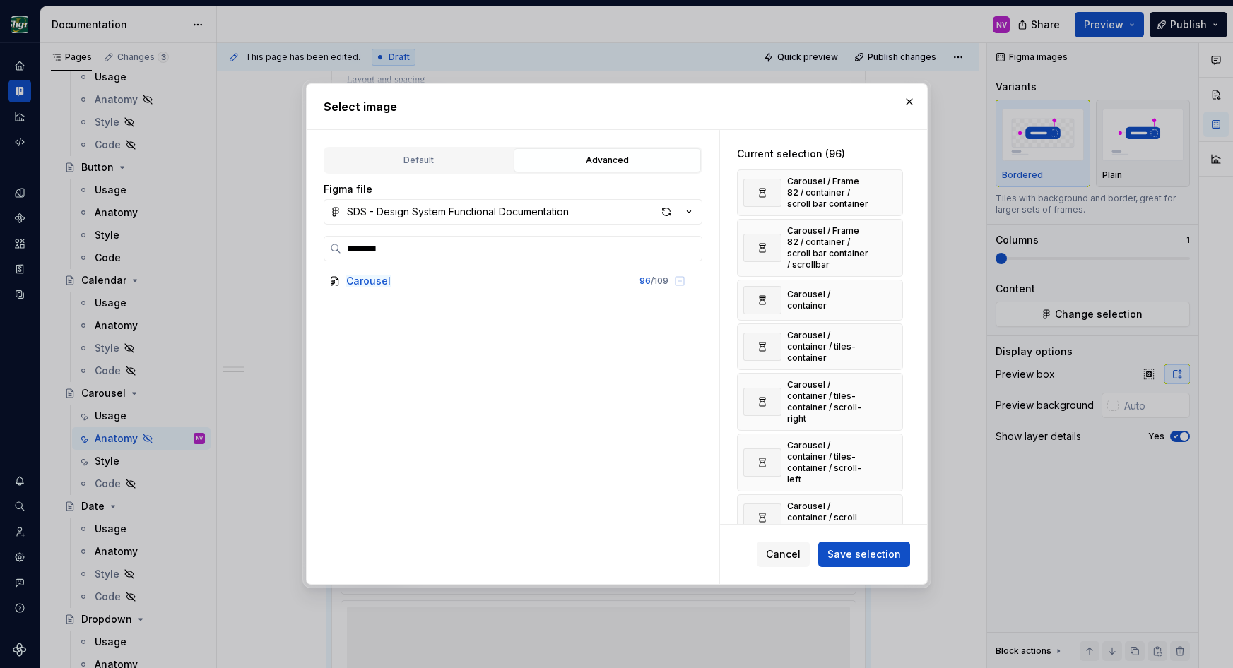
click at [889, 189] on button "button" at bounding box center [887, 193] width 20 height 20
click at [889, 238] on button "button" at bounding box center [887, 248] width 20 height 20
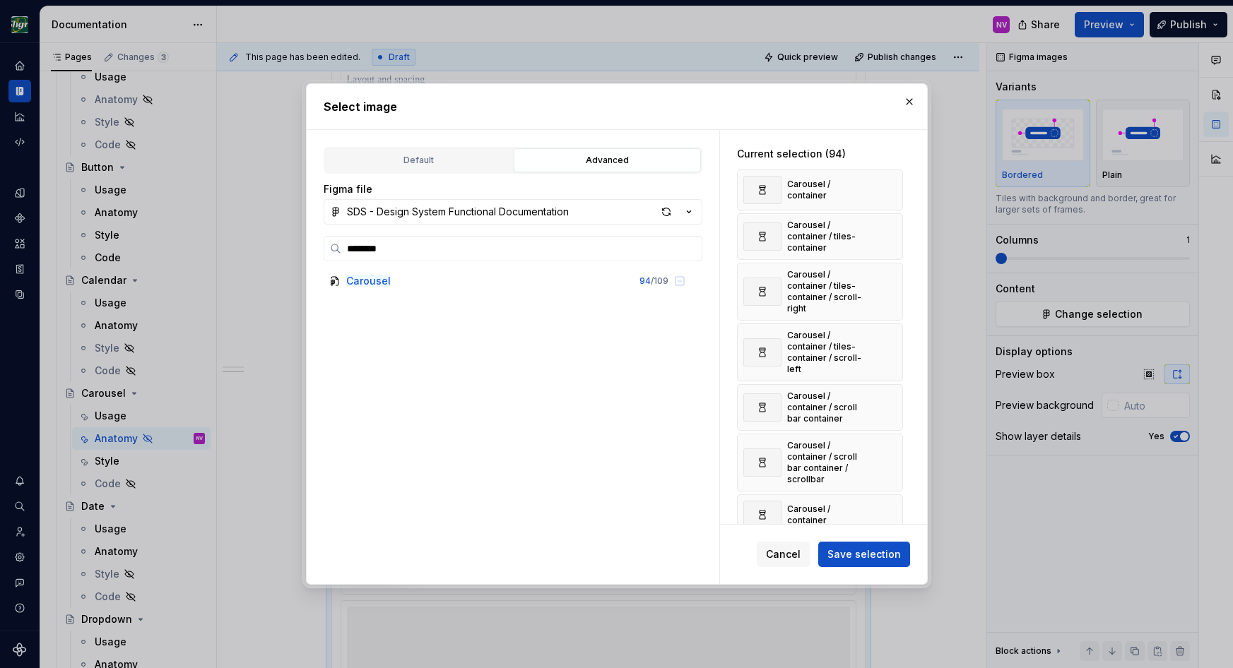
click at [889, 189] on button "button" at bounding box center [887, 190] width 20 height 20
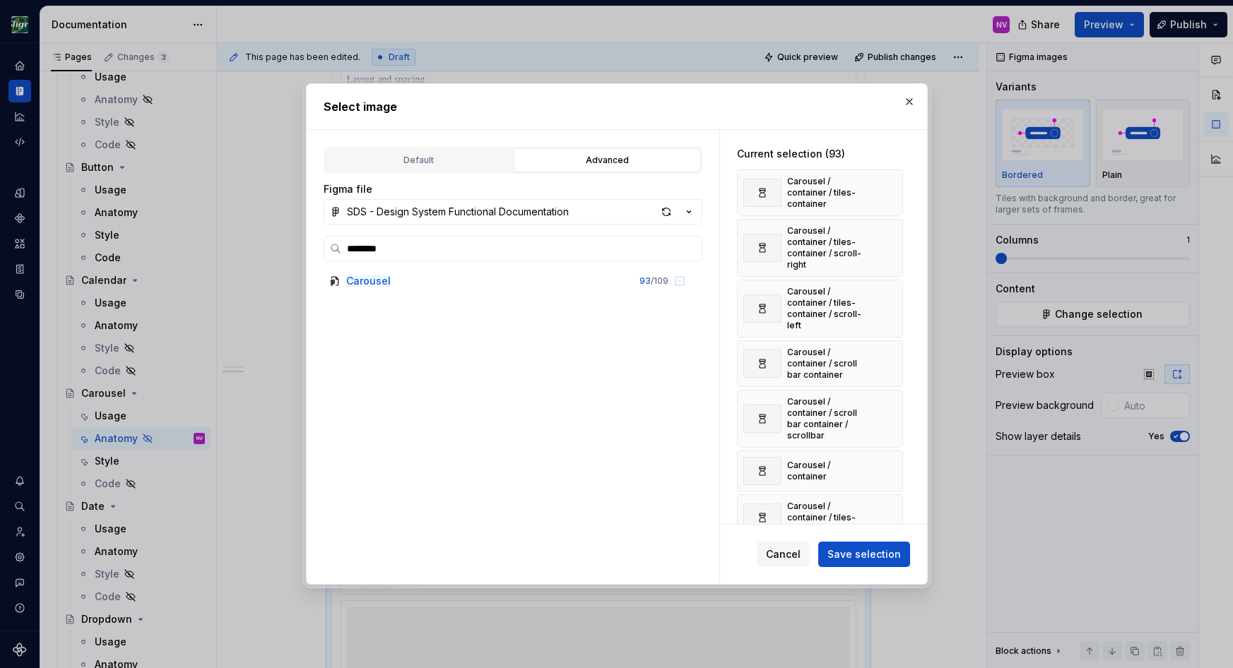
click at [889, 189] on button "button" at bounding box center [887, 193] width 20 height 20
click at [889, 189] on button "button" at bounding box center [887, 199] width 20 height 20
click at [889, 249] on button "button" at bounding box center [887, 259] width 20 height 20
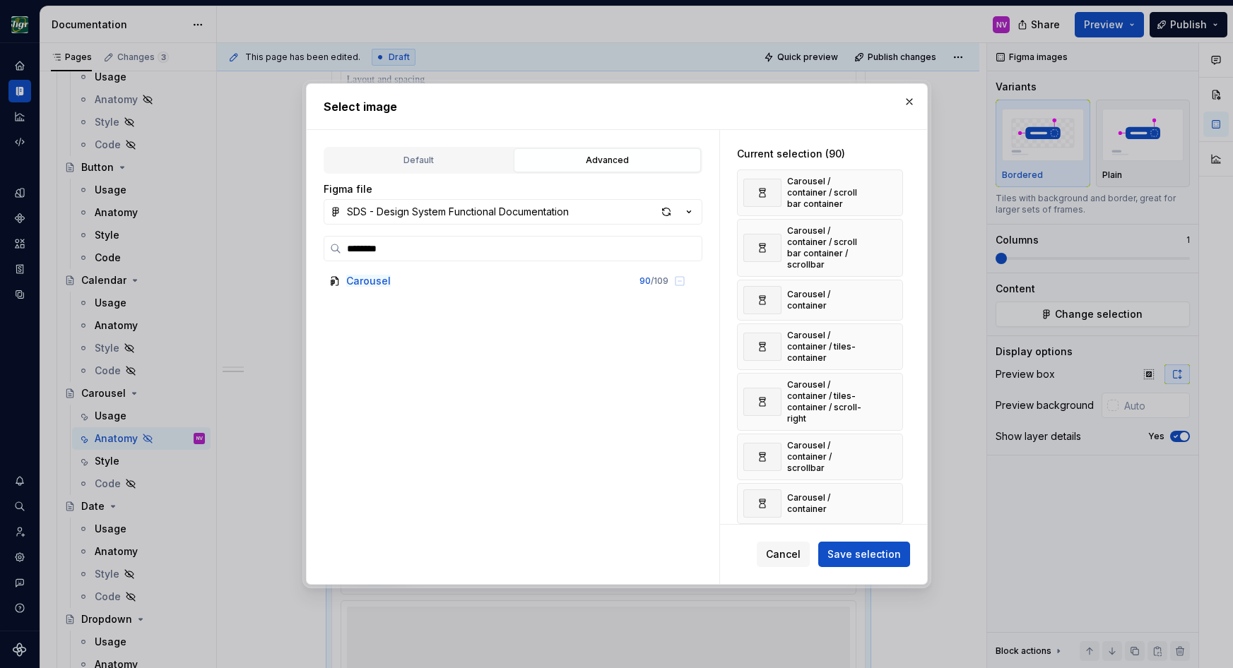
click at [889, 189] on button "button" at bounding box center [887, 193] width 20 height 20
click at [889, 238] on button "button" at bounding box center [887, 248] width 20 height 20
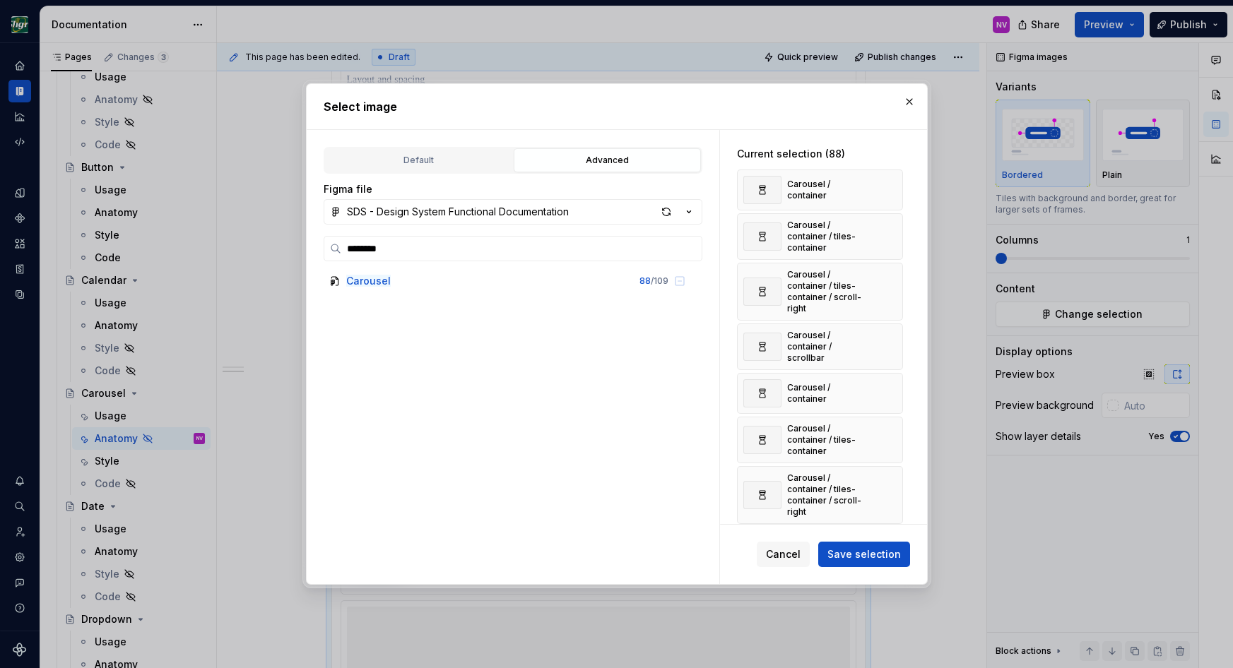
click at [889, 189] on button "button" at bounding box center [887, 190] width 20 height 20
click at [889, 227] on button "button" at bounding box center [887, 237] width 20 height 20
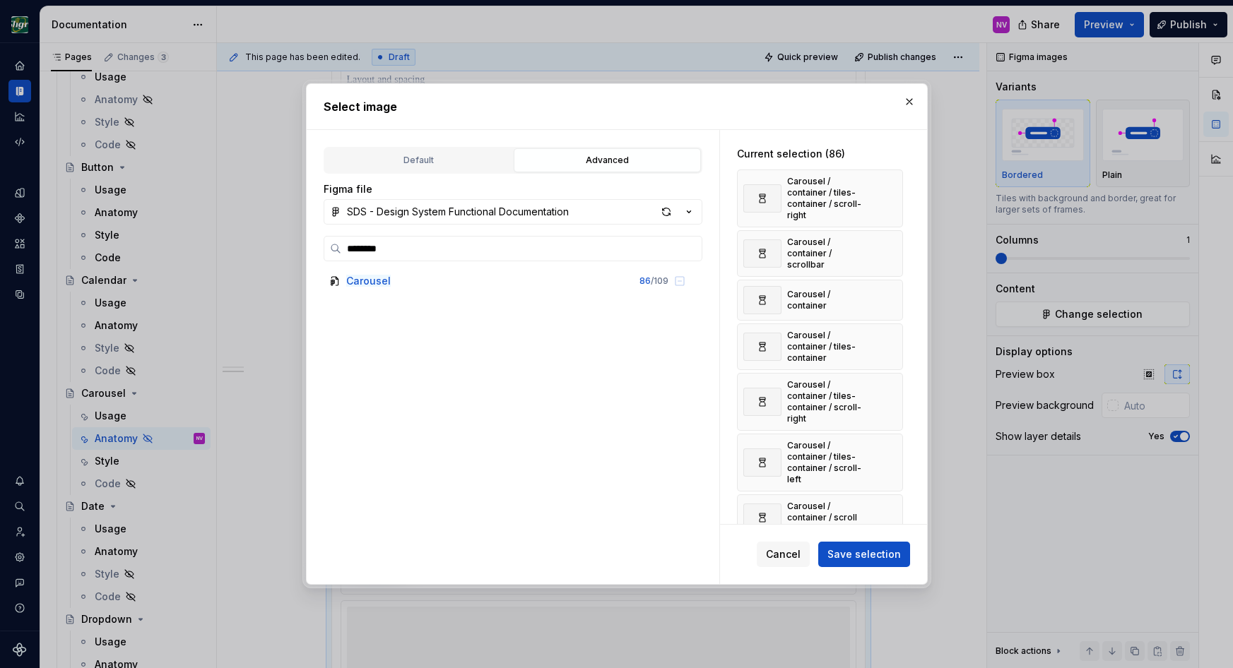
click at [889, 189] on button "button" at bounding box center [887, 199] width 20 height 20
click at [889, 244] on button "button" at bounding box center [887, 254] width 20 height 20
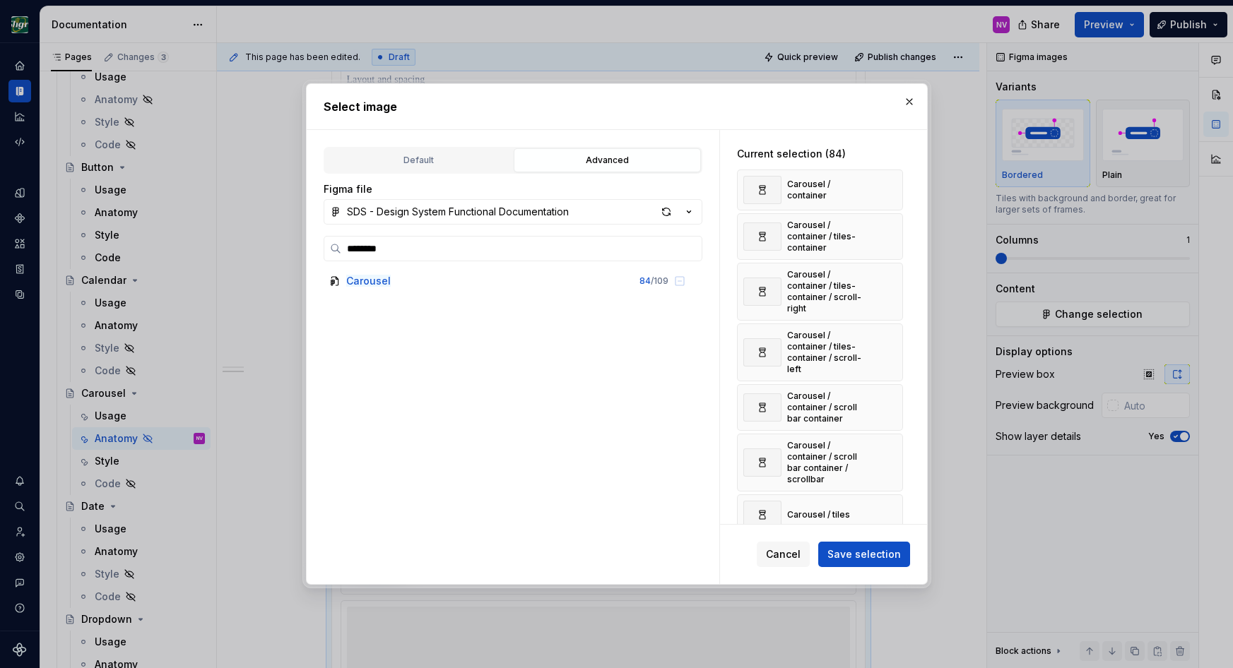
click at [889, 189] on button "button" at bounding box center [887, 190] width 20 height 20
click at [889, 227] on button "button" at bounding box center [887, 237] width 20 height 20
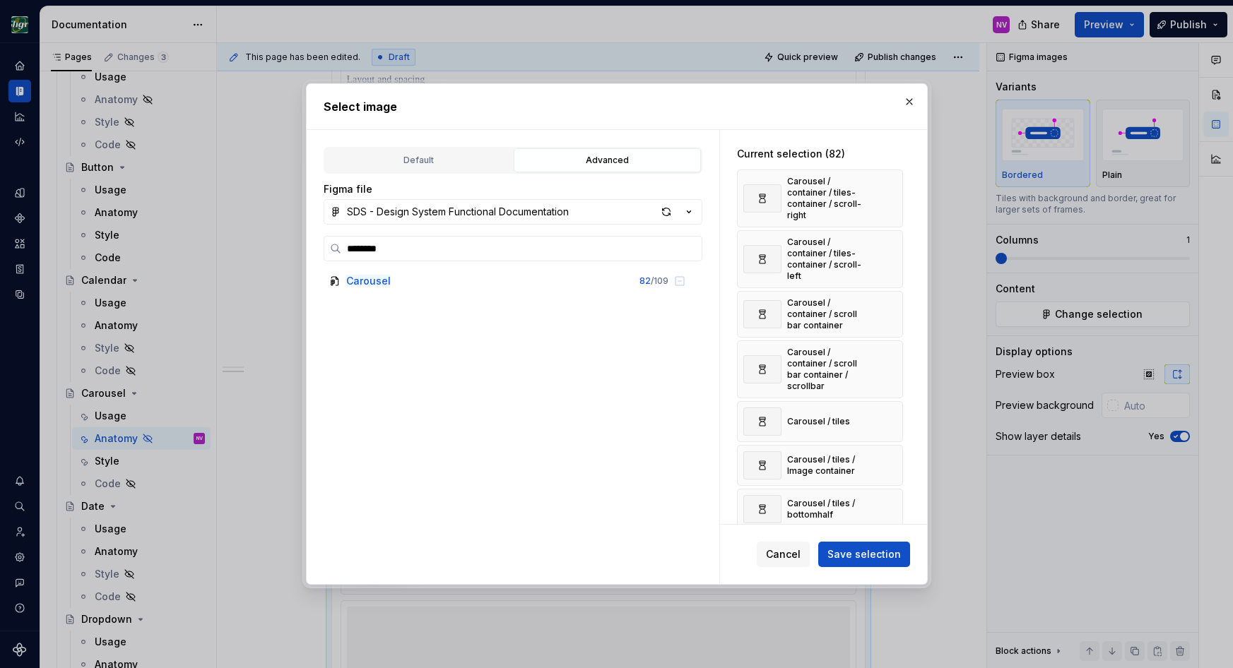
click at [889, 189] on button "button" at bounding box center [887, 199] width 20 height 20
click at [889, 249] on button "button" at bounding box center [887, 259] width 20 height 20
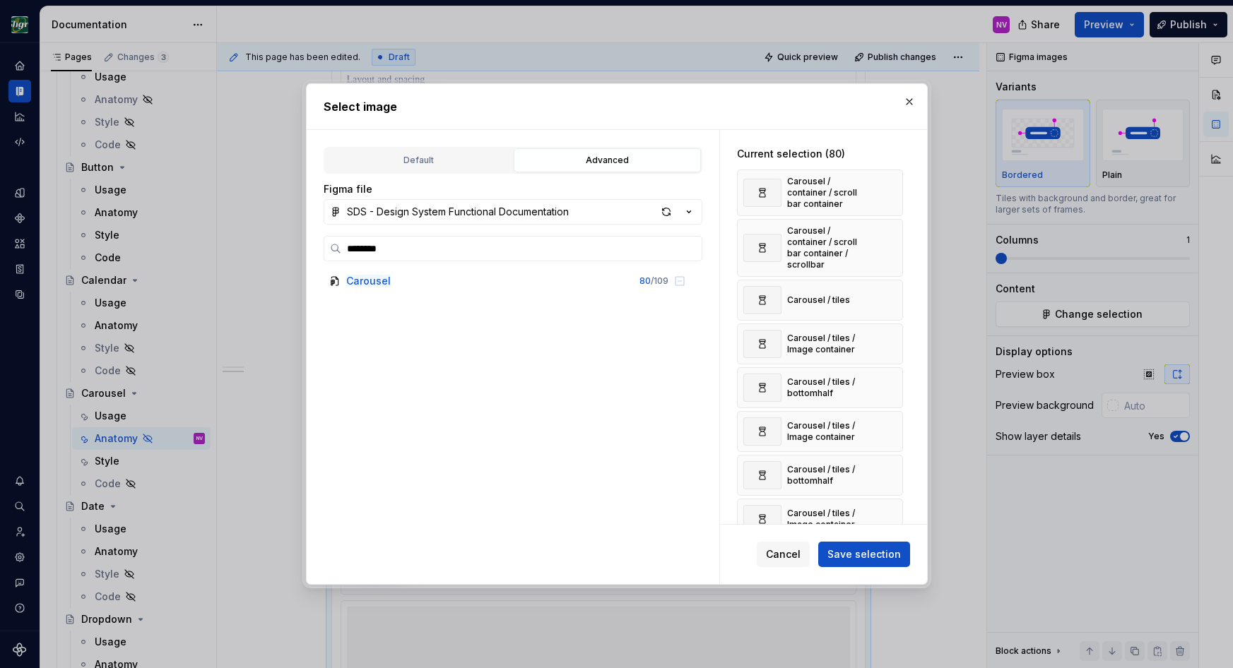
click at [889, 189] on button "button" at bounding box center [887, 193] width 20 height 20
click at [889, 238] on button "button" at bounding box center [887, 248] width 20 height 20
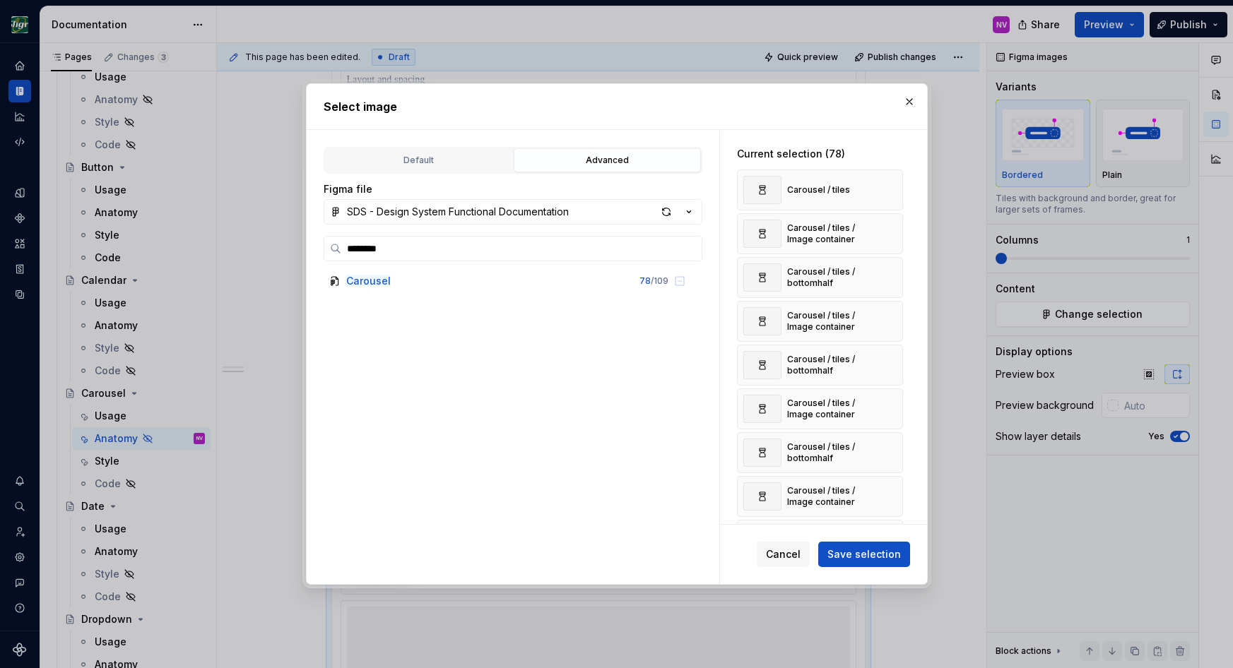
click at [889, 189] on button "button" at bounding box center [887, 190] width 20 height 20
click at [889, 224] on button "button" at bounding box center [887, 234] width 20 height 20
click at [889, 189] on button "button" at bounding box center [887, 190] width 20 height 20
click at [889, 224] on button "button" at bounding box center [887, 234] width 20 height 20
click at [889, 189] on button "button" at bounding box center [887, 190] width 20 height 20
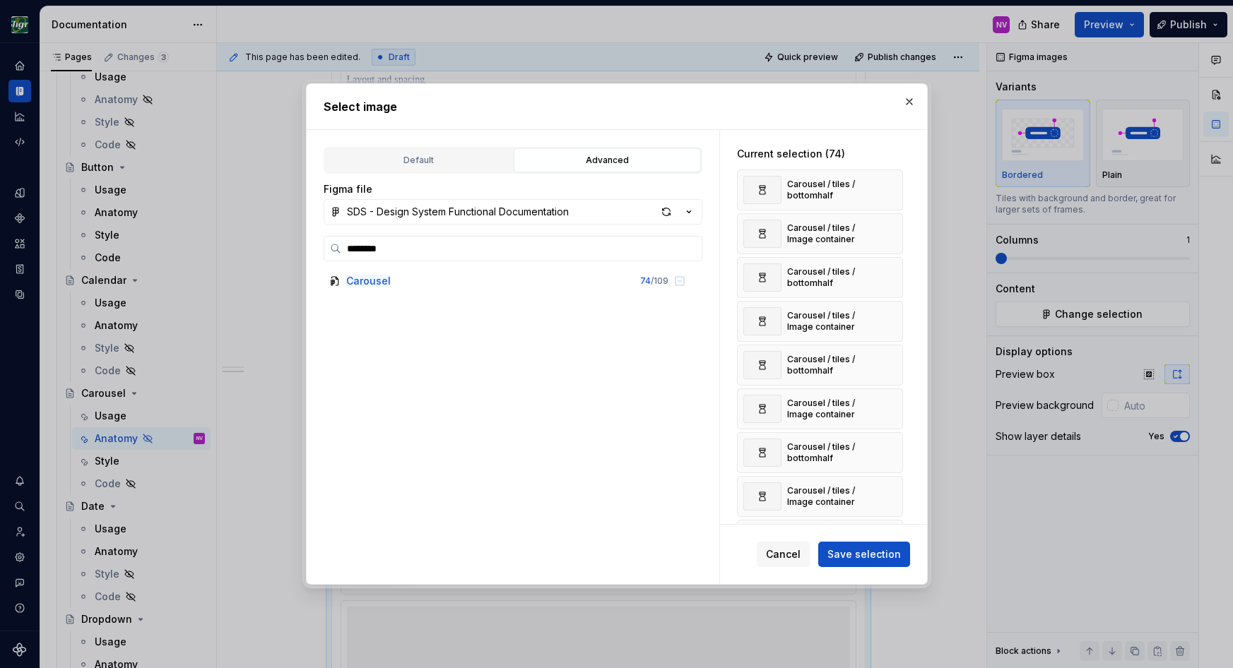
click at [889, 224] on button "button" at bounding box center [887, 234] width 20 height 20
click at [889, 189] on button "button" at bounding box center [887, 190] width 20 height 20
click at [889, 224] on button "button" at bounding box center [887, 234] width 20 height 20
click at [889, 189] on button "button" at bounding box center [887, 190] width 20 height 20
click at [889, 224] on button "button" at bounding box center [887, 234] width 20 height 20
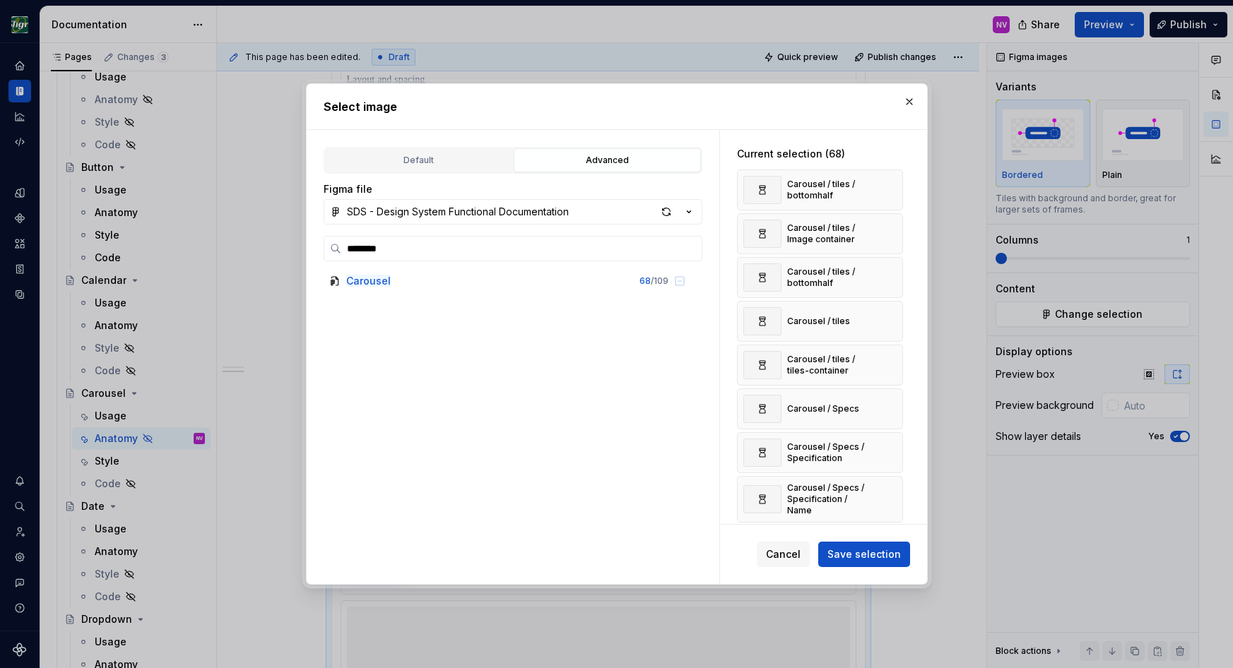
click at [889, 189] on button "button" at bounding box center [887, 190] width 20 height 20
click at [889, 224] on button "button" at bounding box center [887, 234] width 20 height 20
click at [889, 189] on button "button" at bounding box center [887, 190] width 20 height 20
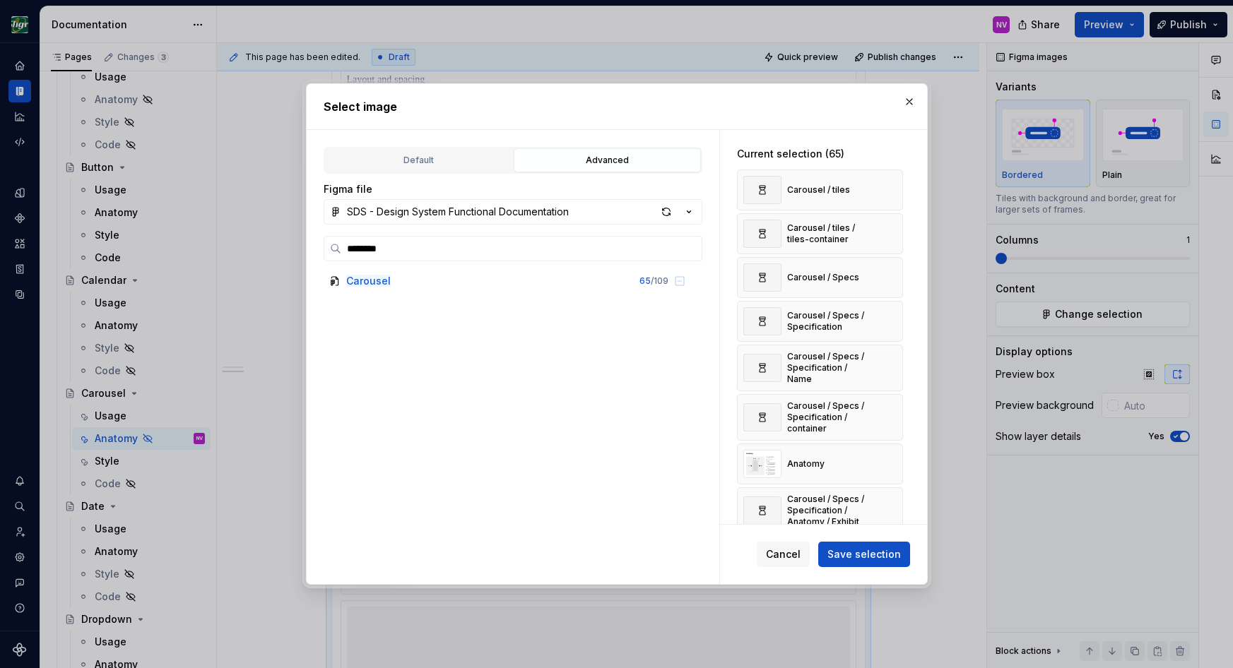
click at [889, 189] on button "button" at bounding box center [887, 190] width 20 height 20
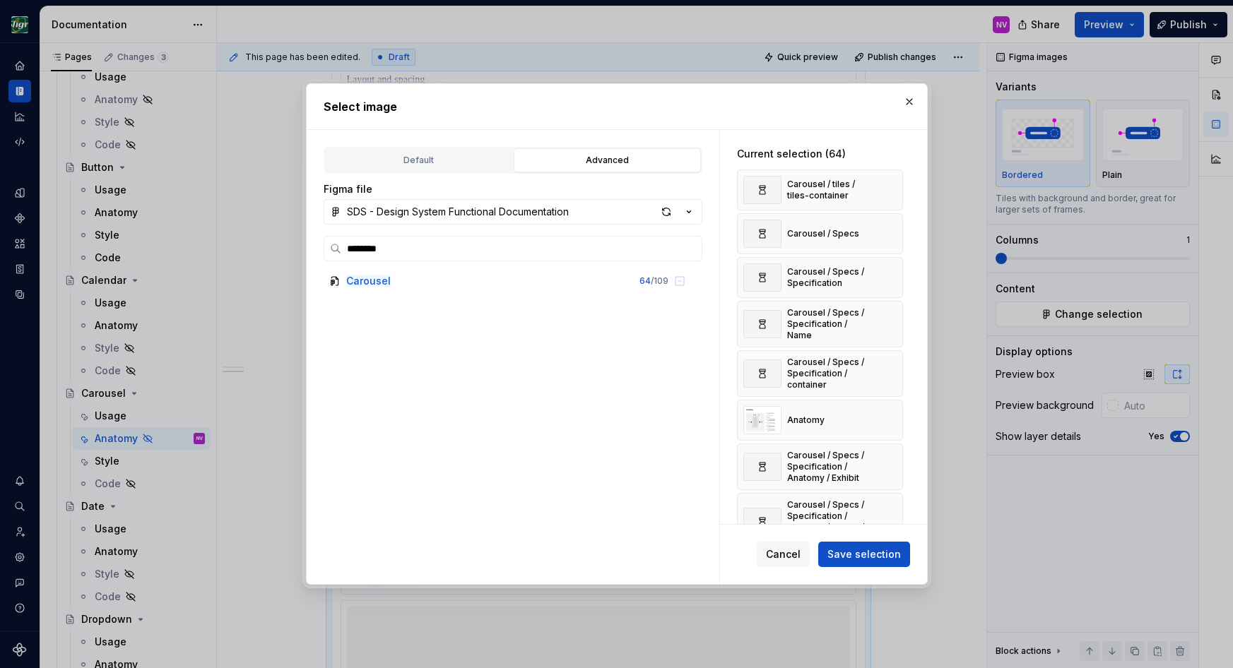
click at [889, 189] on button "button" at bounding box center [887, 190] width 20 height 20
click at [889, 224] on button "button" at bounding box center [887, 234] width 20 height 20
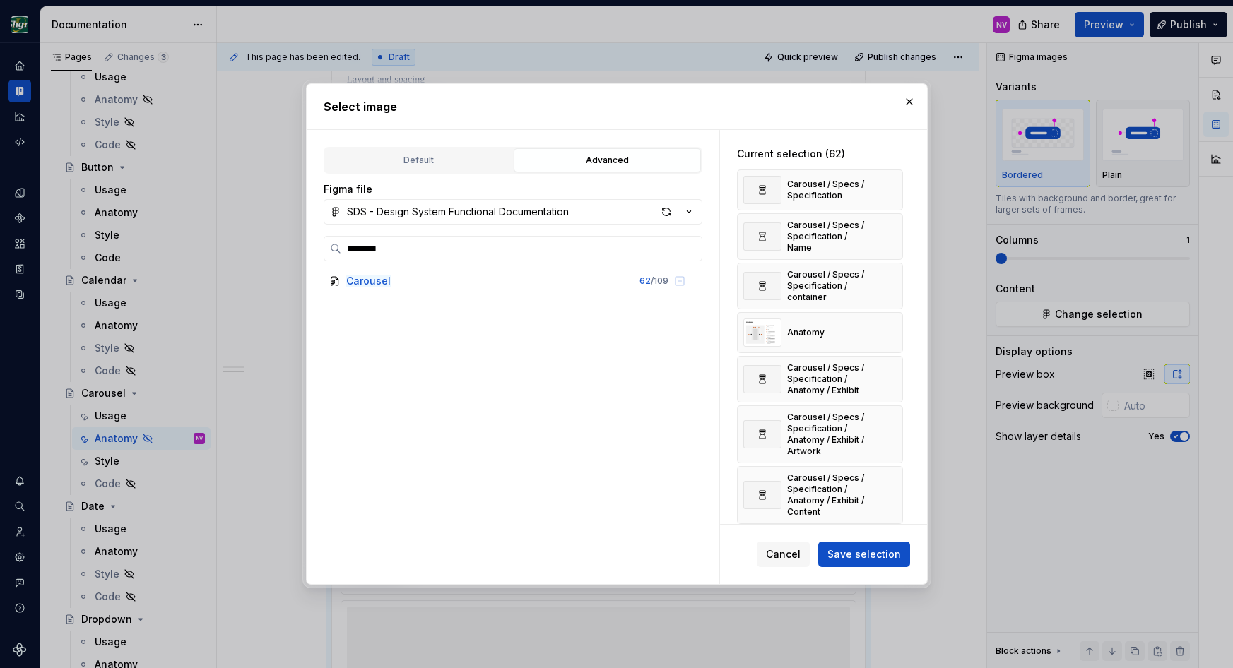
click at [889, 189] on button "button" at bounding box center [887, 190] width 20 height 20
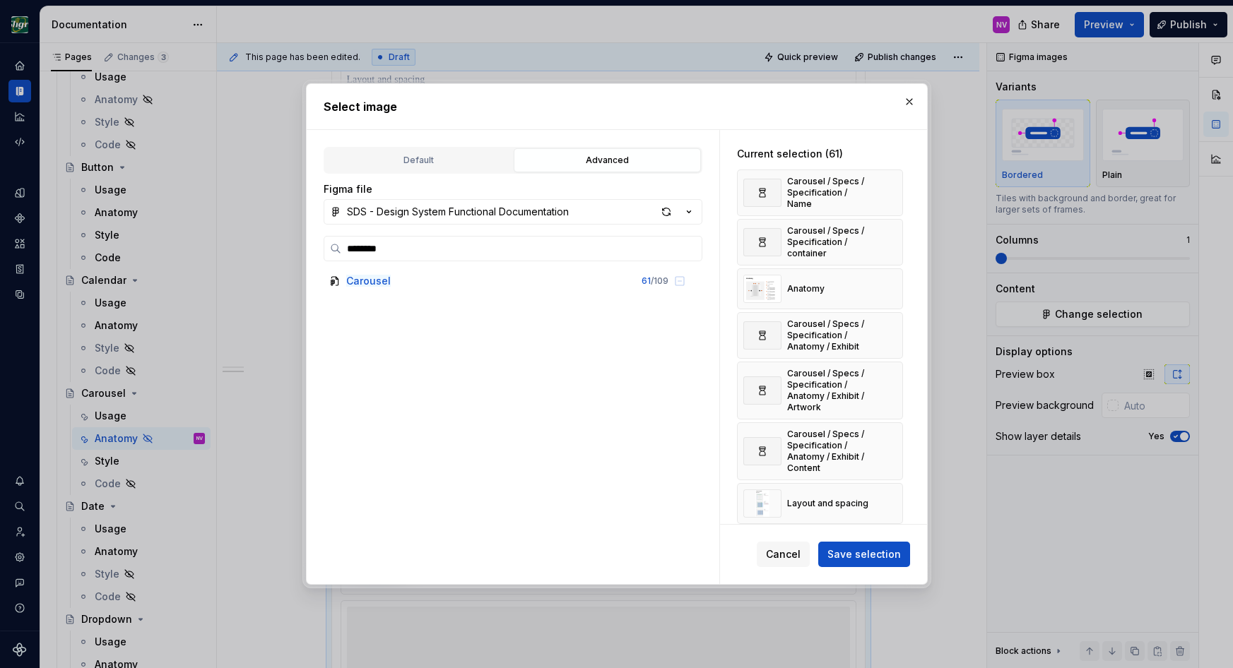
click at [889, 189] on button "button" at bounding box center [887, 193] width 20 height 20
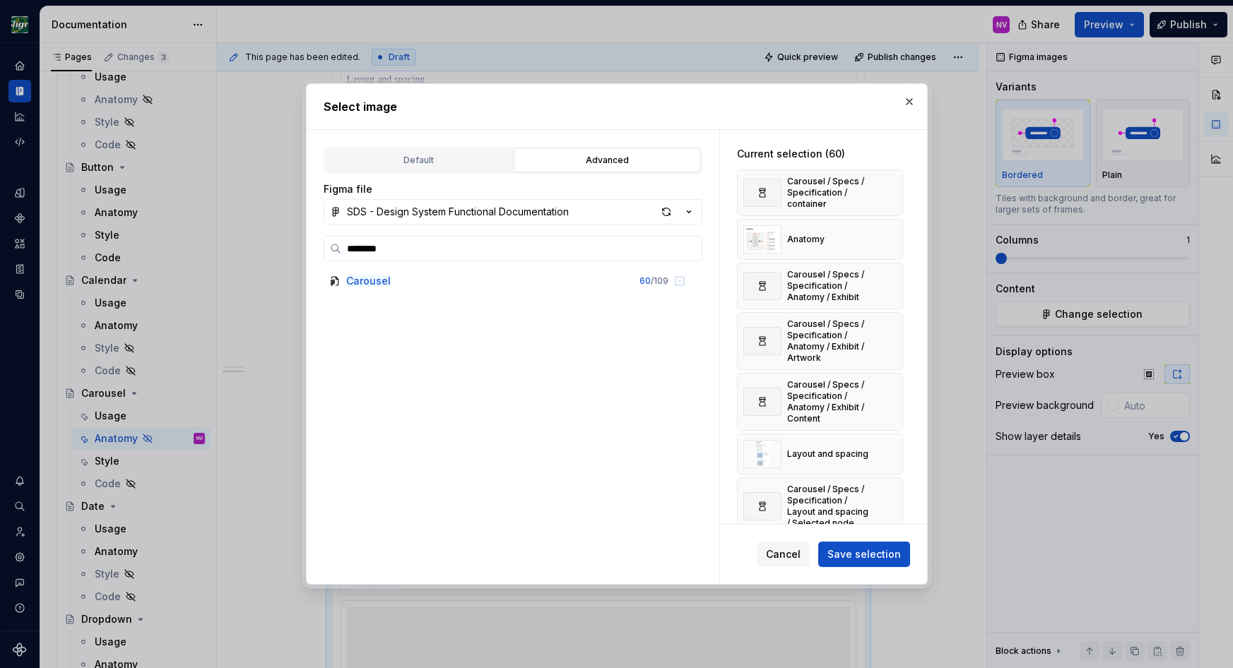
click at [889, 189] on button "button" at bounding box center [887, 193] width 20 height 20
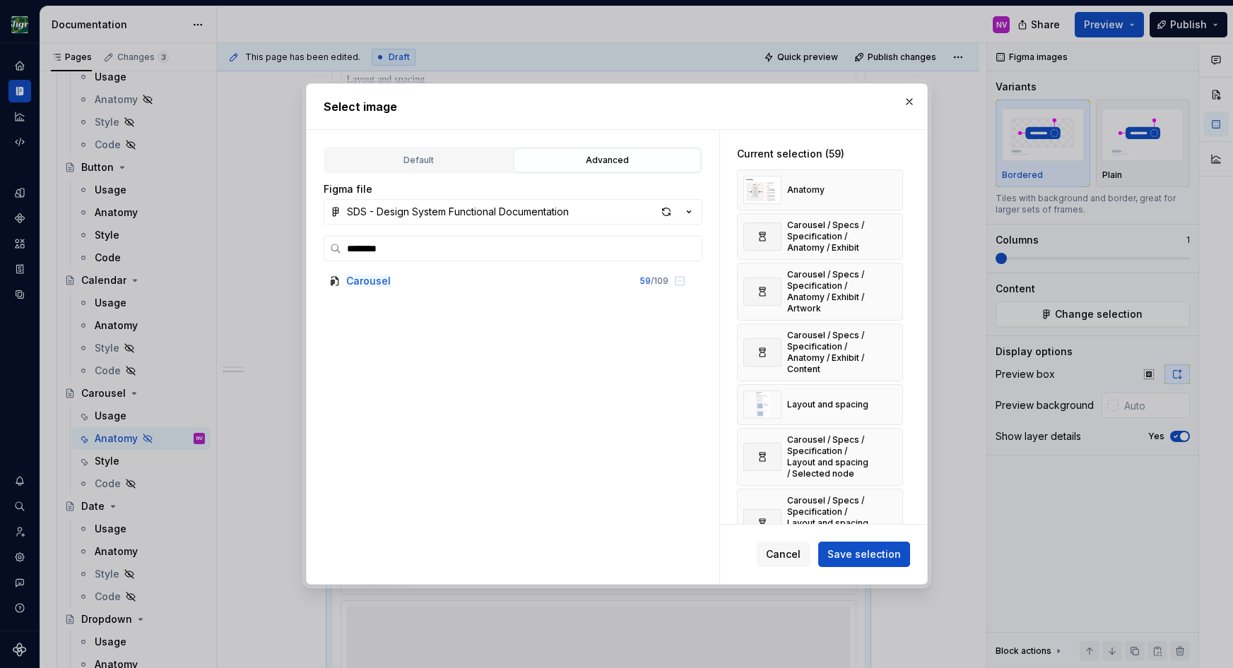
click at [889, 189] on button "button" at bounding box center [887, 190] width 20 height 20
click at [889, 227] on button "button" at bounding box center [887, 237] width 20 height 20
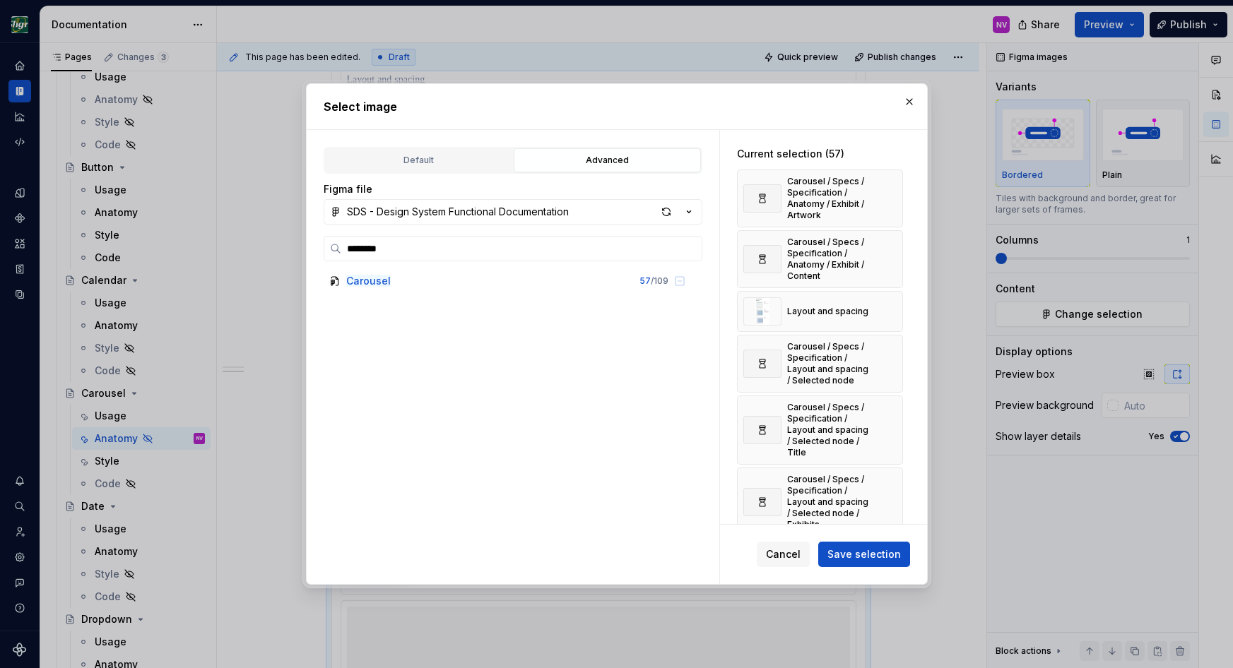
click at [889, 189] on button "button" at bounding box center [887, 199] width 20 height 20
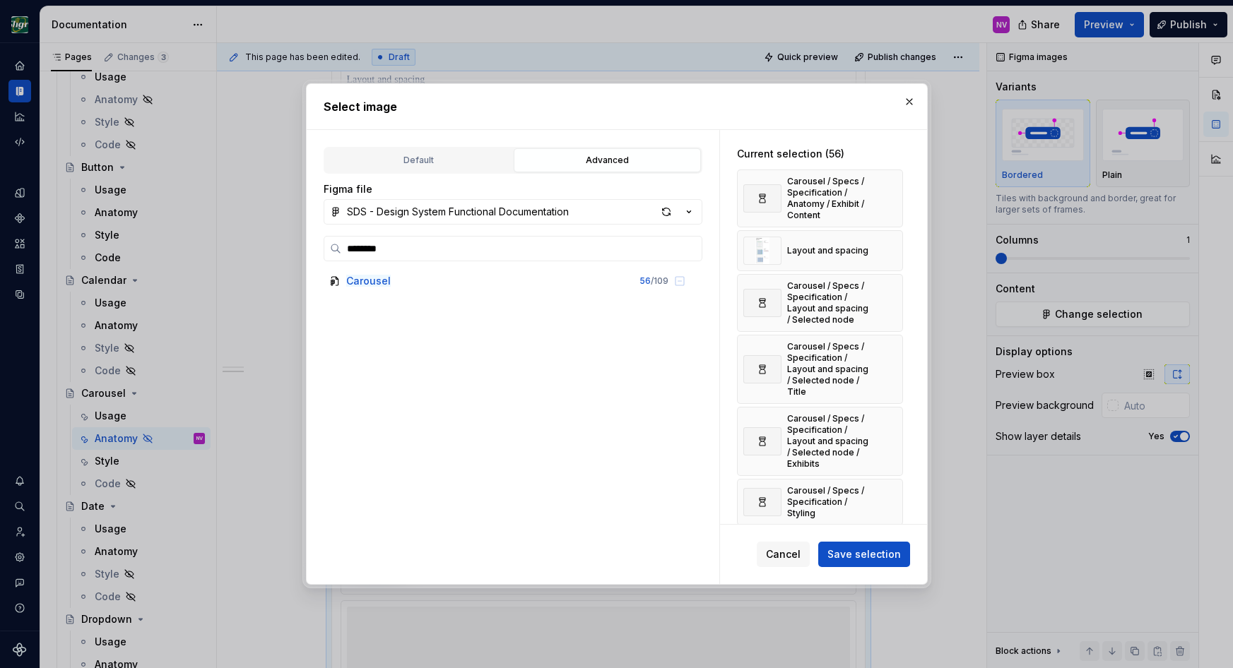
click at [889, 189] on button "button" at bounding box center [887, 199] width 20 height 20
click at [889, 241] on button "button" at bounding box center [887, 251] width 20 height 20
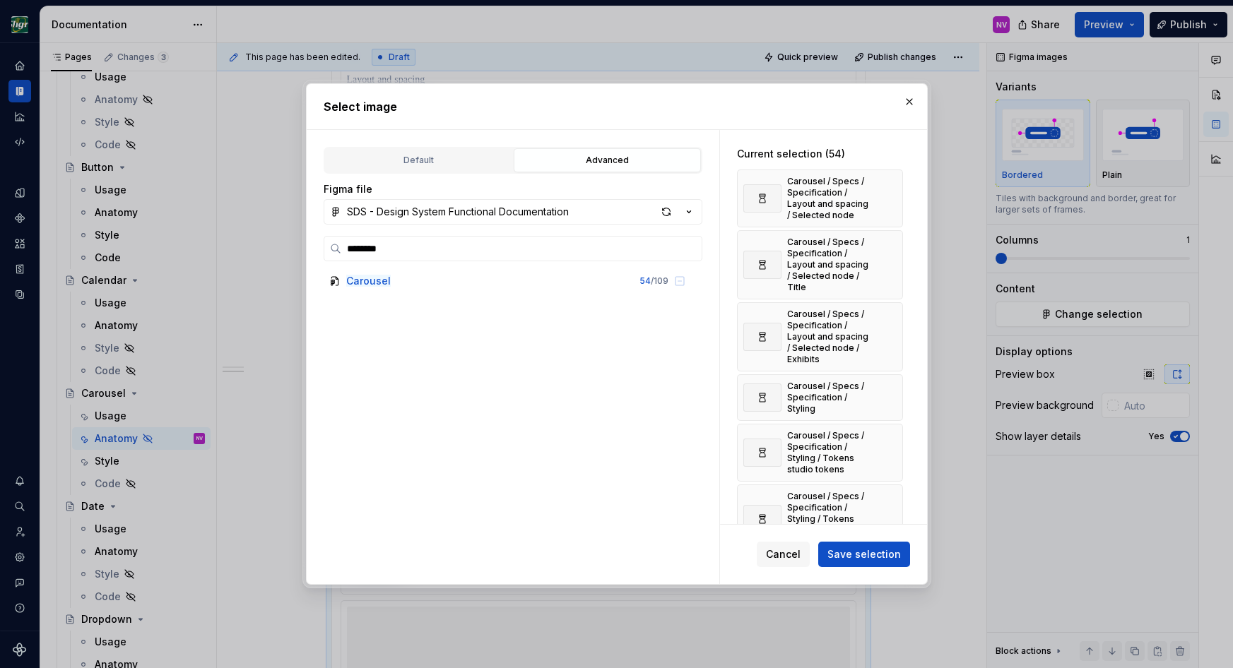
click at [889, 189] on button "button" at bounding box center [887, 199] width 20 height 20
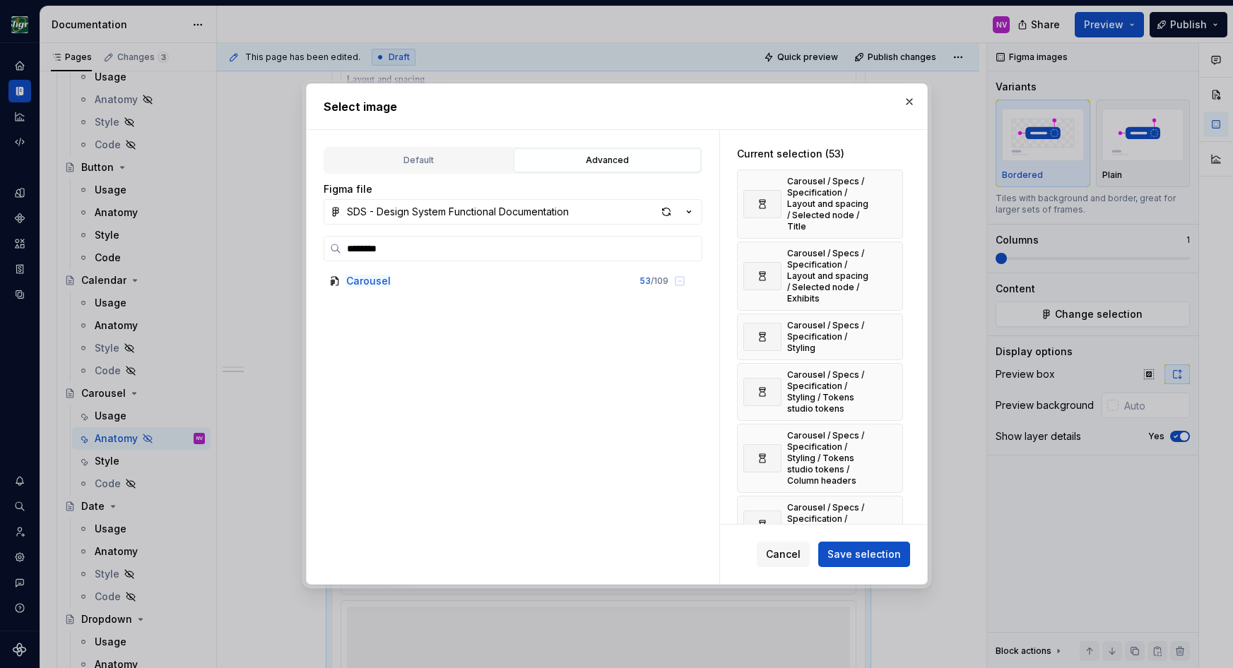
click at [889, 194] on button "button" at bounding box center [887, 204] width 20 height 20
click at [889, 242] on div "Carousel / Specs / Specification / Layout and spacing / Selected node / Exhibits" at bounding box center [820, 276] width 166 height 69
click at [889, 189] on div "Carousel / Specs / Specification / Layout and spacing / Selected node / Exhibits" at bounding box center [820, 204] width 166 height 69
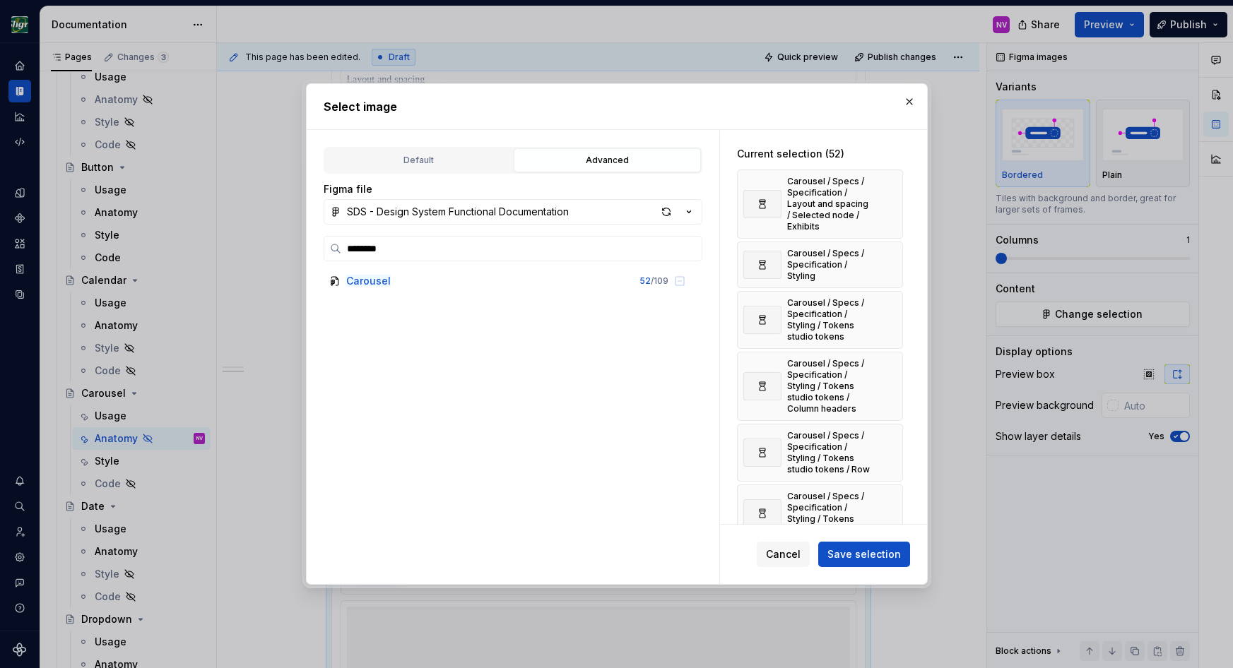
click at [889, 189] on div "Carousel / Specs / Specification / Layout and spacing / Selected node / Exhibits" at bounding box center [820, 204] width 166 height 69
click at [893, 201] on button "button" at bounding box center [887, 204] width 20 height 20
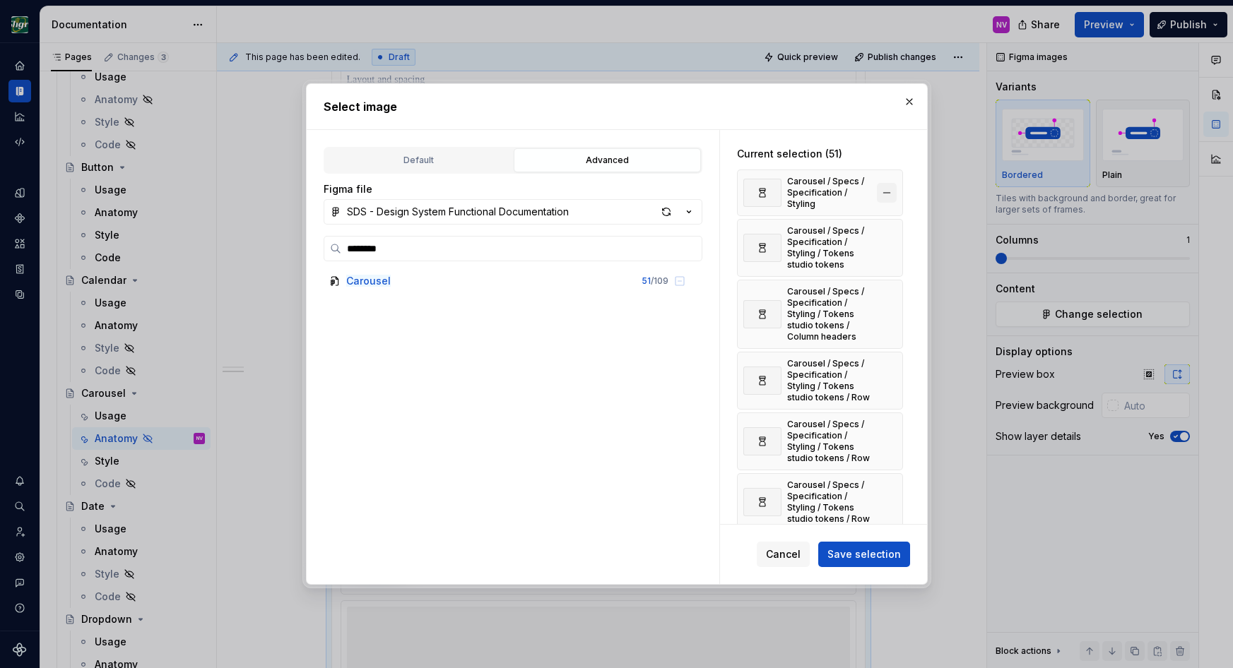
click at [893, 193] on button "button" at bounding box center [887, 193] width 20 height 20
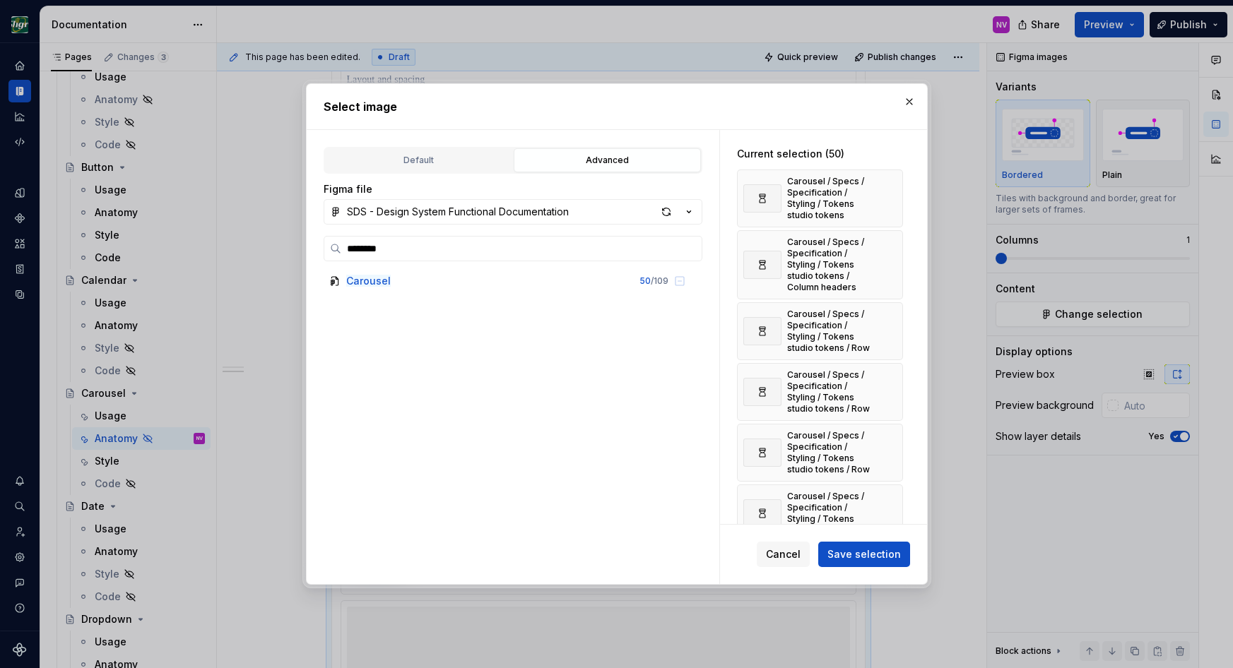
click at [893, 193] on button "button" at bounding box center [887, 199] width 20 height 20
click at [893, 193] on div "Carousel / Specs / Specification / Styling / Tokens studio tokens / Column head…" at bounding box center [820, 204] width 166 height 69
click at [894, 196] on button "button" at bounding box center [887, 204] width 20 height 20
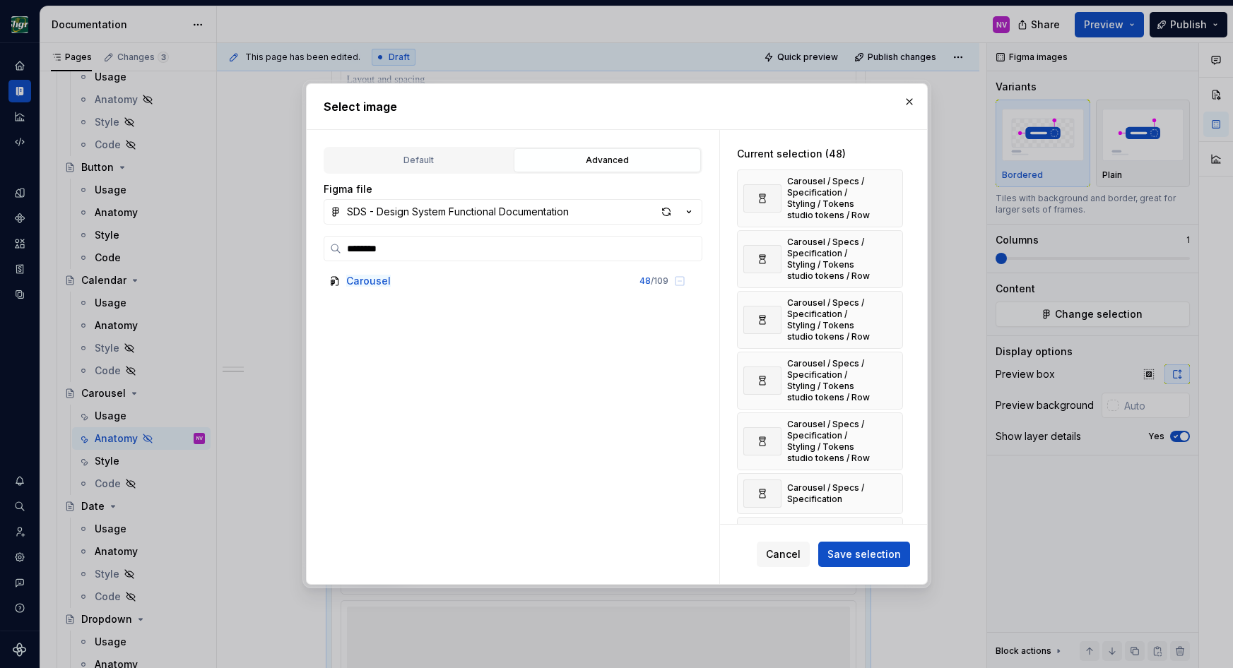
click at [894, 196] on button "button" at bounding box center [887, 199] width 20 height 20
click at [894, 249] on button "button" at bounding box center [887, 259] width 20 height 20
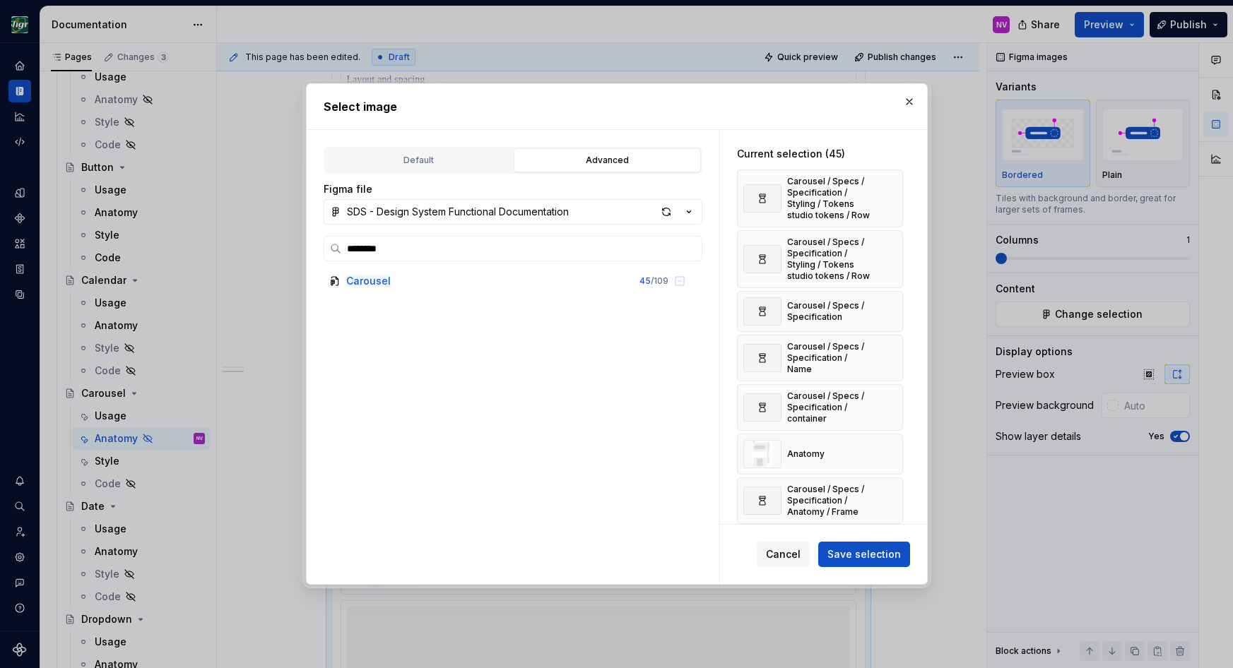
click at [894, 196] on button "button" at bounding box center [887, 199] width 20 height 20
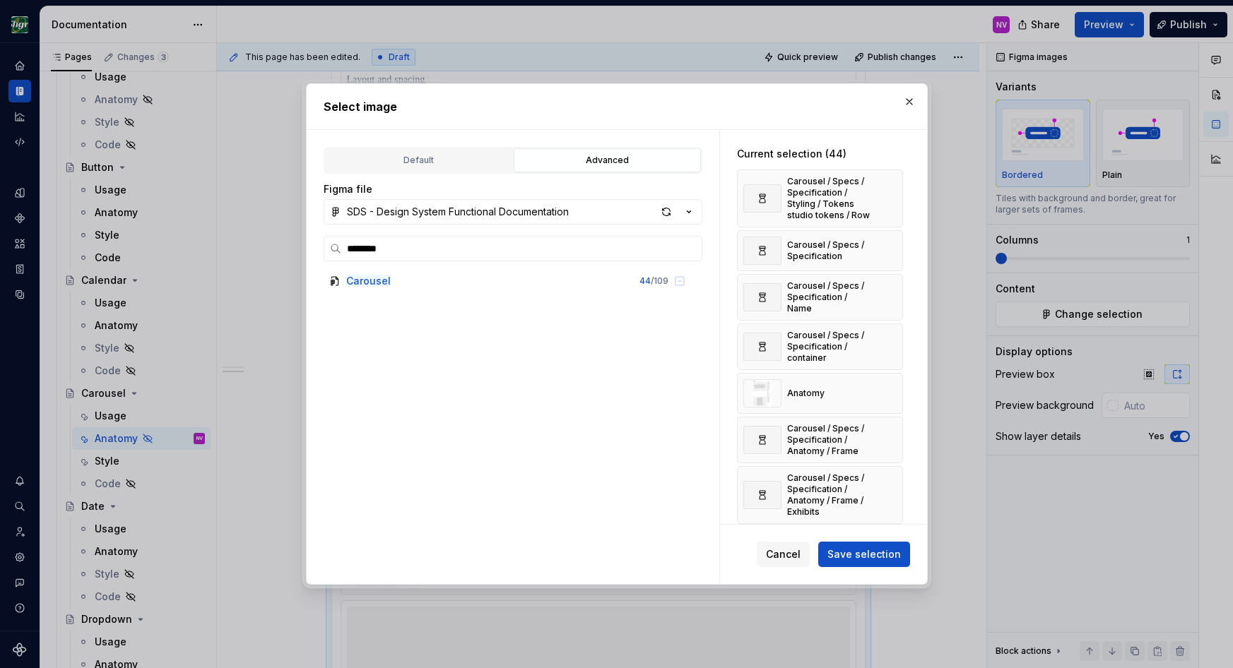
click at [894, 196] on button "button" at bounding box center [887, 199] width 20 height 20
click at [894, 241] on button "button" at bounding box center [887, 251] width 20 height 20
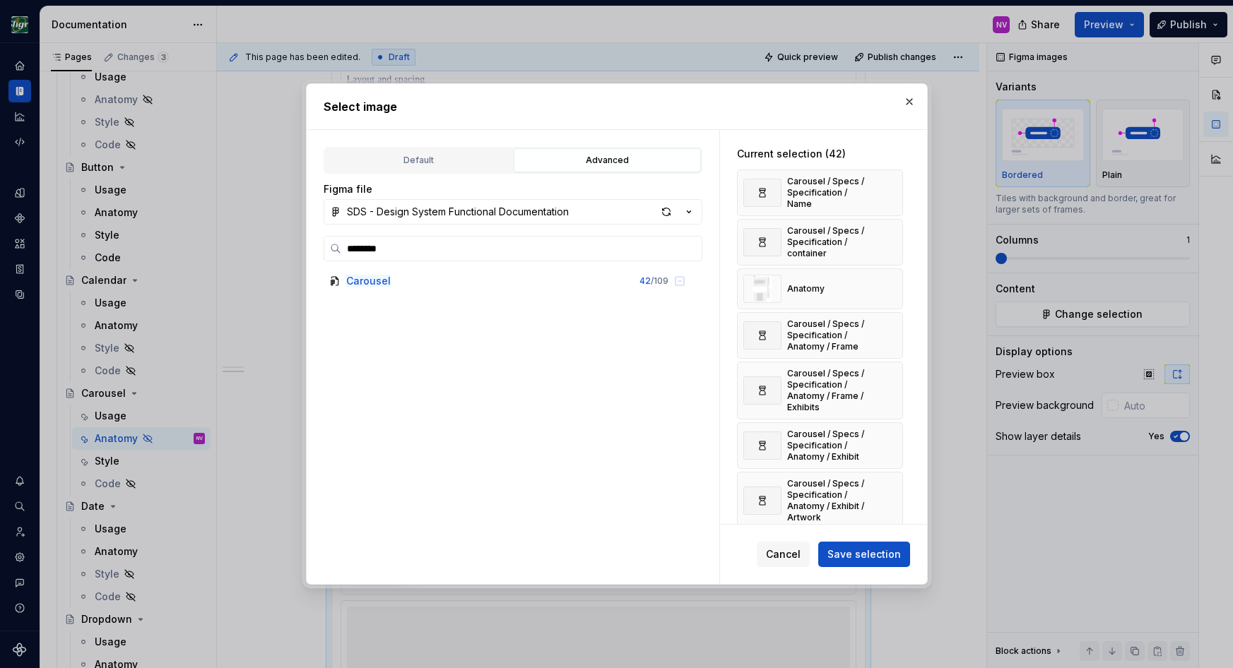
click at [894, 196] on button "button" at bounding box center [887, 193] width 20 height 20
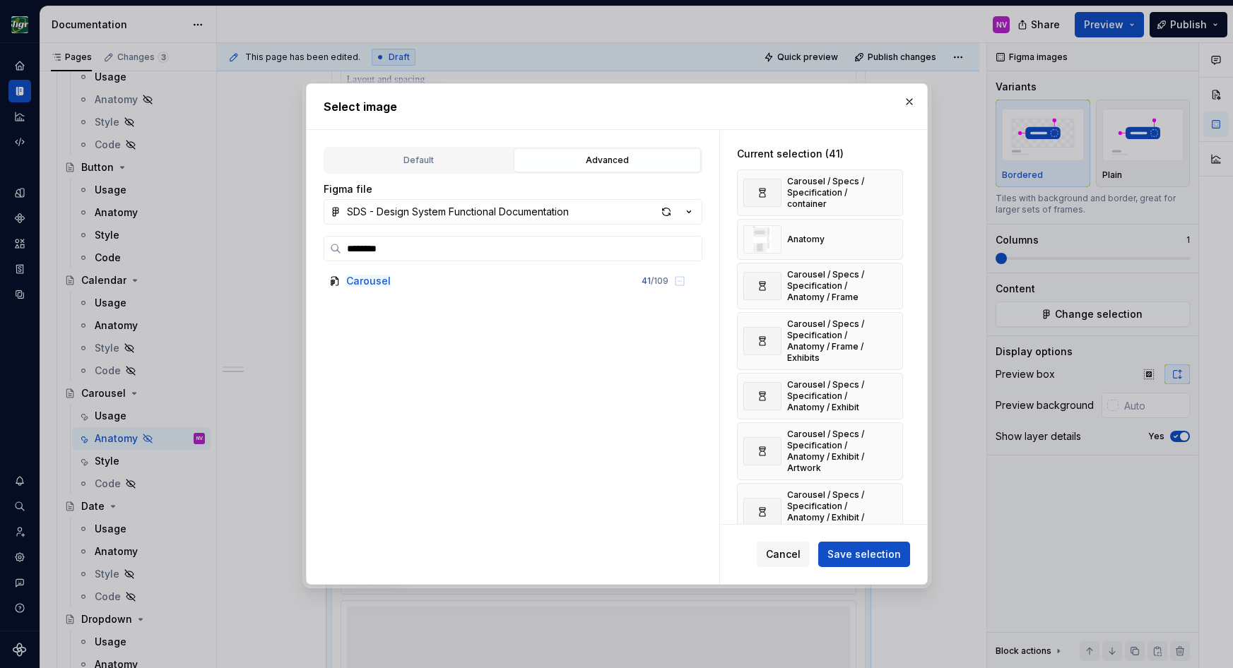
click at [894, 196] on button "button" at bounding box center [887, 193] width 20 height 20
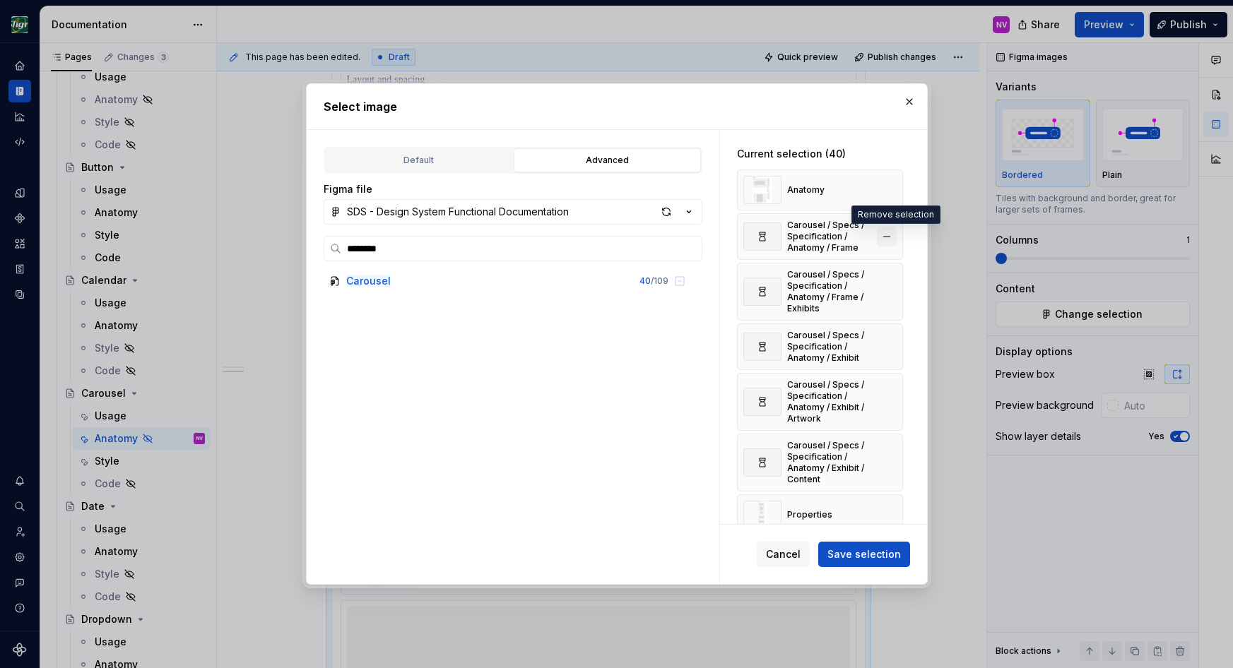
click at [893, 236] on button "button" at bounding box center [887, 237] width 20 height 20
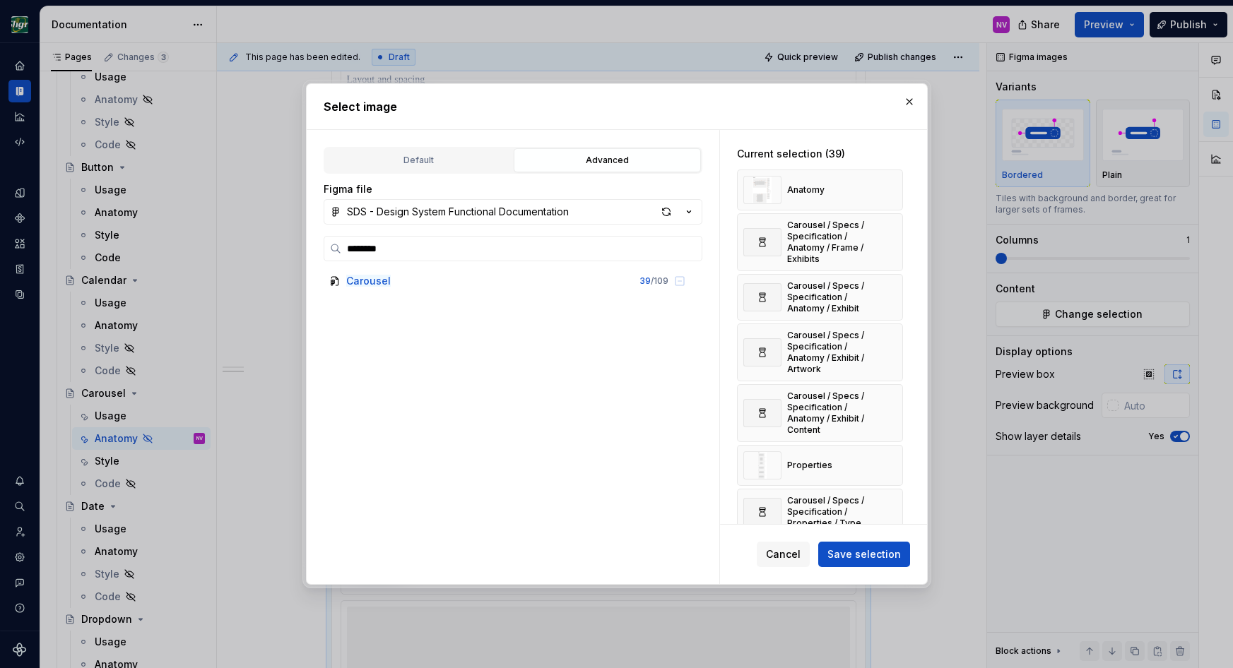
click at [893, 236] on button "button" at bounding box center [887, 242] width 20 height 20
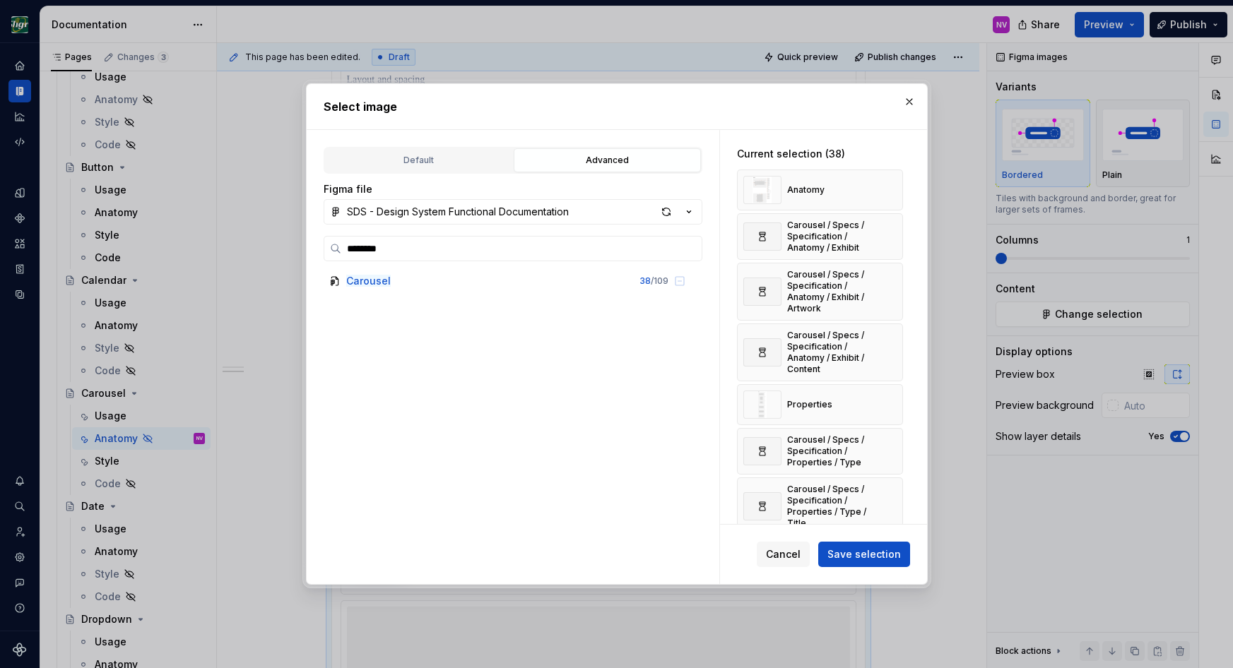
click at [893, 236] on button "button" at bounding box center [887, 237] width 20 height 20
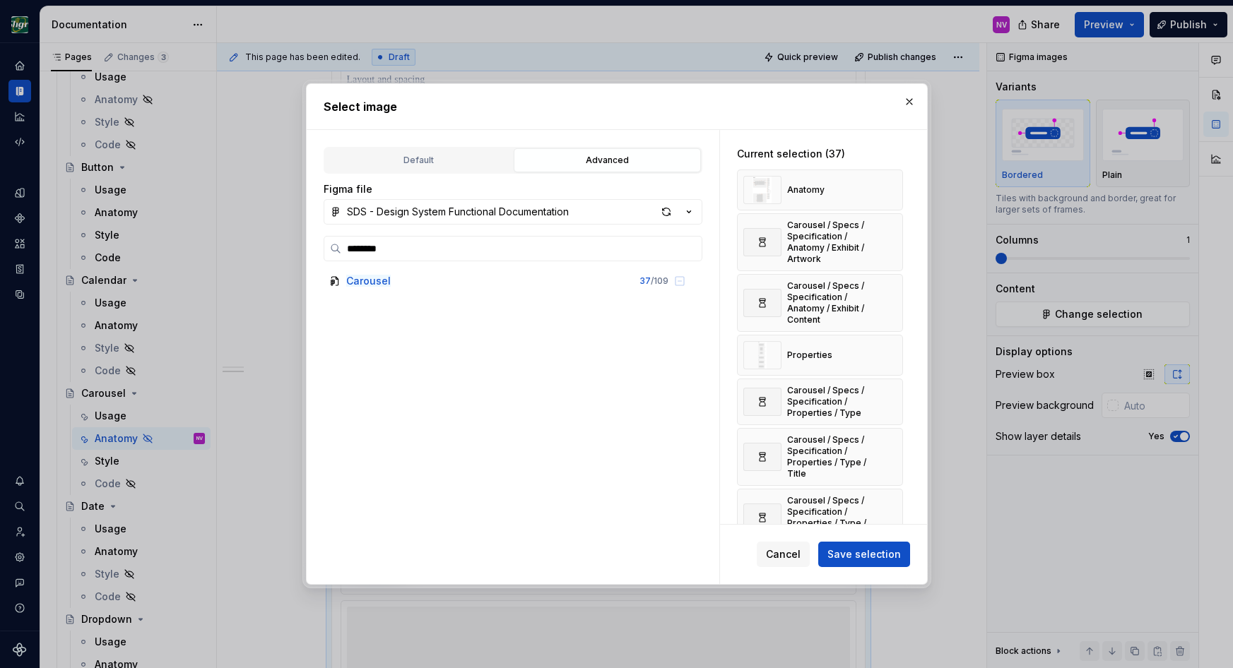
click at [893, 236] on button "button" at bounding box center [887, 242] width 20 height 20
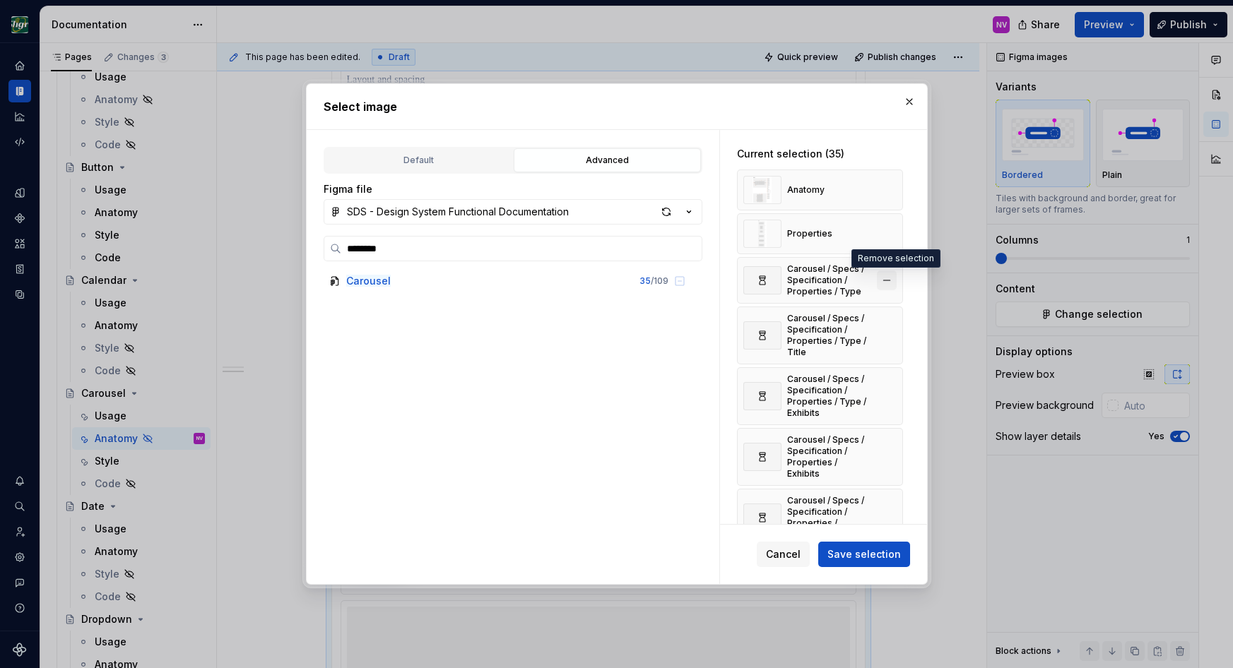
click at [890, 288] on button "button" at bounding box center [887, 281] width 20 height 20
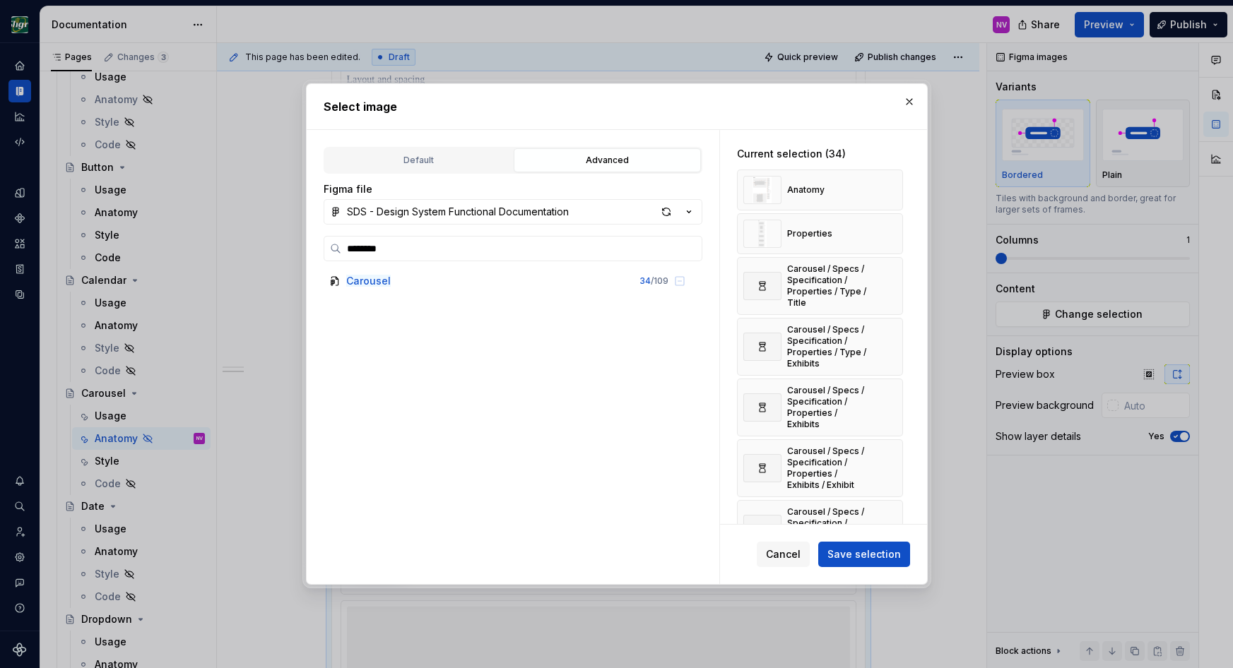
click at [890, 288] on button "button" at bounding box center [887, 286] width 20 height 20
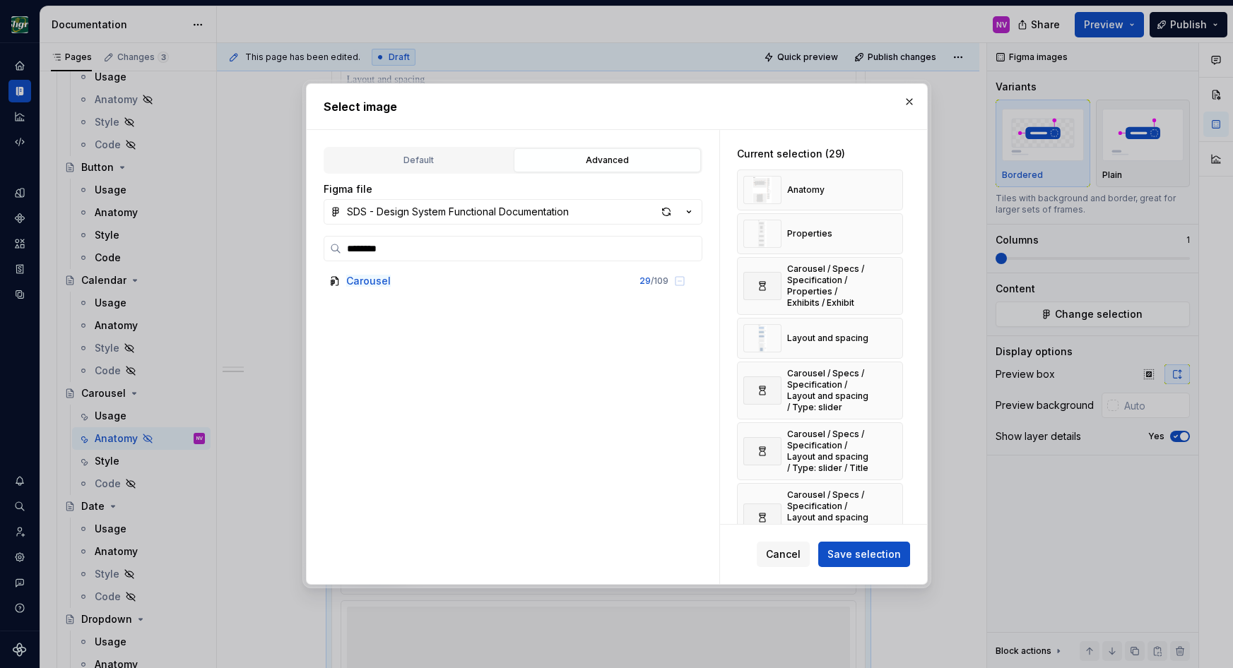
click at [890, 288] on button "button" at bounding box center [887, 286] width 20 height 20
click at [888, 329] on button "button" at bounding box center [887, 330] width 20 height 20
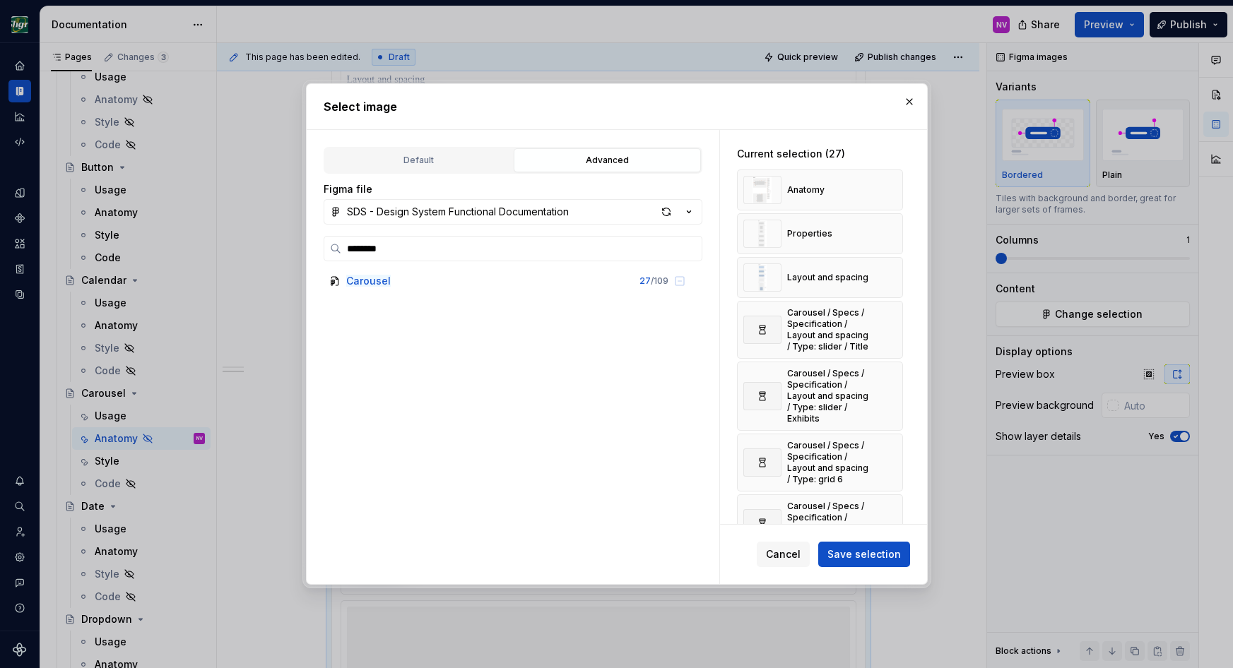
click at [888, 329] on button "button" at bounding box center [887, 330] width 20 height 20
click at [888, 386] on button "button" at bounding box center [887, 396] width 20 height 20
click at [888, 329] on button "button" at bounding box center [887, 330] width 20 height 20
click at [888, 381] on button "button" at bounding box center [887, 391] width 20 height 20
click at [888, 329] on button "button" at bounding box center [887, 336] width 20 height 20
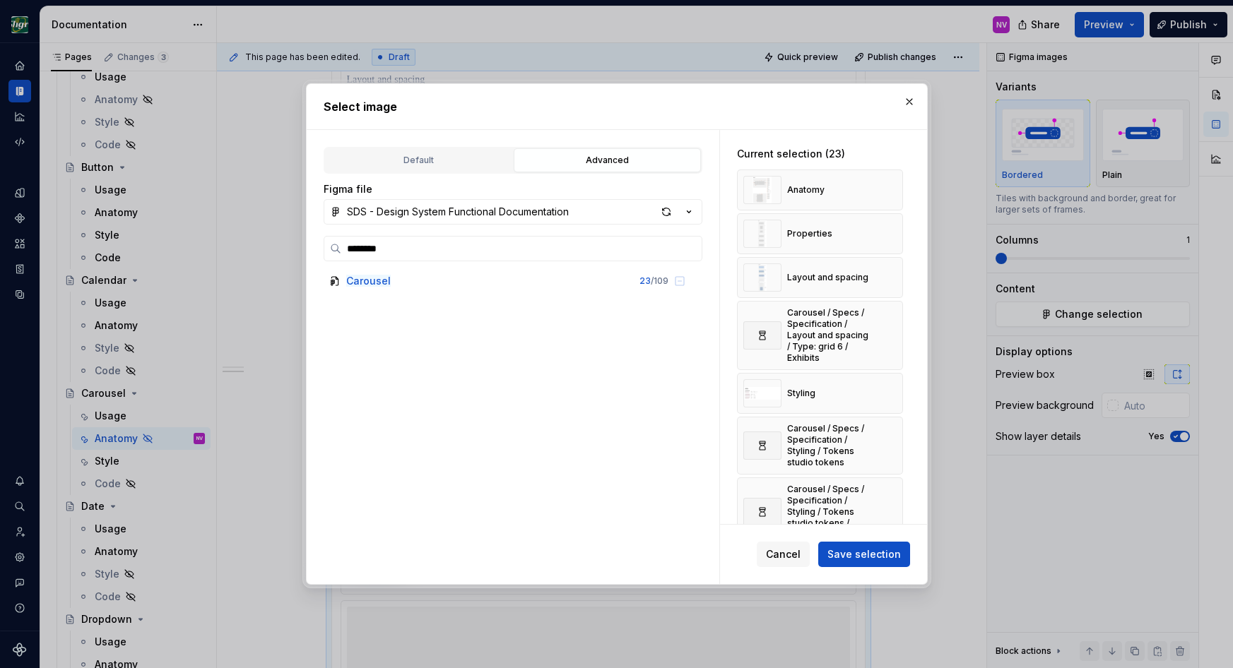
click at [888, 384] on button "button" at bounding box center [887, 394] width 20 height 20
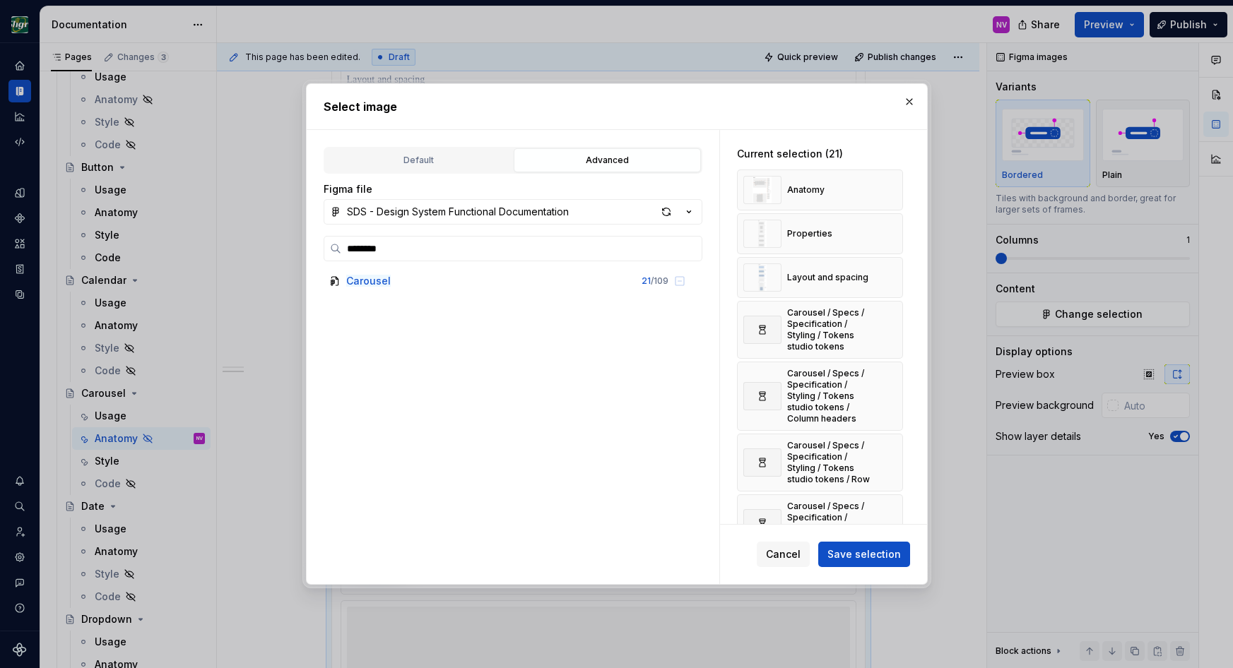
click at [888, 329] on button "button" at bounding box center [887, 330] width 20 height 20
click at [888, 329] on button "button" at bounding box center [887, 336] width 20 height 20
click at [888, 392] on button "button" at bounding box center [887, 402] width 20 height 20
click at [888, 329] on button "button" at bounding box center [887, 330] width 20 height 20
click at [888, 381] on button "button" at bounding box center [887, 391] width 20 height 20
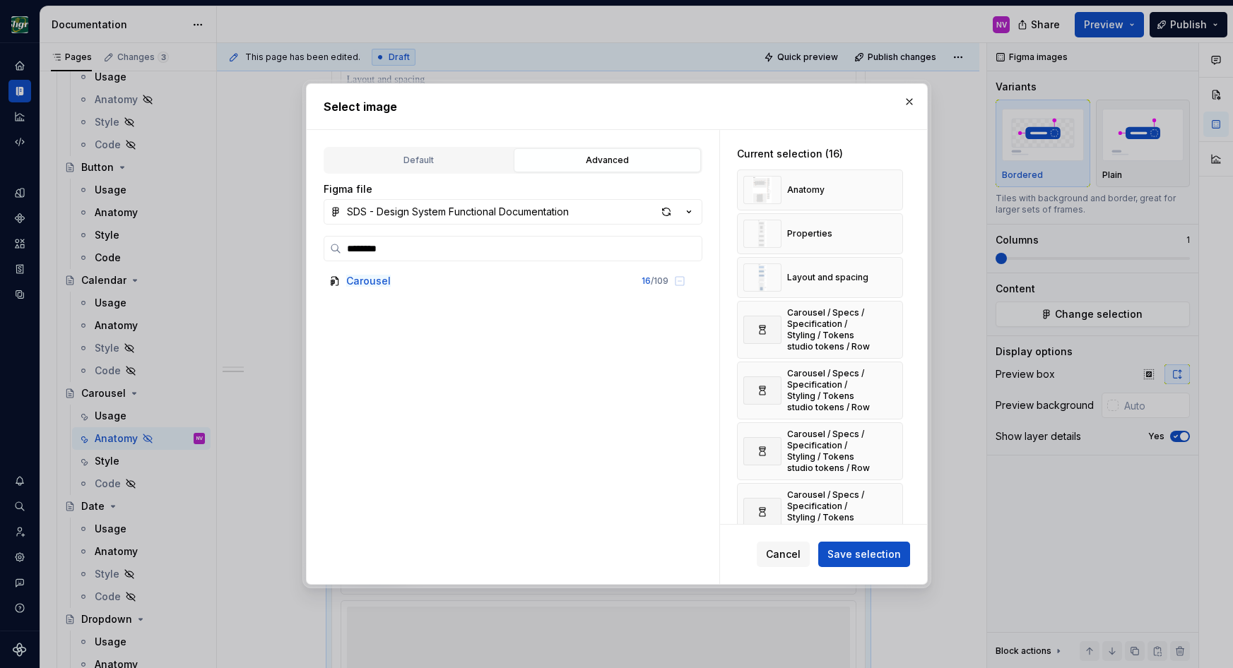
click at [888, 329] on button "button" at bounding box center [887, 330] width 20 height 20
click at [888, 381] on button "button" at bounding box center [887, 391] width 20 height 20
click at [888, 329] on button "button" at bounding box center [887, 330] width 20 height 20
click at [888, 381] on button "button" at bounding box center [887, 391] width 20 height 20
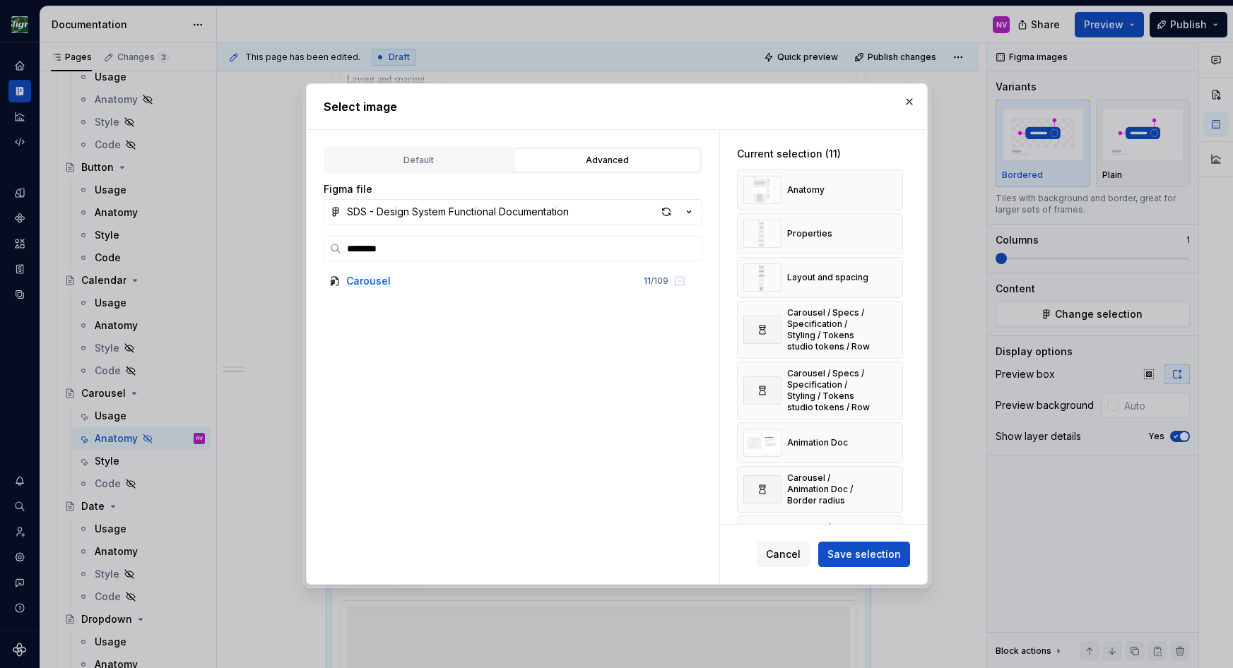
click at [888, 329] on button "button" at bounding box center [887, 330] width 20 height 20
click at [888, 381] on button "button" at bounding box center [887, 391] width 20 height 20
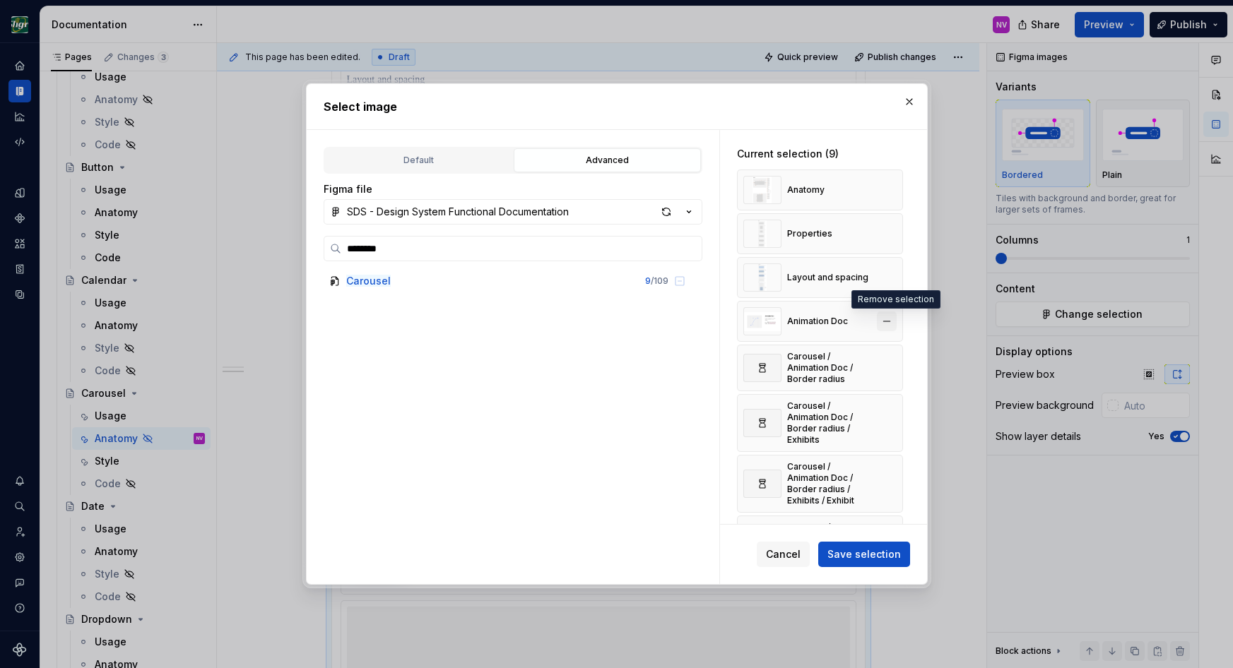
click at [892, 323] on button "button" at bounding box center [887, 322] width 20 height 20
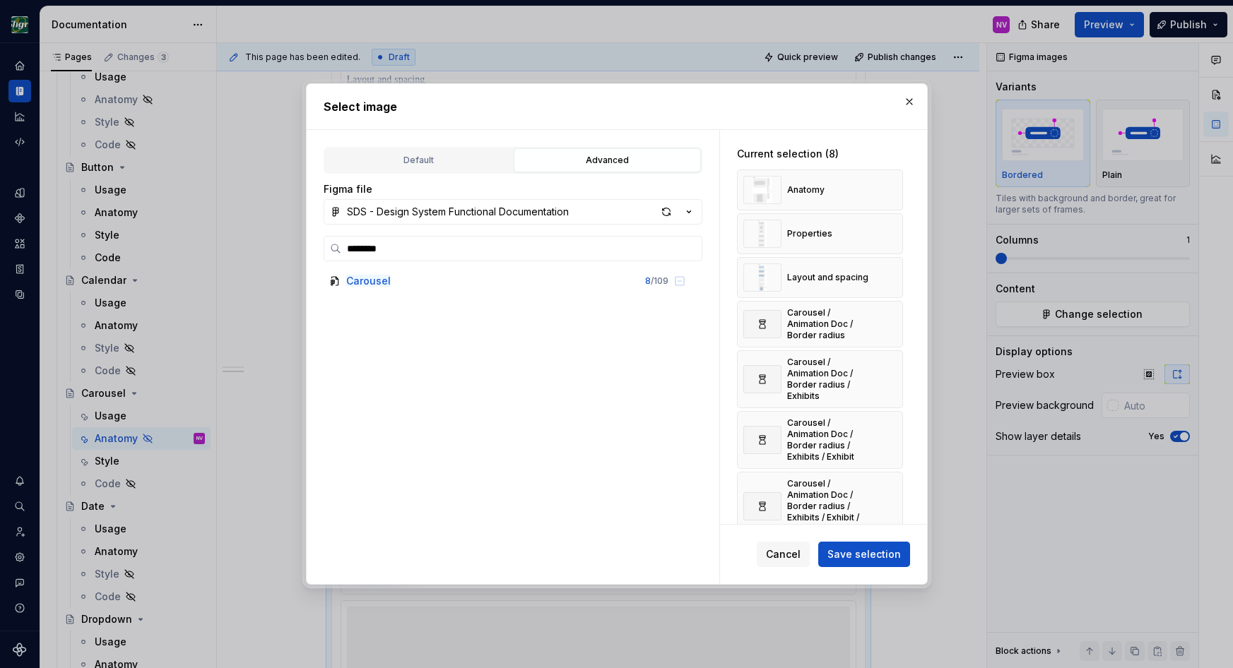
click at [892, 323] on button "button" at bounding box center [887, 324] width 20 height 20
click at [892, 323] on button "button" at bounding box center [887, 330] width 20 height 20
click at [892, 381] on button "button" at bounding box center [887, 391] width 20 height 20
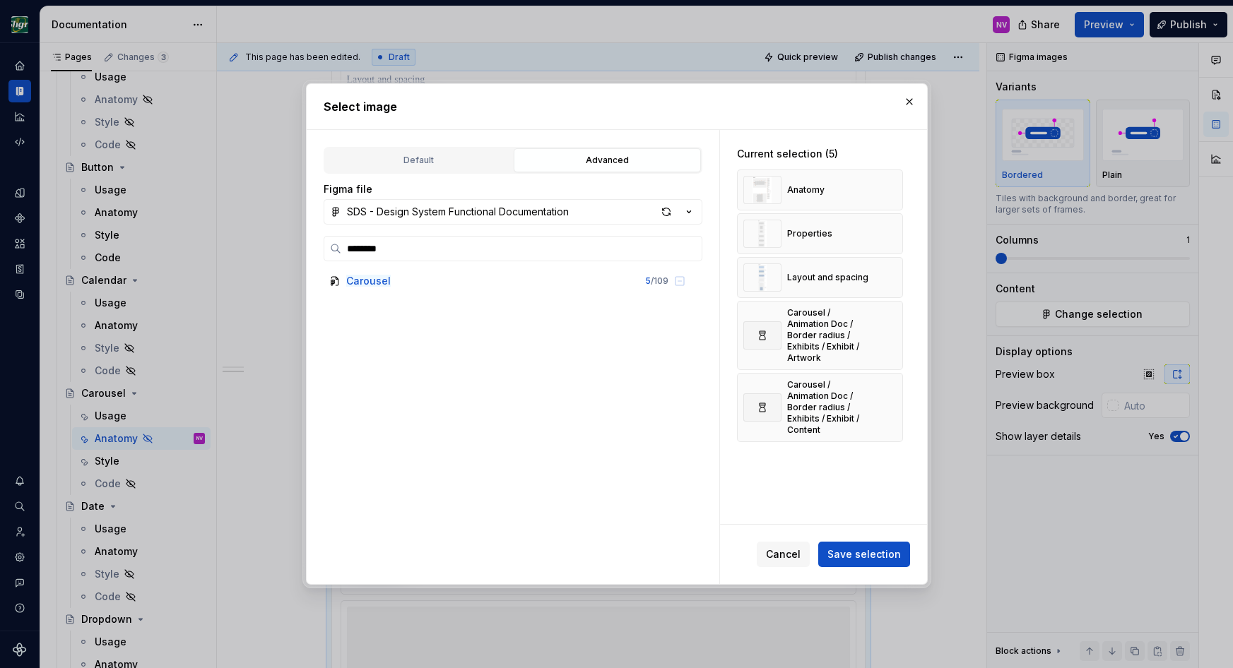
click at [892, 326] on button "button" at bounding box center [887, 336] width 20 height 20
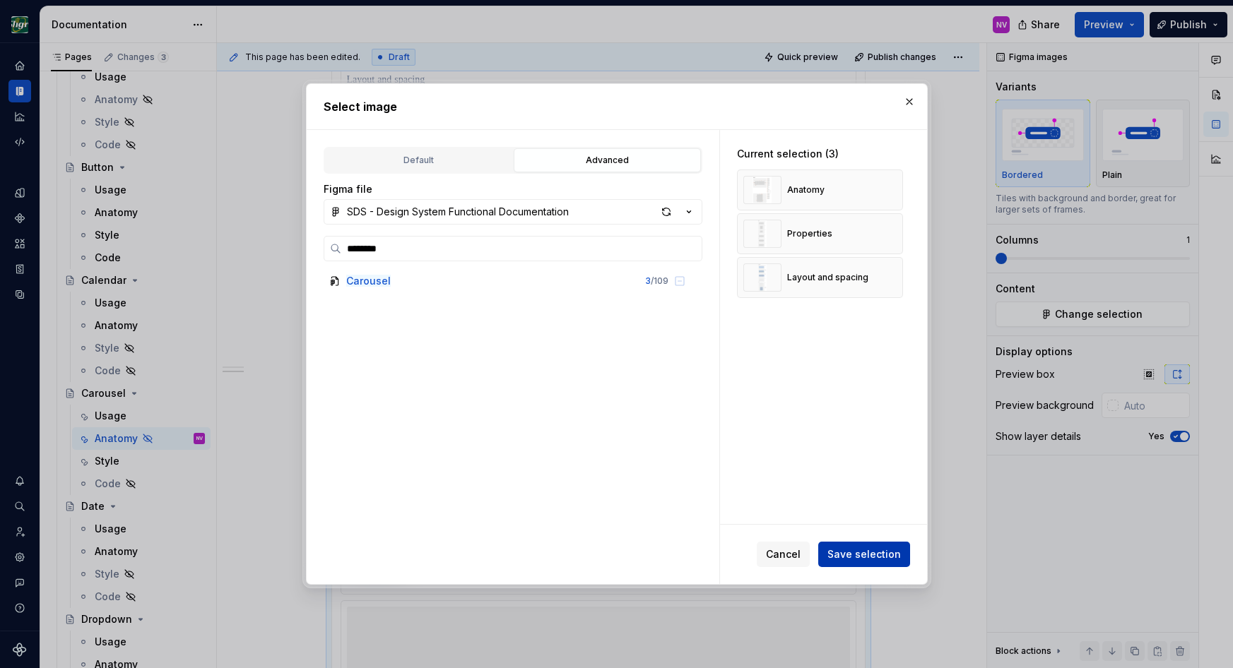
click at [866, 552] on span "Save selection" at bounding box center [863, 555] width 73 height 14
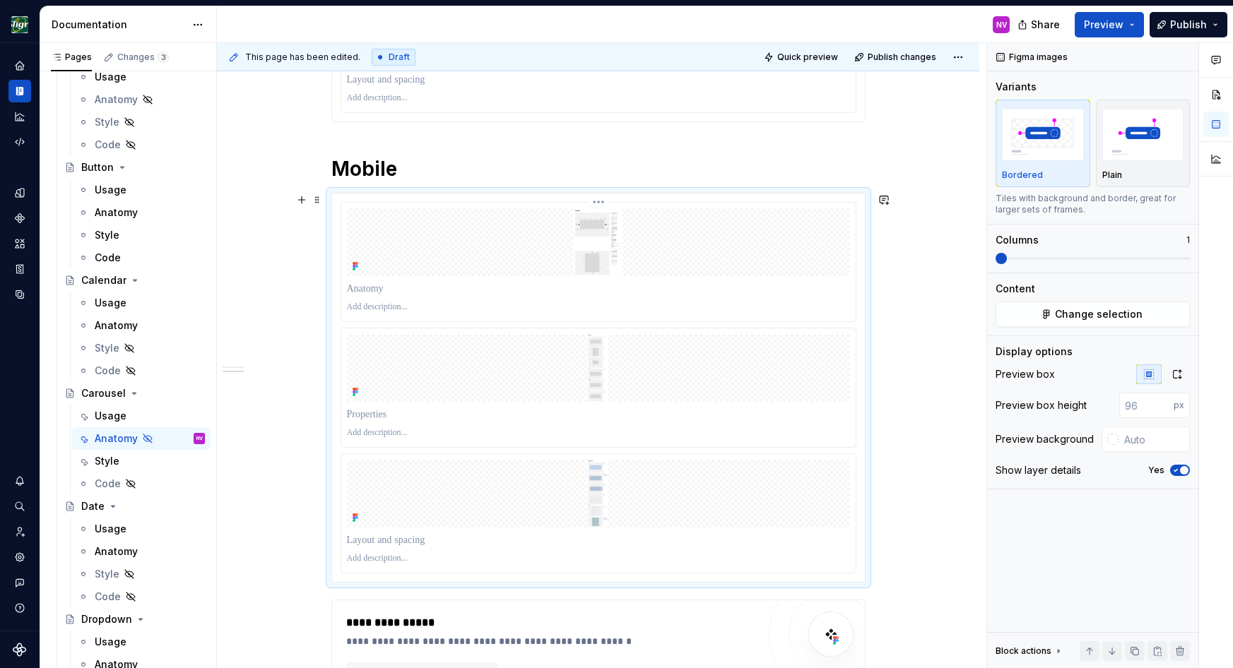
click at [744, 272] on img at bounding box center [598, 242] width 503 height 68
click at [1176, 369] on icon "button" at bounding box center [1176, 374] width 11 height 11
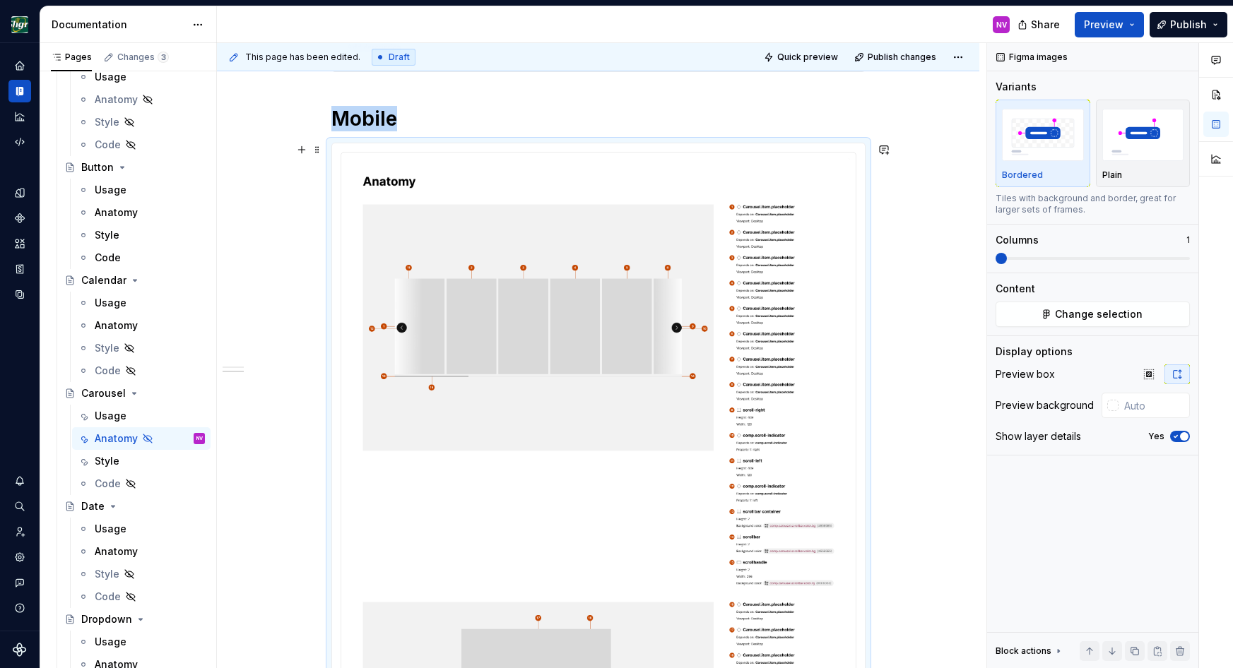
scroll to position [4057, 0]
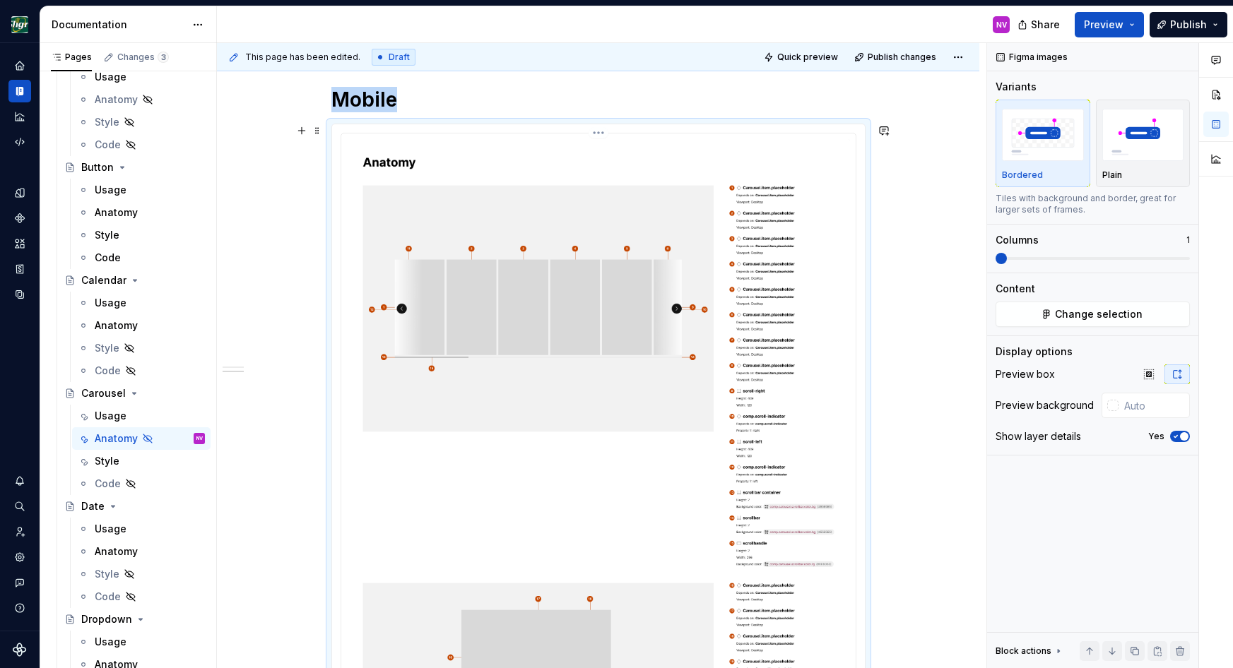
click at [610, 330] on img at bounding box center [598, 492] width 503 height 707
click at [1106, 316] on span "Change selection" at bounding box center [1099, 314] width 88 height 14
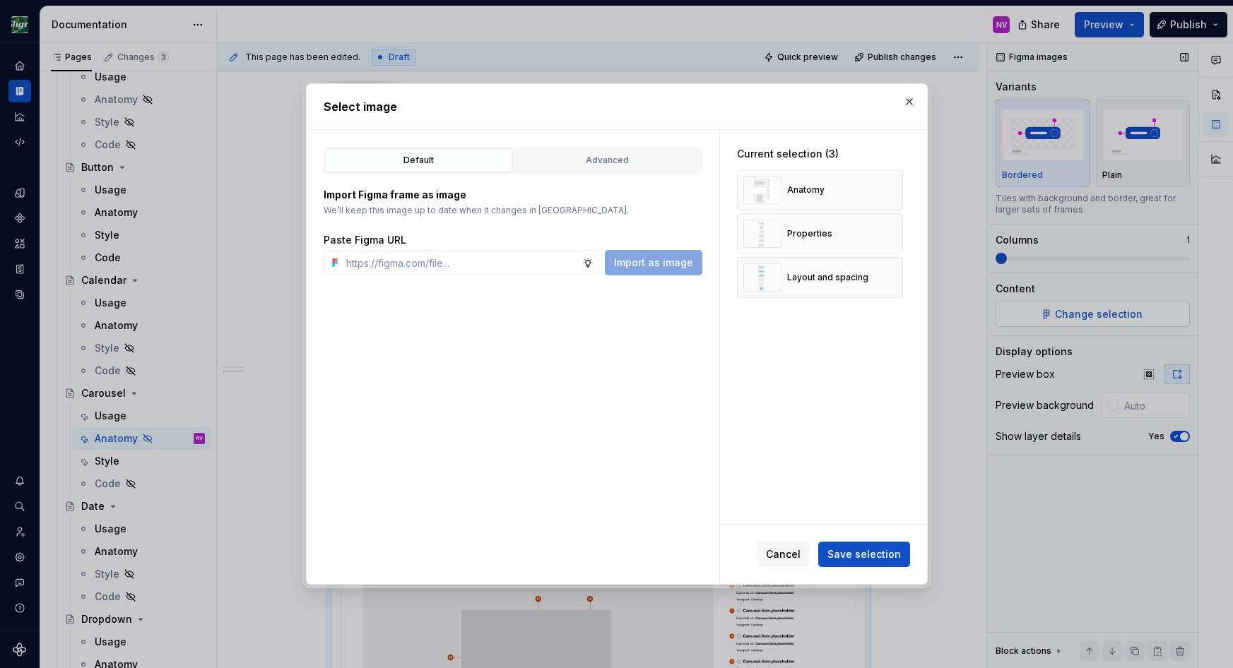
type textarea "*"
click at [547, 160] on div "Advanced" at bounding box center [607, 160] width 177 height 14
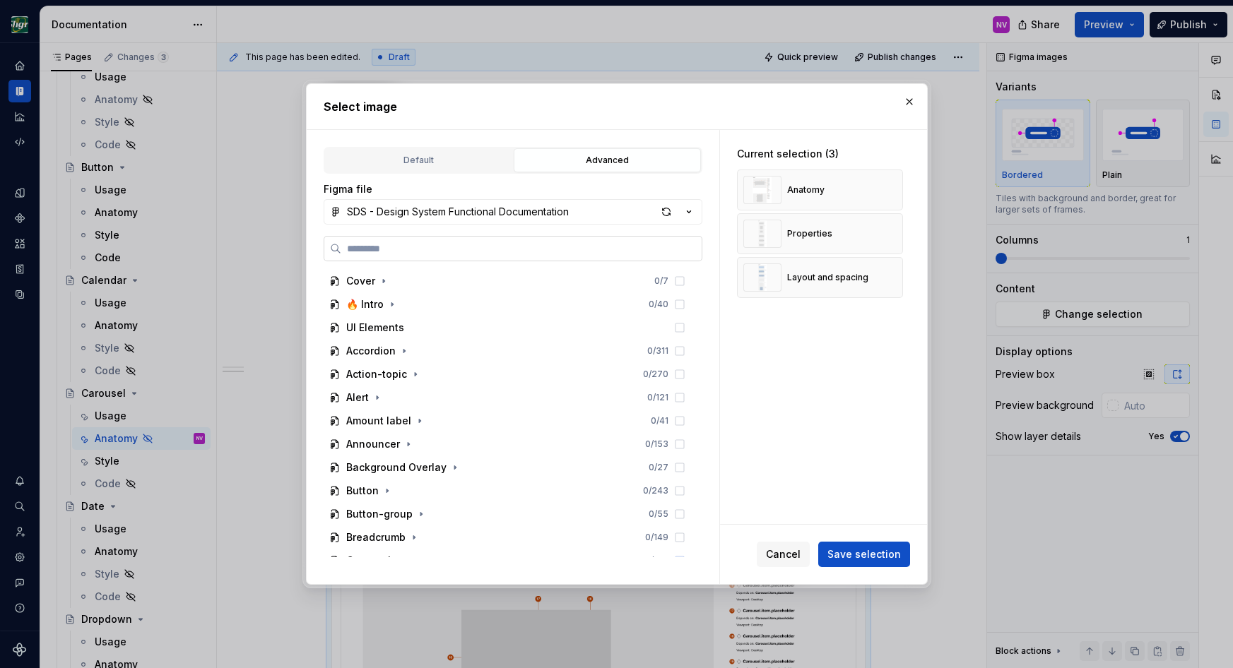
click at [475, 240] on label at bounding box center [513, 248] width 379 height 25
click at [475, 242] on input "search" at bounding box center [521, 249] width 360 height 14
type input "********"
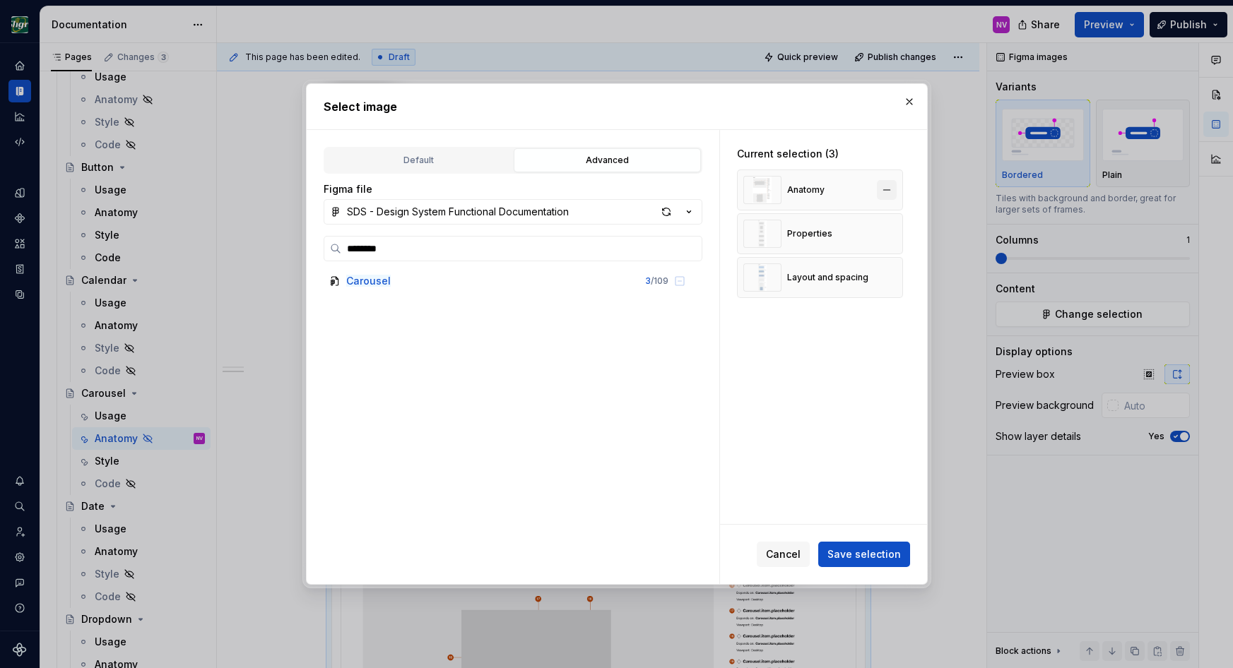
click at [889, 192] on button "button" at bounding box center [887, 190] width 20 height 20
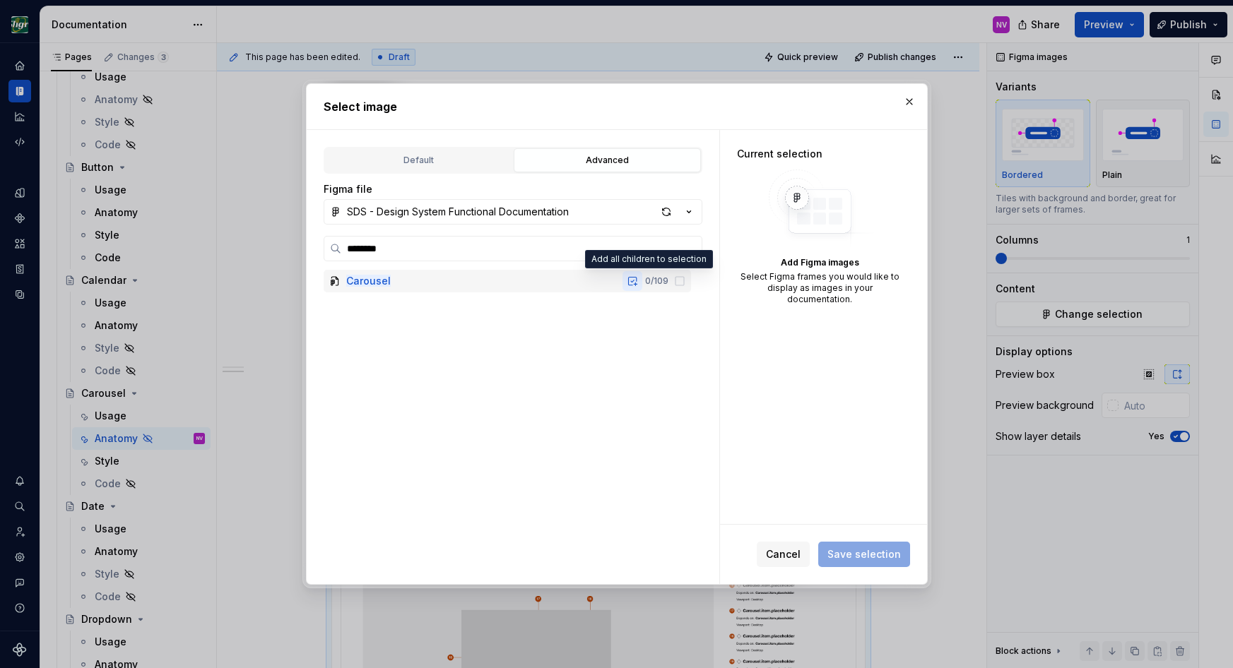
click at [640, 279] on button "button" at bounding box center [632, 281] width 20 height 20
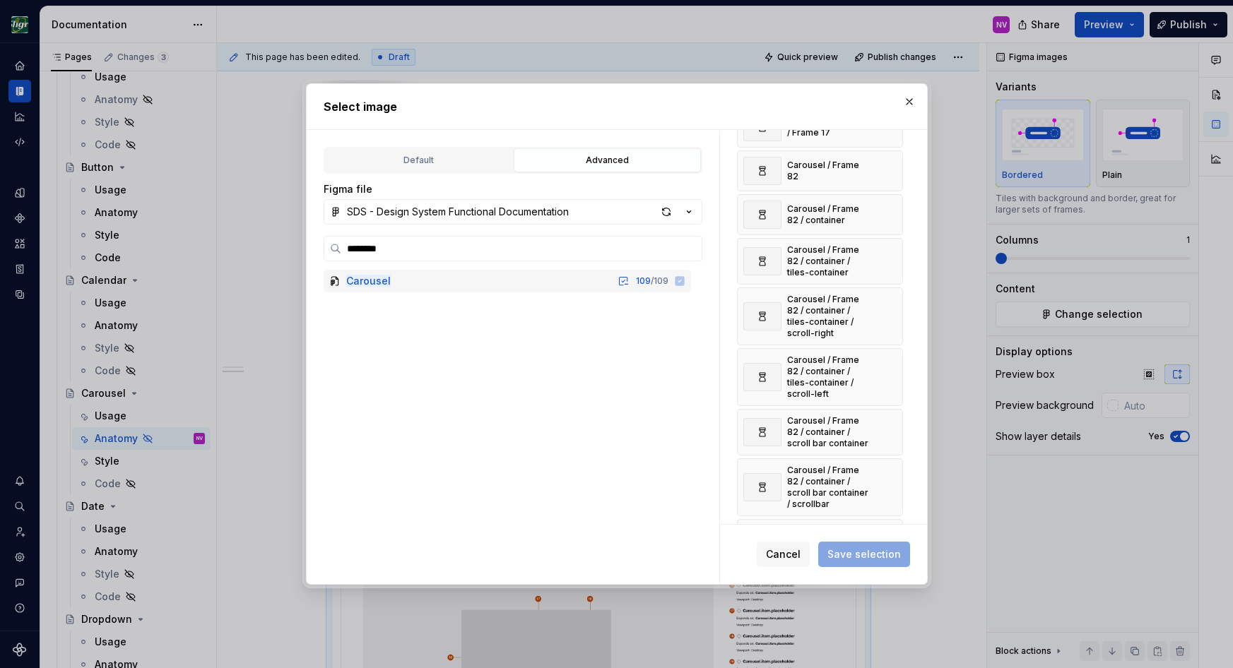
scroll to position [0, 0]
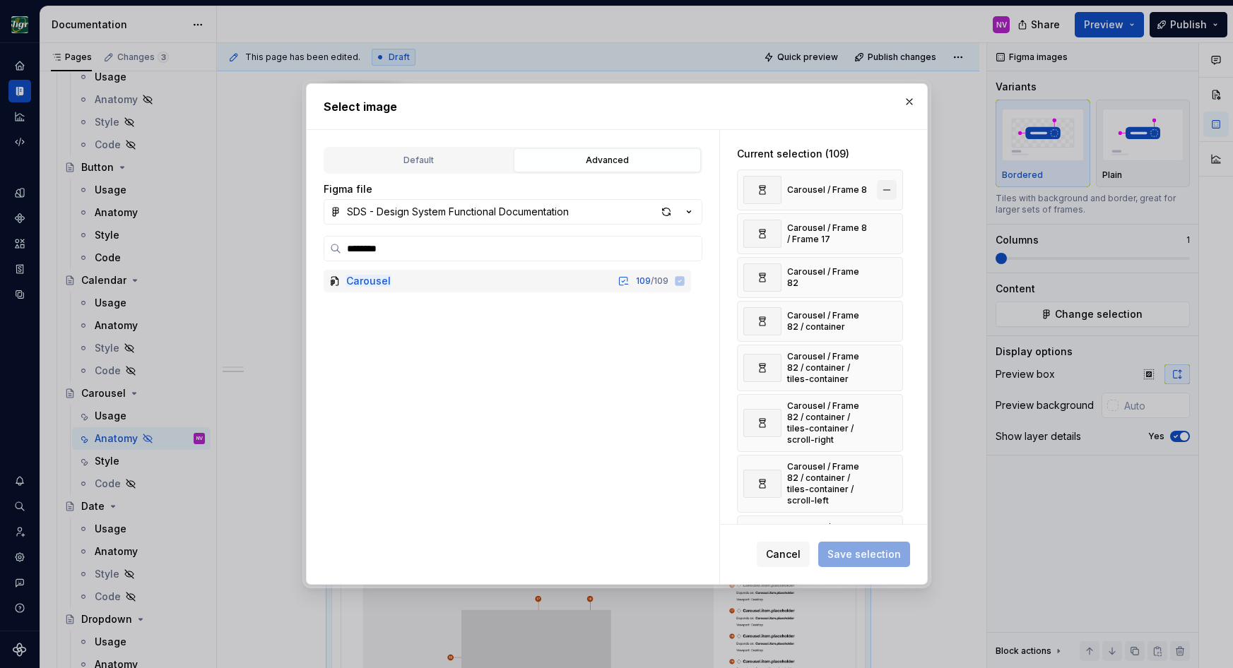
click at [891, 189] on button "button" at bounding box center [887, 190] width 20 height 20
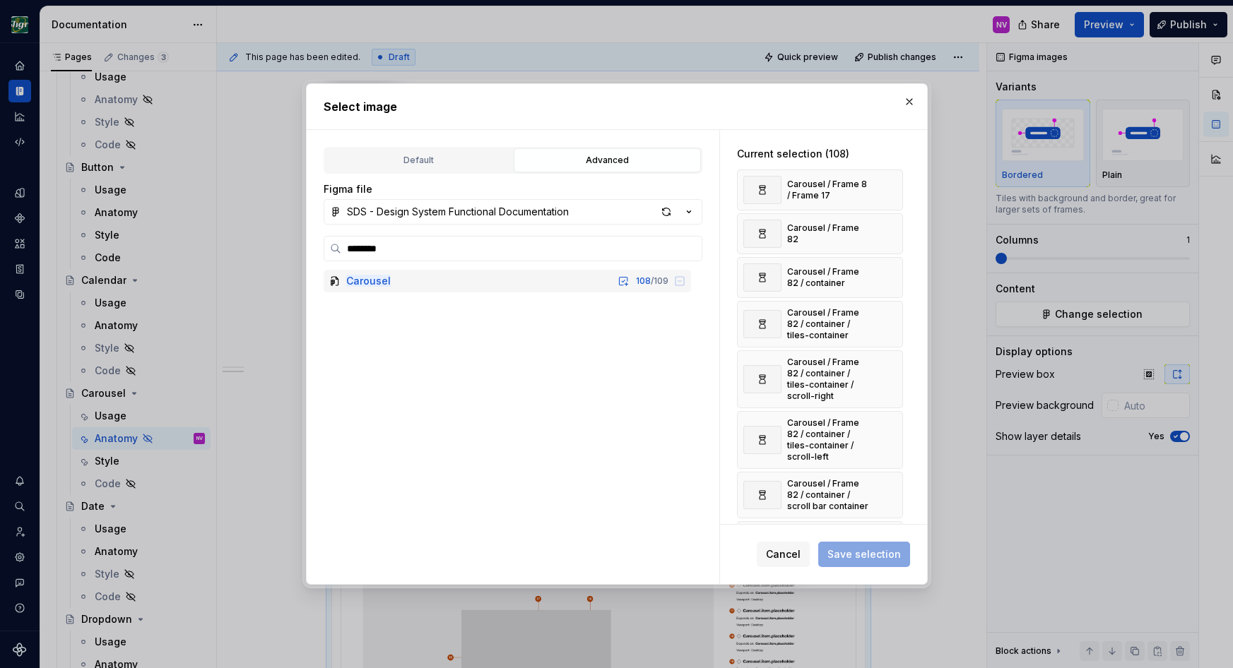
click at [891, 189] on button "button" at bounding box center [887, 190] width 20 height 20
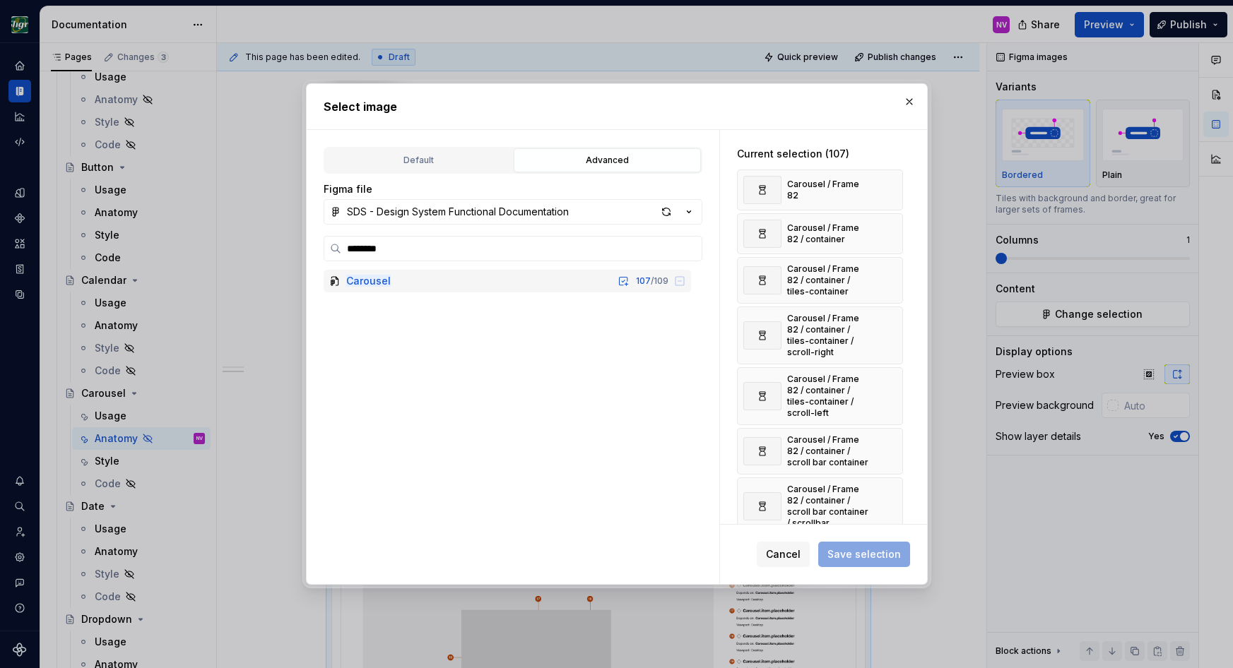
click at [891, 189] on button "button" at bounding box center [887, 190] width 20 height 20
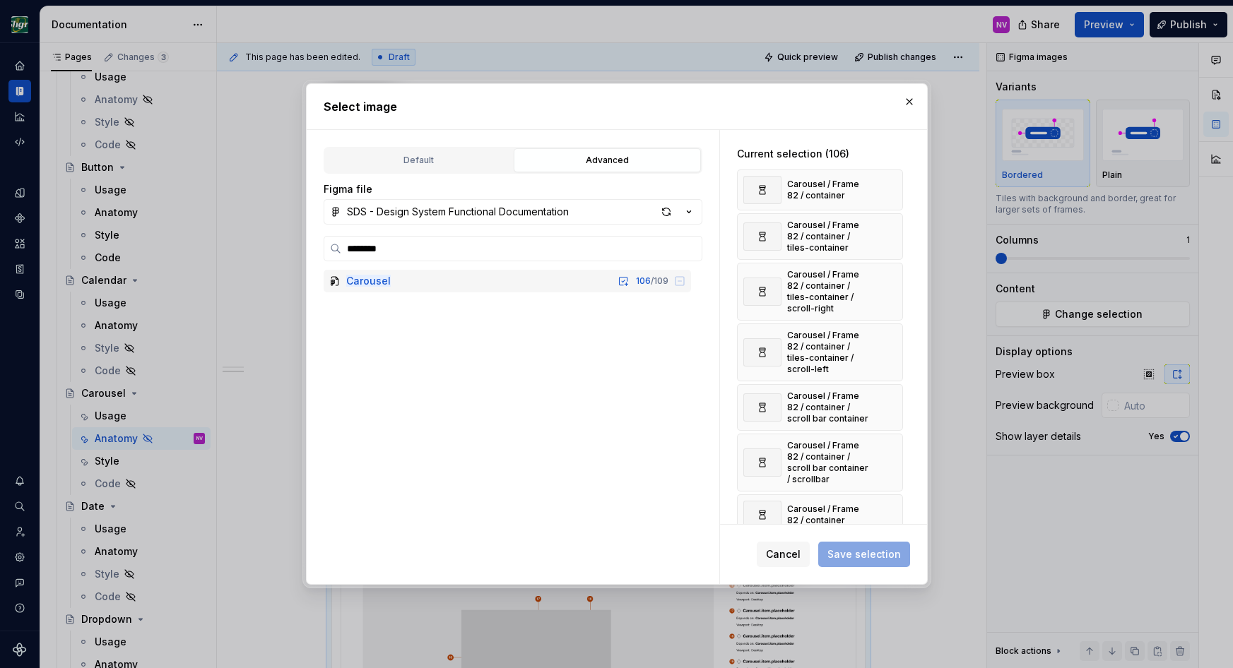
click at [891, 189] on button "button" at bounding box center [887, 190] width 20 height 20
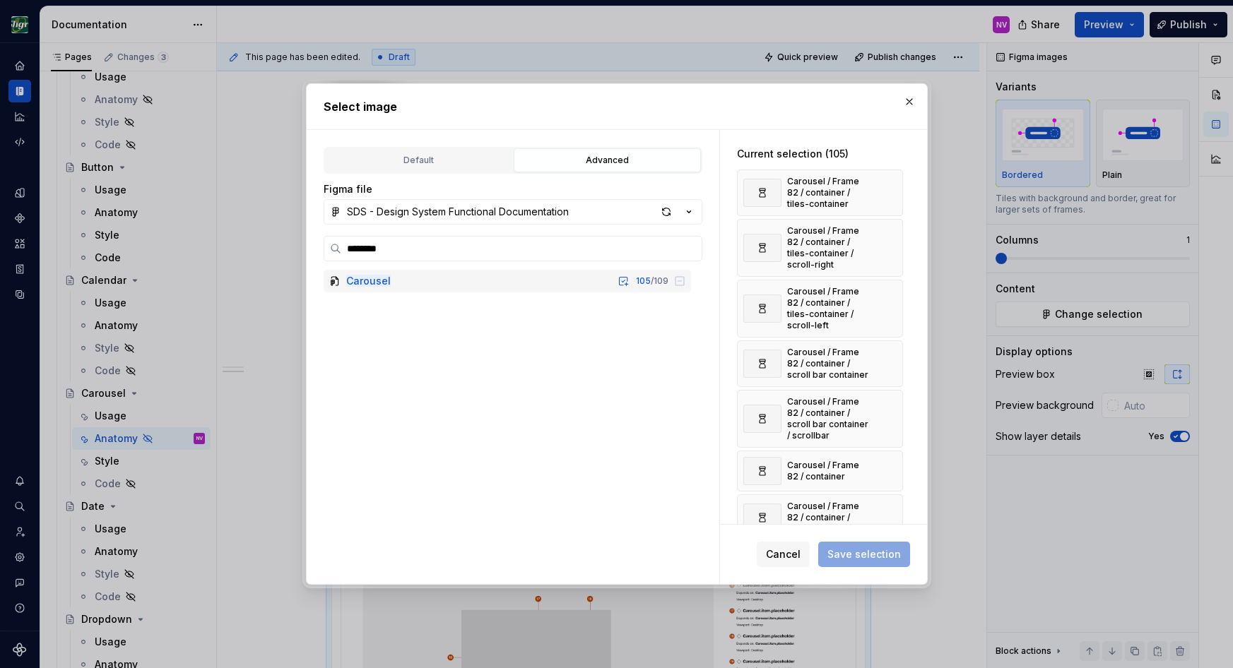
click at [891, 189] on button "button" at bounding box center [887, 193] width 20 height 20
click at [891, 189] on button "button" at bounding box center [887, 199] width 20 height 20
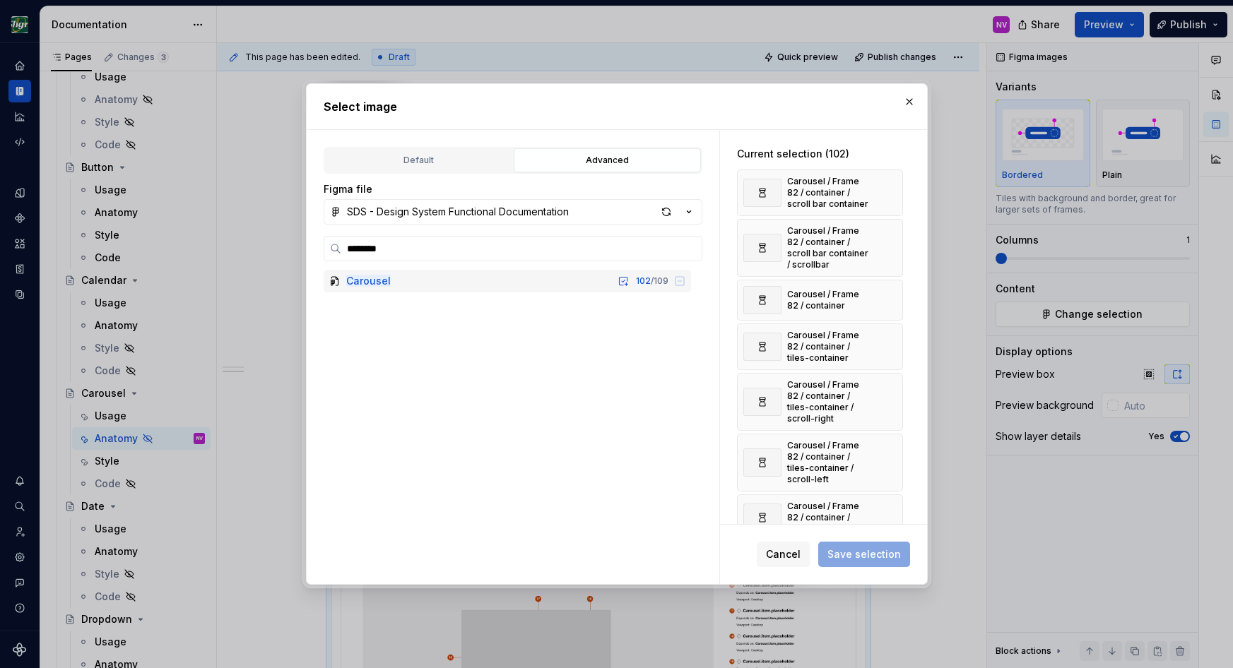
click at [891, 189] on button "button" at bounding box center [887, 193] width 20 height 20
click at [891, 189] on button "button" at bounding box center [887, 199] width 20 height 20
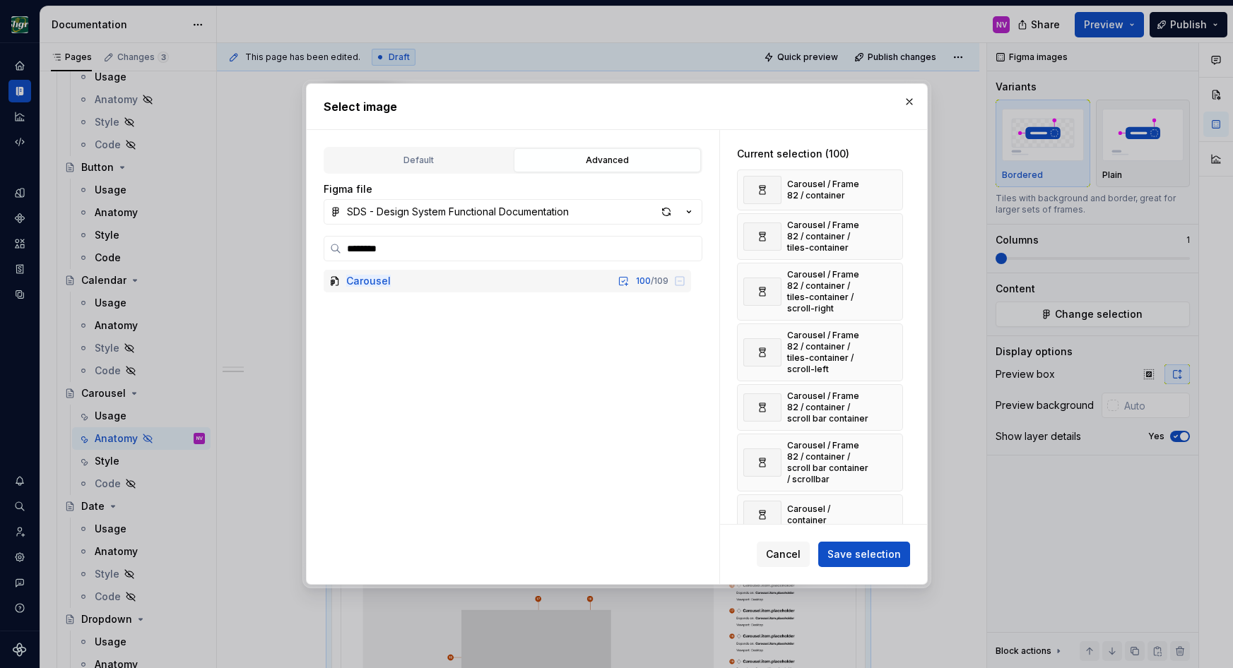
click at [891, 189] on button "button" at bounding box center [887, 190] width 20 height 20
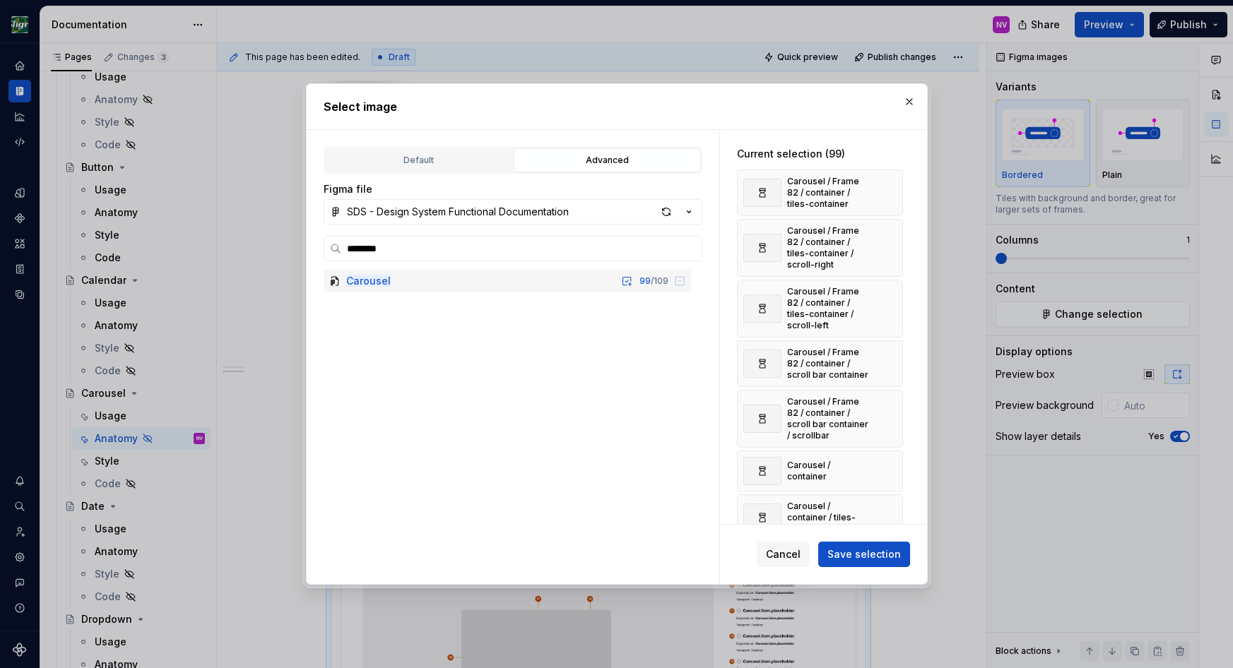
click at [891, 189] on button "button" at bounding box center [887, 193] width 20 height 20
click at [891, 189] on button "button" at bounding box center [887, 199] width 20 height 20
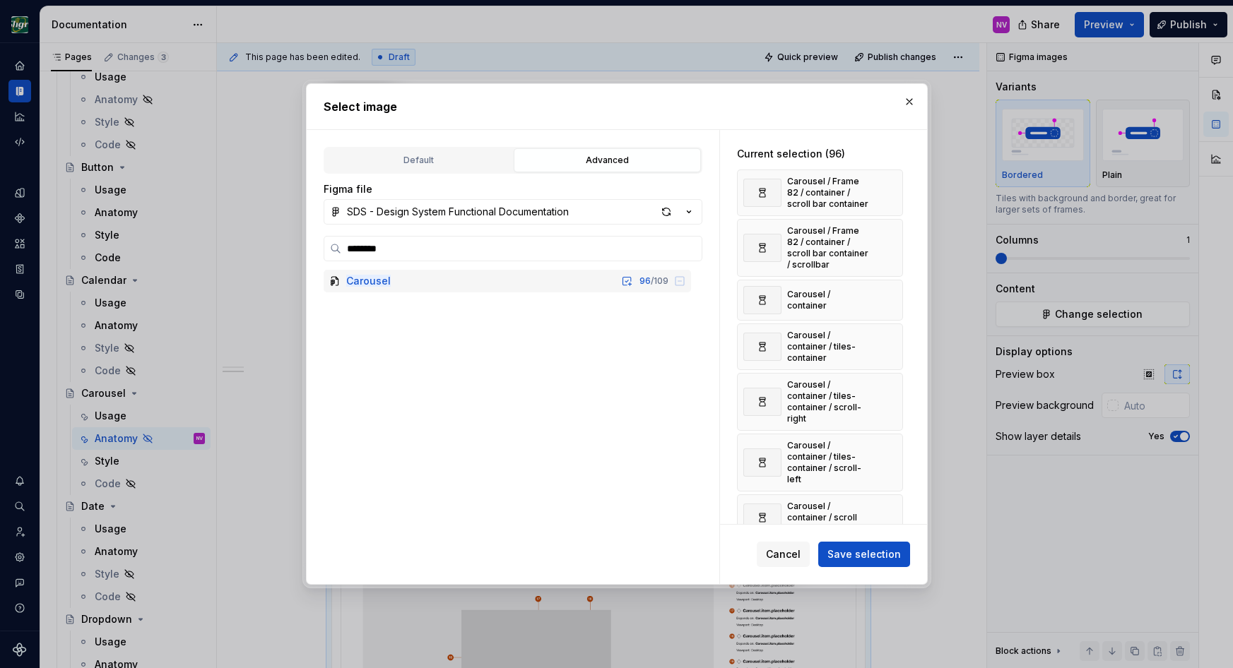
click at [891, 189] on button "button" at bounding box center [887, 193] width 20 height 20
click at [891, 189] on button "button" at bounding box center [887, 199] width 20 height 20
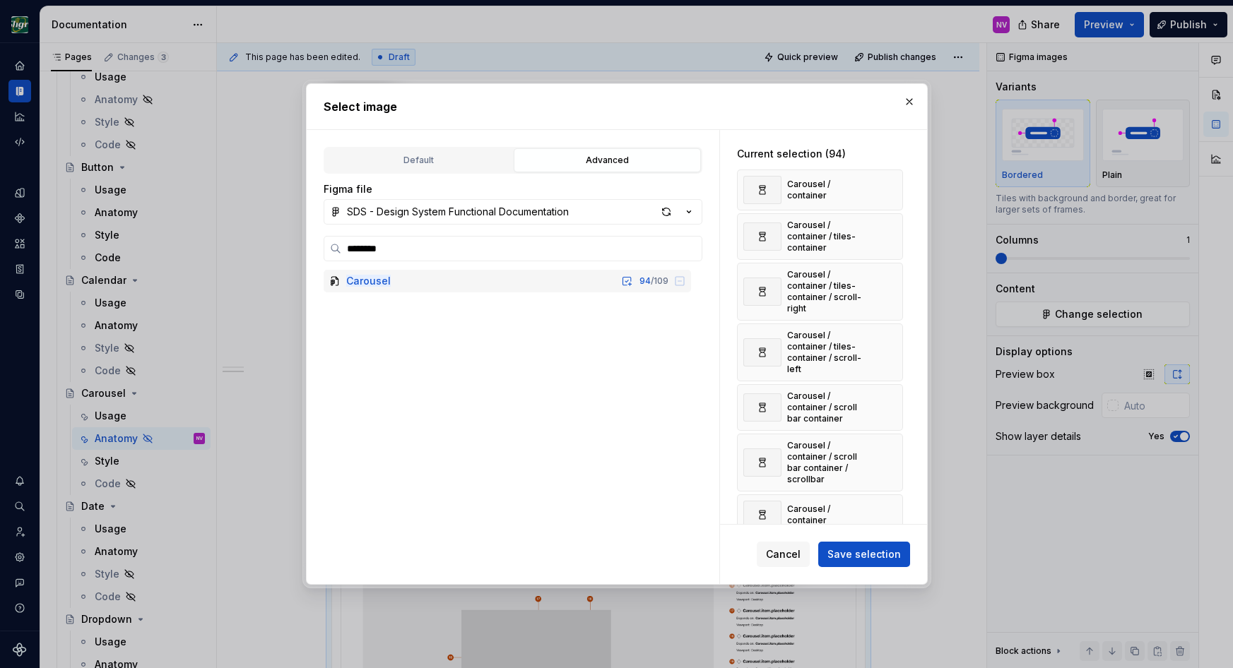
click at [891, 189] on button "button" at bounding box center [887, 190] width 20 height 20
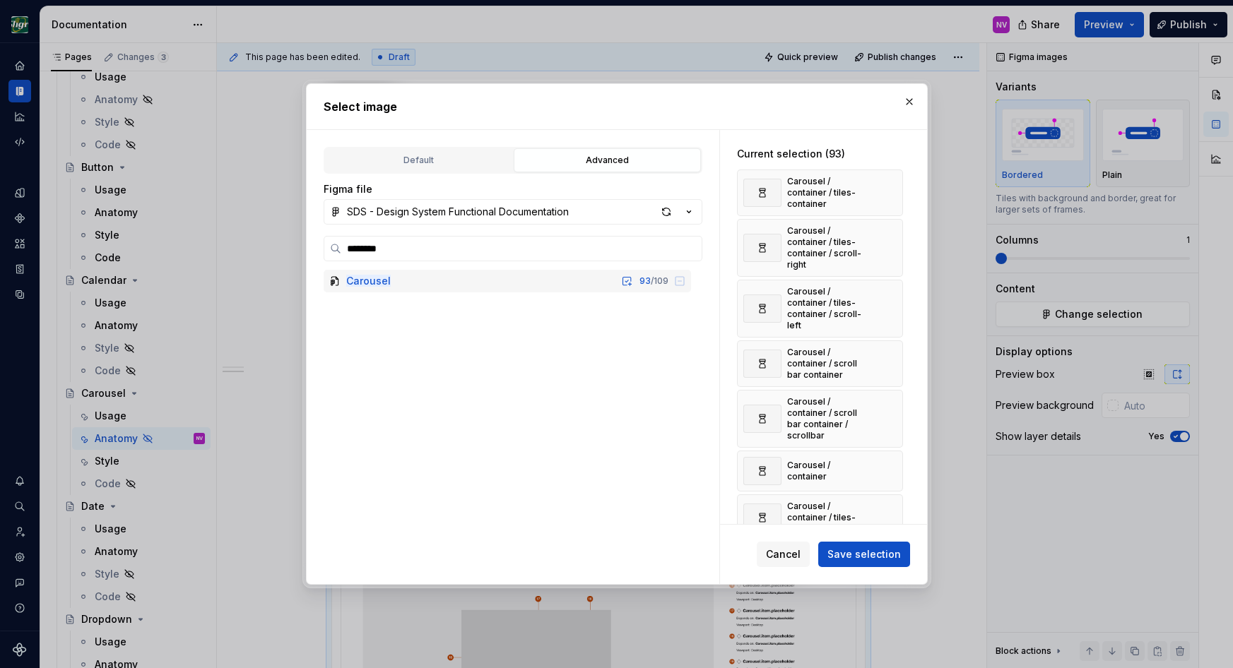
click at [891, 189] on button "button" at bounding box center [887, 193] width 20 height 20
click at [891, 189] on button "button" at bounding box center [887, 199] width 20 height 20
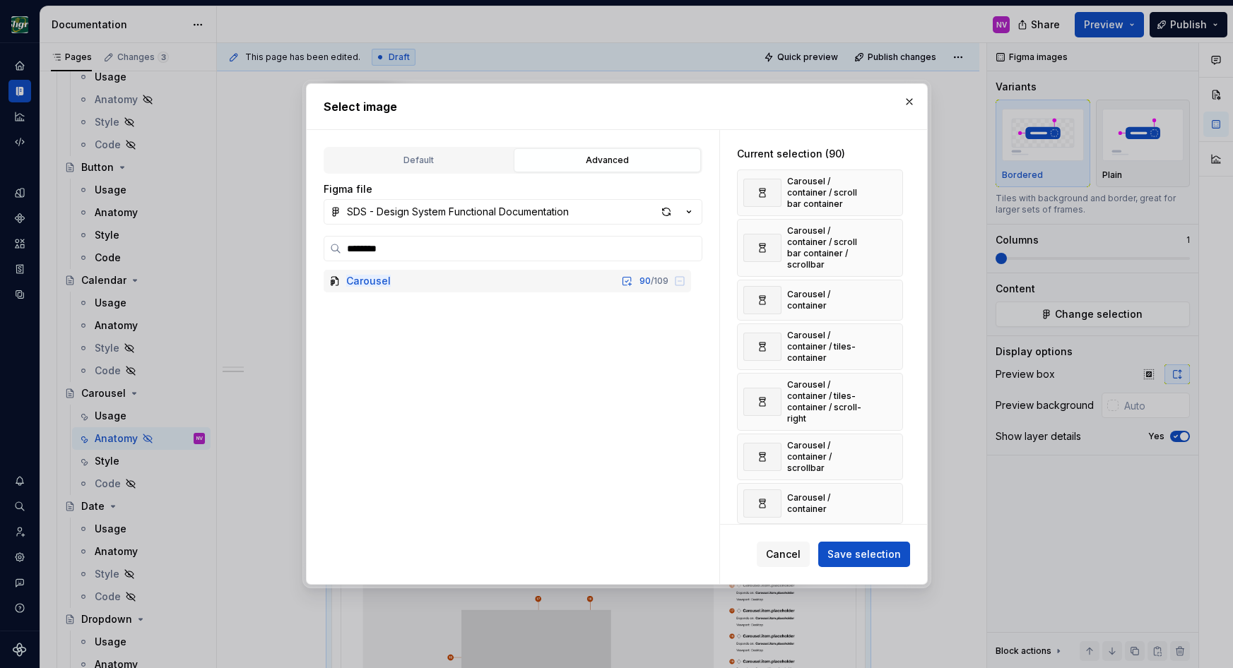
click at [891, 189] on button "button" at bounding box center [887, 193] width 20 height 20
click at [891, 189] on button "button" at bounding box center [887, 199] width 20 height 20
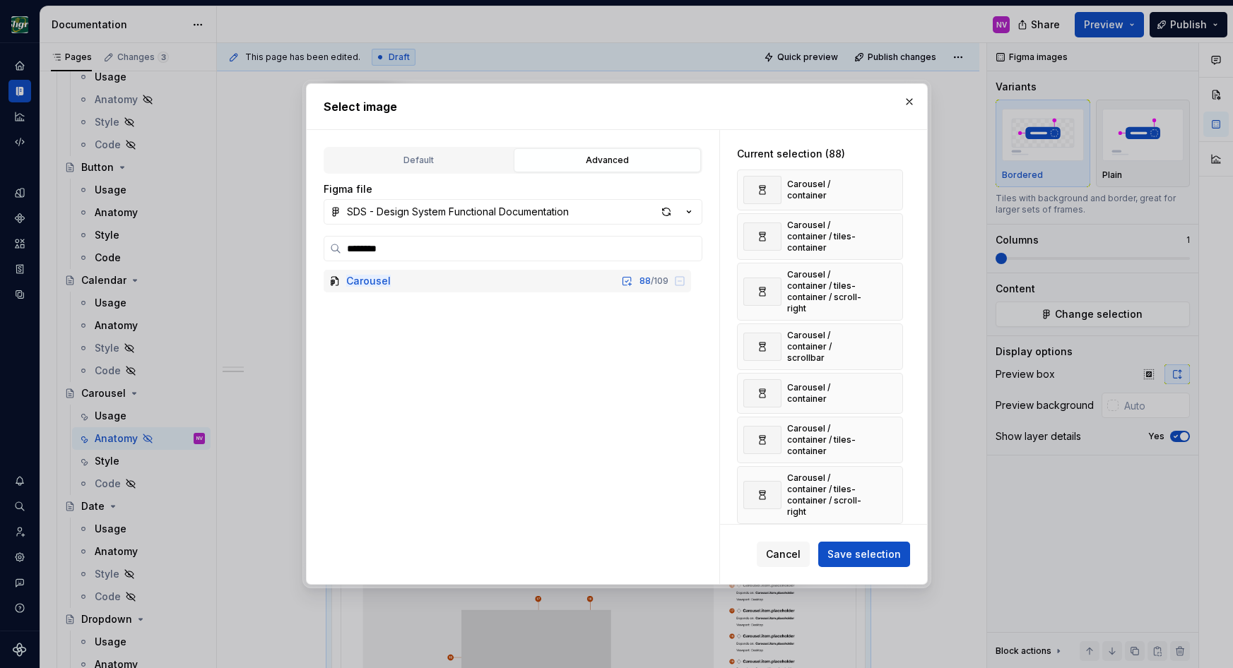
click at [891, 189] on button "button" at bounding box center [887, 190] width 20 height 20
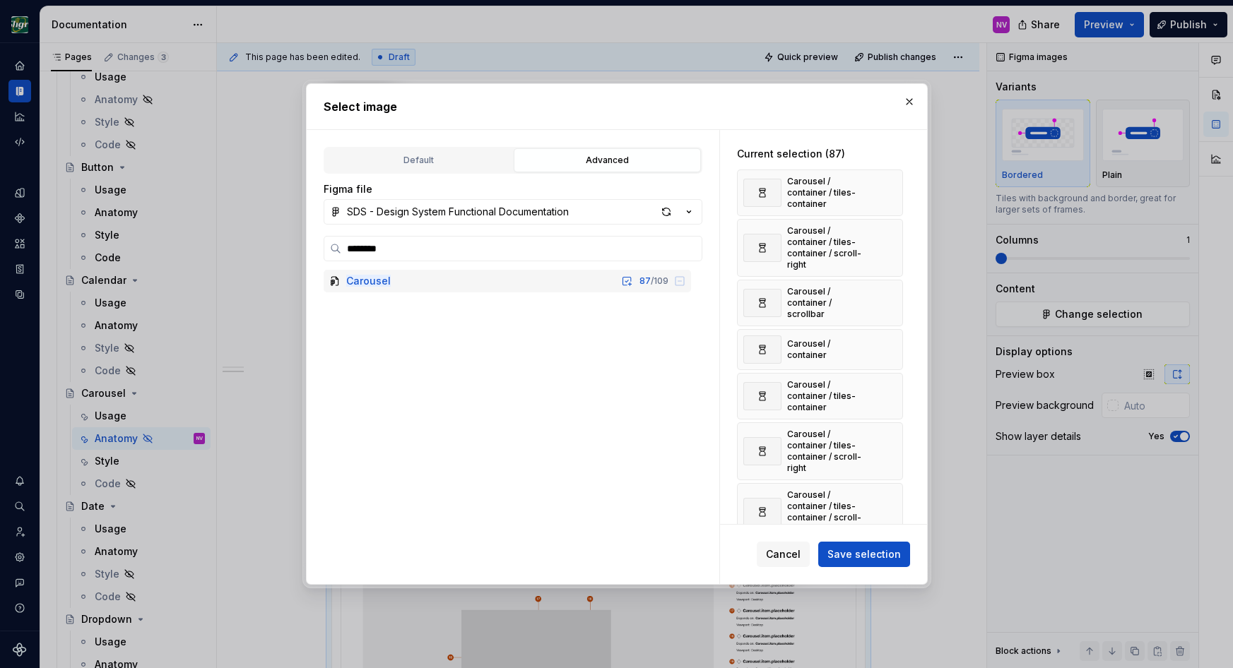
click at [891, 189] on button "button" at bounding box center [887, 193] width 20 height 20
click at [891, 189] on button "button" at bounding box center [887, 199] width 20 height 20
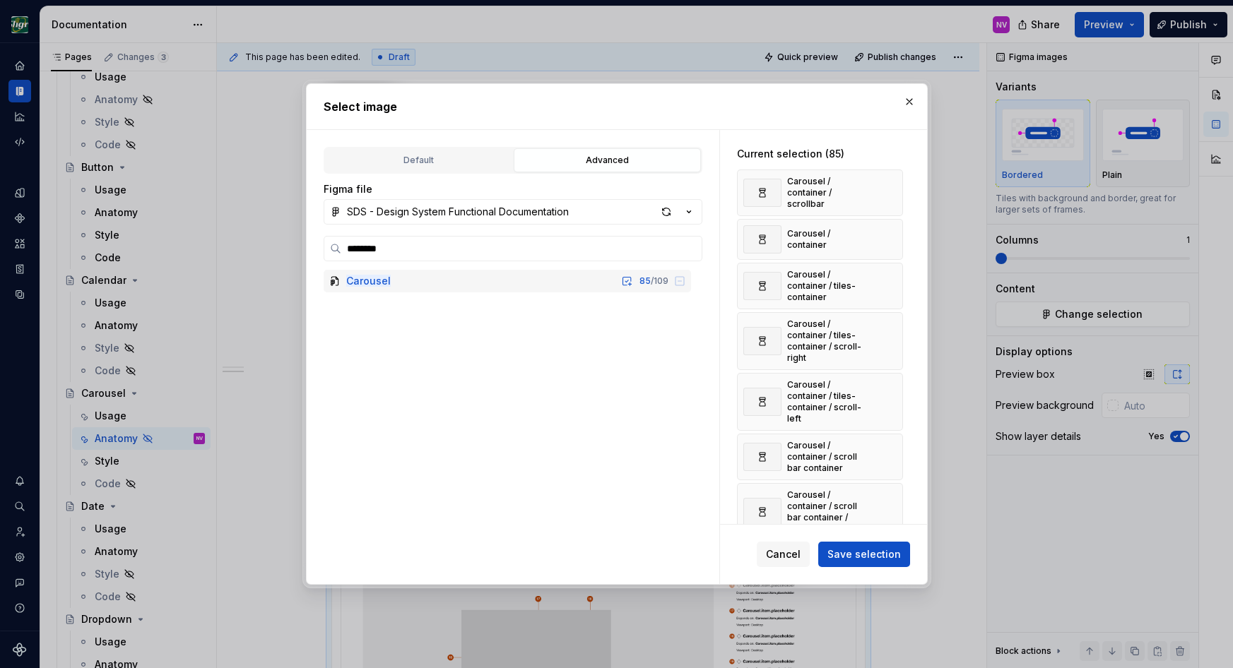
click at [891, 189] on button "button" at bounding box center [887, 193] width 20 height 20
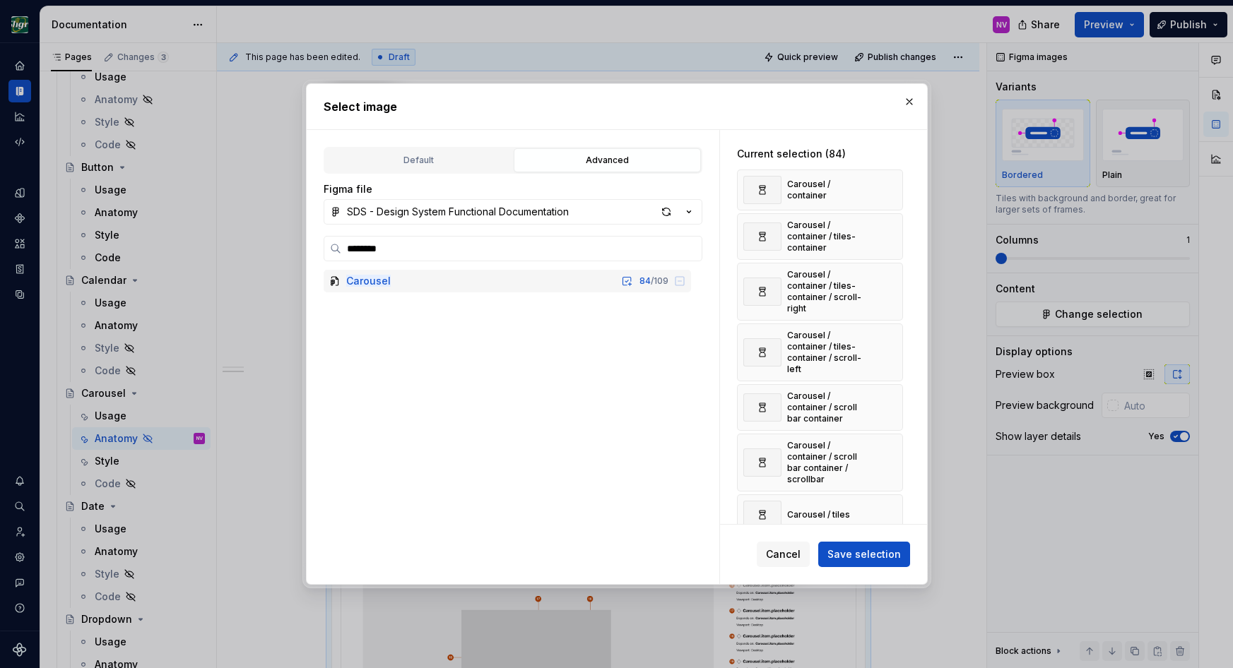
click at [891, 189] on button "button" at bounding box center [887, 190] width 20 height 20
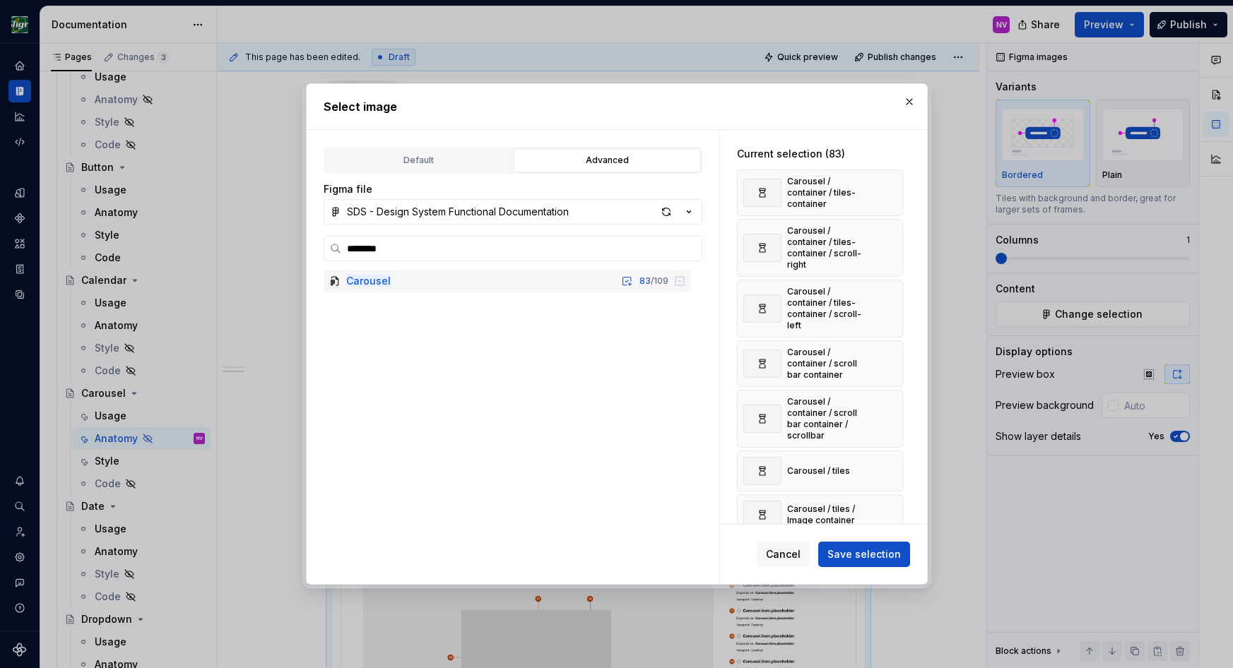
click at [891, 189] on button "button" at bounding box center [887, 193] width 20 height 20
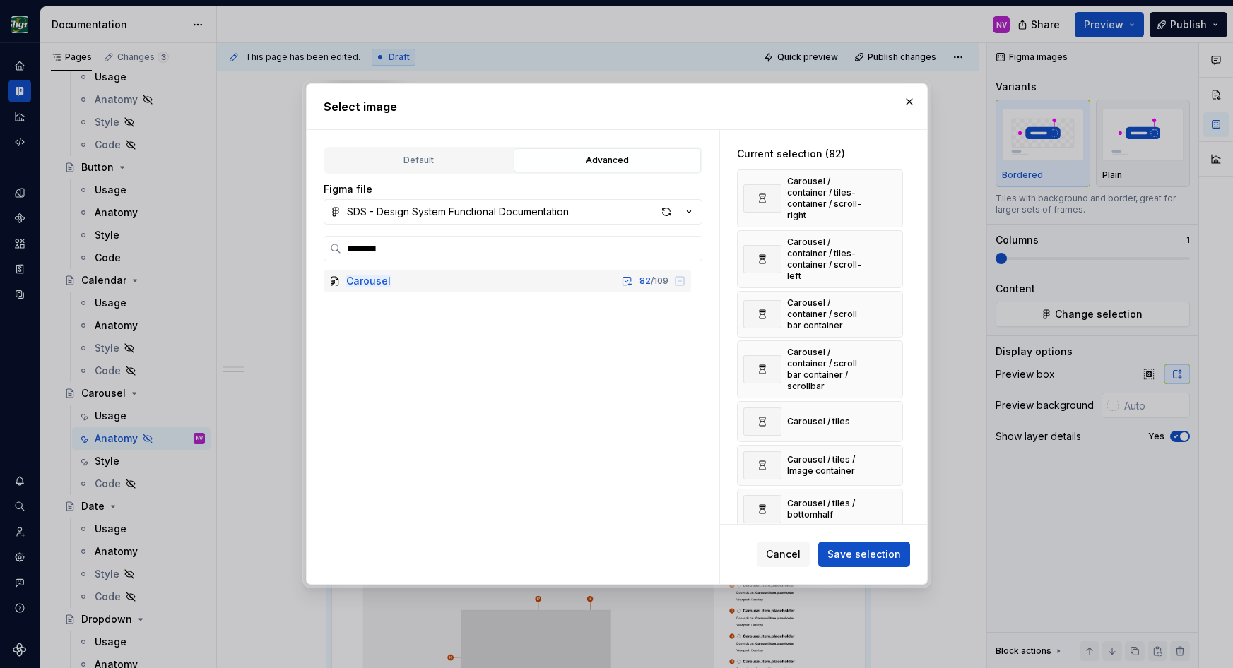
click at [891, 189] on button "button" at bounding box center [887, 199] width 20 height 20
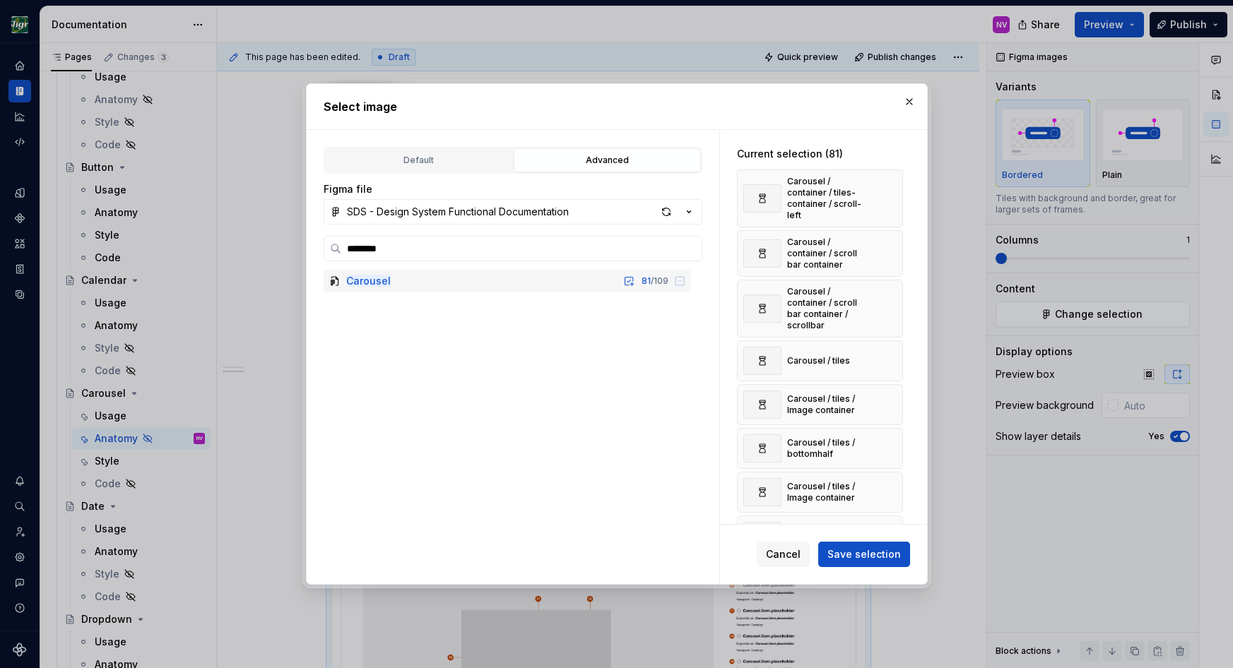
click at [891, 189] on button "button" at bounding box center [887, 199] width 20 height 20
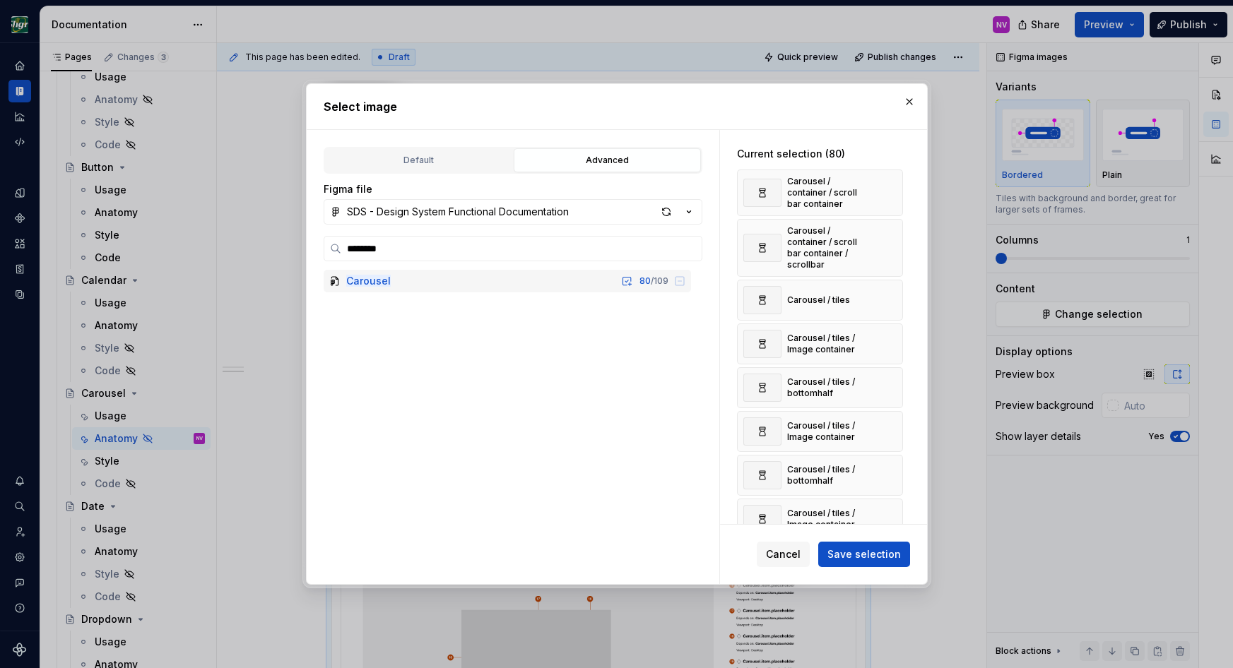
click at [891, 189] on button "button" at bounding box center [887, 193] width 20 height 20
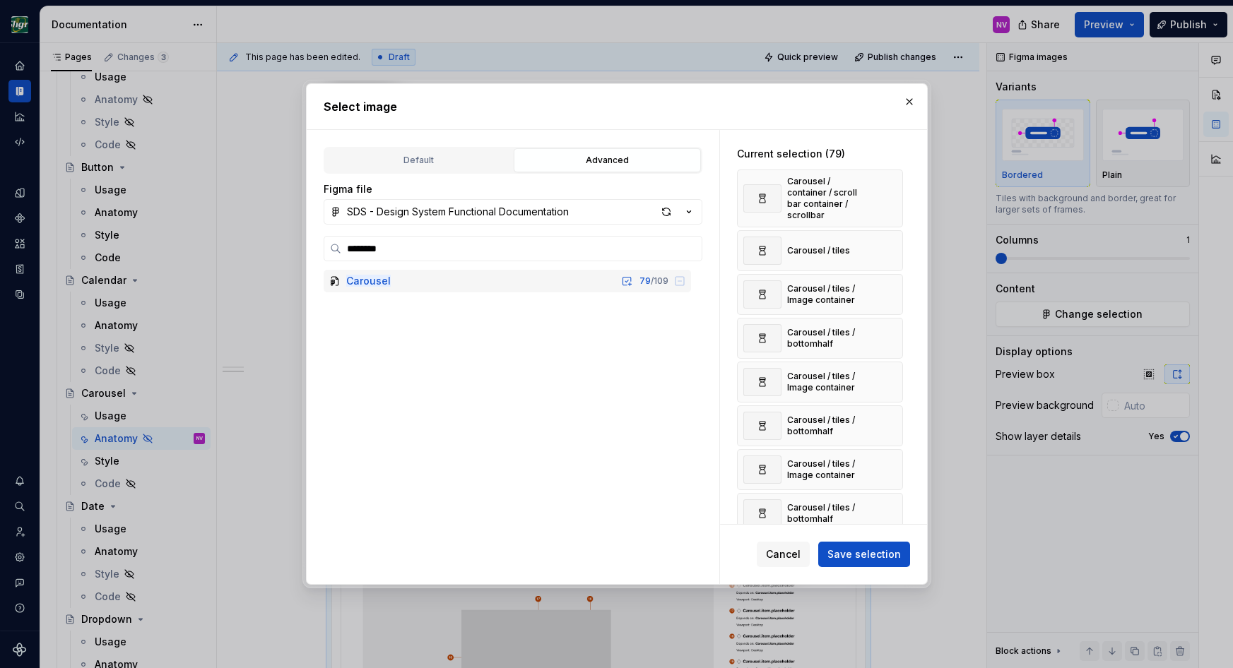
click at [891, 189] on button "button" at bounding box center [887, 199] width 20 height 20
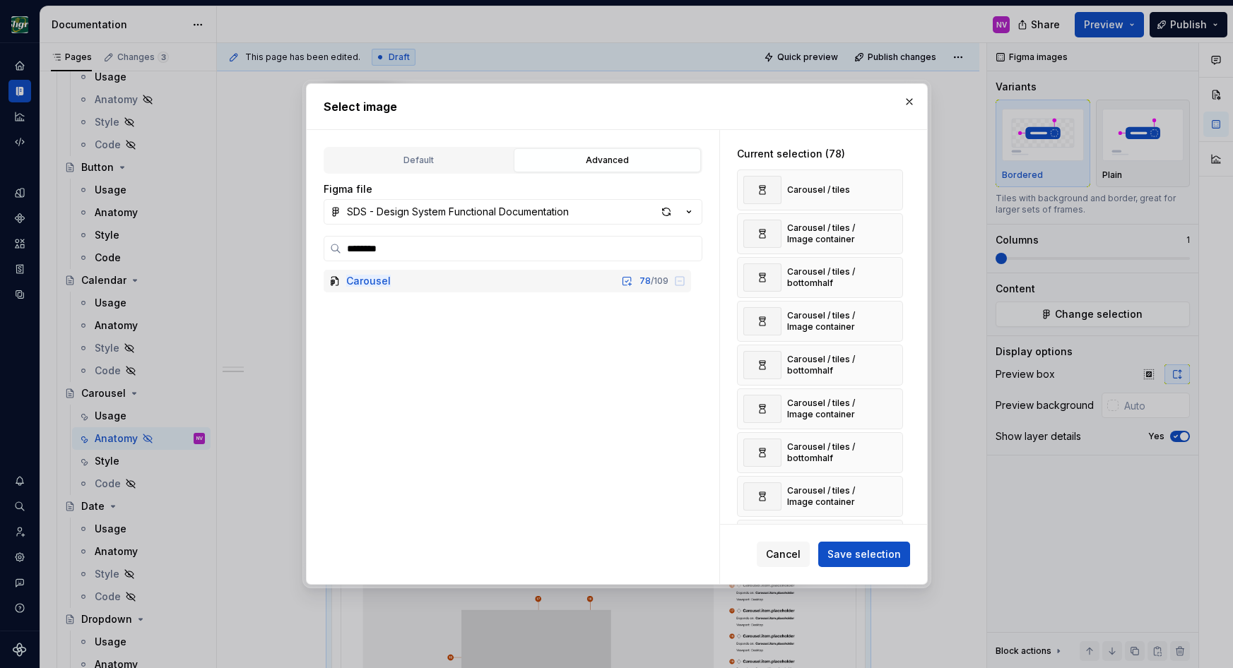
click at [891, 189] on button "button" at bounding box center [887, 190] width 20 height 20
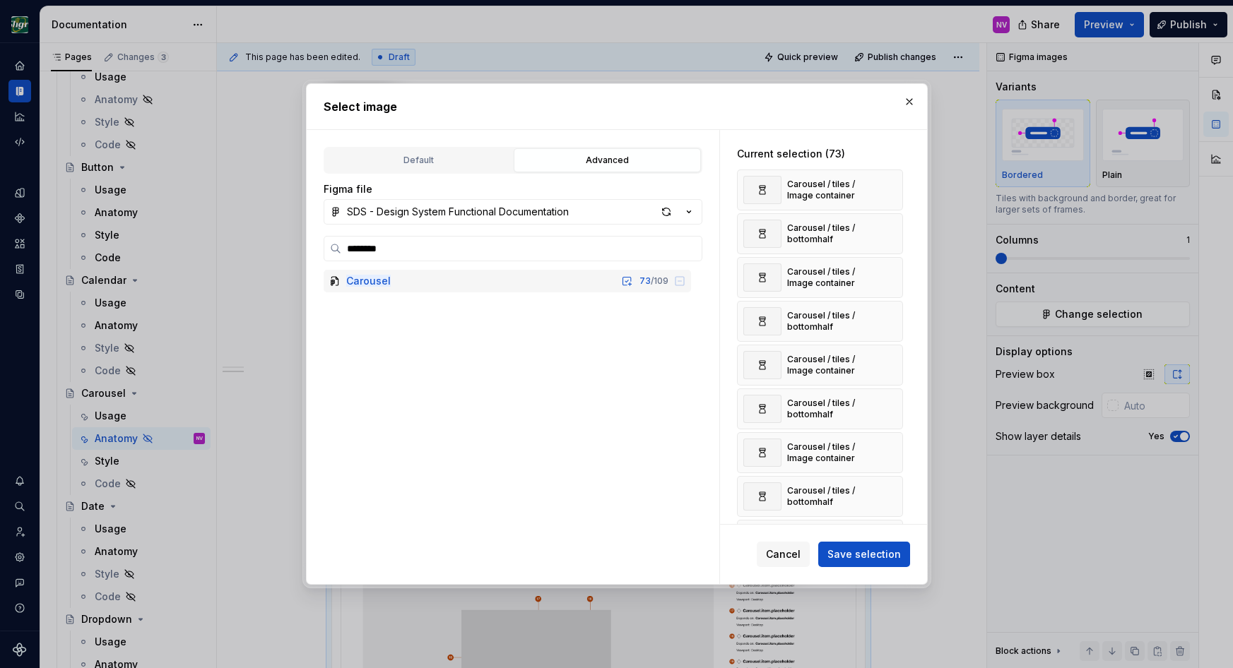
click at [891, 189] on button "button" at bounding box center [887, 190] width 20 height 20
click at [891, 224] on button "button" at bounding box center [887, 234] width 20 height 20
click at [891, 189] on button "button" at bounding box center [887, 190] width 20 height 20
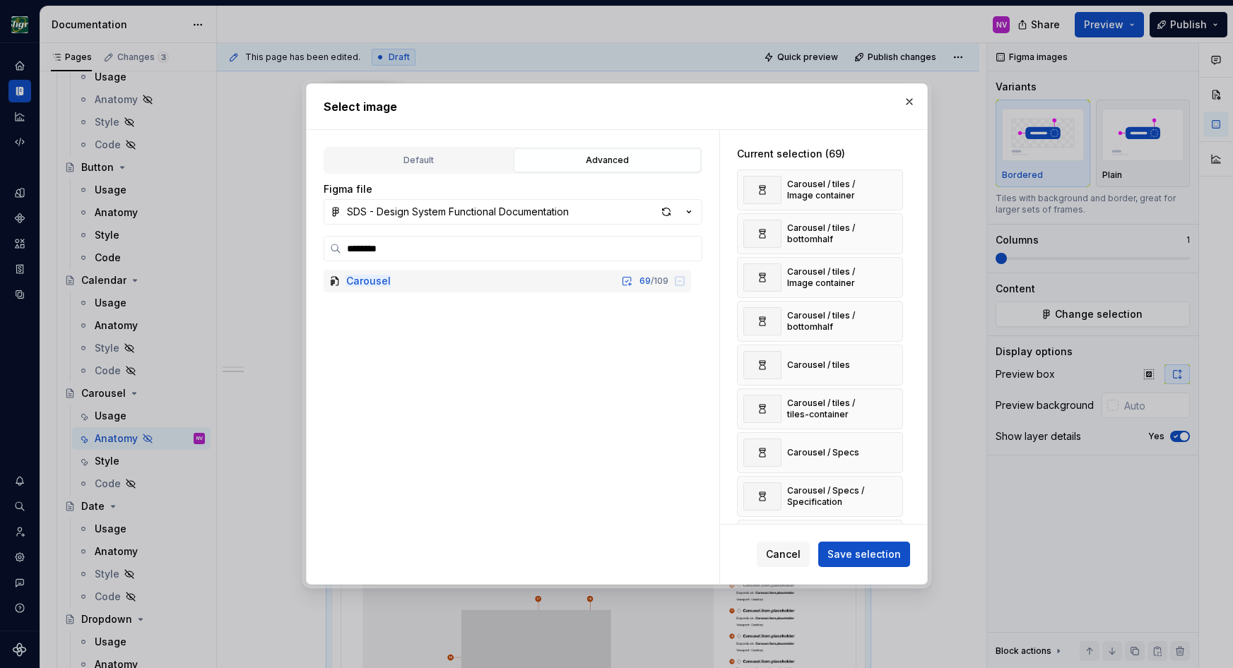
click at [891, 224] on button "button" at bounding box center [887, 234] width 20 height 20
click at [891, 189] on button "button" at bounding box center [887, 190] width 20 height 20
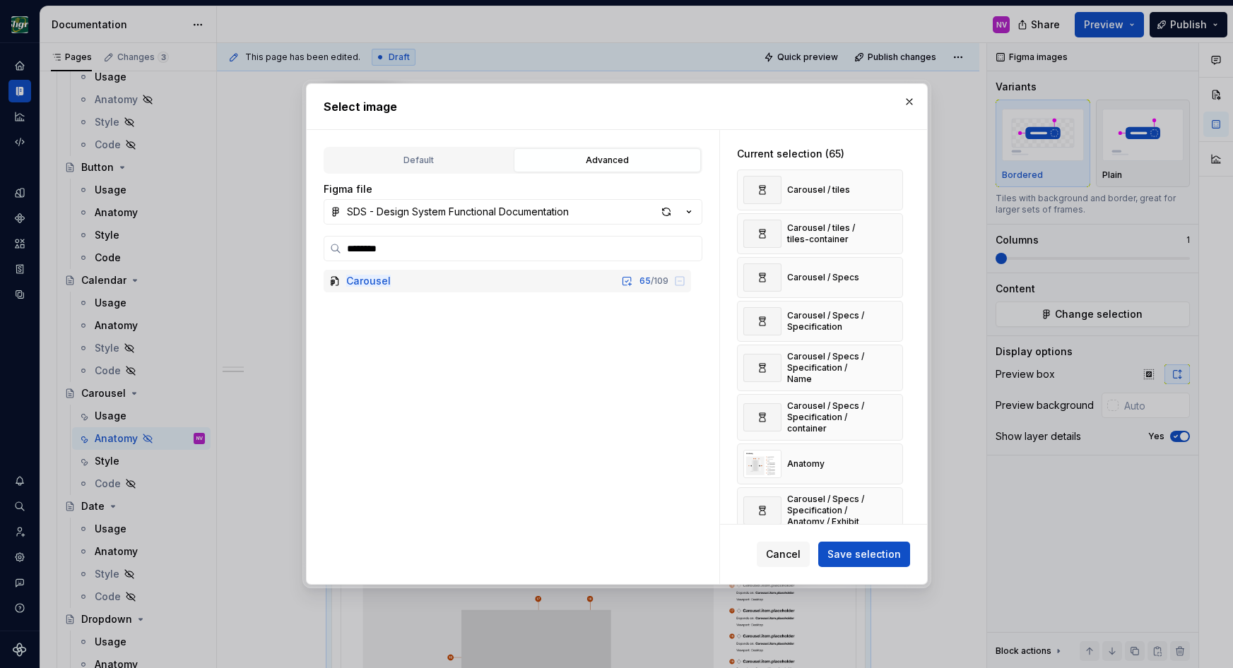
click at [891, 189] on button "button" at bounding box center [887, 190] width 20 height 20
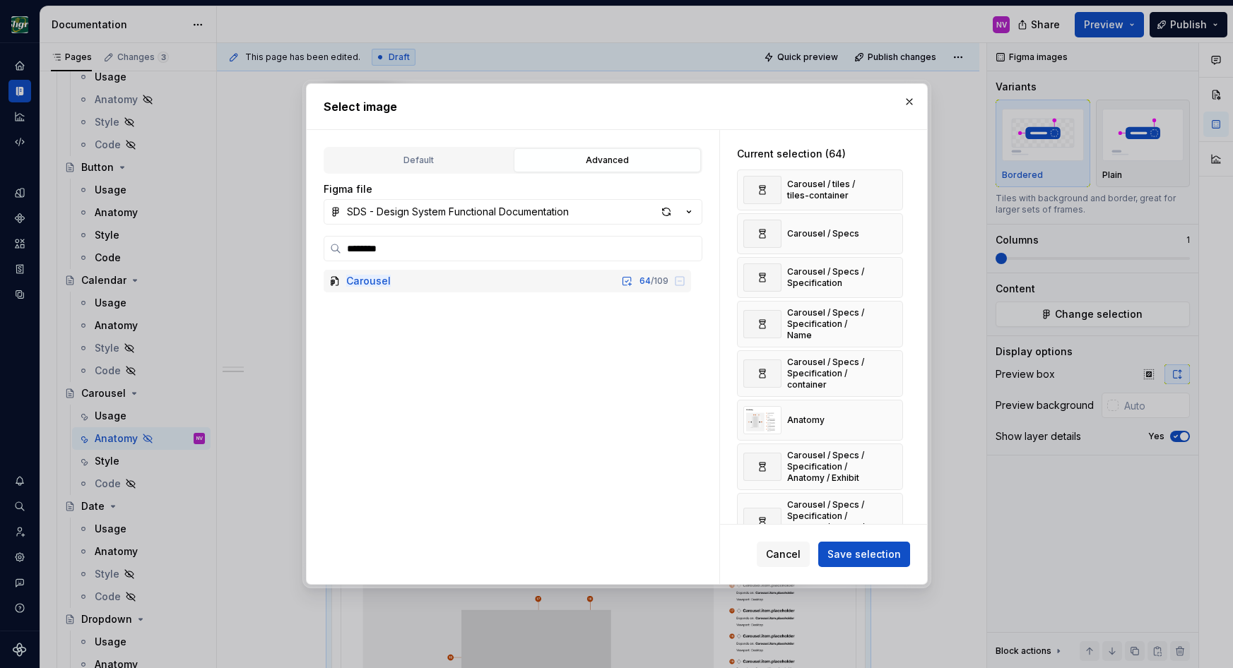
click at [891, 189] on button "button" at bounding box center [887, 190] width 20 height 20
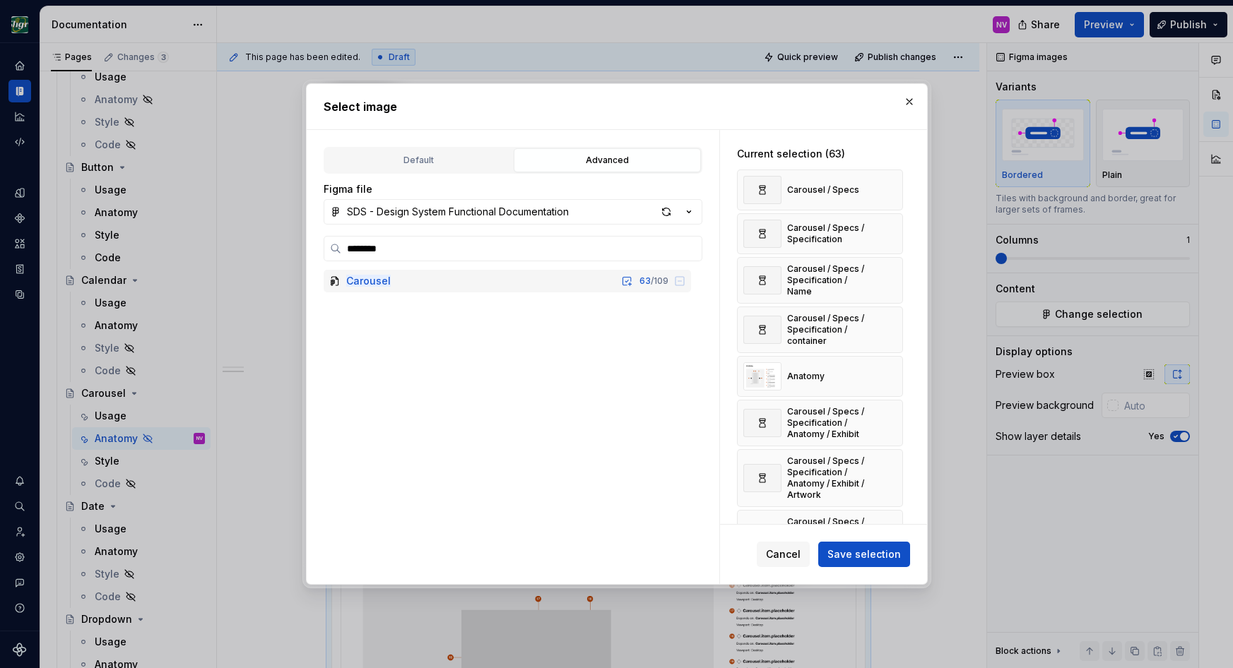
click at [891, 189] on button "button" at bounding box center [887, 190] width 20 height 20
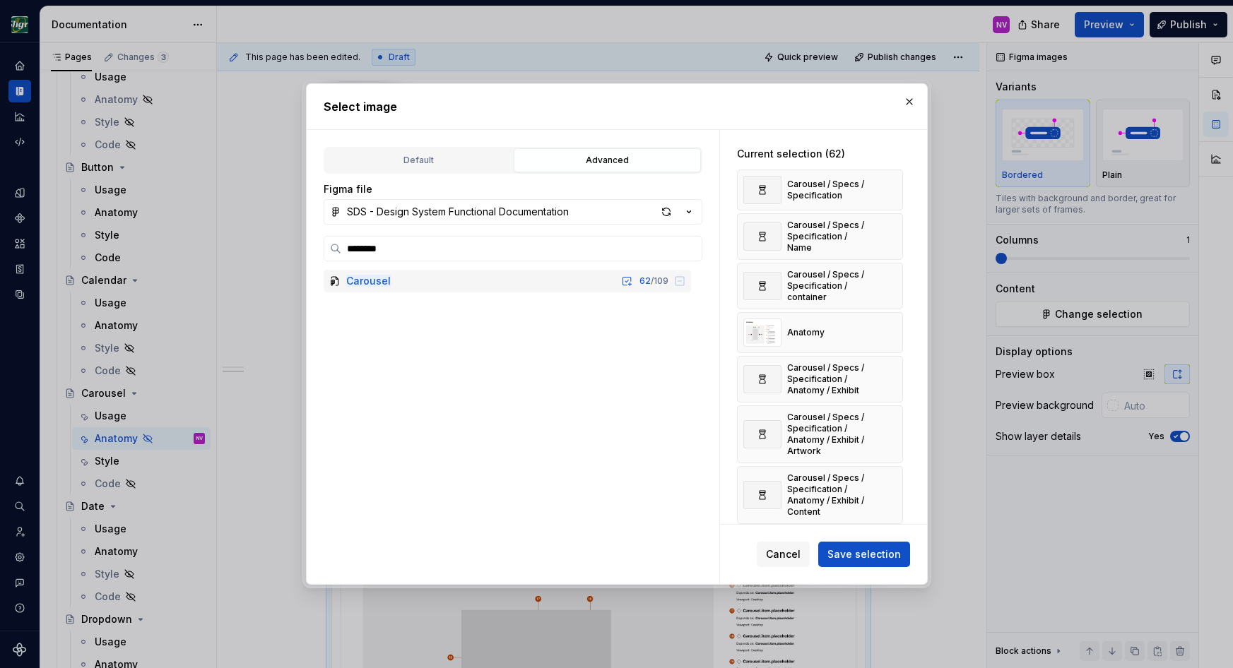
click at [891, 189] on button "button" at bounding box center [887, 190] width 20 height 20
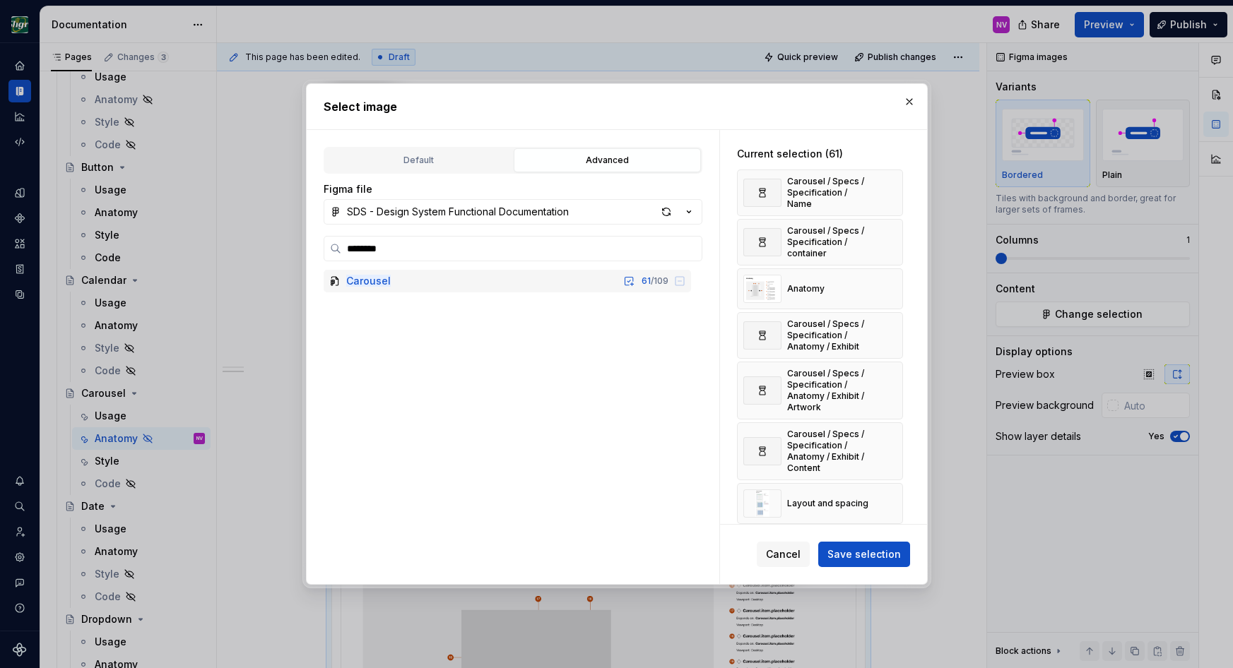
click at [891, 189] on button "button" at bounding box center [887, 193] width 20 height 20
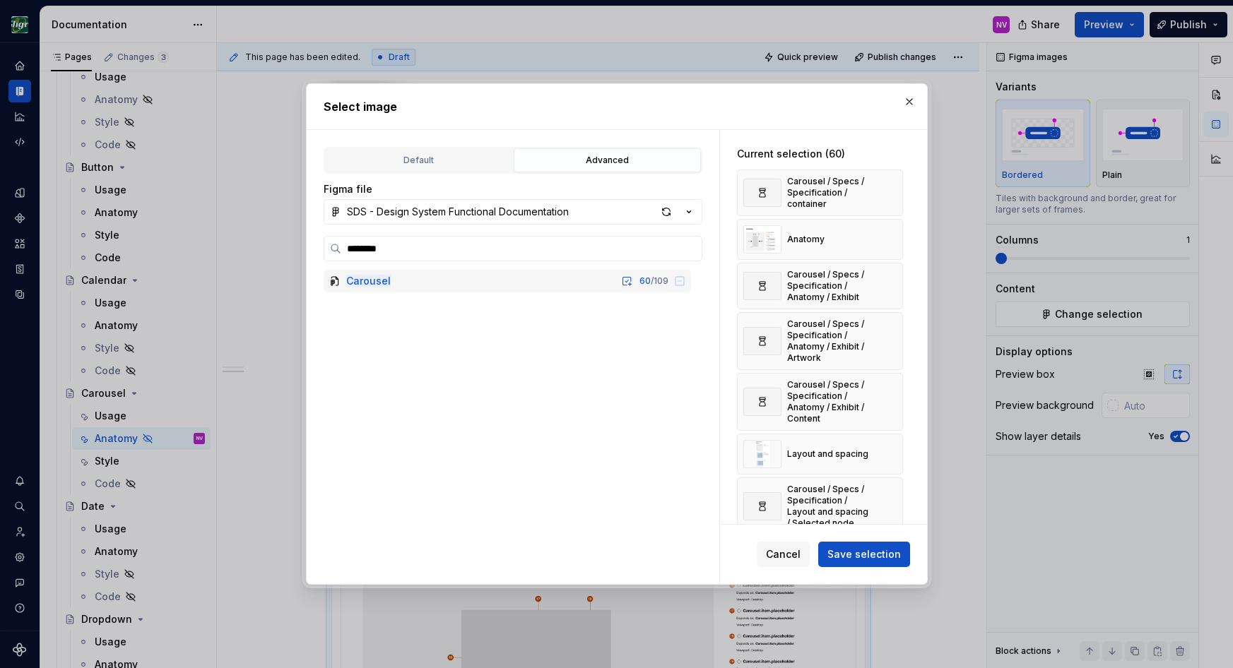
click at [891, 189] on button "button" at bounding box center [887, 193] width 20 height 20
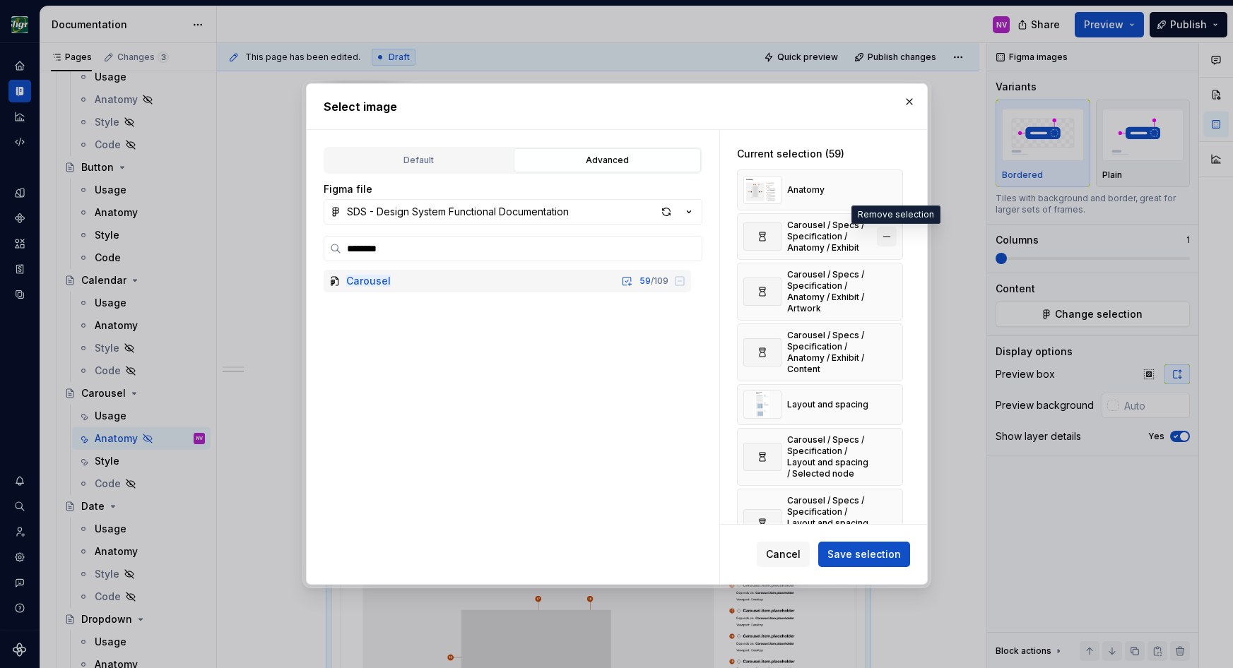
click at [896, 232] on button "button" at bounding box center [887, 237] width 20 height 20
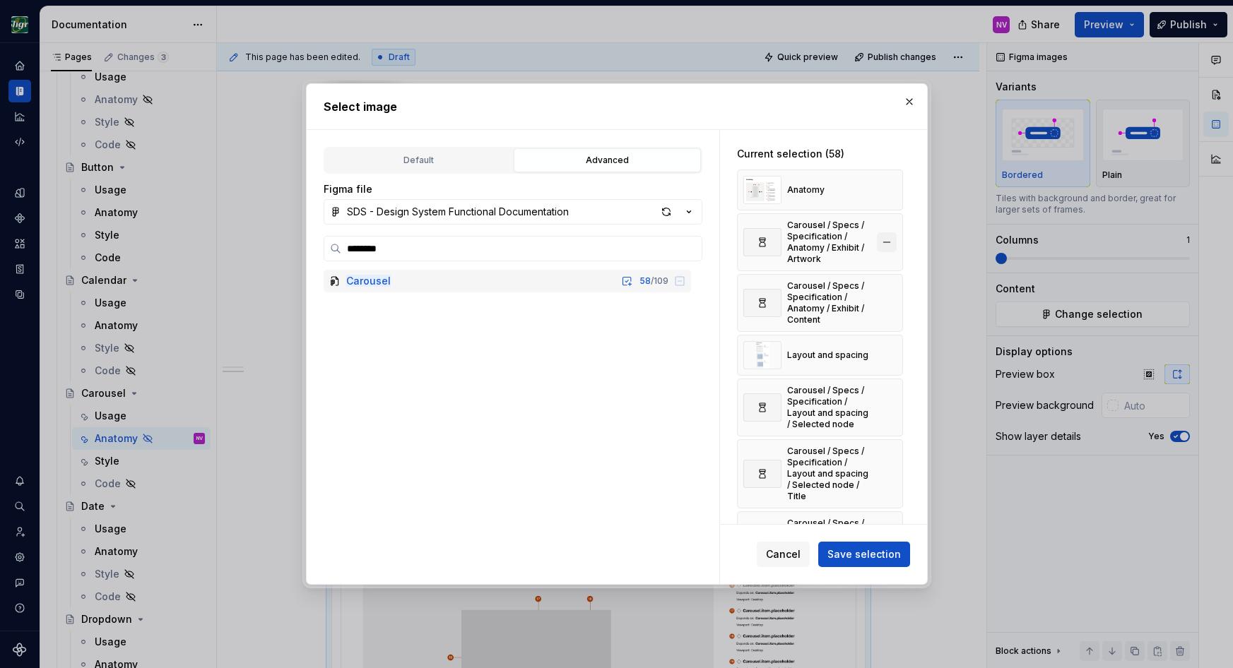
click at [895, 240] on button "button" at bounding box center [887, 242] width 20 height 20
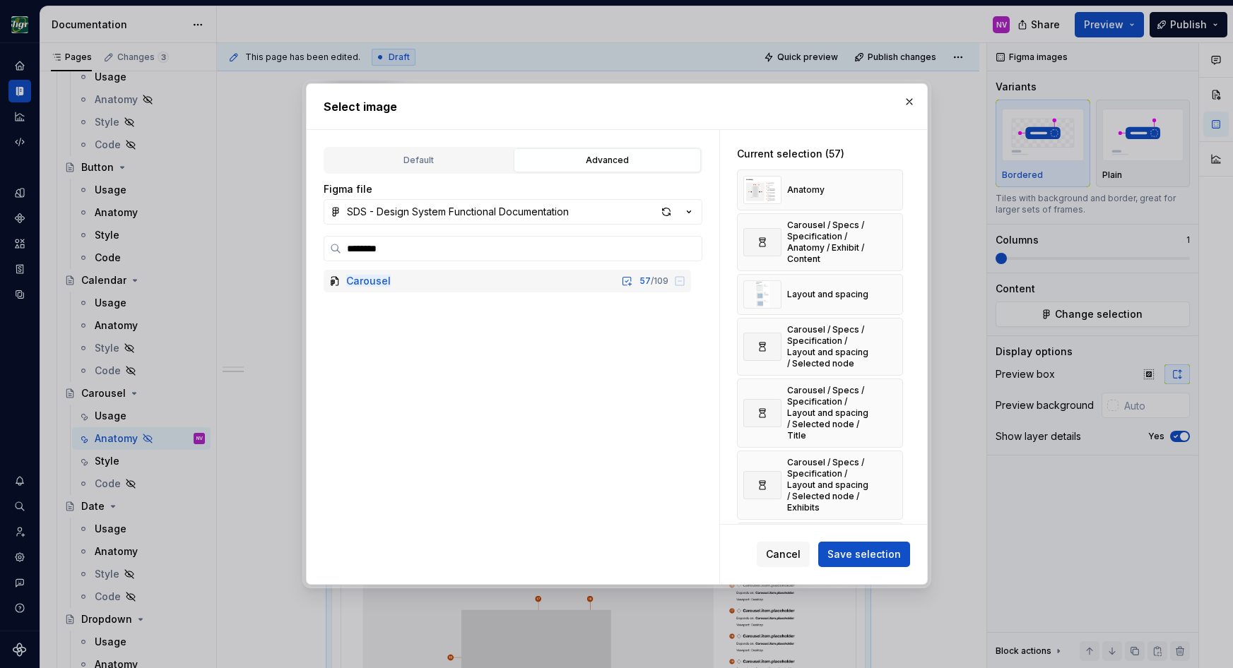
click at [895, 240] on button "button" at bounding box center [887, 242] width 20 height 20
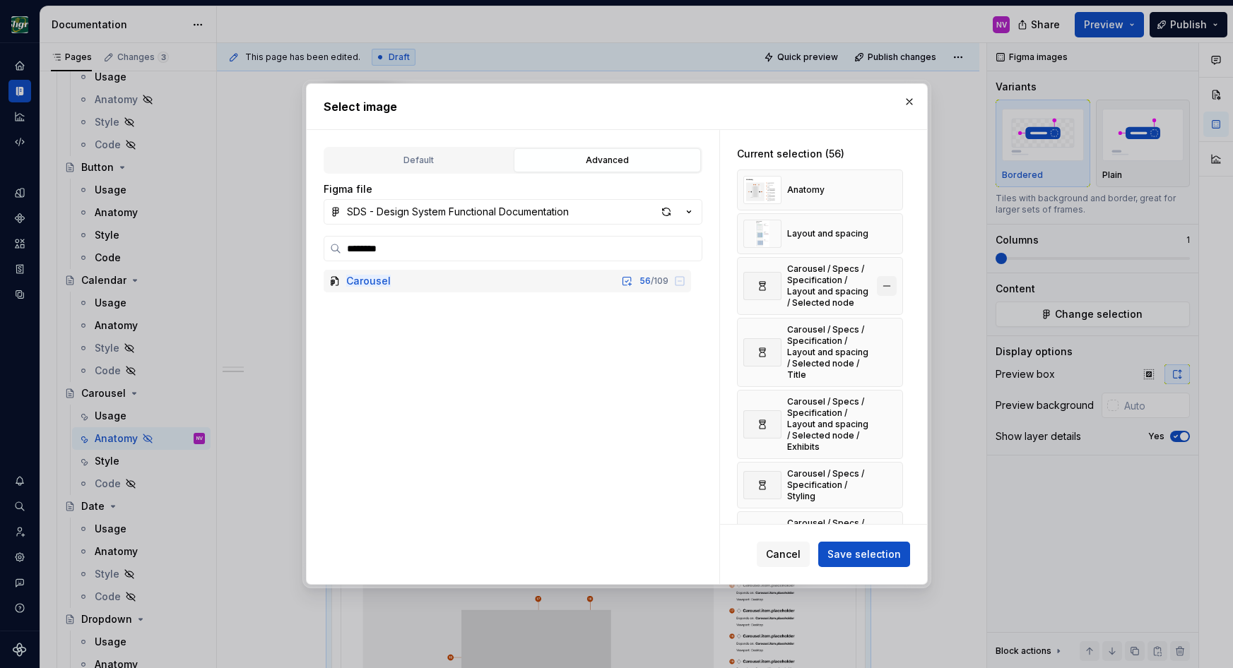
click at [894, 278] on button "button" at bounding box center [887, 286] width 20 height 20
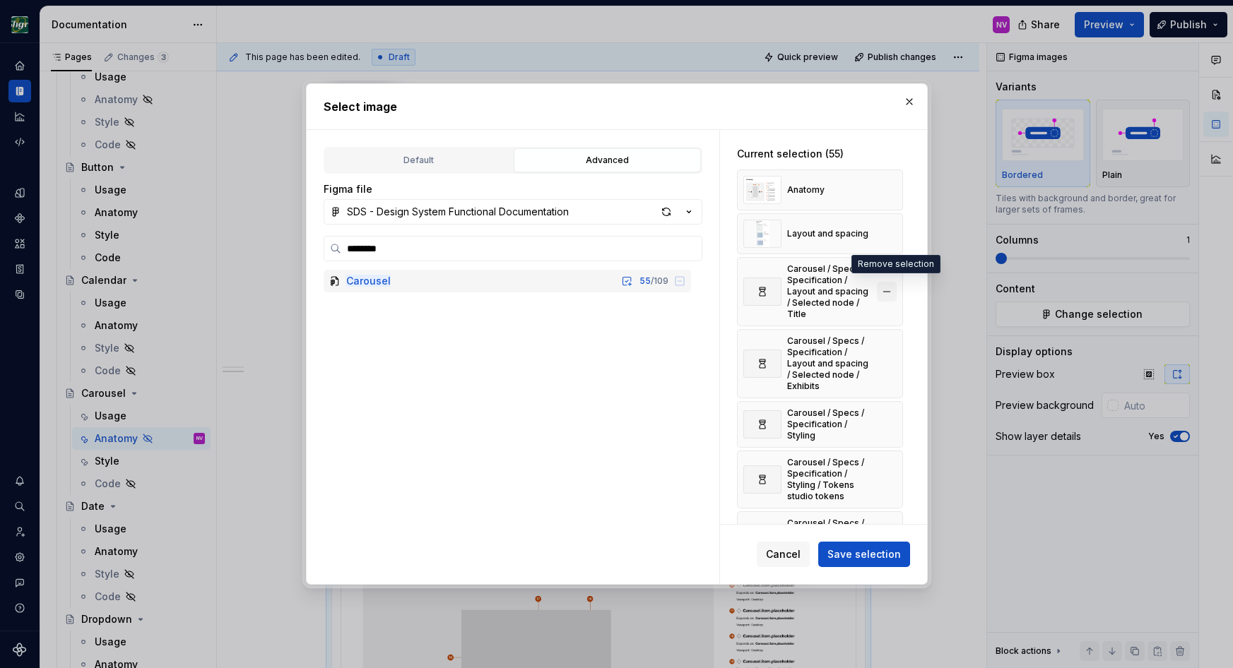
click at [894, 282] on button "button" at bounding box center [887, 292] width 20 height 20
click at [894, 279] on div "Carousel / Specs / Specification / Layout and spacing / Selected node / Exhibits" at bounding box center [820, 291] width 166 height 69
click at [894, 284] on button "button" at bounding box center [887, 292] width 20 height 20
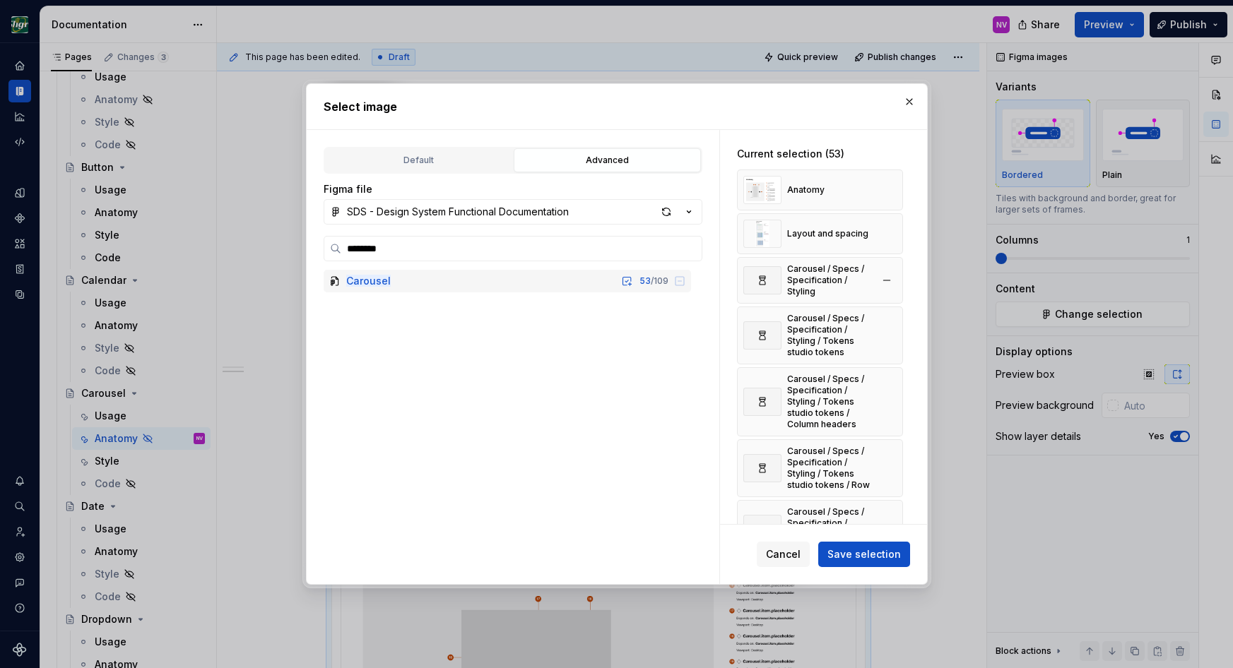
click at [894, 289] on div "Carousel / Specs / Specification / Styling" at bounding box center [820, 280] width 166 height 47
click at [895, 283] on button "button" at bounding box center [887, 281] width 20 height 20
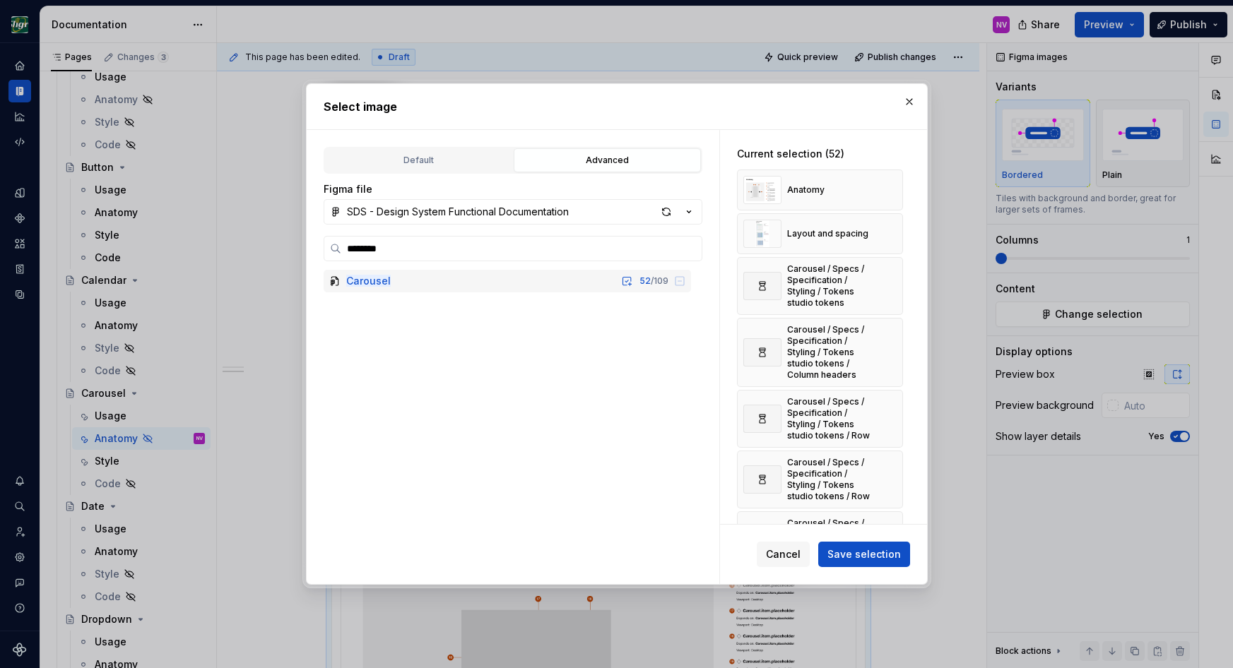
click at [895, 283] on button "button" at bounding box center [887, 286] width 20 height 20
click at [895, 283] on button "button" at bounding box center [887, 292] width 20 height 20
click at [895, 283] on button "button" at bounding box center [887, 286] width 20 height 20
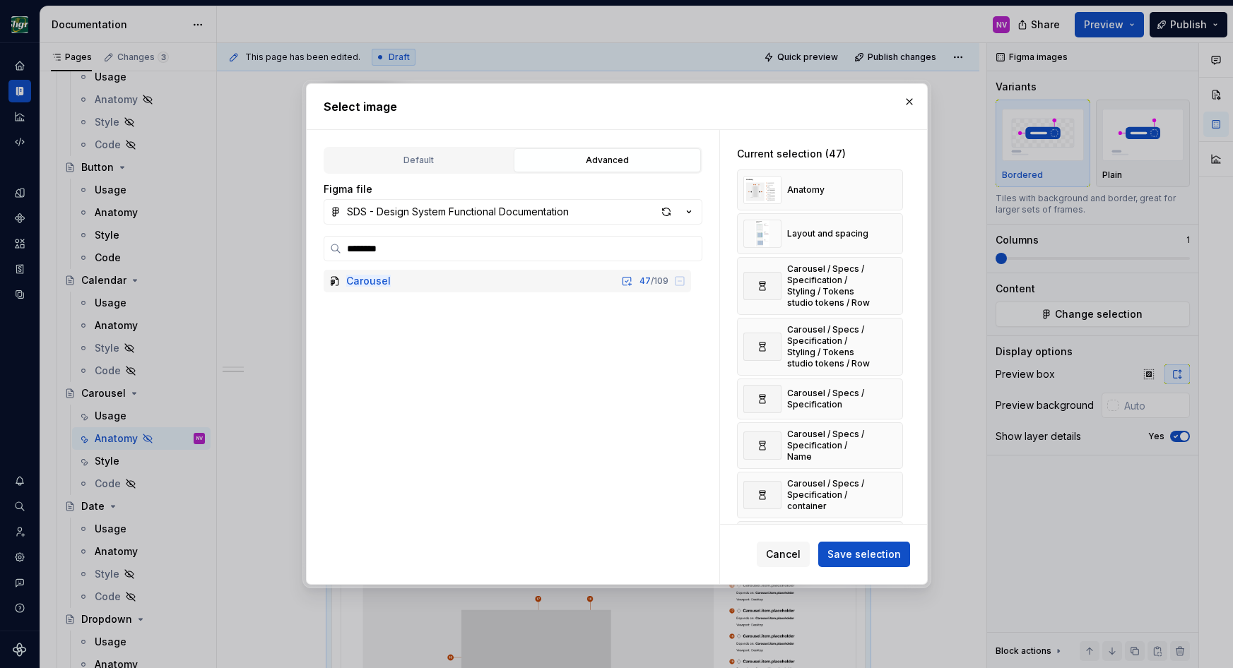
click at [895, 283] on button "button" at bounding box center [887, 286] width 20 height 20
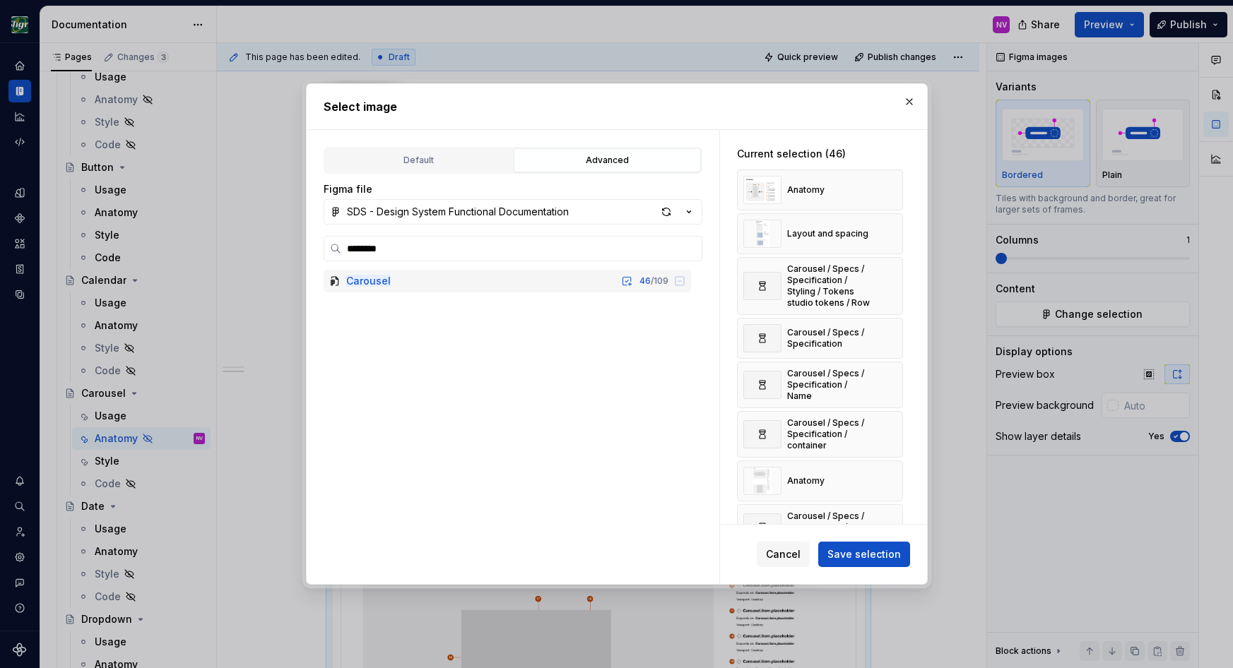
click at [895, 283] on button "button" at bounding box center [887, 286] width 20 height 20
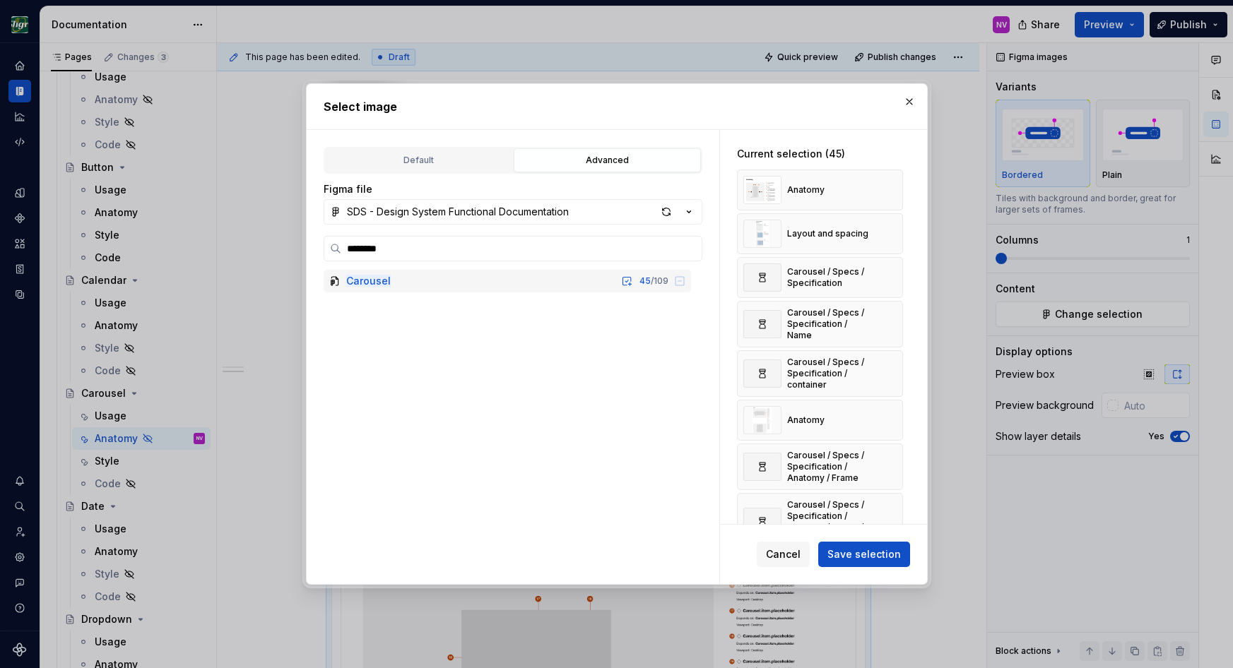
click at [895, 283] on button "button" at bounding box center [887, 278] width 20 height 20
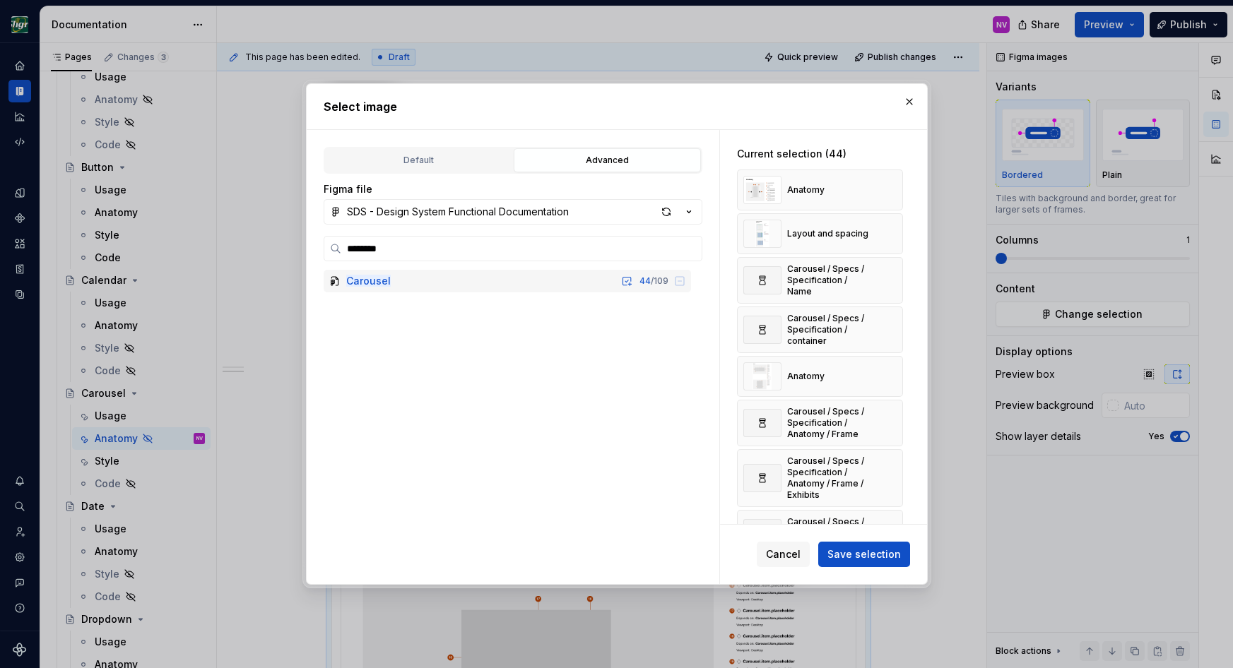
click at [895, 283] on button "button" at bounding box center [887, 281] width 20 height 20
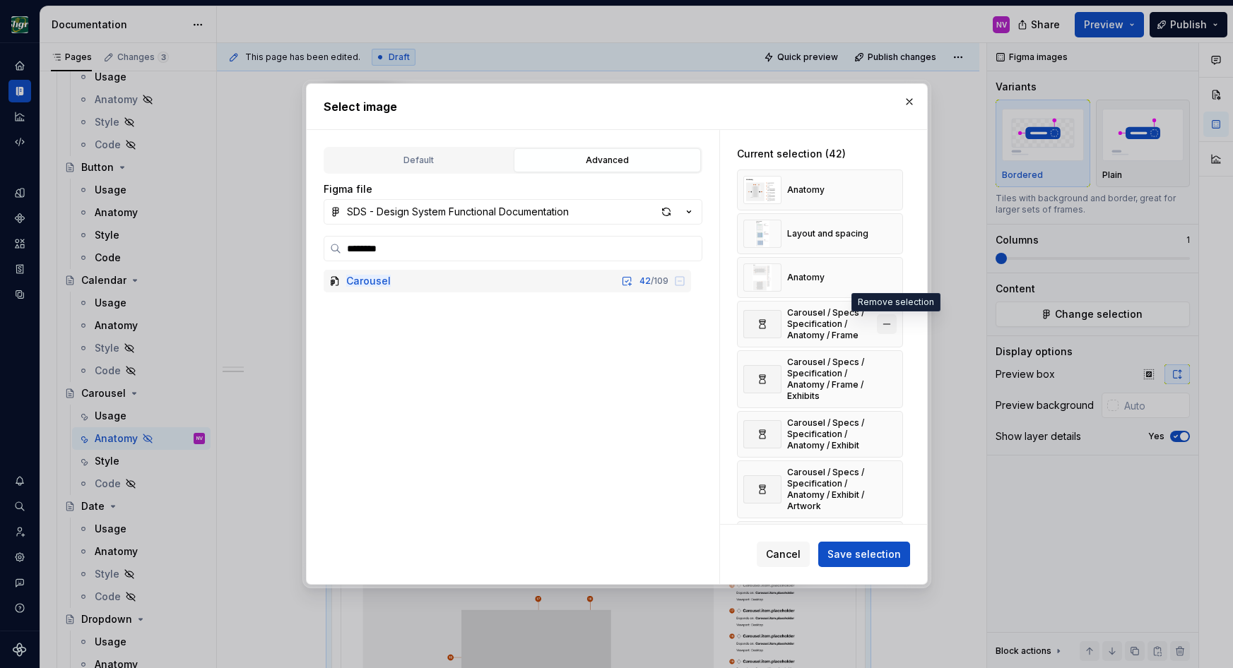
click at [897, 321] on button "button" at bounding box center [887, 324] width 20 height 20
click at [897, 321] on button "button" at bounding box center [887, 330] width 20 height 20
click at [897, 321] on button "button" at bounding box center [887, 324] width 20 height 20
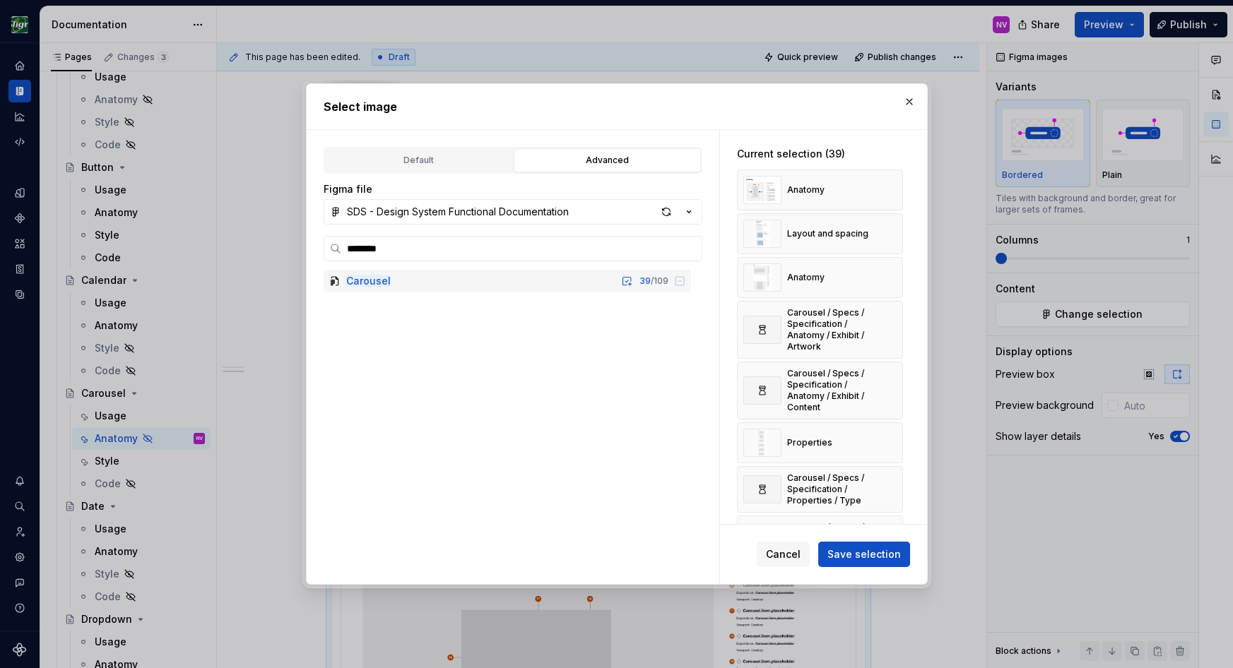
click at [897, 321] on button "button" at bounding box center [887, 330] width 20 height 20
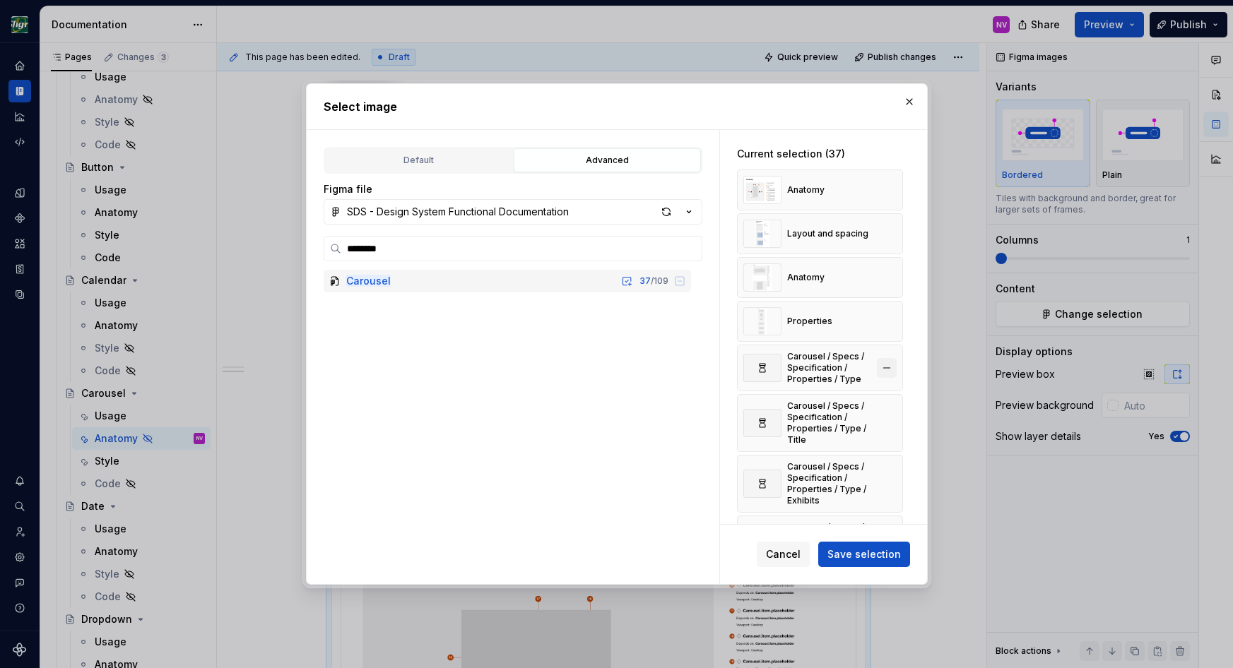
click at [897, 367] on button "button" at bounding box center [887, 368] width 20 height 20
click at [897, 367] on button "button" at bounding box center [887, 374] width 20 height 20
click at [897, 425] on button "button" at bounding box center [887, 435] width 20 height 20
click at [897, 367] on button "button" at bounding box center [887, 374] width 20 height 20
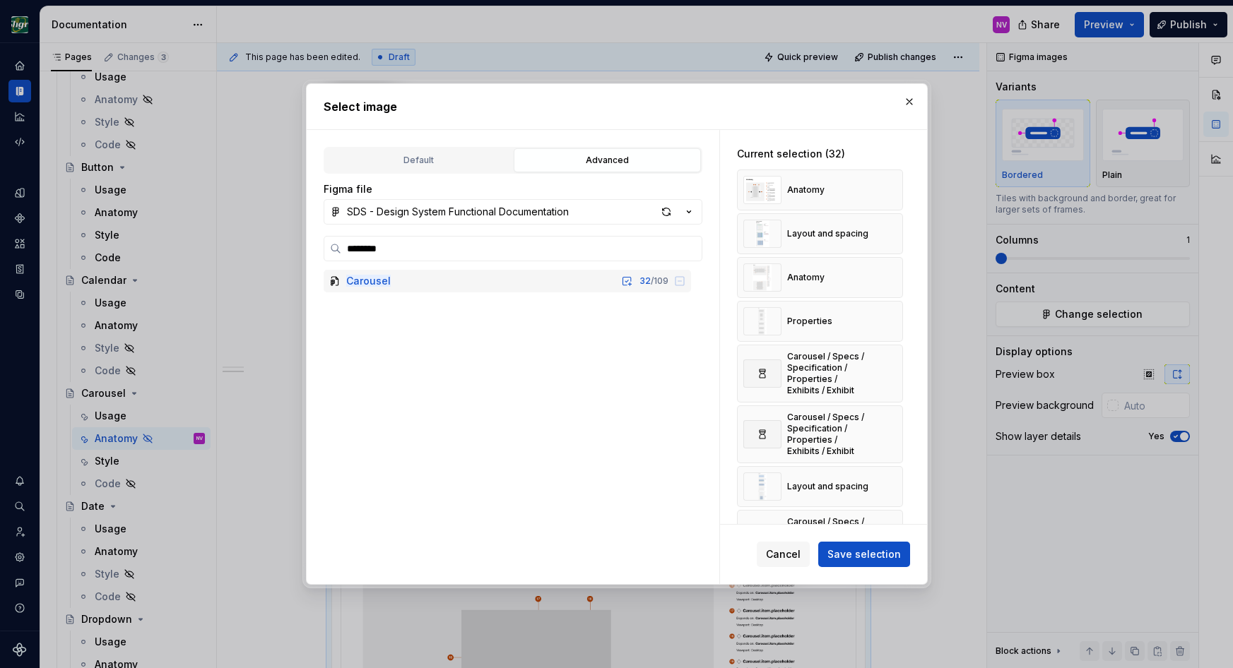
click at [897, 367] on button "button" at bounding box center [887, 374] width 20 height 20
click at [893, 420] on button "button" at bounding box center [887, 418] width 20 height 20
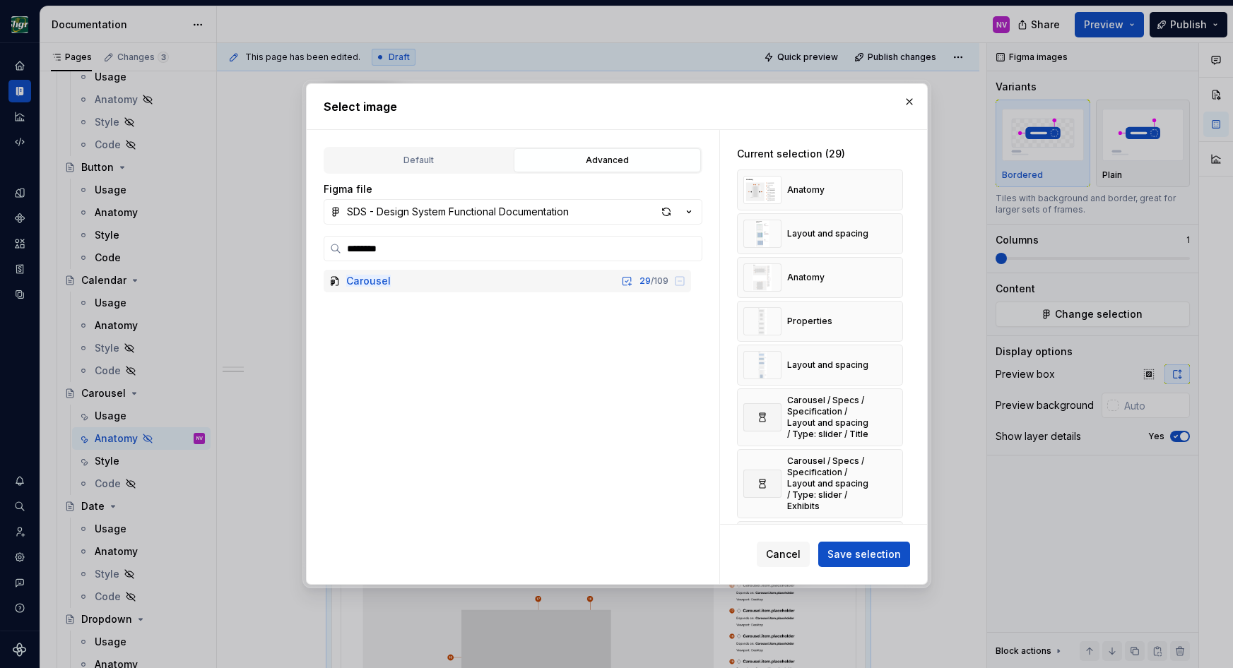
click at [893, 420] on button "button" at bounding box center [887, 418] width 20 height 20
click at [893, 474] on button "button" at bounding box center [887, 484] width 20 height 20
click at [893, 420] on button "button" at bounding box center [887, 418] width 20 height 20
click at [893, 468] on button "button" at bounding box center [887, 478] width 20 height 20
click at [893, 420] on button "button" at bounding box center [887, 423] width 20 height 20
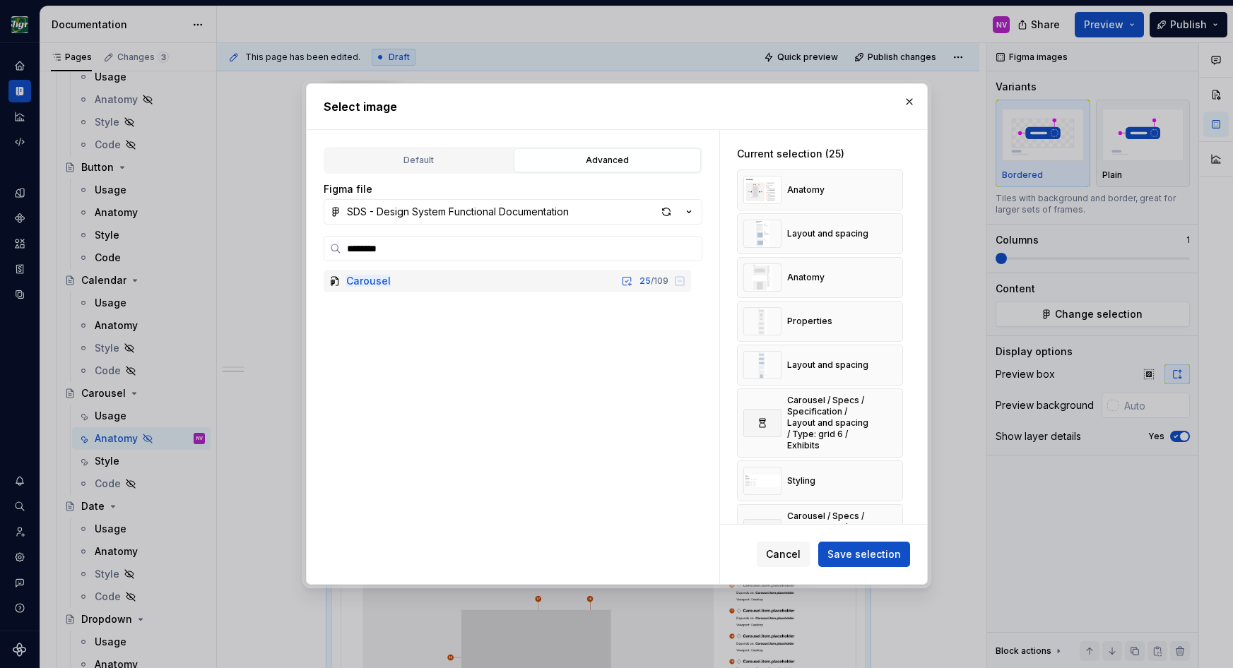
click at [893, 461] on div "Styling" at bounding box center [820, 481] width 166 height 41
click at [893, 420] on div "Styling" at bounding box center [820, 409] width 166 height 41
click at [892, 448] on div "Carousel / Specs / Specification / Styling / Tokens studio tokens" at bounding box center [820, 461] width 166 height 58
click at [891, 457] on button "button" at bounding box center [887, 461] width 20 height 20
click at [891, 457] on div "Carousel / Specs / Specification / Styling / Tokens studio tokens / Column head…" at bounding box center [820, 466] width 166 height 69
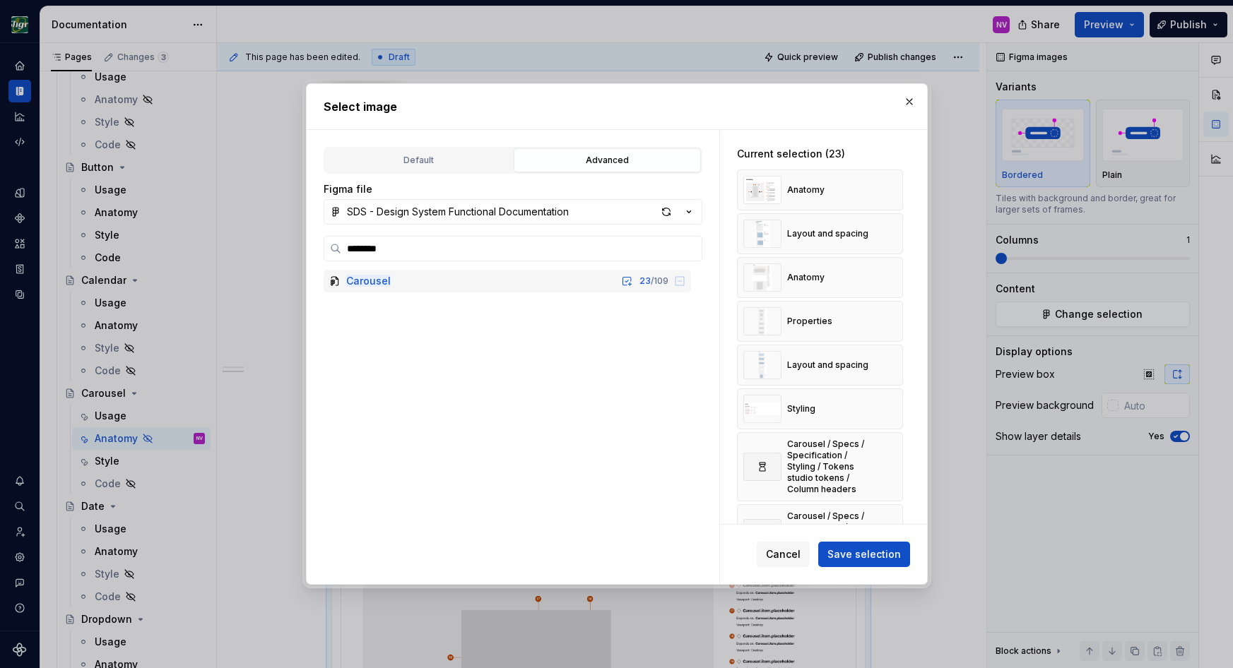
click at [891, 457] on div "Carousel / Specs / Specification / Styling / Tokens studio tokens / Column head…" at bounding box center [820, 466] width 166 height 69
click at [892, 457] on div "Carousel / Specs / Specification / Styling / Tokens studio tokens / Column head…" at bounding box center [820, 466] width 166 height 69
click at [892, 461] on button "button" at bounding box center [887, 467] width 20 height 20
click at [892, 461] on button "button" at bounding box center [887, 461] width 20 height 20
click at [894, 512] on button "button" at bounding box center [887, 522] width 20 height 20
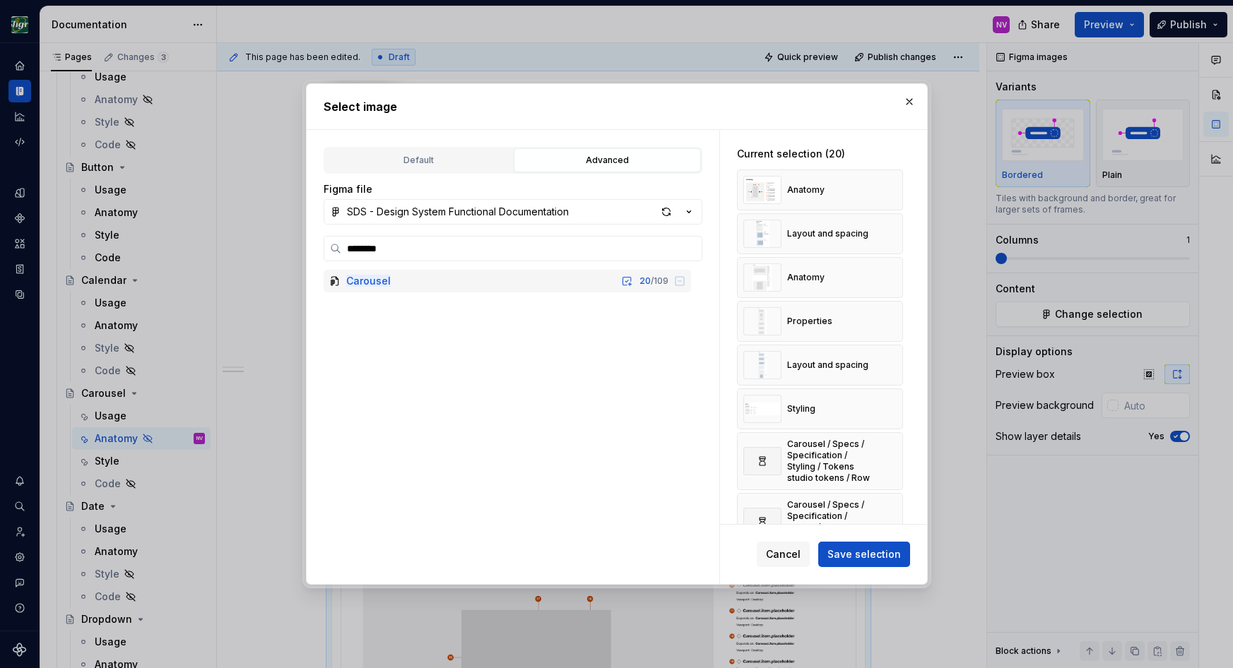
click at [894, 463] on button "button" at bounding box center [887, 461] width 20 height 20
click at [893, 462] on button "button" at bounding box center [887, 461] width 20 height 20
click at [892, 512] on button "button" at bounding box center [887, 522] width 20 height 20
click at [892, 461] on button "button" at bounding box center [887, 461] width 20 height 20
click at [892, 512] on button "button" at bounding box center [887, 522] width 20 height 20
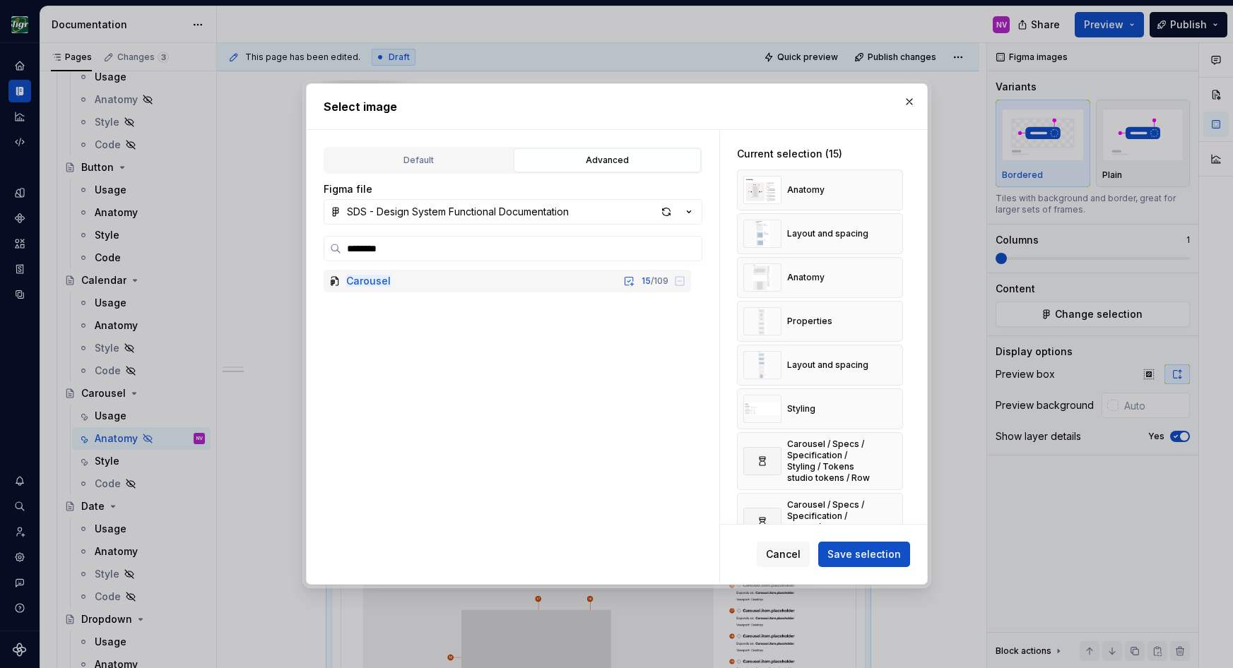
click at [892, 461] on button "button" at bounding box center [887, 461] width 20 height 20
click at [892, 461] on button "button" at bounding box center [887, 453] width 20 height 20
click at [892, 459] on button "button" at bounding box center [887, 456] width 20 height 20
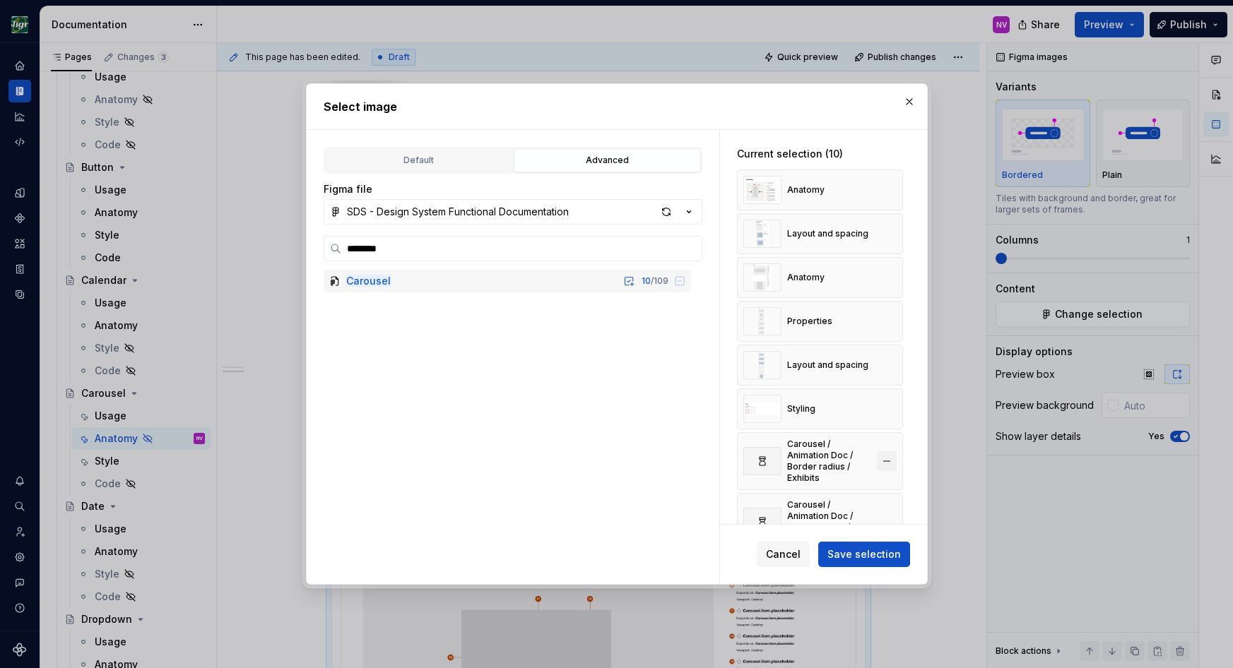
click at [892, 456] on button "button" at bounding box center [887, 461] width 20 height 20
click at [892, 457] on button "button" at bounding box center [887, 467] width 20 height 20
click at [877, 555] on span "Save selection" at bounding box center [863, 555] width 73 height 14
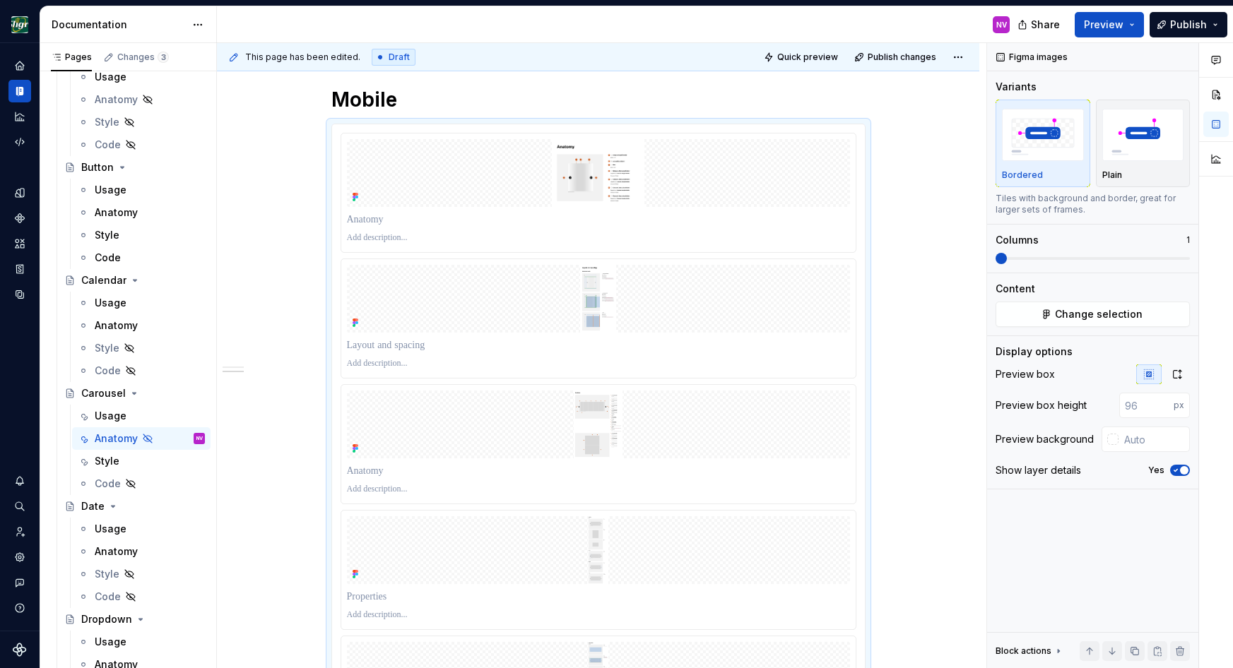
scroll to position [4057, 0]
click at [1170, 372] on button "button" at bounding box center [1176, 375] width 25 height 20
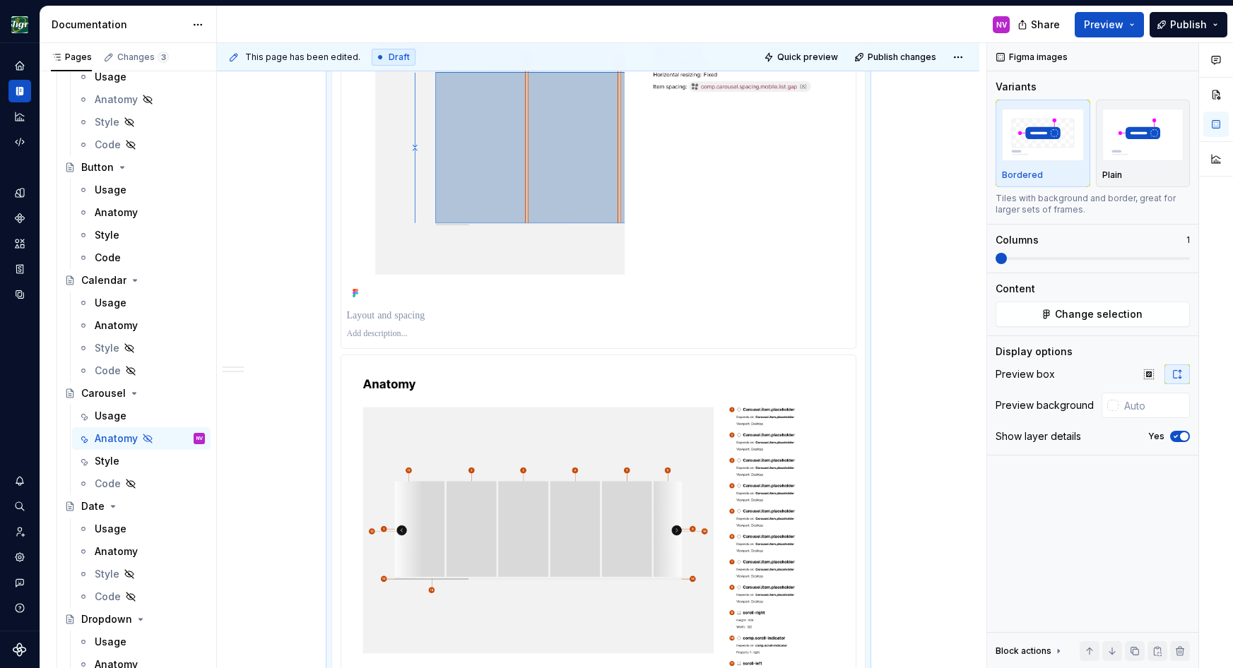
scroll to position [5456, 0]
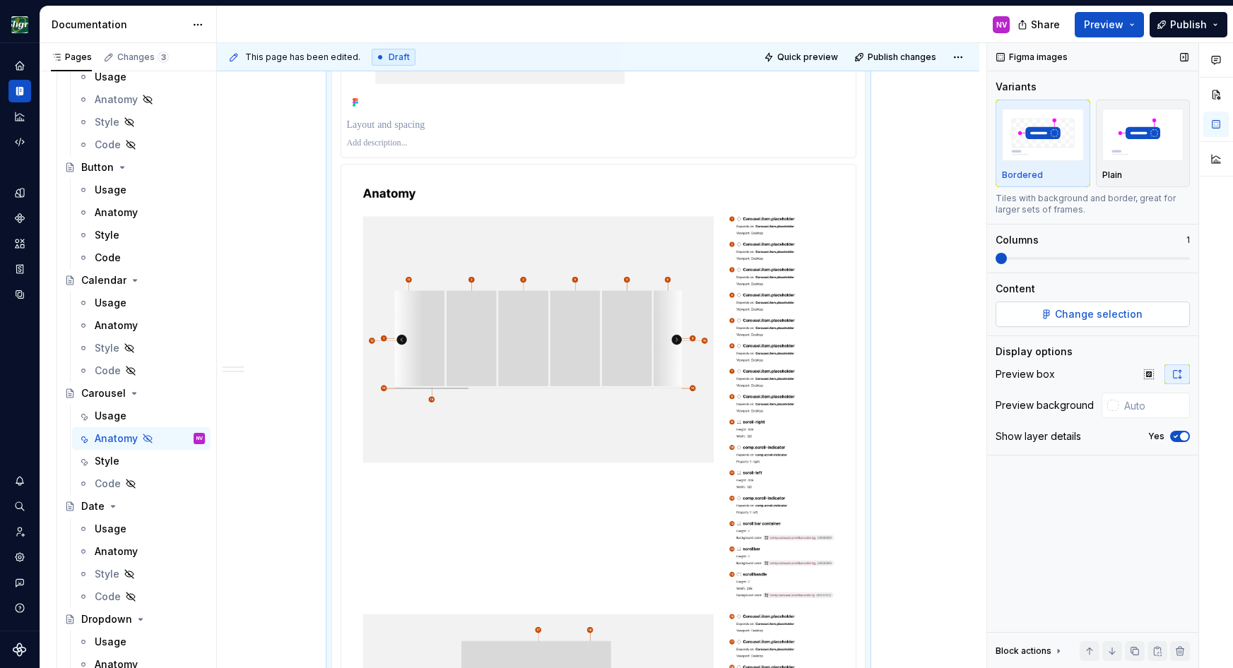
click at [1064, 314] on span "Change selection" at bounding box center [1099, 314] width 88 height 14
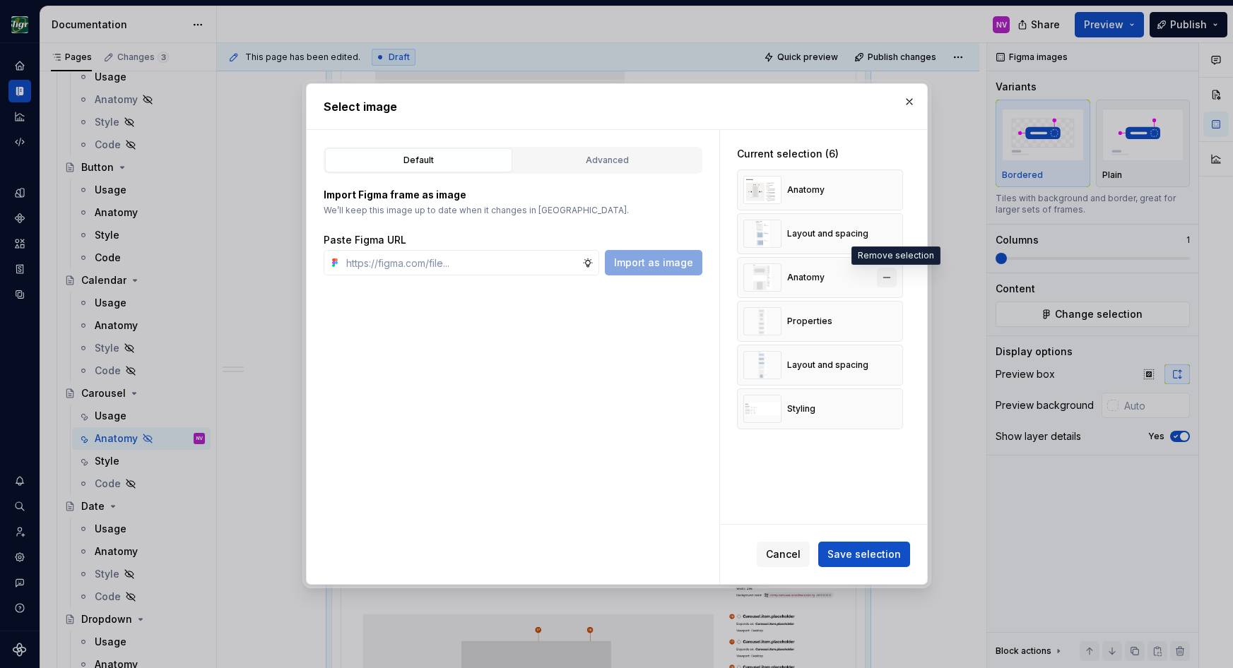
click at [895, 278] on button "button" at bounding box center [887, 278] width 20 height 20
click at [895, 281] on button "button" at bounding box center [887, 278] width 20 height 20
click at [873, 548] on button "Save selection" at bounding box center [864, 554] width 92 height 25
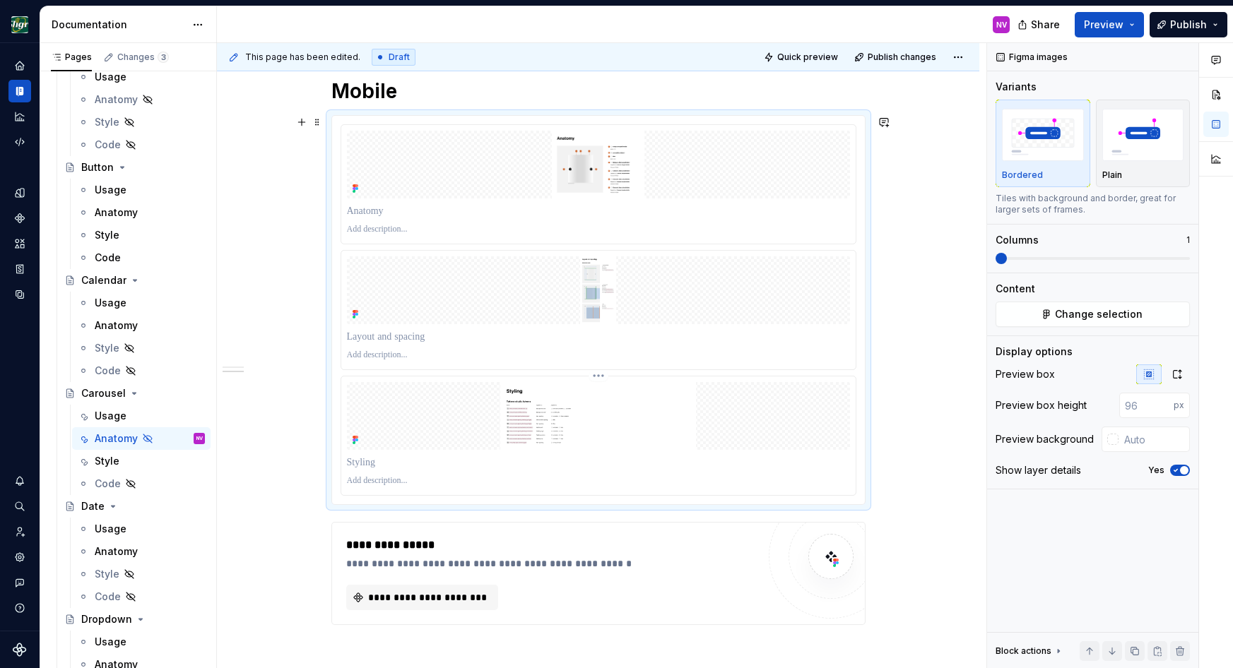
scroll to position [4049, 0]
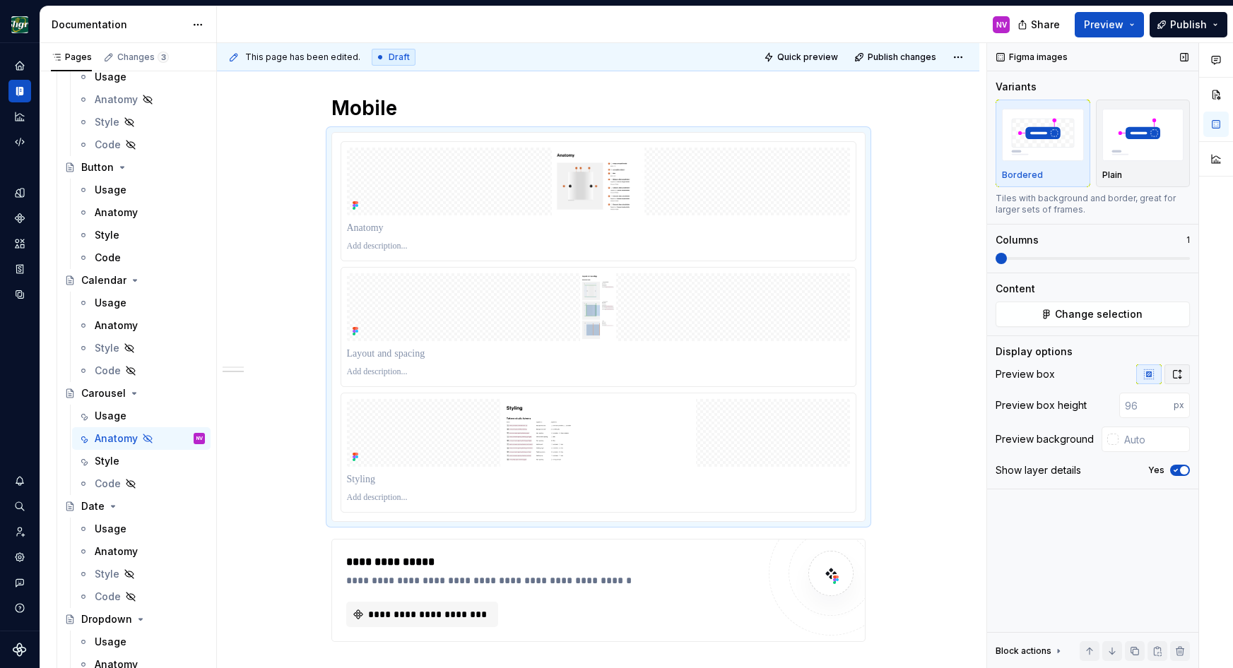
click at [1167, 370] on button "button" at bounding box center [1176, 375] width 25 height 20
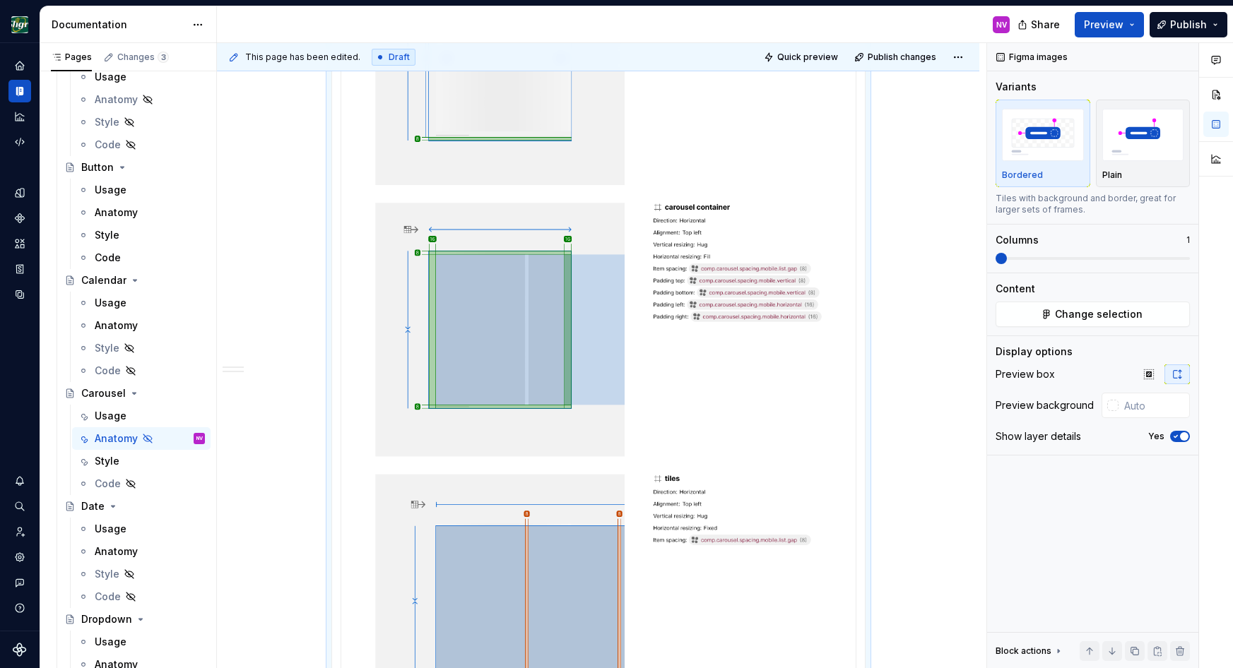
scroll to position [5193, 0]
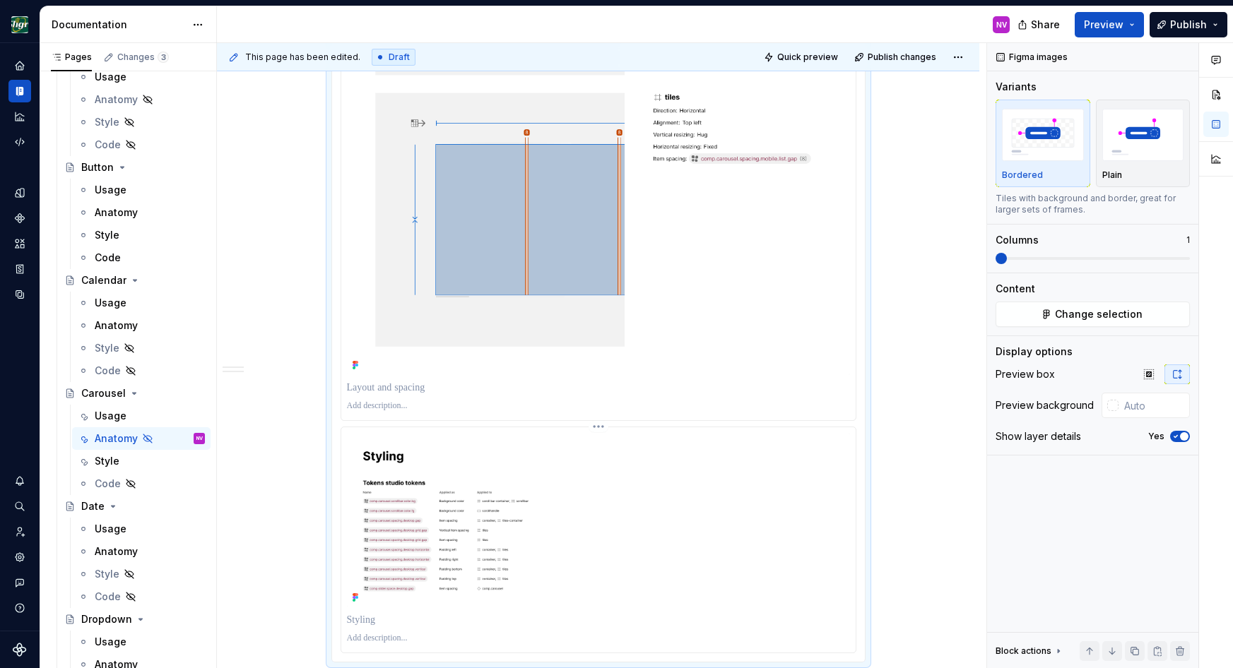
click at [381, 518] on img at bounding box center [598, 520] width 503 height 175
click at [1087, 311] on span "Change selection" at bounding box center [1099, 314] width 88 height 14
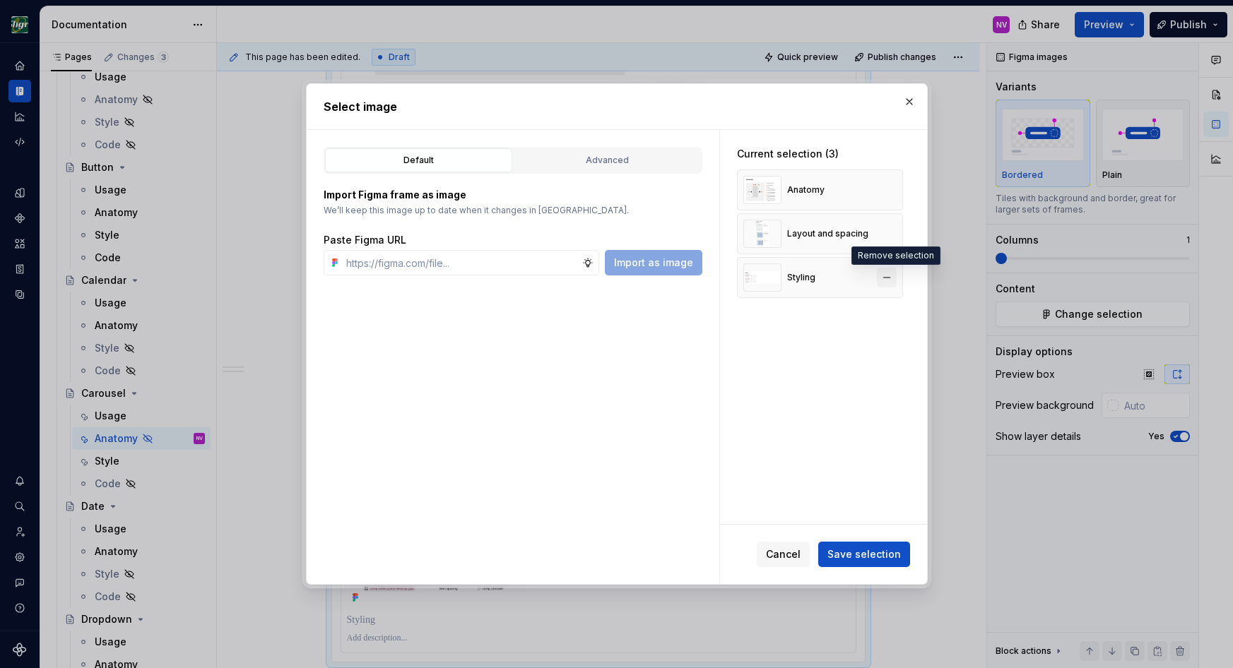
click at [890, 281] on button "button" at bounding box center [887, 278] width 20 height 20
click at [852, 549] on span "Save selection" at bounding box center [863, 555] width 73 height 14
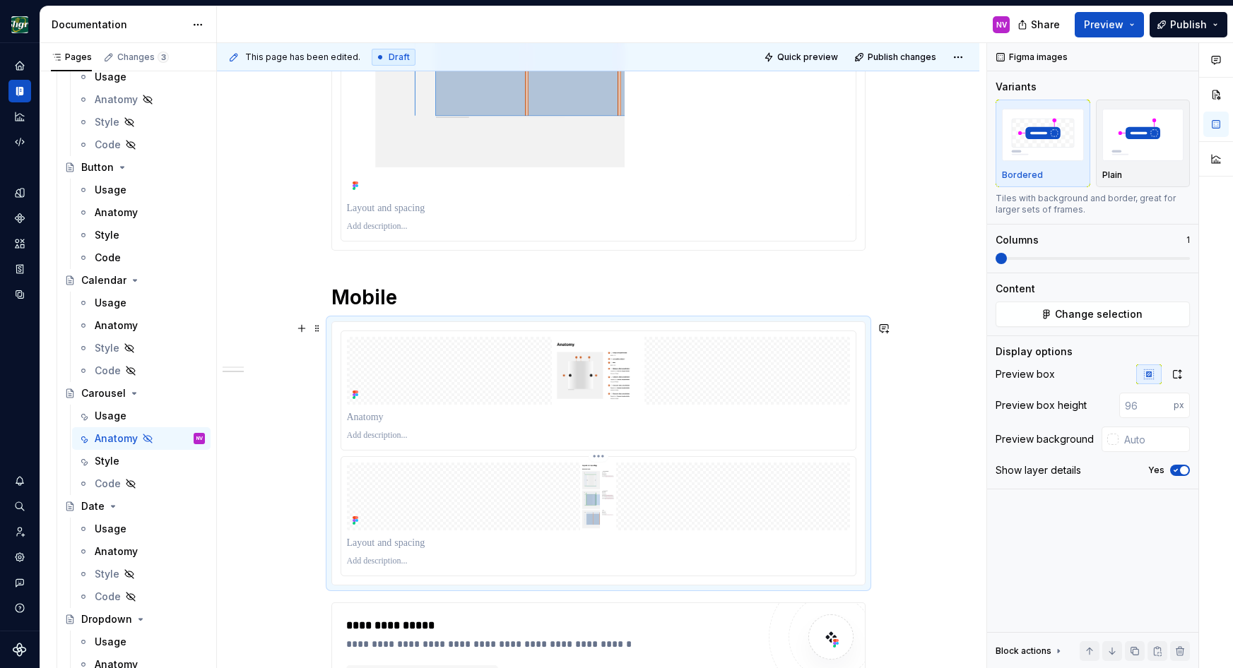
scroll to position [3541, 0]
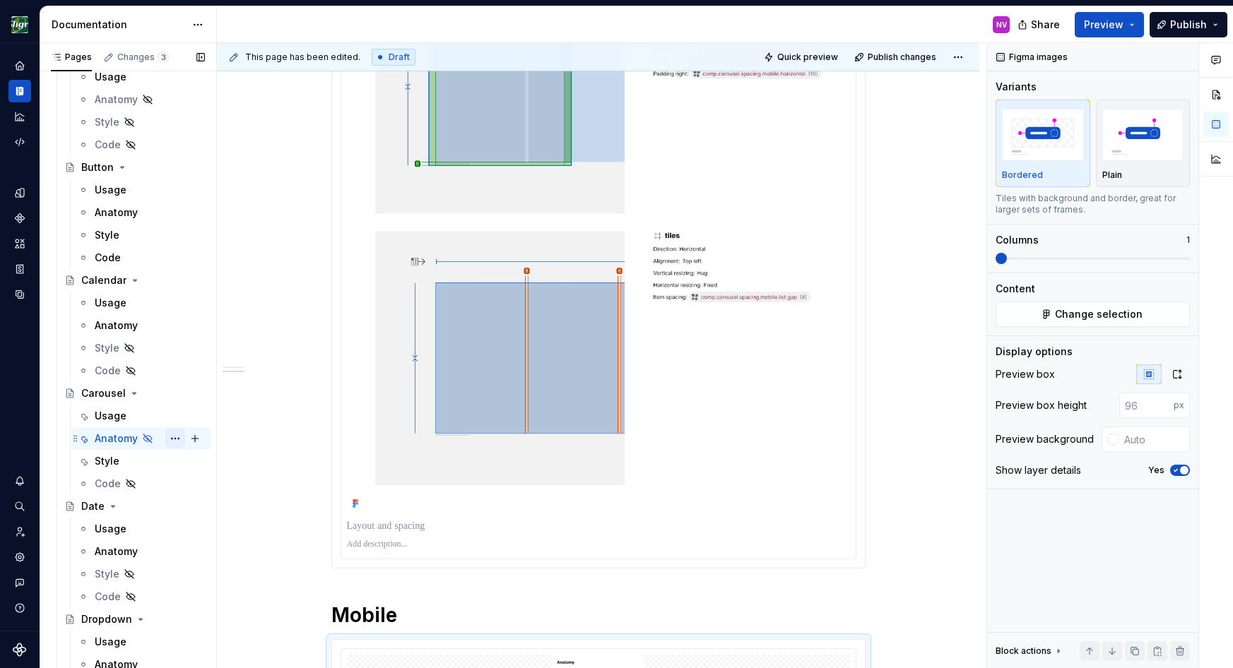
click at [177, 439] on button "Page tree" at bounding box center [175, 439] width 20 height 20
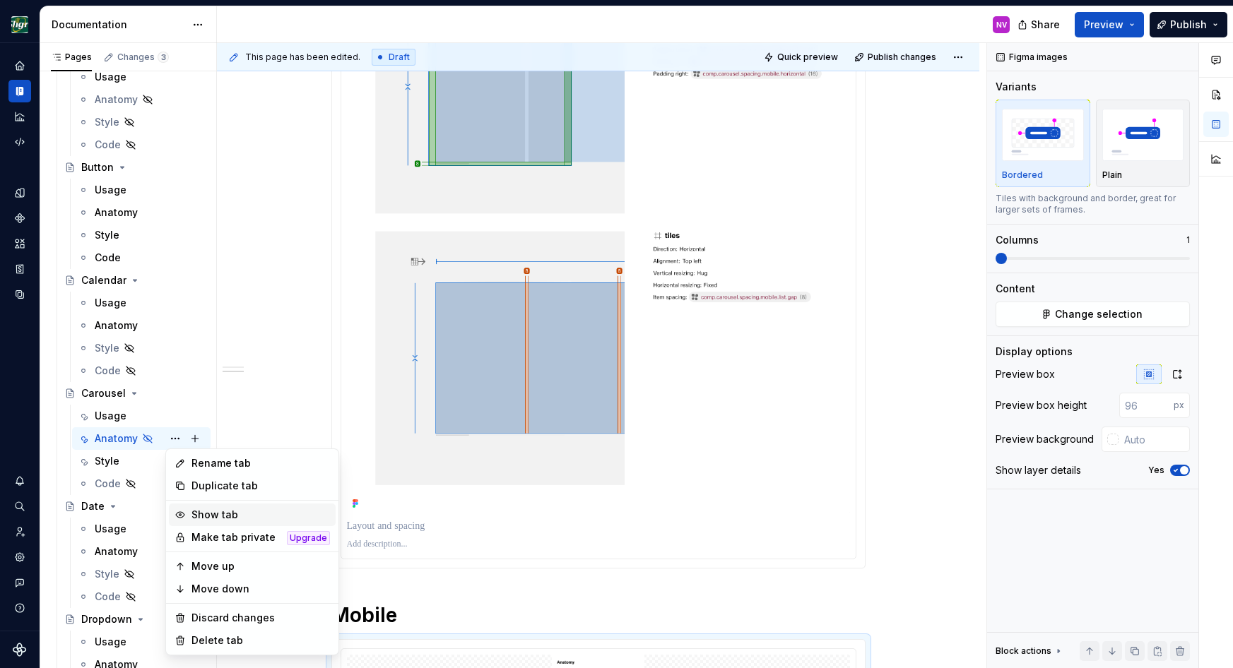
click at [214, 511] on div "Show tab" at bounding box center [260, 515] width 138 height 14
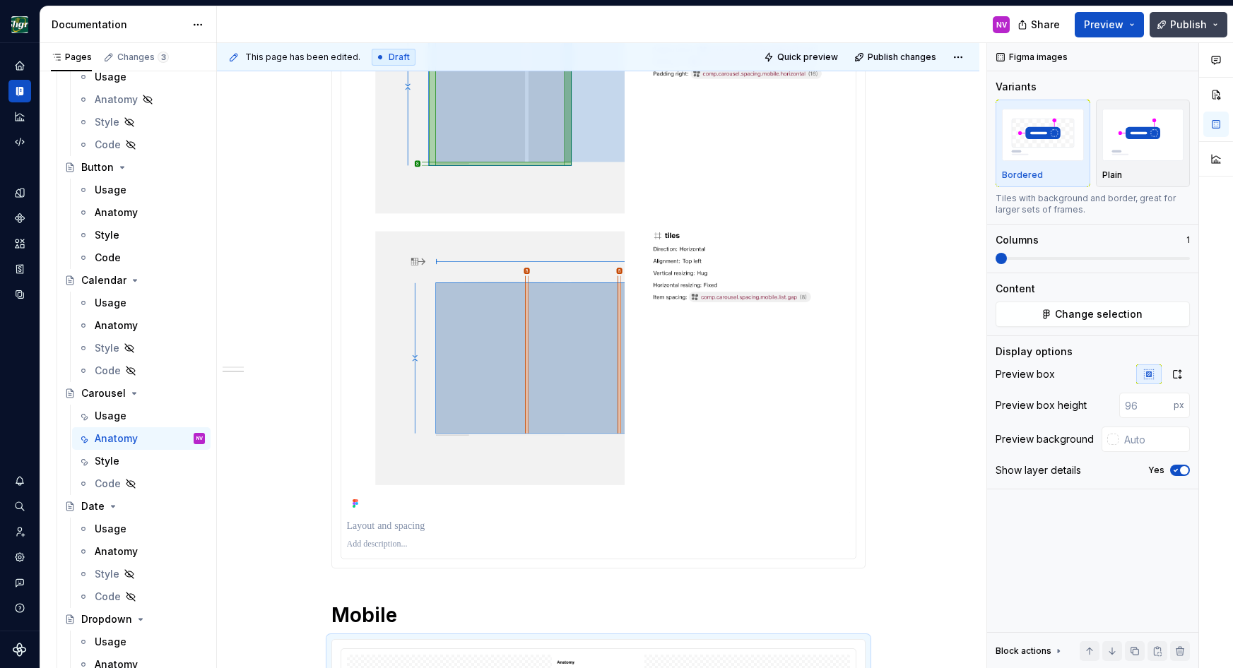
click at [1195, 28] on span "Publish" at bounding box center [1188, 25] width 37 height 14
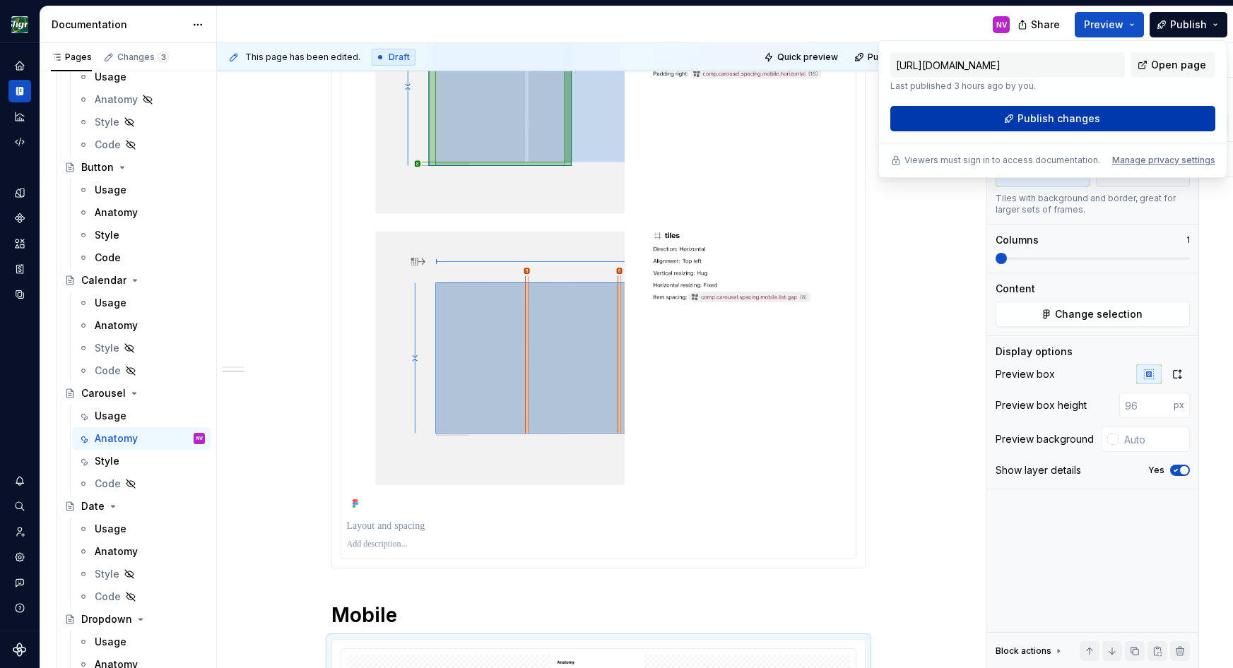
click at [1065, 110] on button "Publish changes" at bounding box center [1052, 118] width 325 height 25
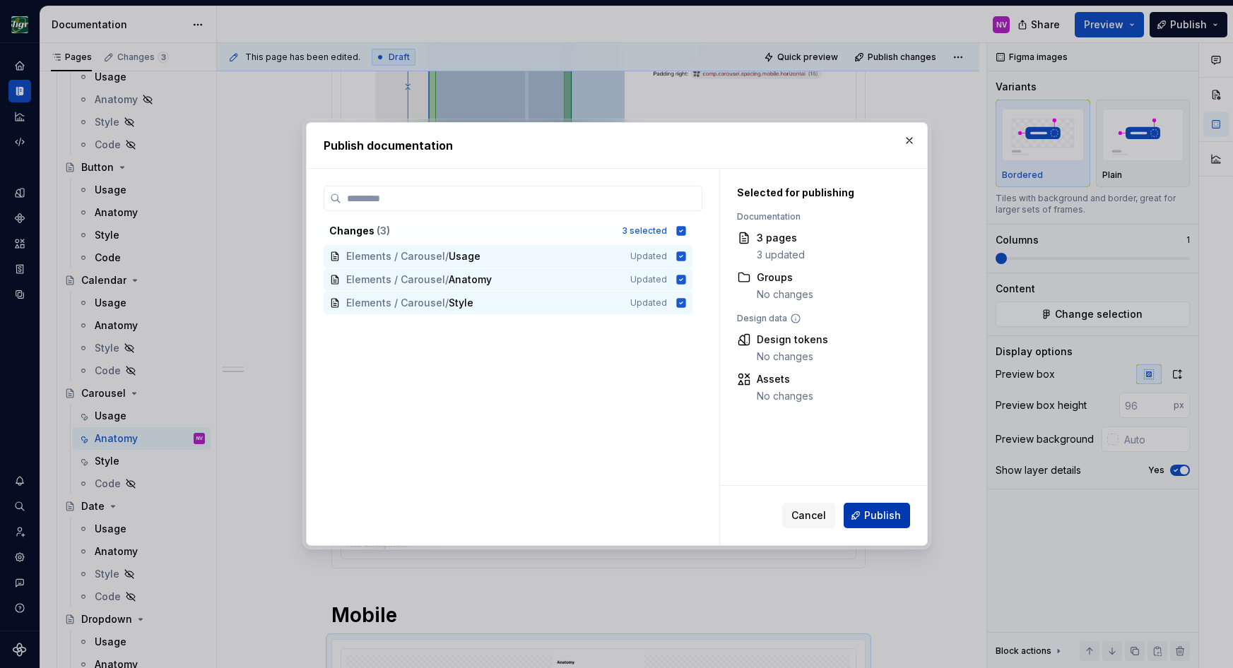
click at [873, 518] on span "Publish" at bounding box center [882, 516] width 37 height 14
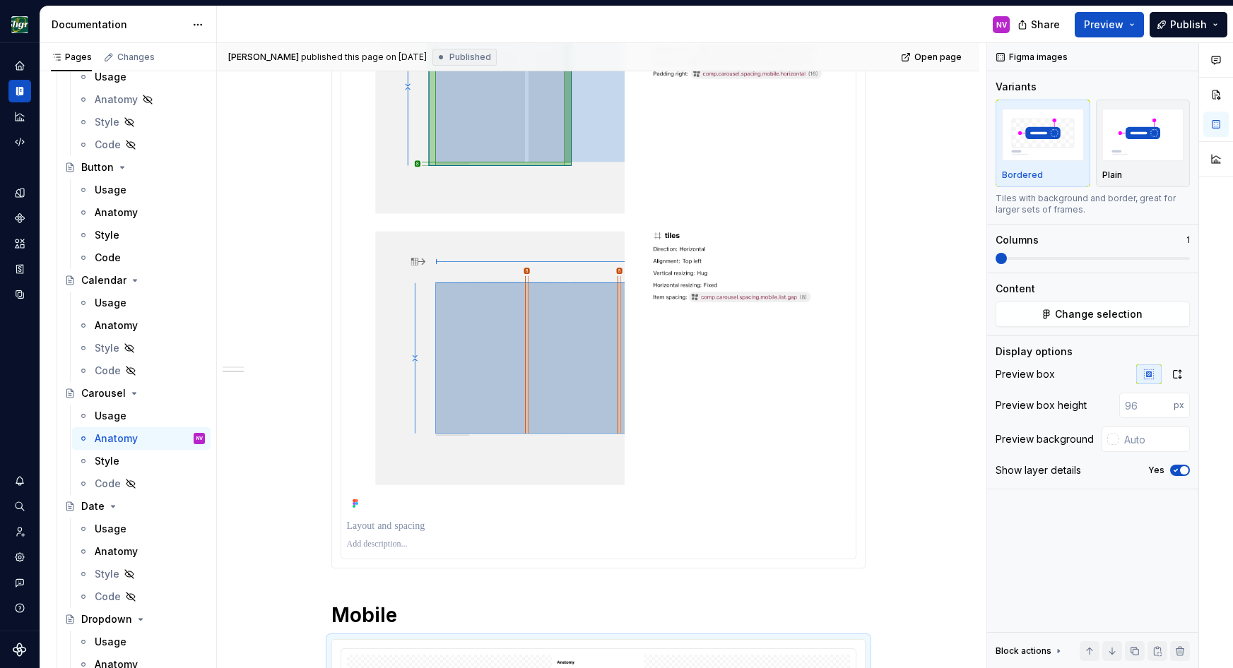
type textarea "*"
